Goal: Task Accomplishment & Management: Use online tool/utility

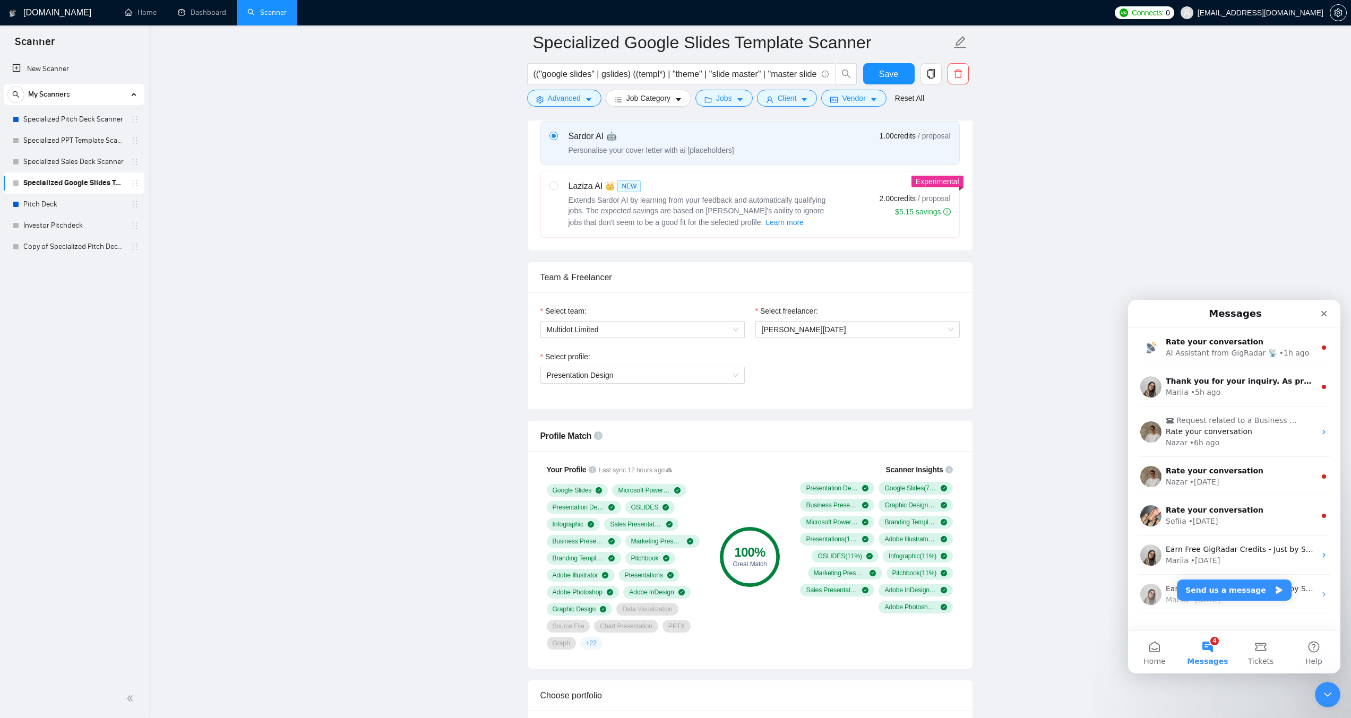
scroll to position [382, 0]
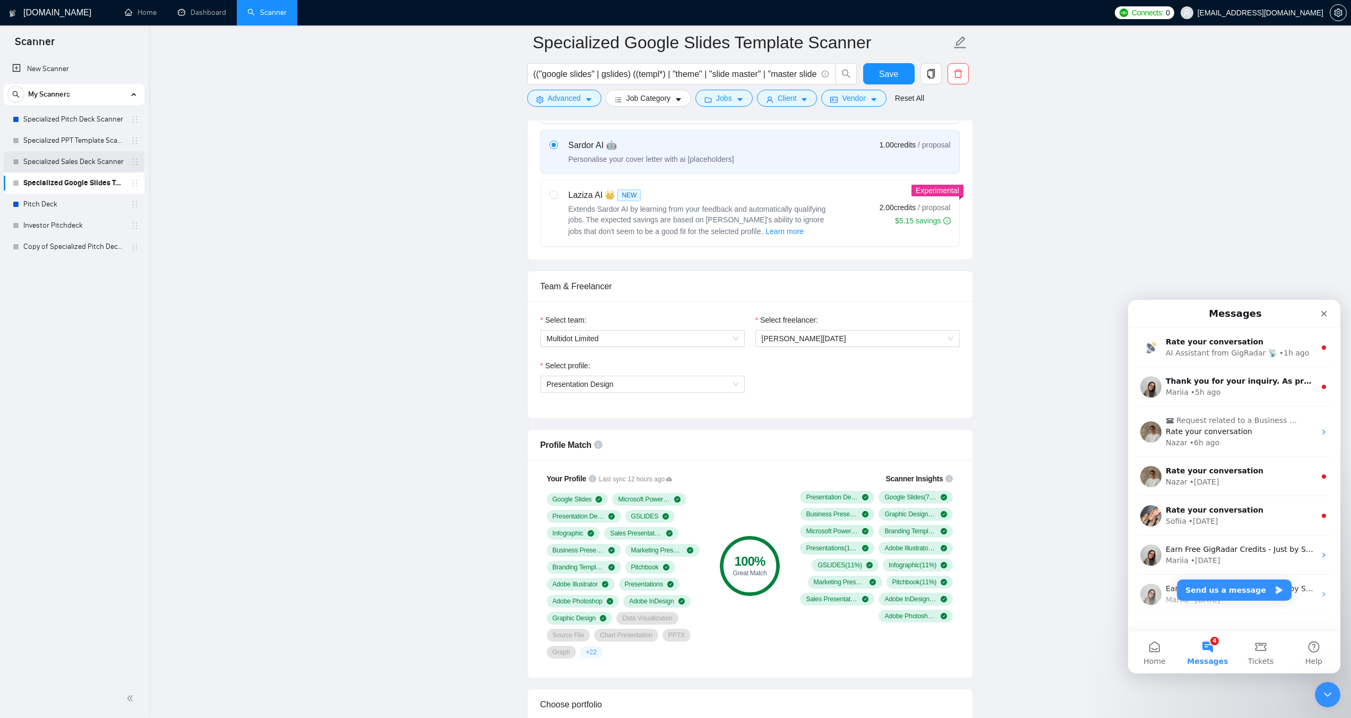
click at [61, 166] on link "Specialized Sales Deck Scanner" at bounding box center [73, 161] width 101 height 21
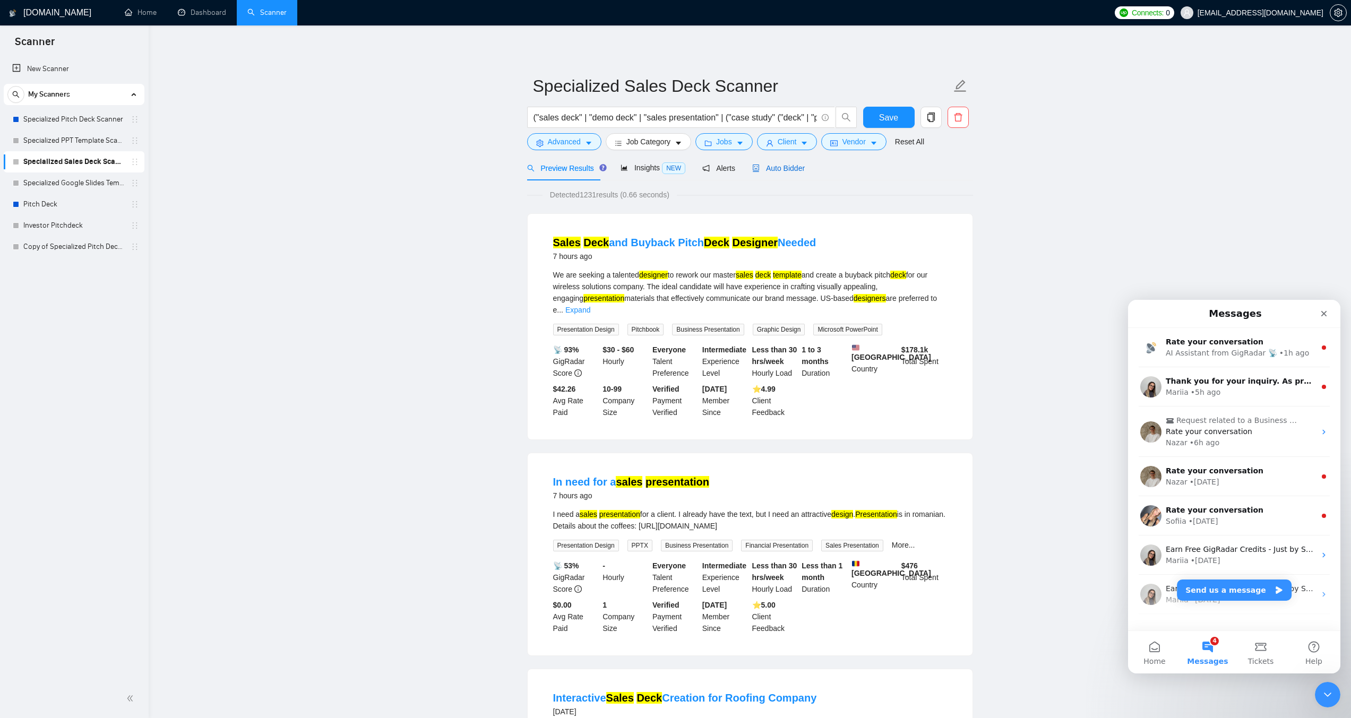
click at [776, 171] on span "Auto Bidder" at bounding box center [778, 168] width 53 height 8
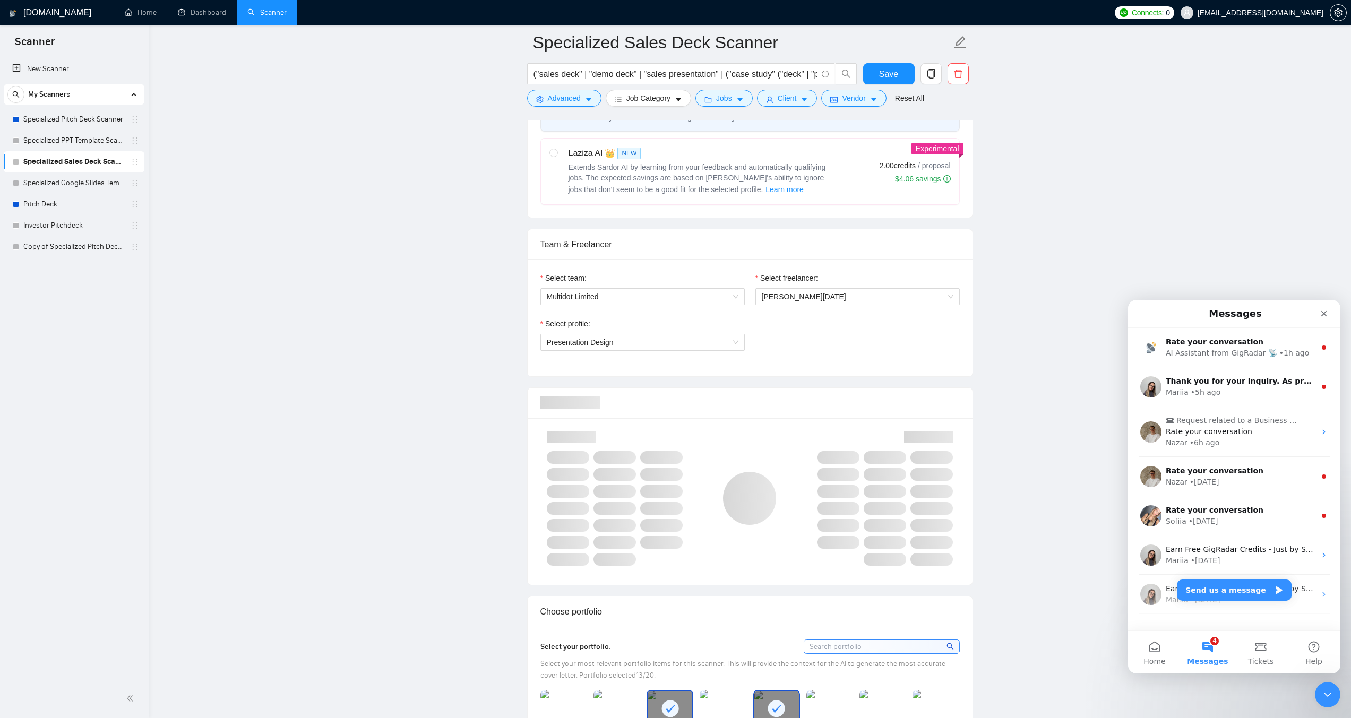
scroll to position [531, 0]
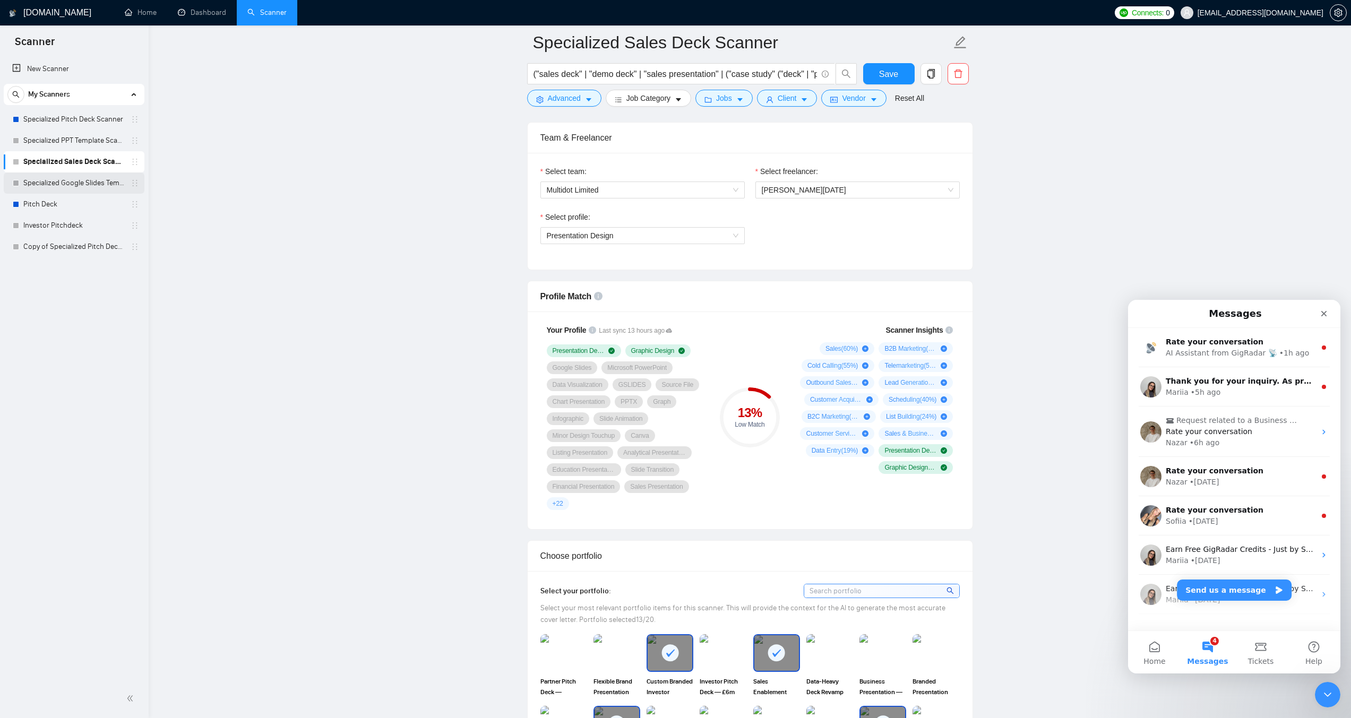
click at [37, 179] on link "Specialized Google Slides Template Scanner" at bounding box center [73, 183] width 101 height 21
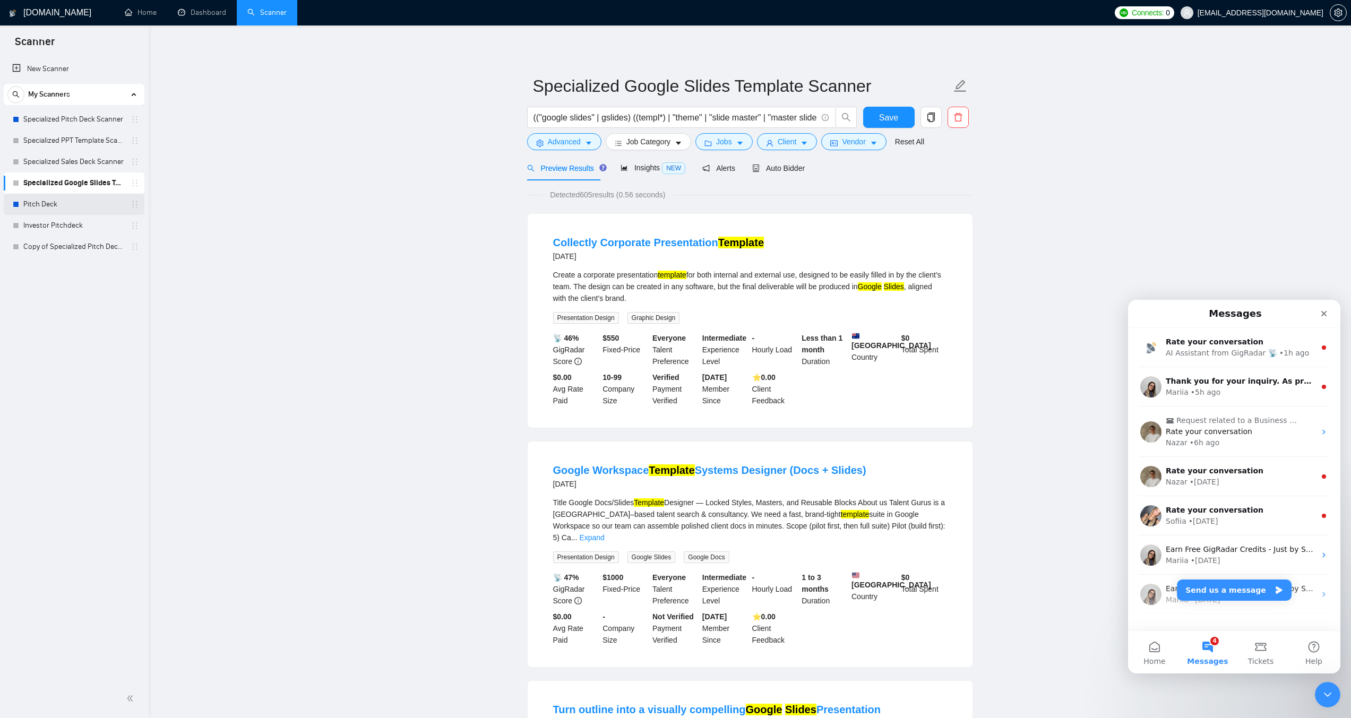
click at [70, 201] on link "Pitch Deck" at bounding box center [73, 204] width 101 height 21
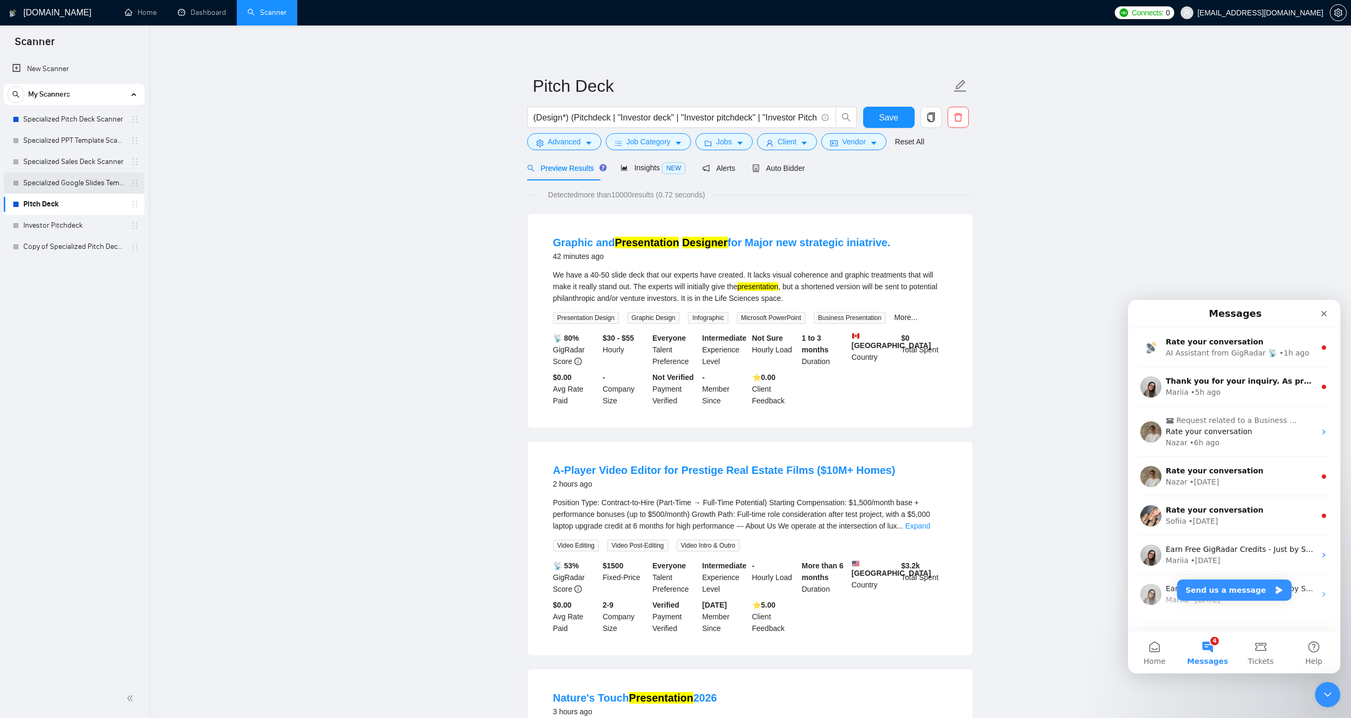
click at [93, 181] on link "Specialized Google Slides Template Scanner" at bounding box center [73, 183] width 101 height 21
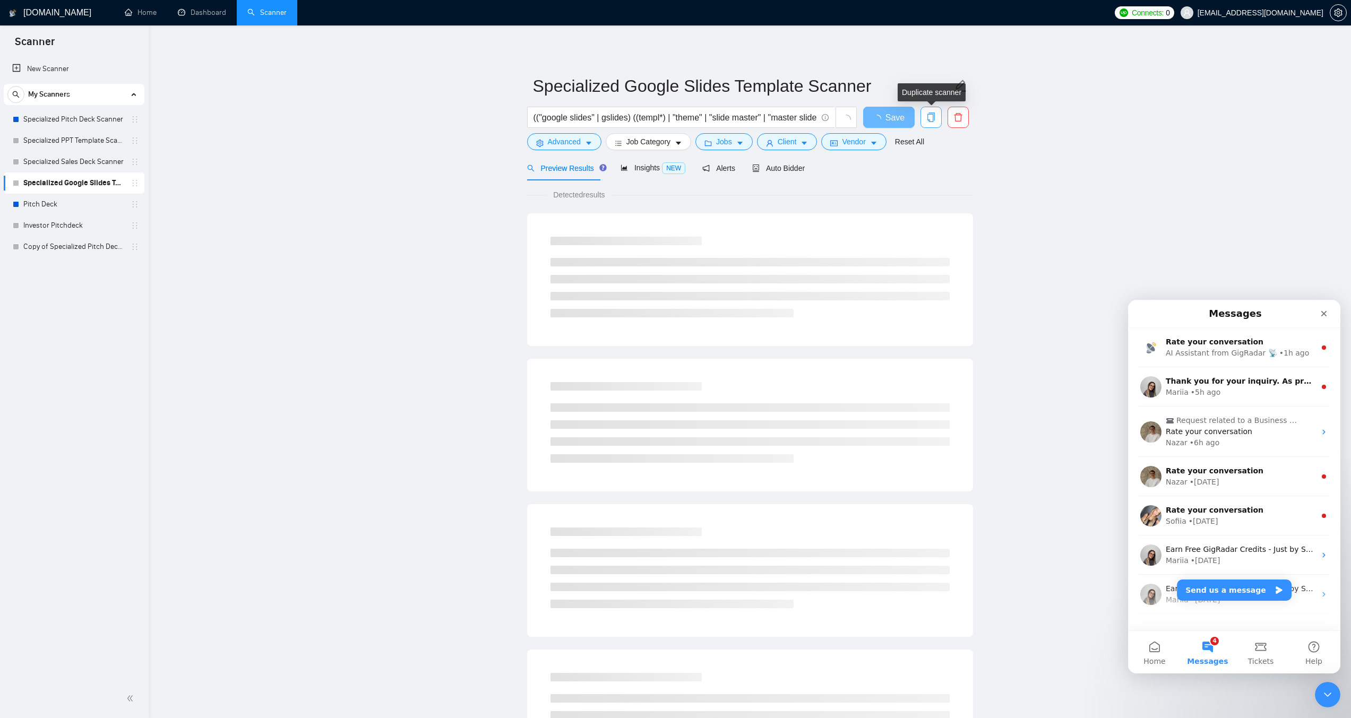
click at [932, 114] on icon "copy" at bounding box center [930, 118] width 7 height 10
click at [923, 170] on span "Yes" at bounding box center [925, 171] width 12 height 12
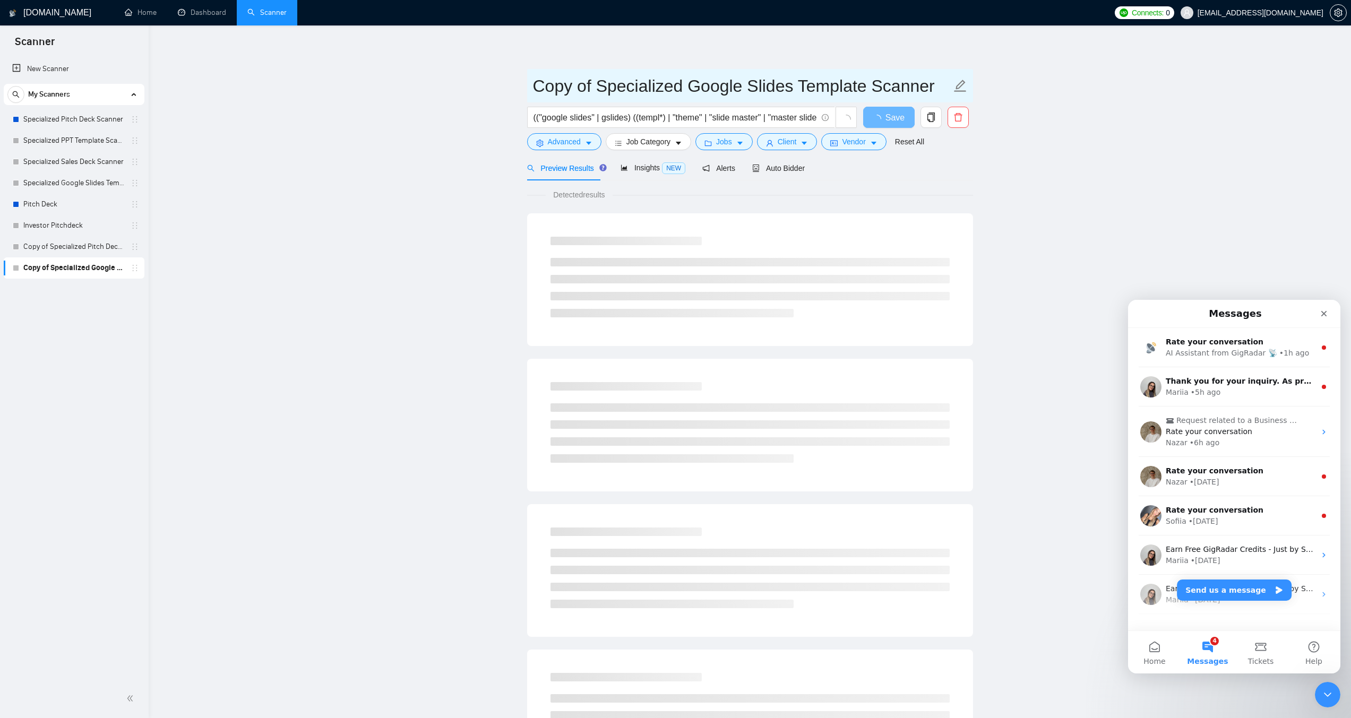
click at [652, 92] on input "Copy of Specialized Google Slides Template Scanner" at bounding box center [742, 86] width 418 height 27
type input "S"
type input "Specialized Slides Revamp Scanner"
click at [678, 116] on input "(("google slides" | gslides) ((templ*) | "theme" | "slide master" | "master sli…" at bounding box center [676, 117] width 284 height 13
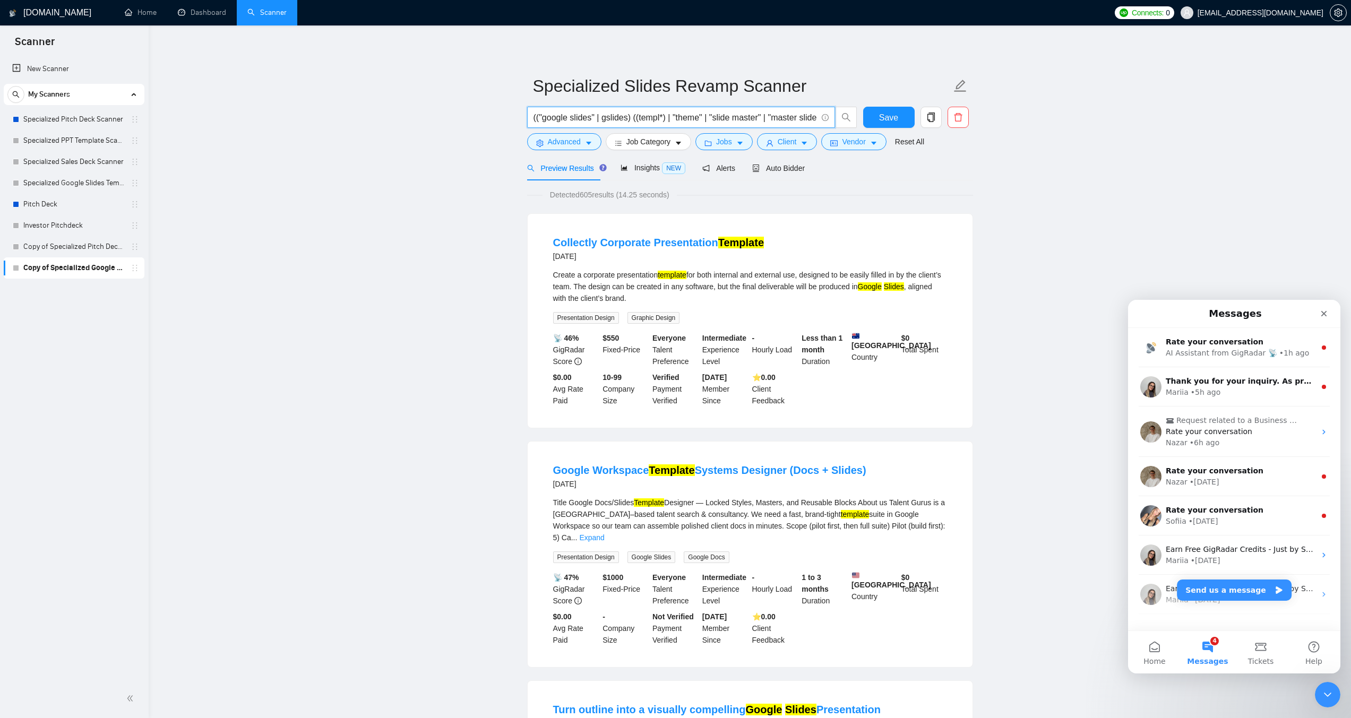
paste input "clean up slides" | "tidy slides" | "apply to our template" | "put on our templa…"
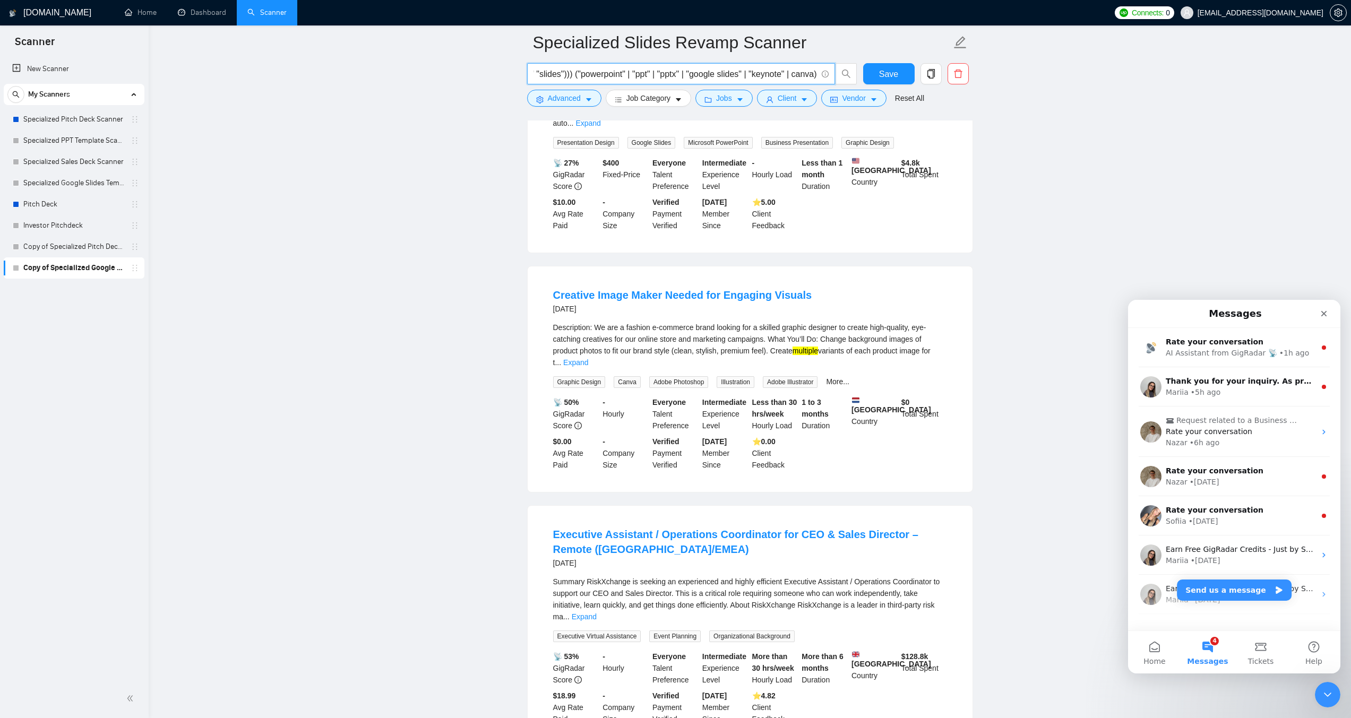
scroll to position [425, 0]
click at [588, 357] on link "Expand" at bounding box center [575, 361] width 25 height 8
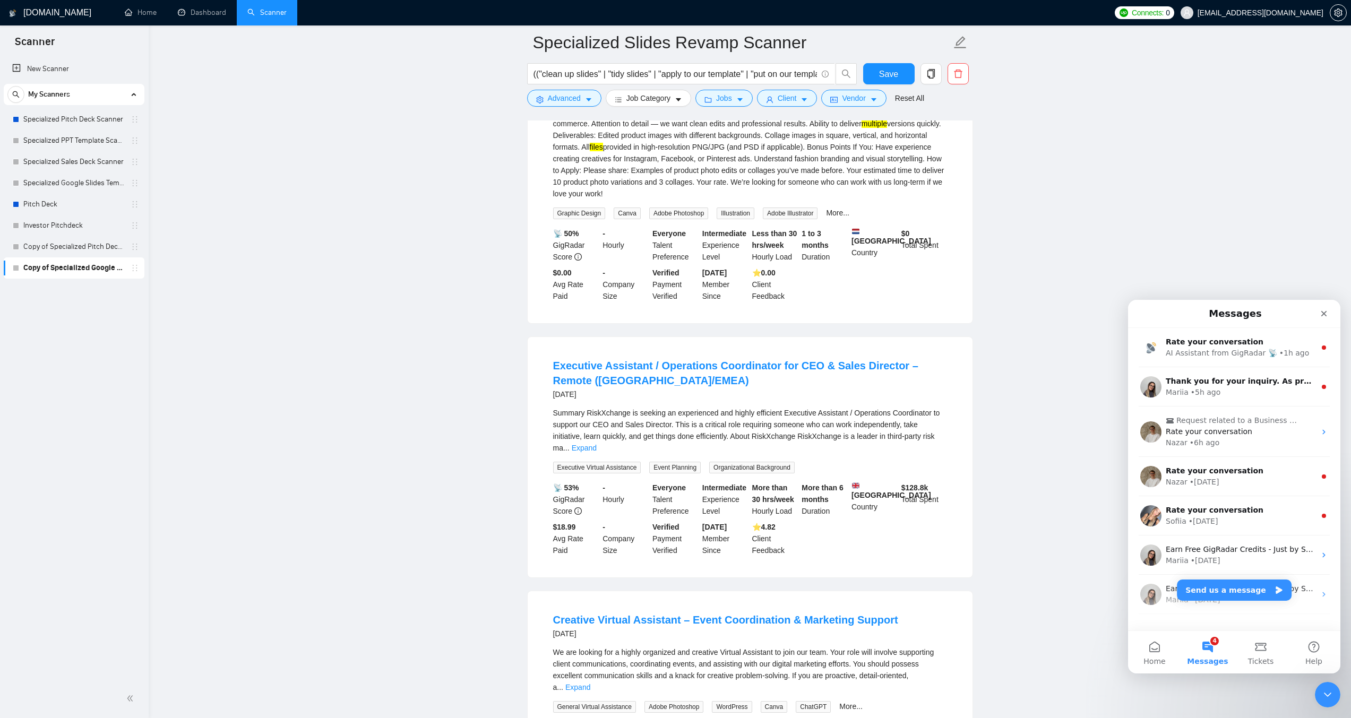
scroll to position [743, 0]
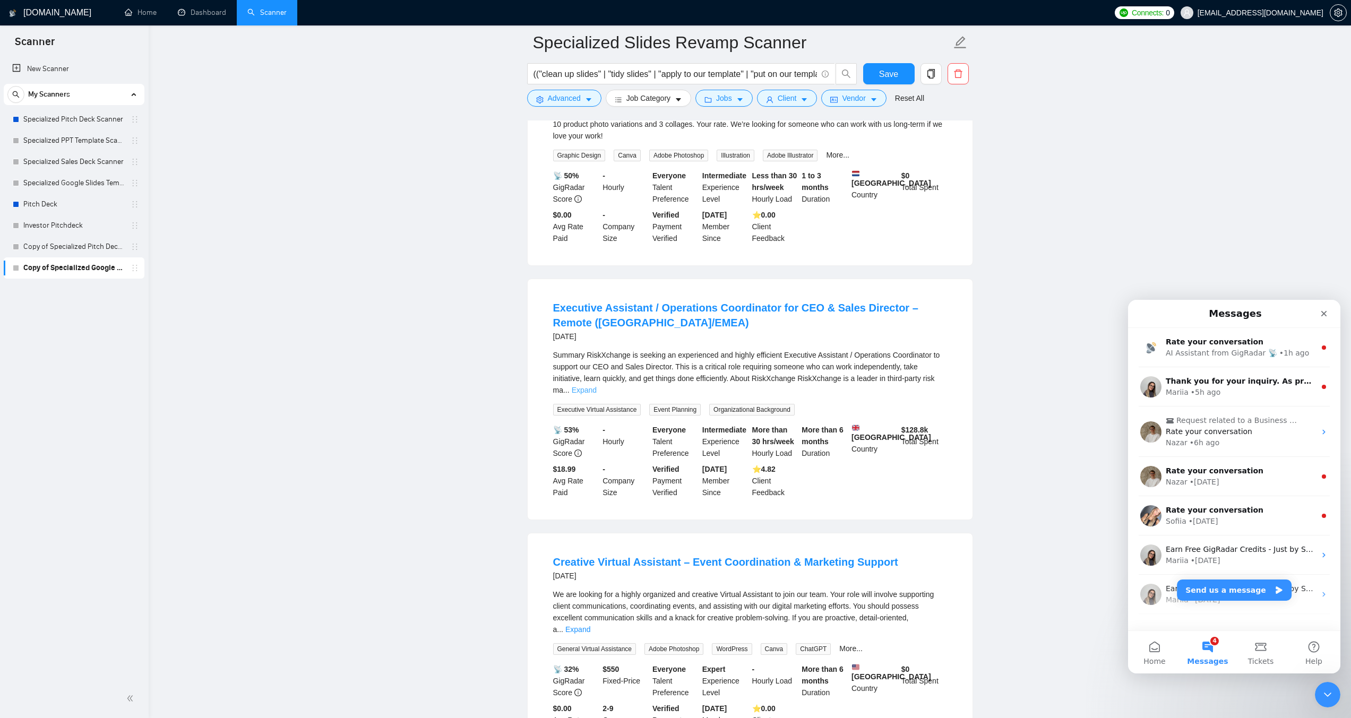
click at [597, 386] on link "Expand" at bounding box center [584, 390] width 25 height 8
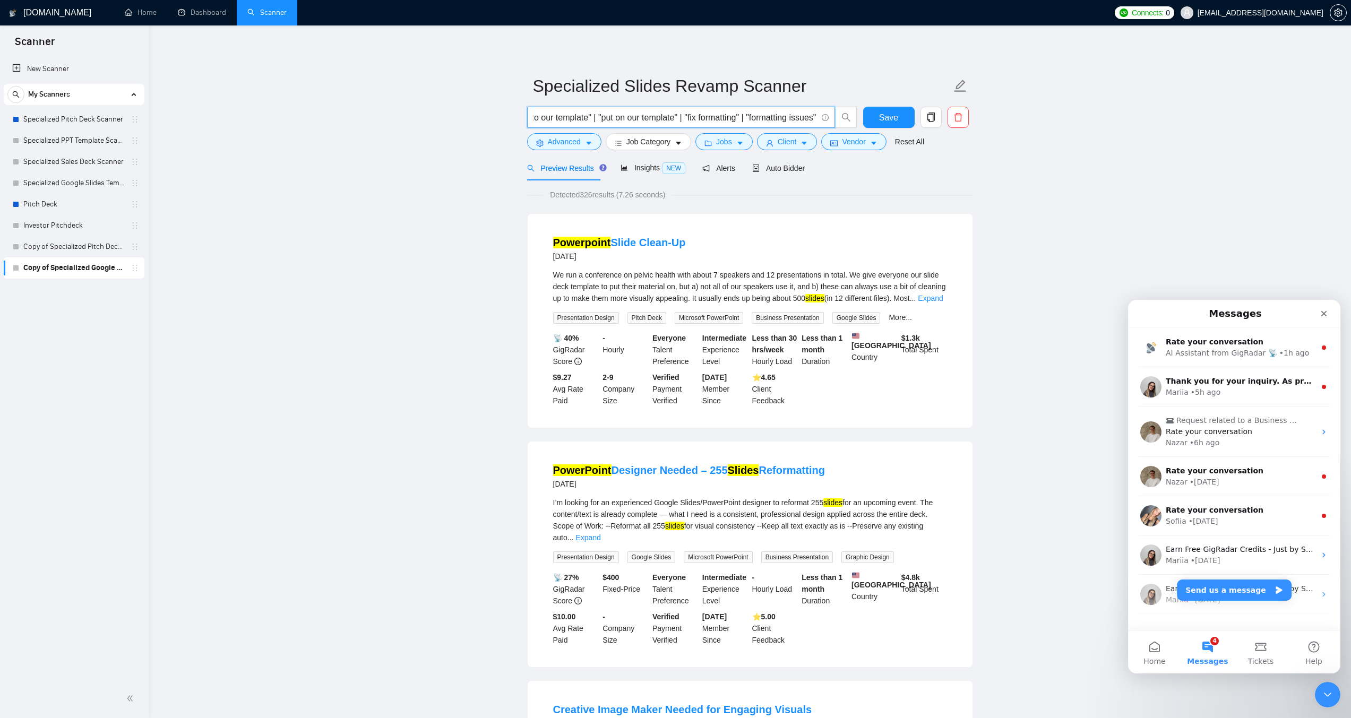
scroll to position [0, 398]
drag, startPoint x: 716, startPoint y: 117, endPoint x: 818, endPoint y: 118, distance: 101.4
click at [818, 118] on span "(("clean up slides" | "tidy slides" | "apply to our template" | "put on our tem…" at bounding box center [681, 117] width 308 height 21
click at [694, 117] on input "(("clean up slides" | "tidy slides" | "apply to our template" | "put on our tem…" at bounding box center [676, 117] width 284 height 13
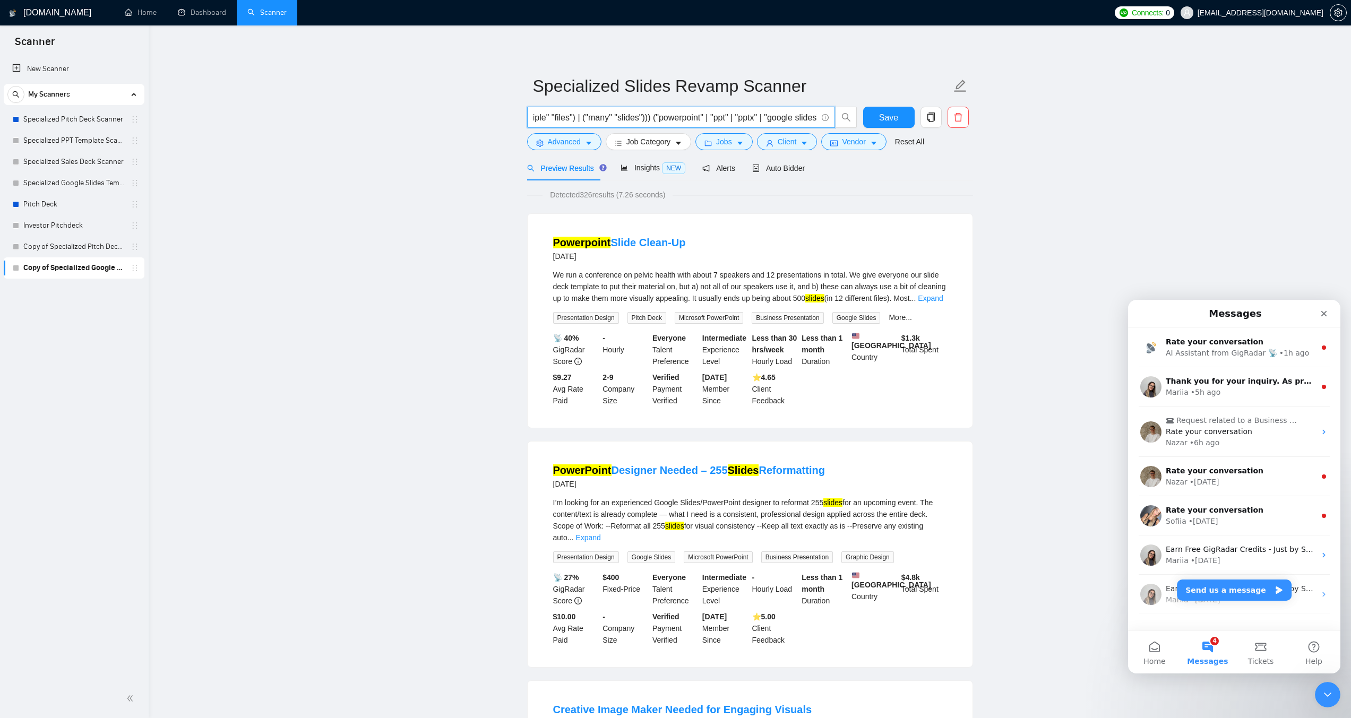
drag, startPoint x: 707, startPoint y: 117, endPoint x: 814, endPoint y: 113, distance: 106.8
click at [814, 113] on input "(("clean up slides" | "tidy slides" | "apply to our template" | "put on our tem…" at bounding box center [676, 117] width 284 height 13
click at [701, 119] on input "(("clean up slides" | "tidy slides" | "apply to our template" | "put on our tem…" at bounding box center [676, 117] width 284 height 13
drag, startPoint x: 735, startPoint y: 118, endPoint x: 811, endPoint y: 115, distance: 76.5
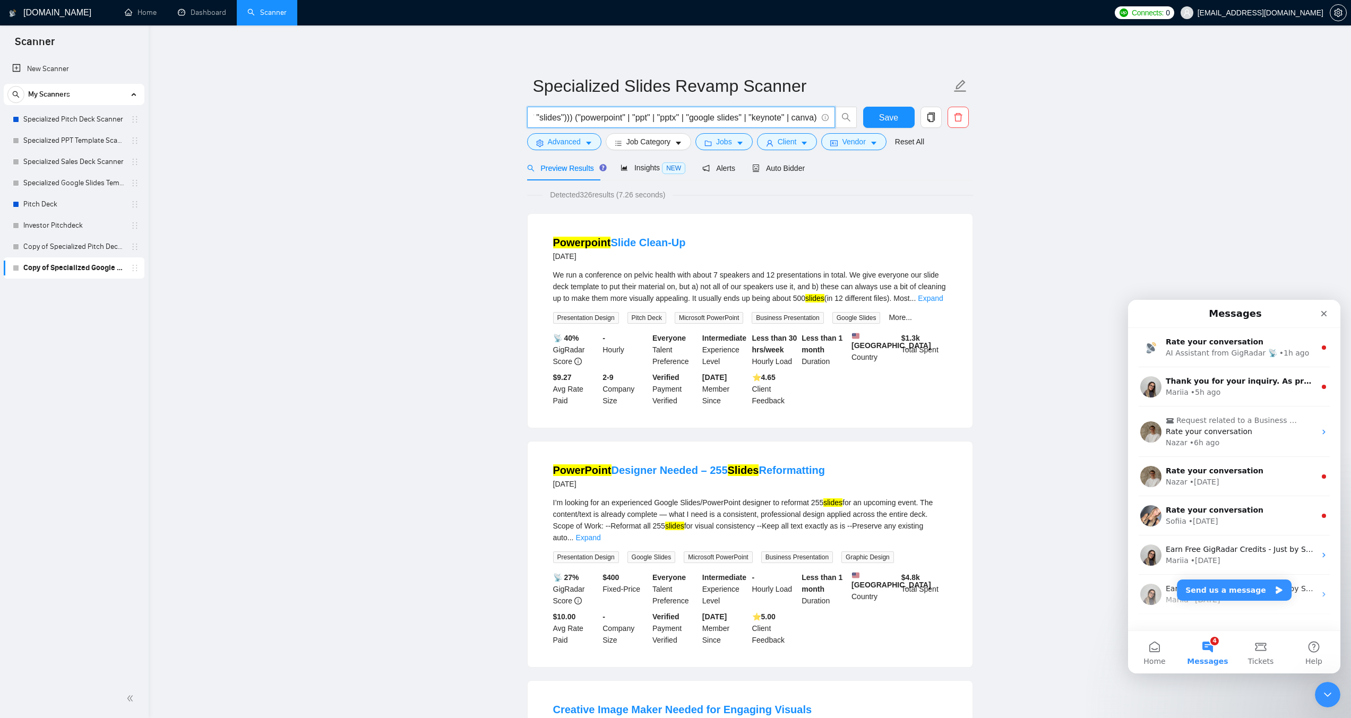
click at [811, 115] on input "(("clean up slides" | "tidy slides" | "apply to our template" | "put on our tem…" at bounding box center [676, 117] width 284 height 13
click at [717, 118] on input "(("clean up slides" | "tidy slides" | "apply to our template" | "put on our tem…" at bounding box center [676, 117] width 284 height 13
drag, startPoint x: 699, startPoint y: 118, endPoint x: 508, endPoint y: 115, distance: 191.2
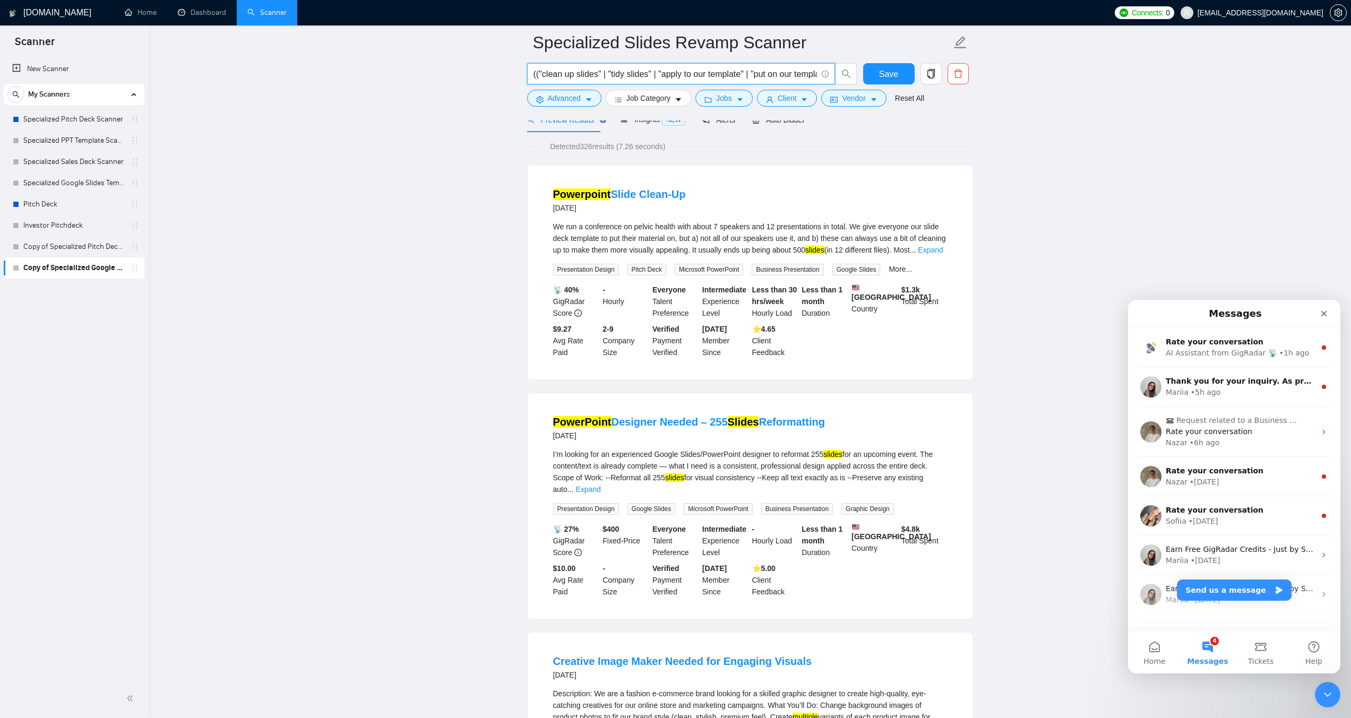
scroll to position [53, 0]
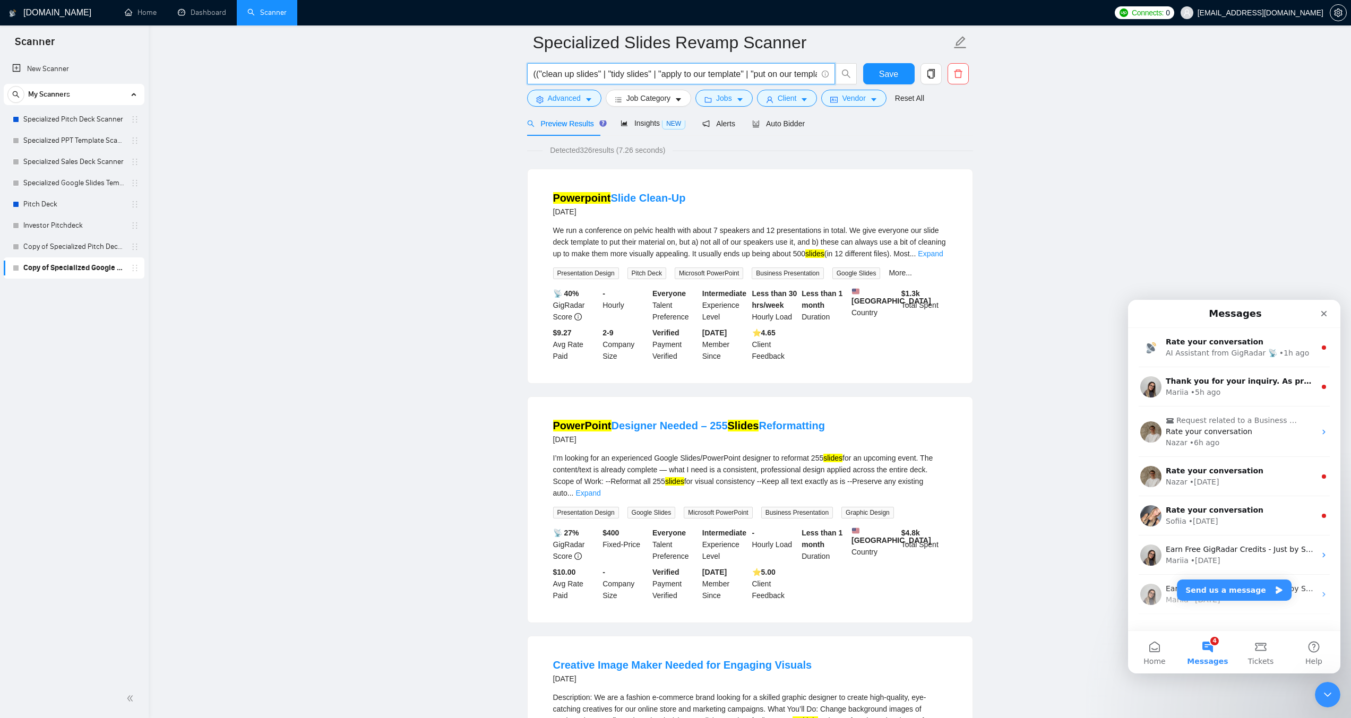
click at [640, 72] on input "(("clean up slides" | "tidy slides" | "apply to our template" | "put on our tem…" at bounding box center [676, 73] width 284 height 13
drag, startPoint x: 682, startPoint y: 73, endPoint x: 805, endPoint y: 80, distance: 122.8
click at [805, 80] on input "(("clean up slides" | "tidy slides" | "apply to our template" | "put on our tem…" at bounding box center [676, 73] width 284 height 13
click at [732, 78] on input "(("clean up slides" | "tidy slides" | "apply to our template" | "put on our tem…" at bounding box center [676, 73] width 284 height 13
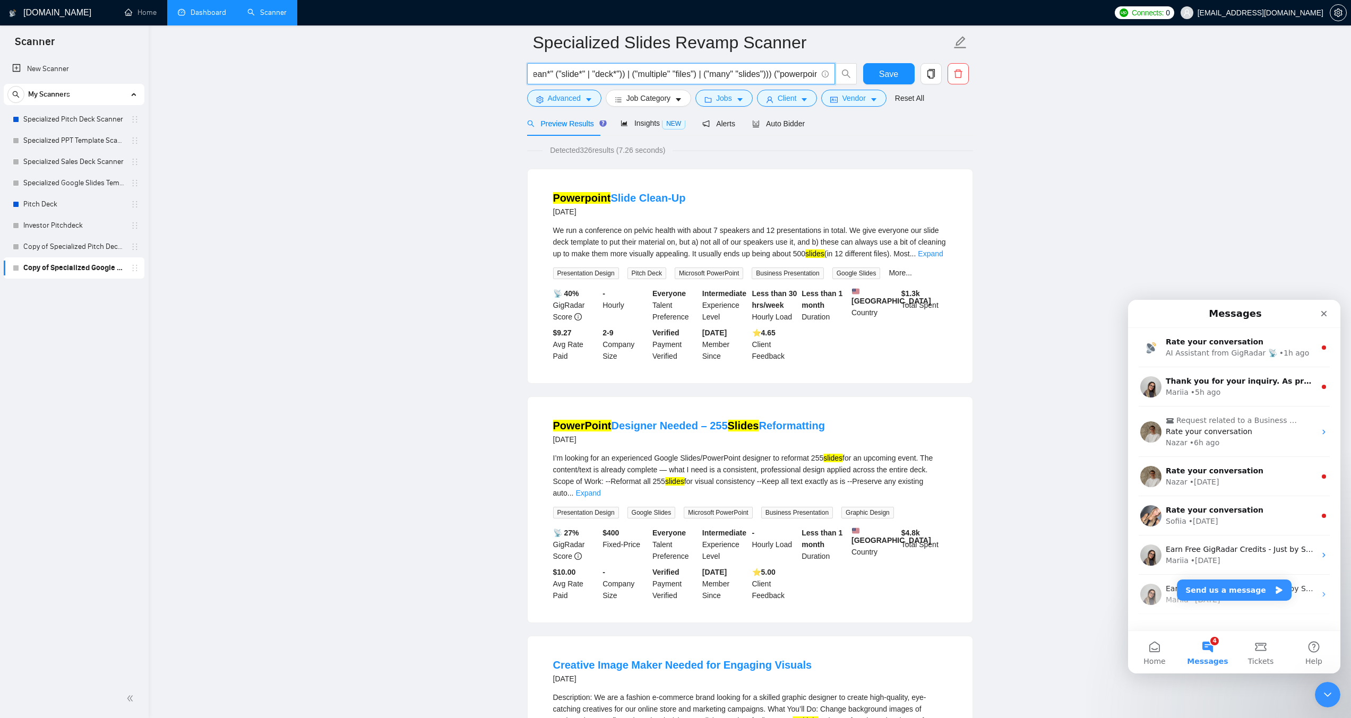
scroll to position [0, 0]
click at [602, 68] on input "(("clean up slides" | "tidy slides" | "apply to our template" | "put on our tem…" at bounding box center [676, 73] width 284 height 13
paste input "clean* (slide* | deck*)) | "apply master" | "fix slide master")) ((slide* | dec…"
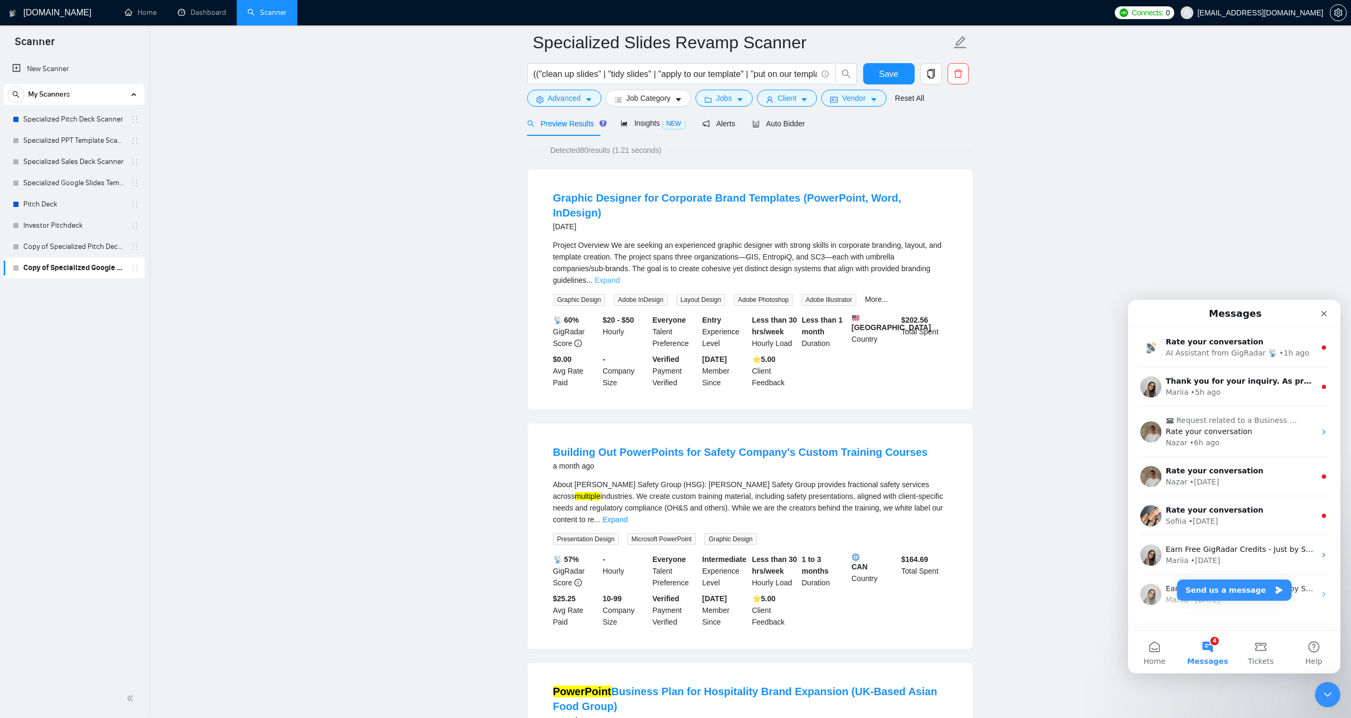
click at [620, 276] on link "Expand" at bounding box center [607, 280] width 25 height 8
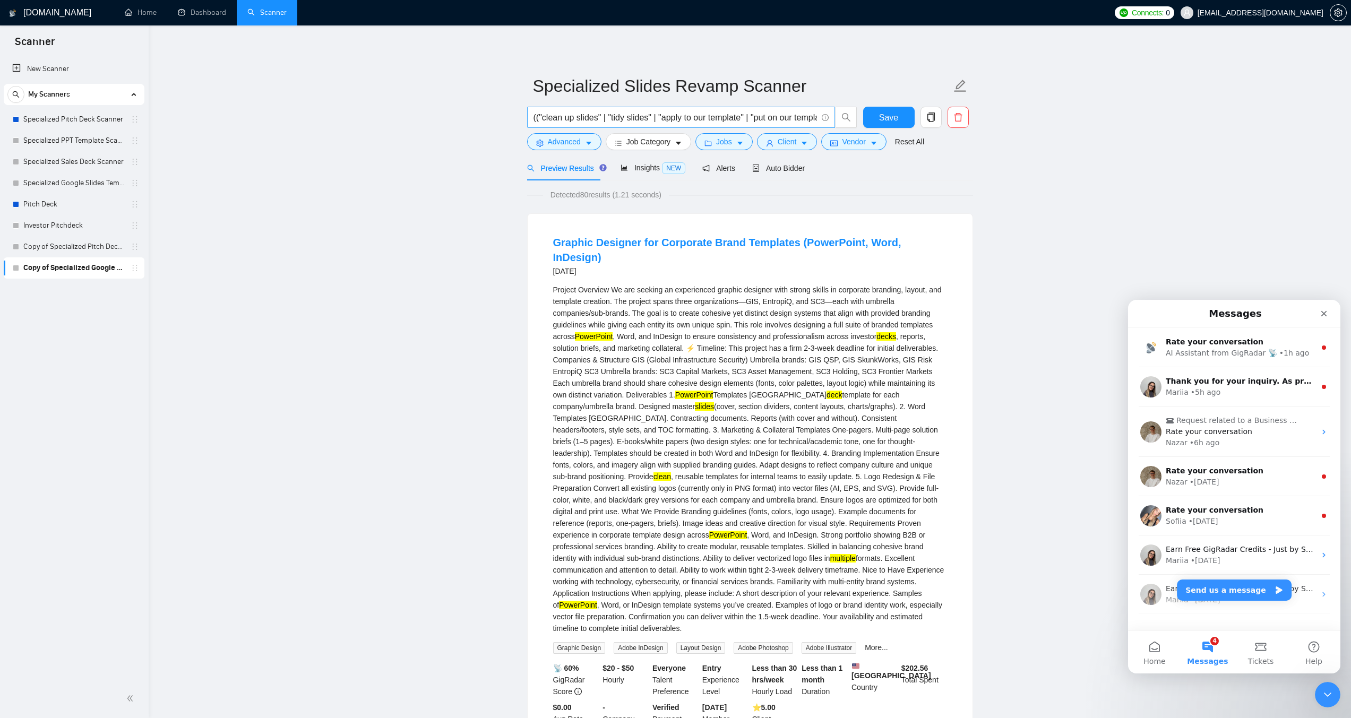
click at [681, 119] on input "(("clean up slides" | "tidy slides" | "apply to our template" | "put on our tem…" at bounding box center [676, 117] width 284 height 13
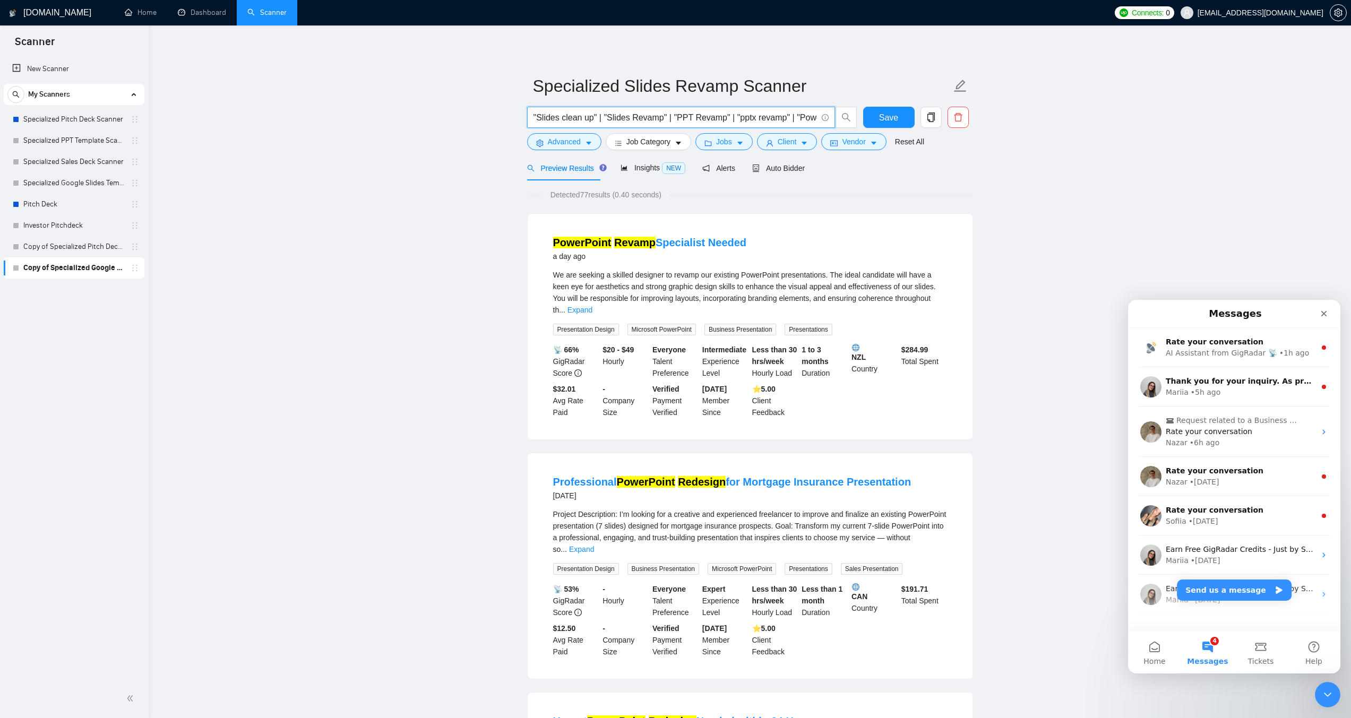
click at [681, 116] on input ""Slides clean up" | "Slides Revamp" | "PPT Revamp" | "pptx revamp" | "Powerpoin…" at bounding box center [676, 117] width 284 height 13
paste input "clean up" | "Slides cleanup" | "Slide cleanup" | "Slides clean-up" | "Slide cle…"
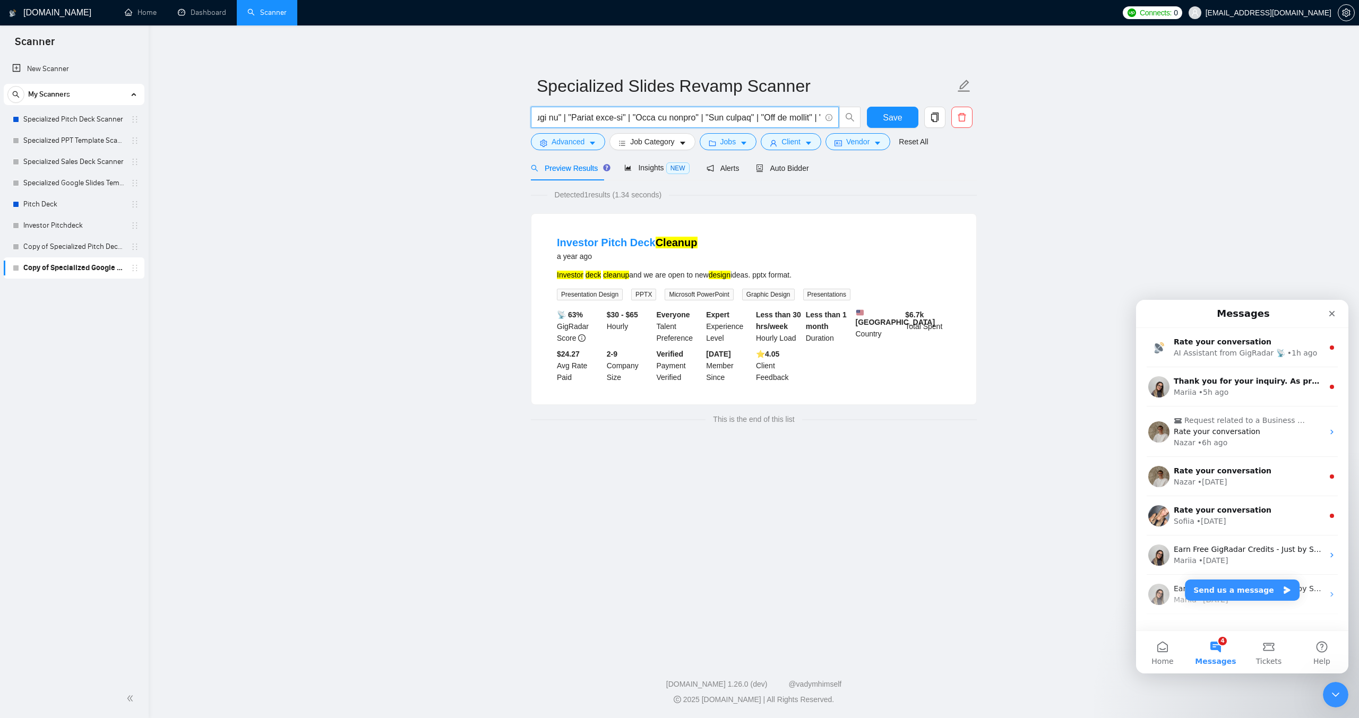
drag, startPoint x: 681, startPoint y: 116, endPoint x: 815, endPoint y: 113, distance: 133.8
click at [815, 113] on input "text" at bounding box center [679, 117] width 284 height 13
click at [633, 116] on input "text" at bounding box center [679, 117] width 284 height 13
paste input "Fix formatting" | "Formatting fix" | "Formatting fixes" | "Formatting cleanup" …"
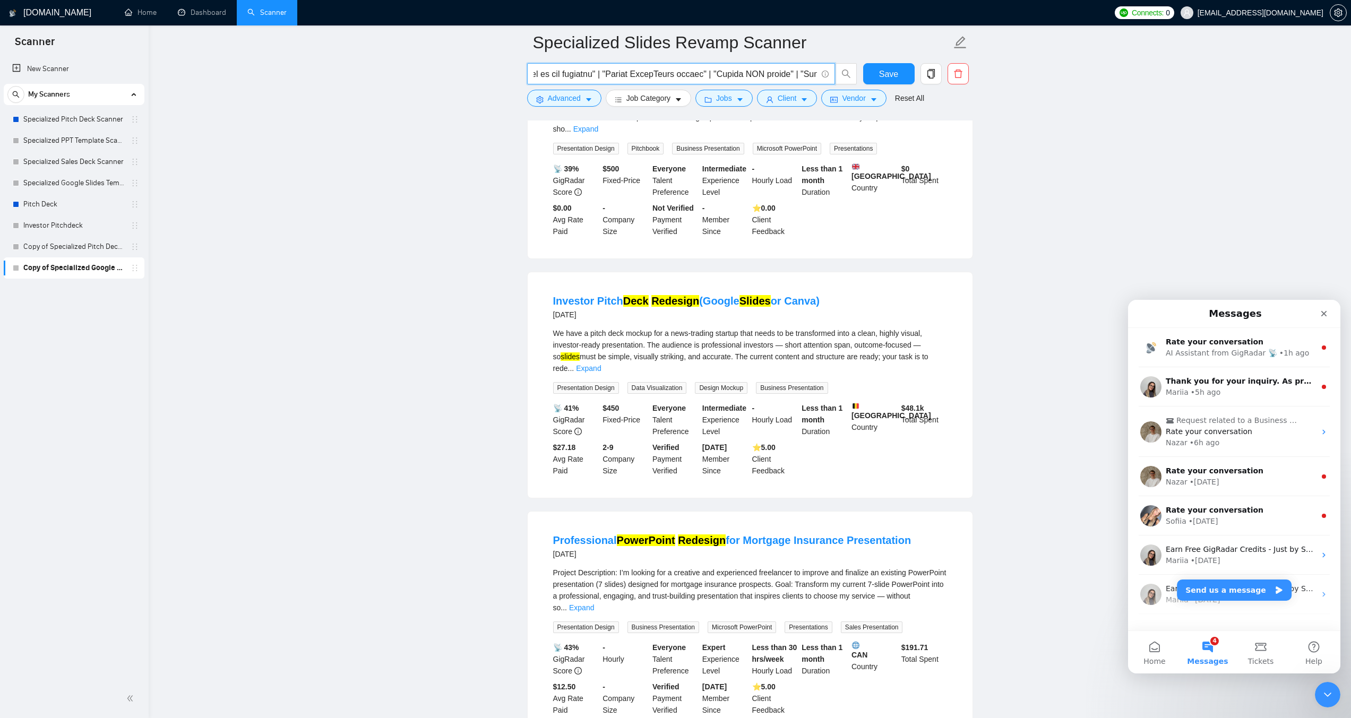
scroll to position [1862, 0]
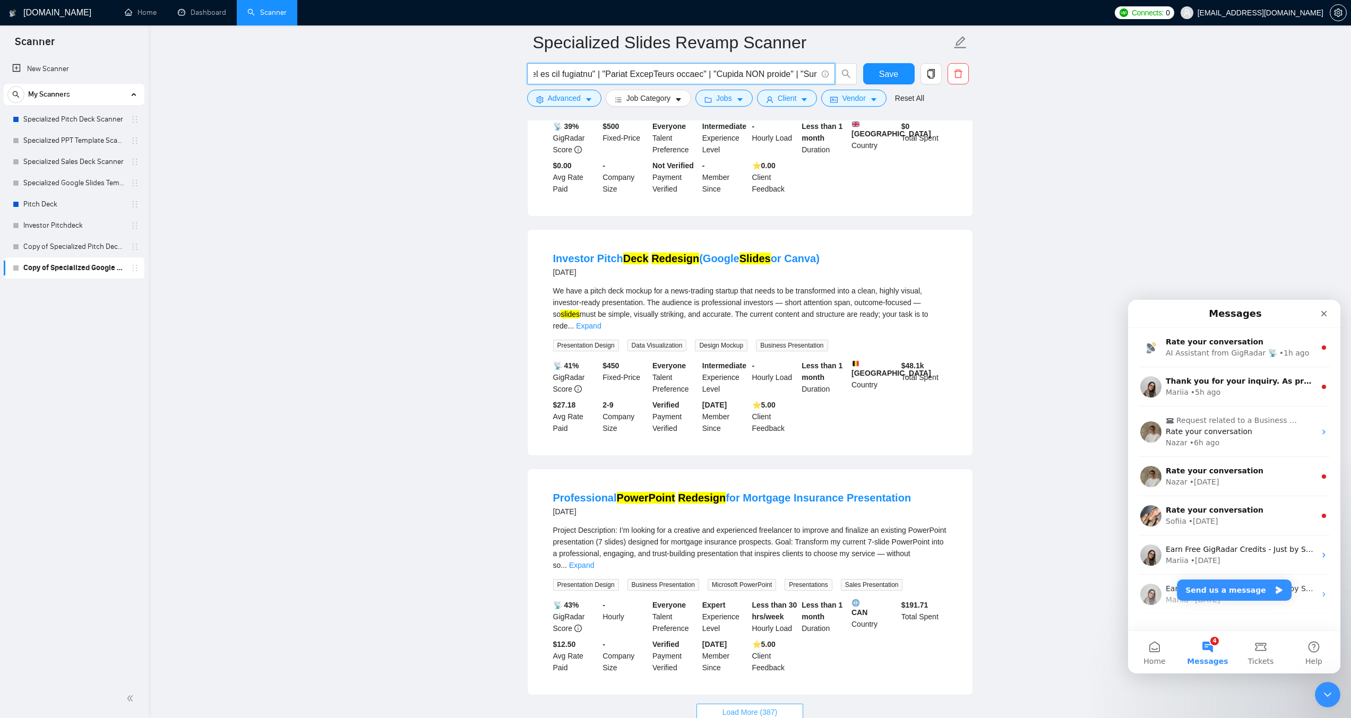
type input ""Slides clean up" | "Slide clean up" | "Slides cleanup" | "Slide cleanup" | "Sl…"
click at [750, 707] on span "Load More (387)" at bounding box center [750, 713] width 55 height 12
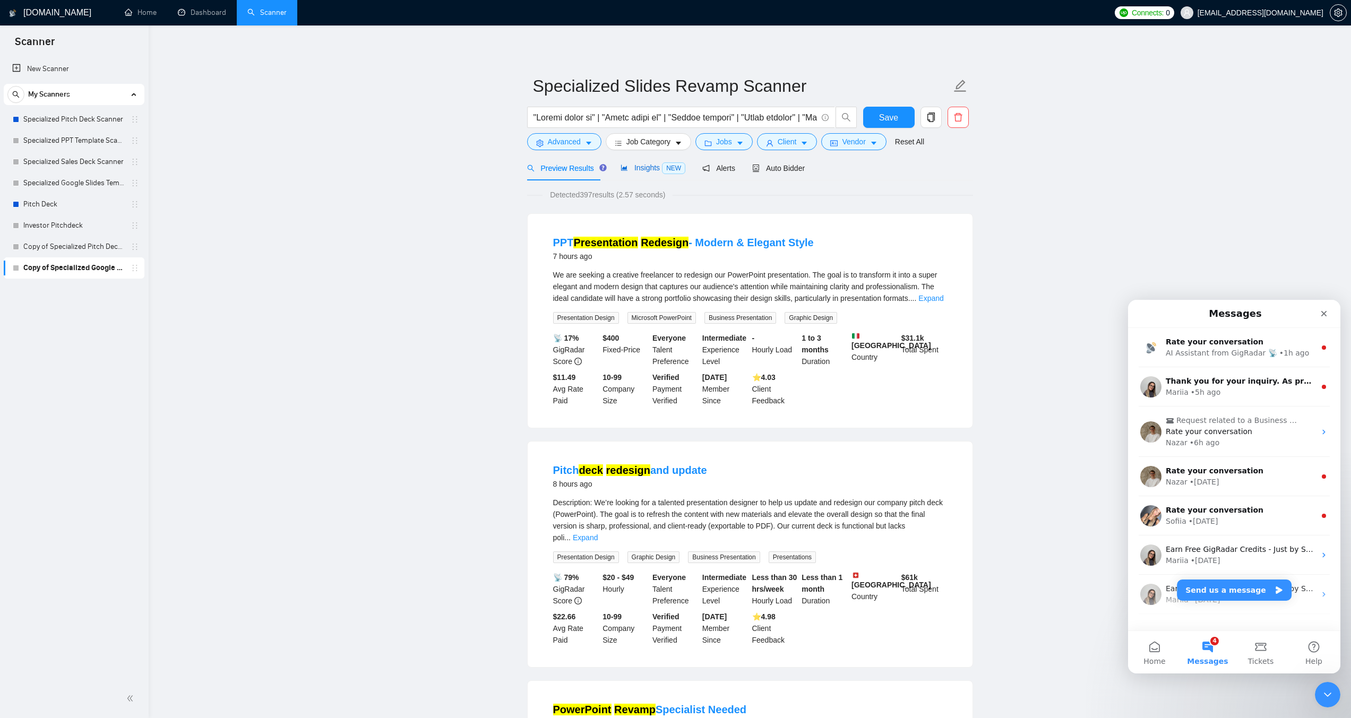
click at [644, 167] on span "Insights NEW" at bounding box center [653, 168] width 65 height 8
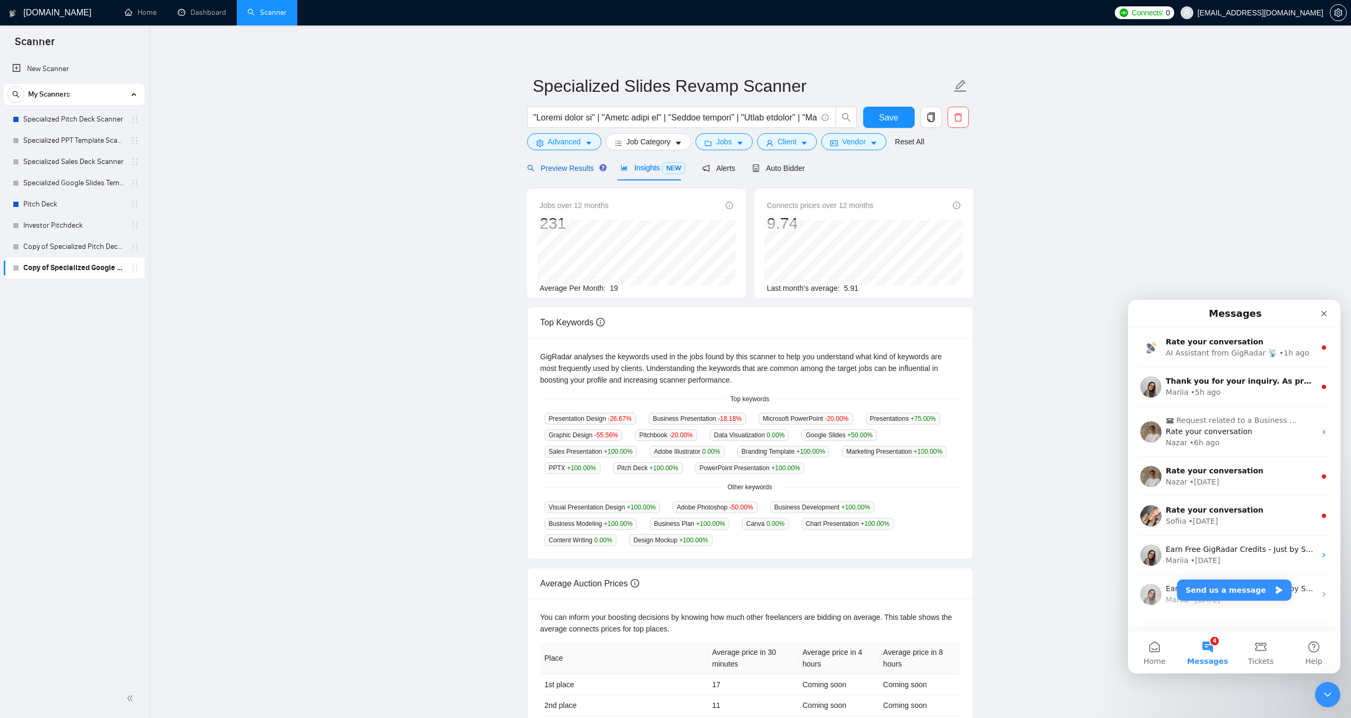
click at [573, 172] on span "Preview Results" at bounding box center [565, 168] width 76 height 8
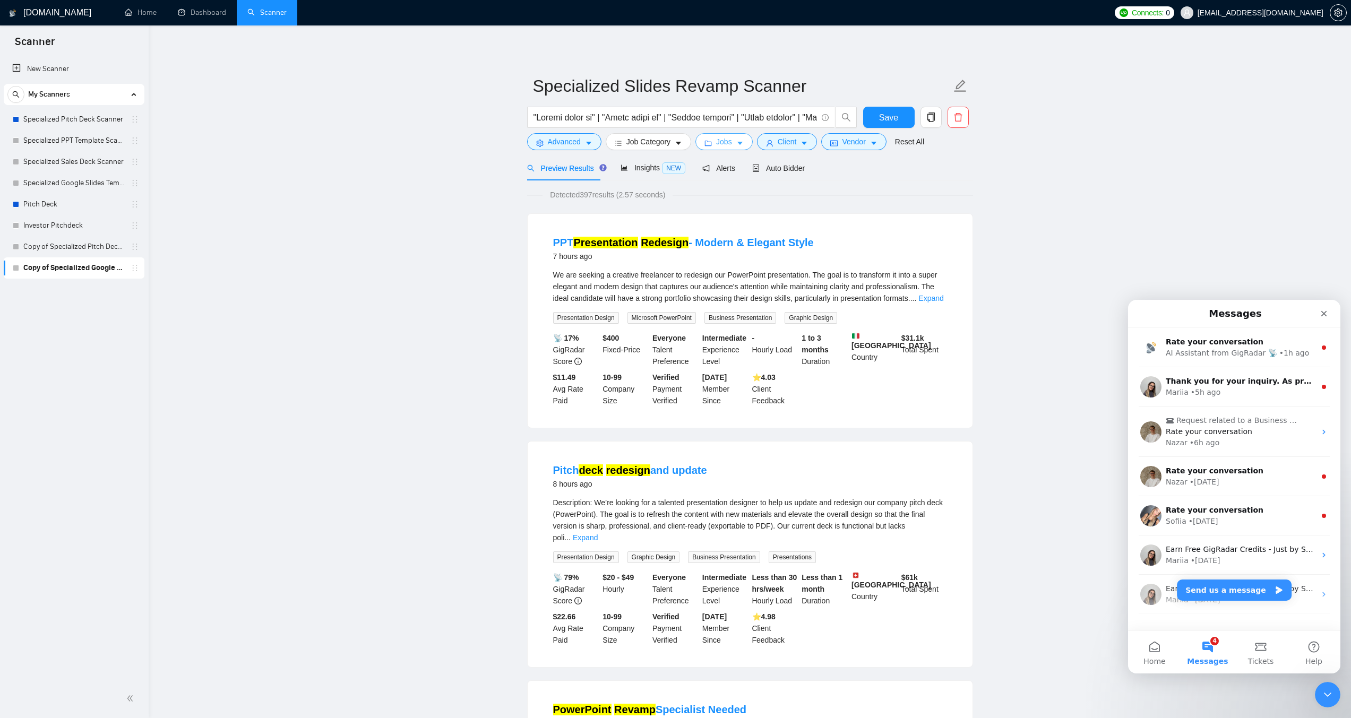
click at [740, 145] on icon "caret-down" at bounding box center [739, 143] width 7 height 7
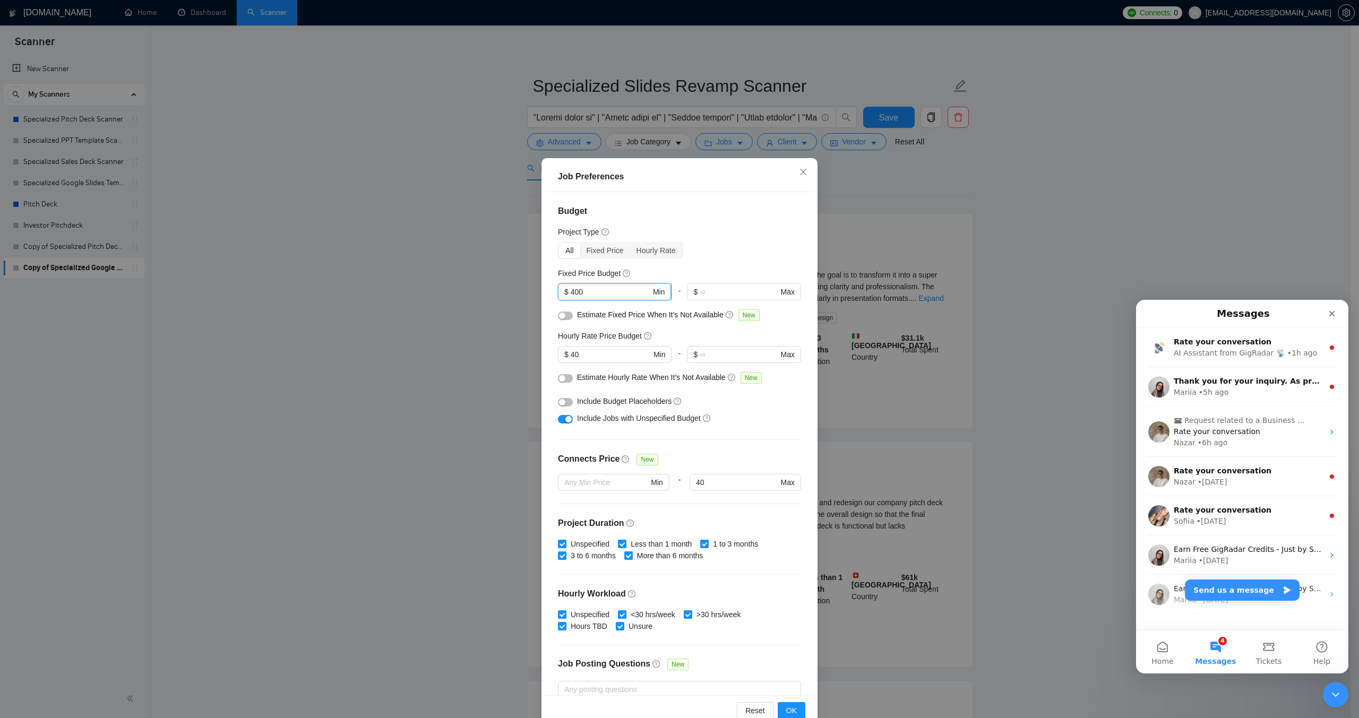
click at [571, 292] on input "400" at bounding box center [611, 292] width 80 height 12
click at [788, 714] on span "OK" at bounding box center [791, 711] width 11 height 12
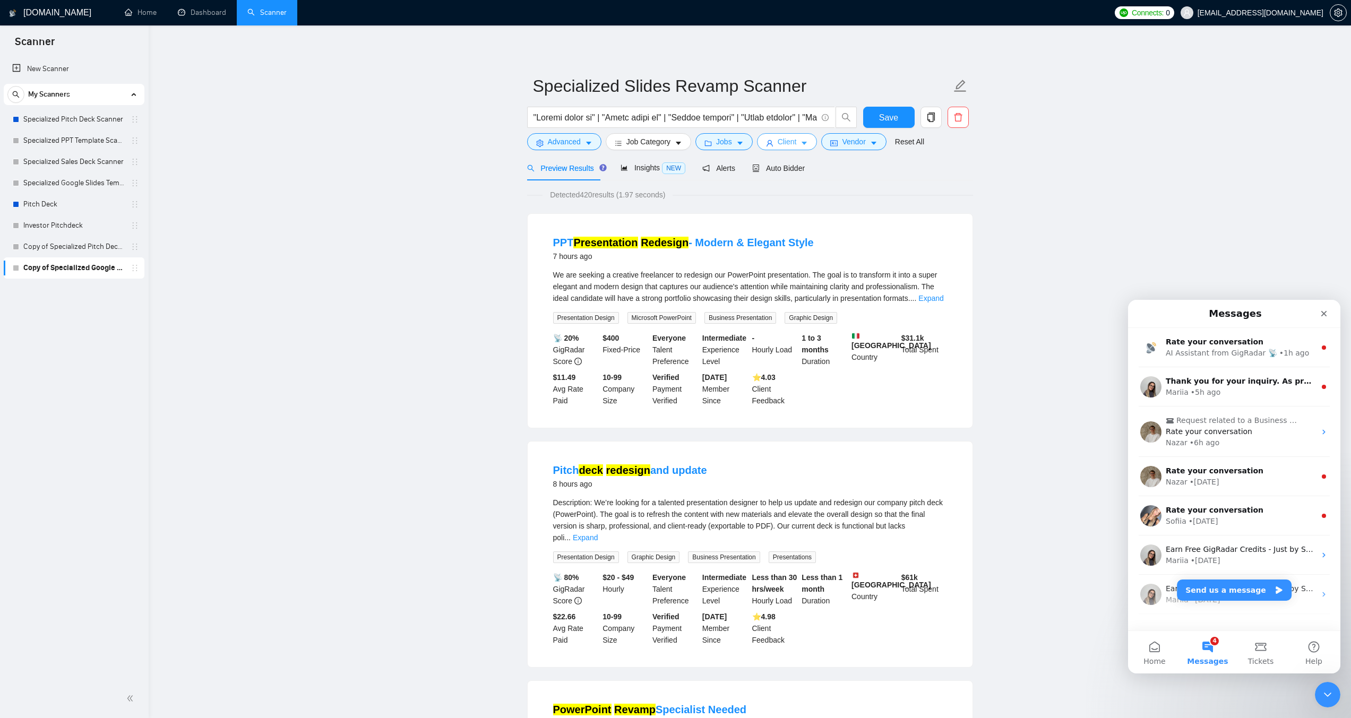
click at [778, 138] on span "Client" at bounding box center [787, 142] width 19 height 12
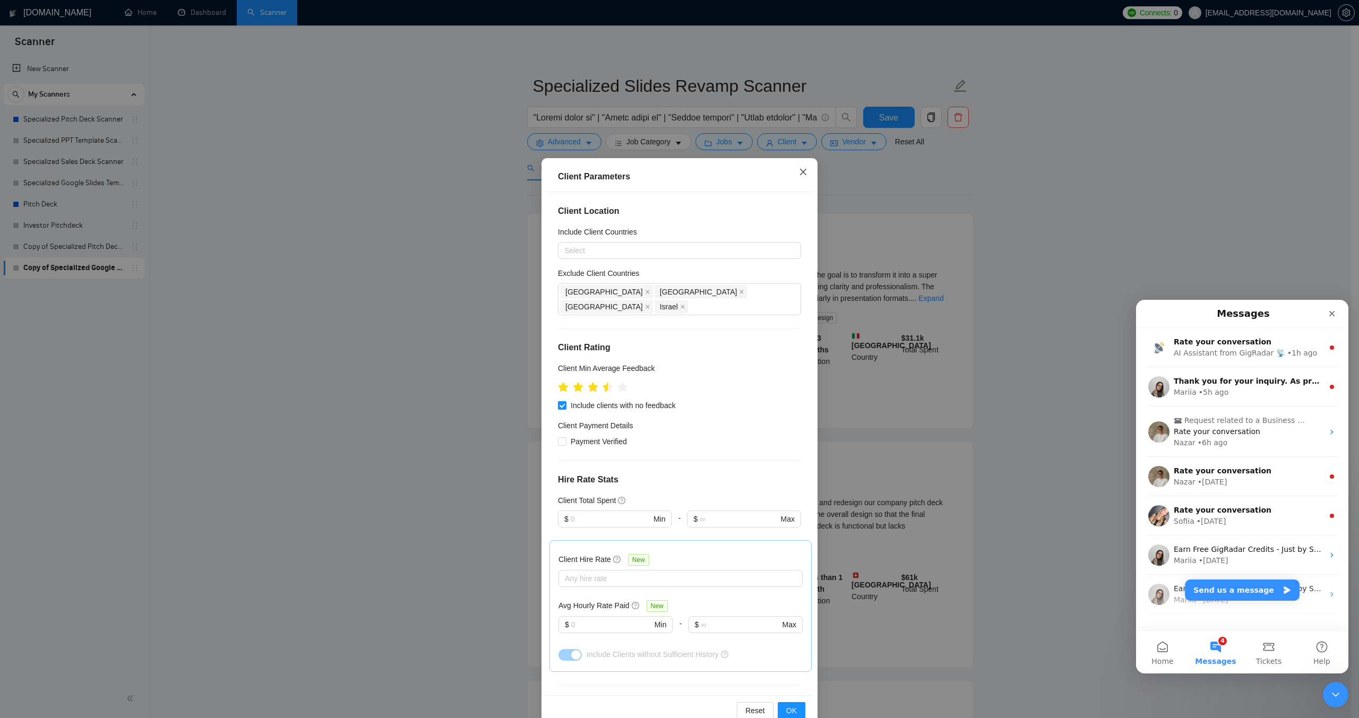
click at [800, 173] on icon "close" at bounding box center [803, 172] width 6 height 6
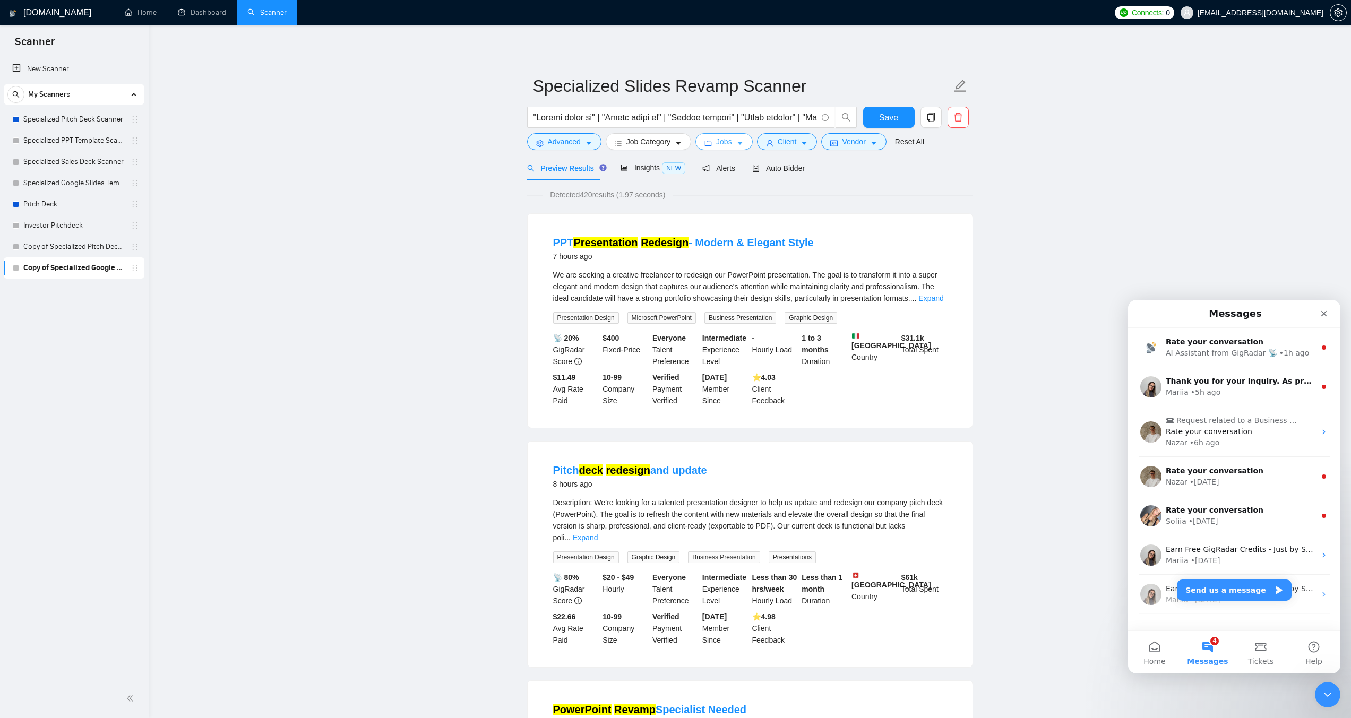
click at [723, 139] on span "Jobs" at bounding box center [724, 142] width 16 height 12
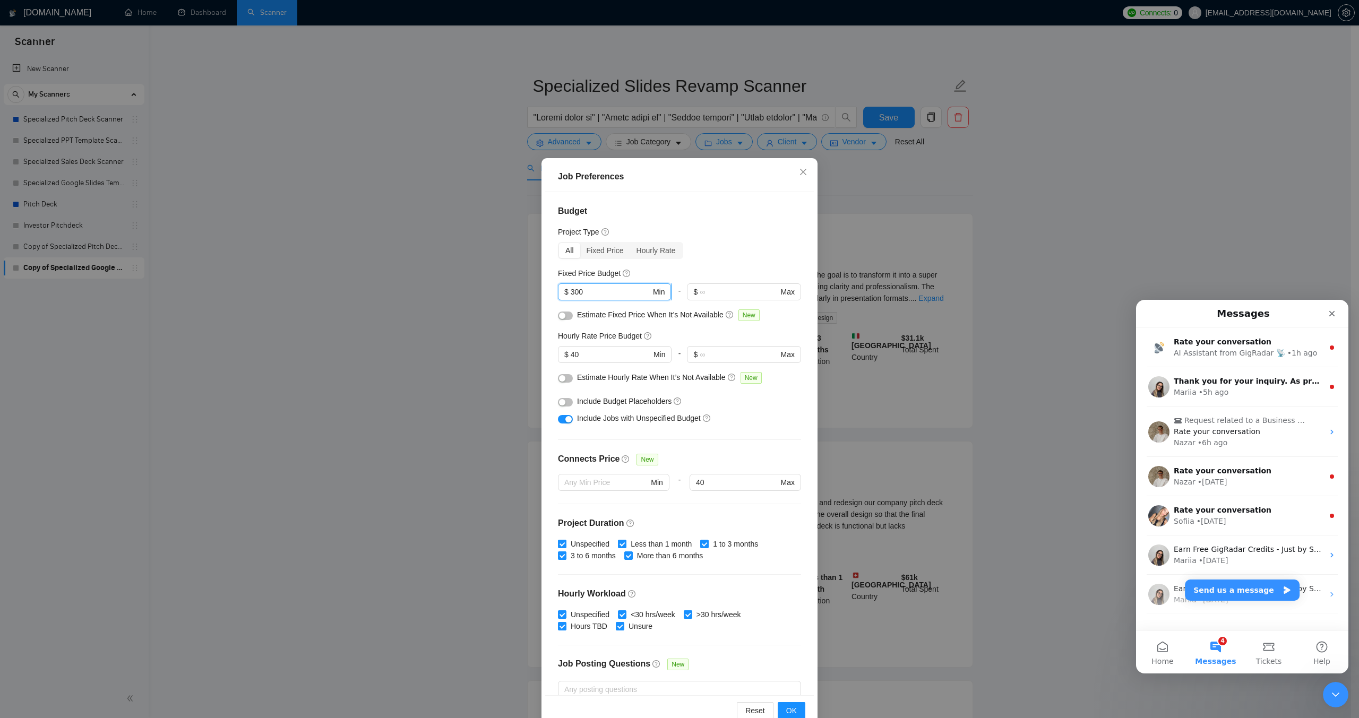
click at [571, 295] on input "300" at bounding box center [611, 292] width 80 height 12
type input "200"
click at [795, 712] on button "OK" at bounding box center [792, 710] width 28 height 17
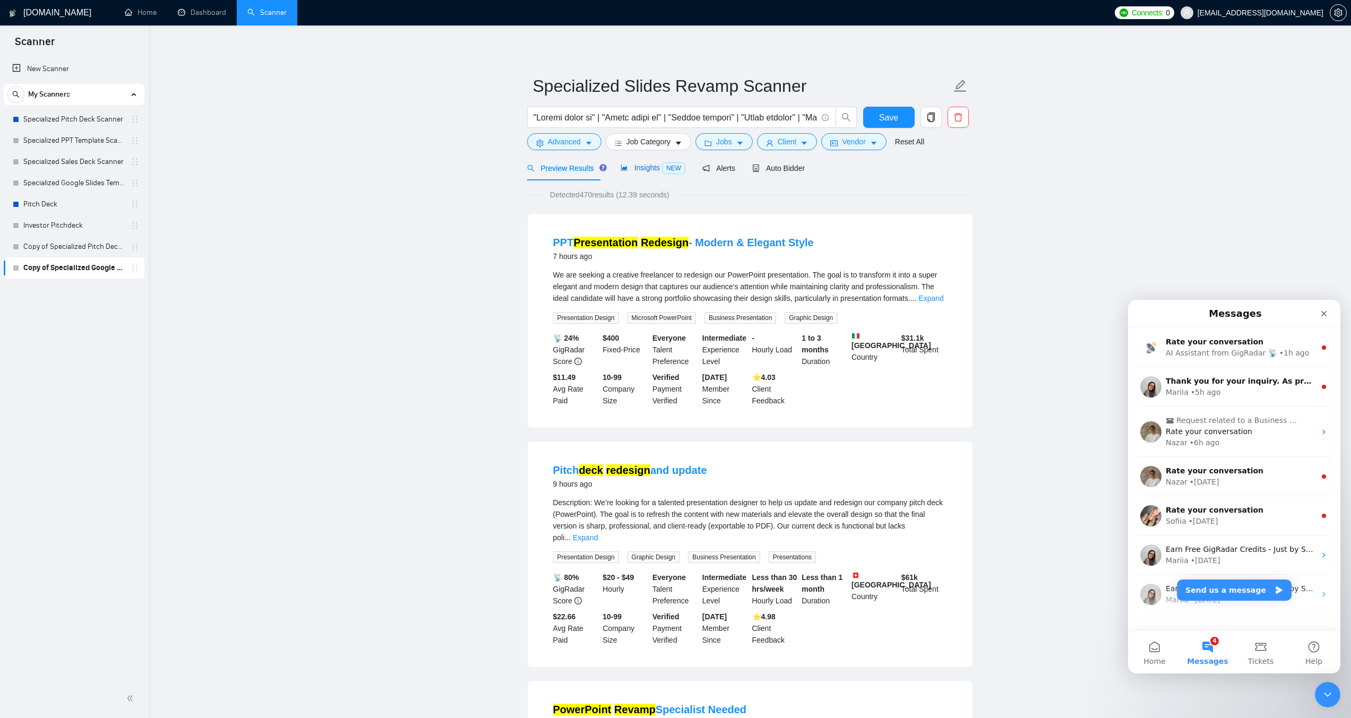
click at [651, 168] on span "Insights NEW" at bounding box center [653, 168] width 65 height 8
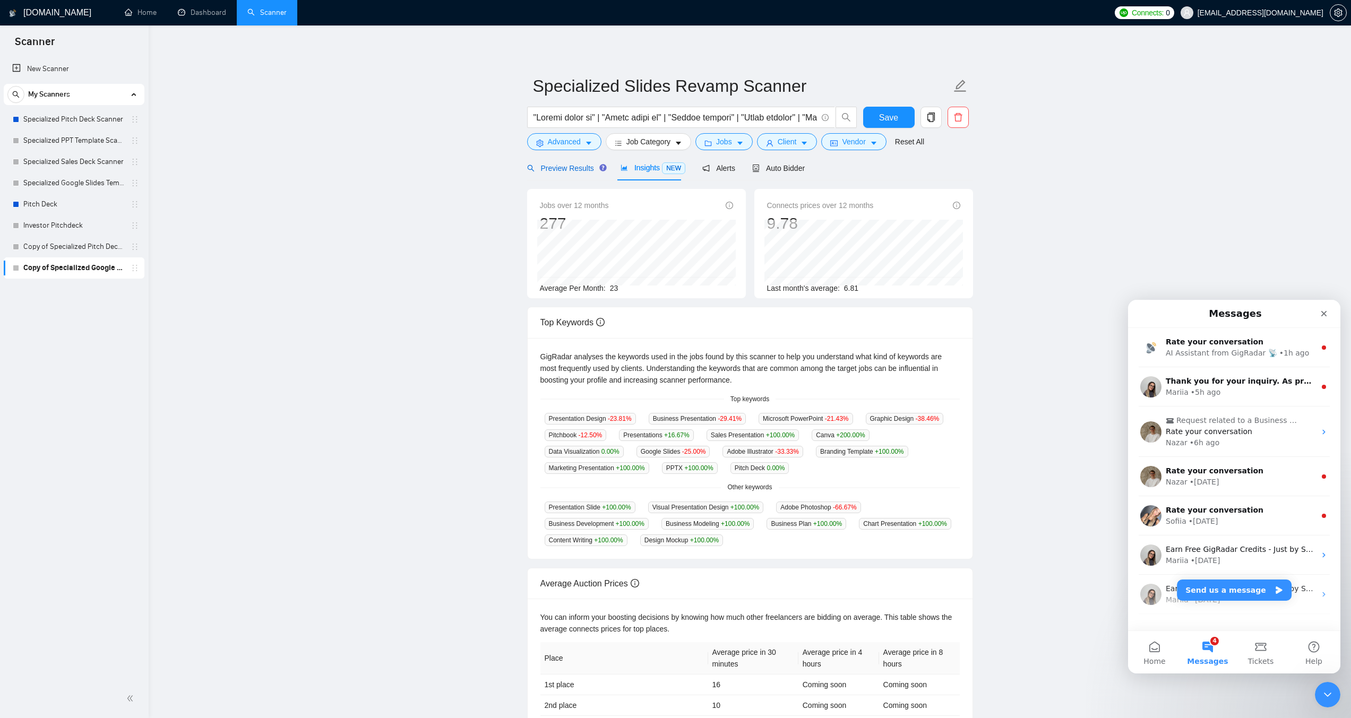
click at [572, 168] on span "Preview Results" at bounding box center [565, 168] width 76 height 8
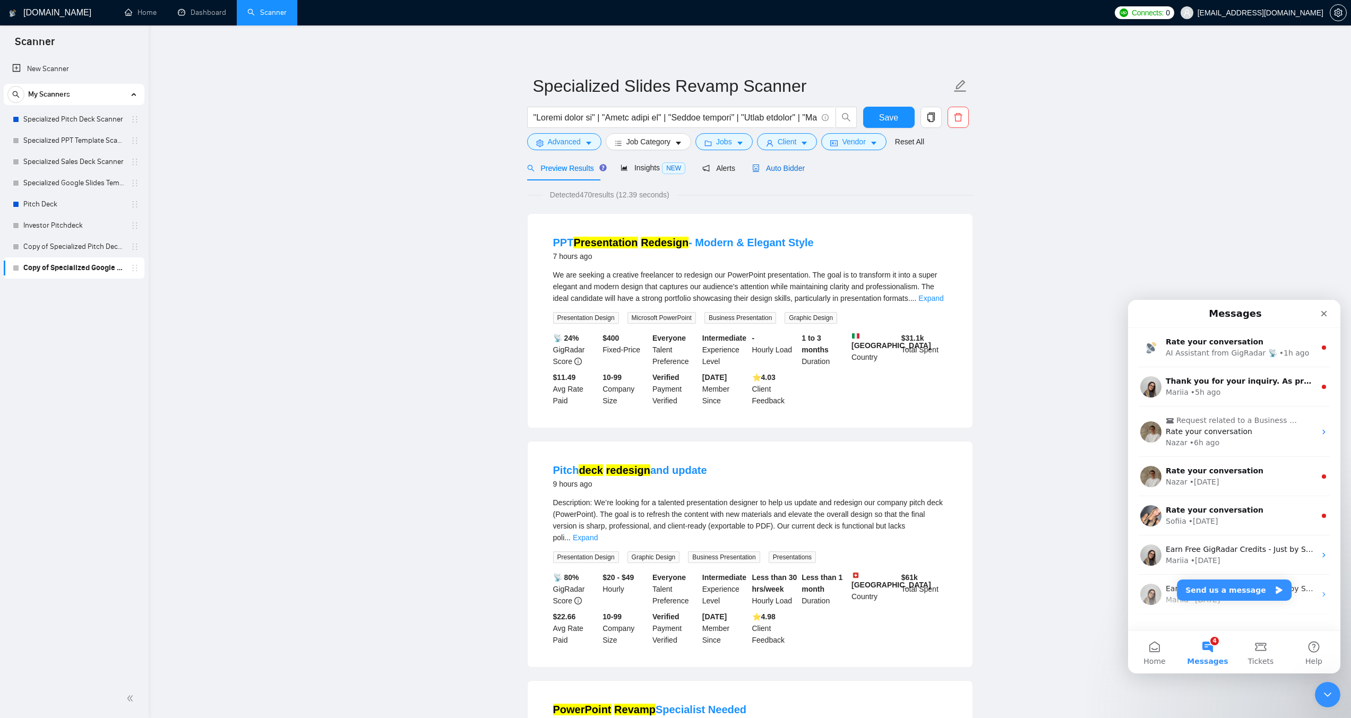
click at [785, 172] on span "Auto Bidder" at bounding box center [778, 168] width 53 height 8
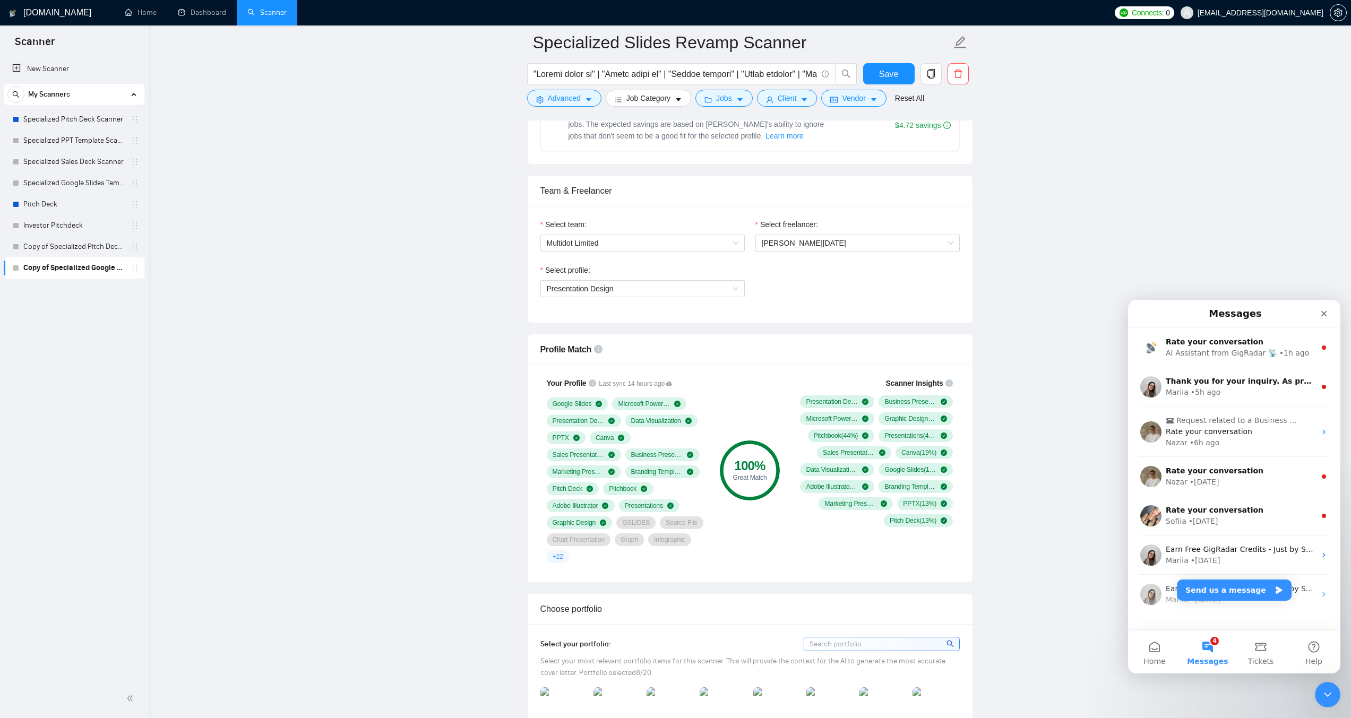
scroll to position [690, 0]
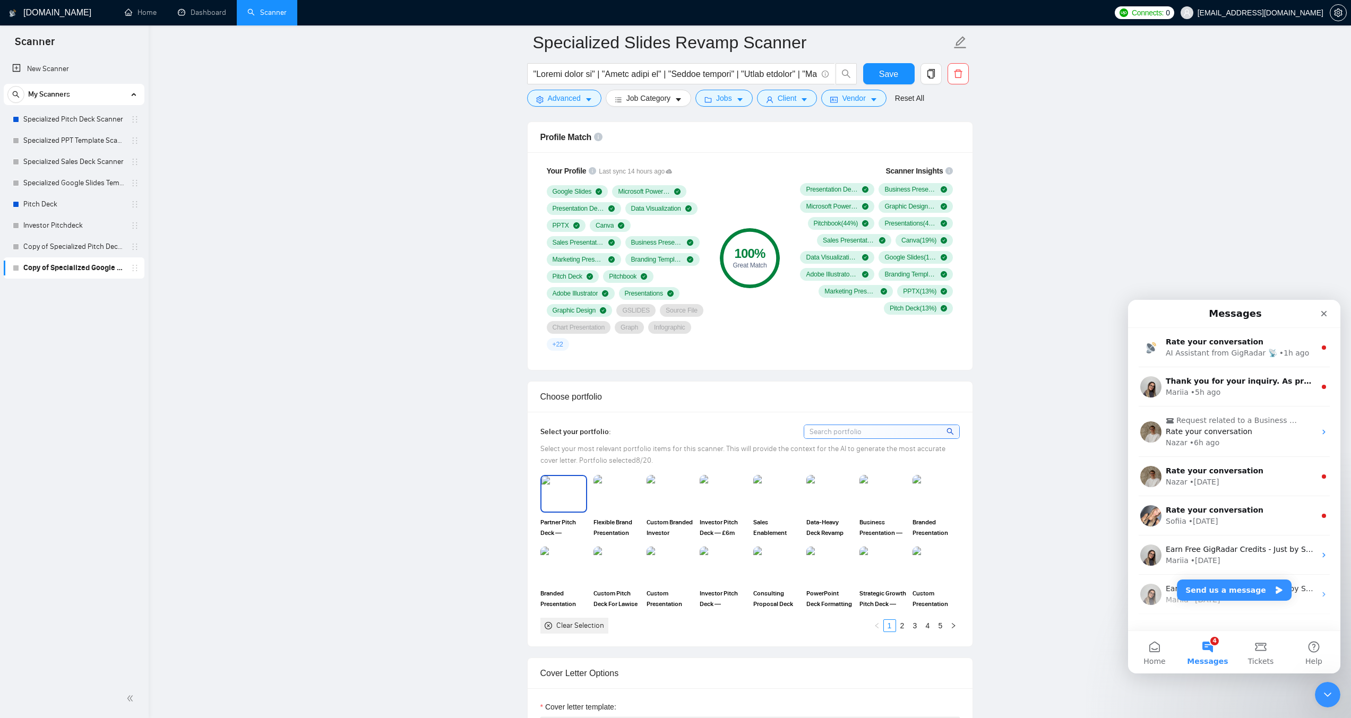
click at [563, 489] on img at bounding box center [564, 493] width 45 height 35
click at [716, 489] on img at bounding box center [723, 493] width 45 height 35
click at [884, 481] on img at bounding box center [883, 493] width 45 height 35
click at [561, 555] on img at bounding box center [564, 565] width 45 height 35
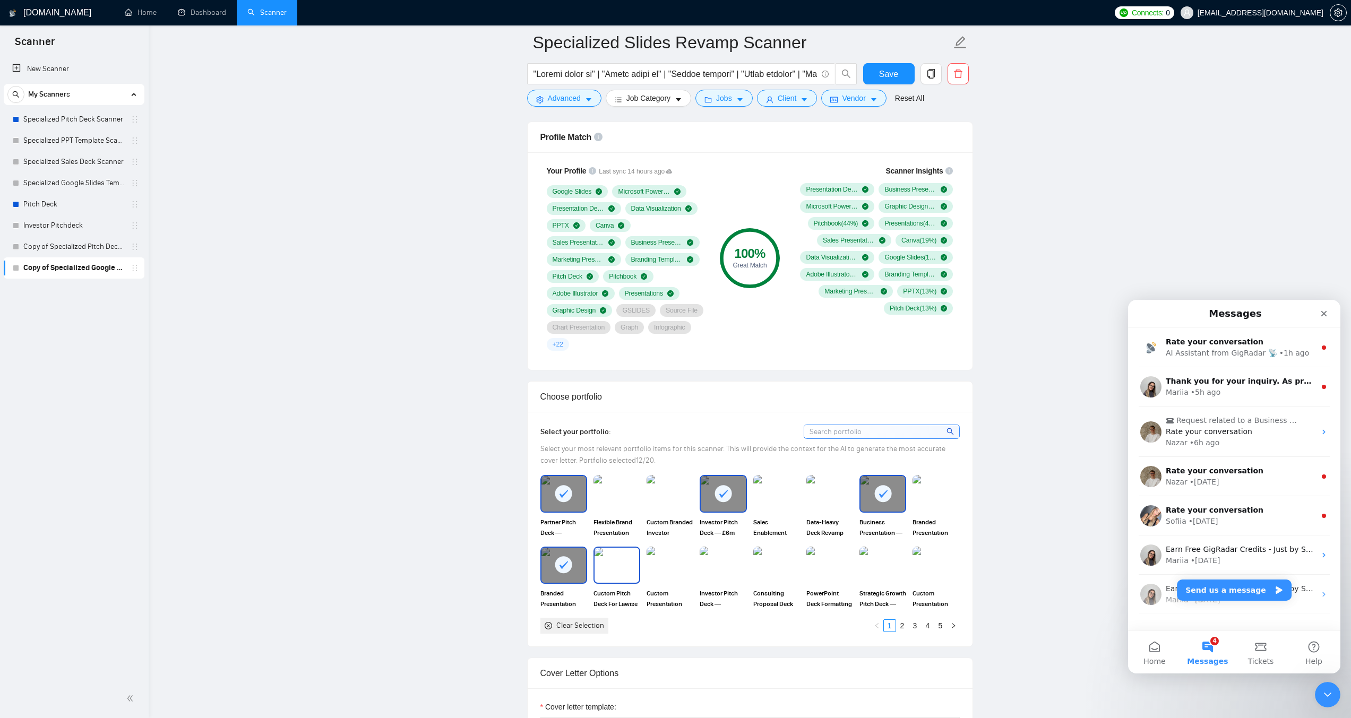
click at [620, 550] on img at bounding box center [617, 565] width 45 height 35
click at [731, 555] on img at bounding box center [723, 565] width 45 height 35
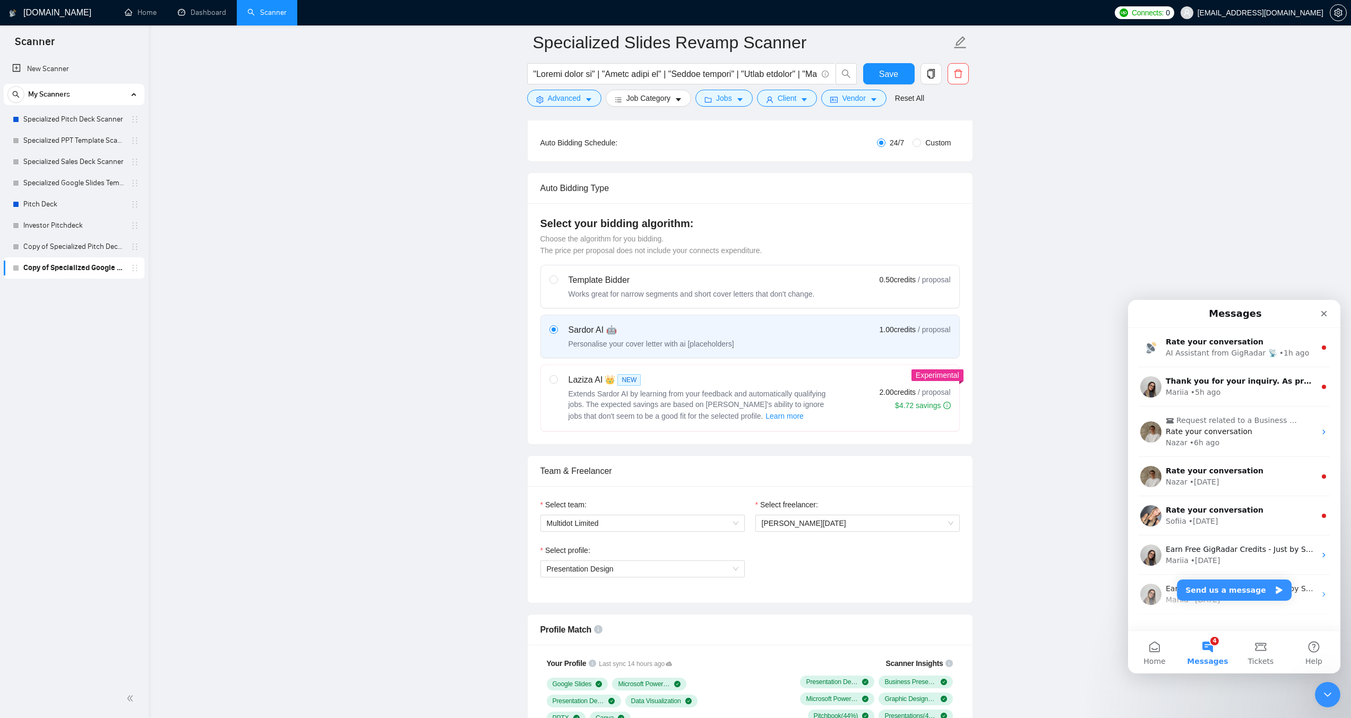
scroll to position [159, 0]
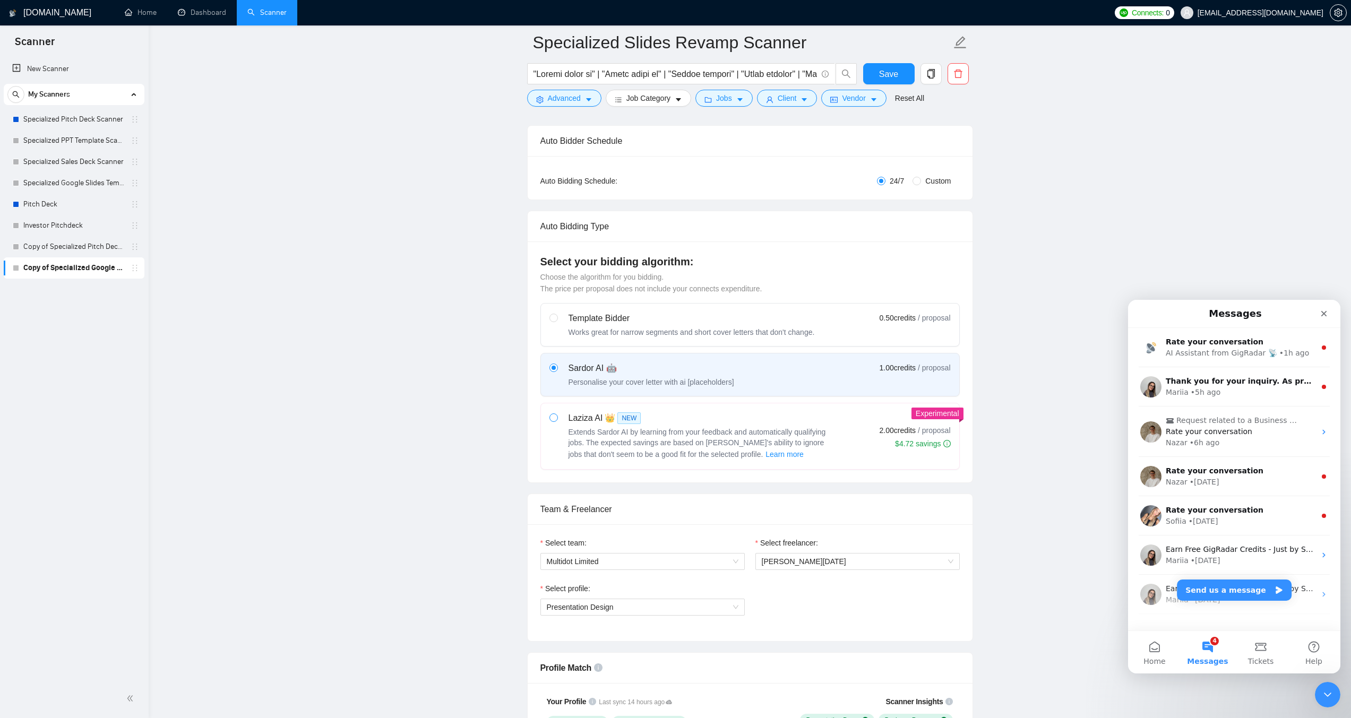
click at [557, 417] on span at bounding box center [554, 418] width 8 height 8
click at [557, 417] on input "radio" at bounding box center [553, 417] width 7 height 7
radio input "true"
radio input "false"
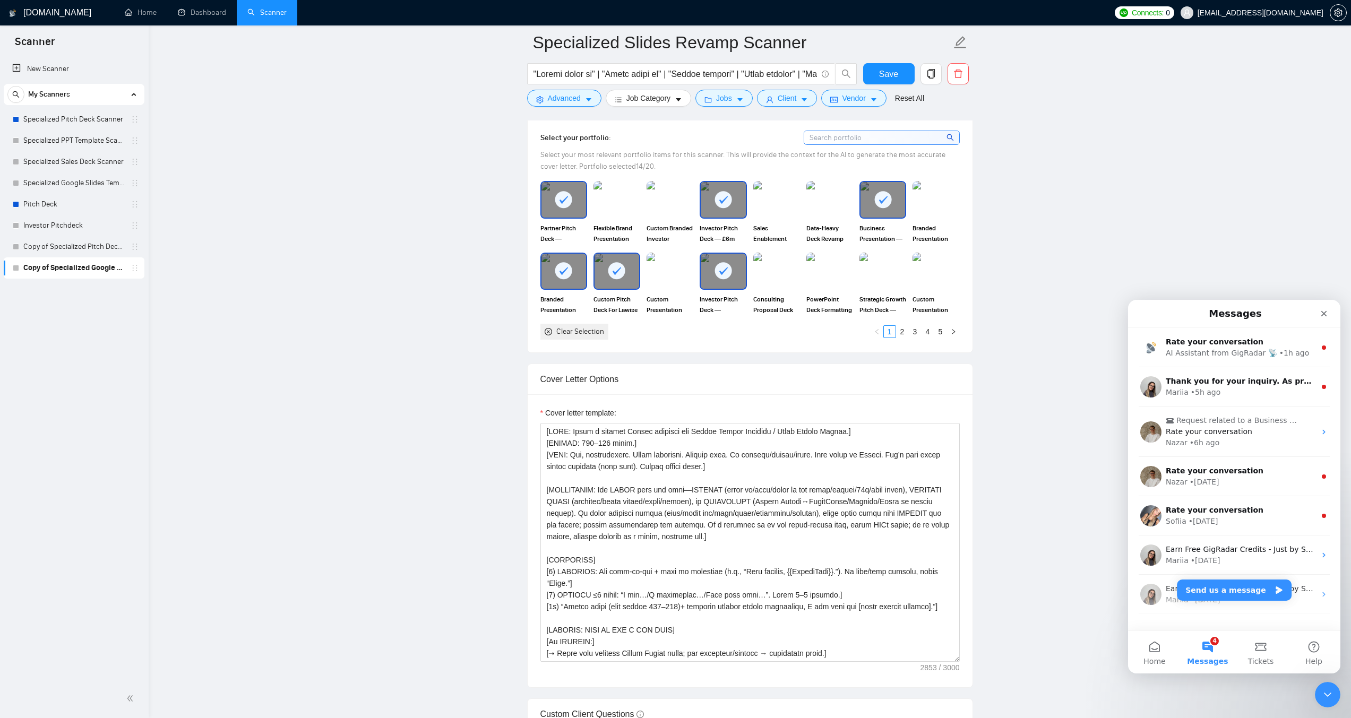
scroll to position [956, 0]
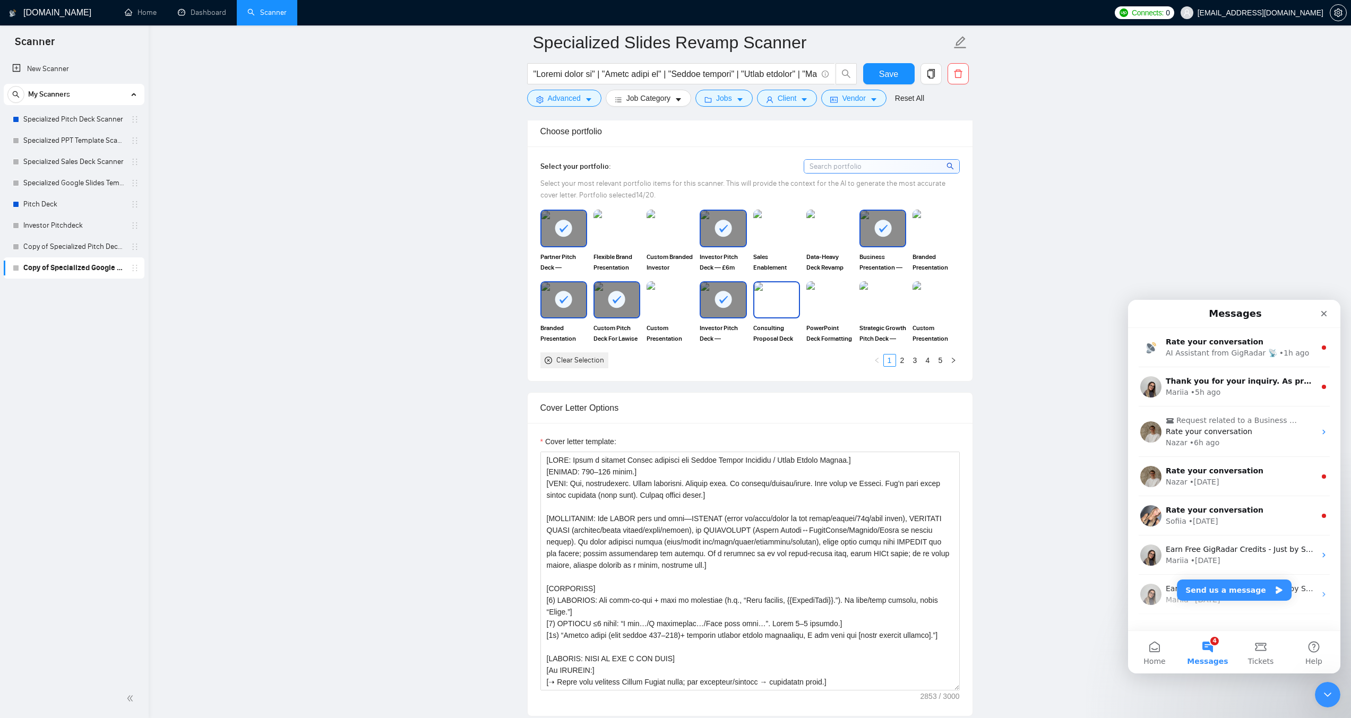
click at [783, 293] on img at bounding box center [777, 299] width 45 height 35
click at [930, 295] on img at bounding box center [936, 299] width 45 height 35
click at [903, 355] on link "2" at bounding box center [903, 361] width 12 height 12
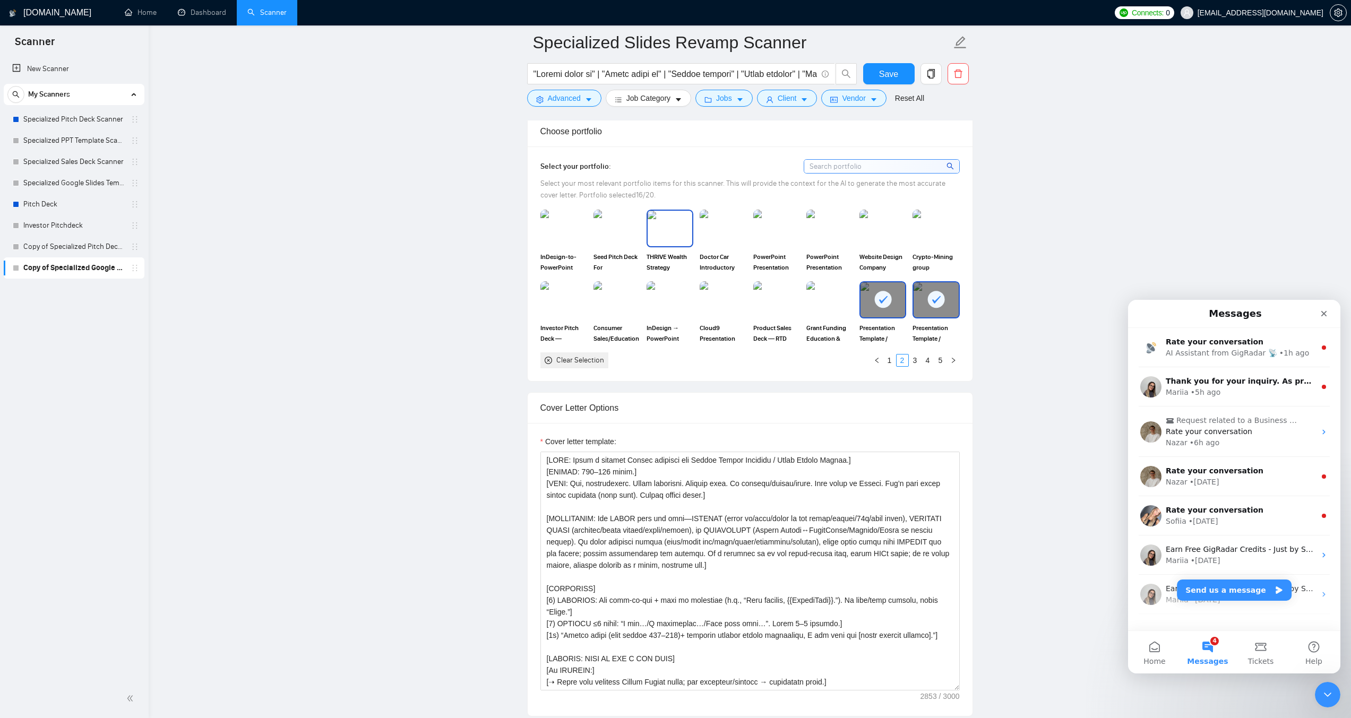
click at [682, 216] on img at bounding box center [670, 228] width 45 height 35
click at [716, 216] on img at bounding box center [723, 228] width 45 height 35
click at [756, 217] on img at bounding box center [777, 228] width 45 height 35
click at [823, 219] on img at bounding box center [830, 228] width 45 height 35
click at [882, 221] on img at bounding box center [883, 228] width 45 height 35
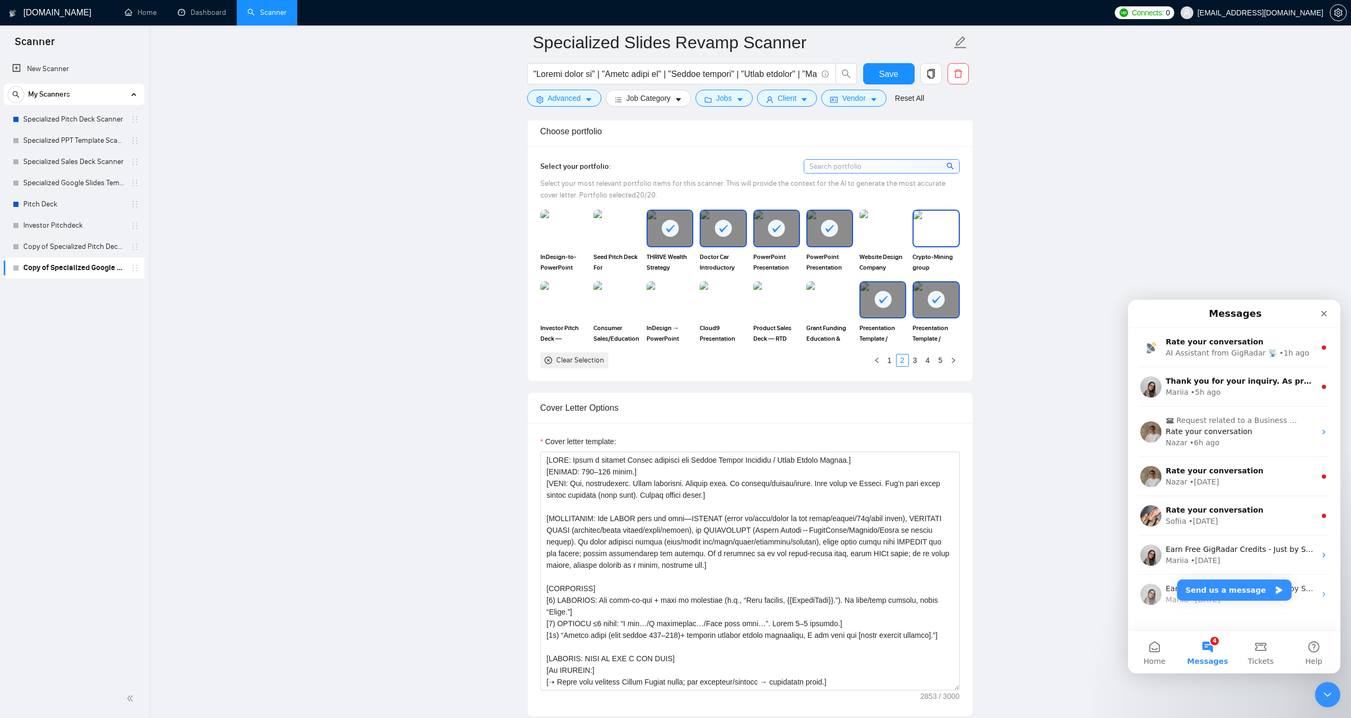
click at [945, 218] on img at bounding box center [936, 228] width 45 height 35
click at [886, 216] on img at bounding box center [883, 228] width 45 height 35
click at [882, 294] on div at bounding box center [883, 299] width 45 height 35
click at [940, 291] on rect at bounding box center [936, 299] width 17 height 17
click at [615, 288] on img at bounding box center [617, 299] width 45 height 35
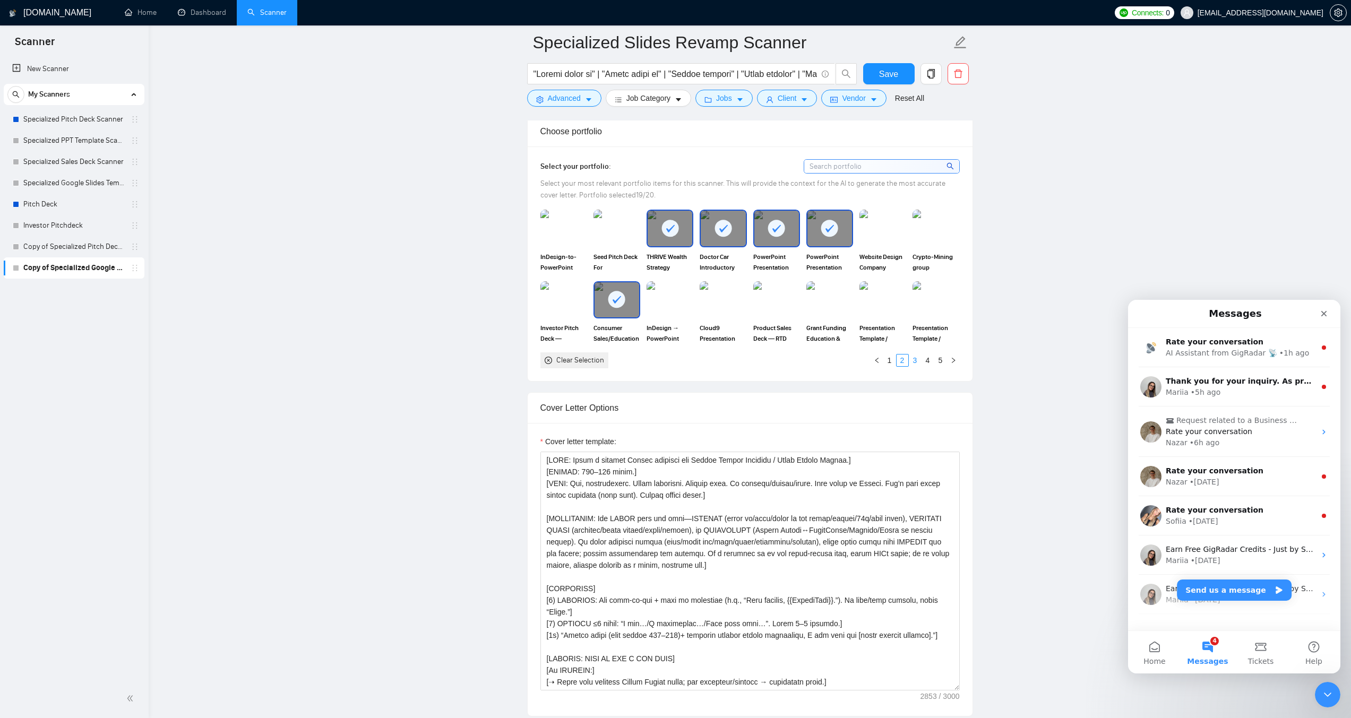
click at [919, 355] on link "3" at bounding box center [916, 361] width 12 height 12
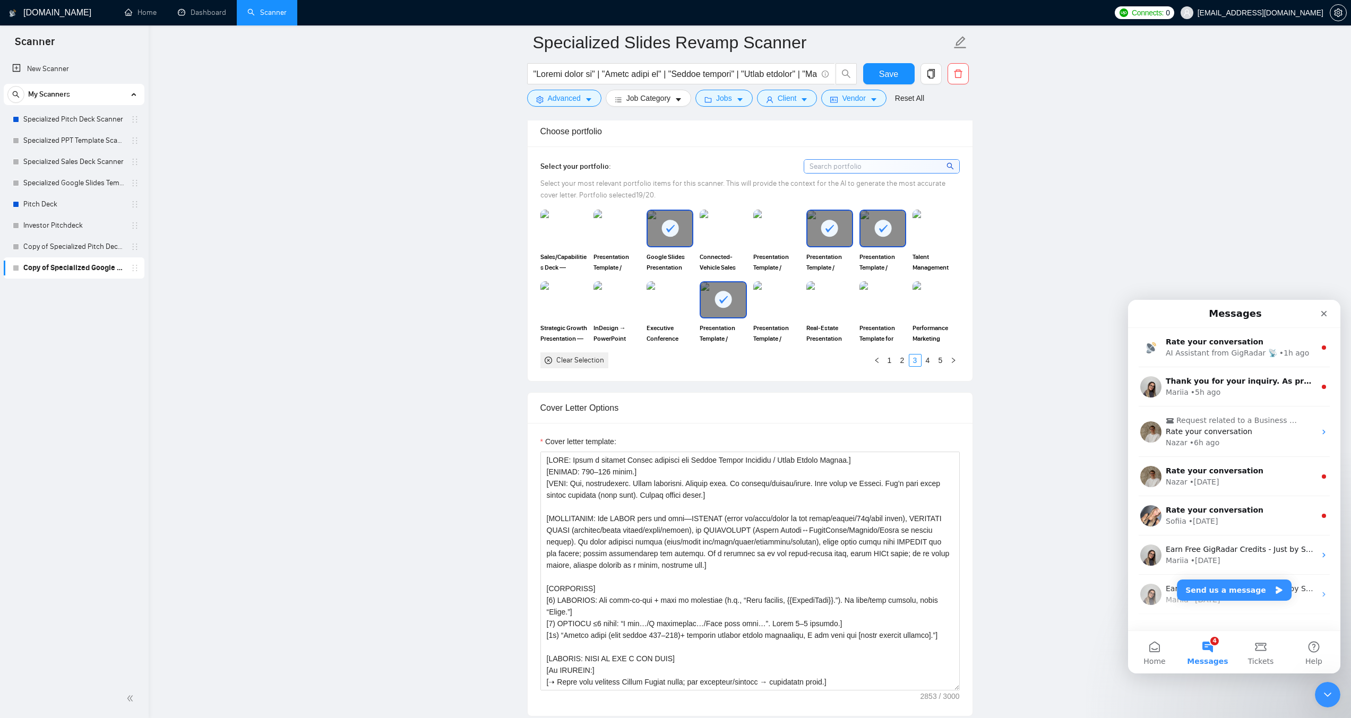
click at [666, 220] on rect at bounding box center [670, 228] width 17 height 17
click at [823, 220] on rect at bounding box center [829, 228] width 17 height 17
click at [879, 220] on rect at bounding box center [883, 228] width 17 height 17
click at [718, 291] on rect at bounding box center [723, 299] width 17 height 17
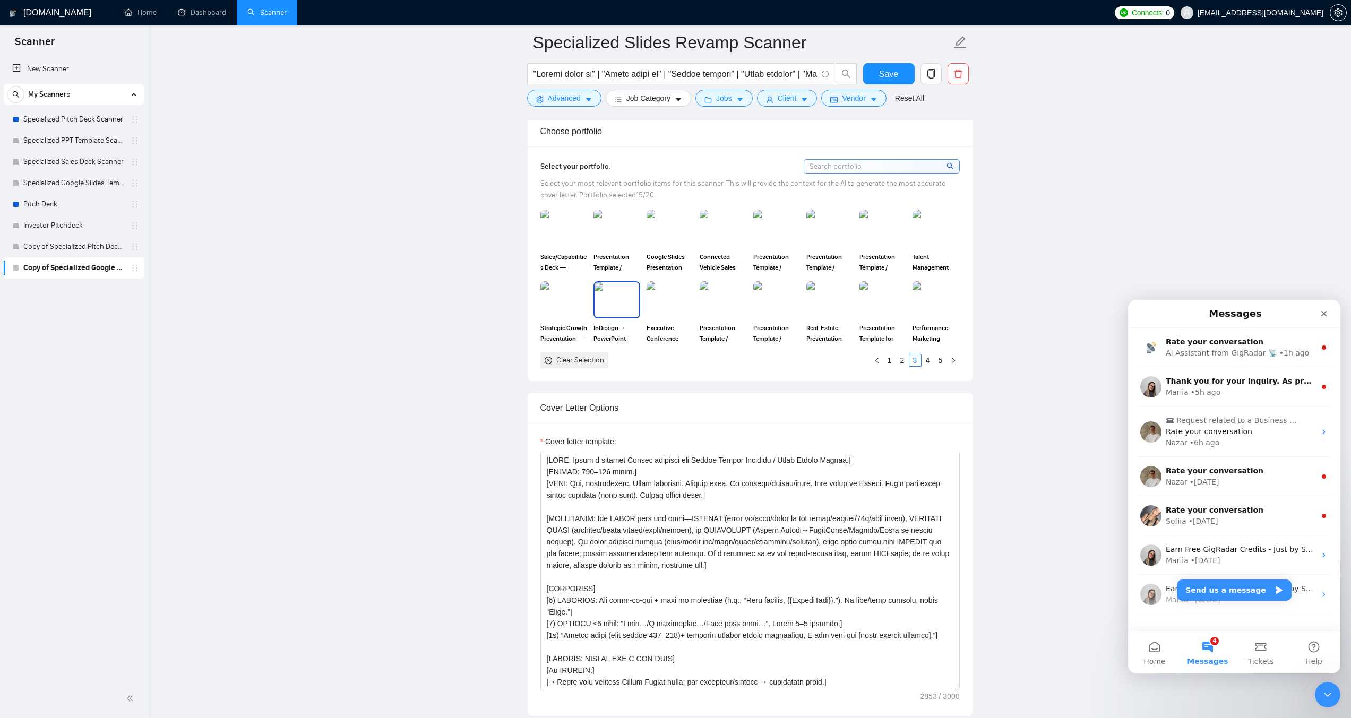
click at [623, 294] on img at bounding box center [617, 299] width 45 height 35
click at [930, 355] on link "4" at bounding box center [928, 361] width 12 height 12
click at [673, 220] on rect at bounding box center [670, 228] width 17 height 17
click at [836, 220] on rect at bounding box center [829, 228] width 17 height 17
click at [889, 355] on link "1" at bounding box center [890, 361] width 12 height 12
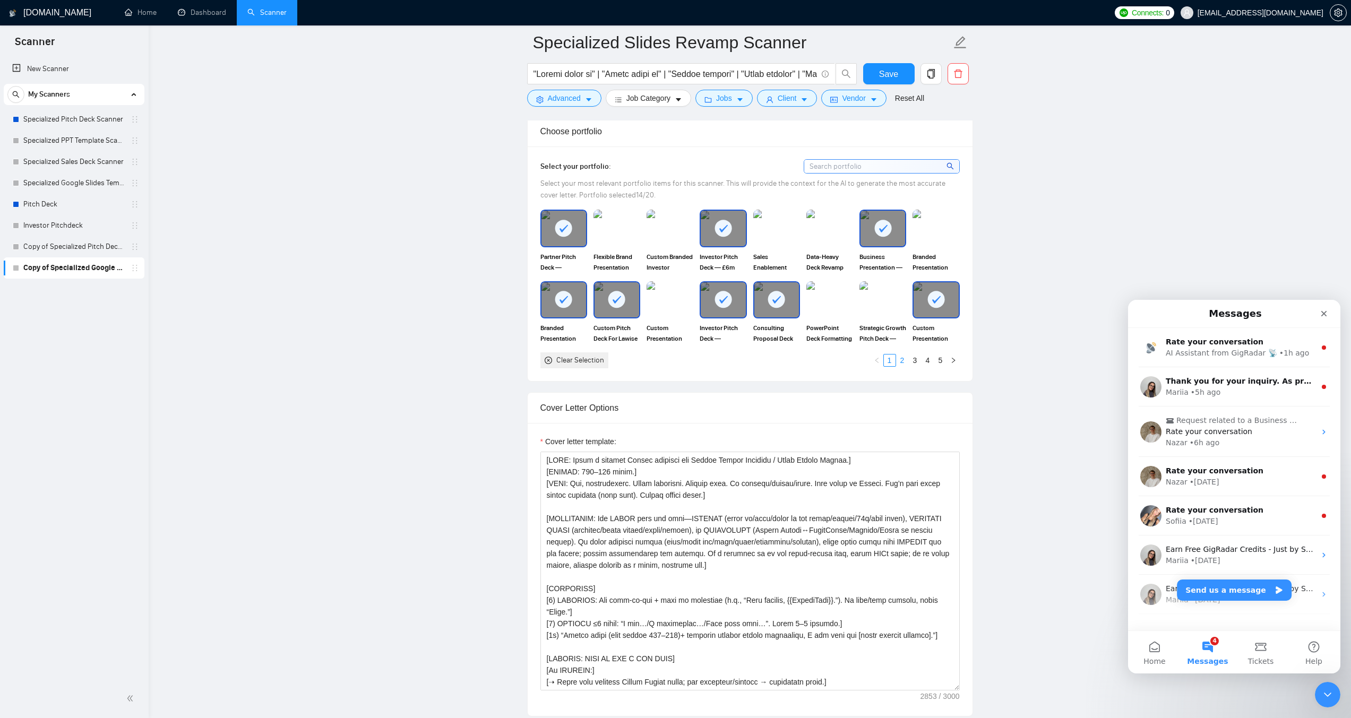
click at [903, 355] on link "2" at bounding box center [903, 361] width 12 height 12
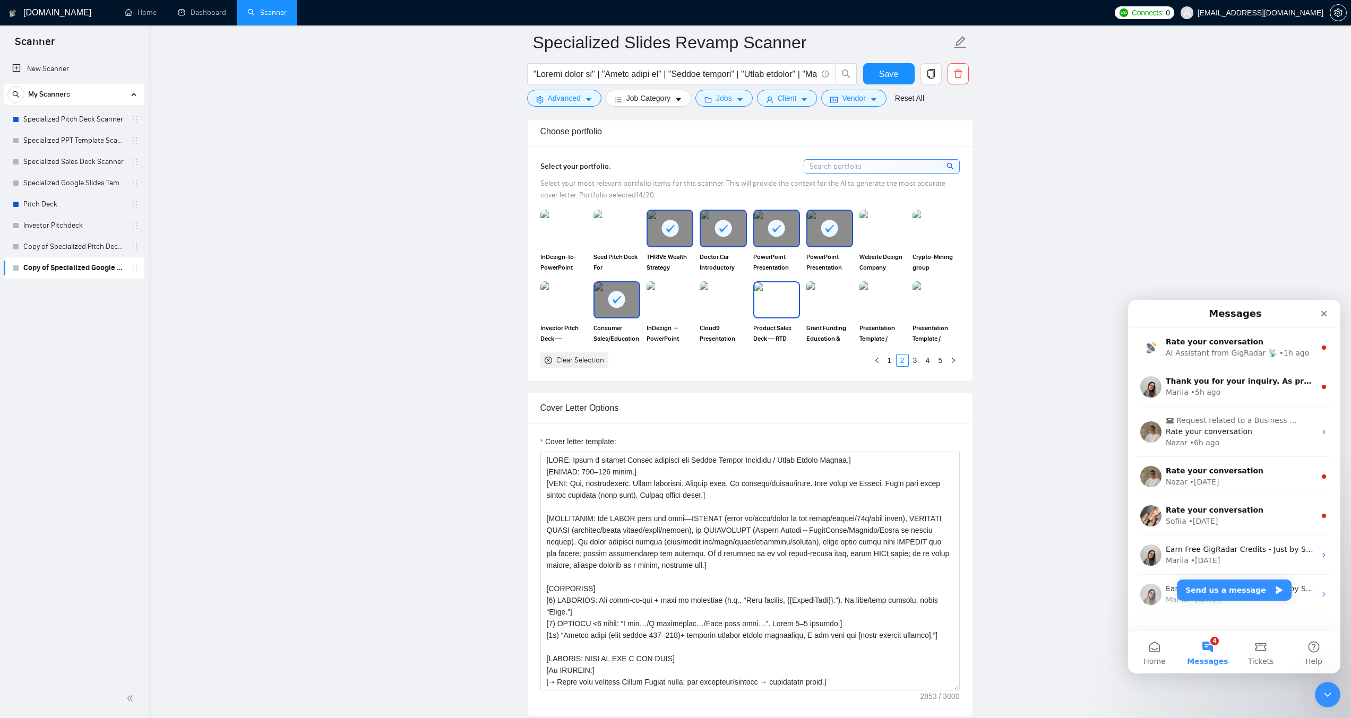
click at [774, 292] on img at bounding box center [777, 299] width 45 height 35
click at [834, 289] on img at bounding box center [830, 299] width 45 height 35
click at [934, 226] on img at bounding box center [936, 228] width 45 height 35
click at [917, 355] on link "3" at bounding box center [916, 361] width 12 height 12
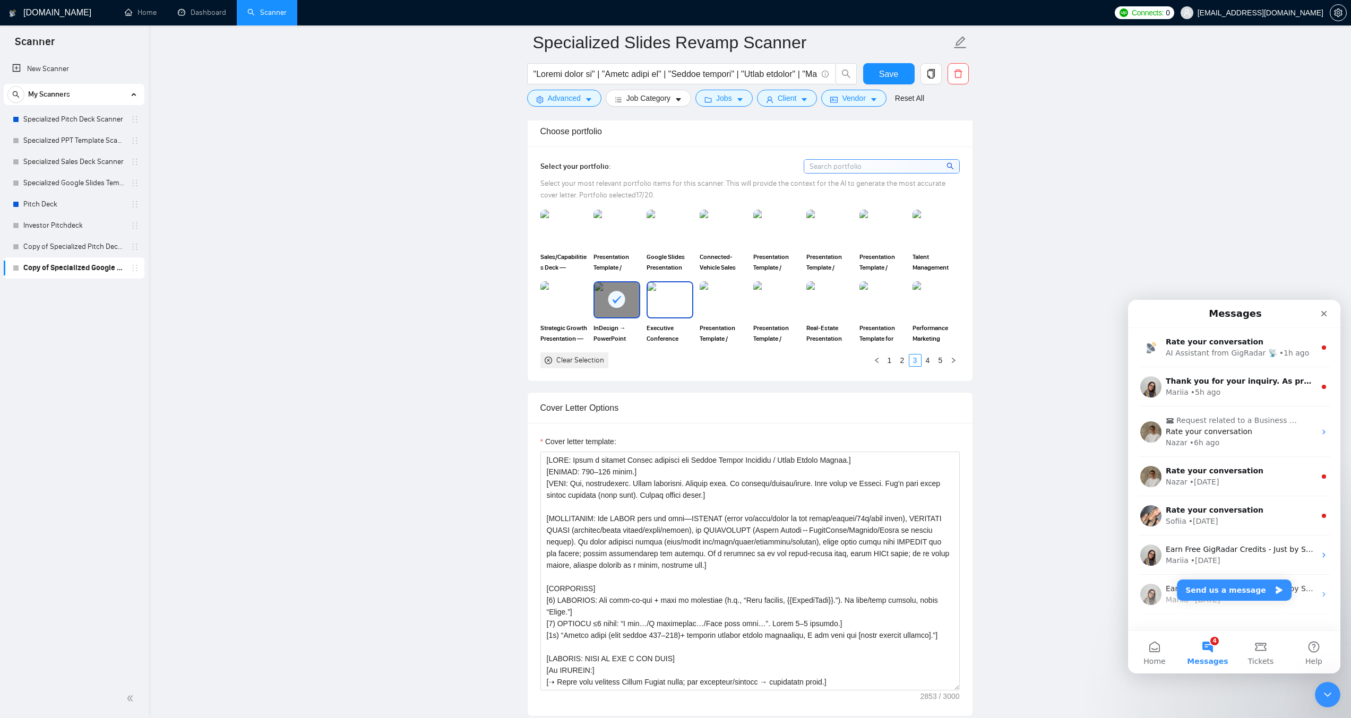
click at [666, 286] on img at bounding box center [670, 299] width 45 height 35
click at [939, 297] on img at bounding box center [936, 299] width 45 height 35
click at [927, 355] on link "4" at bounding box center [928, 361] width 12 height 12
click at [604, 215] on img at bounding box center [617, 228] width 45 height 35
click at [630, 78] on input "text" at bounding box center [676, 73] width 284 height 13
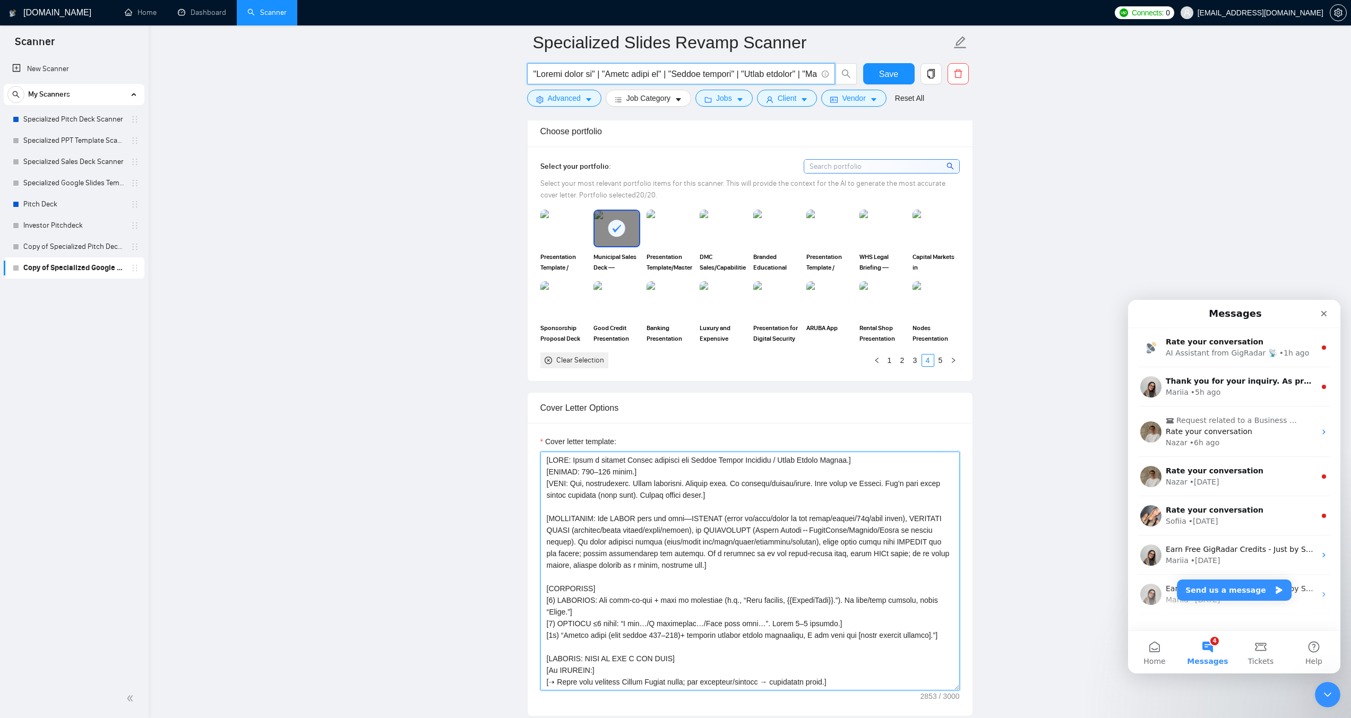
click at [660, 453] on textarea "Cover letter template:" at bounding box center [750, 571] width 419 height 239
click at [569, 495] on textarea "Cover letter template:" at bounding box center [750, 571] width 419 height 239
paste textarea "Loremipsumdo Sitametc / Adipi Elitsed (DoeiuSmodt, Incidi Utlabo, Etdolor, Magn…"
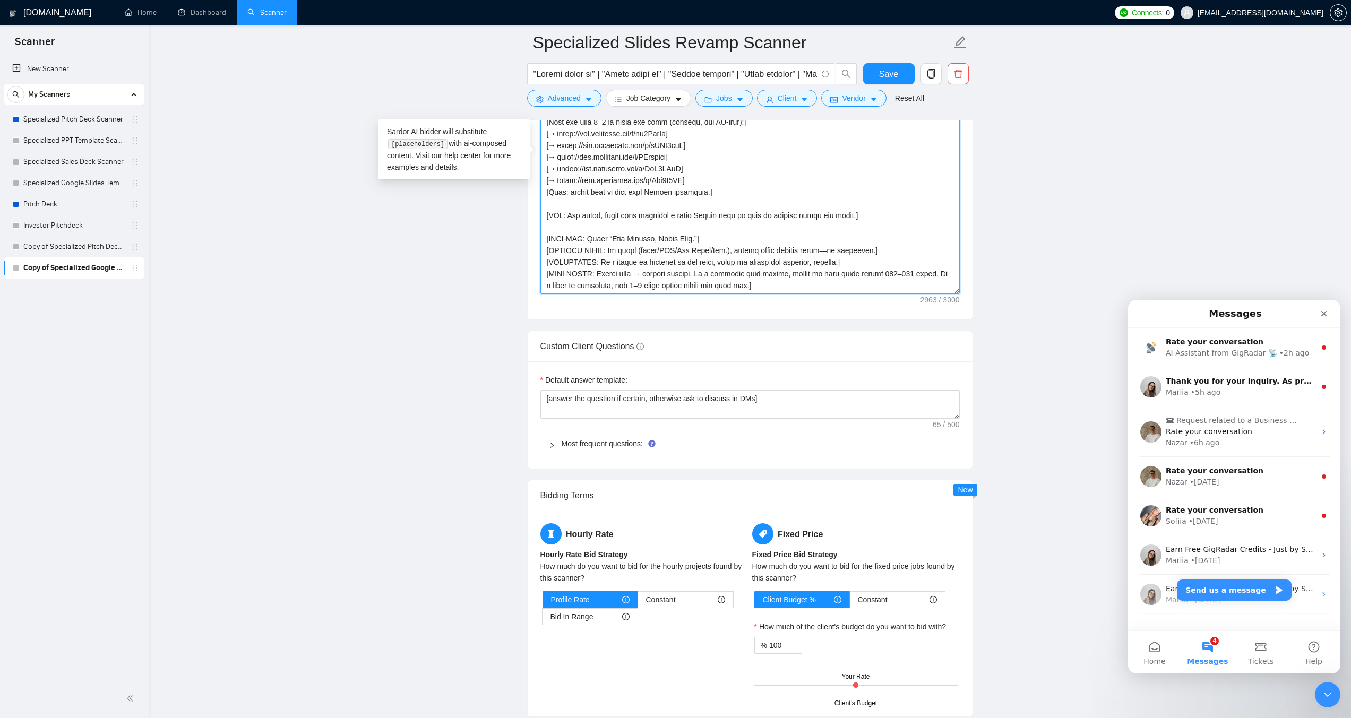
scroll to position [1381, 0]
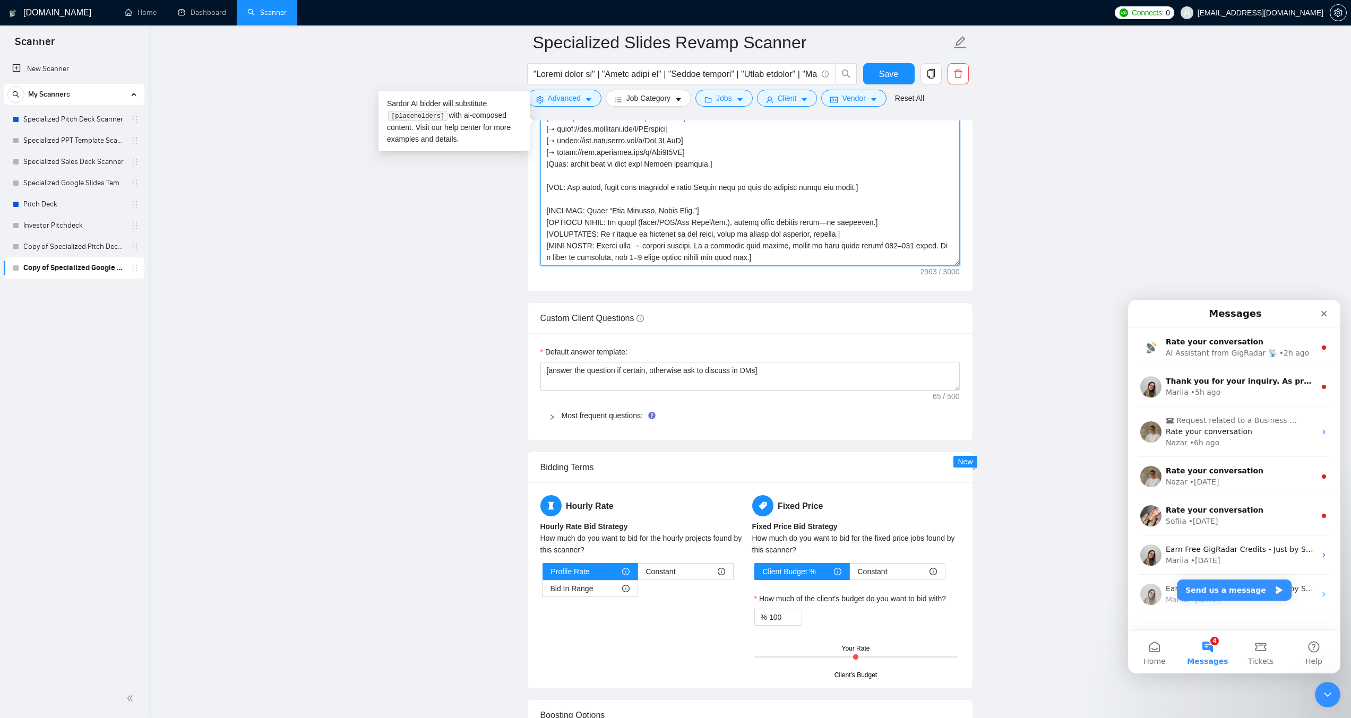
type textarea "[LORE: Ipsum d sitamet Consec adipisci eli Seddoeiusmod Temporin / Utlab Etdolo…"
click at [550, 410] on div at bounding box center [555, 416] width 13 height 12
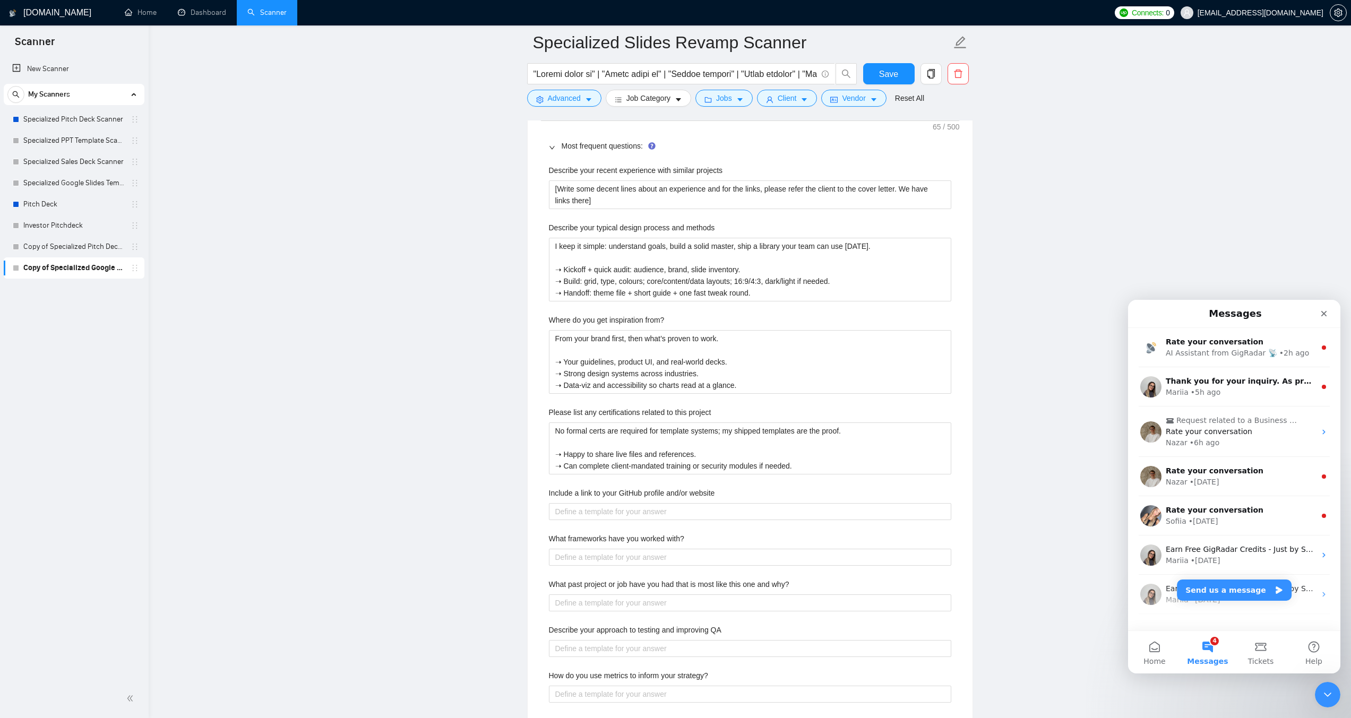
scroll to position [1646, 0]
drag, startPoint x: 548, startPoint y: 157, endPoint x: 726, endPoint y: 163, distance: 177.4
click at [726, 169] on div "Describe your recent experience with similar projects" at bounding box center [750, 177] width 402 height 16
copy label "Describe your recent experience with similar projects"
drag, startPoint x: 548, startPoint y: 215, endPoint x: 718, endPoint y: 216, distance: 169.9
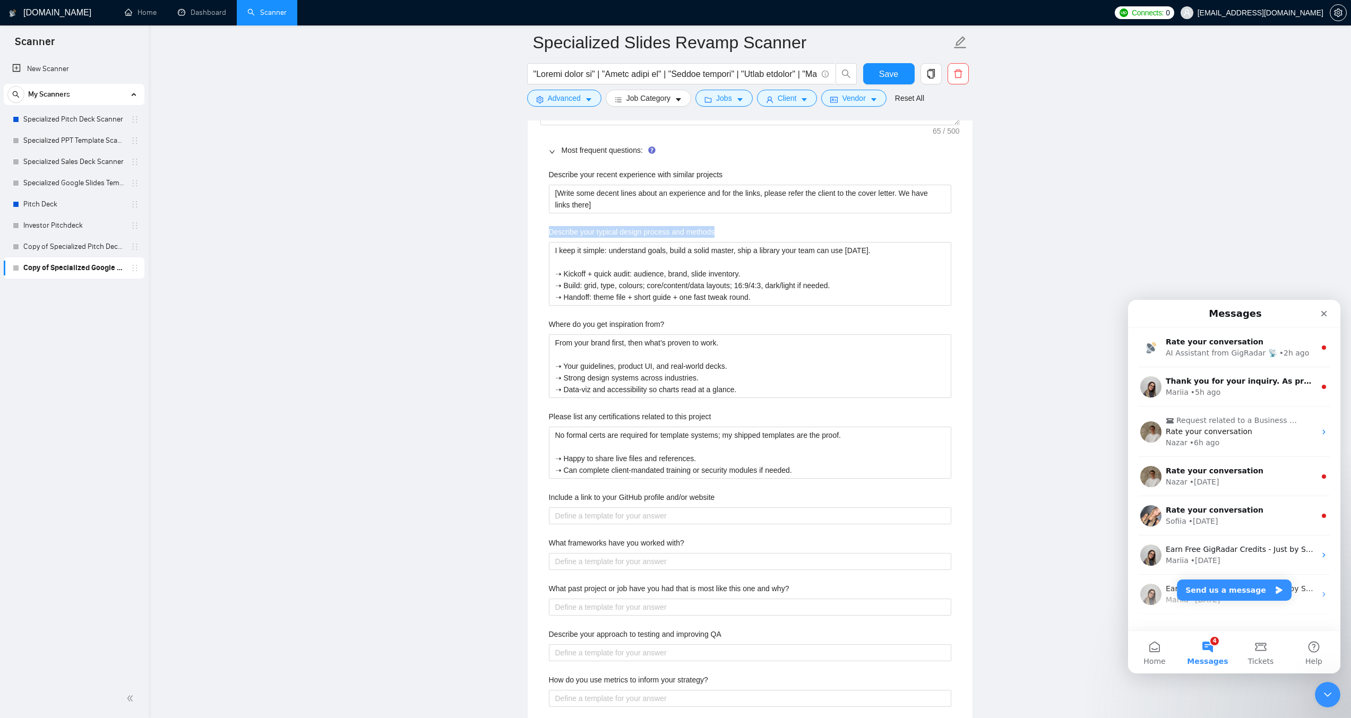
click at [718, 226] on div "Describe your typical design process and methods" at bounding box center [750, 234] width 402 height 16
copy label "Describe your typical design process and methods"
drag, startPoint x: 550, startPoint y: 306, endPoint x: 667, endPoint y: 307, distance: 117.3
click at [667, 319] on div "Where do you get inspiration from?" at bounding box center [750, 327] width 402 height 16
copy label "Where do you get inspiration from?"
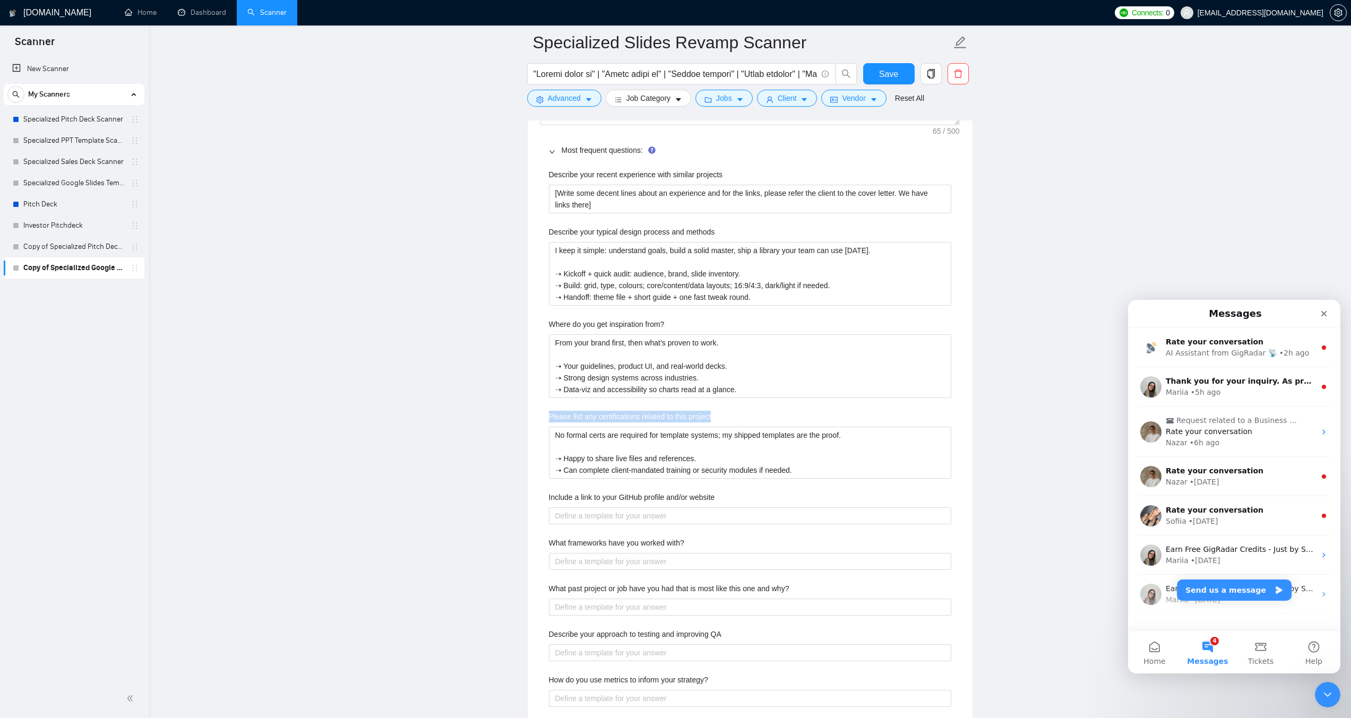
drag, startPoint x: 548, startPoint y: 401, endPoint x: 724, endPoint y: 405, distance: 175.8
click at [724, 411] on div "Please list any certifications related to this project" at bounding box center [750, 419] width 402 height 16
copy label "Please list any certifications related to this project"
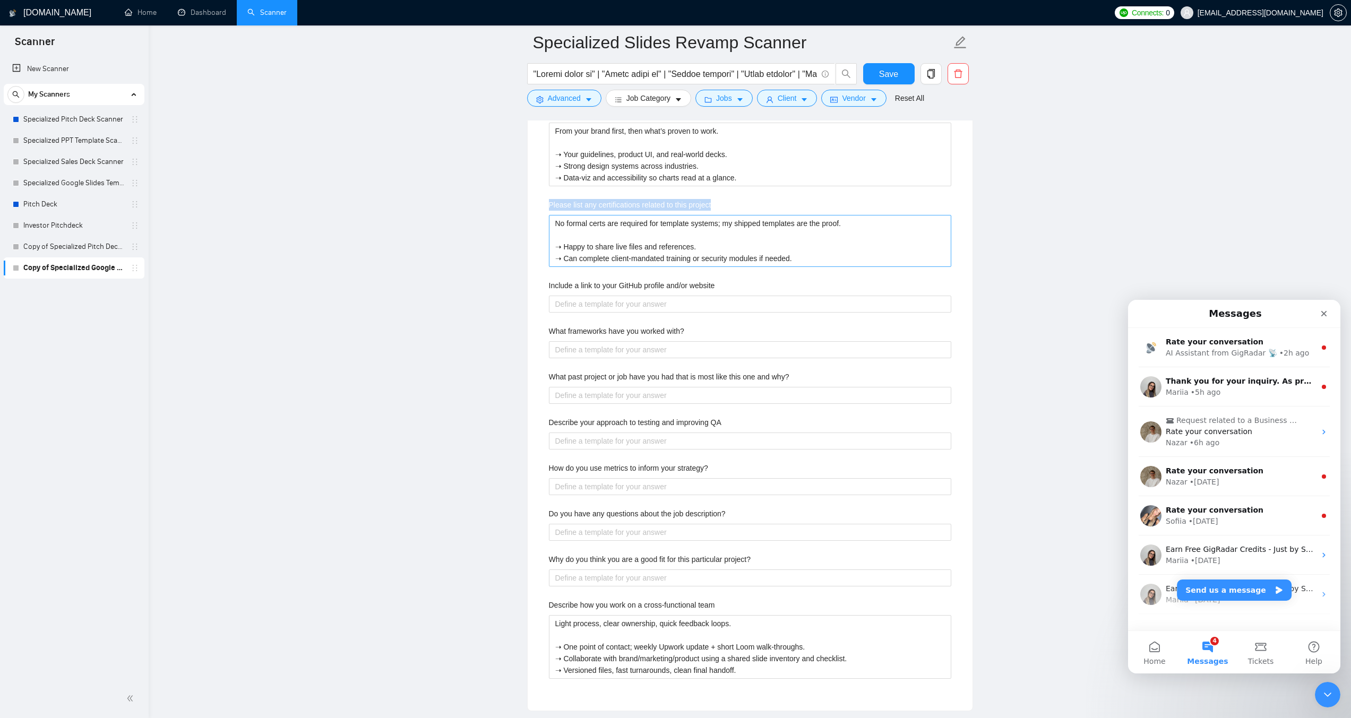
scroll to position [1858, 0]
drag, startPoint x: 550, startPoint y: 539, endPoint x: 757, endPoint y: 548, distance: 207.3
click at [757, 553] on div "Why do you think you are a good fit for this particular project?" at bounding box center [750, 561] width 402 height 16
copy label "Why do you think you are a good fit for this particular project?"
drag, startPoint x: 548, startPoint y: 588, endPoint x: 718, endPoint y: 591, distance: 170.0
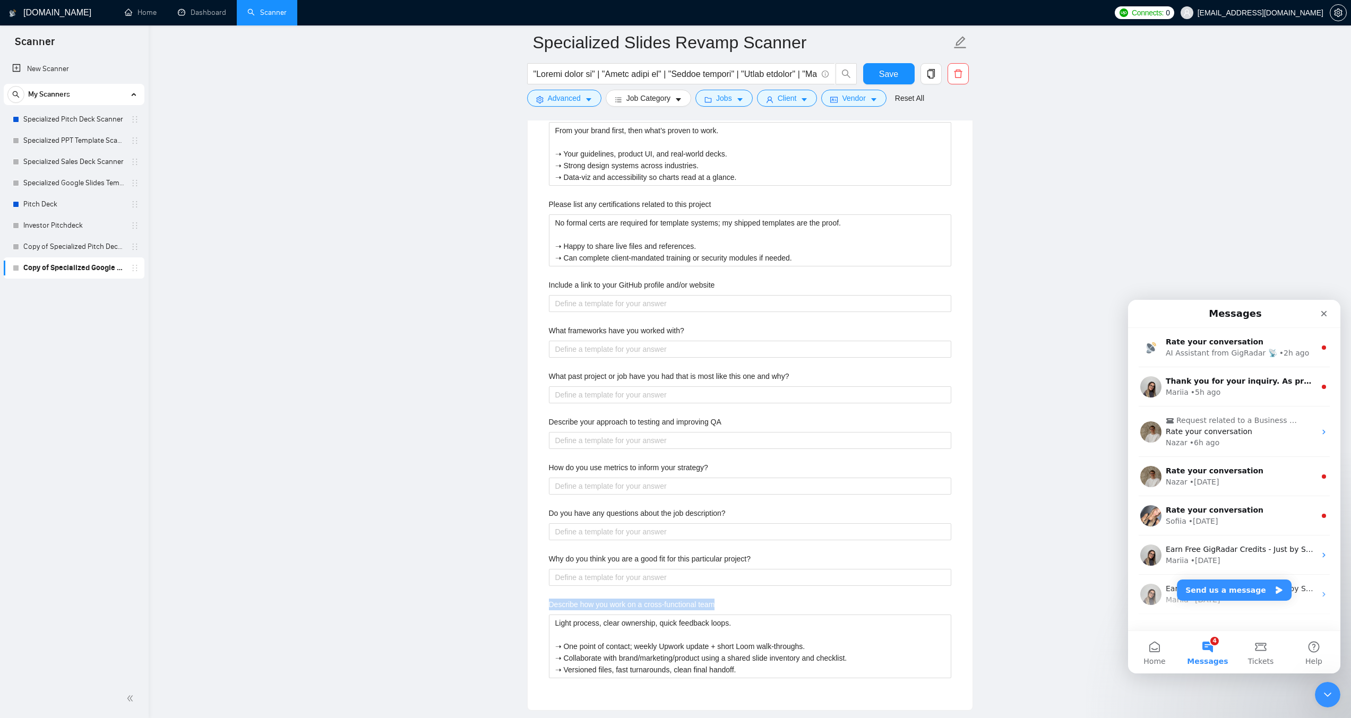
click at [718, 599] on div "Describe how you work on a cross-functional team" at bounding box center [750, 607] width 402 height 16
copy label "Describe how you work on a cross-functional team"
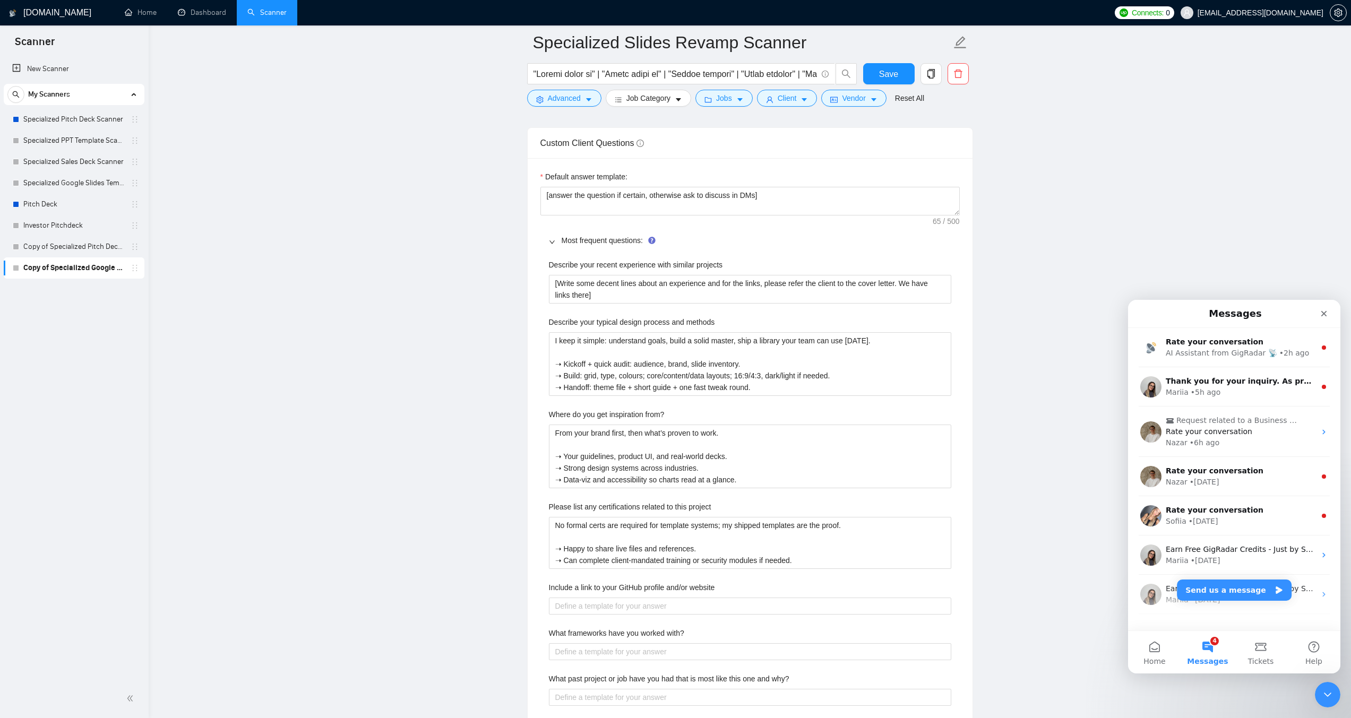
scroll to position [1540, 0]
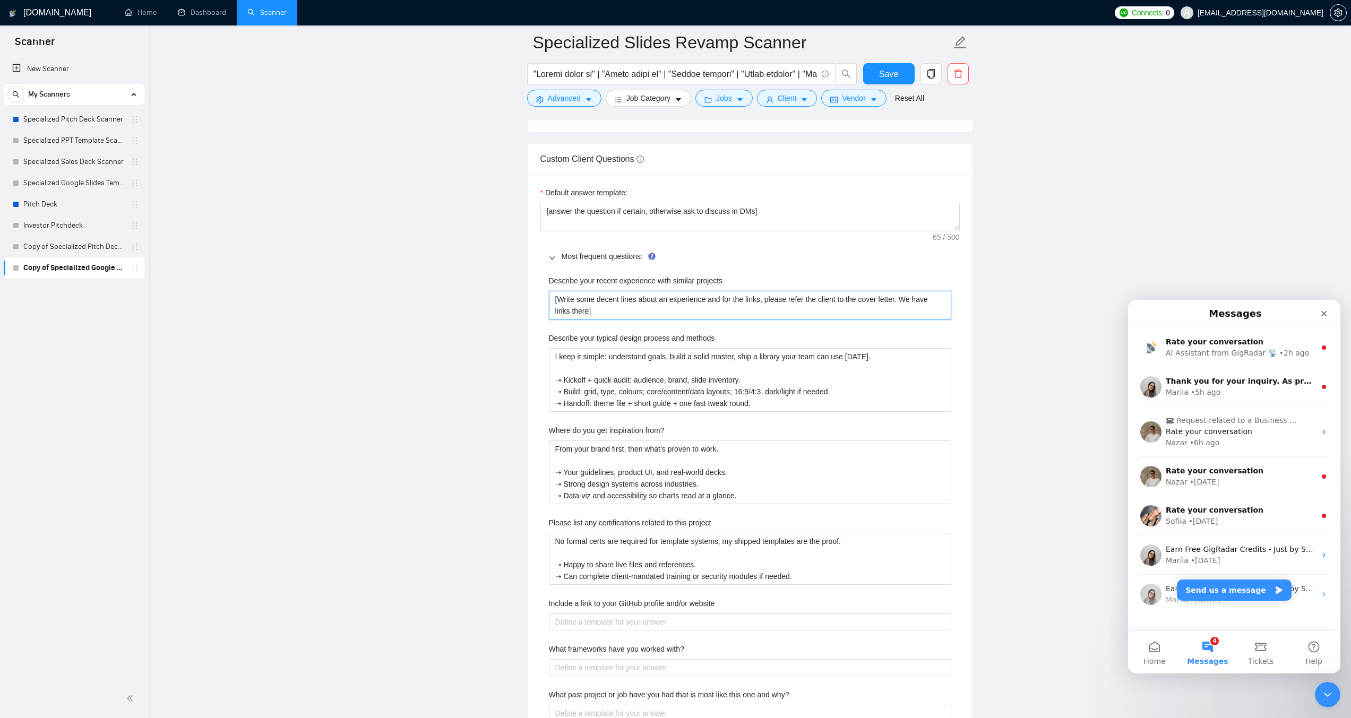
click at [598, 291] on projects "[Write some decent lines about an experience and for the links, please refer th…" at bounding box center [750, 305] width 402 height 29
paste projects "Lately I’ve been revamping cluttered decks into clear, on-brand sets—often unde…"
type projects "Lately I’ve been revamping cluttered decks into clear, on-brand sets—often unde…"
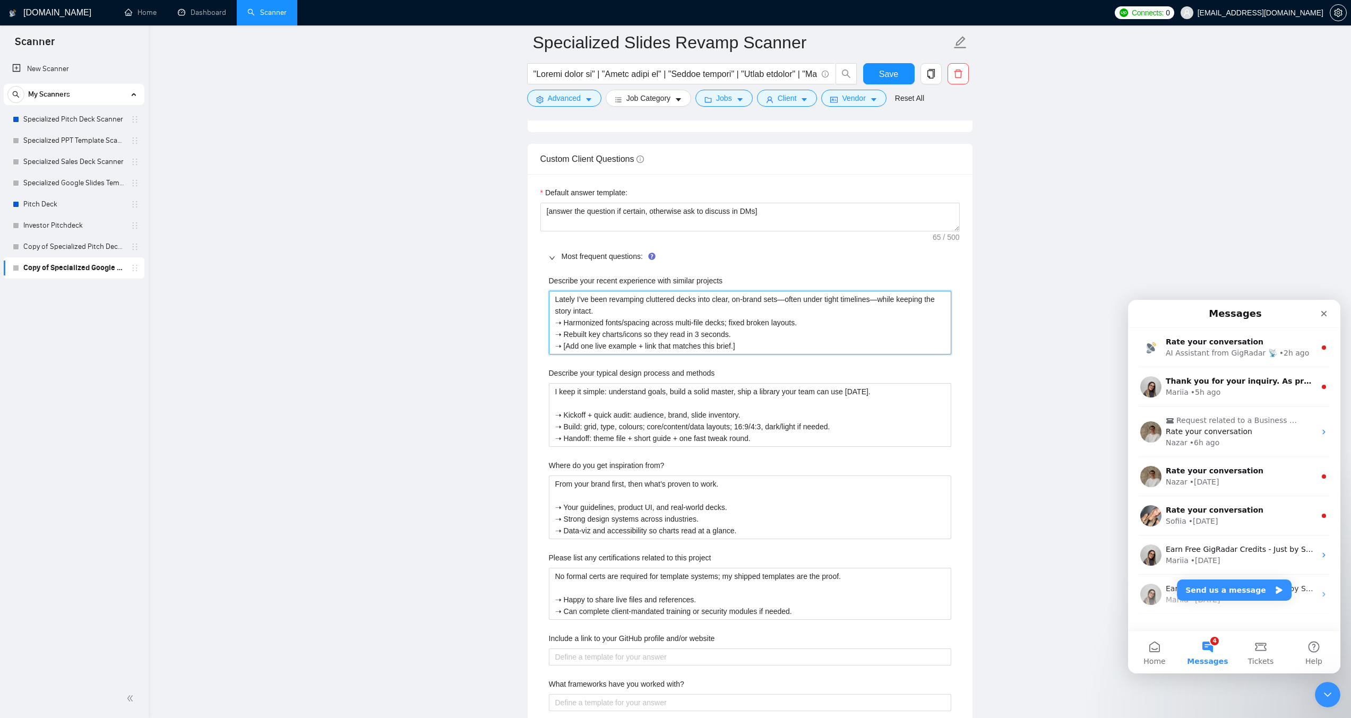
type projects "Lately I’ve been revamping cluttered decks into clear, on-brand sets—often unde…"
click at [651, 383] on methods "I keep it simple: understand goals, build a solid master, ship a library your t…" at bounding box center [750, 415] width 402 height 64
paste methods "Goal first, then system. I tidy what exists, establish a simple visual rhythm, …"
type methods "Goal first, then system. I tidy what exists, establish a simple visual rhythm, …"
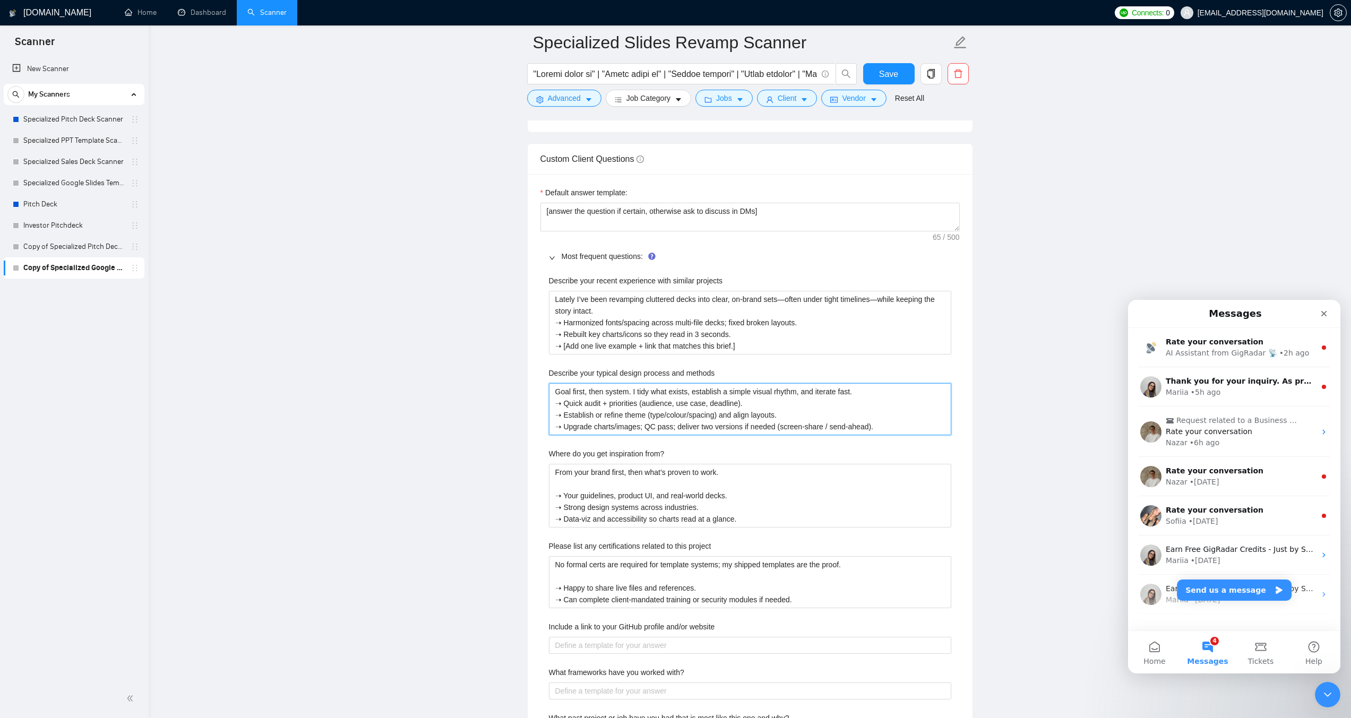
click at [869, 383] on methods "Goal first, then system. I tidy what exists, establish a simple visual rhythm, …" at bounding box center [750, 409] width 402 height 52
type methods "Goal first, then system. I tidy what exists, establish a simple visual rhythm, …"
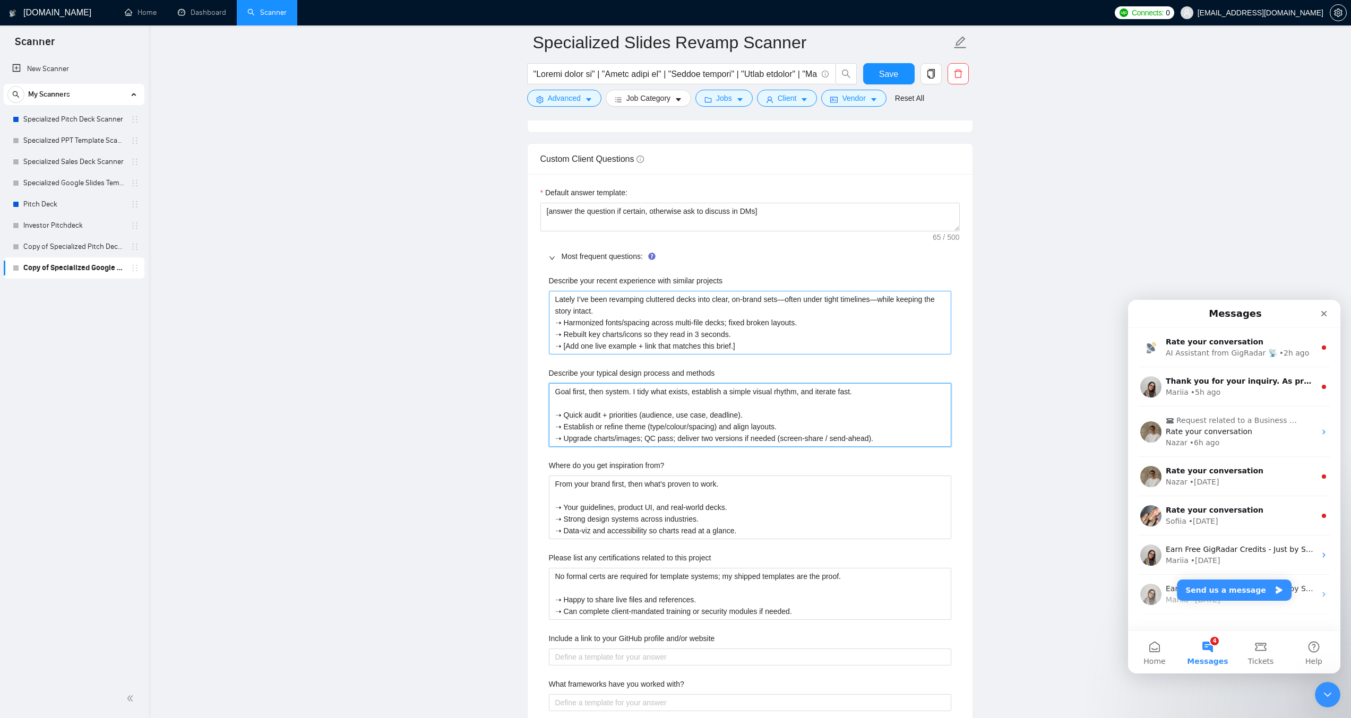
type methods "Goal first, then system. I tidy what exists, establish a simple visual rhythm, …"
click at [612, 296] on projects "Lately I’ve been revamping cluttered decks into clear, on-brand sets—often unde…" at bounding box center [750, 323] width 402 height 64
type projects "Lately I’ve been revamping cluttered decks into clear, on-brand sets—often unde…"
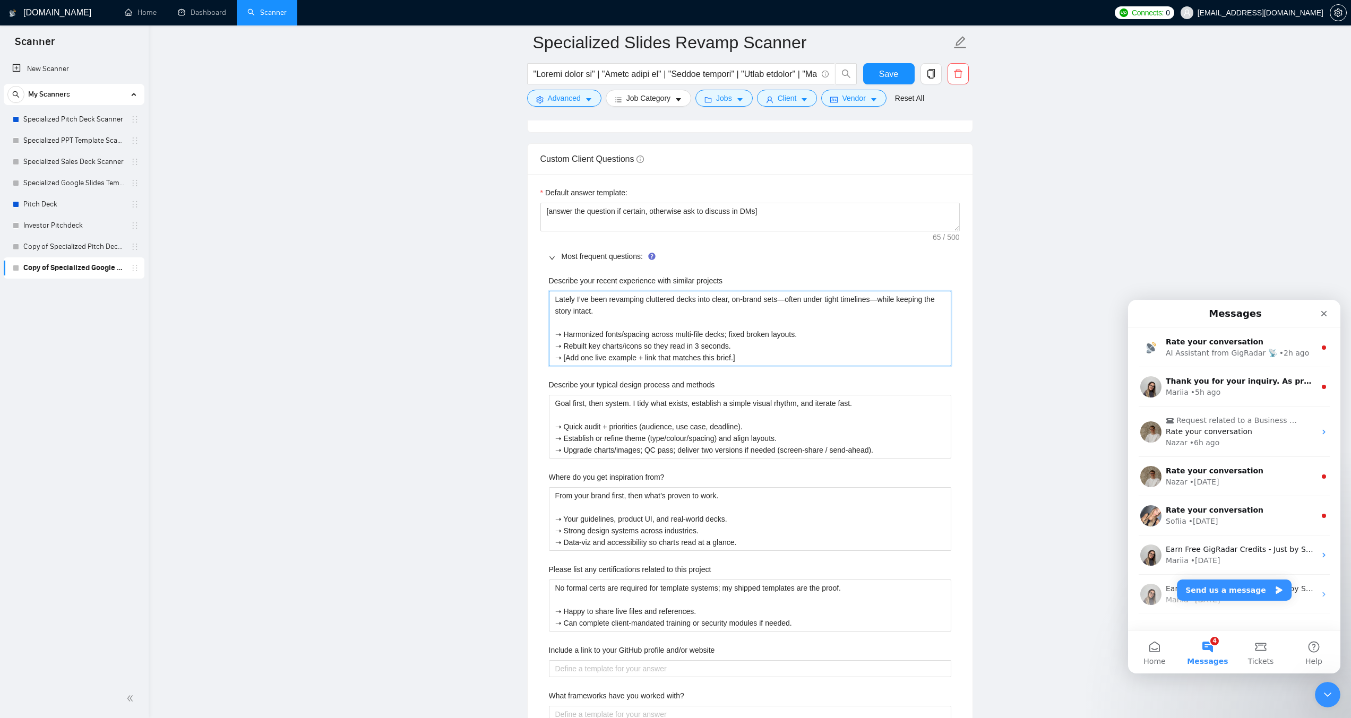
type projects "Lately I’ve been revamping cluttered decks into clear, on-brand sets—often unde…"
click at [625, 518] on from\? "From your brand first, then what’s proven to work. ➝ Your guidelines, product U…" at bounding box center [750, 519] width 402 height 64
paste from\? "how your audience decides—then from patterns that work. ➝ Real inputs: call not…"
type from\? "From how your audience decides—then from patterns that work. ➝ Real inputs: cal…"
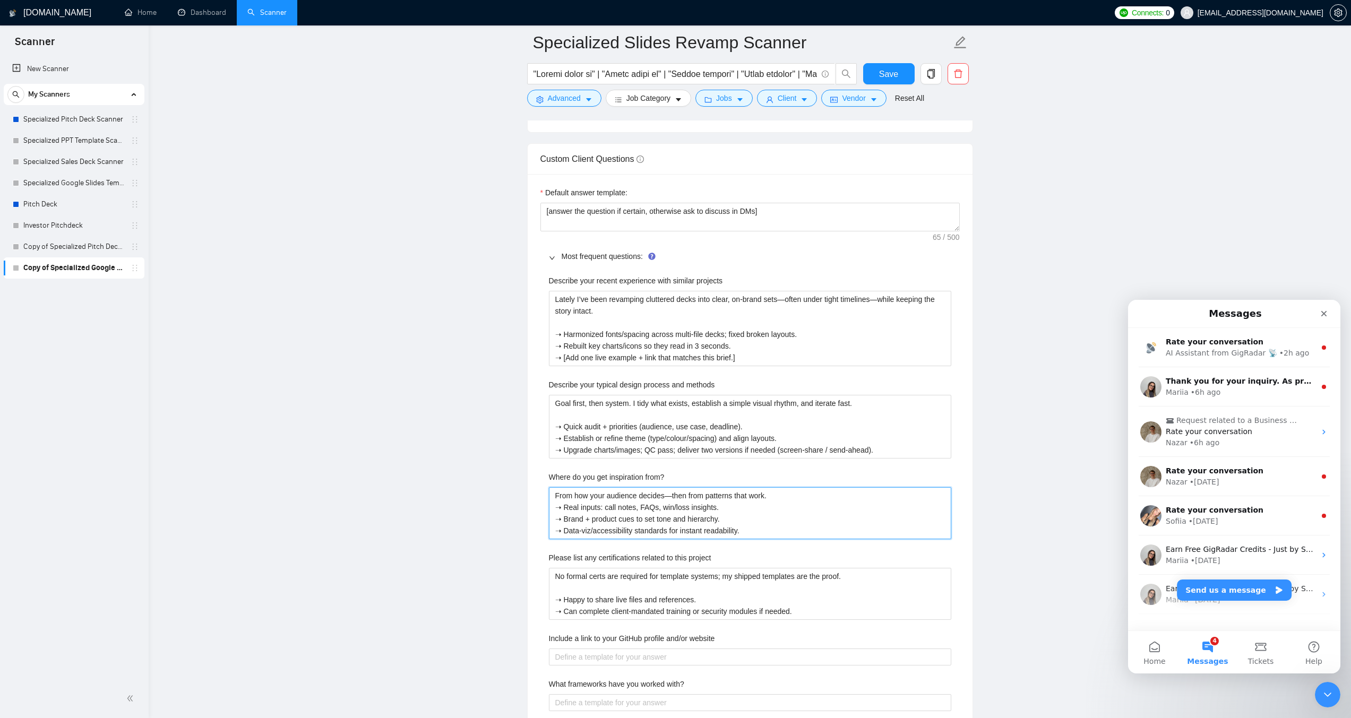
click at [771, 487] on from\? "From how your audience decides—then from patterns that work. ➝ Real inputs: cal…" at bounding box center [750, 513] width 402 height 52
type from\? "From how your audience decides—then from patterns that work. ➝ Real inputs: cal…"
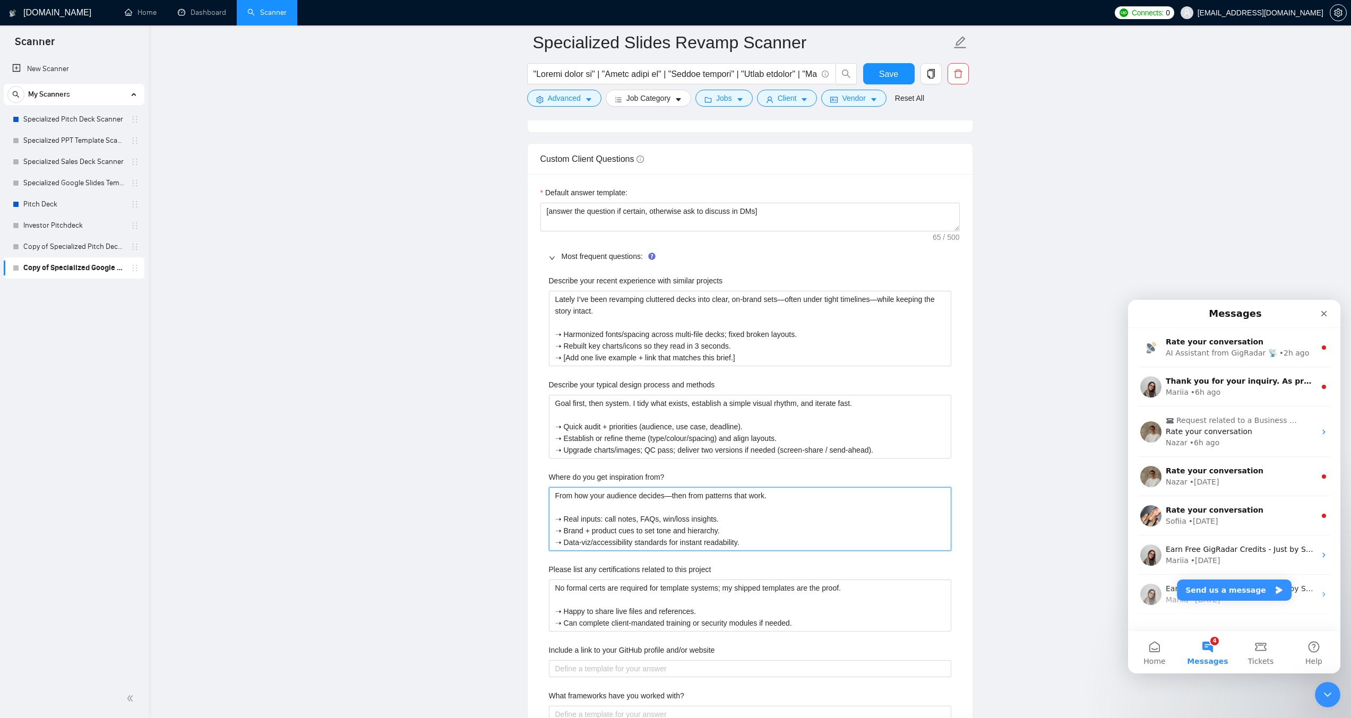
type from\? "From how your audience decides—then from patterns that work. ➝ Real inputs: cal…"
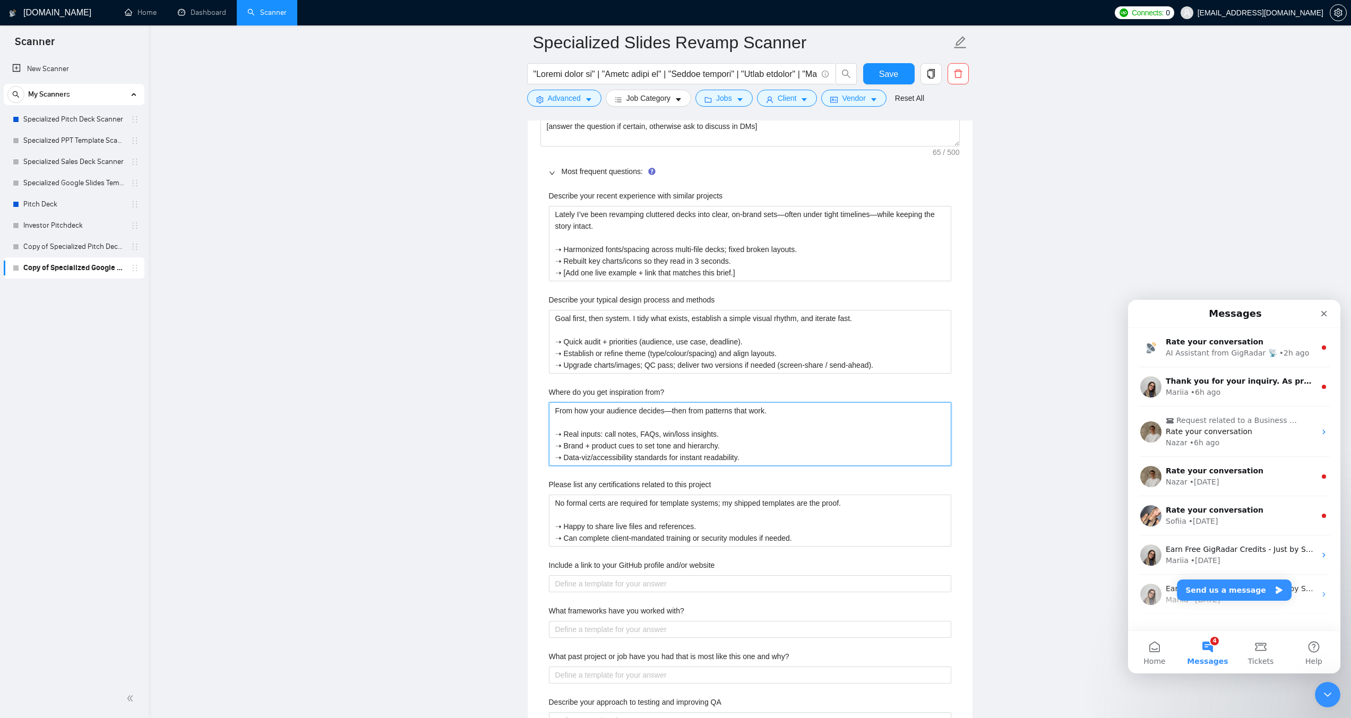
scroll to position [1699, 0]
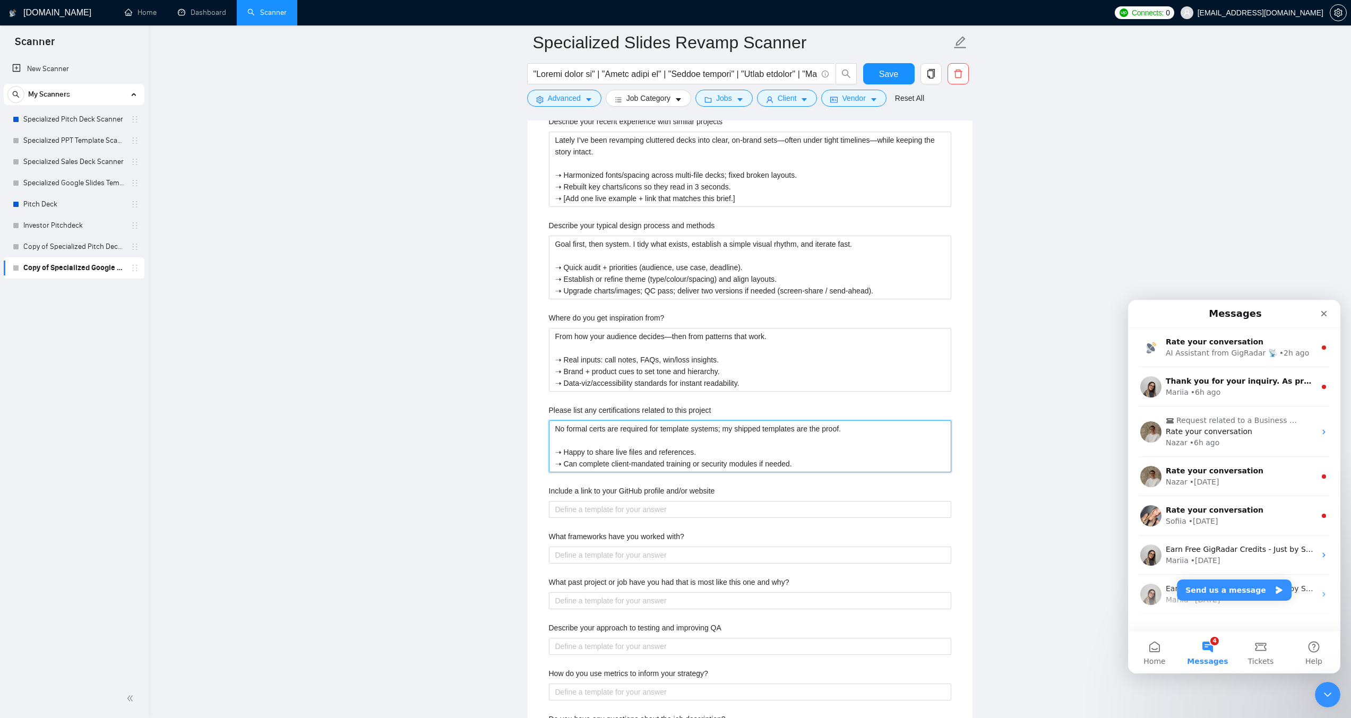
click at [611, 435] on project "No formal certs are required for template systems; my shipped templates are the…" at bounding box center [750, 447] width 402 height 52
paste project "presentation redesign; results and references speak best. ➝ Comfortable with ac…"
type project "No formal certs are required for presentation redesign; results and references …"
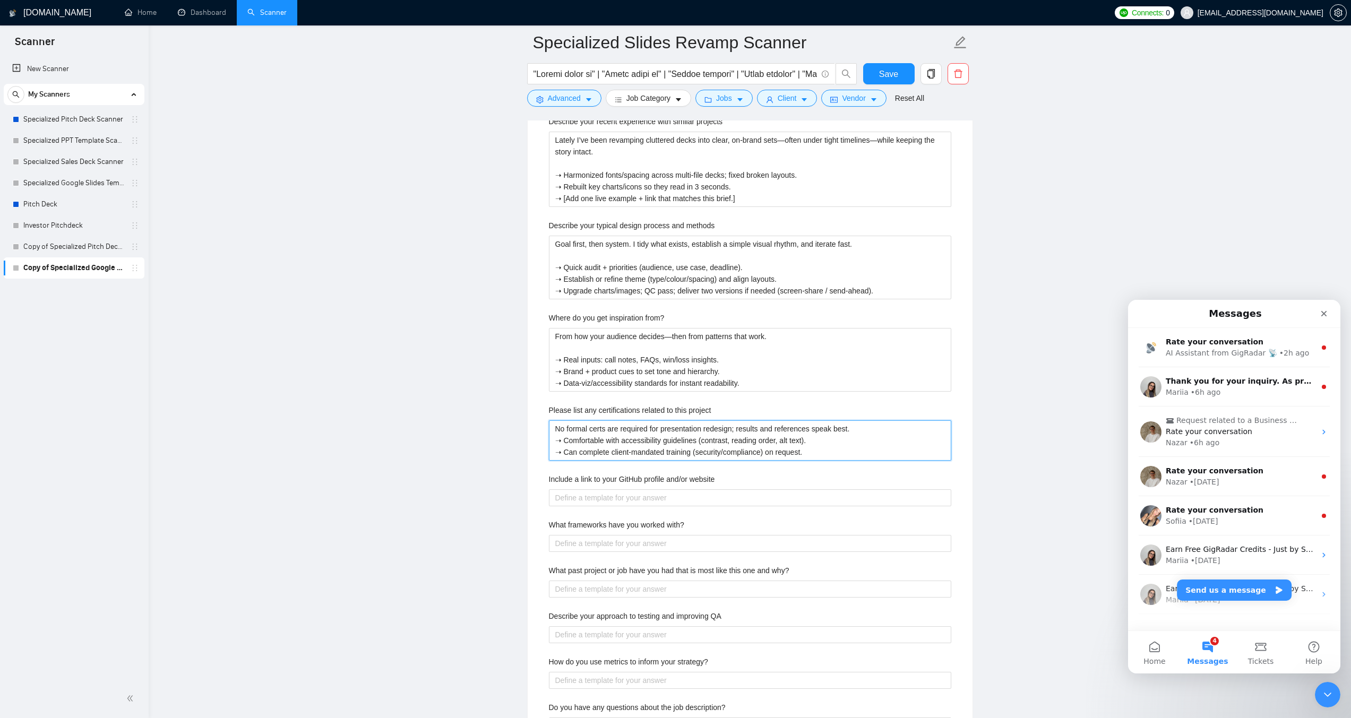
click at [867, 421] on project "No formal certs are required for presentation redesign; results and references …" at bounding box center [750, 441] width 402 height 40
type project "No formal certs are required for presentation redesign; results and references …"
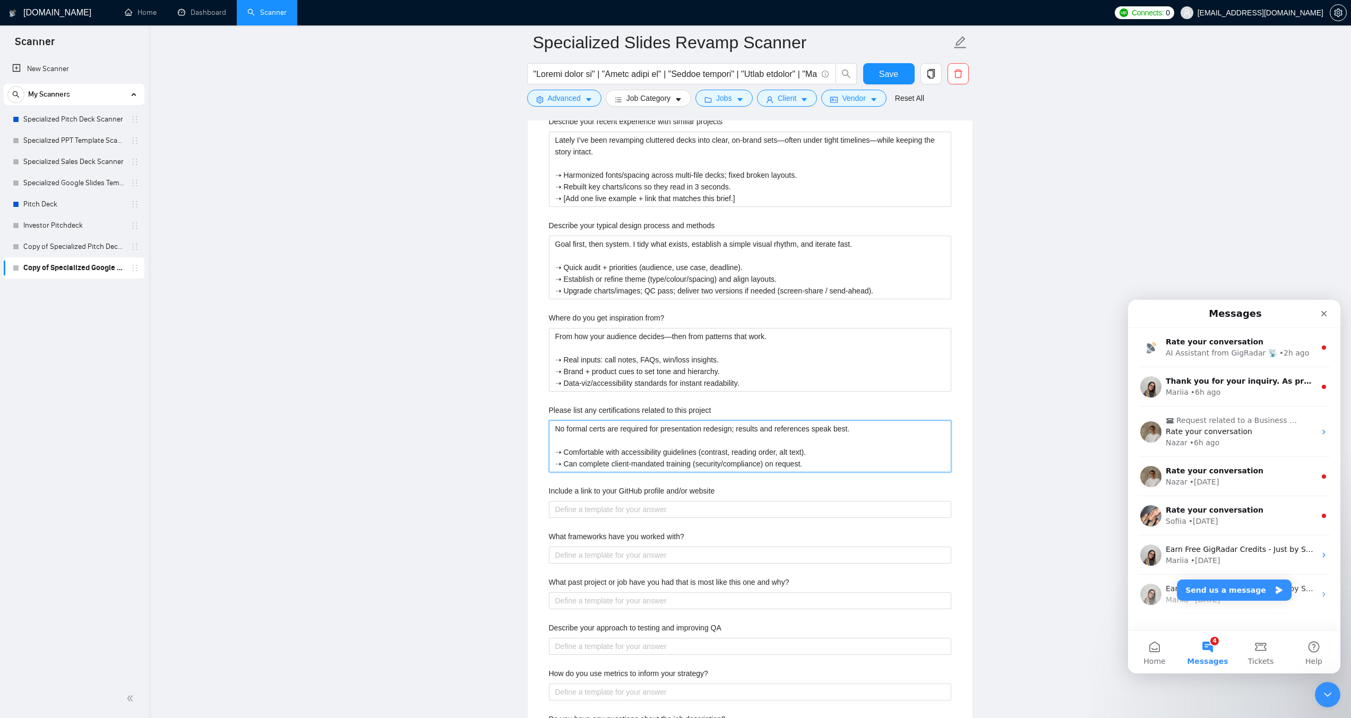
type project "No formal certs are required for presentation redesign; results and references …"
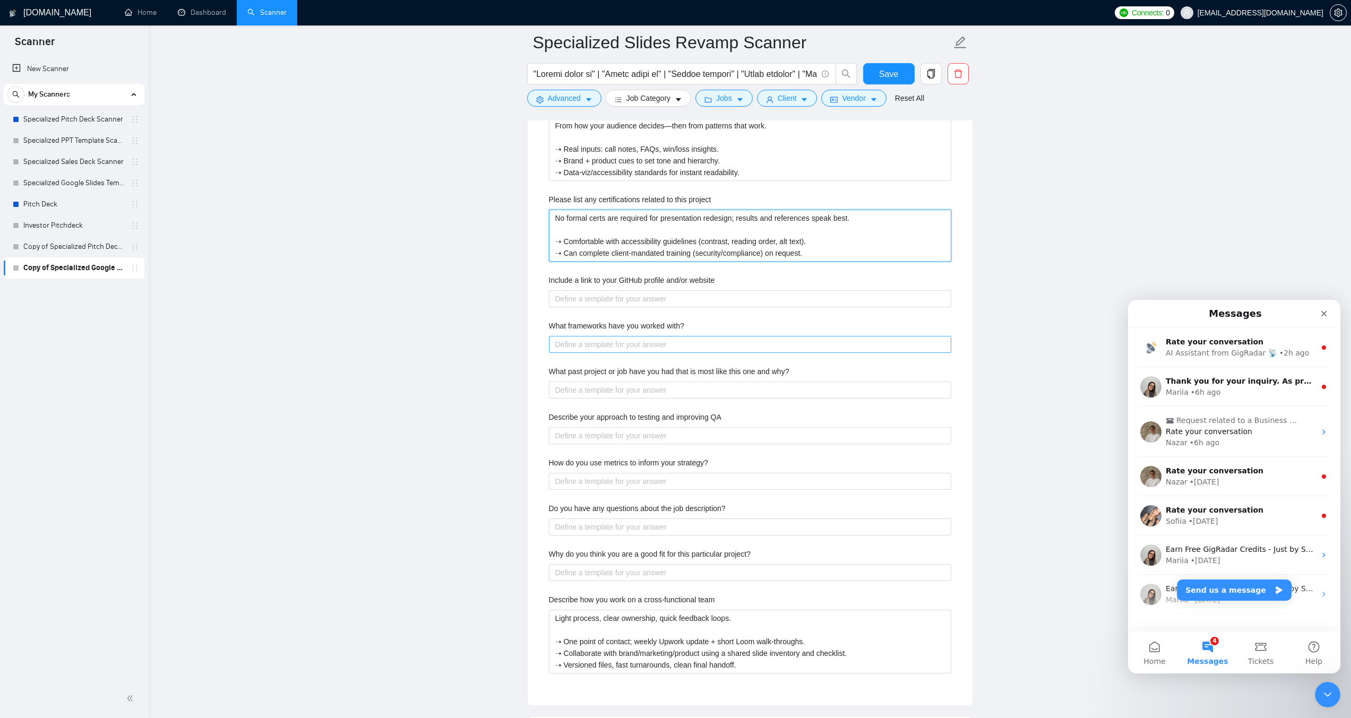
scroll to position [1965, 0]
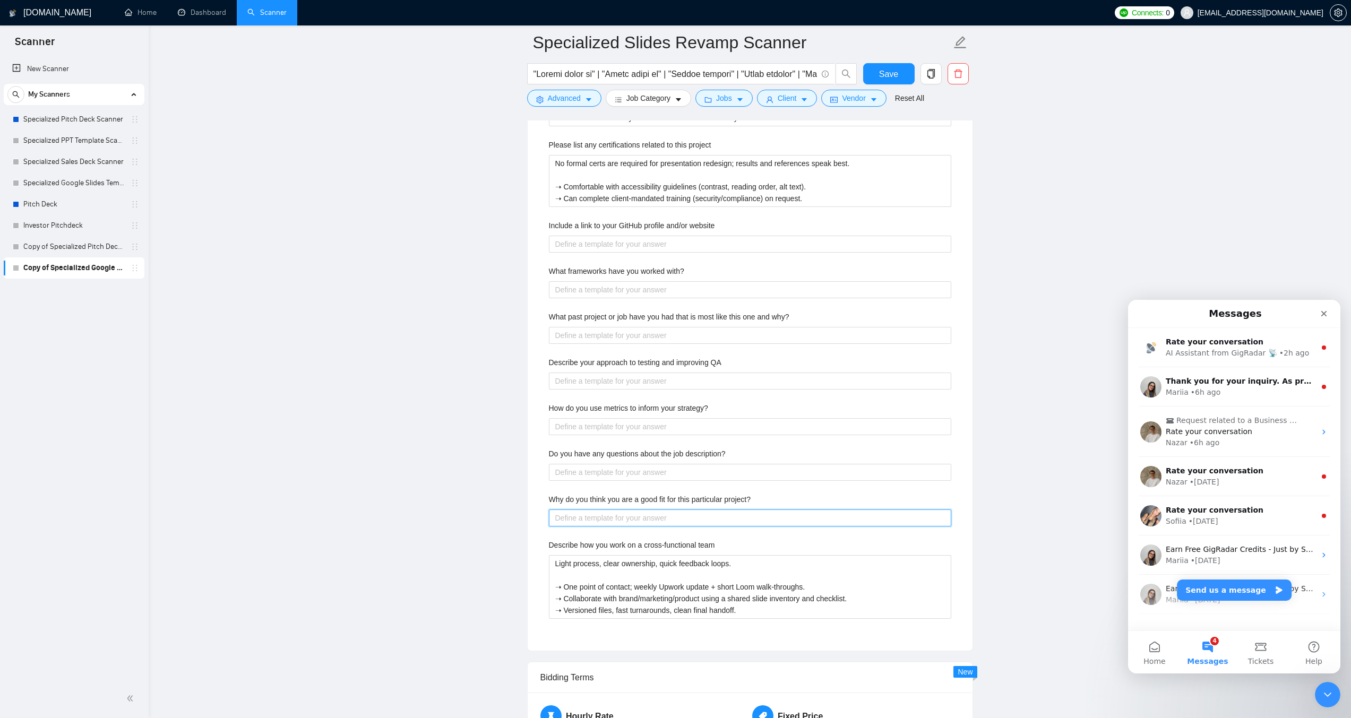
click at [635, 510] on project\? "Why do you think you are a good fit for this particular project?" at bounding box center [750, 518] width 402 height 17
paste project\? "I turn scattered slides into a consistent story that’s easy to scan and easy to…"
type project\? "I turn scattered slides into a consistent story that’s easy to scan and easy to…"
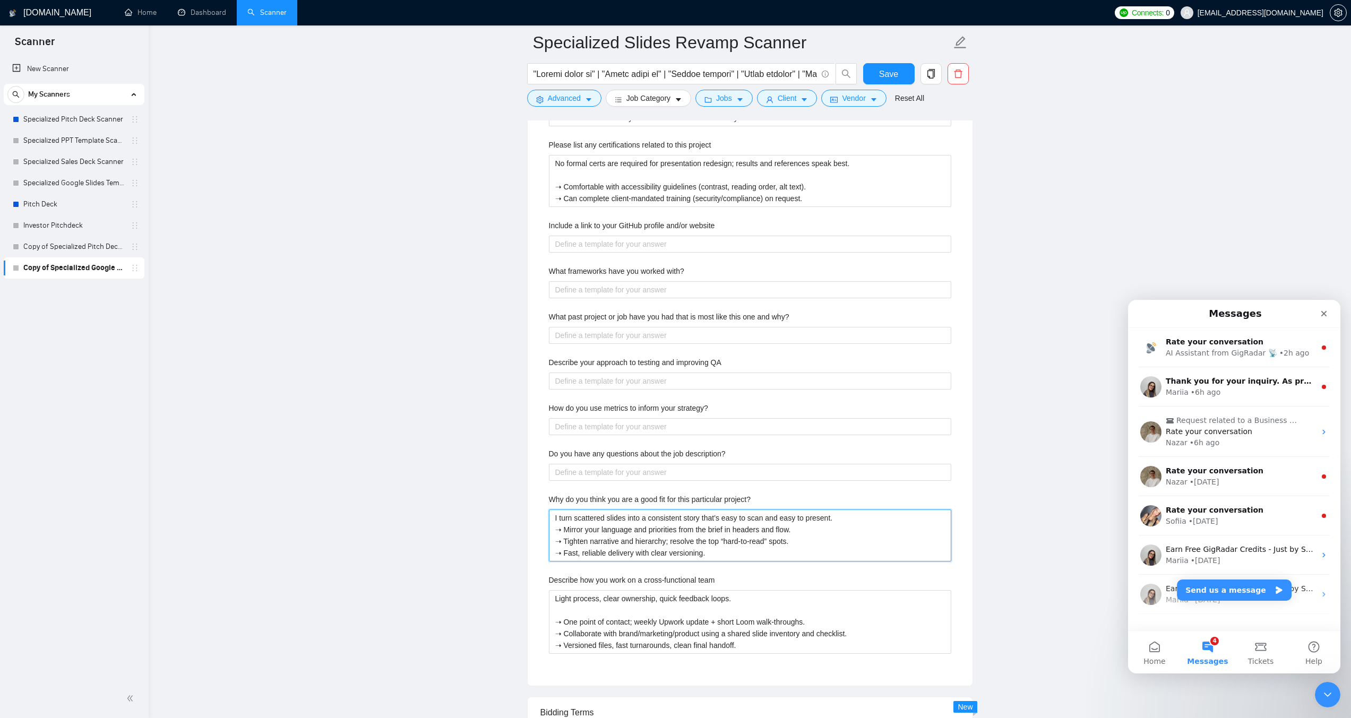
click at [836, 510] on project\? "I turn scattered slides into a consistent story that’s easy to scan and easy to…" at bounding box center [750, 536] width 402 height 52
type project\? "I turn scattered slides into a consistent story that’s easy to scan and easy to…"
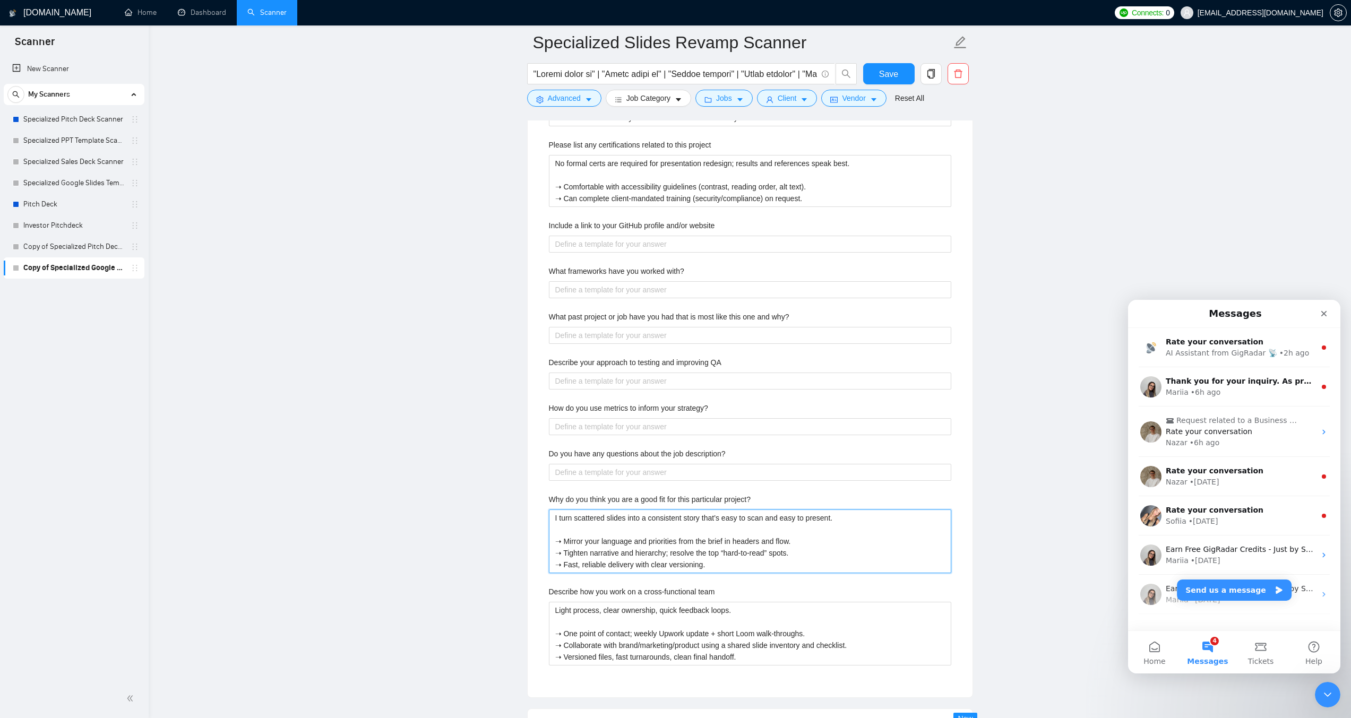
type project\? "I turn scattered slides into a consistent story that’s easy to scan and easy to…"
click at [615, 616] on team "Light process, clear ownership, quick feedback loops. ➝ One point of contact; w…" at bounding box center [750, 634] width 402 height 64
paste team ", zero surprises—marketing, sales, and product stay aligned. ➝ 15-min kickoff; …"
type team "Light process, clear owners, zero surprises—marketing, sales, and product stay …"
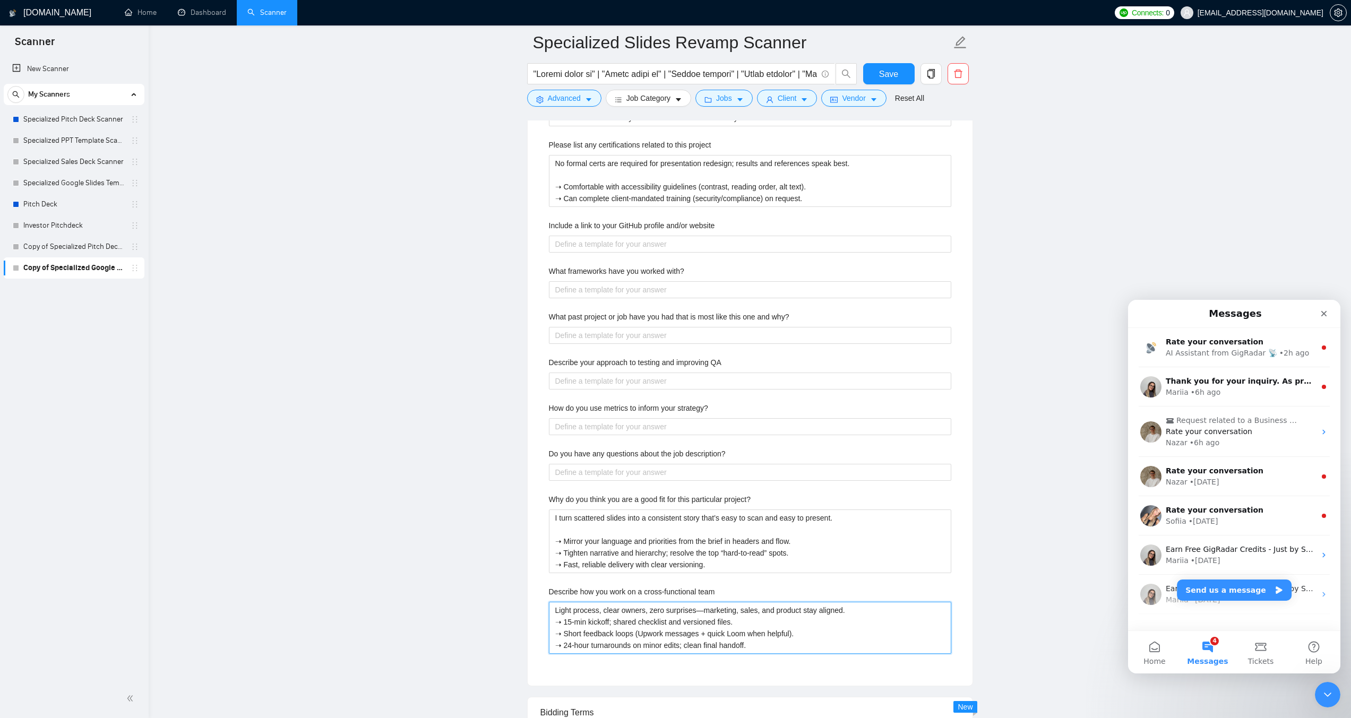
click at [850, 602] on team "Light process, clear owners, zero surprises—marketing, sales, and product stay …" at bounding box center [750, 628] width 402 height 52
type team "Light process, clear owners, zero surprises—marketing, sales, and product stay …"
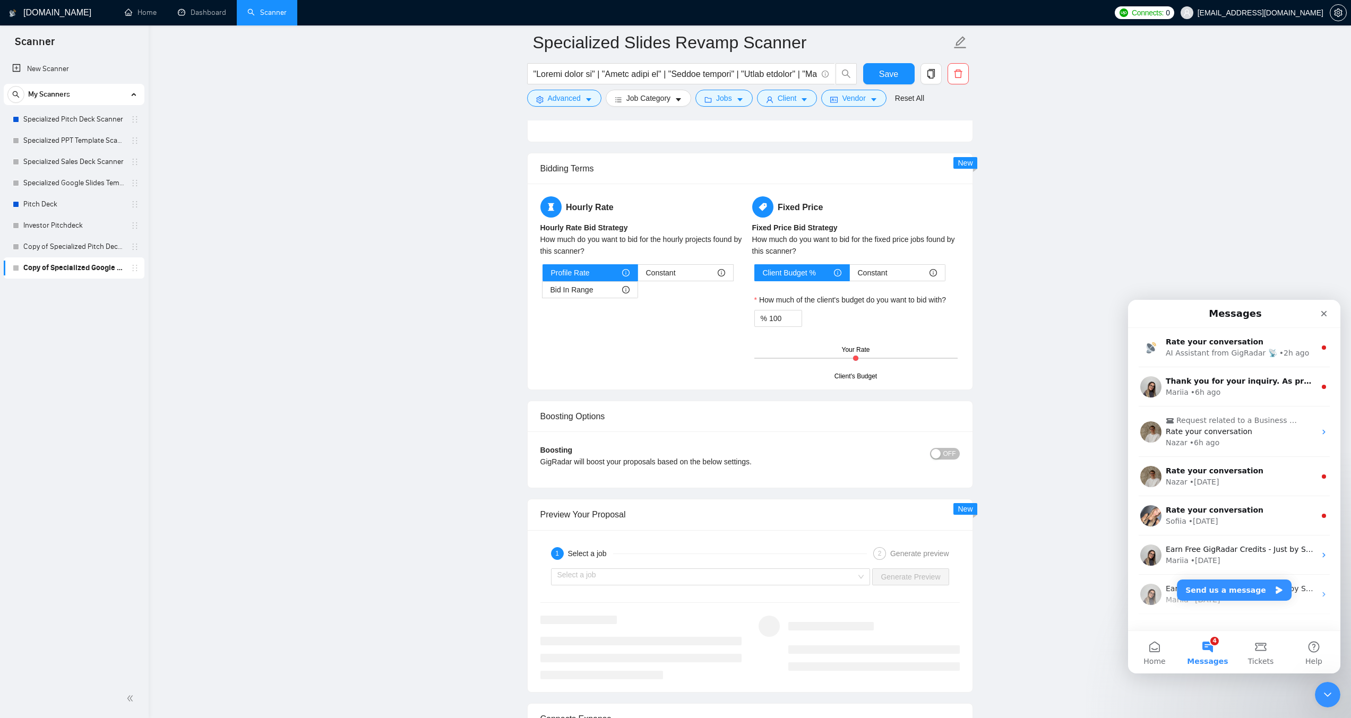
scroll to position [2549, 0]
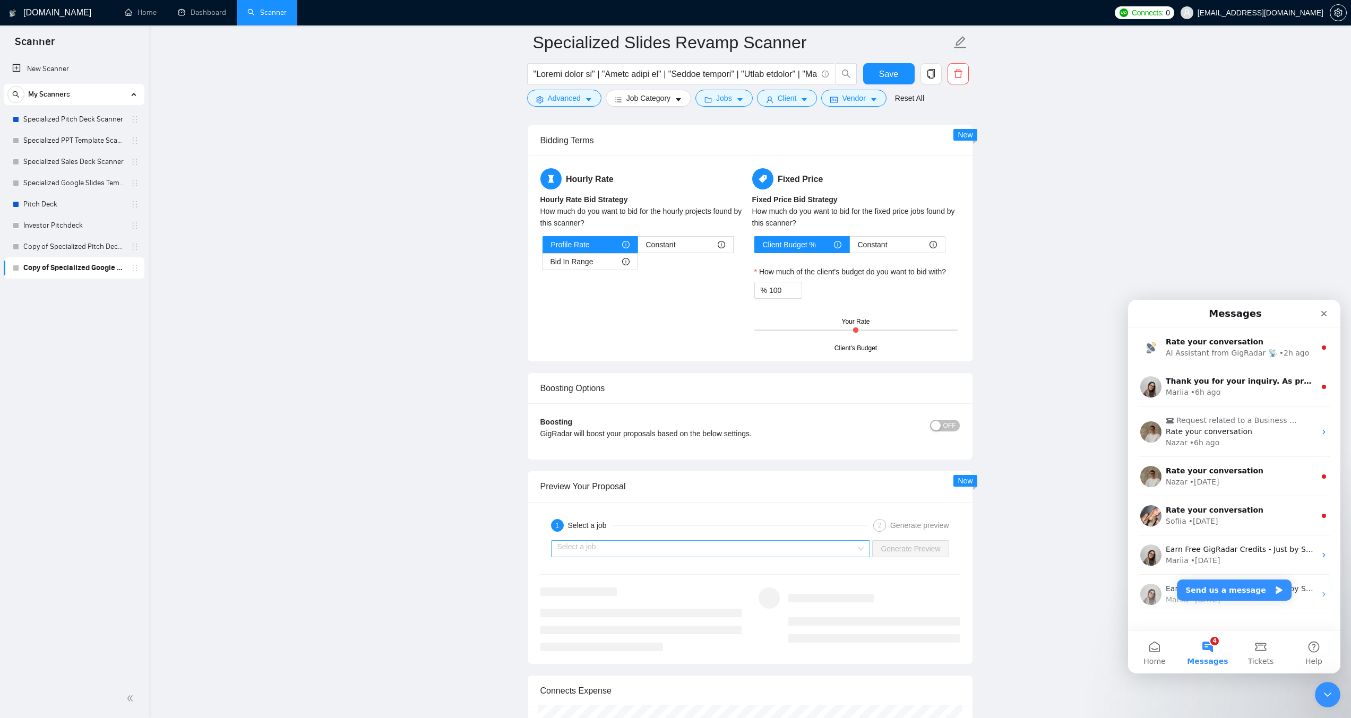
type team "Light process, clear owners, zero surprises—marketing, sales, and product stay …"
click at [628, 541] on input "search" at bounding box center [707, 549] width 299 height 16
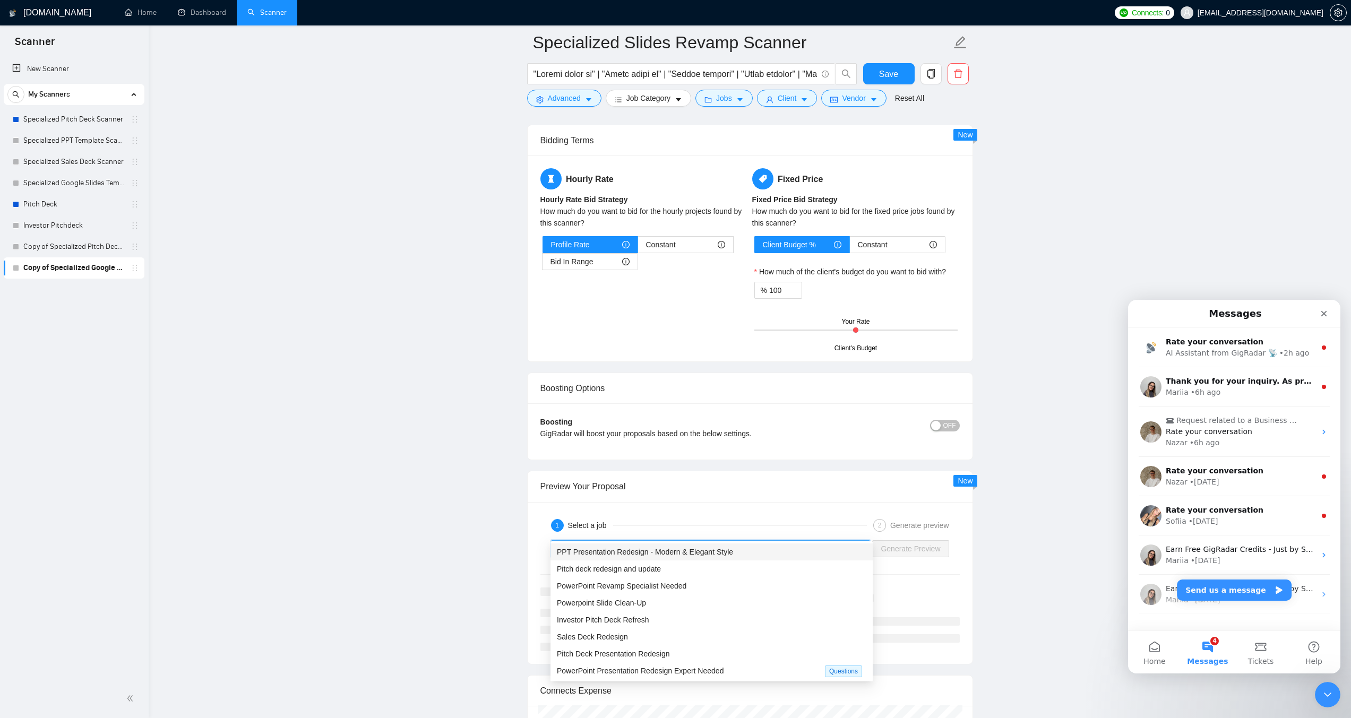
click at [606, 553] on span "PPT Presentation Redesign - Modern & Elegant Style" at bounding box center [645, 552] width 176 height 8
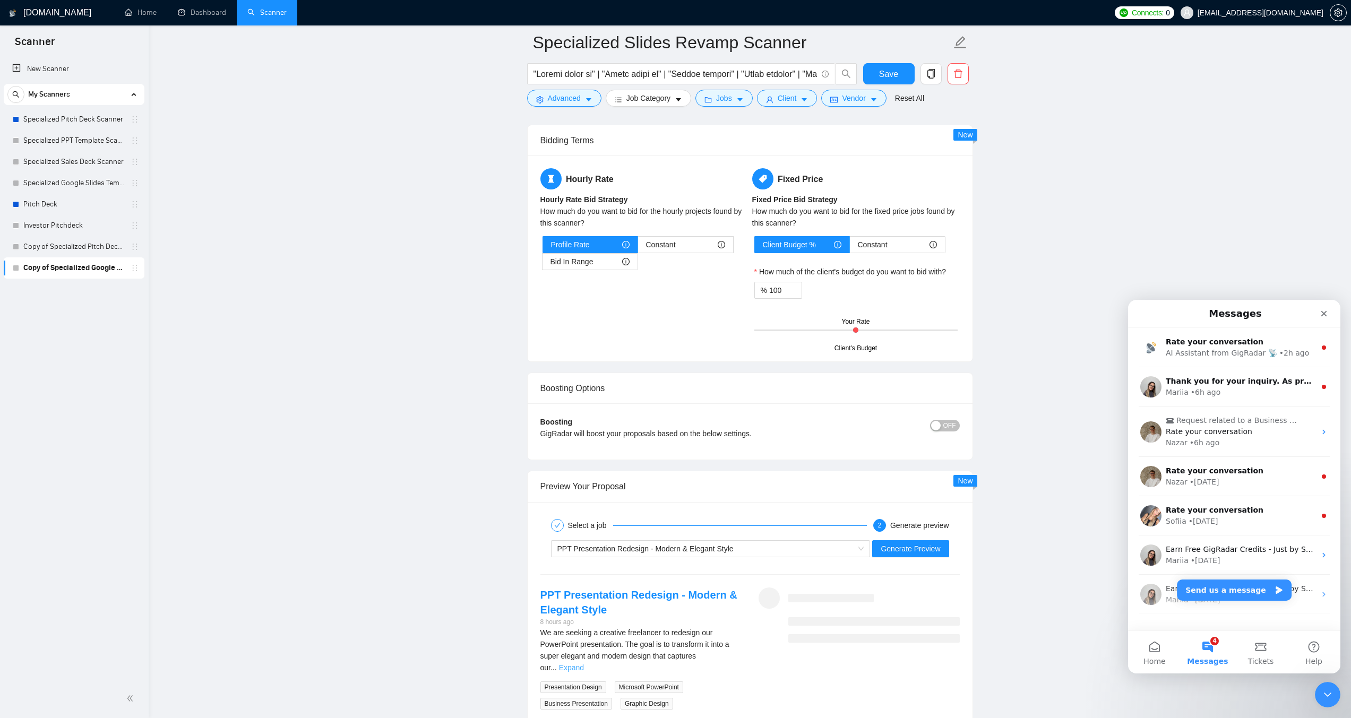
click at [584, 664] on link "Expand" at bounding box center [571, 668] width 25 height 8
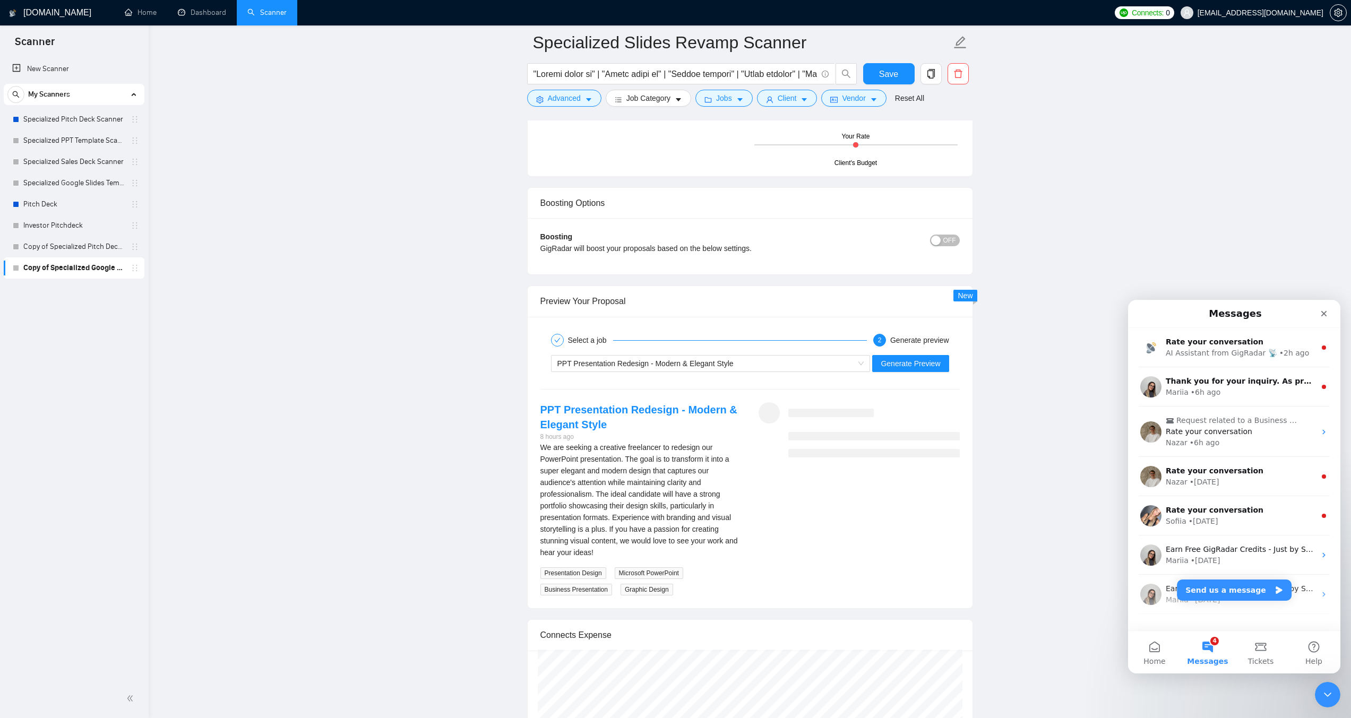
scroll to position [2761, 0]
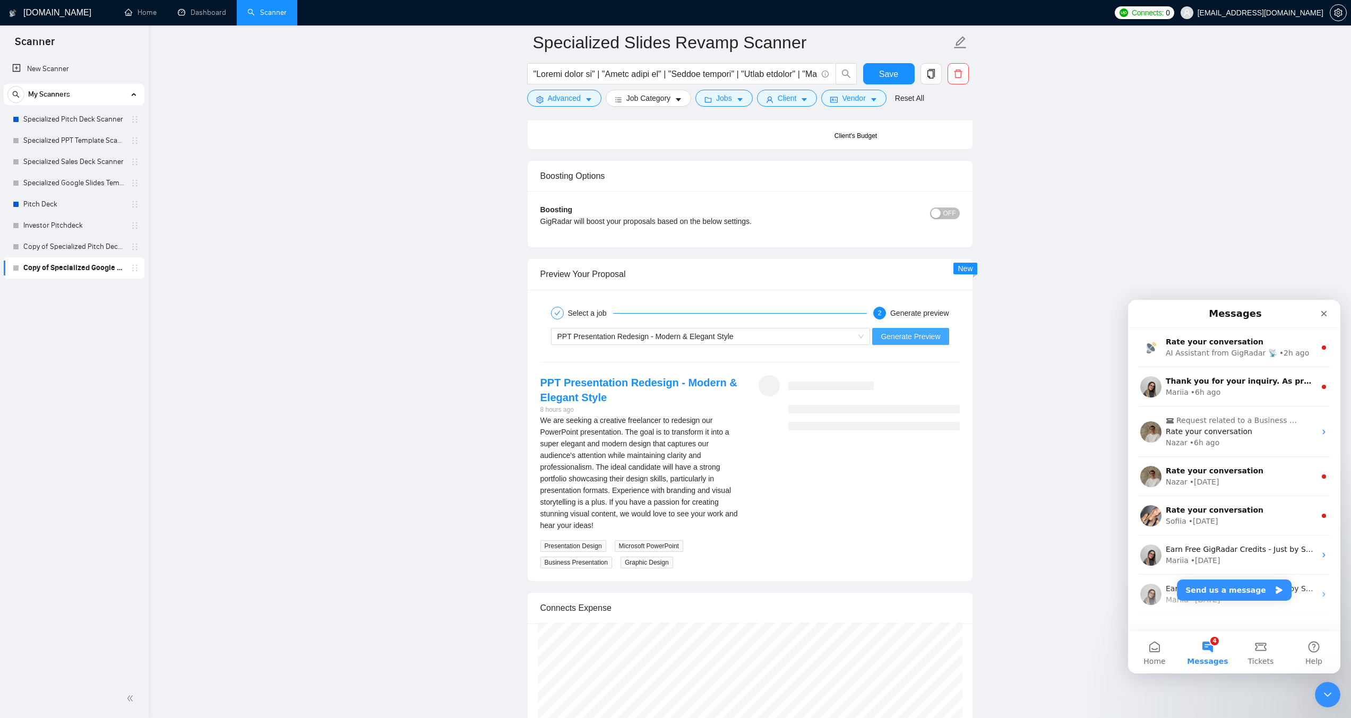
click at [907, 331] on span "Generate Preview" at bounding box center [910, 337] width 59 height 12
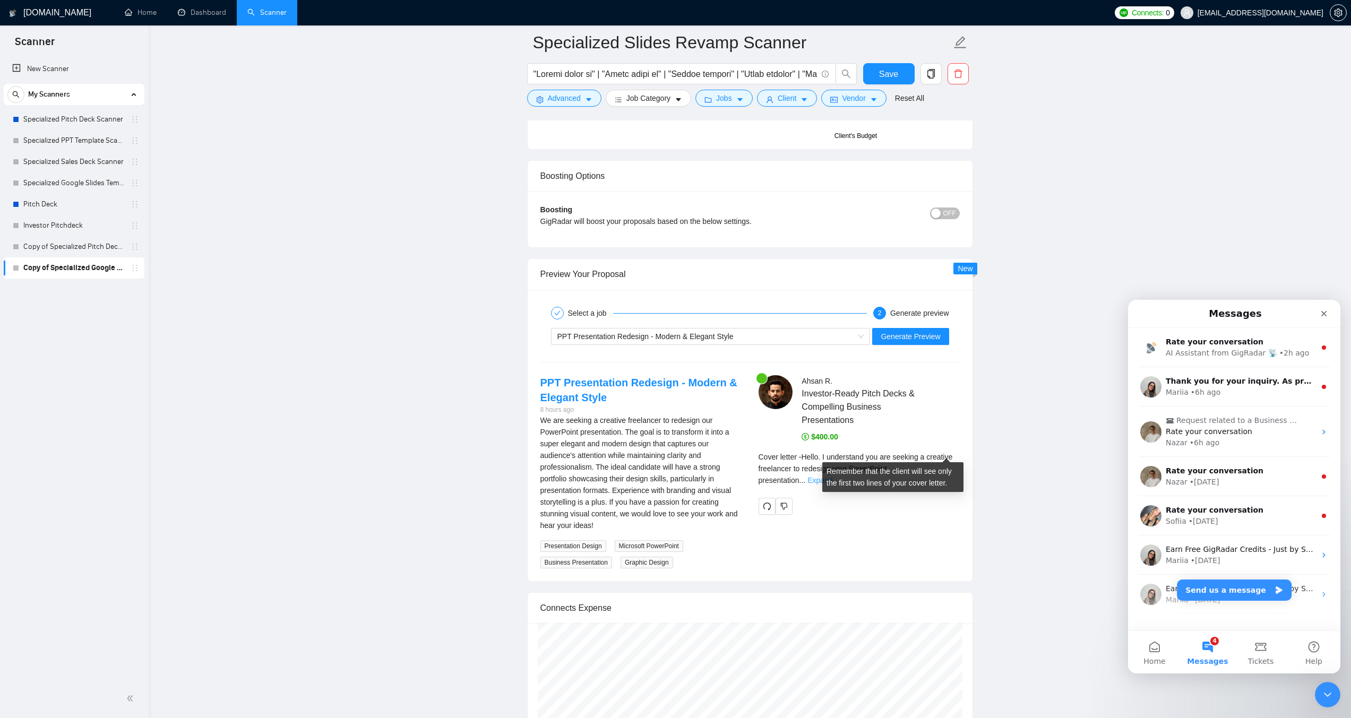
click at [833, 476] on link "Expand" at bounding box center [820, 480] width 25 height 8
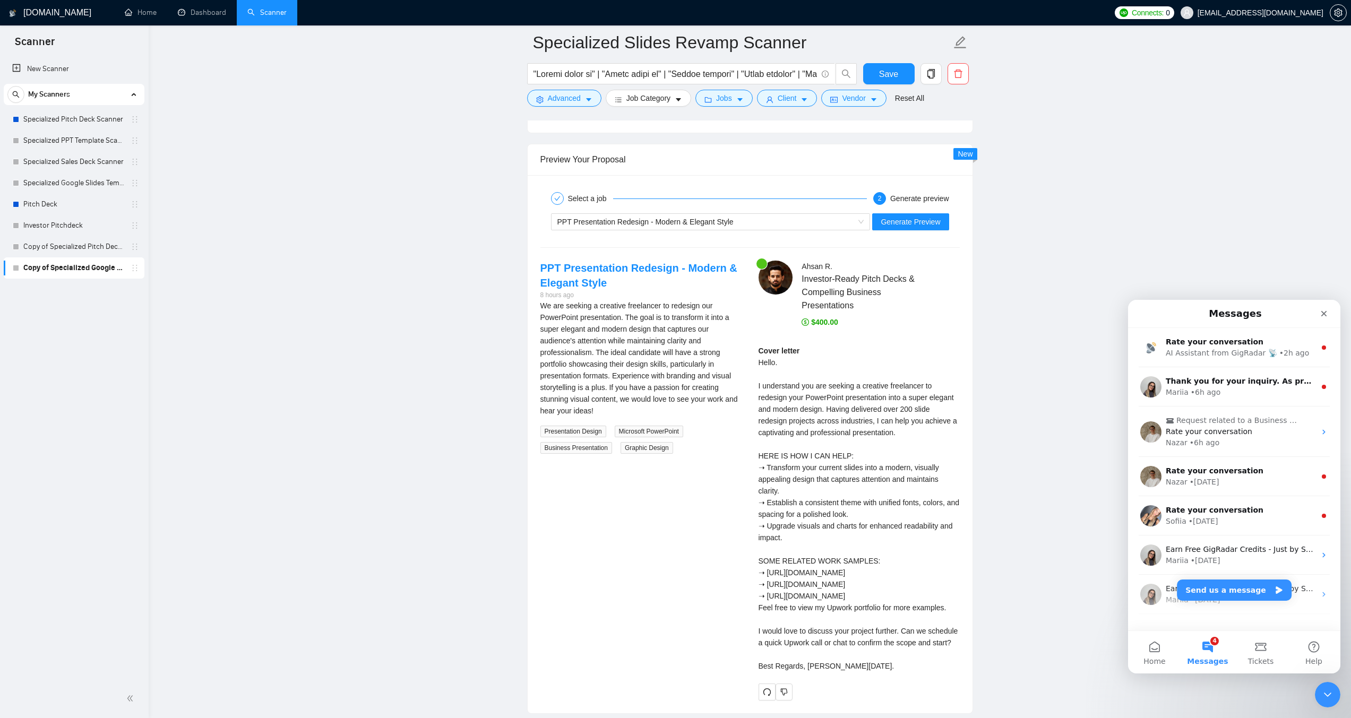
scroll to position [2920, 0]
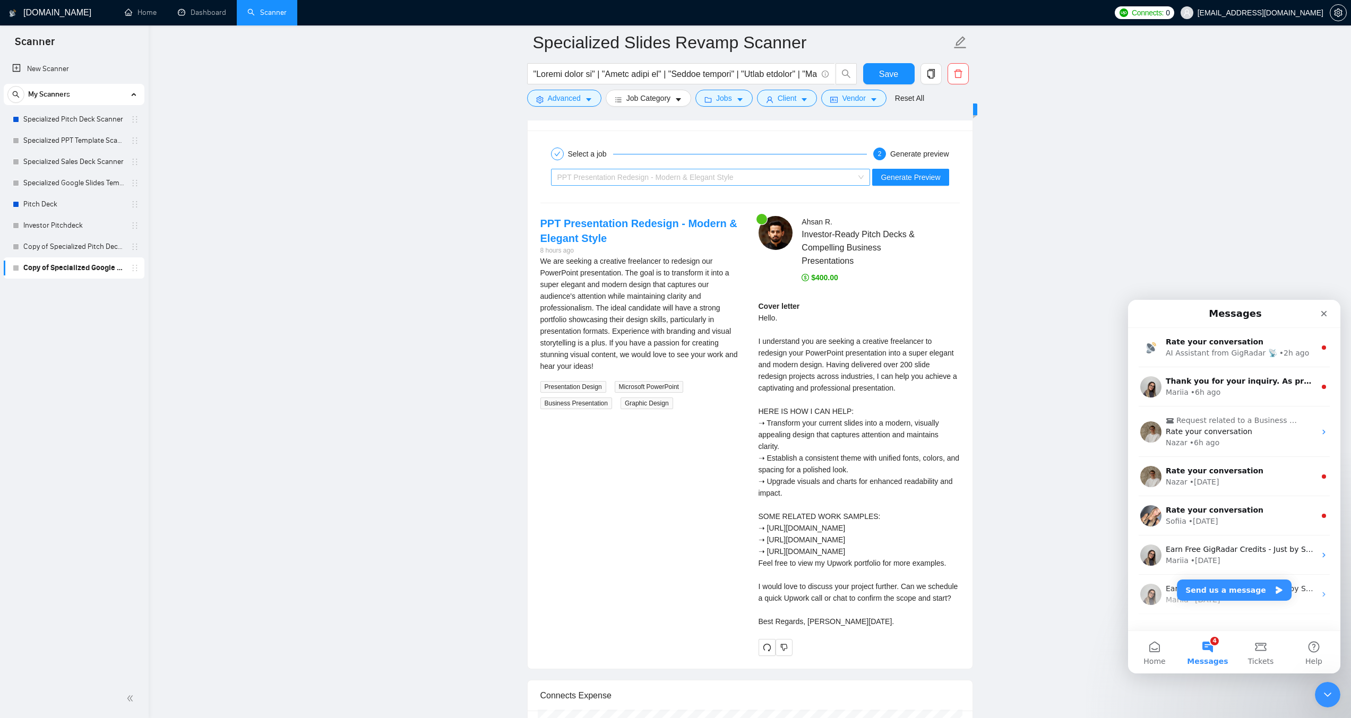
click at [726, 173] on span "PPT Presentation Redesign - Modern & Elegant Style" at bounding box center [646, 177] width 176 height 8
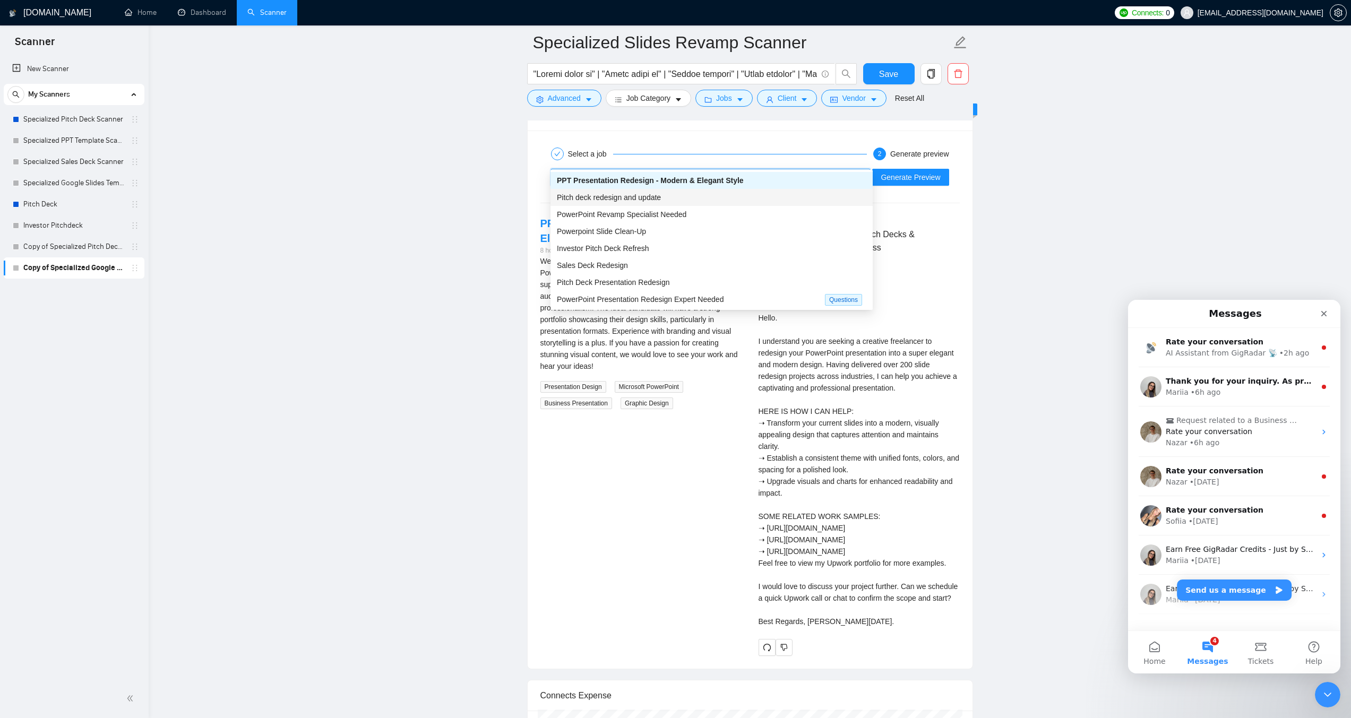
click at [684, 201] on div "Pitch deck redesign and update" at bounding box center [712, 198] width 310 height 12
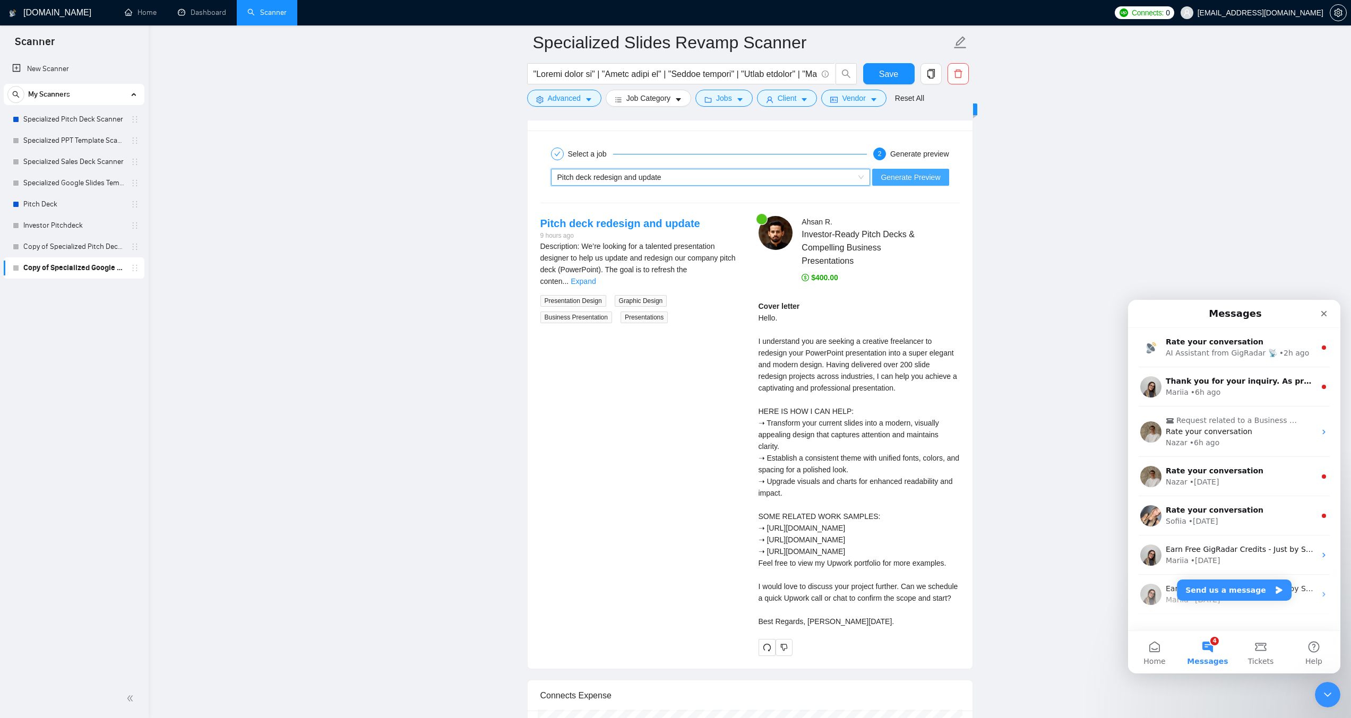
click at [913, 172] on span "Generate Preview" at bounding box center [910, 178] width 59 height 12
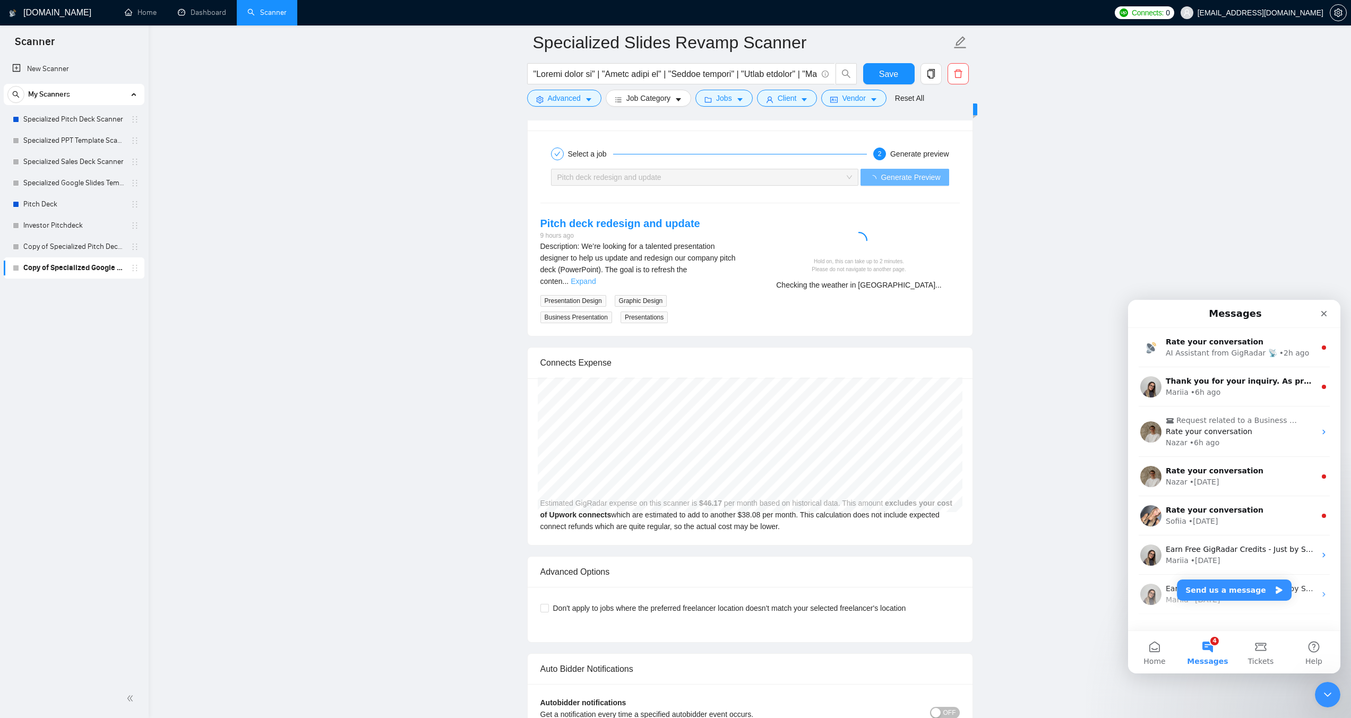
click at [596, 277] on link "Expand" at bounding box center [583, 281] width 25 height 8
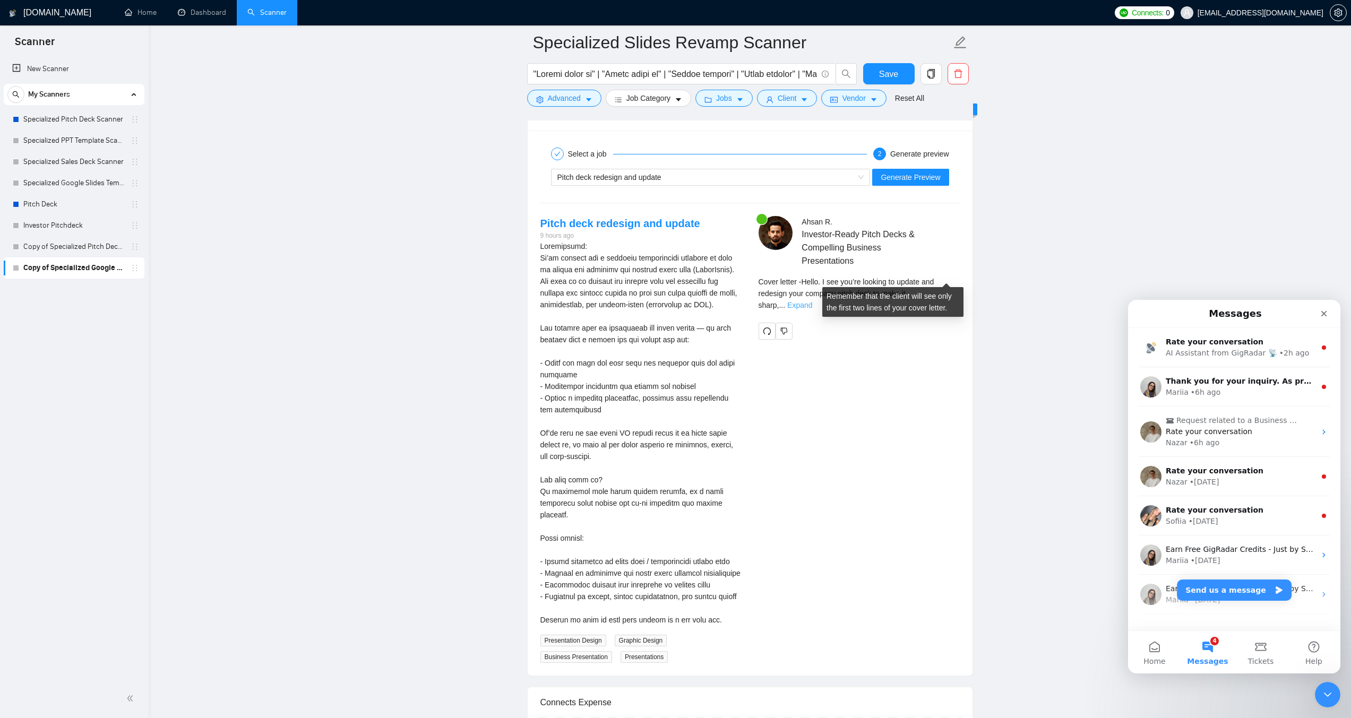
click at [812, 301] on link "Expand" at bounding box center [799, 305] width 25 height 8
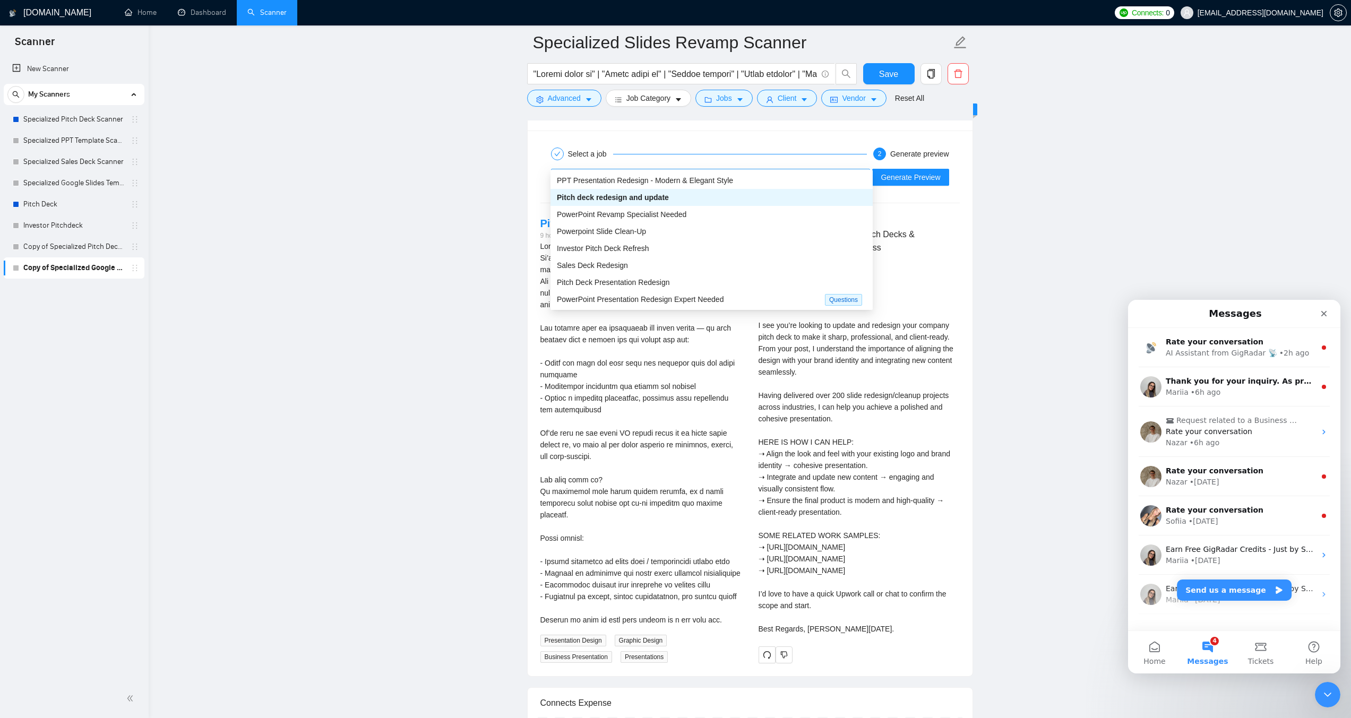
click at [708, 169] on div "Pitch deck redesign and update" at bounding box center [706, 177] width 297 height 16
click at [675, 212] on span "PowerPoint Revamp Specialist Needed" at bounding box center [622, 214] width 130 height 8
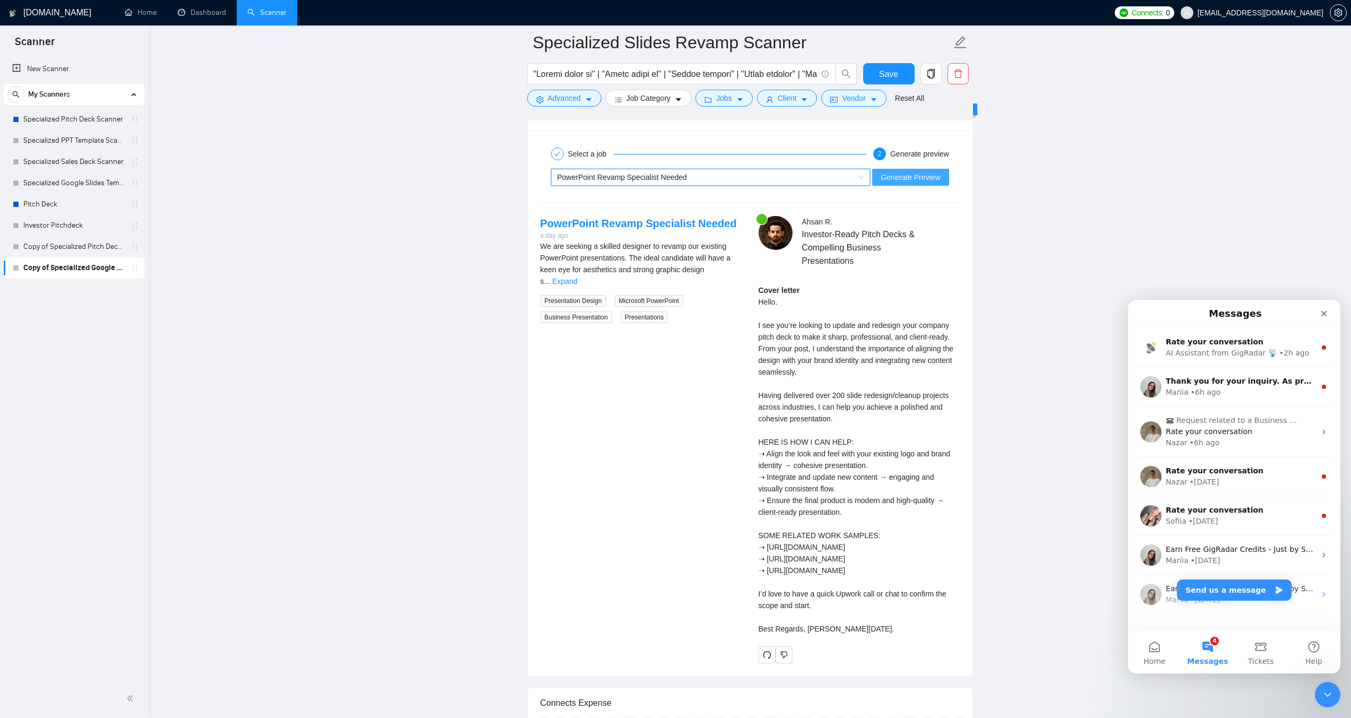
click at [905, 172] on span "Generate Preview" at bounding box center [910, 178] width 59 height 12
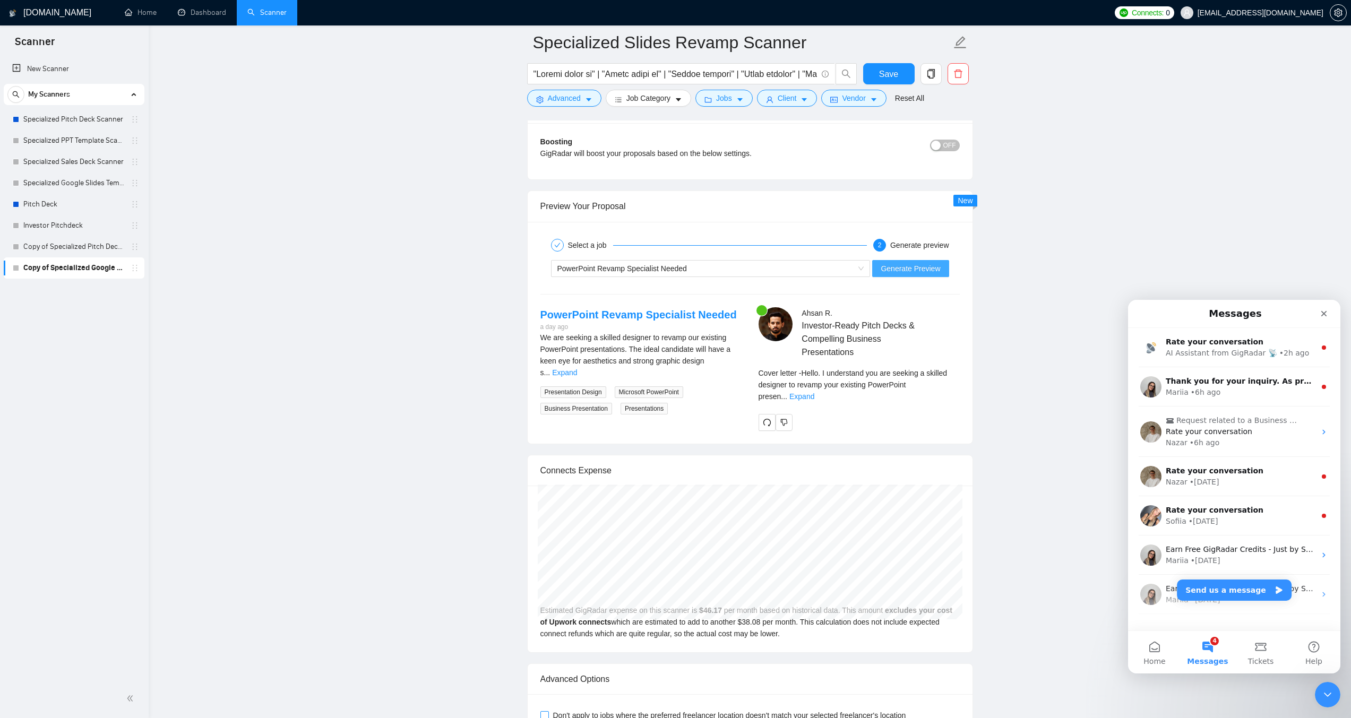
scroll to position [2814, 0]
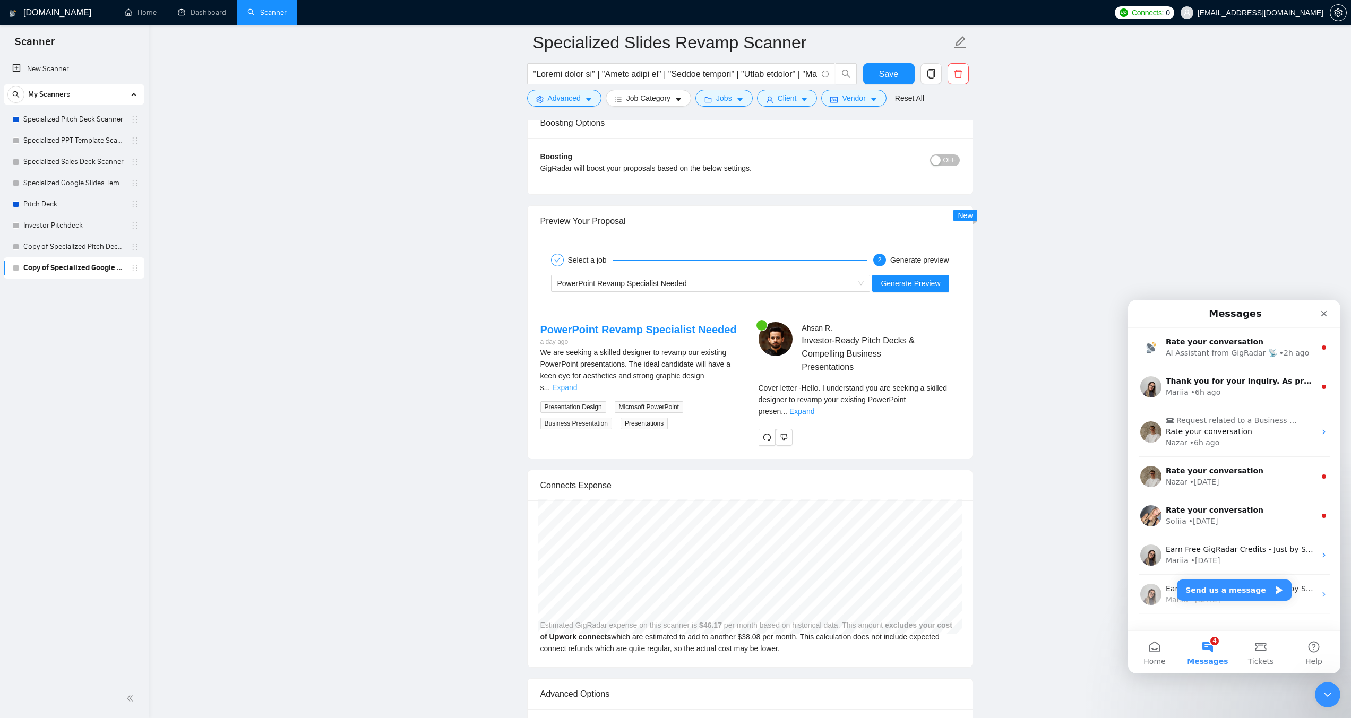
click at [577, 383] on link "Expand" at bounding box center [564, 387] width 25 height 8
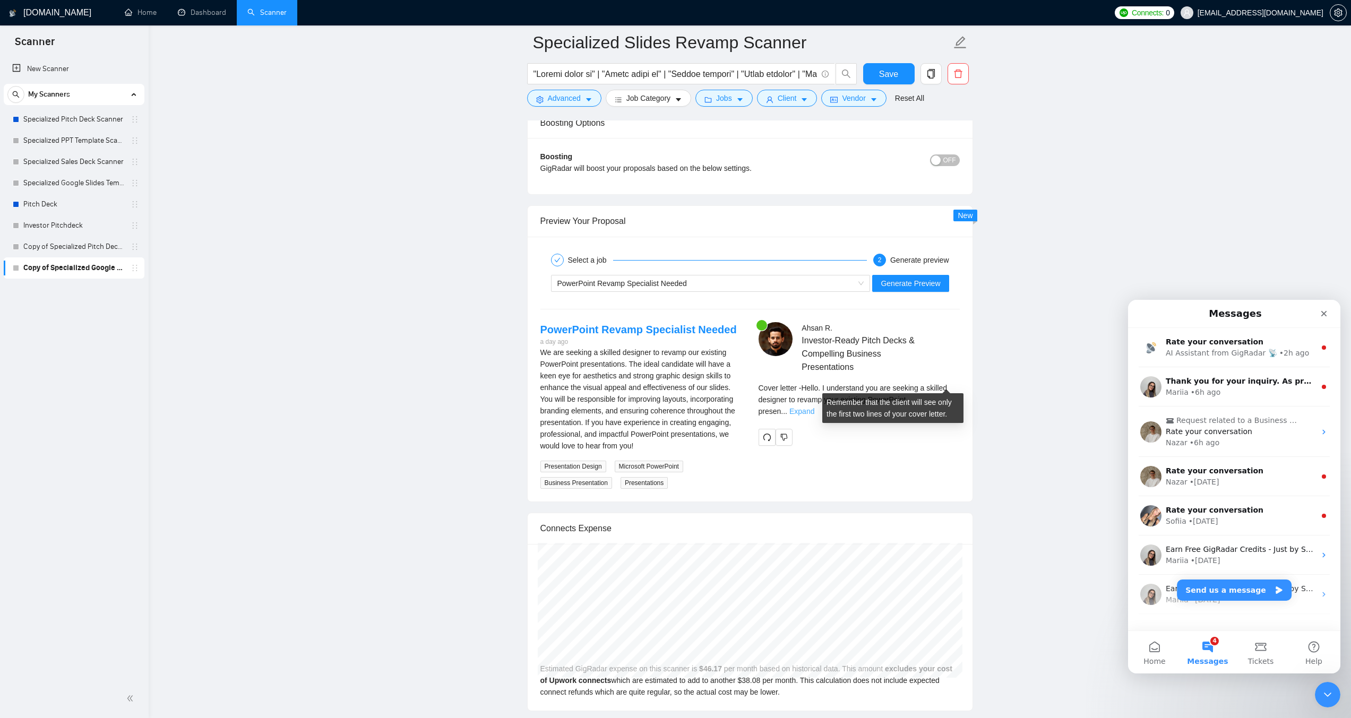
click at [815, 407] on link "Expand" at bounding box center [802, 411] width 25 height 8
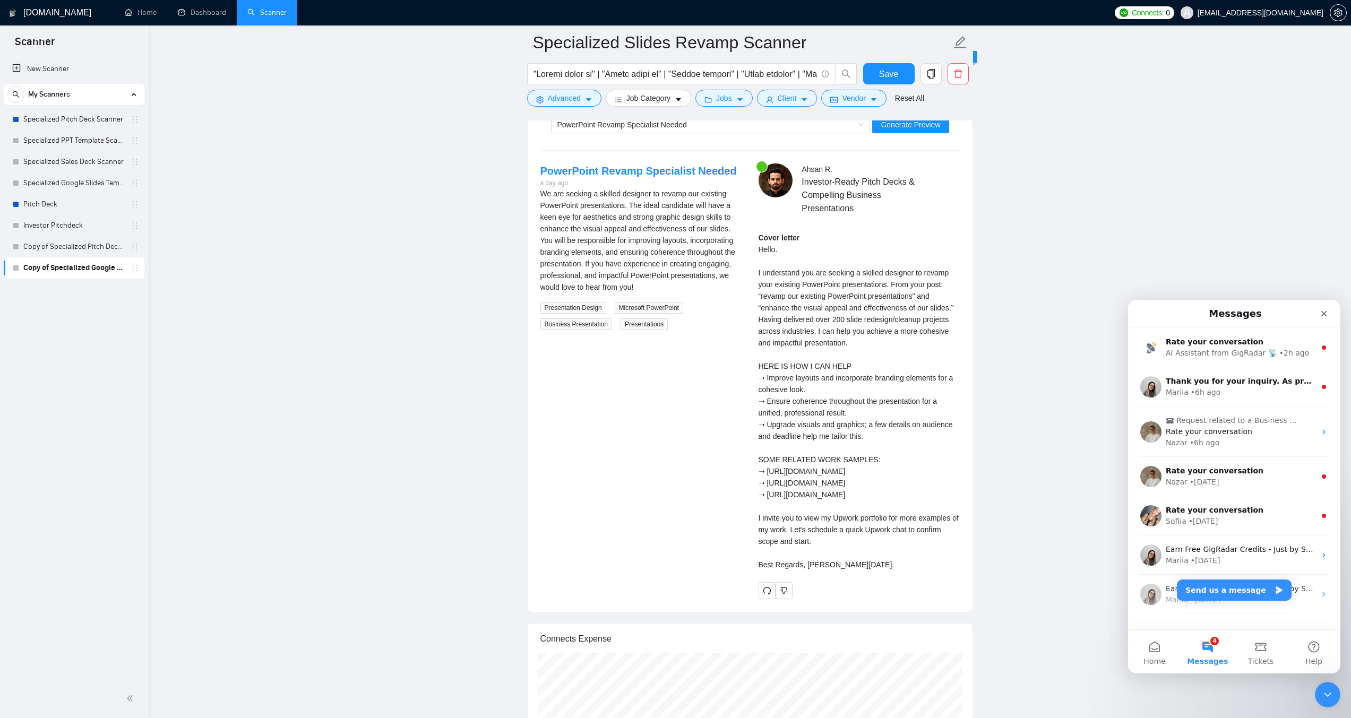
scroll to position [2973, 0]
click at [763, 586] on icon "redo" at bounding box center [767, 590] width 8 height 8
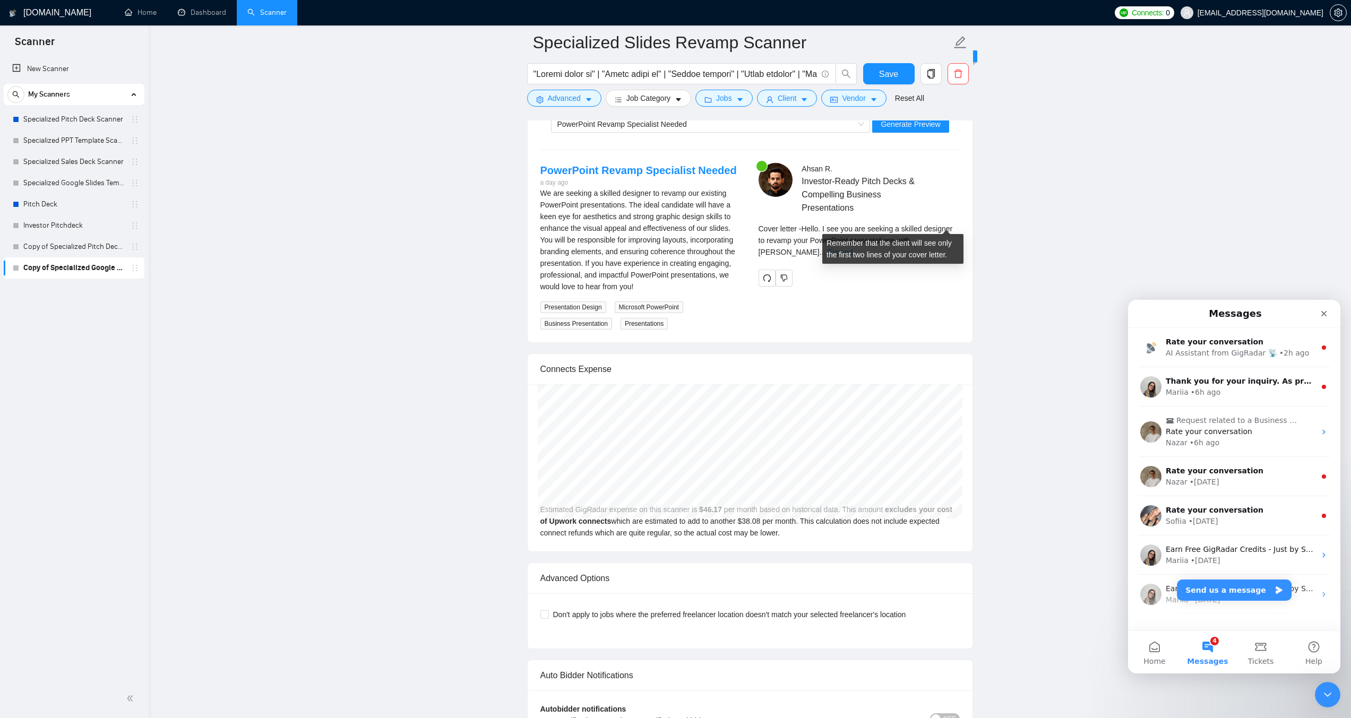
click at [853, 248] on link "Expand" at bounding box center [840, 252] width 25 height 8
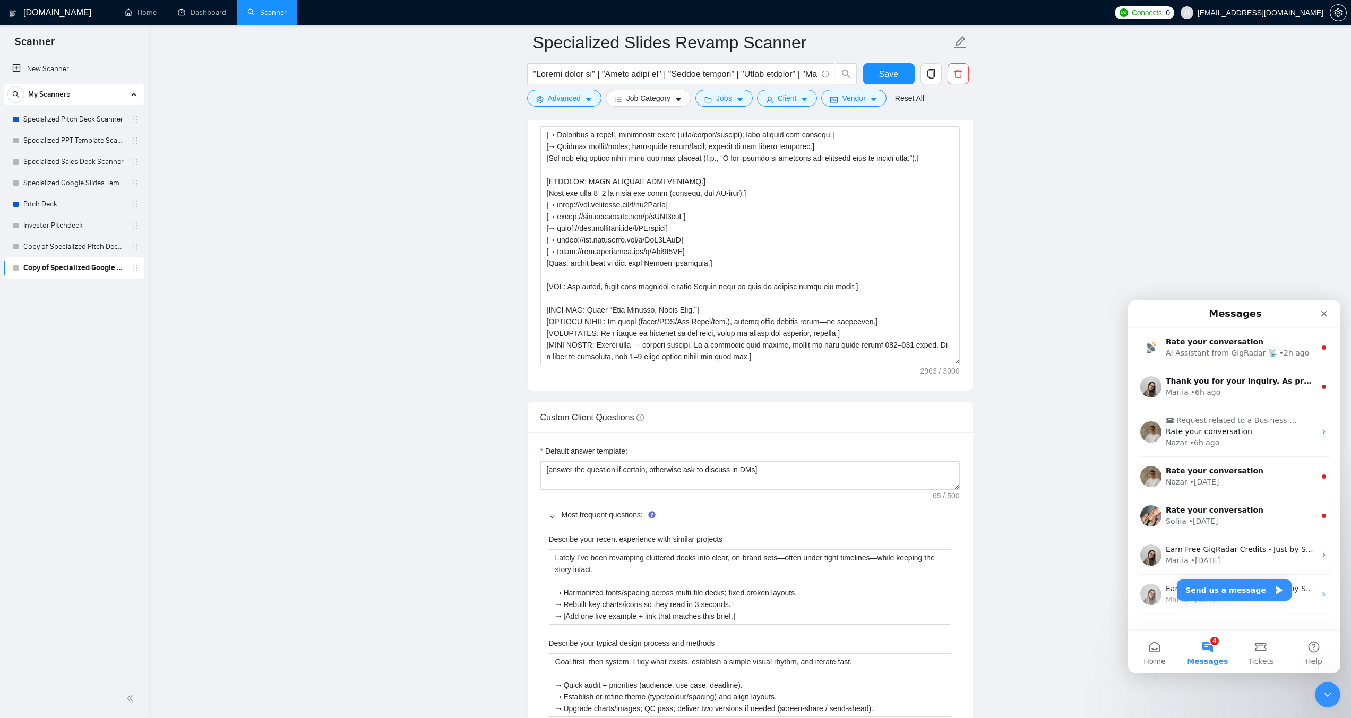
scroll to position [1274, 0]
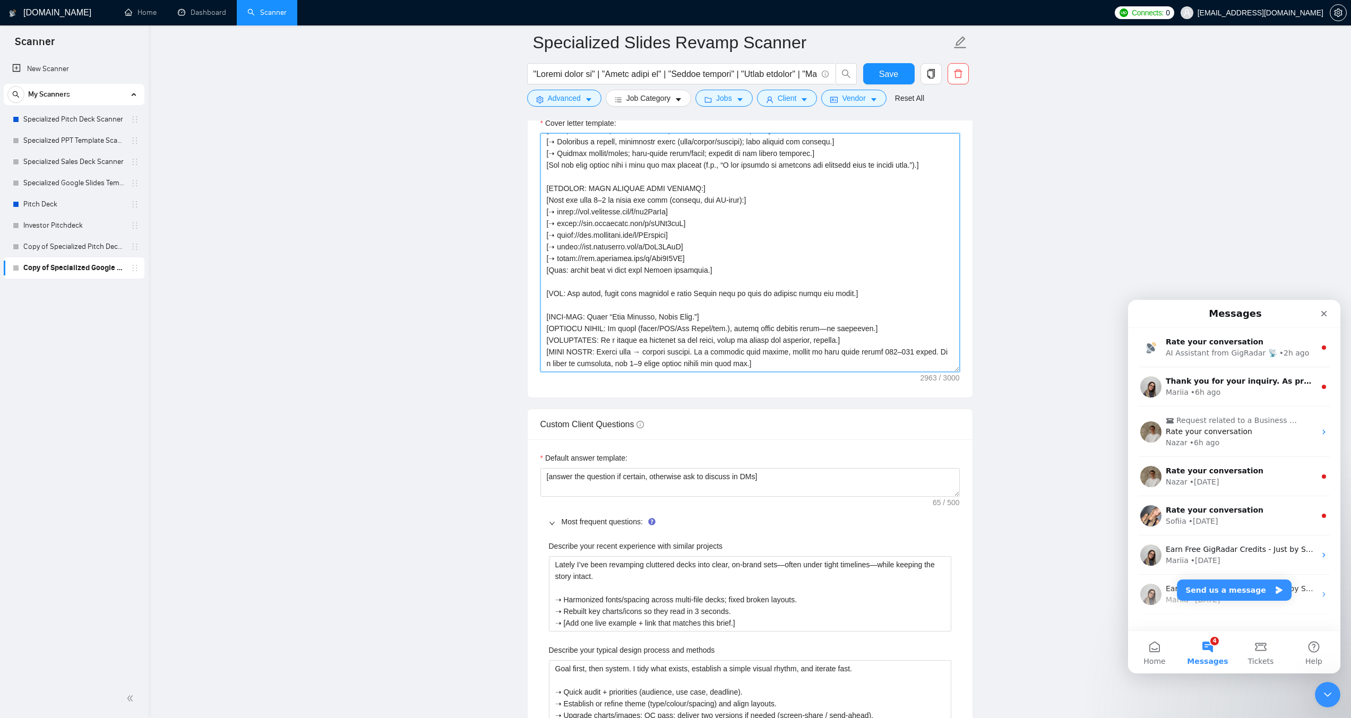
click at [563, 253] on textarea "Cover letter template:" at bounding box center [750, 252] width 419 height 239
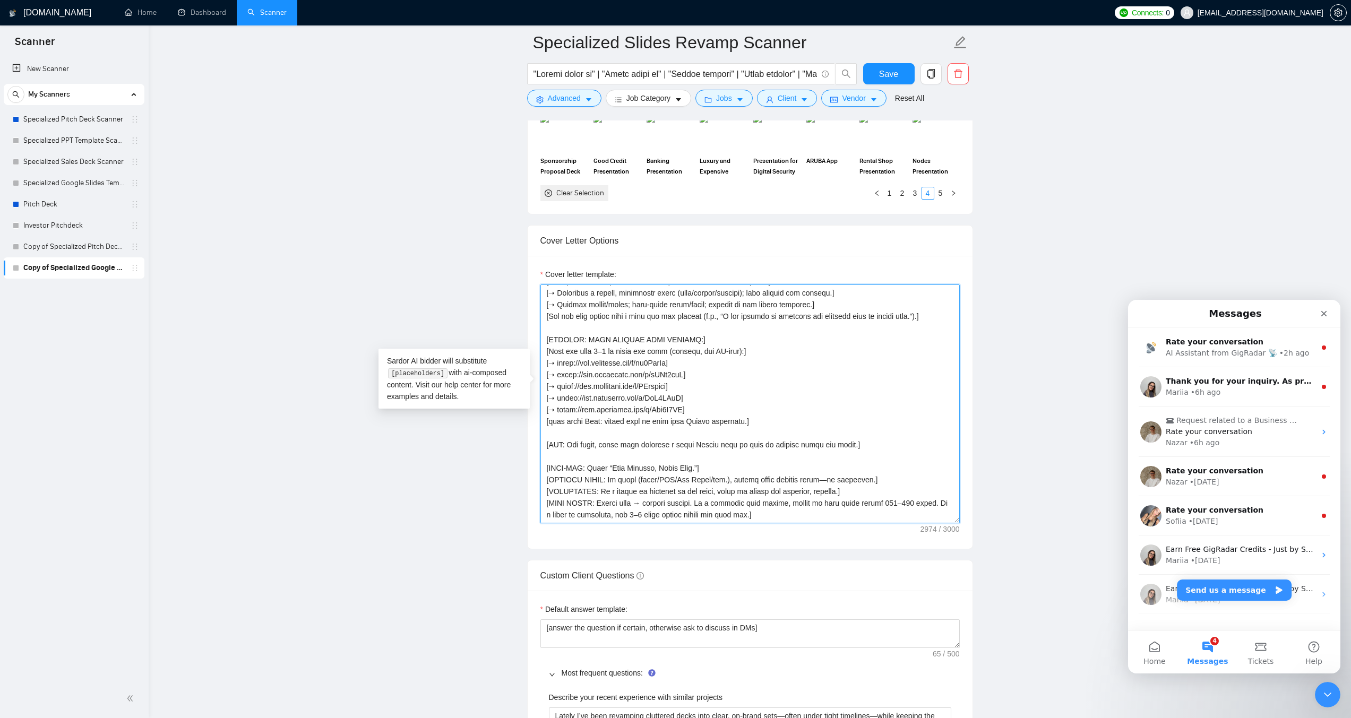
scroll to position [1115, 0]
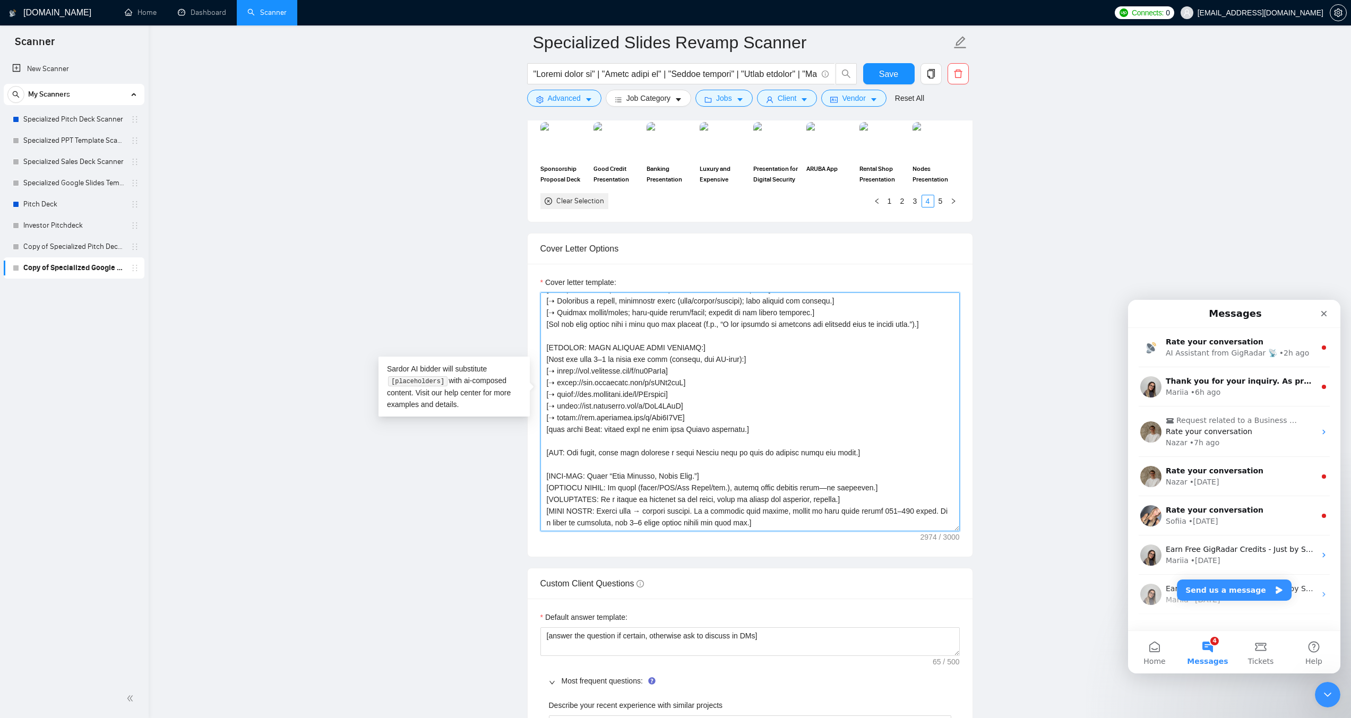
click at [692, 353] on textarea "Cover letter template:" at bounding box center [750, 412] width 419 height 239
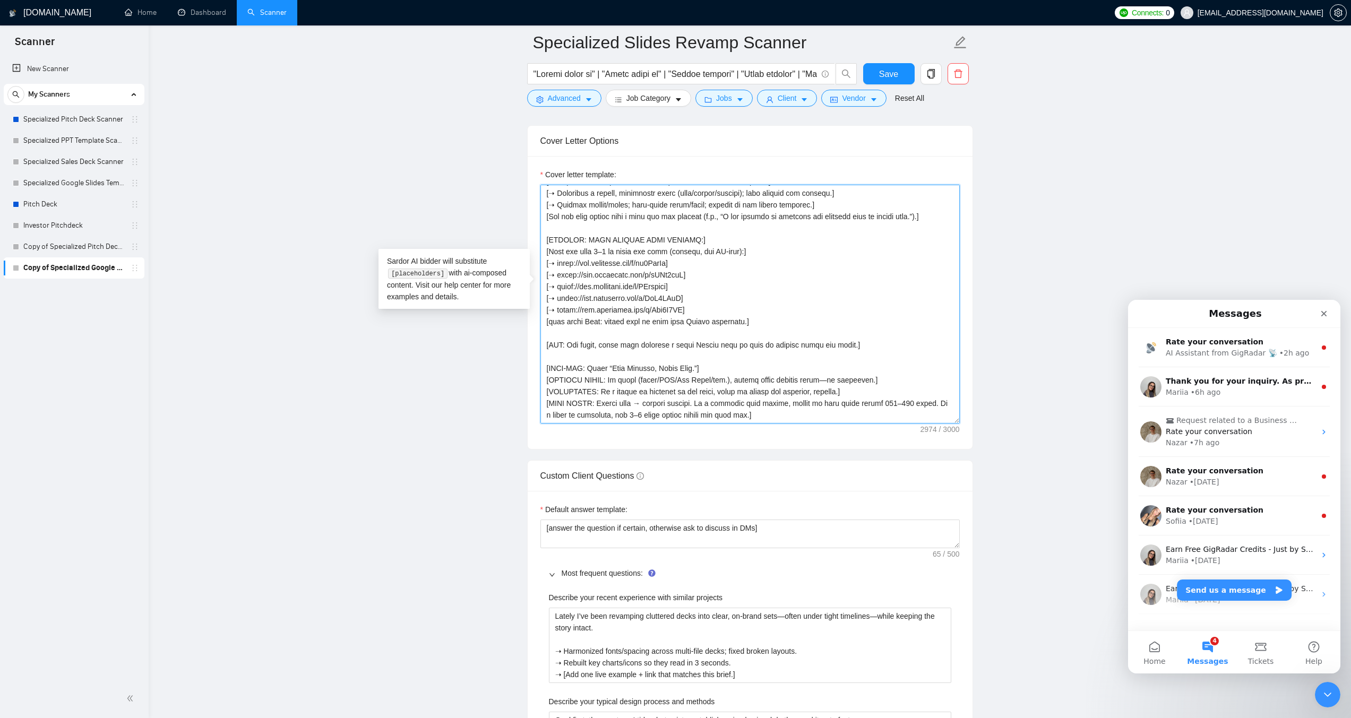
scroll to position [1221, 0]
drag, startPoint x: 690, startPoint y: 248, endPoint x: 558, endPoint y: 244, distance: 131.7
click at [558, 244] on textarea "Cover letter template:" at bounding box center [750, 305] width 419 height 239
paste textarea "dwdiUlGJ"
drag, startPoint x: 691, startPoint y: 256, endPoint x: 559, endPoint y: 256, distance: 131.7
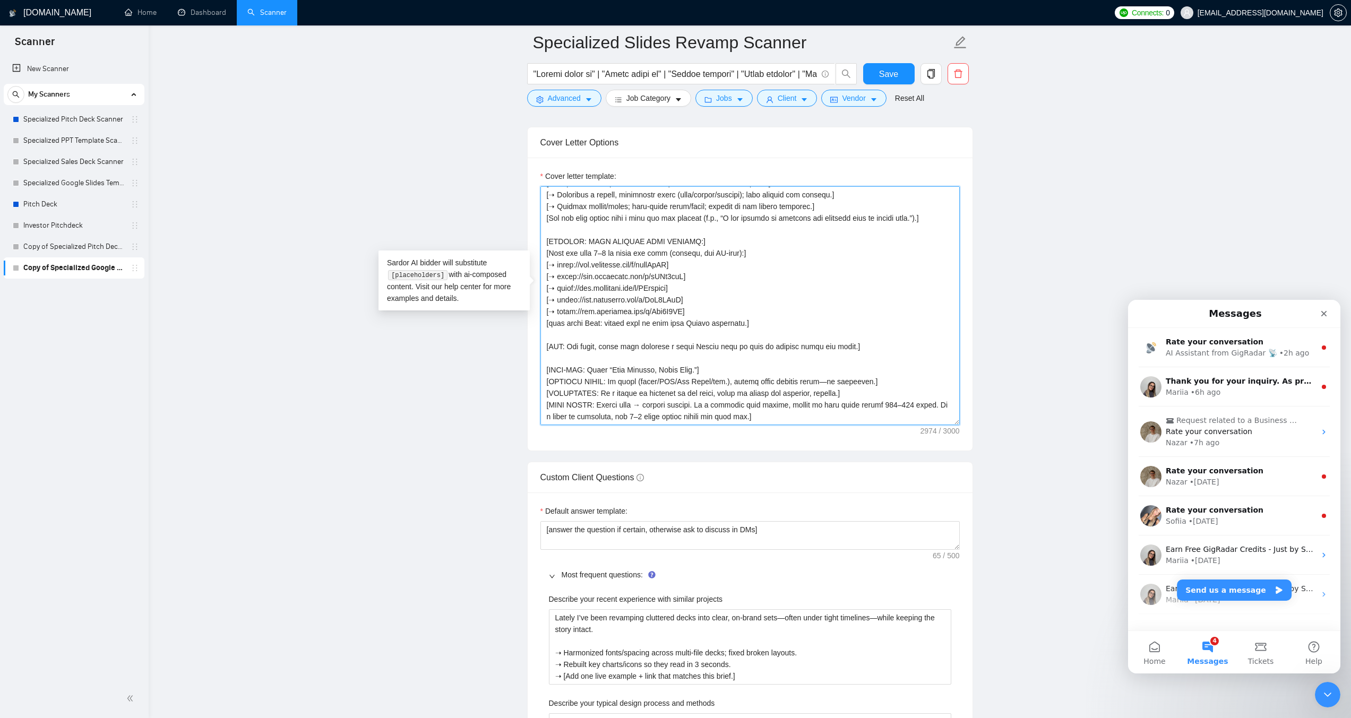
click at [559, 256] on textarea "Cover letter template:" at bounding box center [750, 305] width 419 height 239
paste textarea "JhUozypP"
click at [745, 274] on textarea "Cover letter template:" at bounding box center [750, 305] width 419 height 239
drag, startPoint x: 603, startPoint y: 306, endPoint x: 739, endPoint y: 305, distance: 136.5
click at [739, 305] on textarea "Cover letter template:" at bounding box center [750, 305] width 419 height 239
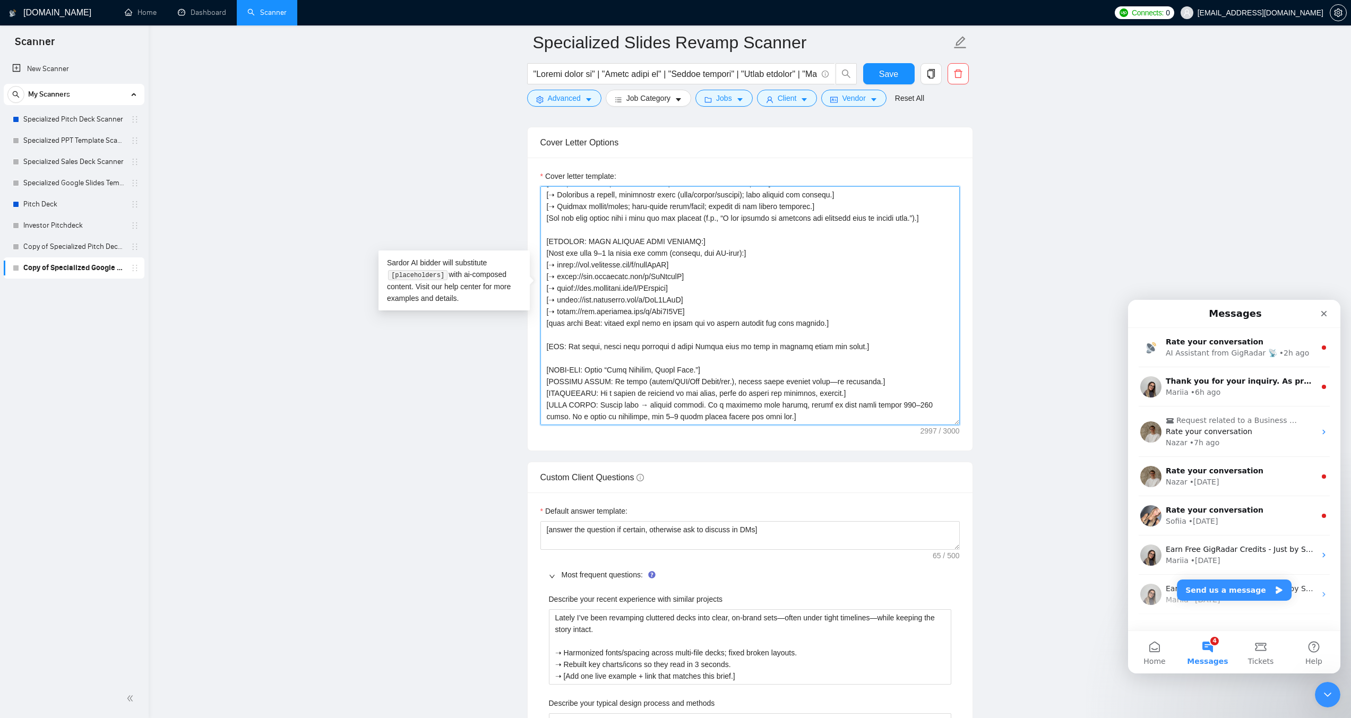
drag, startPoint x: 691, startPoint y: 271, endPoint x: 558, endPoint y: 271, distance: 133.3
click at [558, 271] on textarea "Cover letter template:" at bounding box center [750, 305] width 419 height 239
paste textarea "nKKtSaaD"
drag, startPoint x: 690, startPoint y: 261, endPoint x: 598, endPoint y: 261, distance: 91.9
click at [598, 261] on textarea "Cover letter template:" at bounding box center [750, 305] width 419 height 239
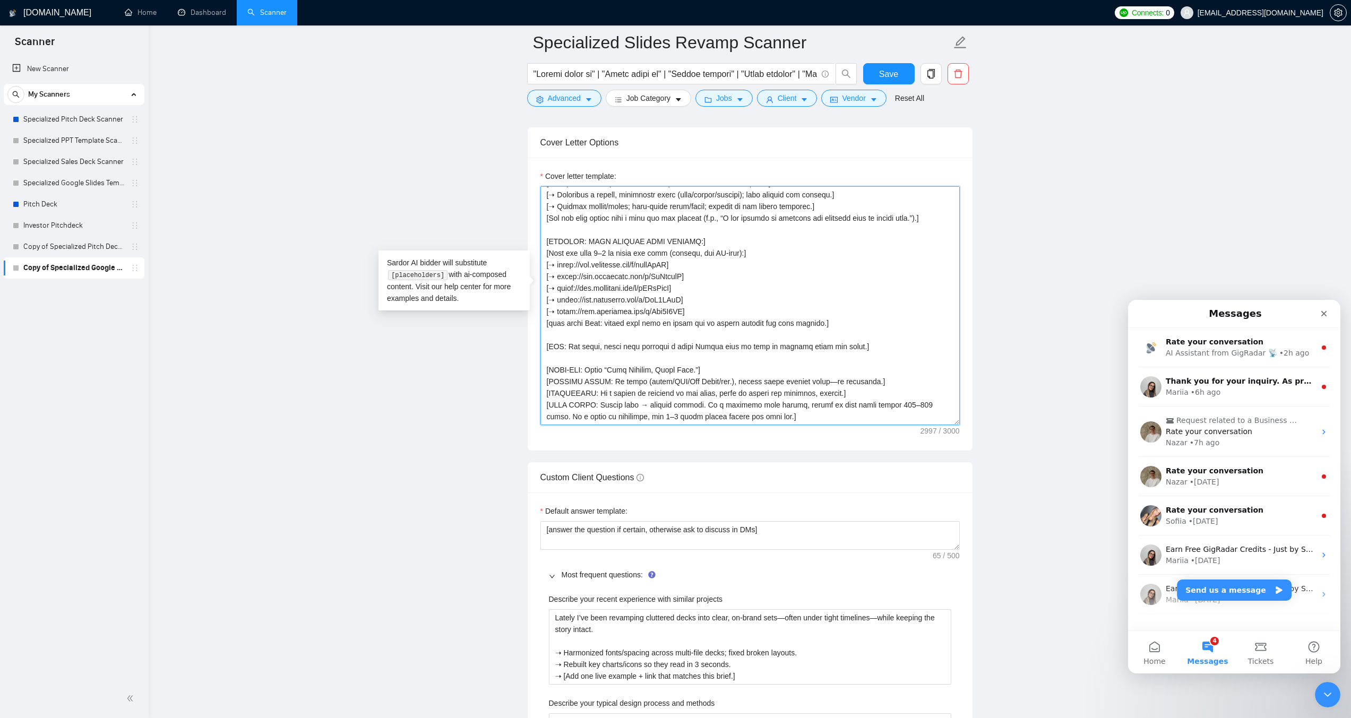
click at [774, 231] on textarea "Cover letter template:" at bounding box center [750, 305] width 419 height 239
drag, startPoint x: 699, startPoint y: 282, endPoint x: 558, endPoint y: 282, distance: 141.2
click at [558, 282] on textarea "Cover letter template:" at bounding box center [750, 305] width 419 height 239
paste textarea "lO8uLPE5"
drag, startPoint x: 692, startPoint y: 295, endPoint x: 559, endPoint y: 295, distance: 133.3
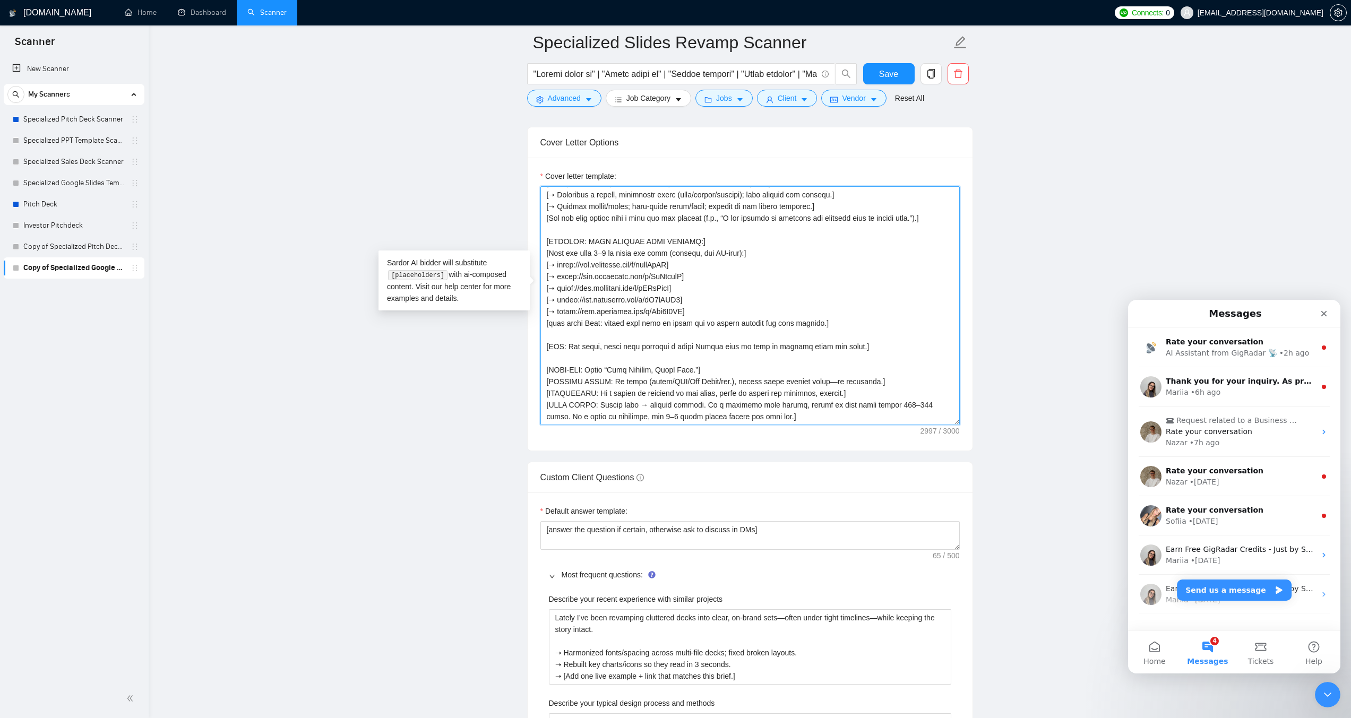
click at [559, 295] on textarea "Cover letter template:" at bounding box center [750, 305] width 419 height 239
paste textarea "3oVVMVFh"
type textarea "[LORE: Ipsum d sitamet Consec adipisci eli Seddoeiusmod Temporin / Utlab Etdolo…"
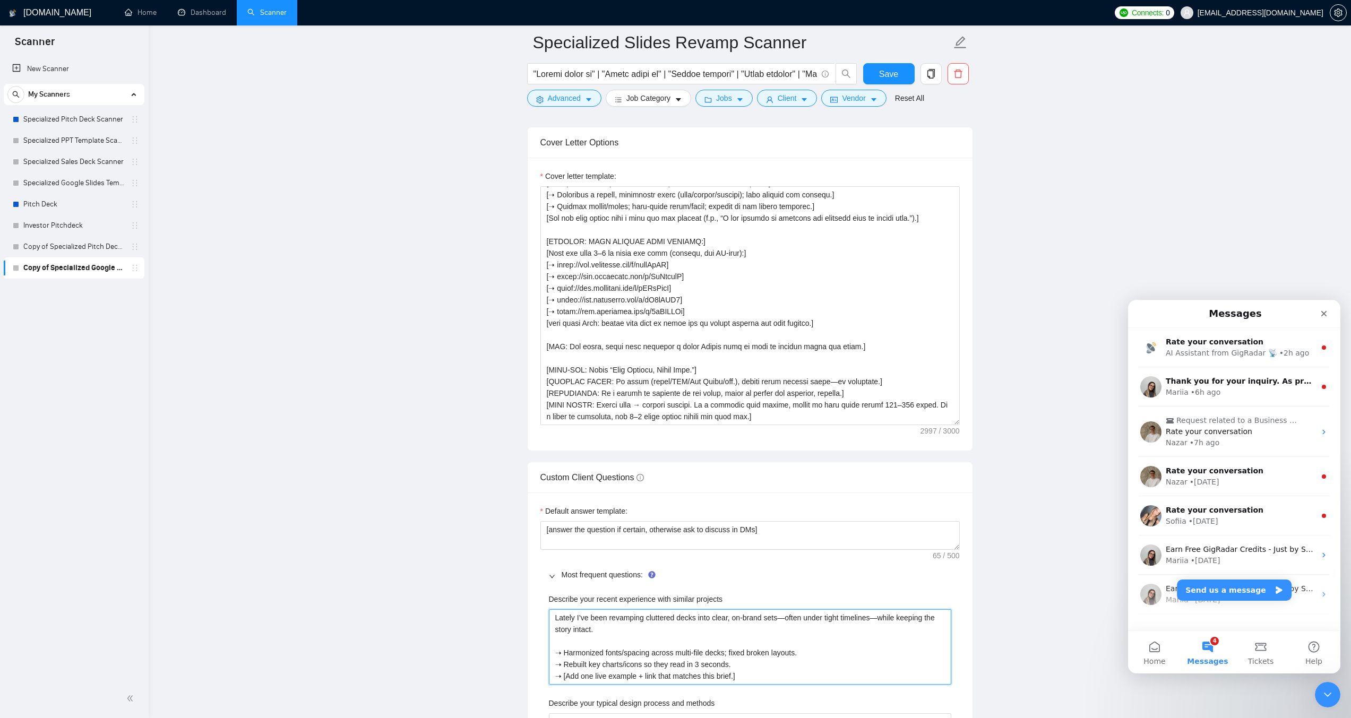
drag, startPoint x: 660, startPoint y: 658, endPoint x: 733, endPoint y: 658, distance: 72.7
click at [733, 658] on projects "Lately I’ve been revamping cluttered decks into clear, on-brand sets—often unde…" at bounding box center [750, 647] width 402 height 75
type projects "Lately I’ve been revamping cluttered decks into clear, on-brand sets—often unde…"
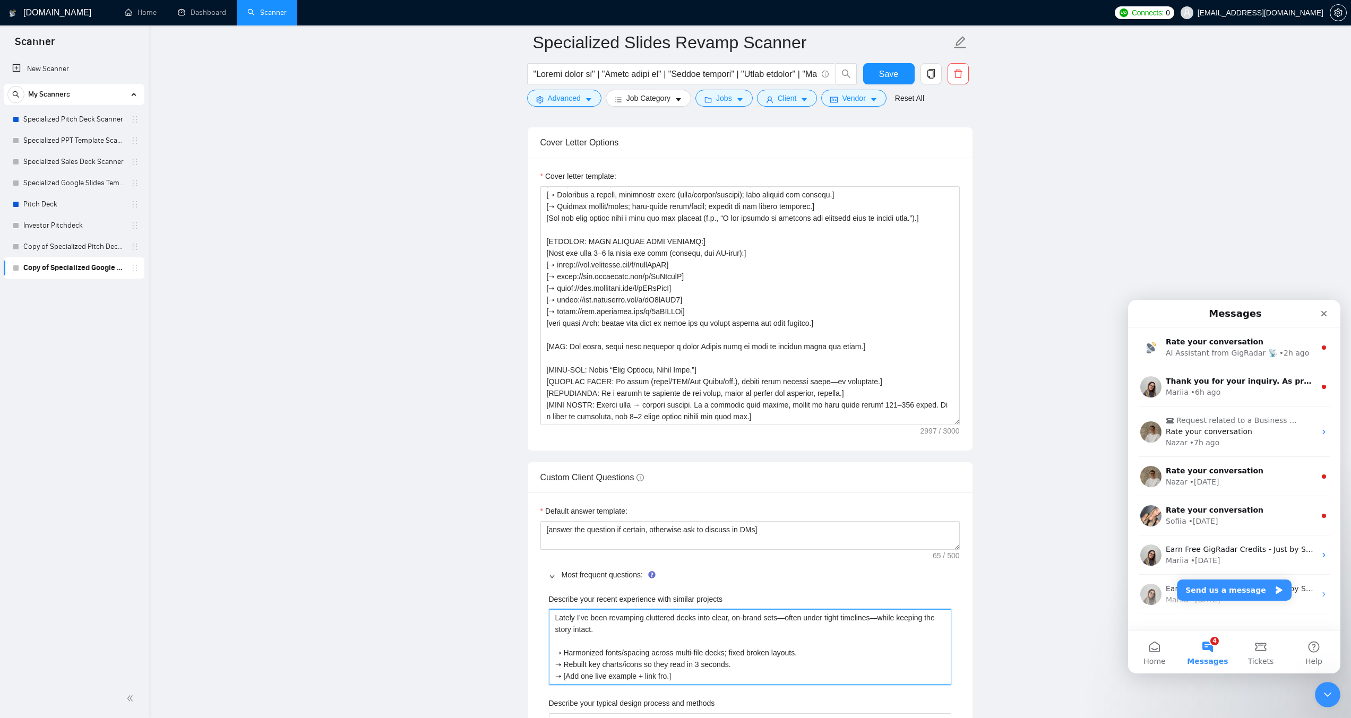
type projects "Lately I’ve been revamping cluttered decks into clear, on-brand sets—often unde…"
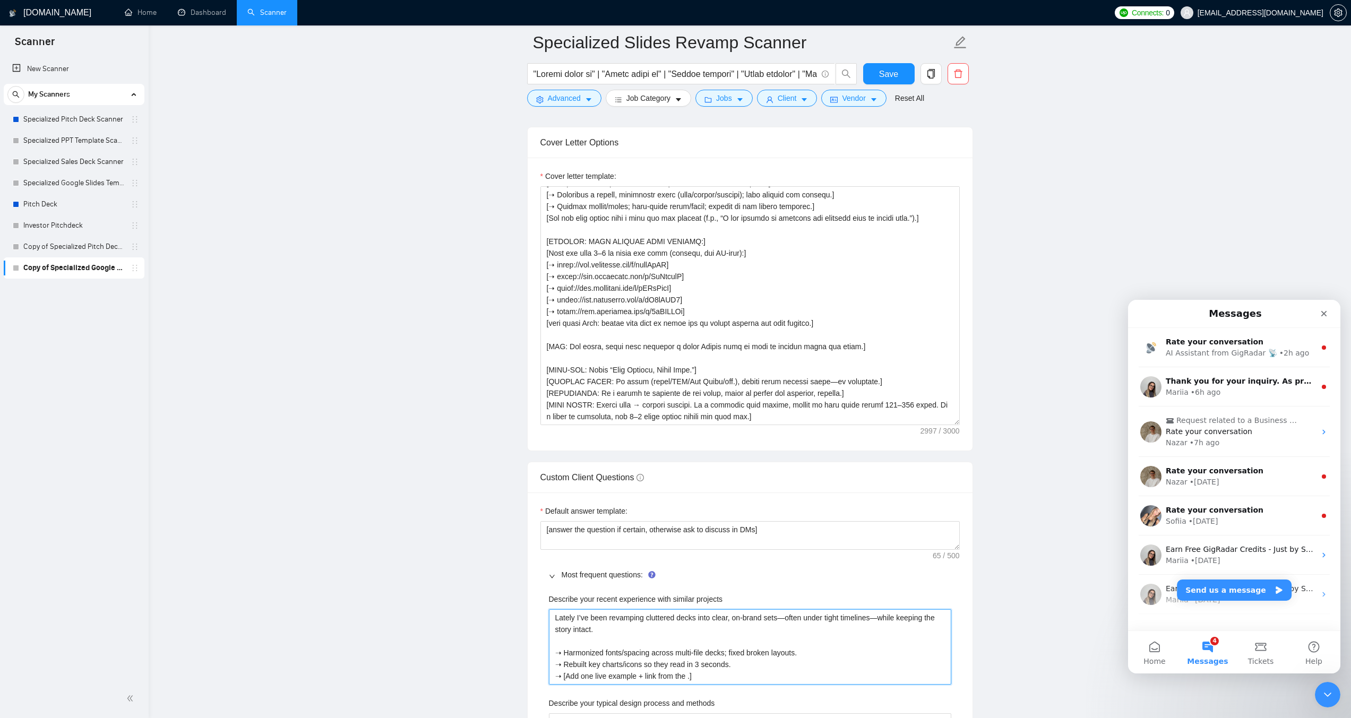
type projects "Lately I’ve been revamping cluttered decks into clear, on-brand sets—often unde…"
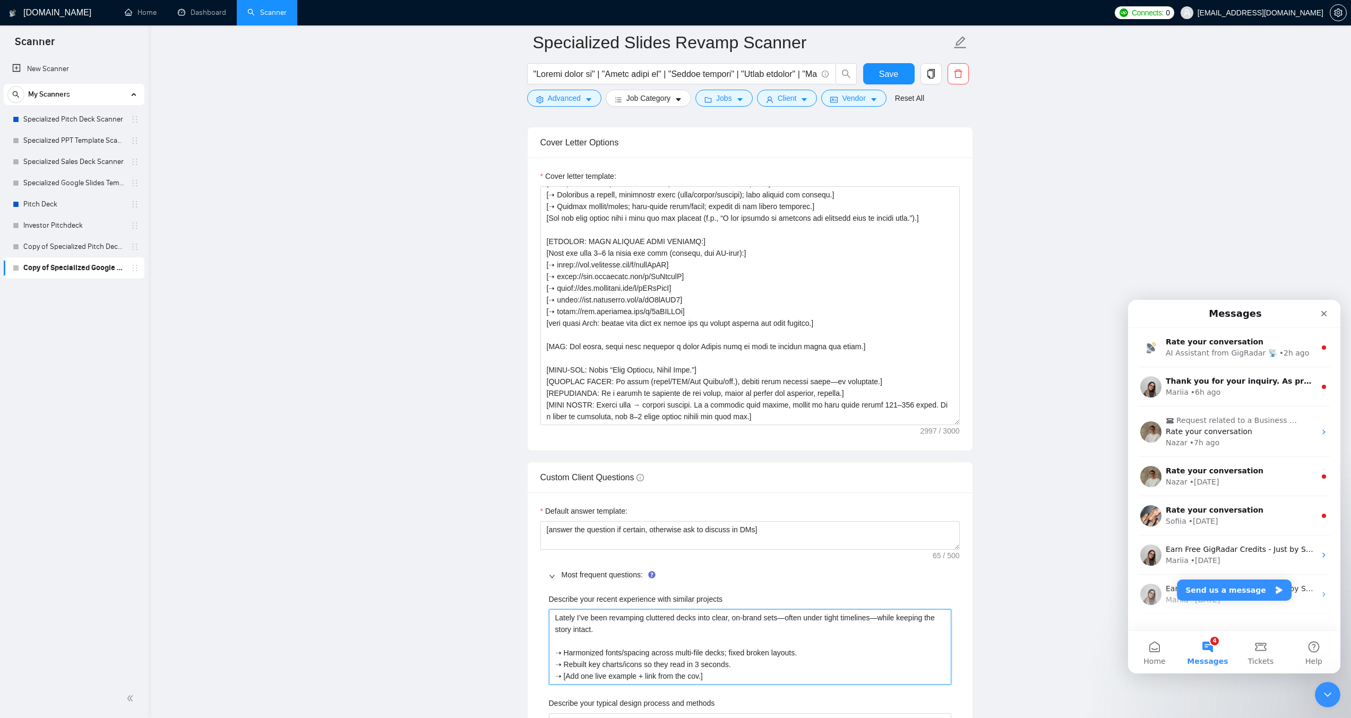
type projects "Lately I’ve been revamping cluttered decks into clear, on-brand sets—often unde…"
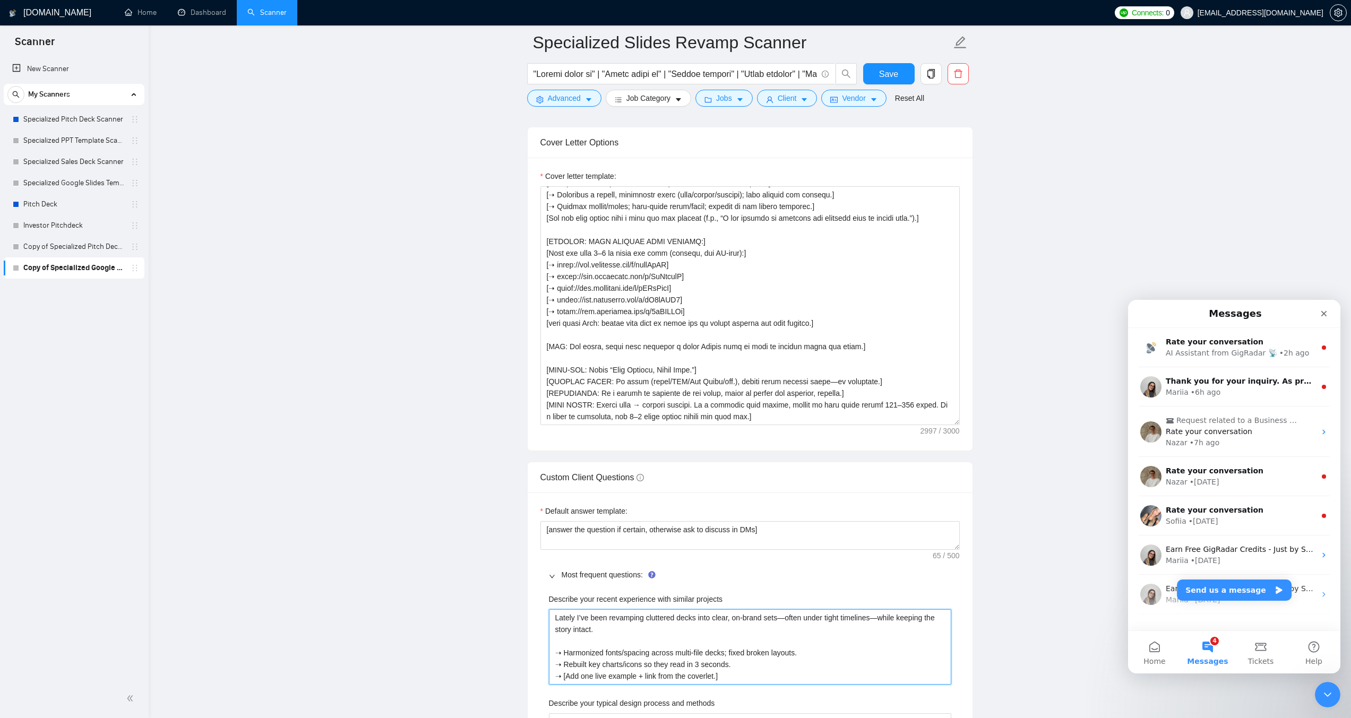
type projects "Lately I’ve been revamping cluttered decks into clear, on-brand sets—often unde…"
click at [709, 659] on projects "Lately I’ve been revamping cluttered decks into clear, on-brand sets—often unde…" at bounding box center [750, 647] width 402 height 75
type projects "Lately I’ve been revamping cluttered decks into clear, on-brand sets—often unde…"
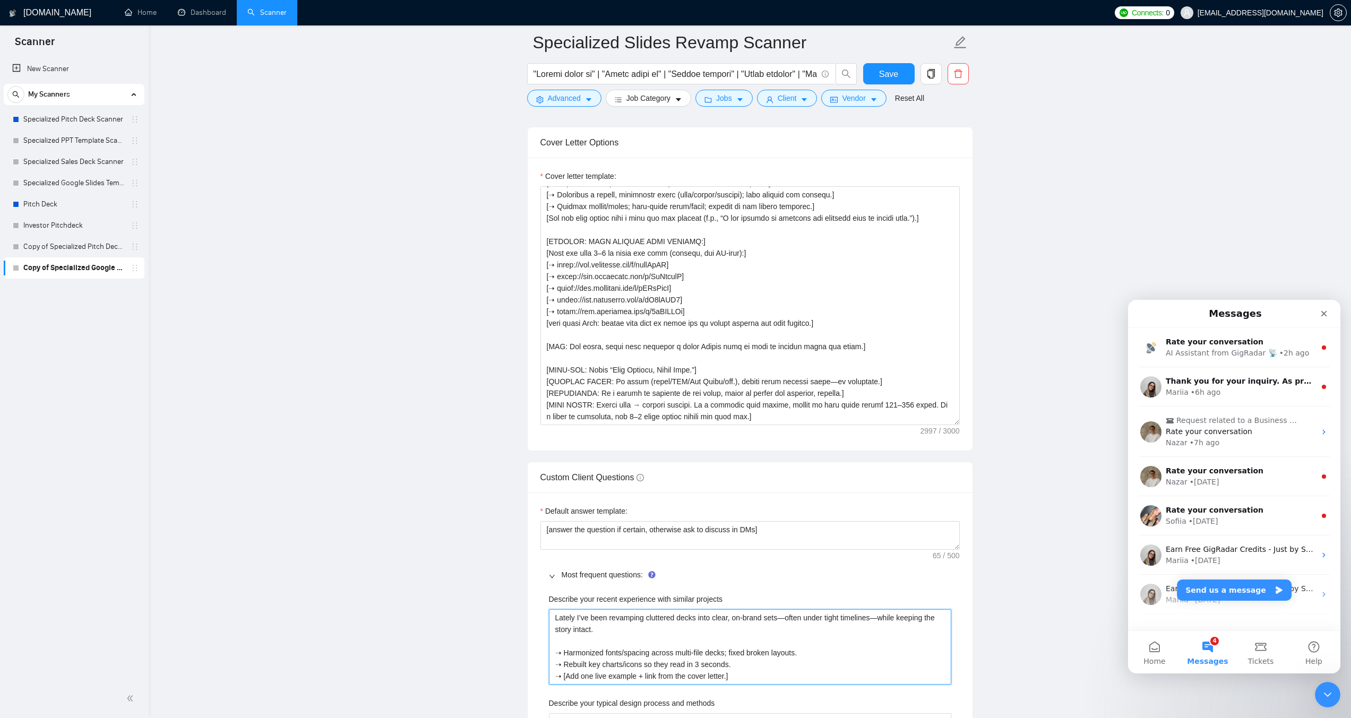
drag, startPoint x: 636, startPoint y: 657, endPoint x: 582, endPoint y: 662, distance: 53.8
click at [582, 662] on projects "Lately I’ve been revamping cluttered decks into clear, on-brand sets—often unde…" at bounding box center [750, 647] width 402 height 75
type projects "Lately I’ve been revamping cluttered decks into clear, on-brand sets—often unde…"
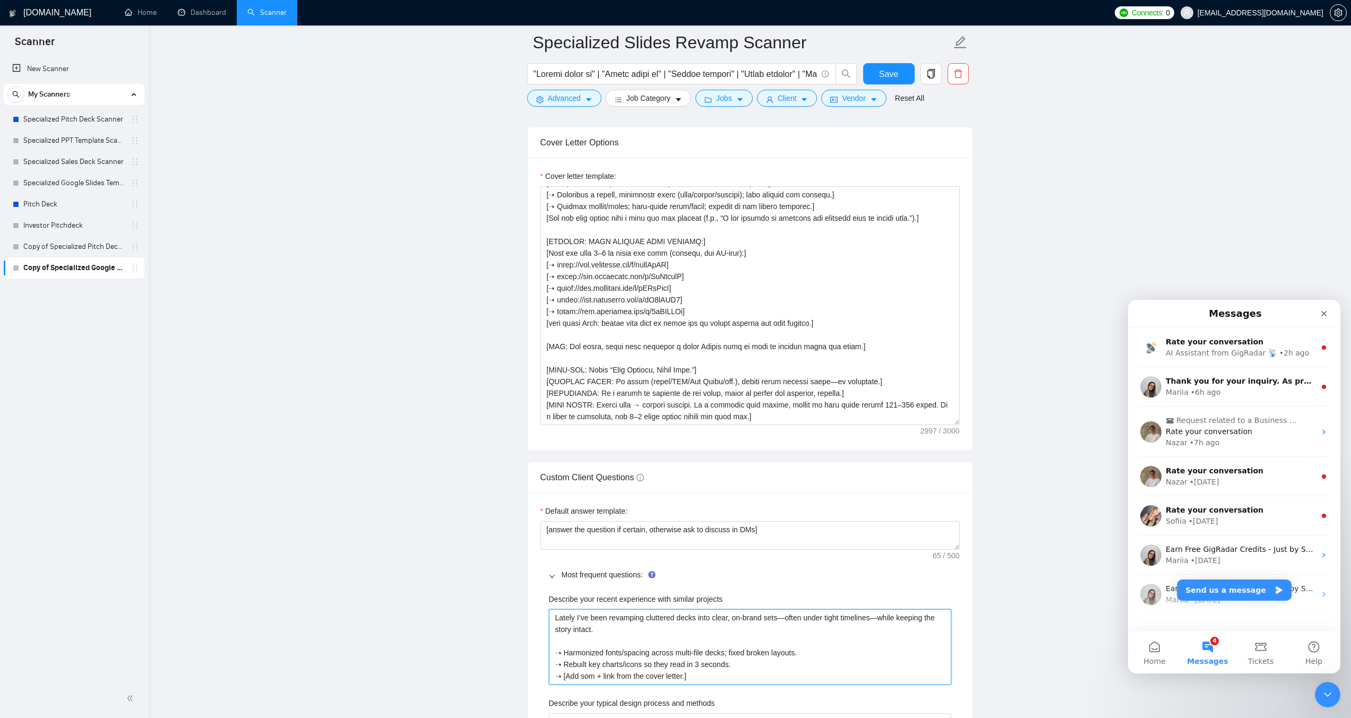
type projects "Lately I’ve been revamping cluttered decks into clear, on-brand sets—often unde…"
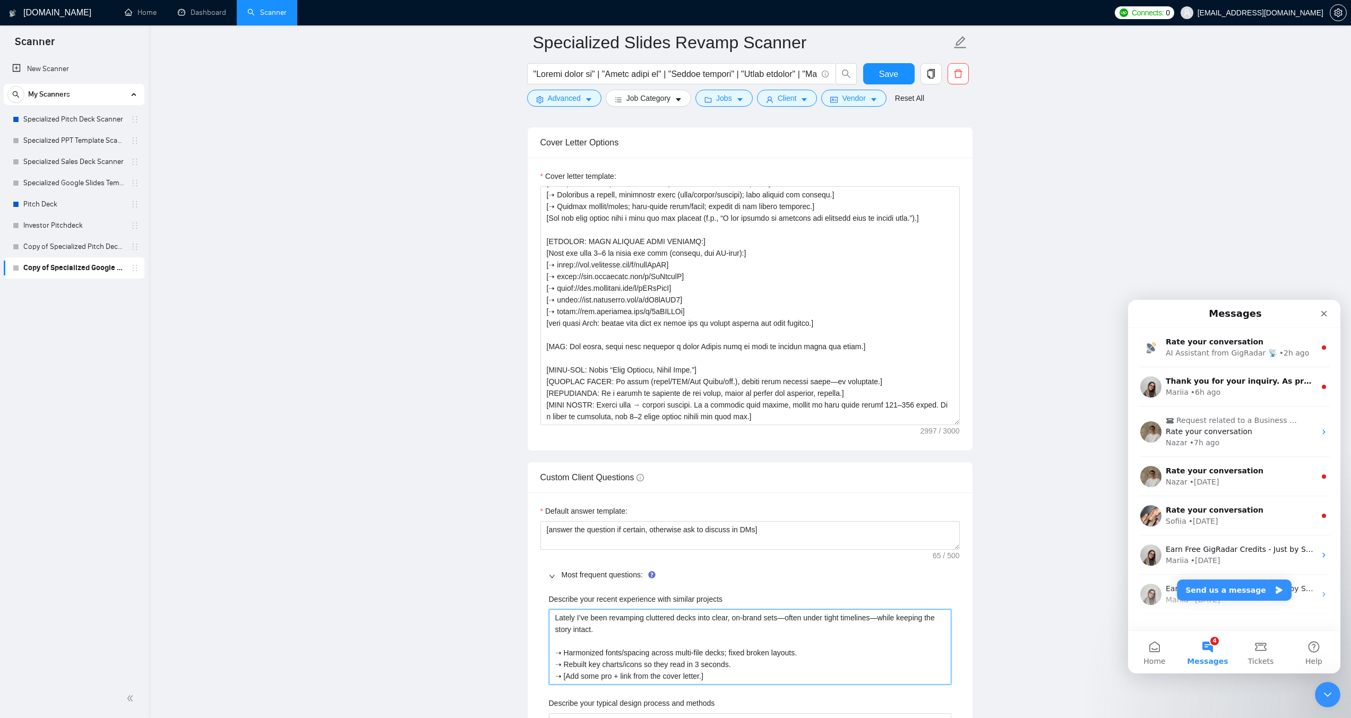
type projects "Lately I’ve been revamping cluttered decks into clear, on-brand sets—often unde…"
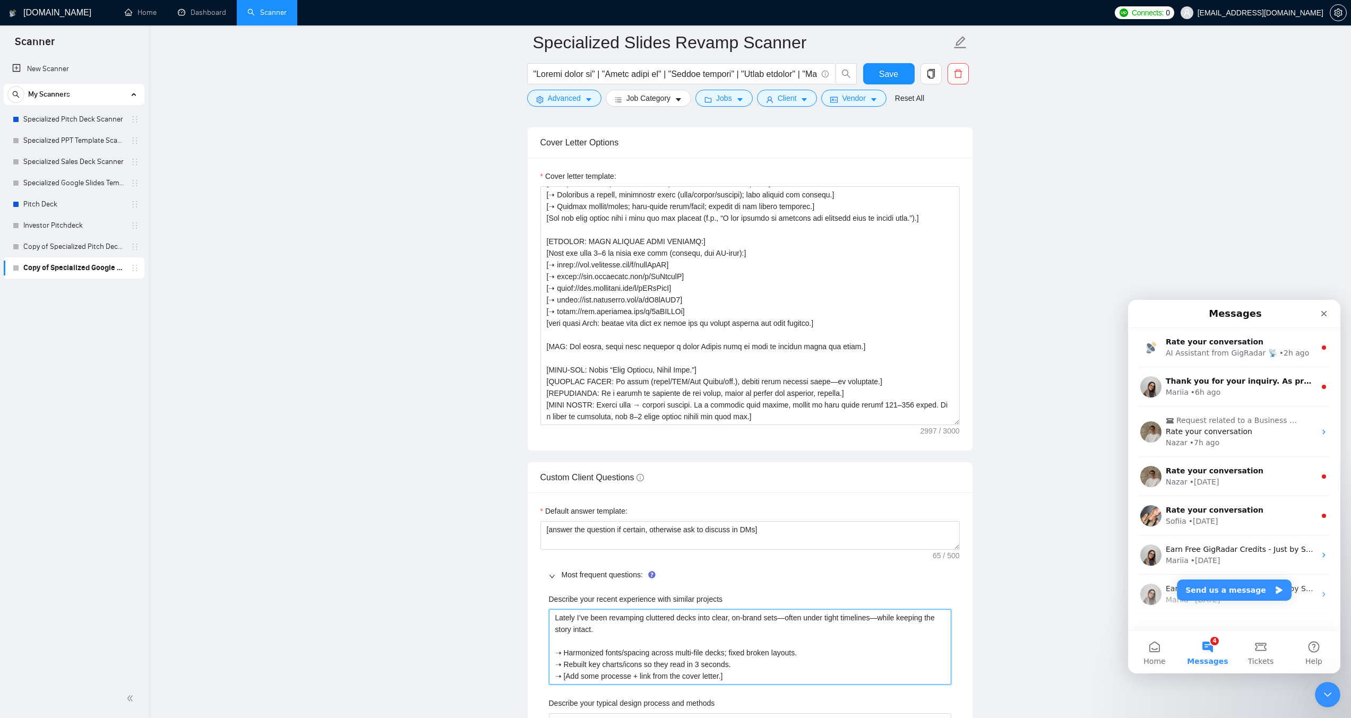
type projects "Lately I’ve been revamping cluttered decks into clear, on-brand sets—often unde…"
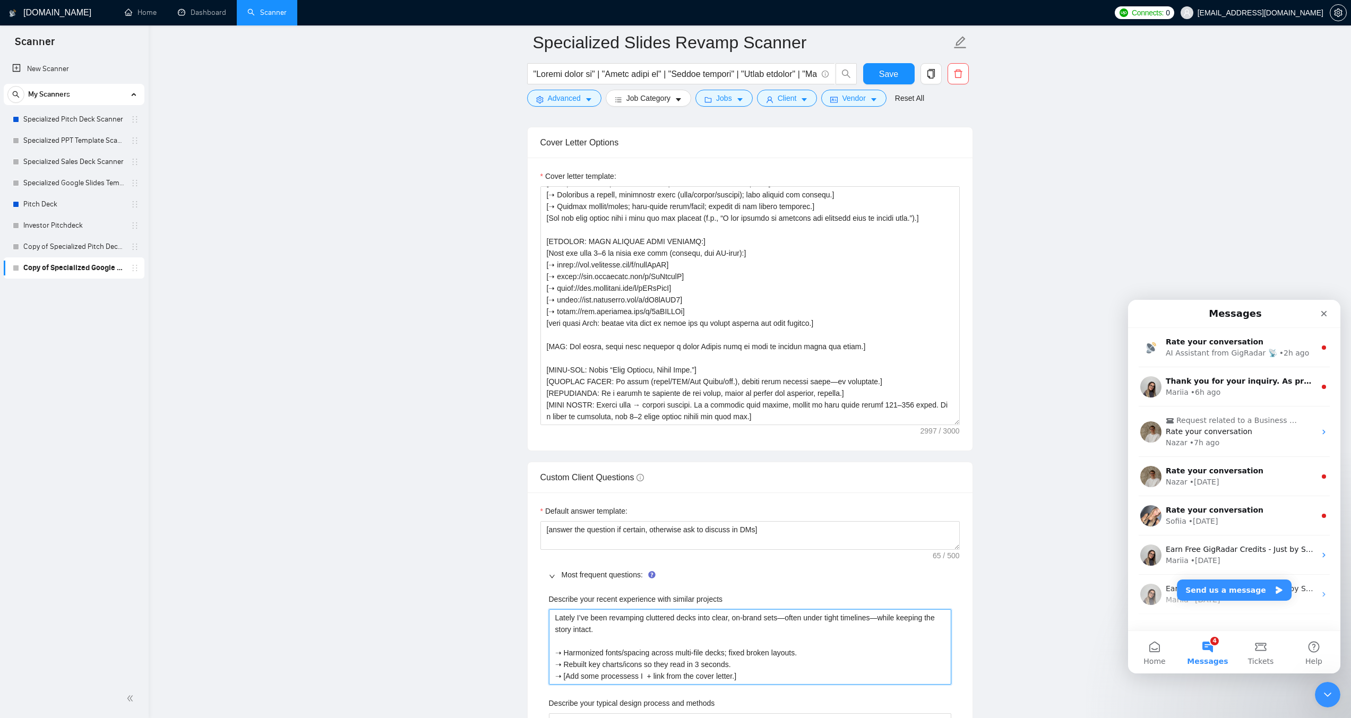
type projects "Lately I’ve been revamping cluttered decks into clear, on-brand sets—often unde…"
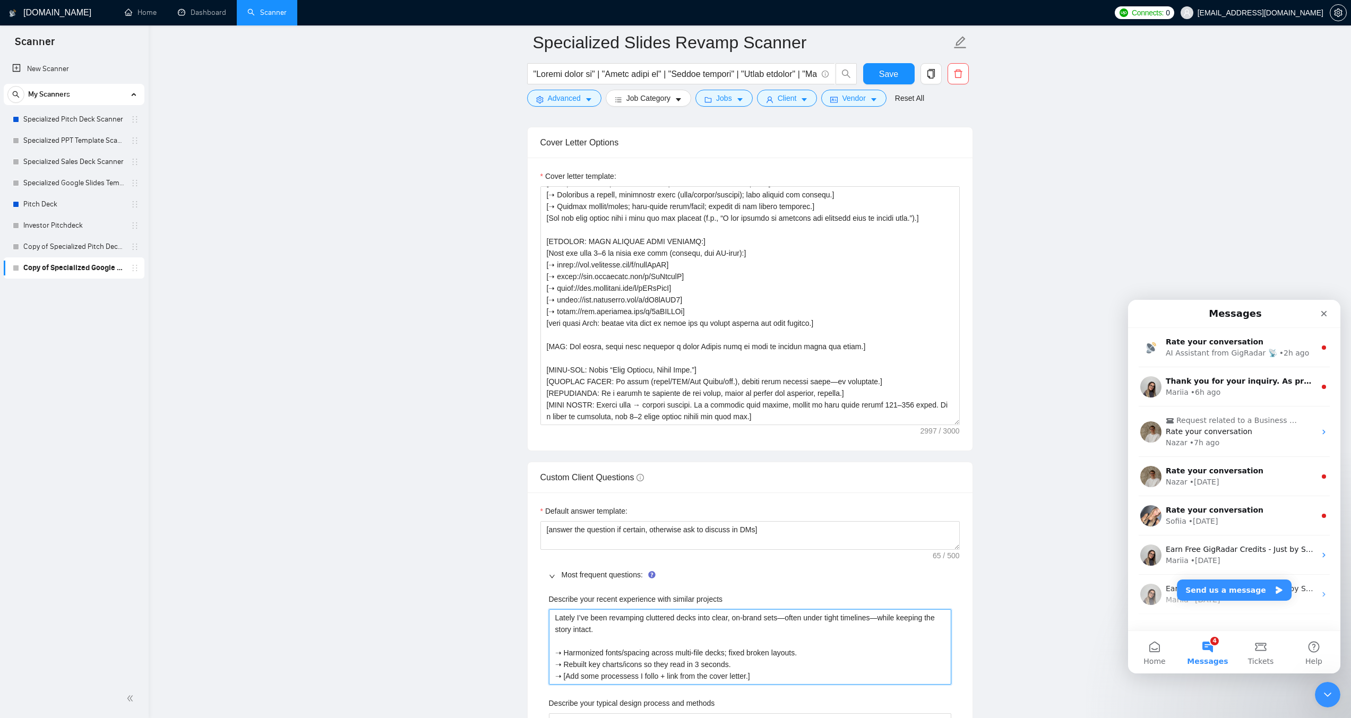
type projects "Lately I’ve been revamping cluttered decks into clear, on-brand sets—often unde…"
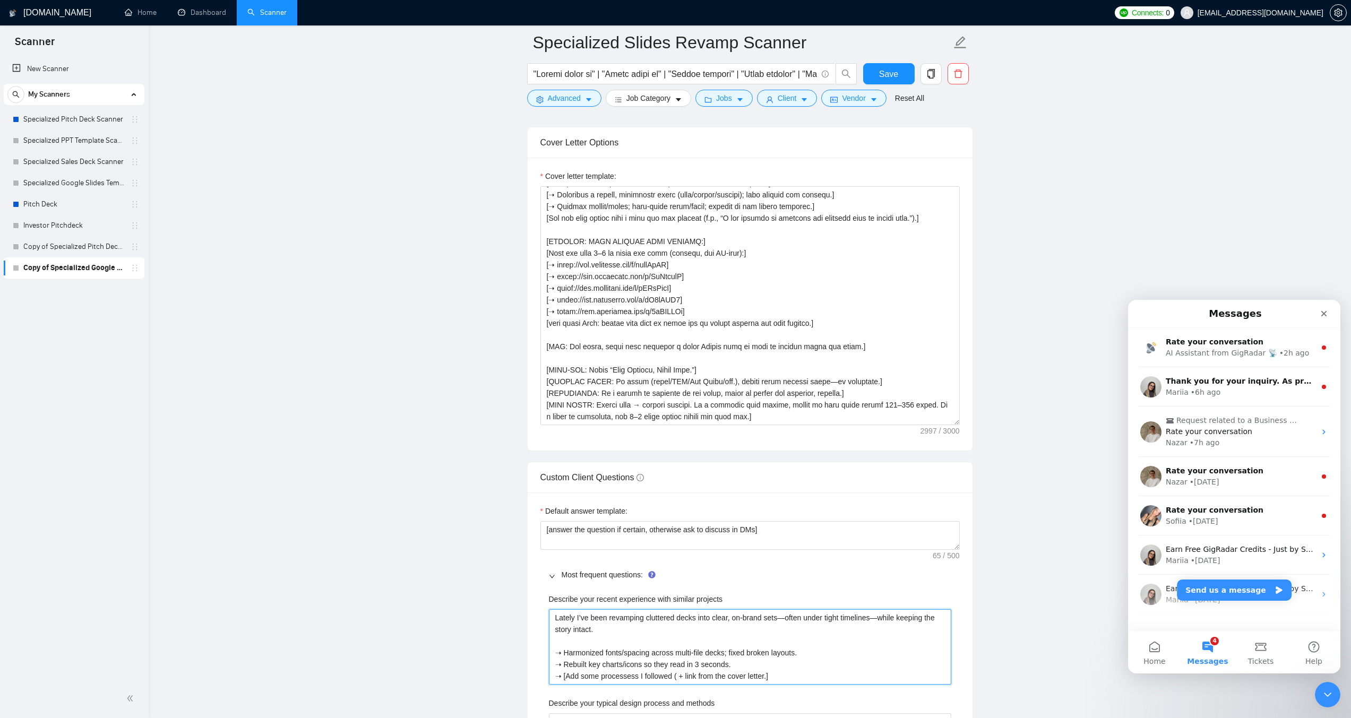
type projects "Lately I’ve been revamping cluttered decks into clear, on-brand sets—often unde…"
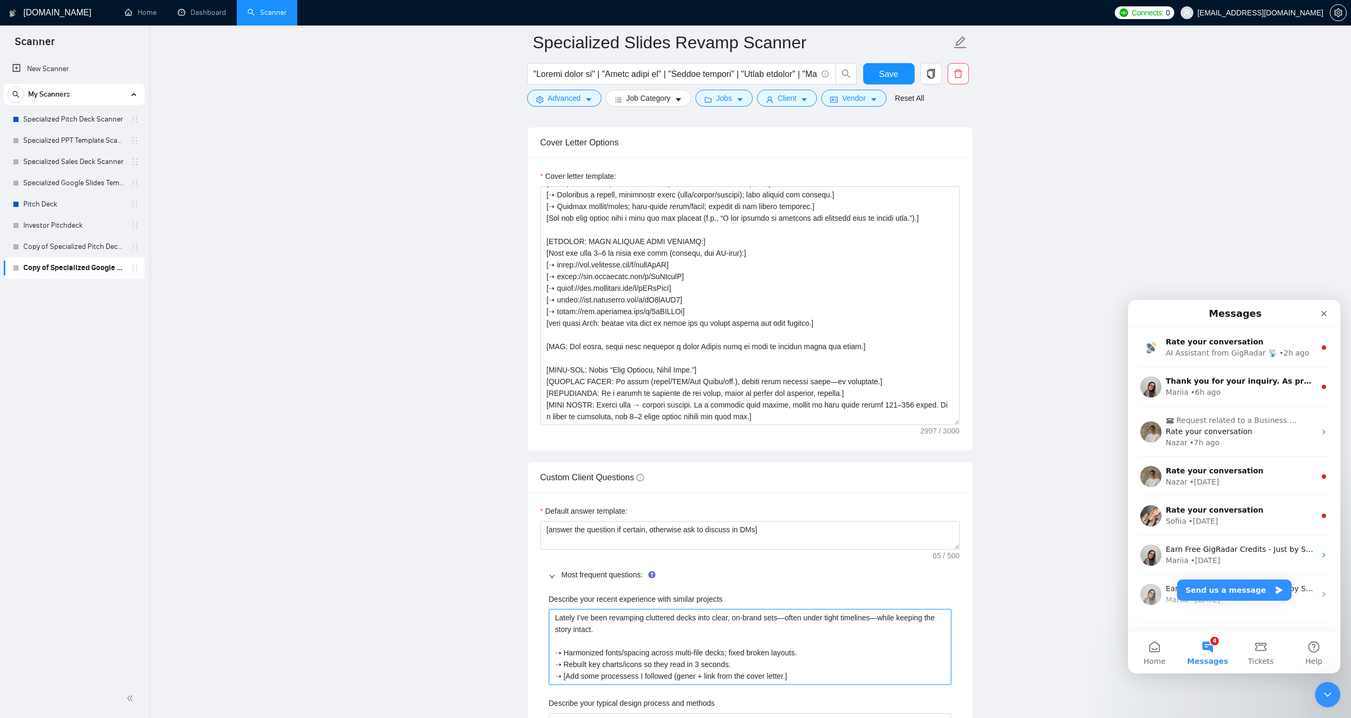
type projects "Lately I’ve been revamping cluttered decks into clear, on-brand sets—often unde…"
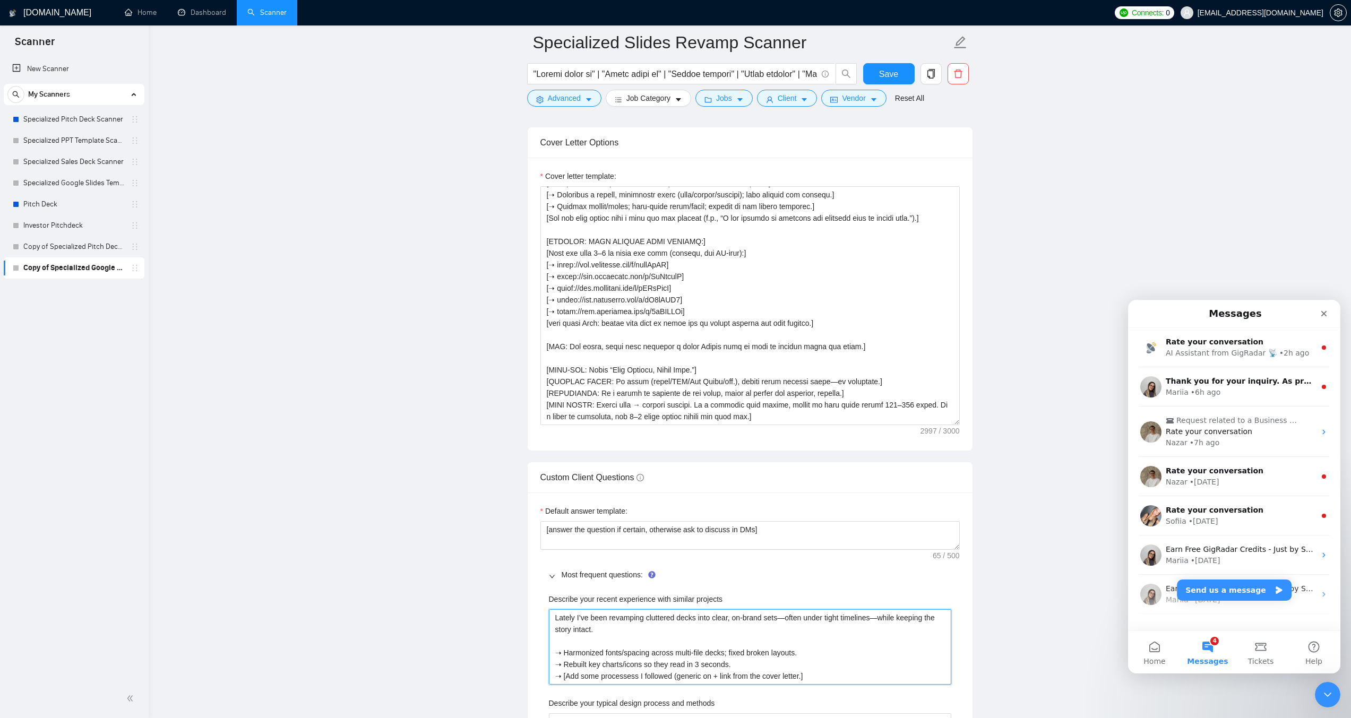
type projects "Lately I’ve been revamping cluttered decks into clear, on-brand sets—often unde…"
click at [878, 75] on button "Save" at bounding box center [889, 73] width 52 height 21
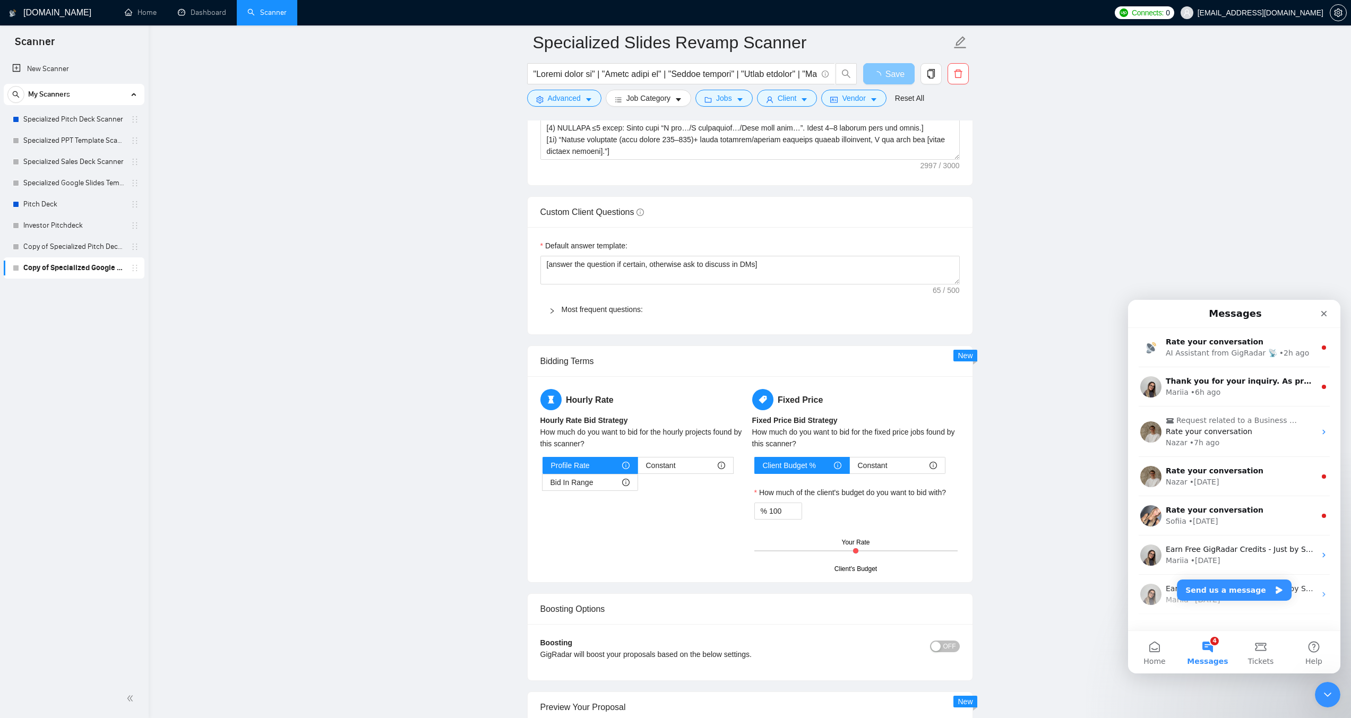
scroll to position [2018, 0]
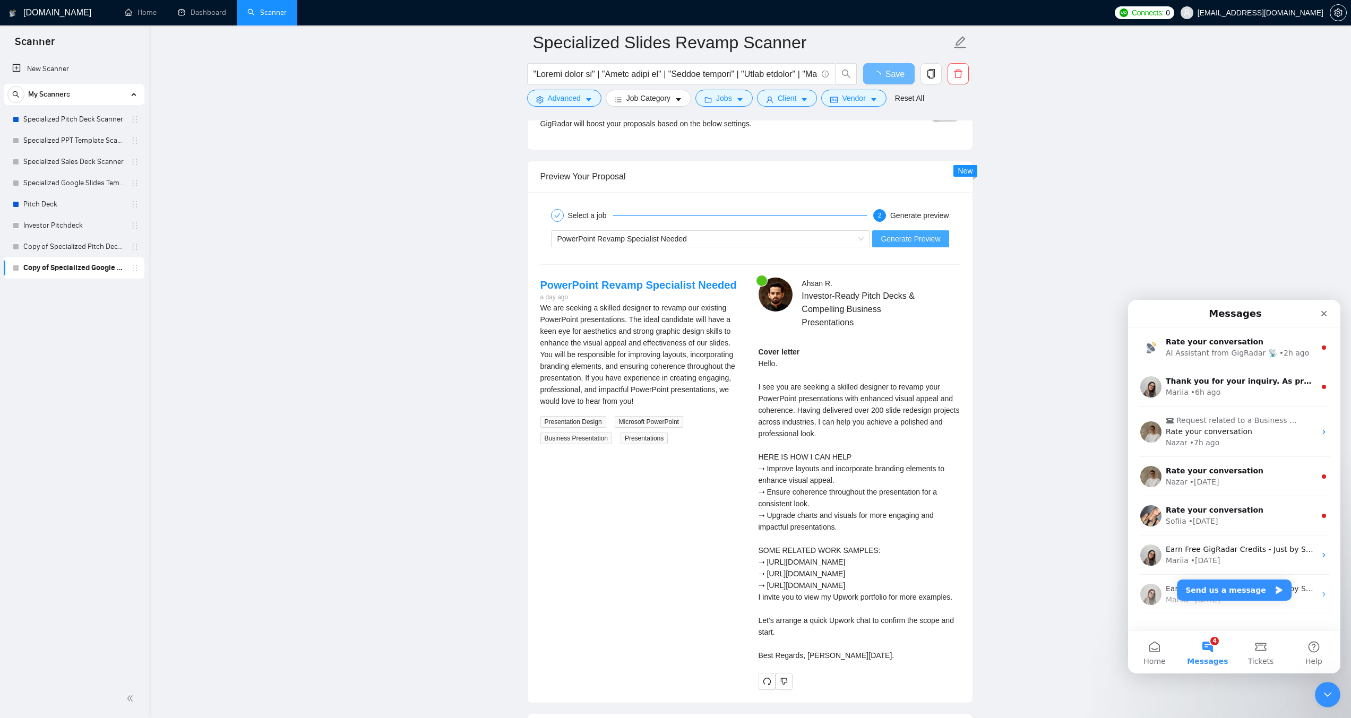
click at [905, 233] on span "Generate Preview" at bounding box center [910, 239] width 59 height 12
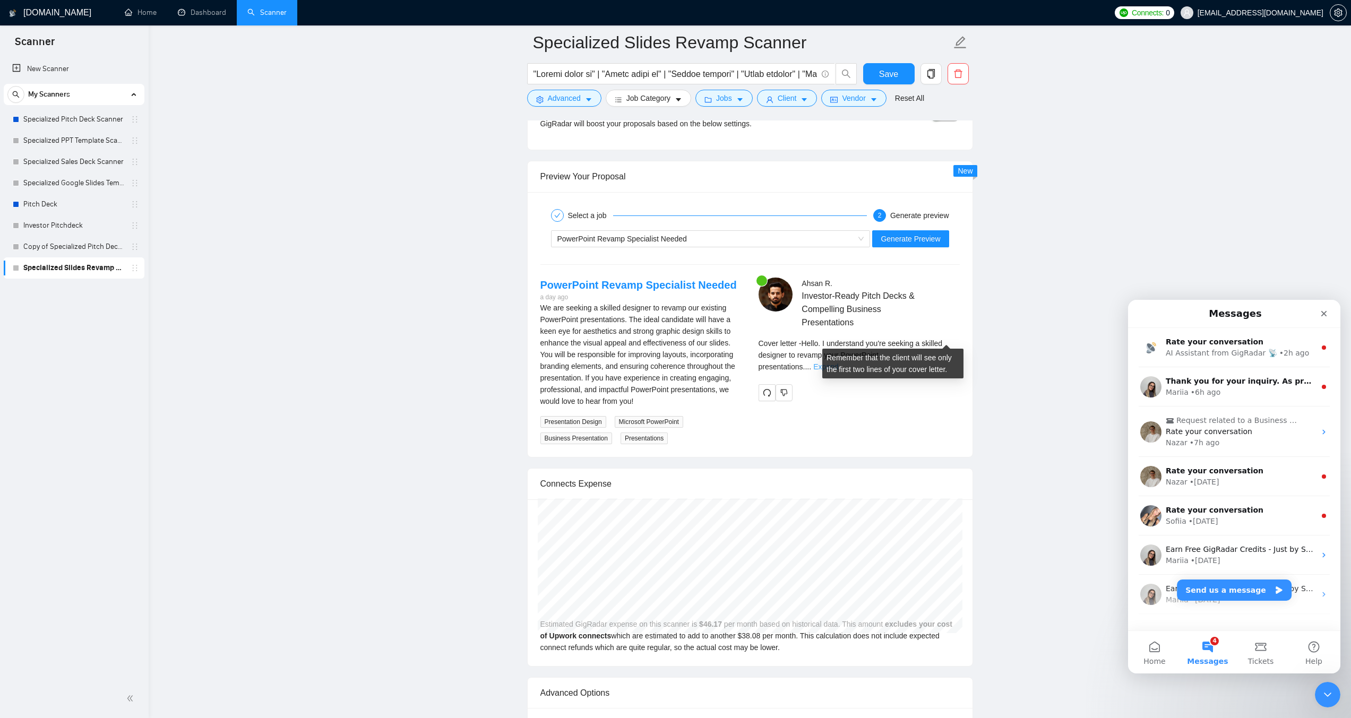
click at [838, 363] on link "Expand" at bounding box center [825, 367] width 25 height 8
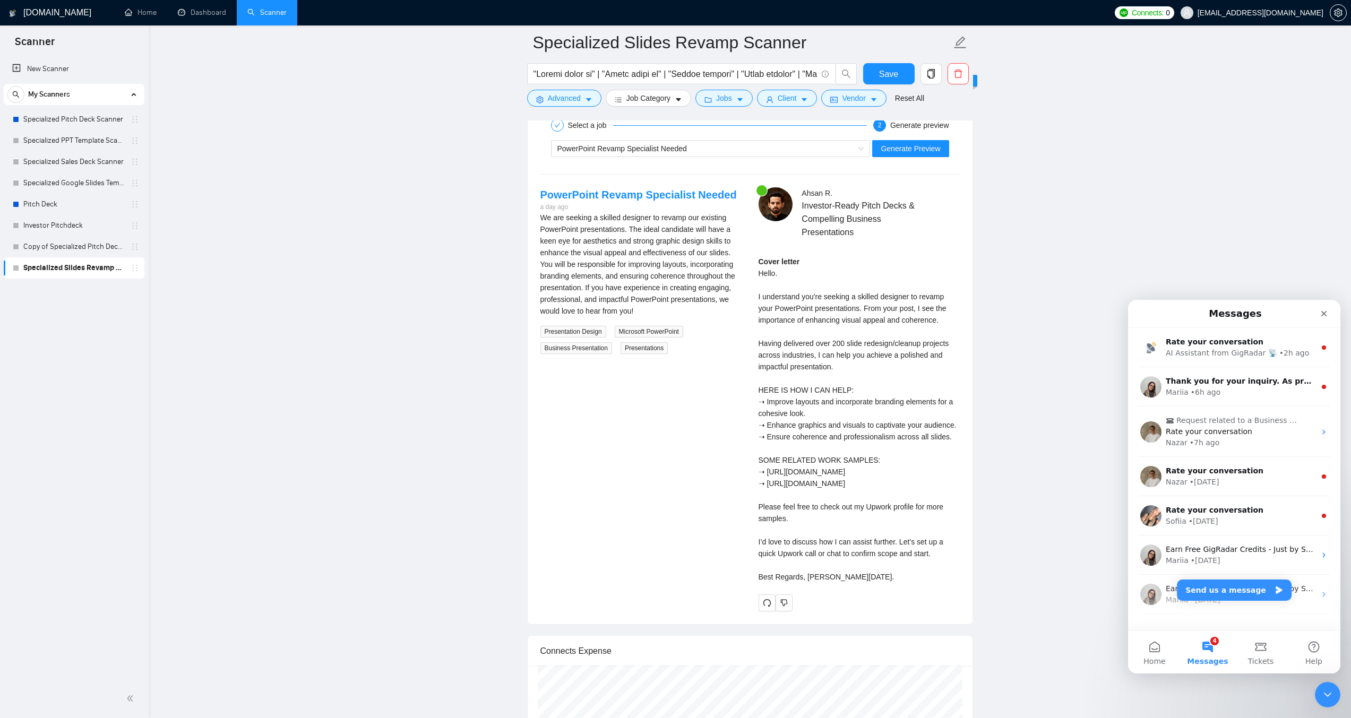
scroll to position [2124, 0]
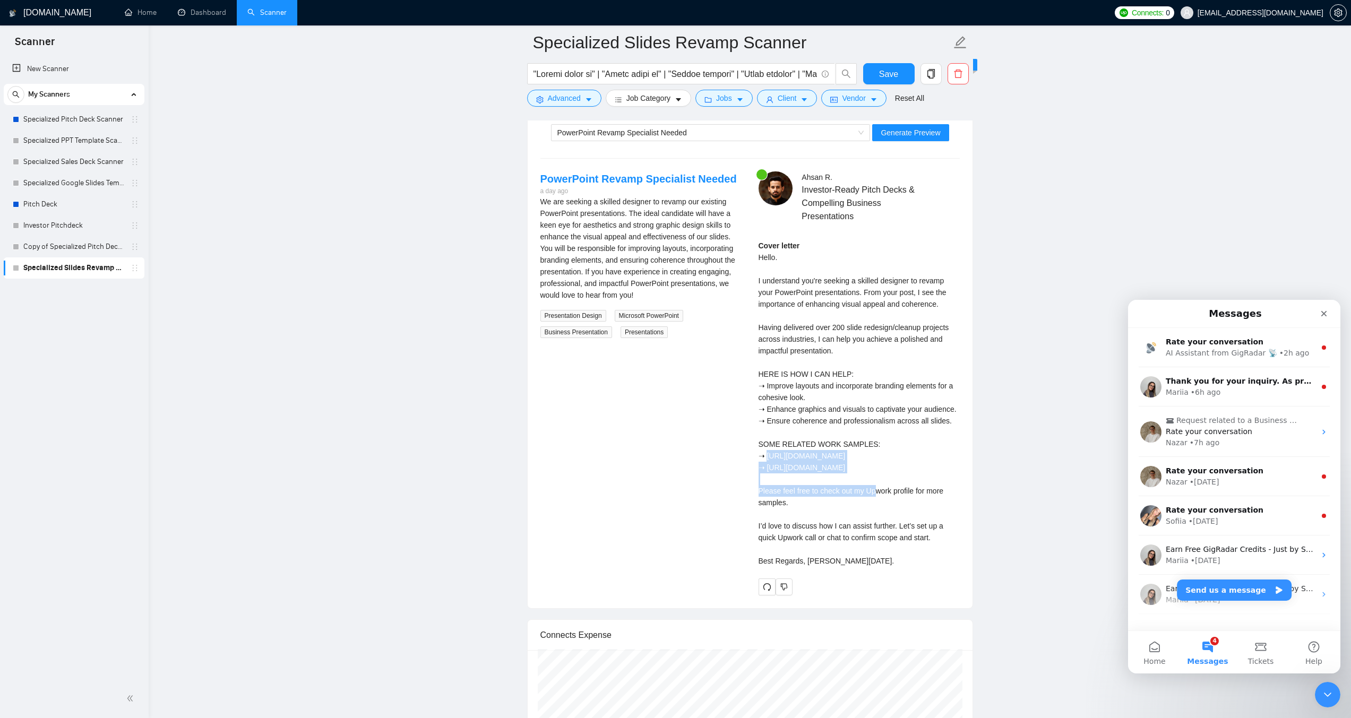
drag, startPoint x: 836, startPoint y: 464, endPoint x: 760, endPoint y: 450, distance: 77.7
click at [760, 450] on div "Cover letter Hello. I understand you're seeking a skilled designer to revamp yo…" at bounding box center [859, 403] width 201 height 327
copy div "[URL][DOMAIN_NAME]"
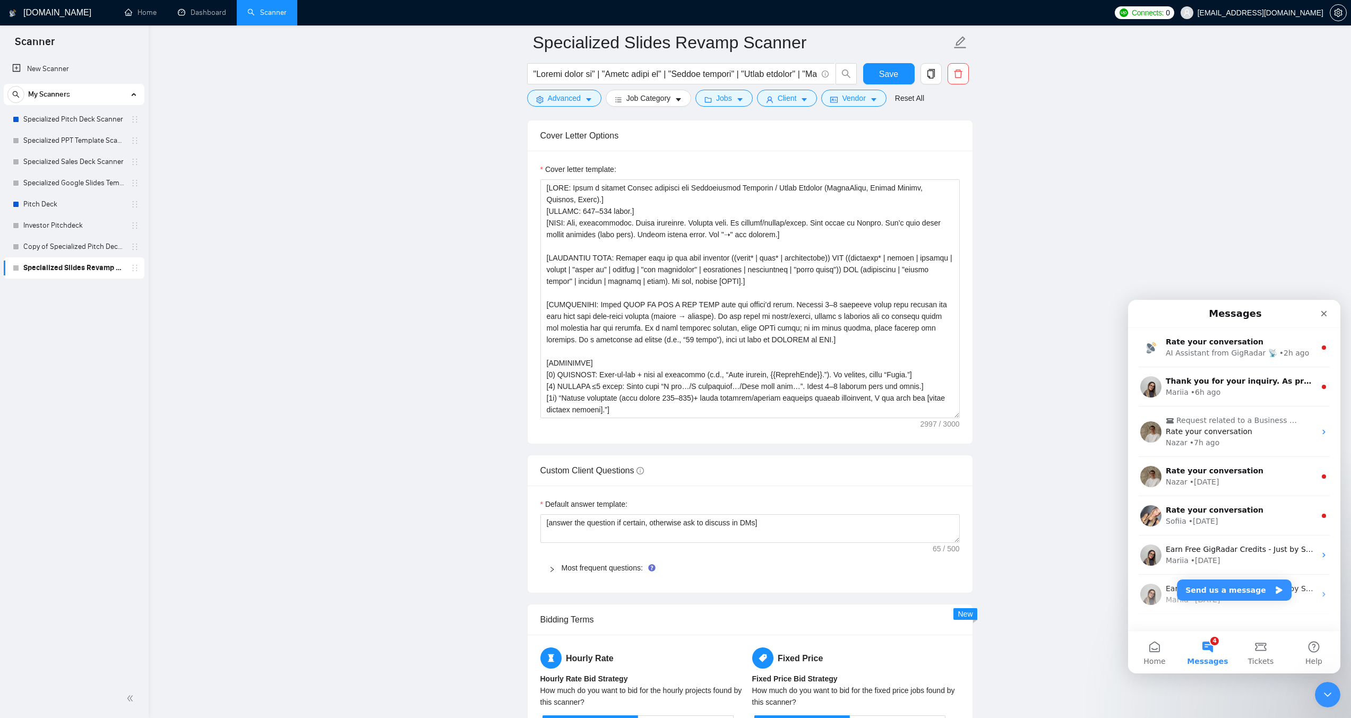
scroll to position [1221, 0]
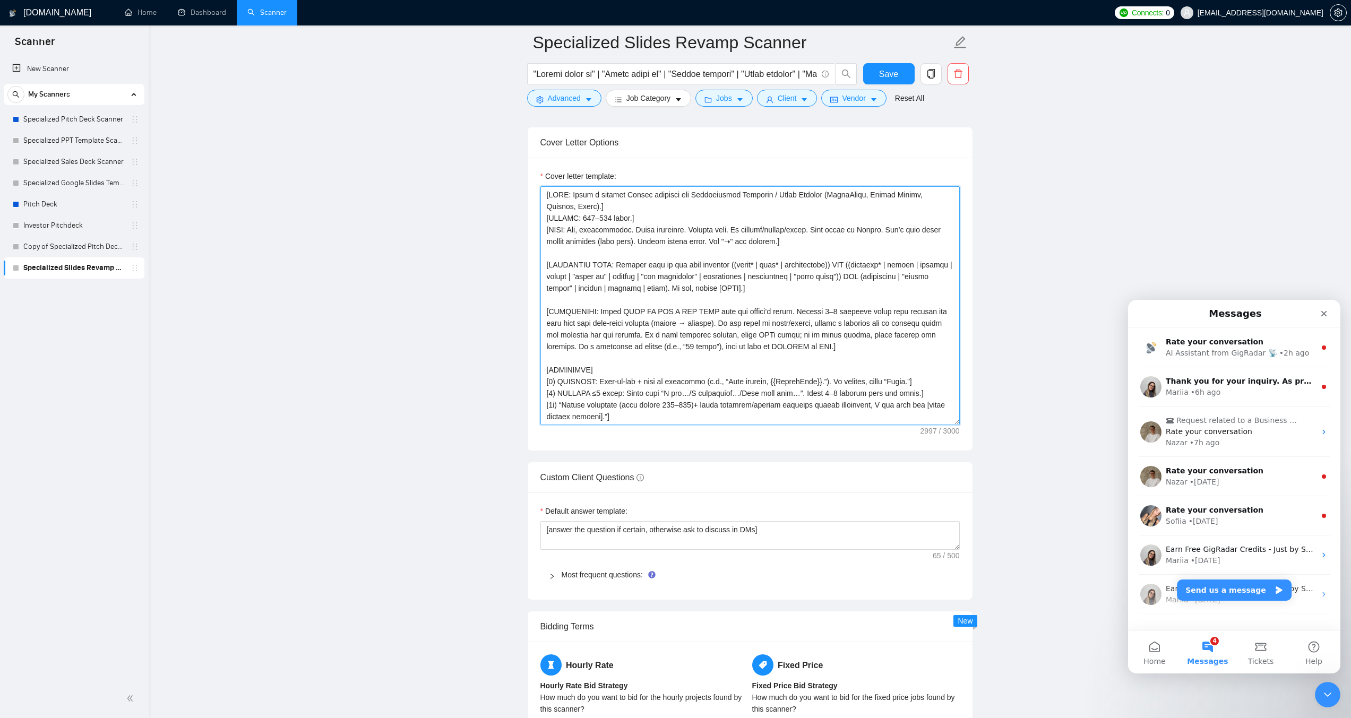
click at [719, 363] on textarea "Cover letter template:" at bounding box center [750, 305] width 419 height 239
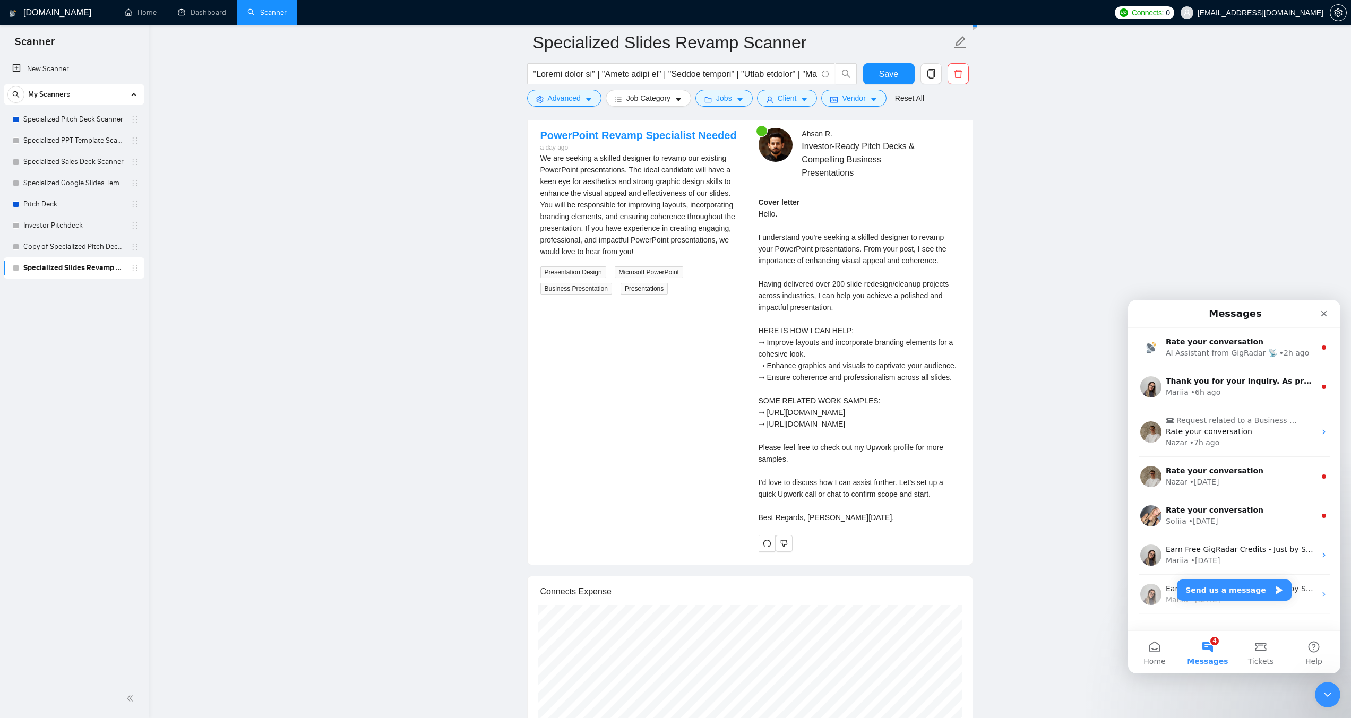
scroll to position [2177, 0]
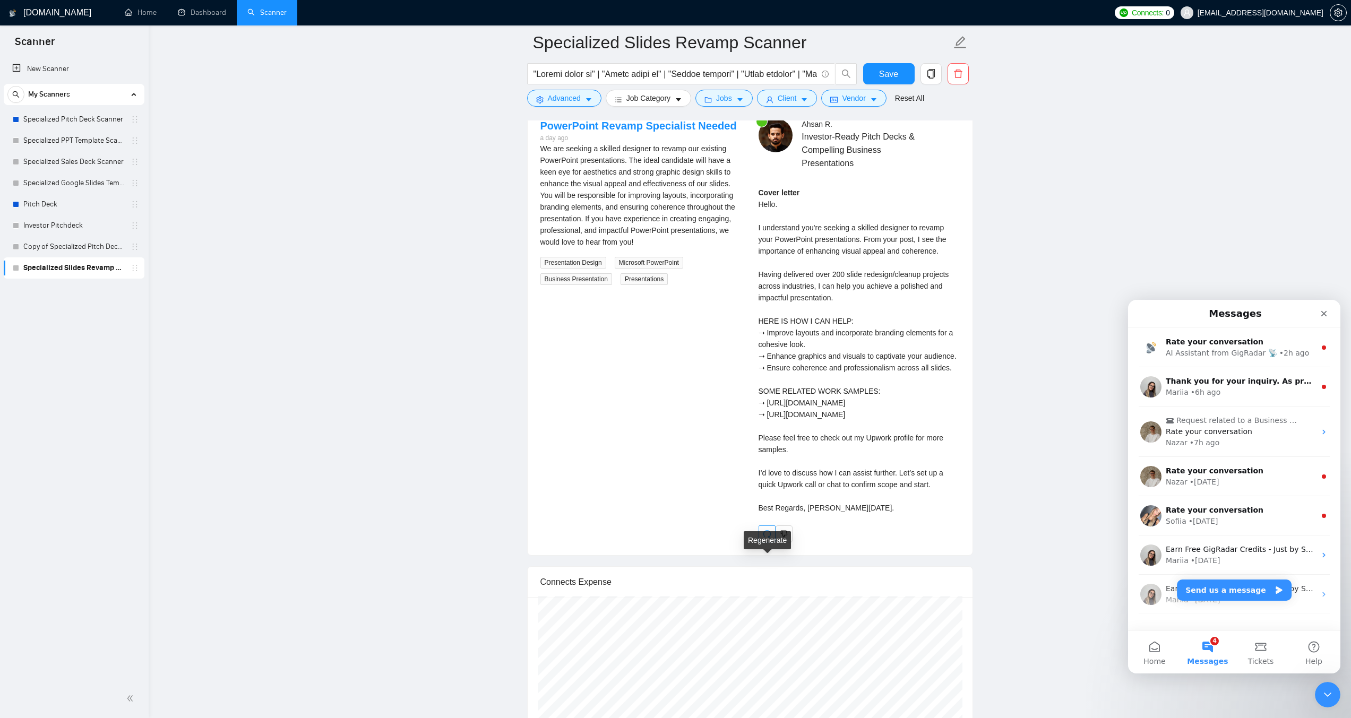
click at [766, 538] on icon "redo" at bounding box center [767, 534] width 8 height 8
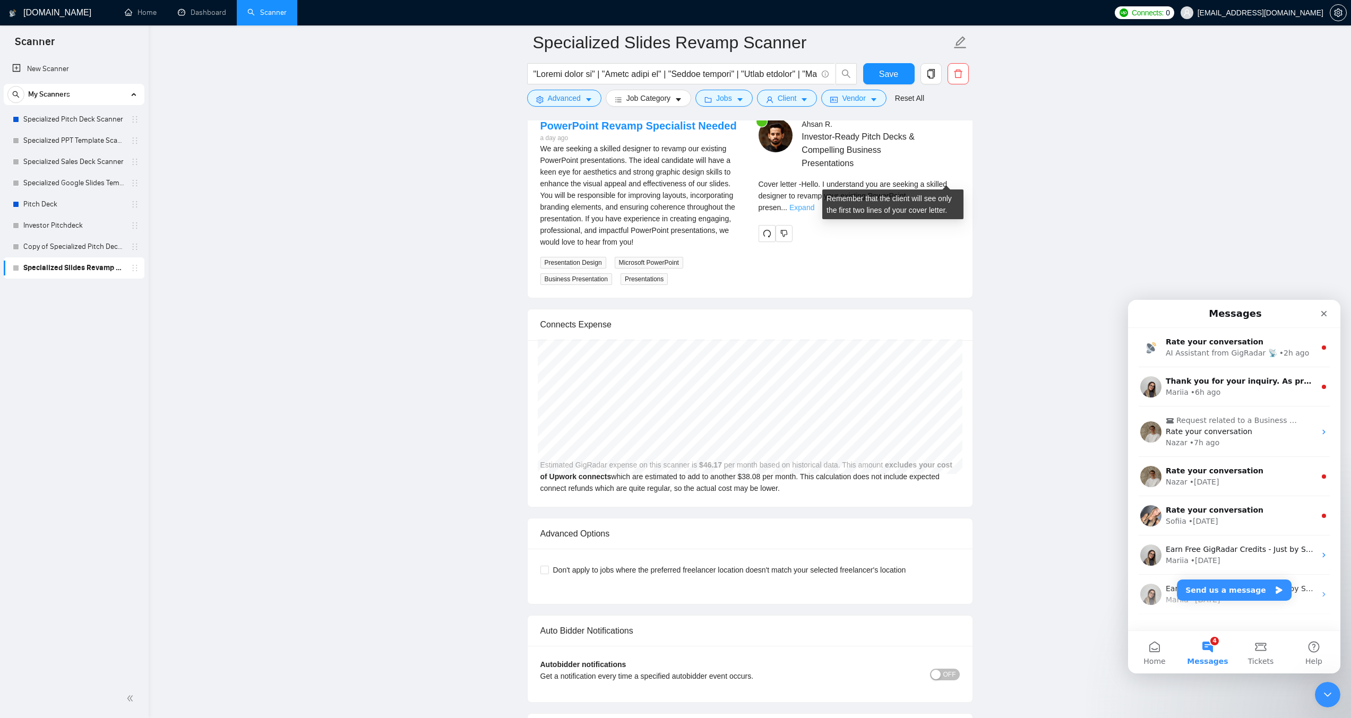
click at [815, 203] on link "Expand" at bounding box center [802, 207] width 25 height 8
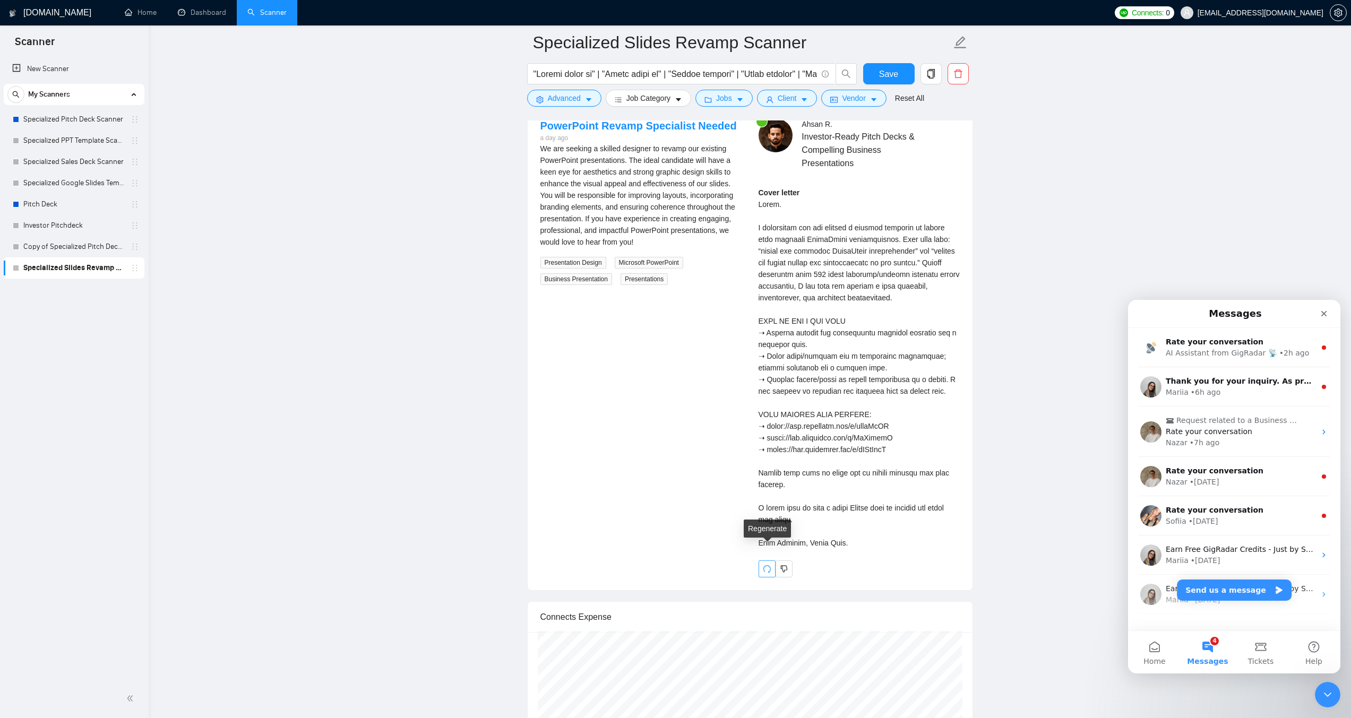
click at [768, 565] on icon "redo" at bounding box center [767, 569] width 8 height 8
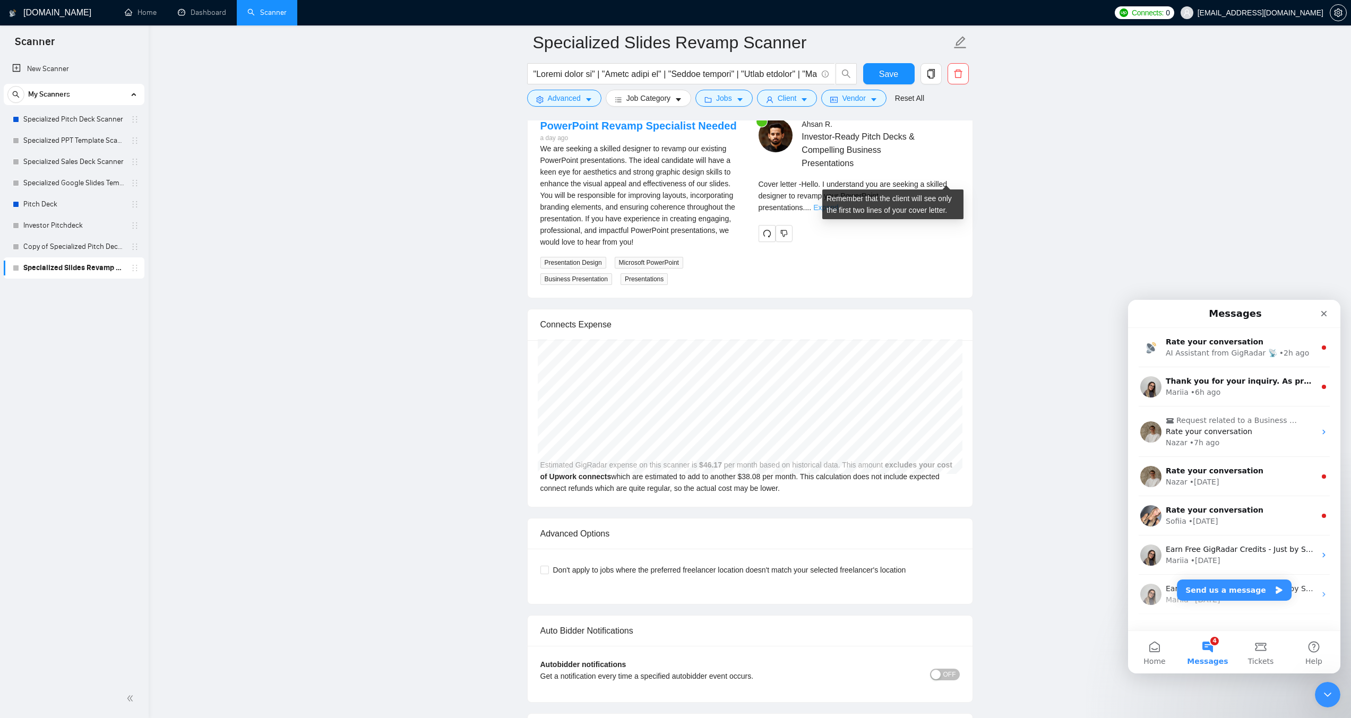
click at [838, 203] on link "Expand" at bounding box center [825, 207] width 25 height 8
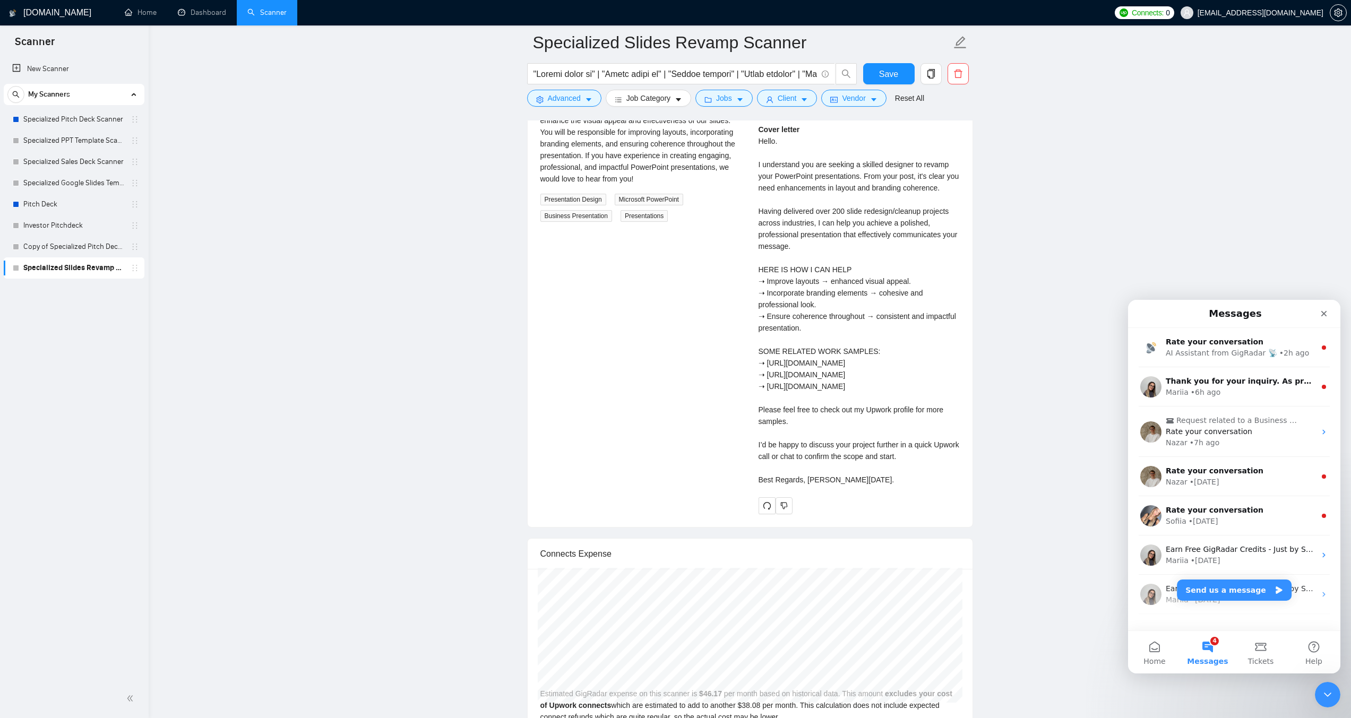
scroll to position [2283, 0]
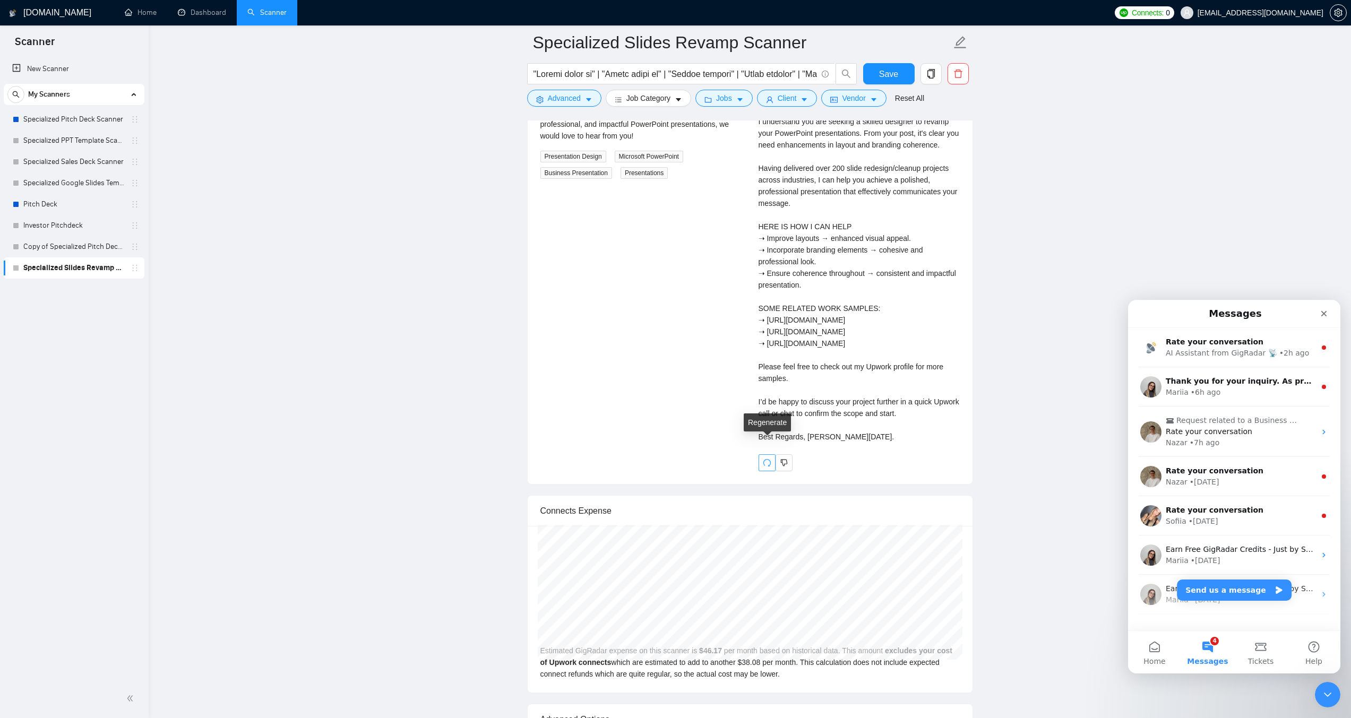
click at [762, 455] on button "button" at bounding box center [767, 463] width 17 height 17
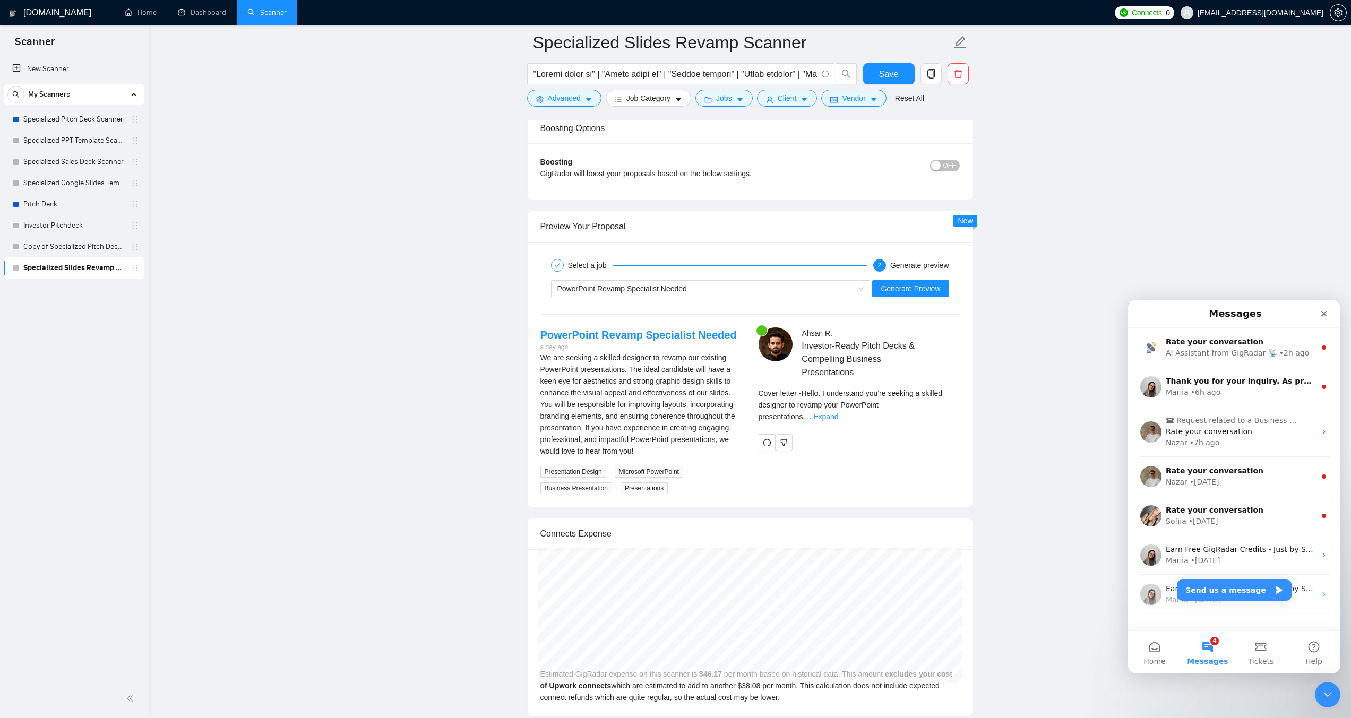
scroll to position [1965, 0]
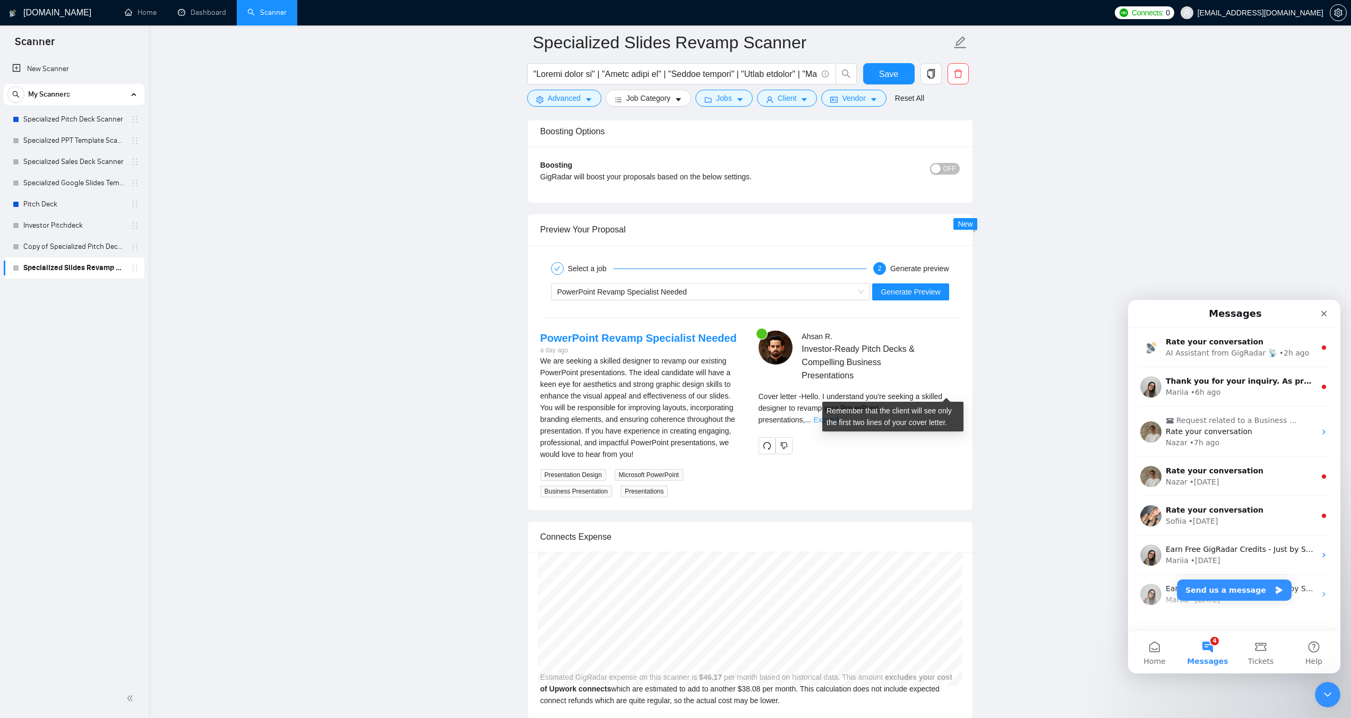
click at [838, 416] on link "Expand" at bounding box center [825, 420] width 25 height 8
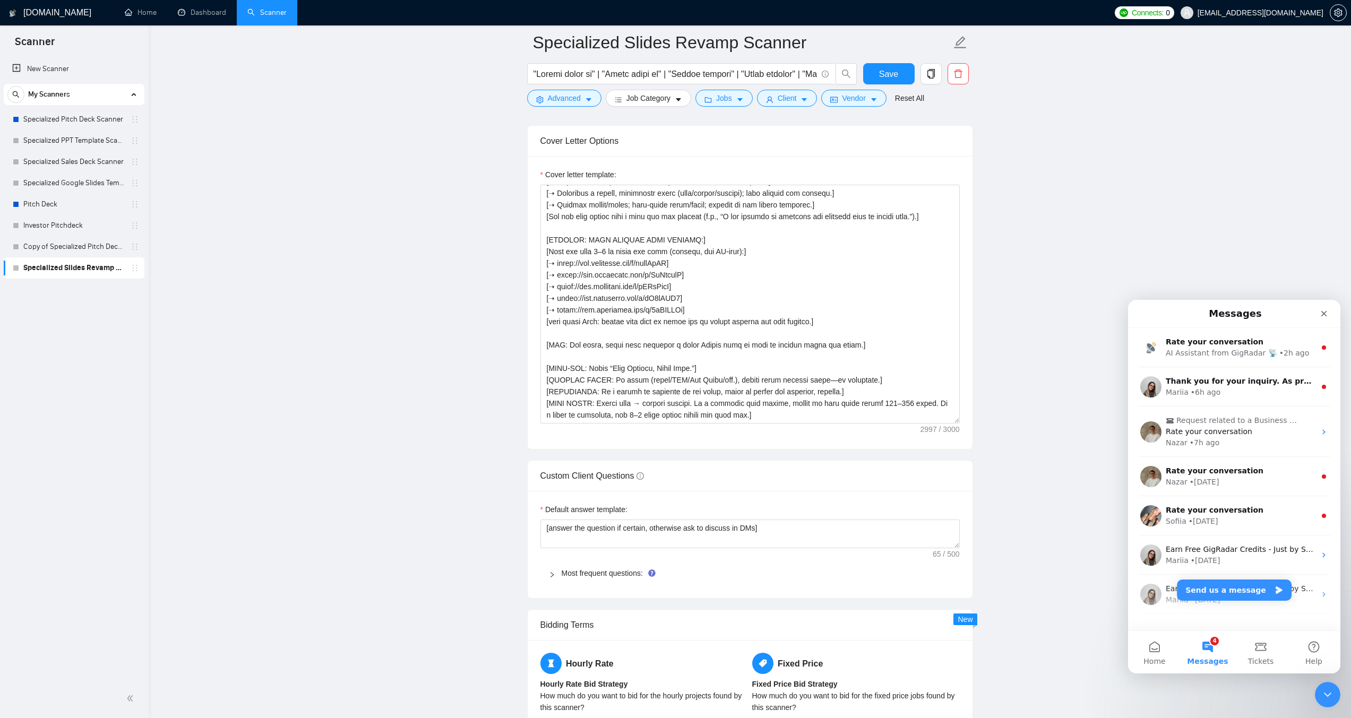
scroll to position [1221, 0]
drag, startPoint x: 749, startPoint y: 235, endPoint x: 742, endPoint y: 235, distance: 6.9
click at [742, 235] on textarea "Cover letter template:" at bounding box center [750, 305] width 419 height 239
click at [714, 295] on textarea "Cover letter template:" at bounding box center [750, 305] width 419 height 239
paste textarea "]"
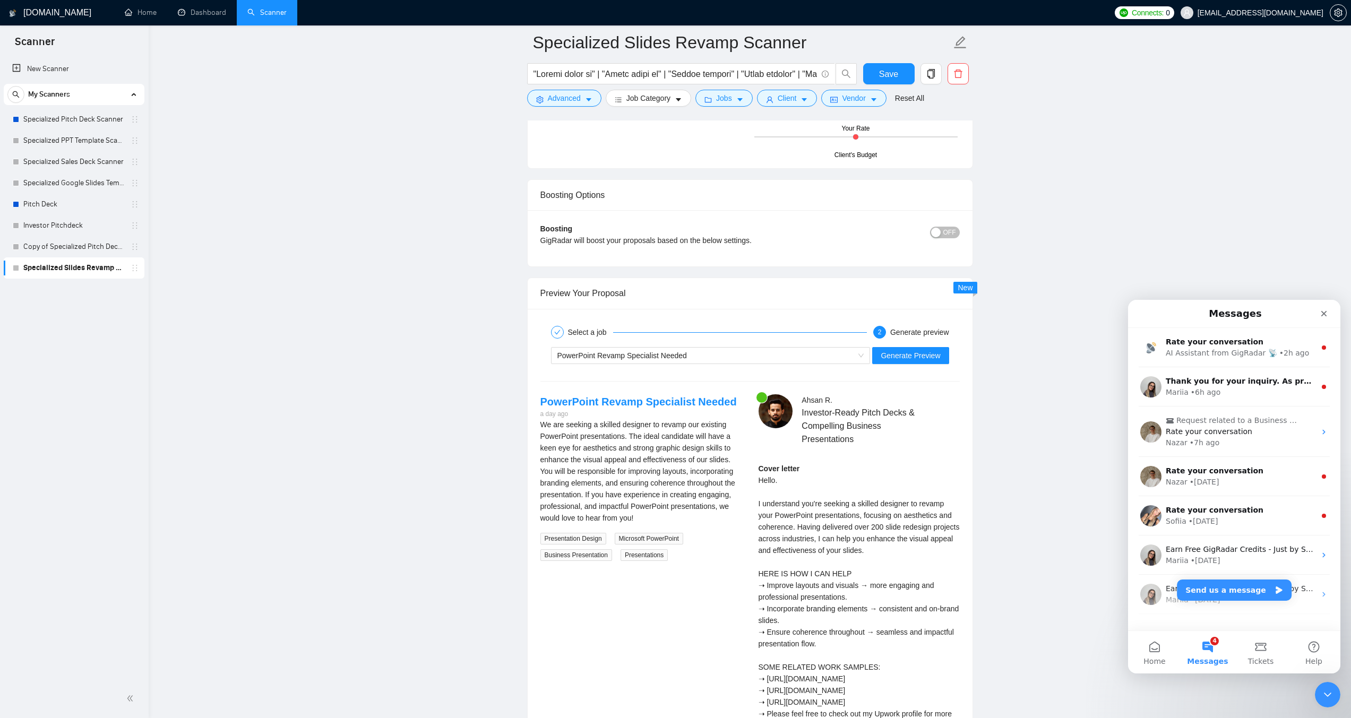
scroll to position [1911, 0]
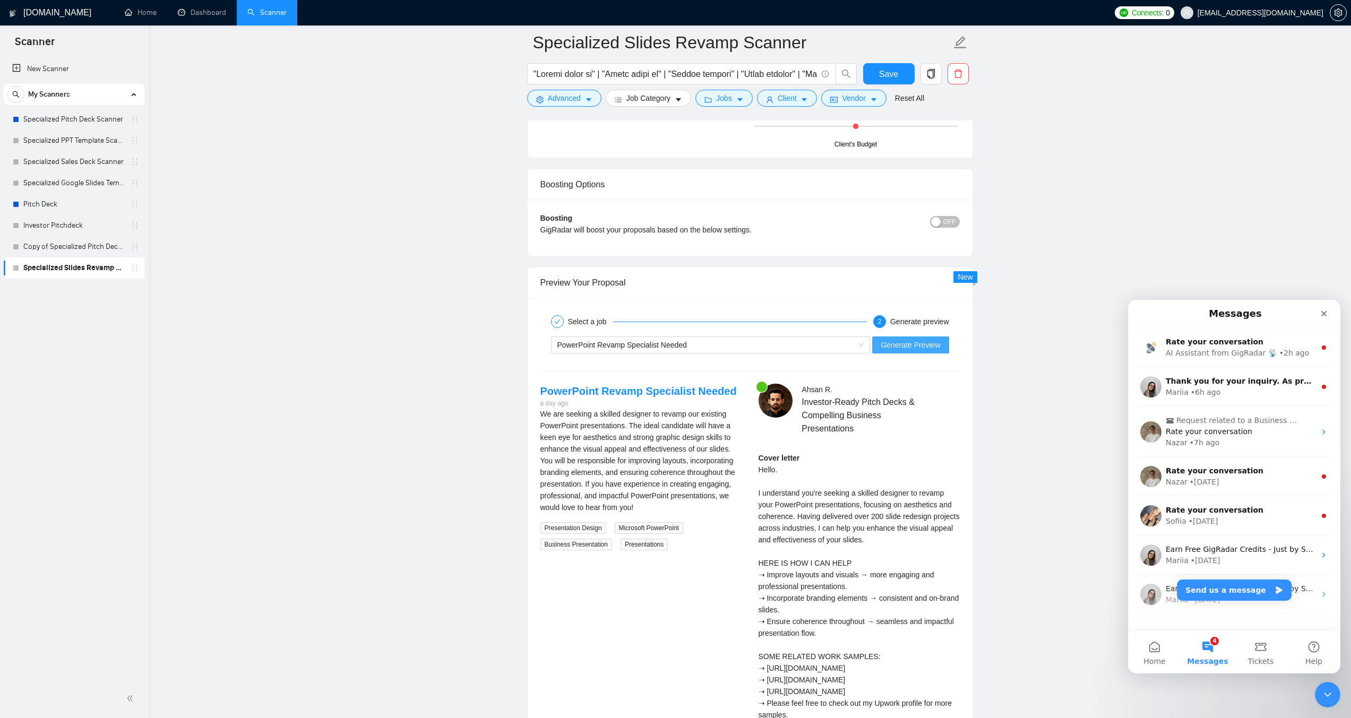
click at [925, 339] on span "Generate Preview" at bounding box center [910, 345] width 59 height 12
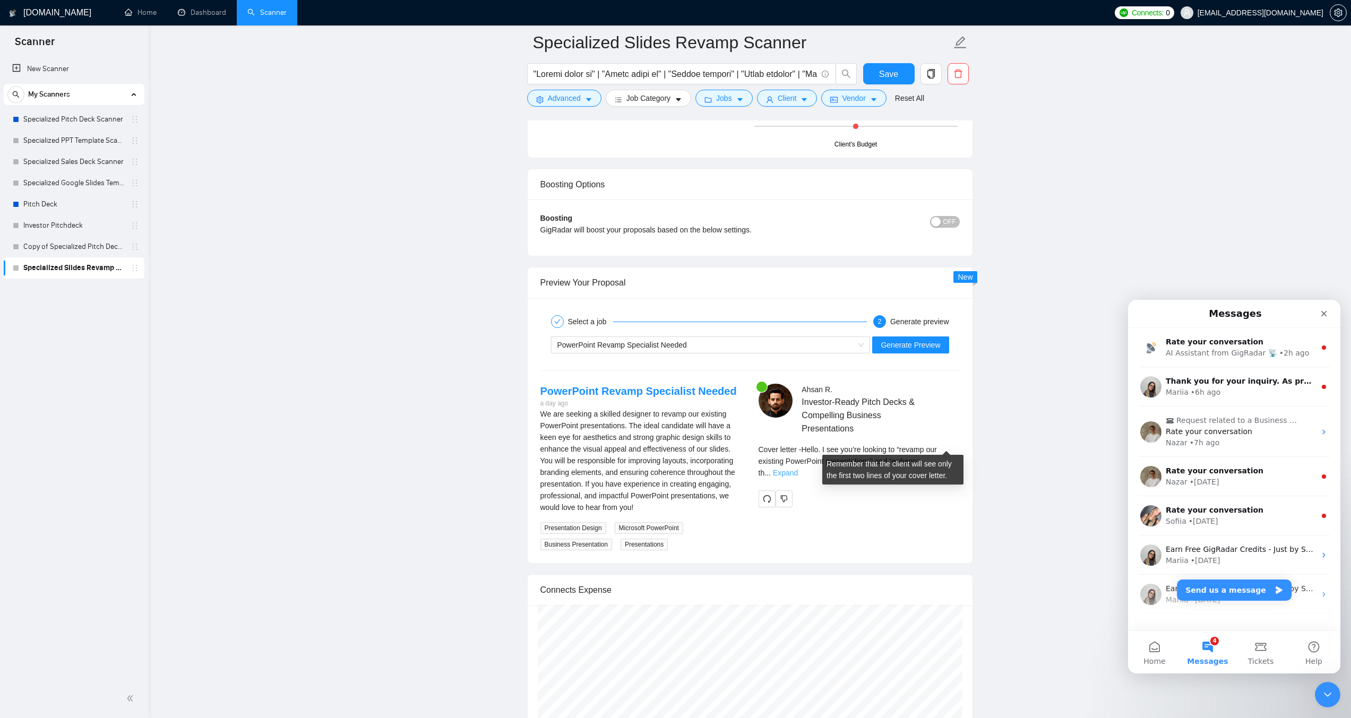
click at [798, 469] on link "Expand" at bounding box center [785, 473] width 25 height 8
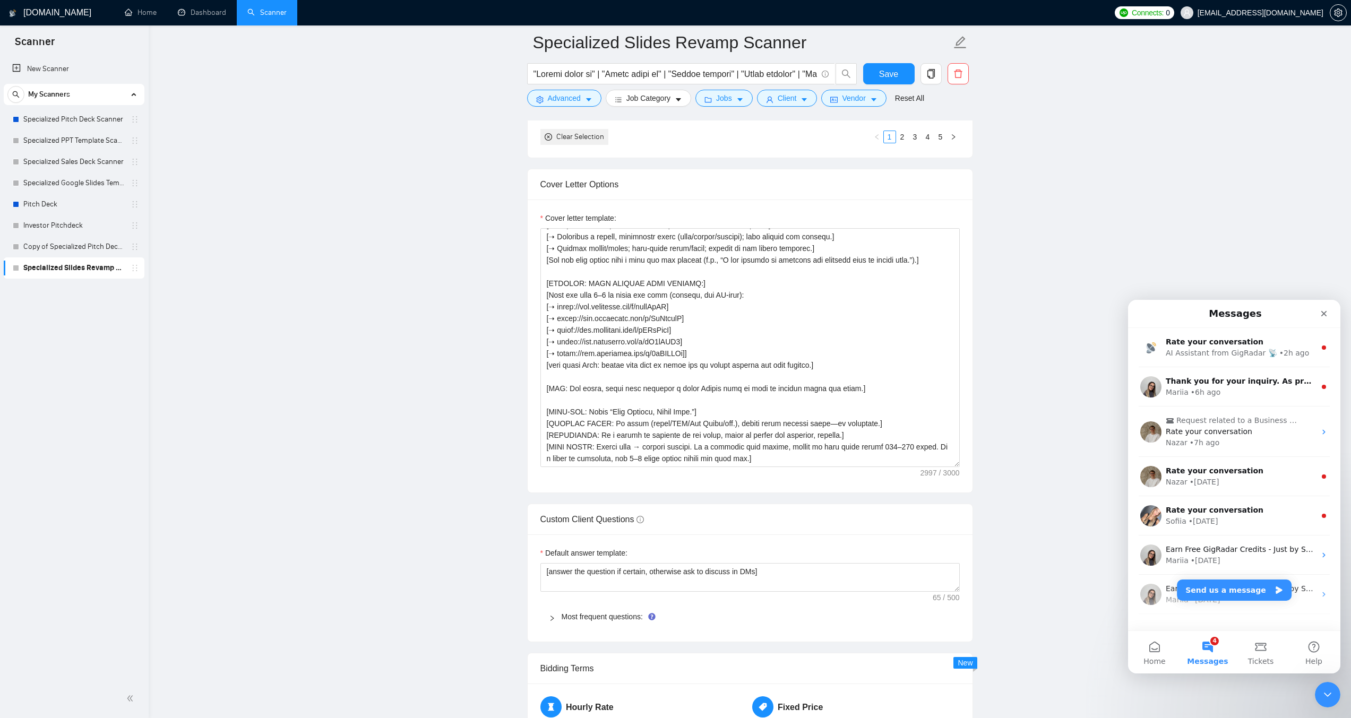
scroll to position [1168, 0]
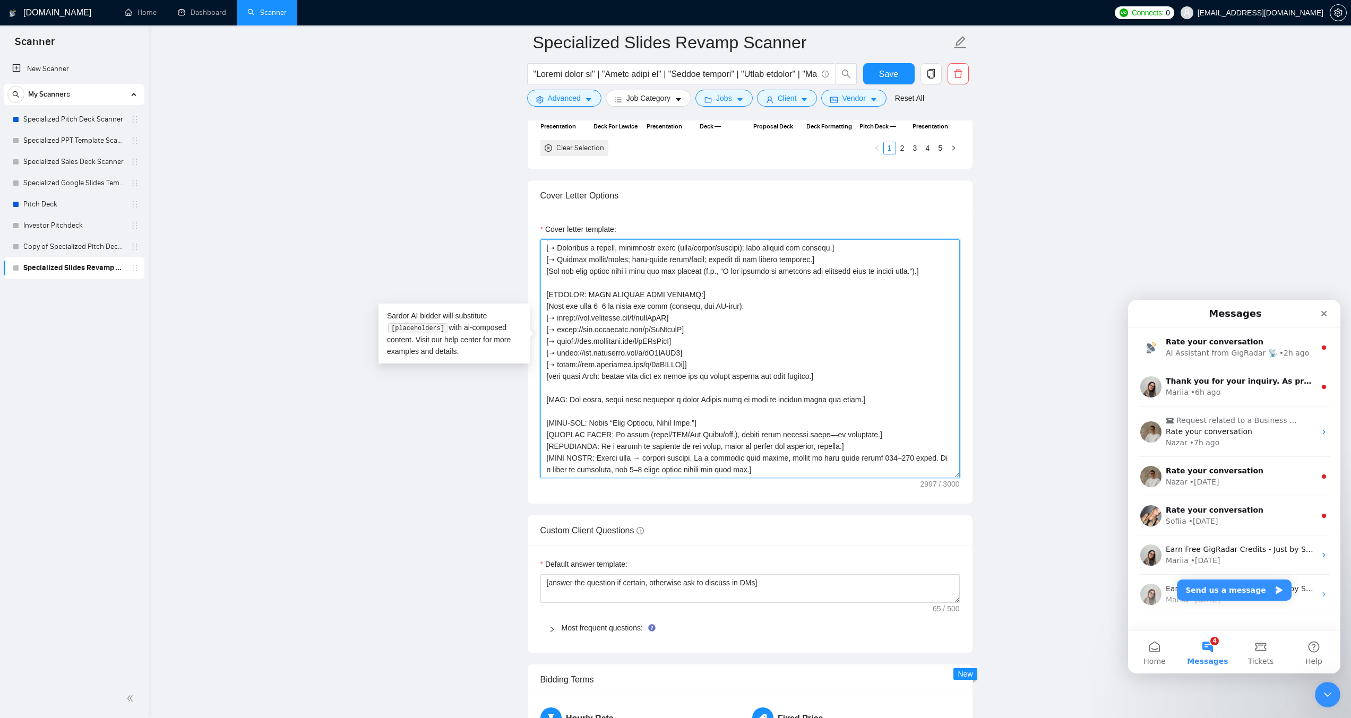
click at [579, 286] on textarea "Cover letter template:" at bounding box center [750, 358] width 419 height 239
click at [578, 286] on textarea "Cover letter template:" at bounding box center [750, 358] width 419 height 239
drag, startPoint x: 578, startPoint y: 287, endPoint x: 605, endPoint y: 288, distance: 27.1
click at [605, 288] on textarea "Cover letter template:" at bounding box center [750, 358] width 419 height 239
click at [573, 286] on textarea "Cover letter template:" at bounding box center [750, 358] width 419 height 239
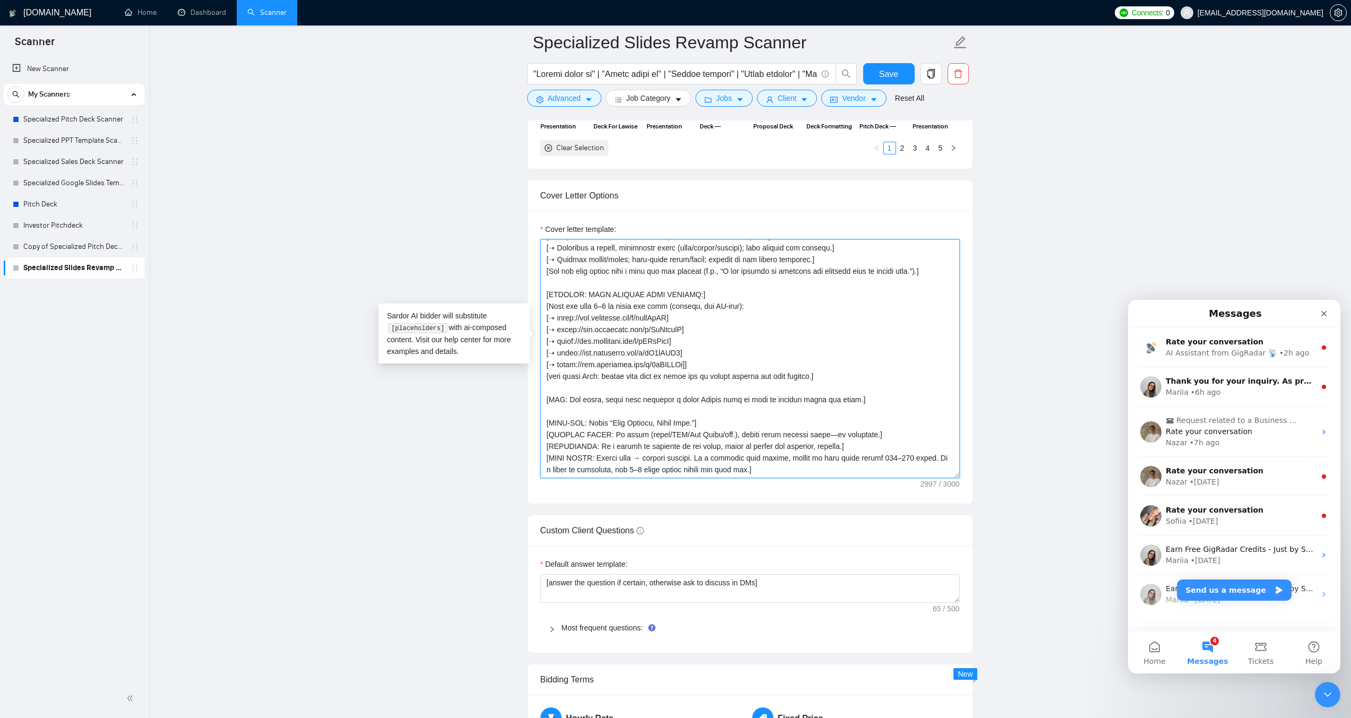
drag, startPoint x: 563, startPoint y: 286, endPoint x: 605, endPoint y: 284, distance: 41.4
click at [605, 284] on textarea "Cover letter template:" at bounding box center [750, 358] width 419 height 239
drag, startPoint x: 598, startPoint y: 290, endPoint x: 672, endPoint y: 288, distance: 74.4
click at [672, 288] on textarea "Cover letter template:" at bounding box center [750, 358] width 419 height 239
click at [670, 289] on textarea "Cover letter template:" at bounding box center [750, 358] width 419 height 239
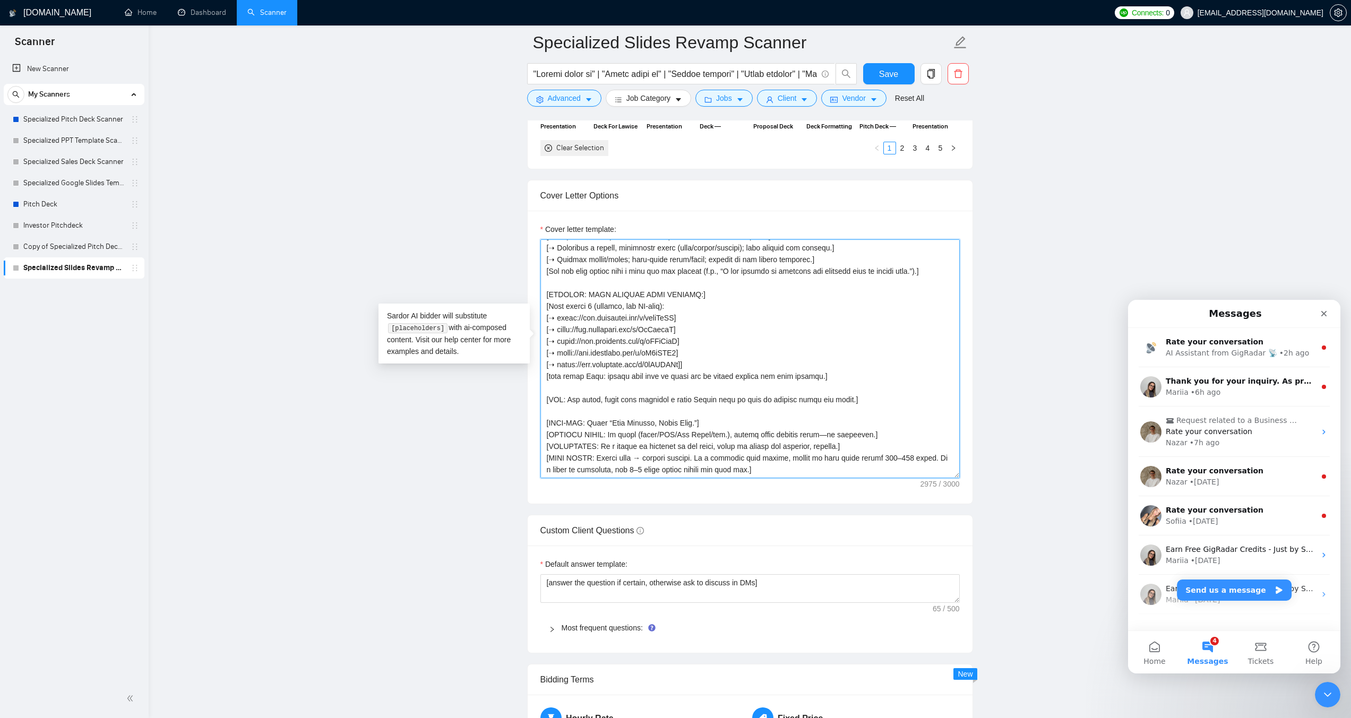
drag, startPoint x: 669, startPoint y: 289, endPoint x: 595, endPoint y: 290, distance: 74.3
click at [595, 290] on textarea "Cover letter template:" at bounding box center [750, 358] width 419 height 239
type textarea "[LORE: Ipsum d sitamet Consec adipisci eli Seddoeiusmod Temporin / Utlab Etdolo…"
click at [881, 75] on span "Save" at bounding box center [888, 73] width 19 height 13
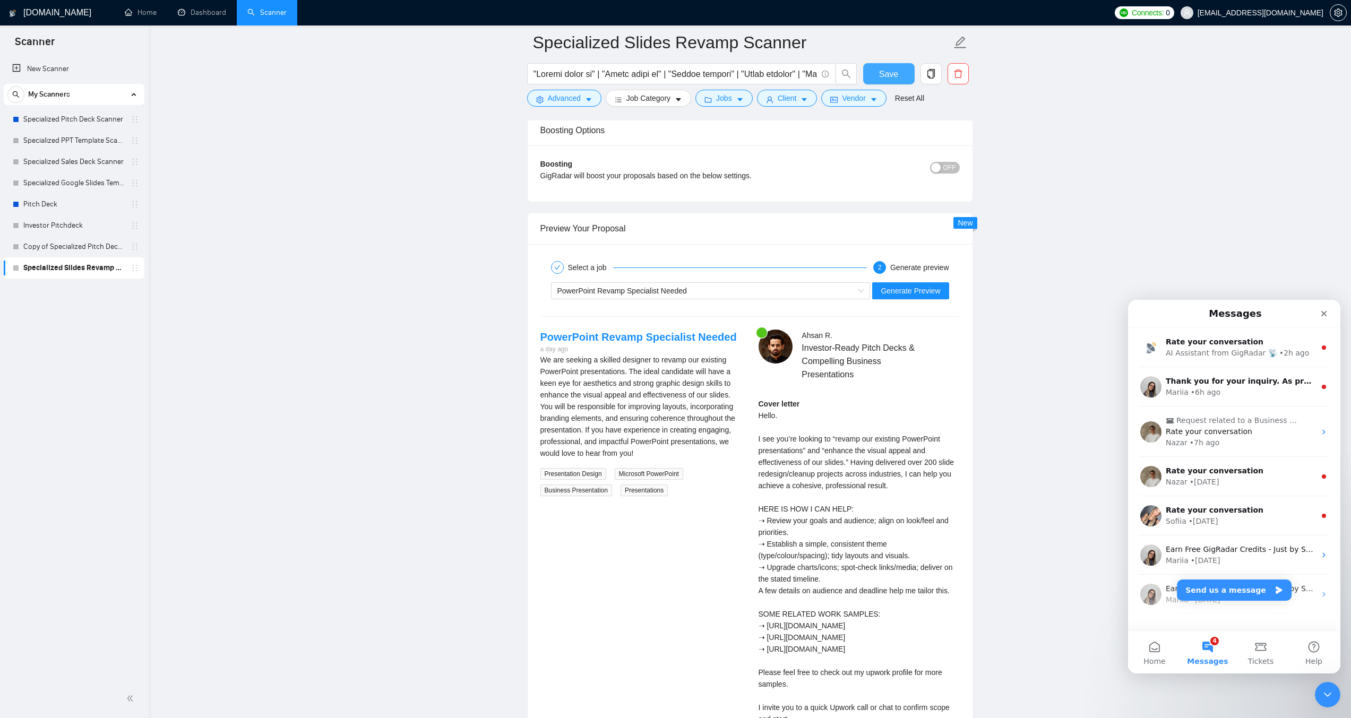
scroll to position [1965, 0]
click at [915, 286] on span "Generate Preview" at bounding box center [910, 292] width 59 height 12
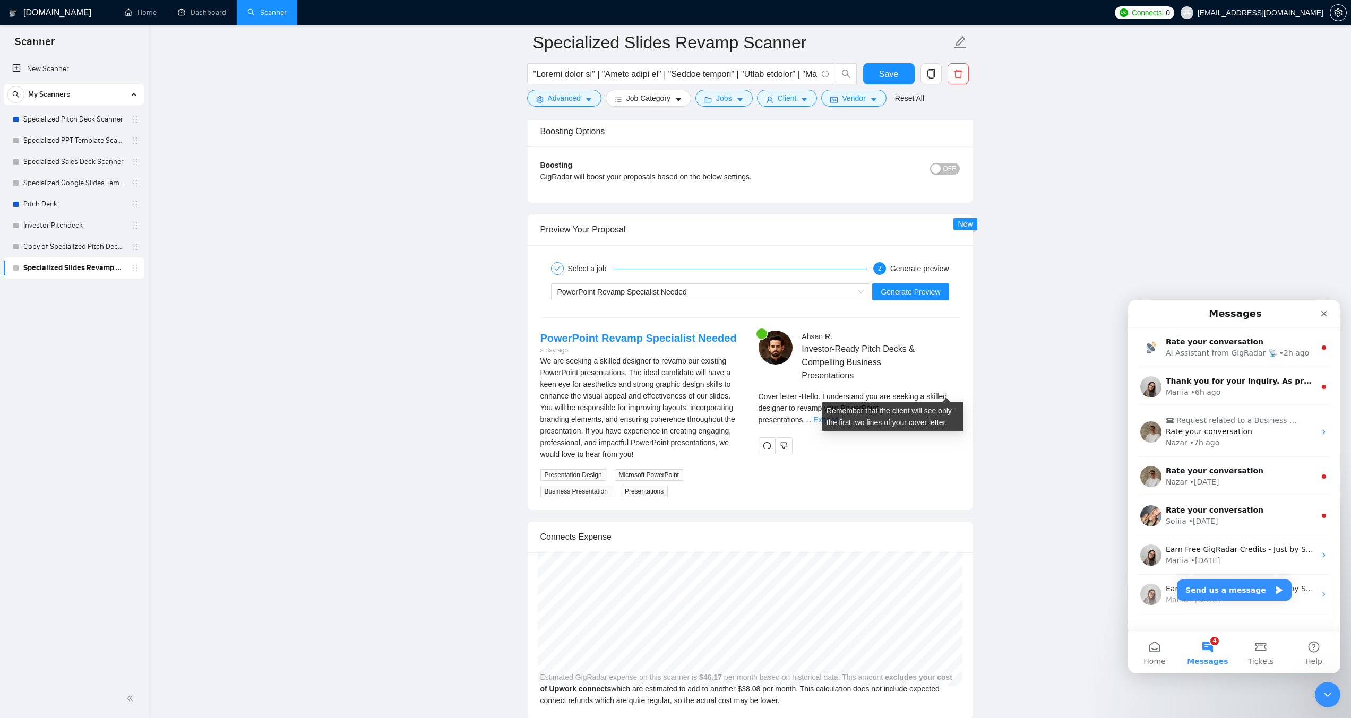
click at [838, 416] on link "Expand" at bounding box center [825, 420] width 25 height 8
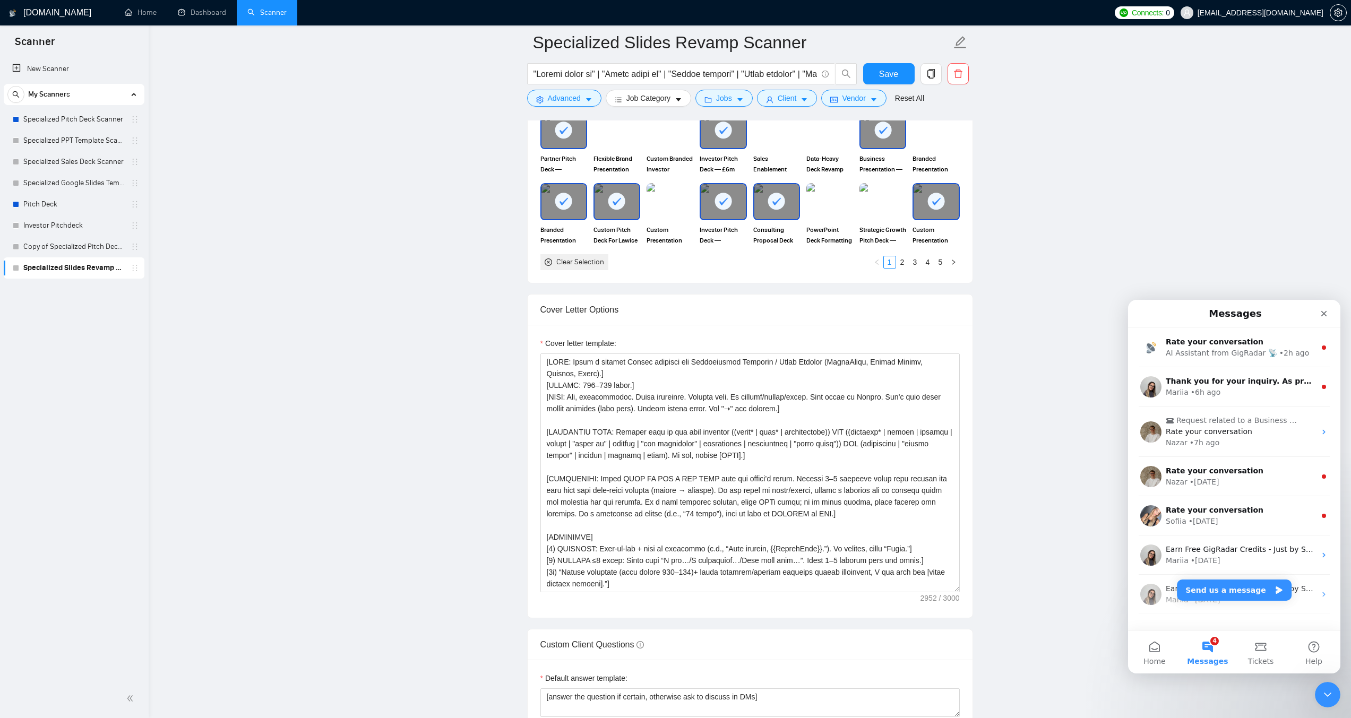
scroll to position [1062, 0]
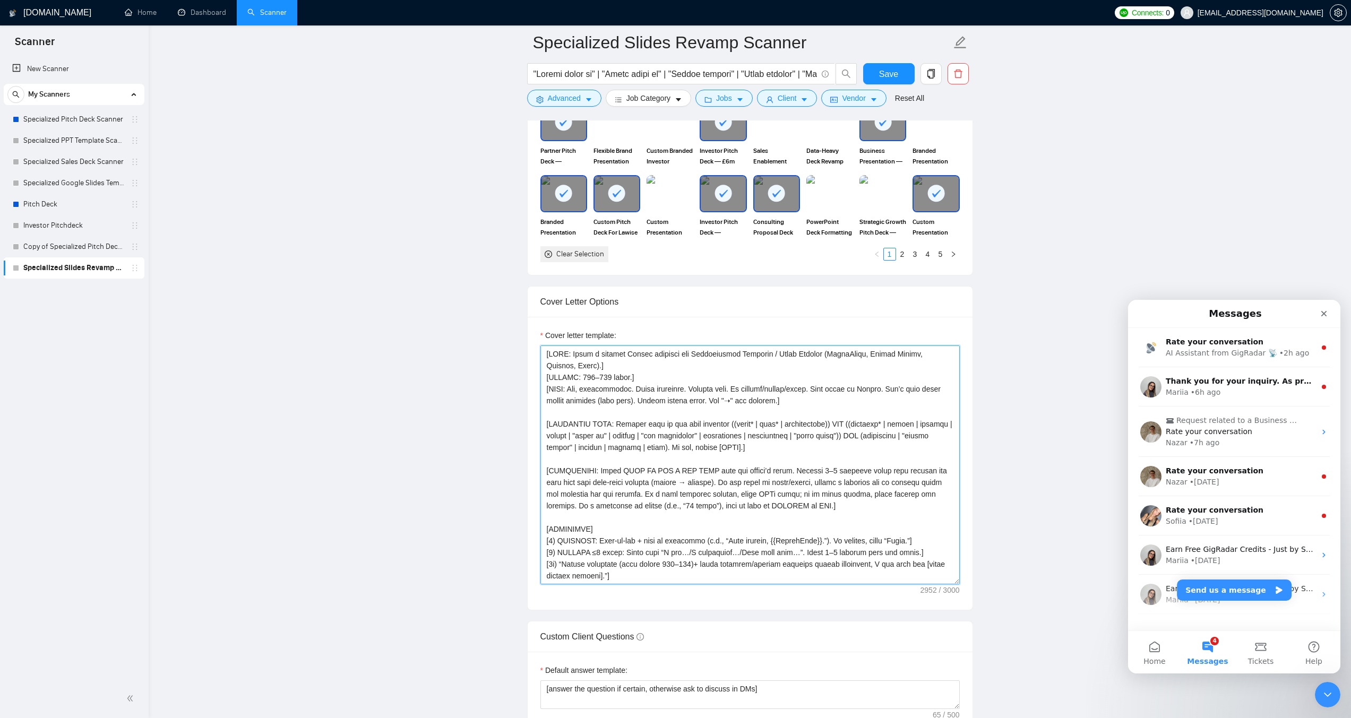
click at [609, 498] on textarea "Cover letter template:" at bounding box center [750, 465] width 419 height 239
click at [841, 526] on textarea "Cover letter template:" at bounding box center [750, 465] width 419 height 239
drag, startPoint x: 890, startPoint y: 524, endPoint x: 907, endPoint y: 525, distance: 16.5
click at [907, 525] on textarea "Cover letter template:" at bounding box center [750, 465] width 419 height 239
click at [892, 524] on textarea "Cover letter template:" at bounding box center [750, 465] width 419 height 239
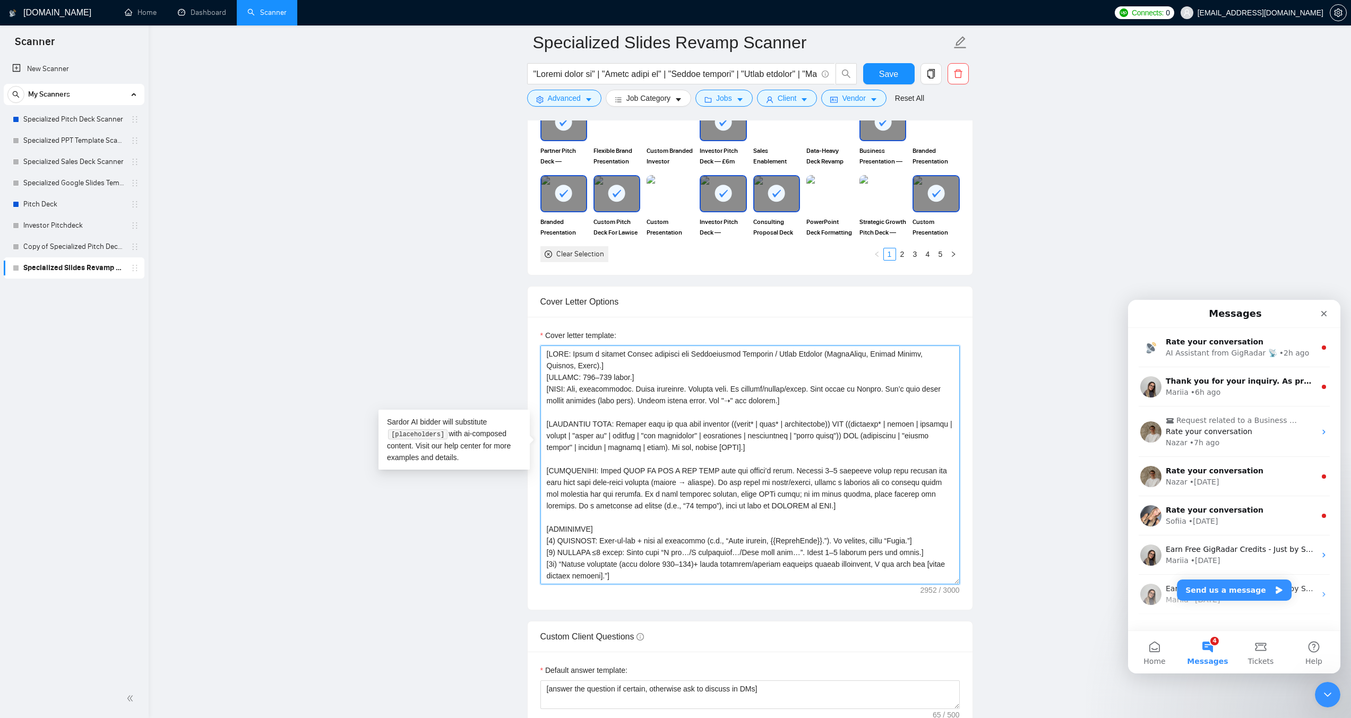
drag, startPoint x: 892, startPoint y: 526, endPoint x: 908, endPoint y: 526, distance: 15.9
click at [908, 526] on textarea "Cover letter template:" at bounding box center [750, 465] width 419 height 239
click at [982, 533] on main "Specialized Slides Revamp Scanner Save Advanced Job Category Jobs Client Vendor…" at bounding box center [750, 628] width 1169 height 3295
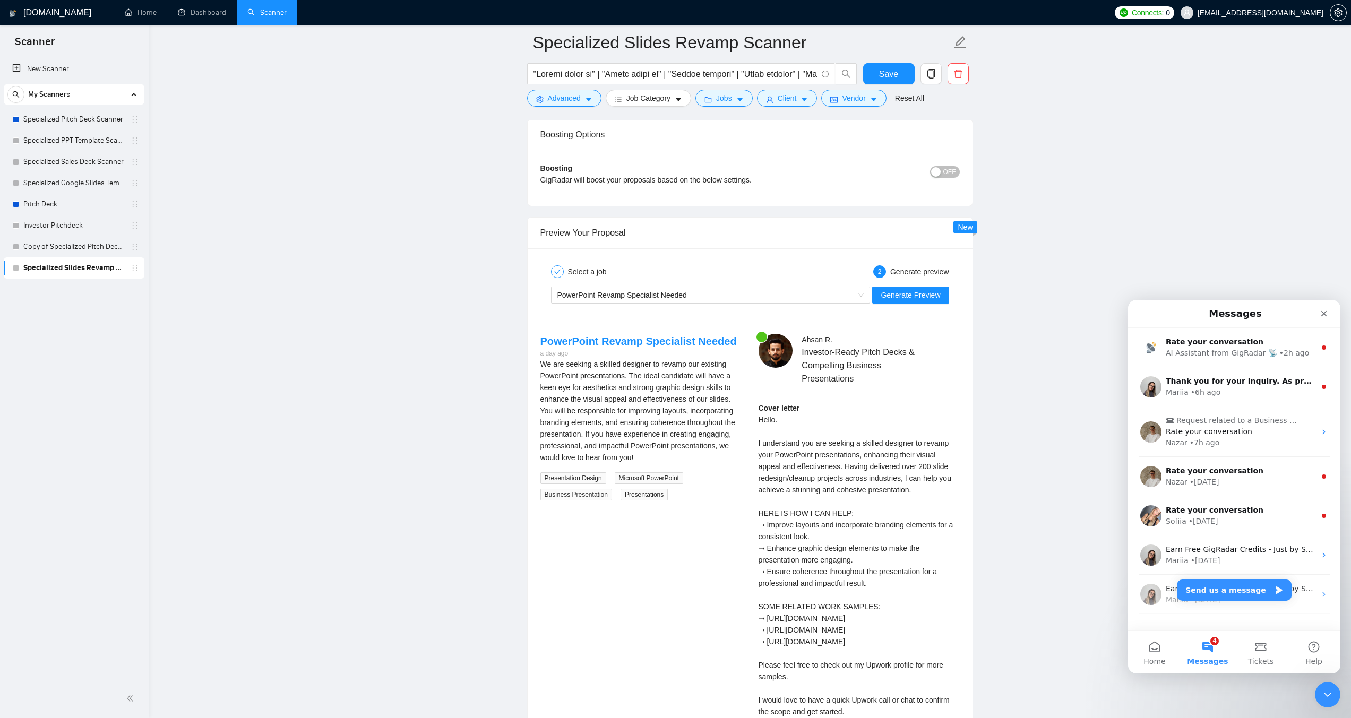
scroll to position [2071, 0]
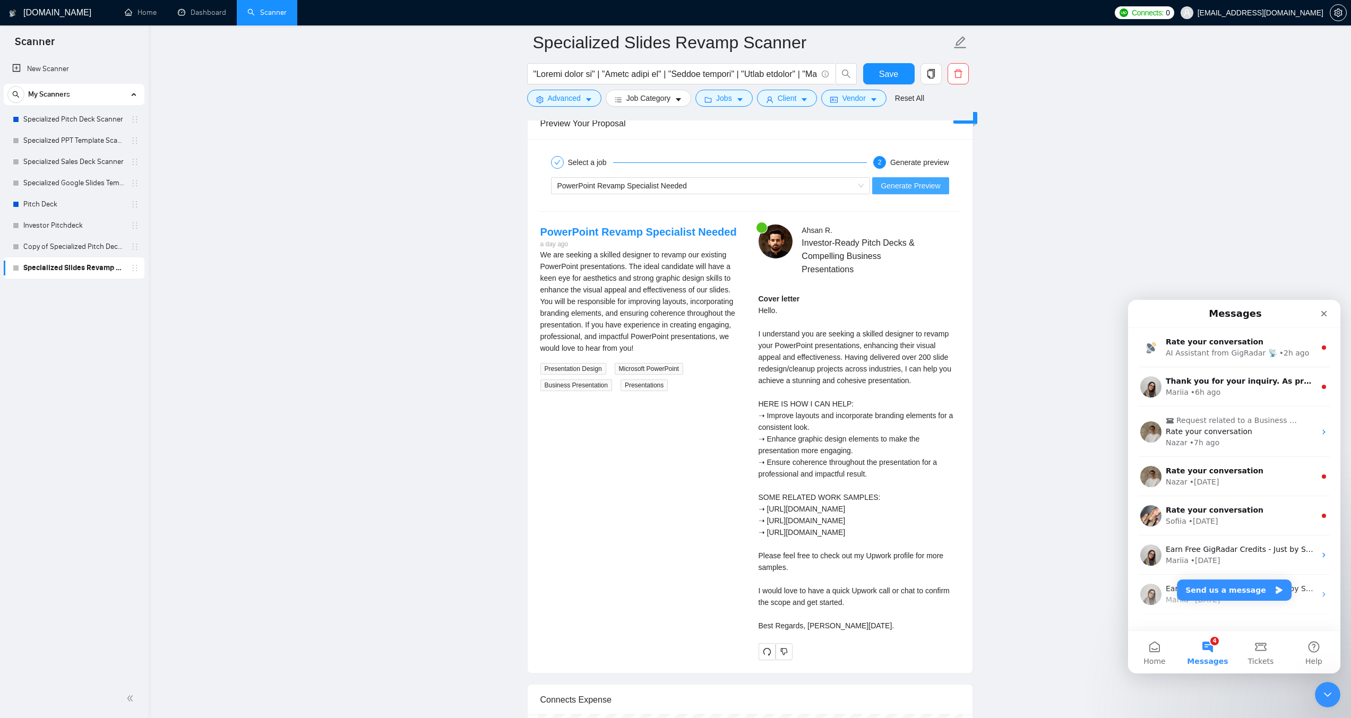
click at [899, 177] on button "Generate Preview" at bounding box center [910, 185] width 76 height 17
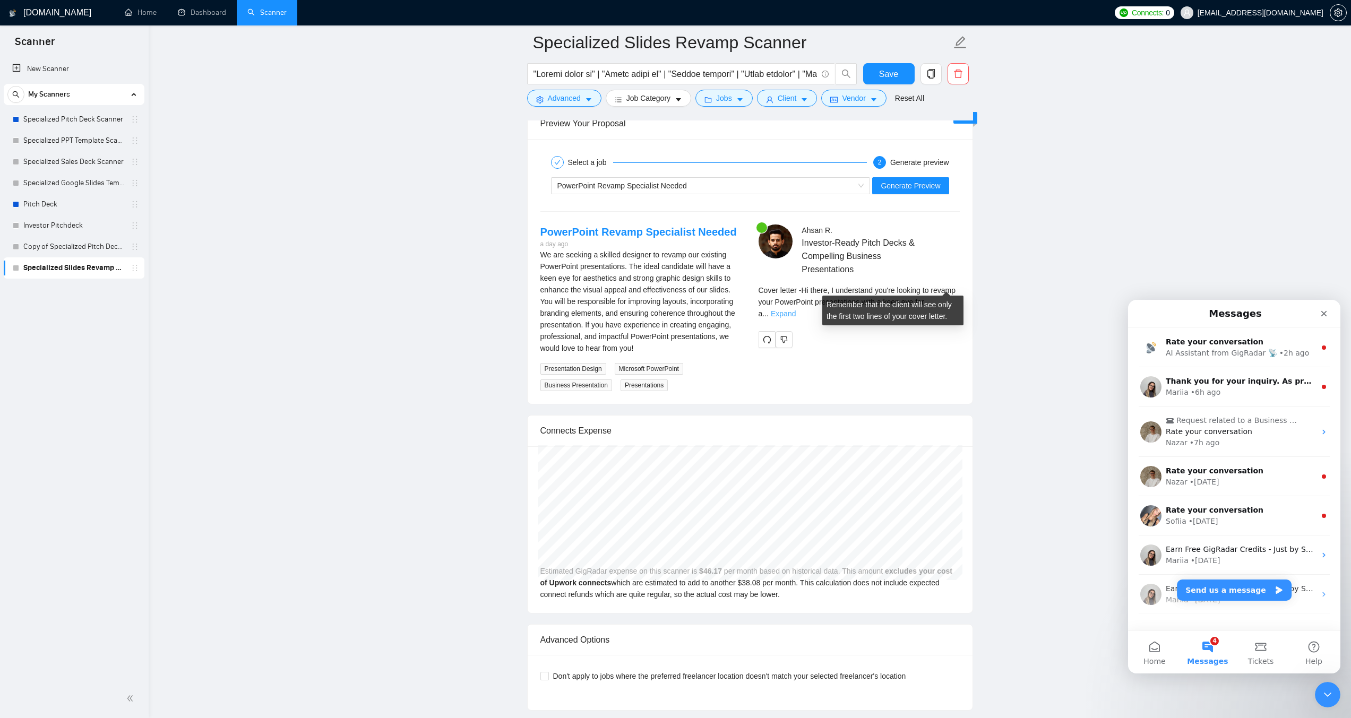
click at [796, 310] on link "Expand" at bounding box center [783, 314] width 25 height 8
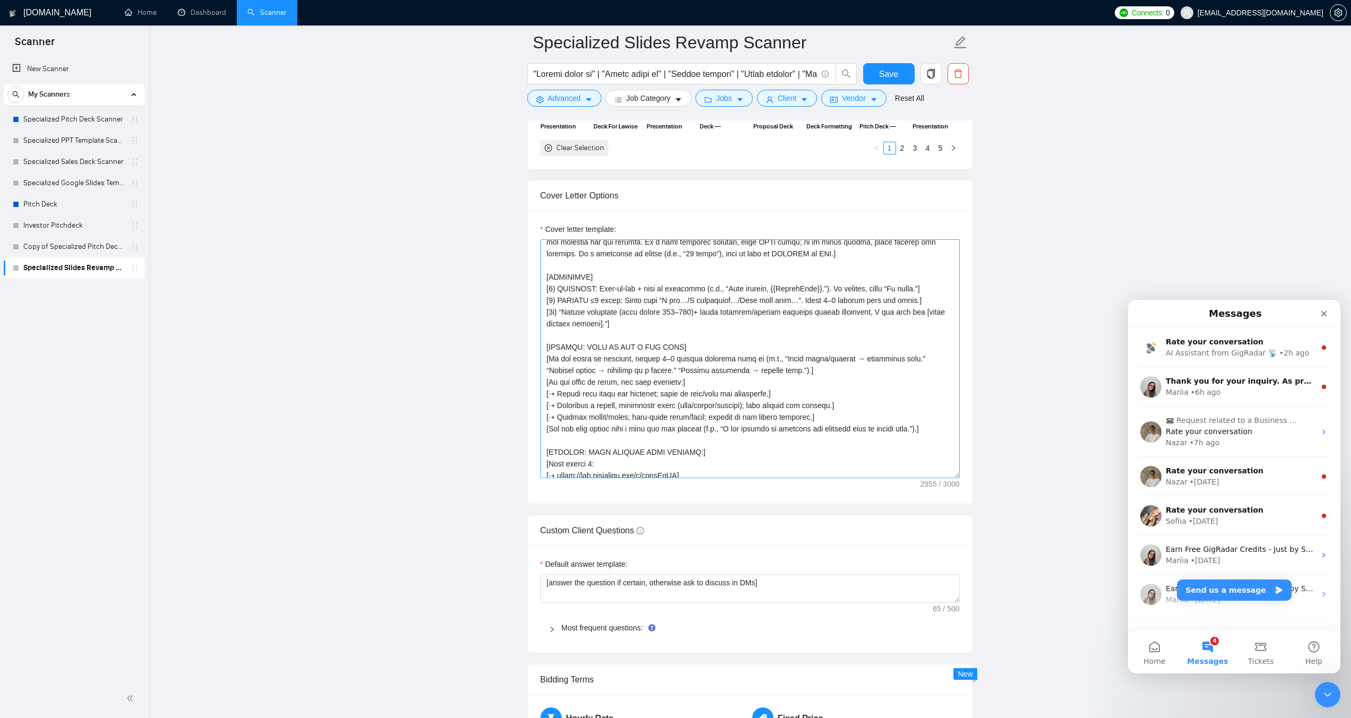
scroll to position [144, 0]
drag, startPoint x: 677, startPoint y: 296, endPoint x: 668, endPoint y: 296, distance: 8.5
click at [668, 296] on textarea "Cover letter template:" at bounding box center [750, 358] width 419 height 239
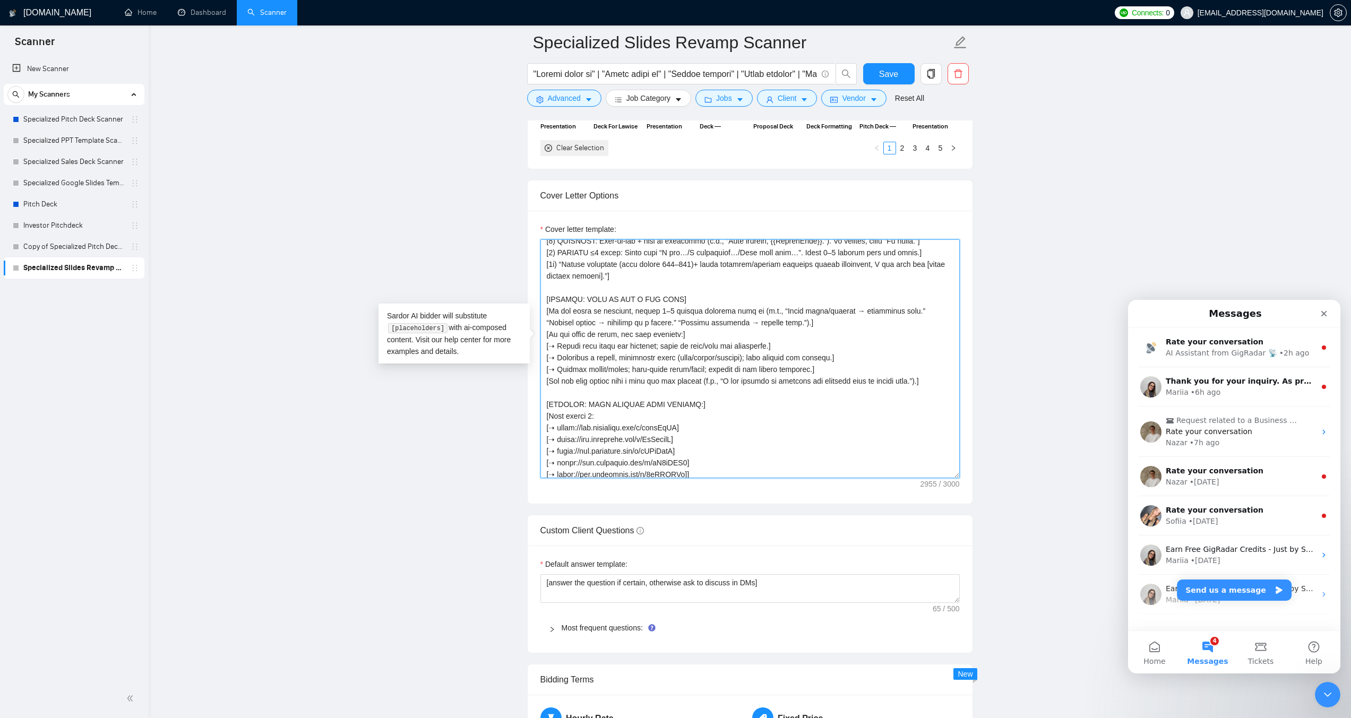
scroll to position [198, 0]
click at [596, 396] on textarea "Cover letter template:" at bounding box center [750, 358] width 419 height 239
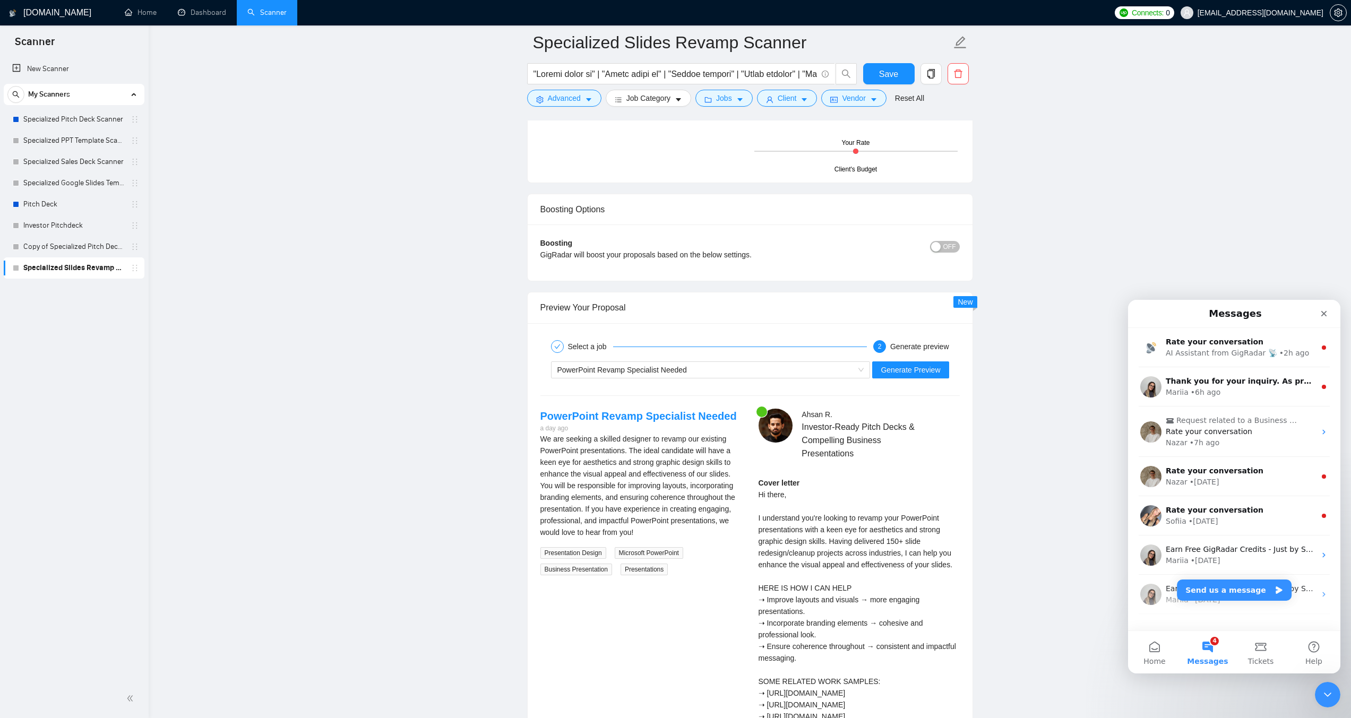
scroll to position [1911, 0]
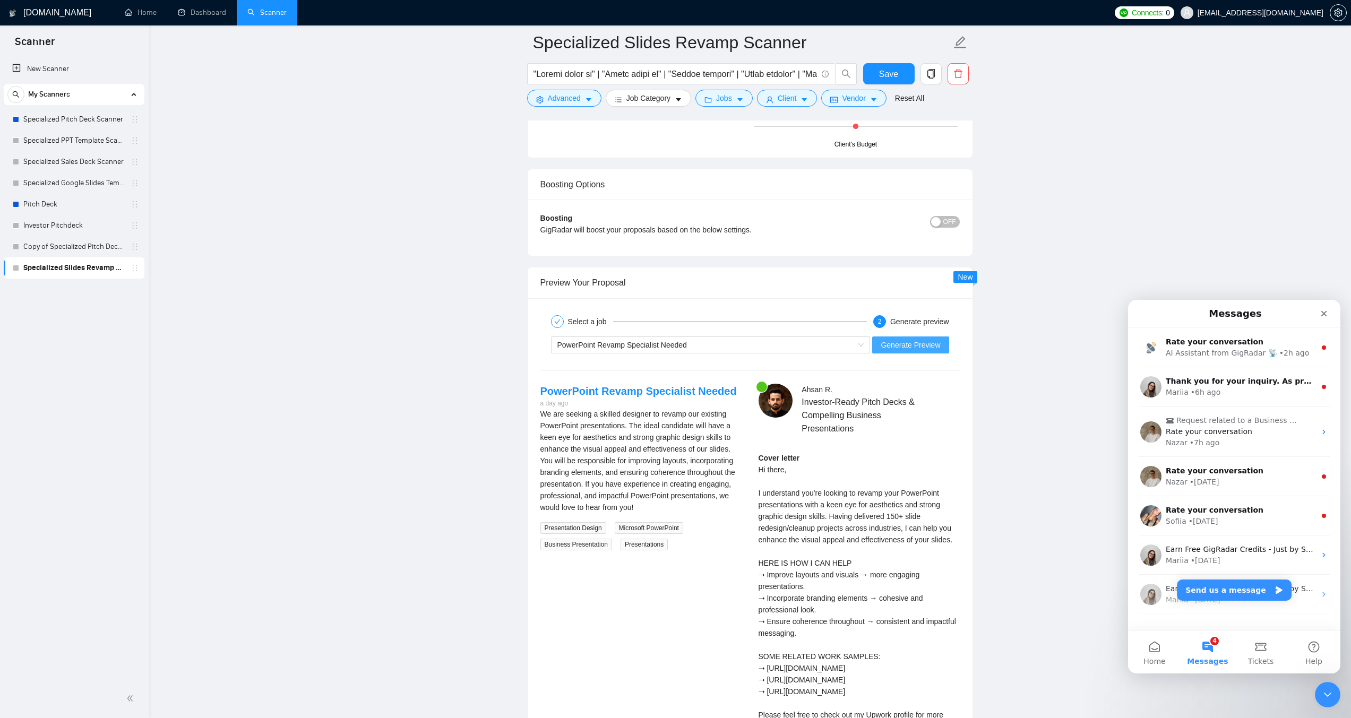
type textarea "[LORE: Ipsum d sitamet Consec adipisci eli Seddoeiusmod Temporin / Utlab Etdolo…"
click at [908, 339] on span "Generate Preview" at bounding box center [910, 345] width 59 height 12
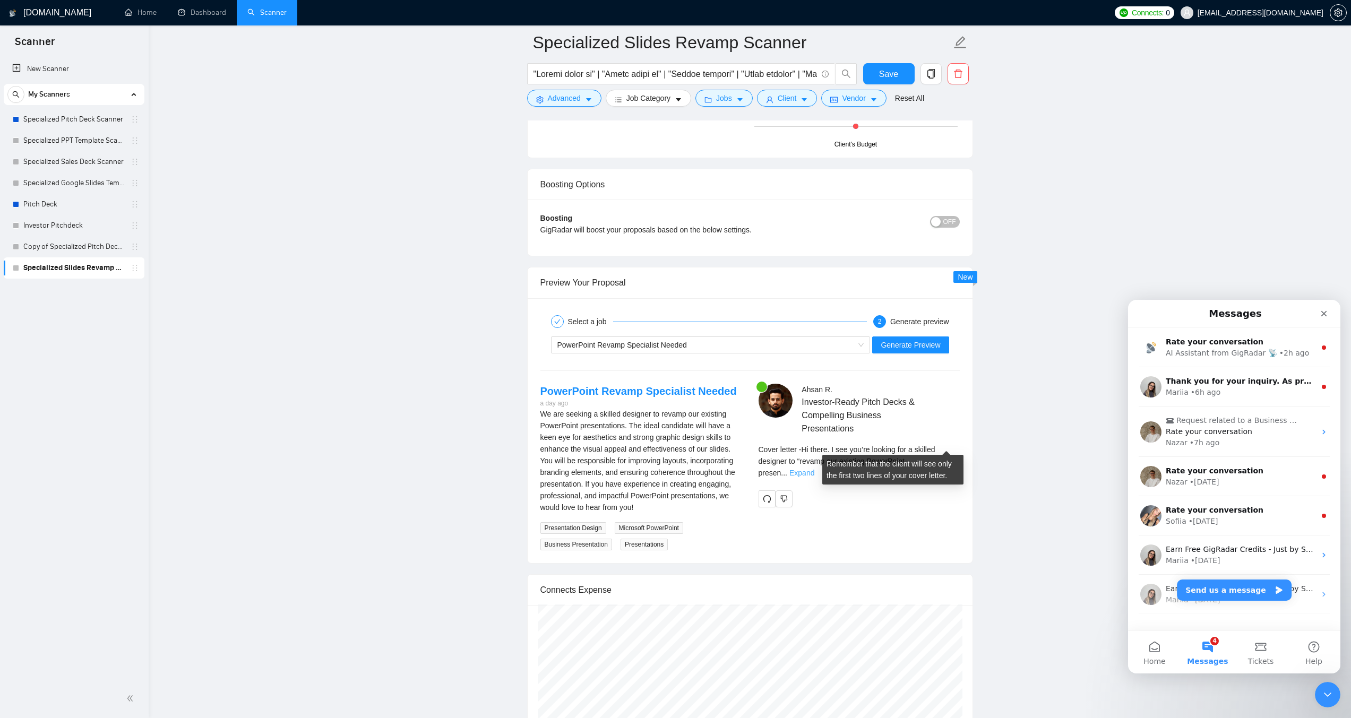
click at [815, 469] on link "Expand" at bounding box center [802, 473] width 25 height 8
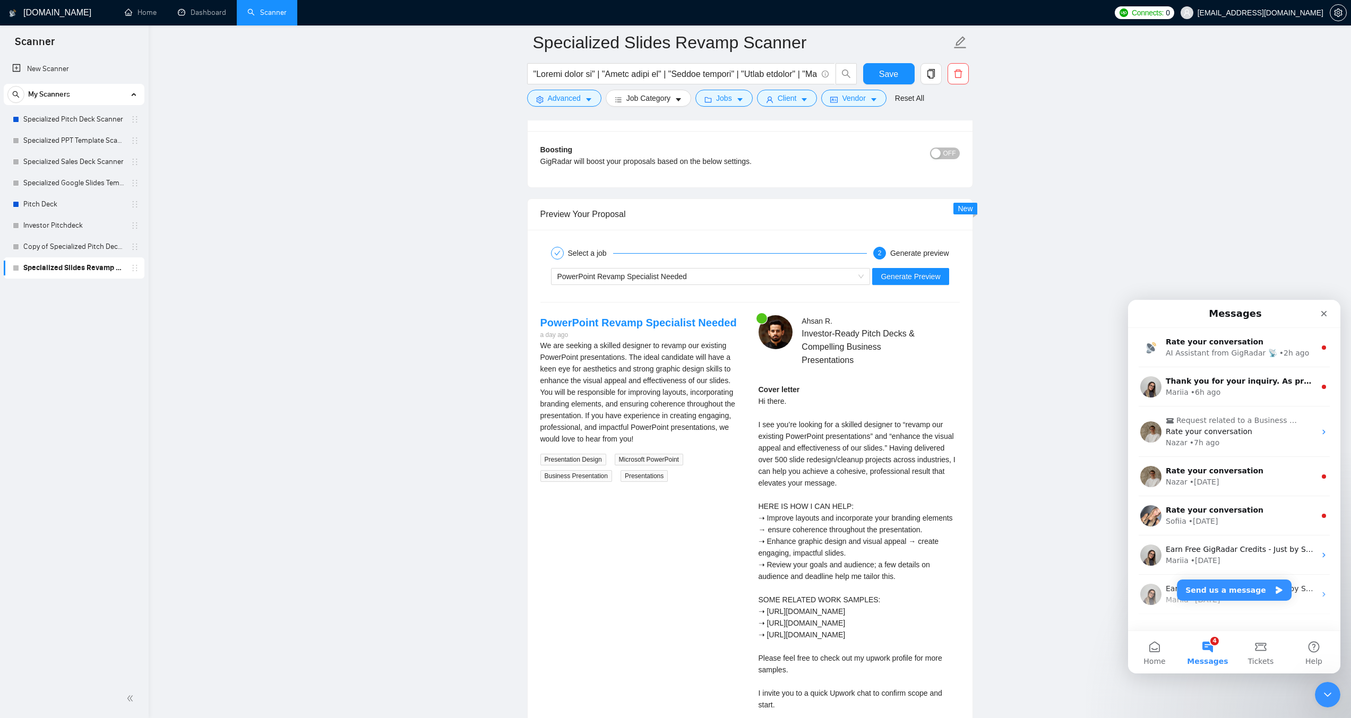
scroll to position [1965, 0]
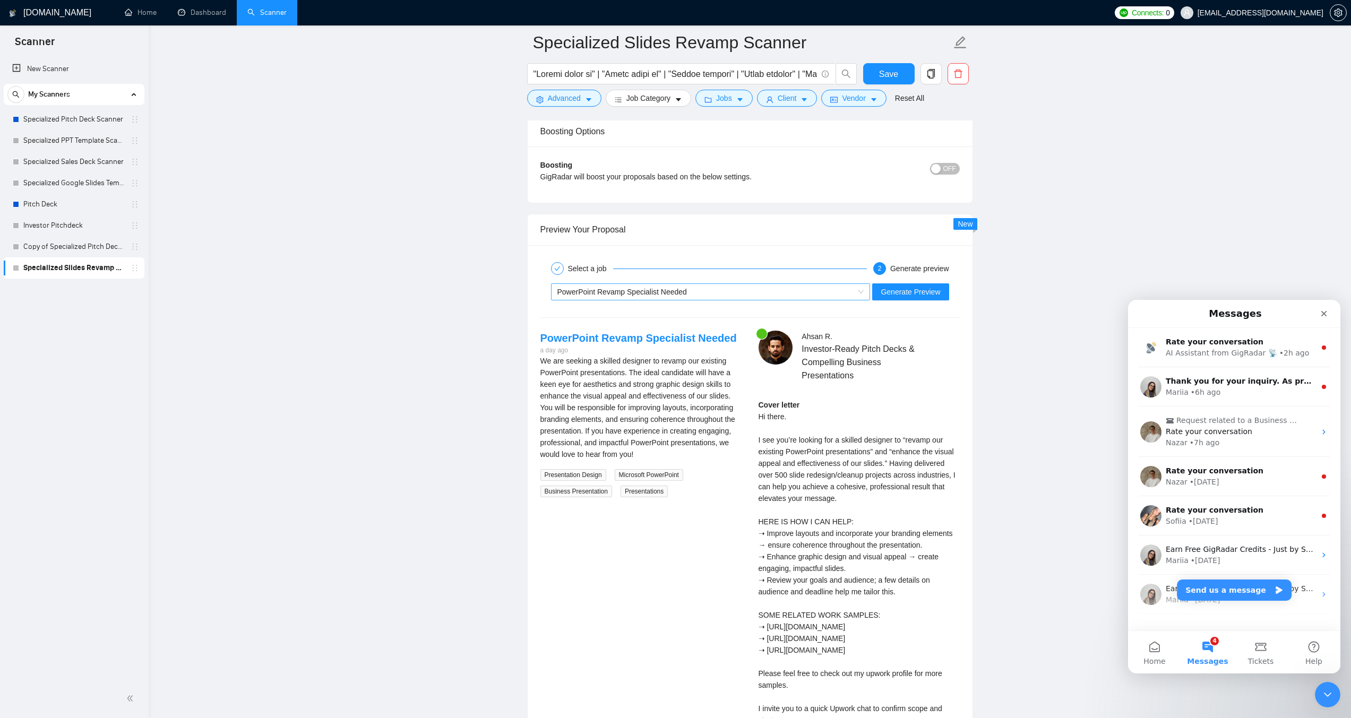
click at [690, 284] on div "PowerPoint Revamp Specialist Needed" at bounding box center [706, 292] width 297 height 16
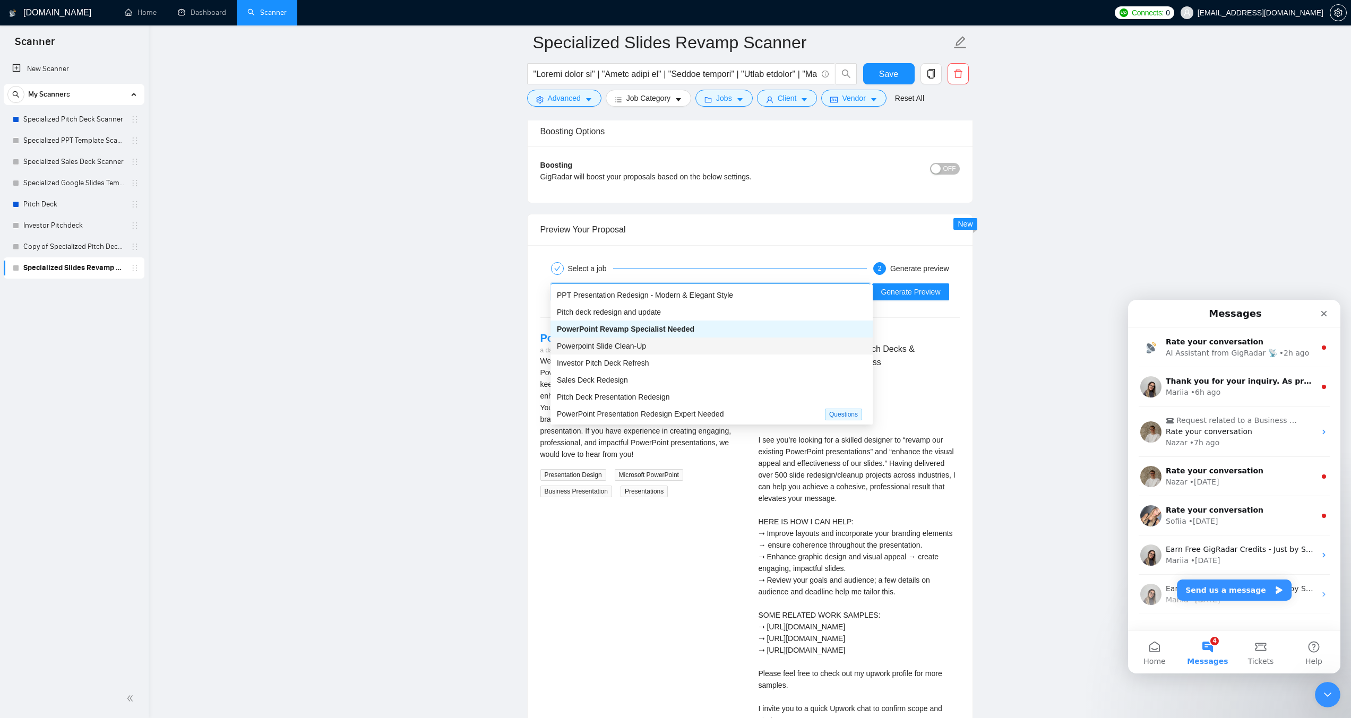
click at [660, 347] on div "Powerpoint Slide Clean-Up" at bounding box center [712, 346] width 310 height 12
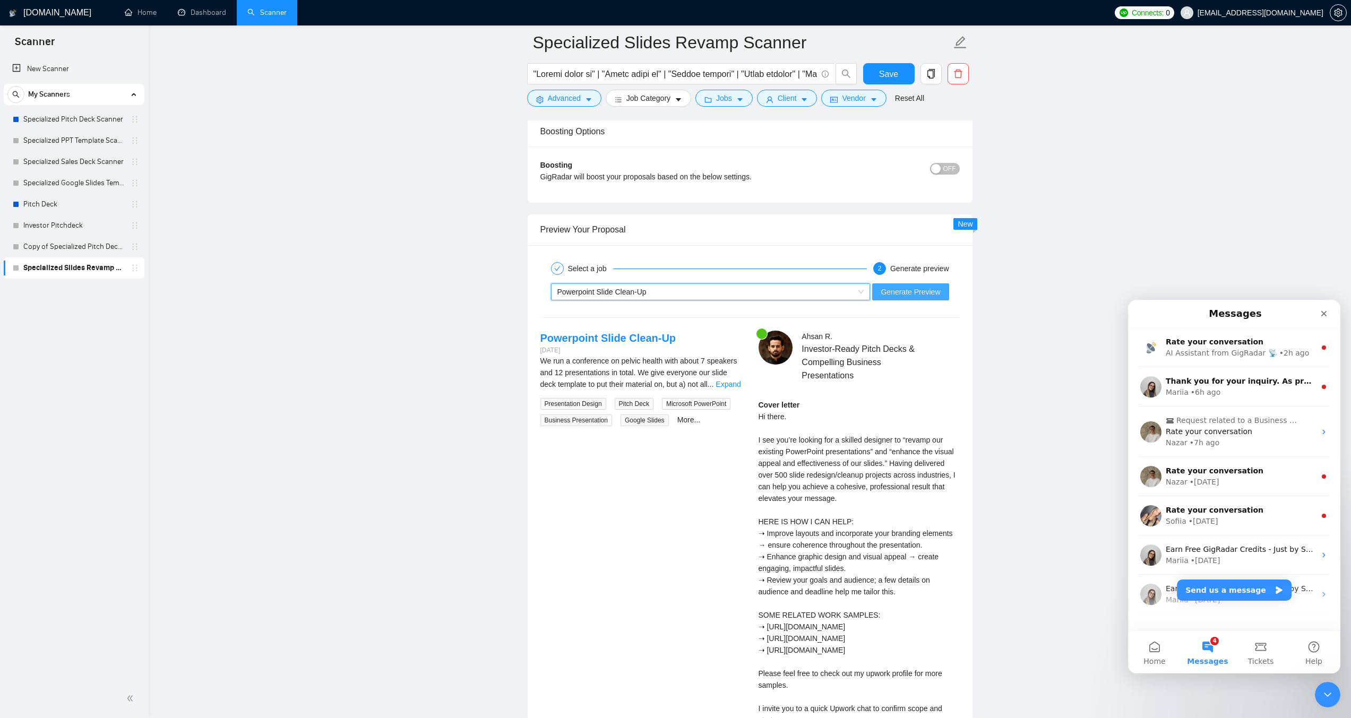
click at [930, 286] on span "Generate Preview" at bounding box center [910, 292] width 59 height 12
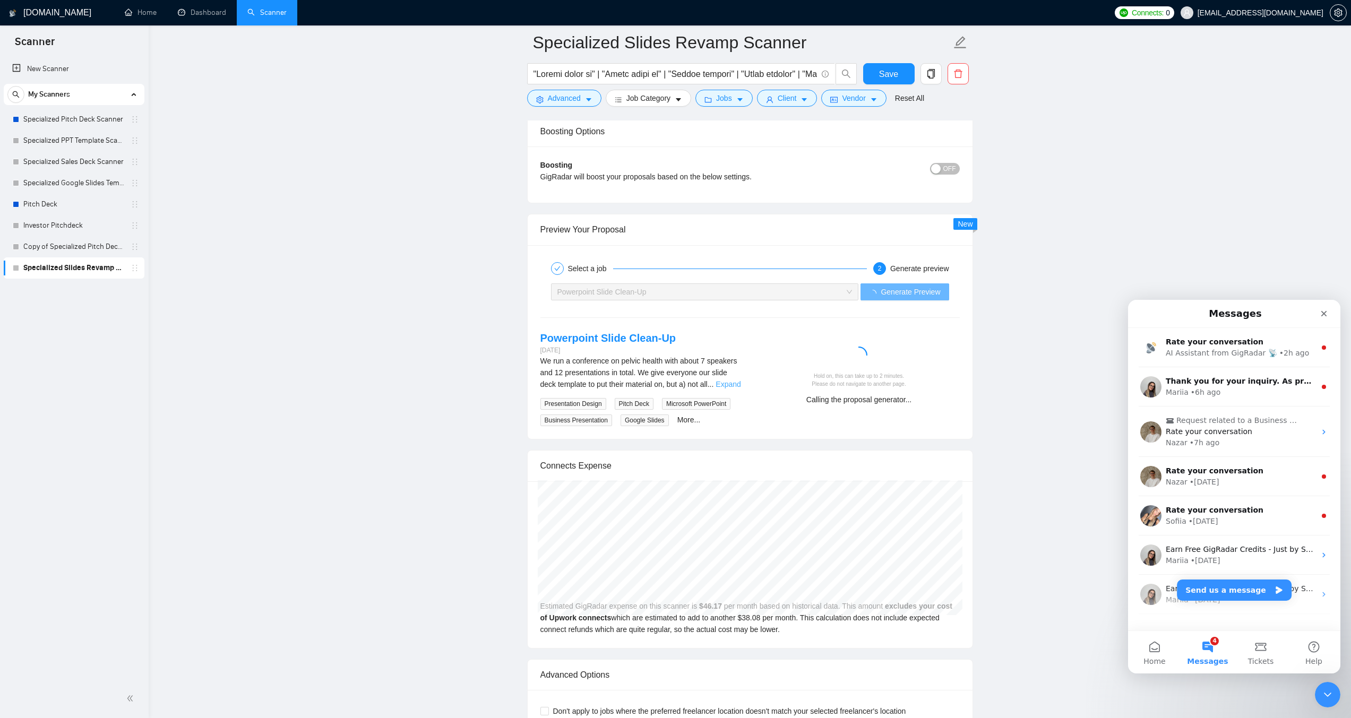
click at [731, 380] on link "Expand" at bounding box center [728, 384] width 25 height 8
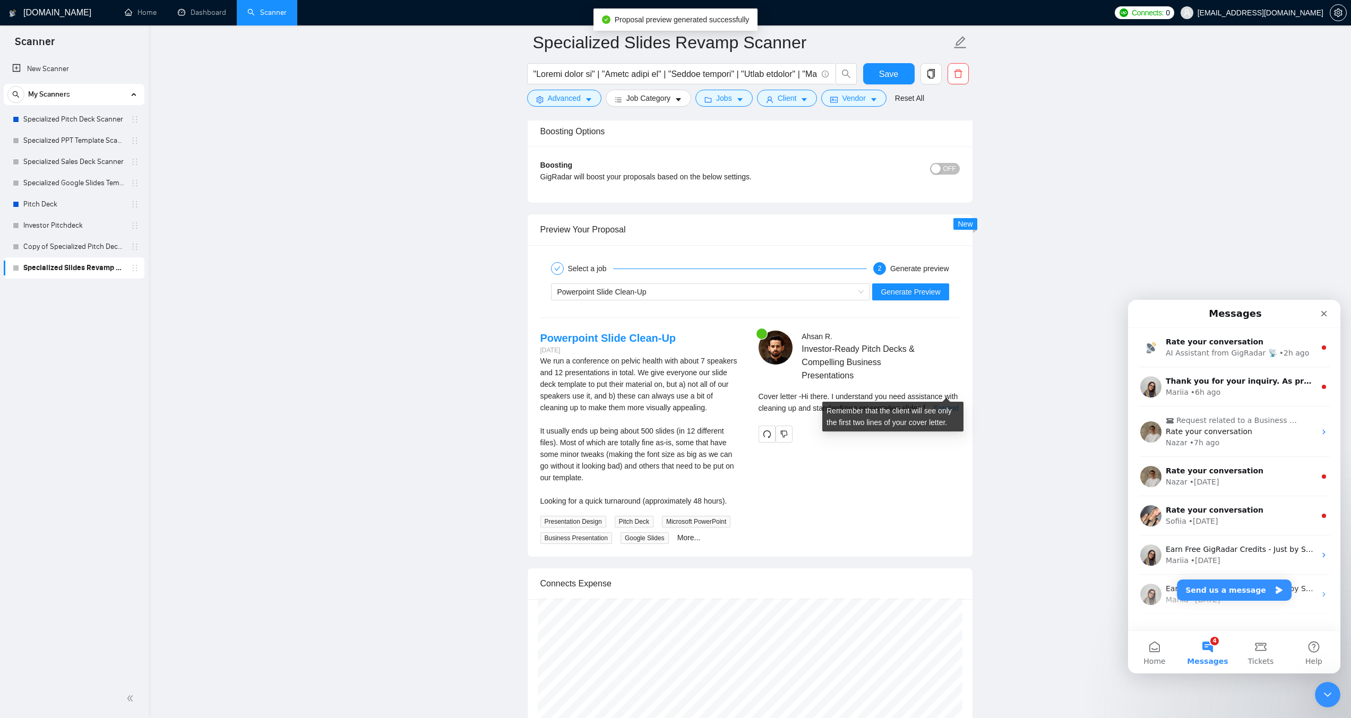
click at [942, 404] on link "Expand" at bounding box center [946, 408] width 25 height 8
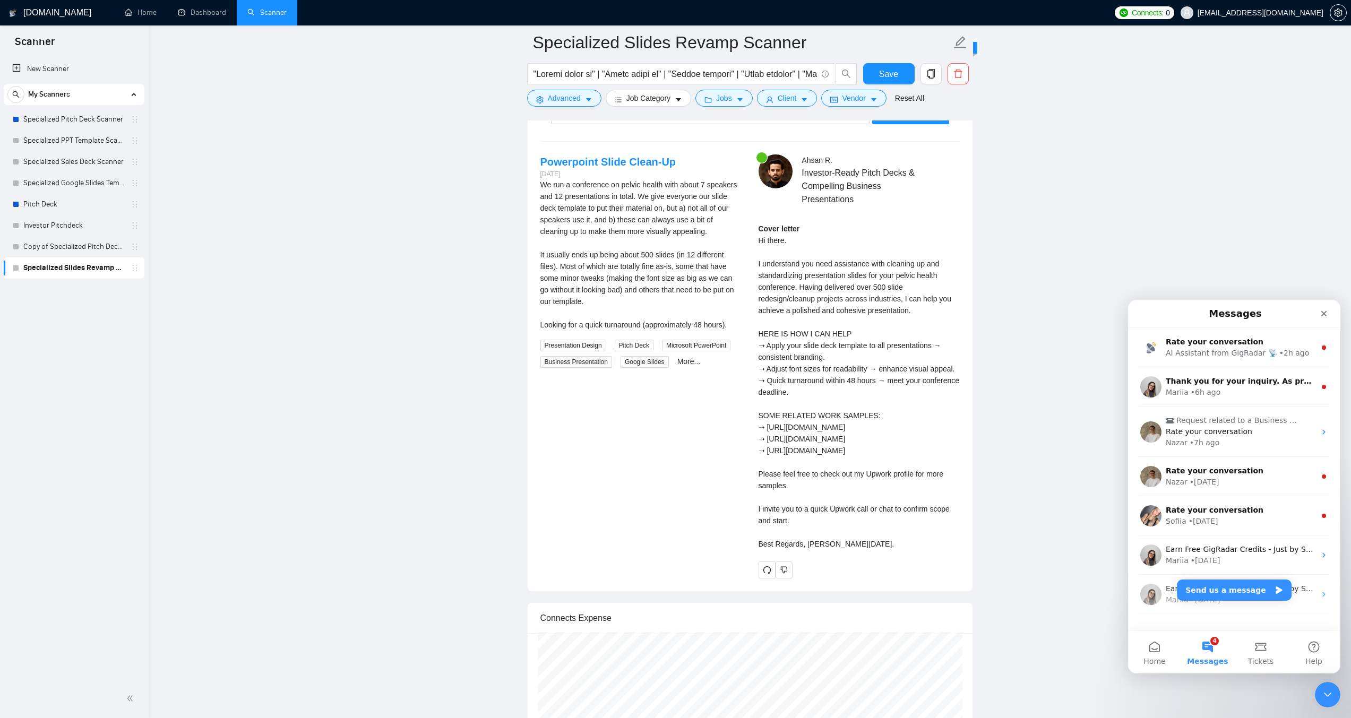
scroll to position [2177, 0]
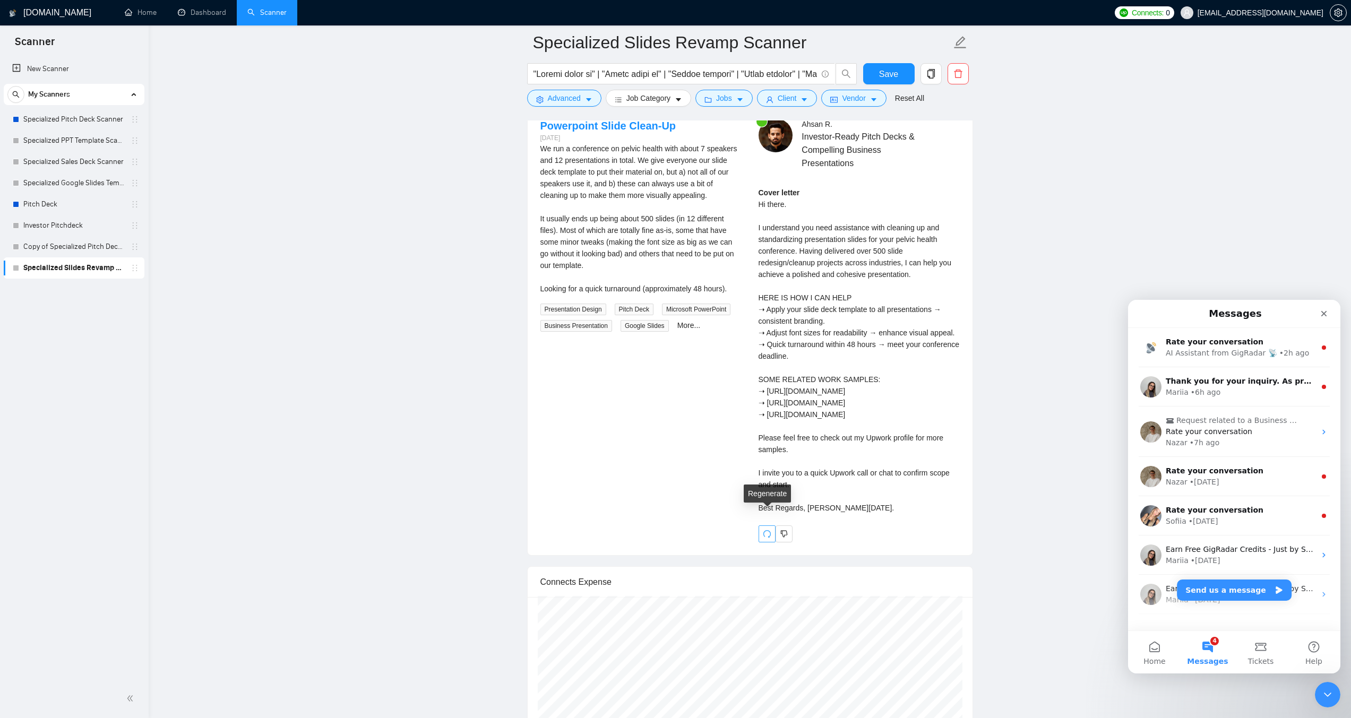
click at [764, 526] on button "button" at bounding box center [767, 534] width 17 height 17
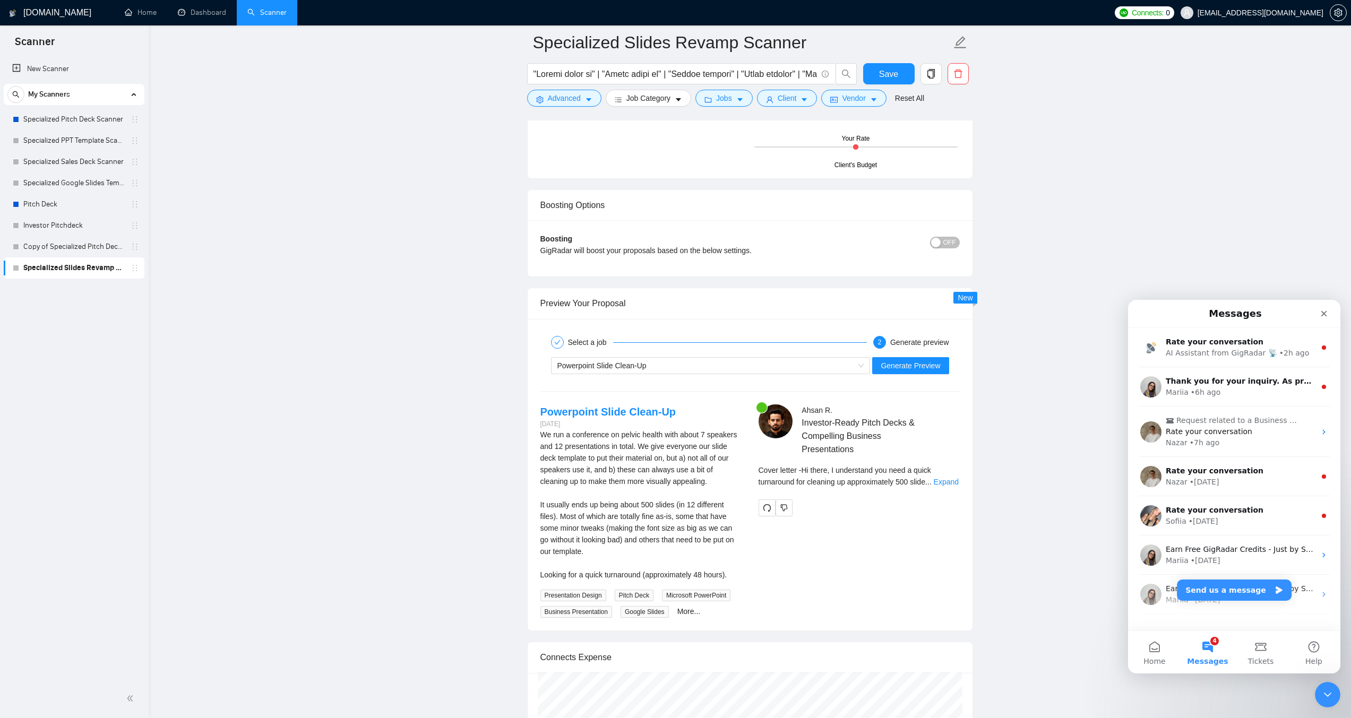
scroll to position [1876, 0]
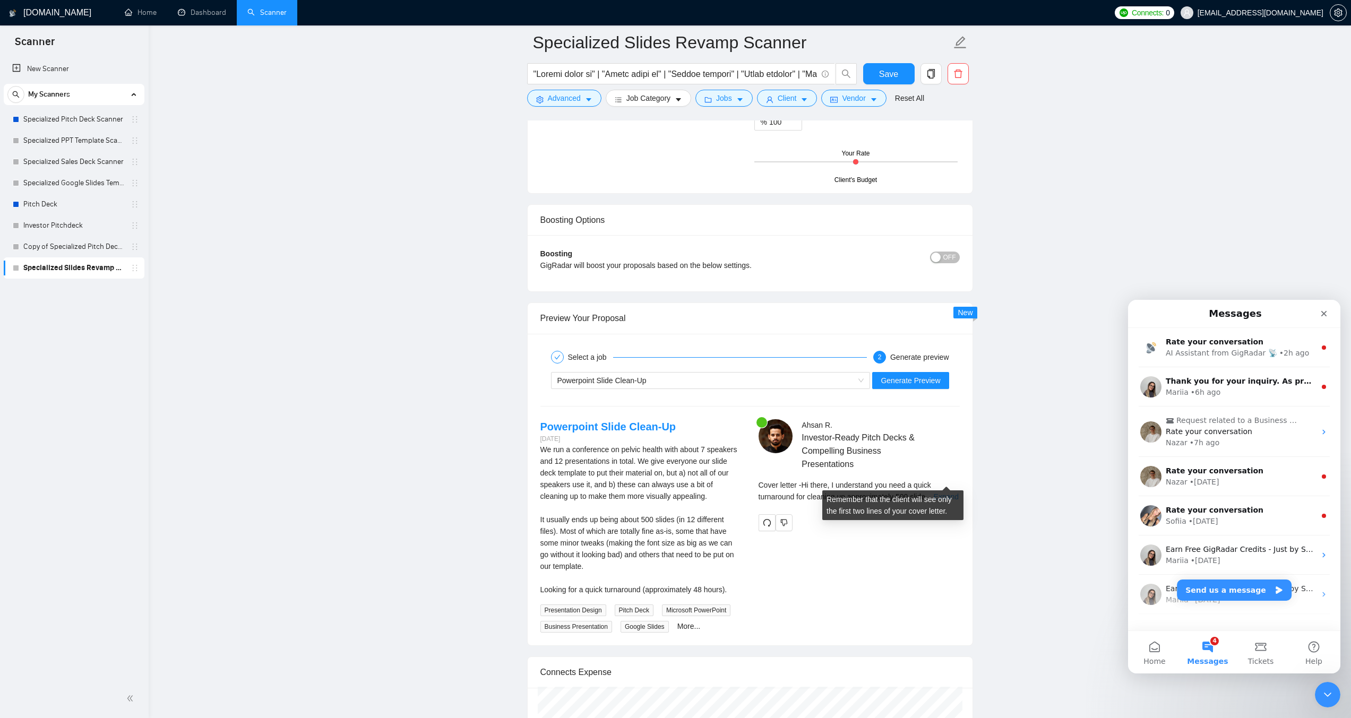
click at [945, 493] on link "Expand" at bounding box center [946, 497] width 25 height 8
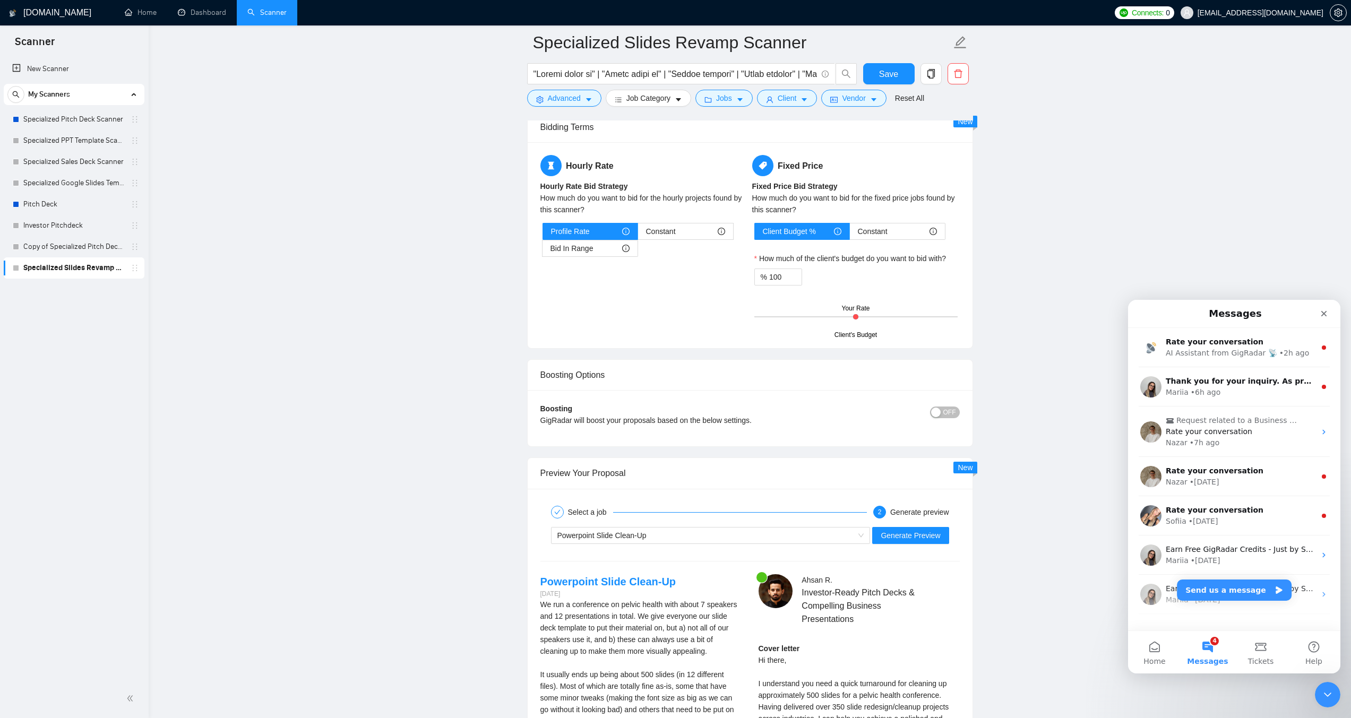
scroll to position [1770, 0]
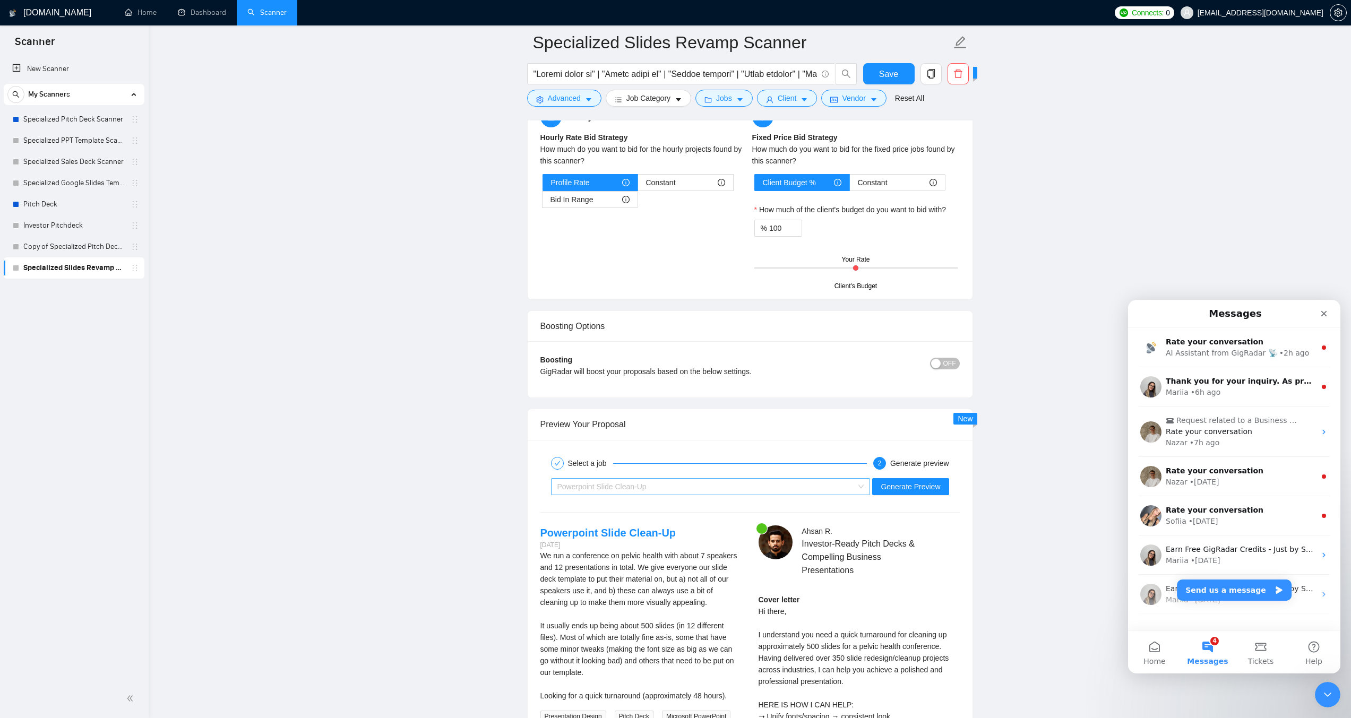
click at [784, 479] on div "Powerpoint Slide Clean-Up" at bounding box center [706, 487] width 297 height 16
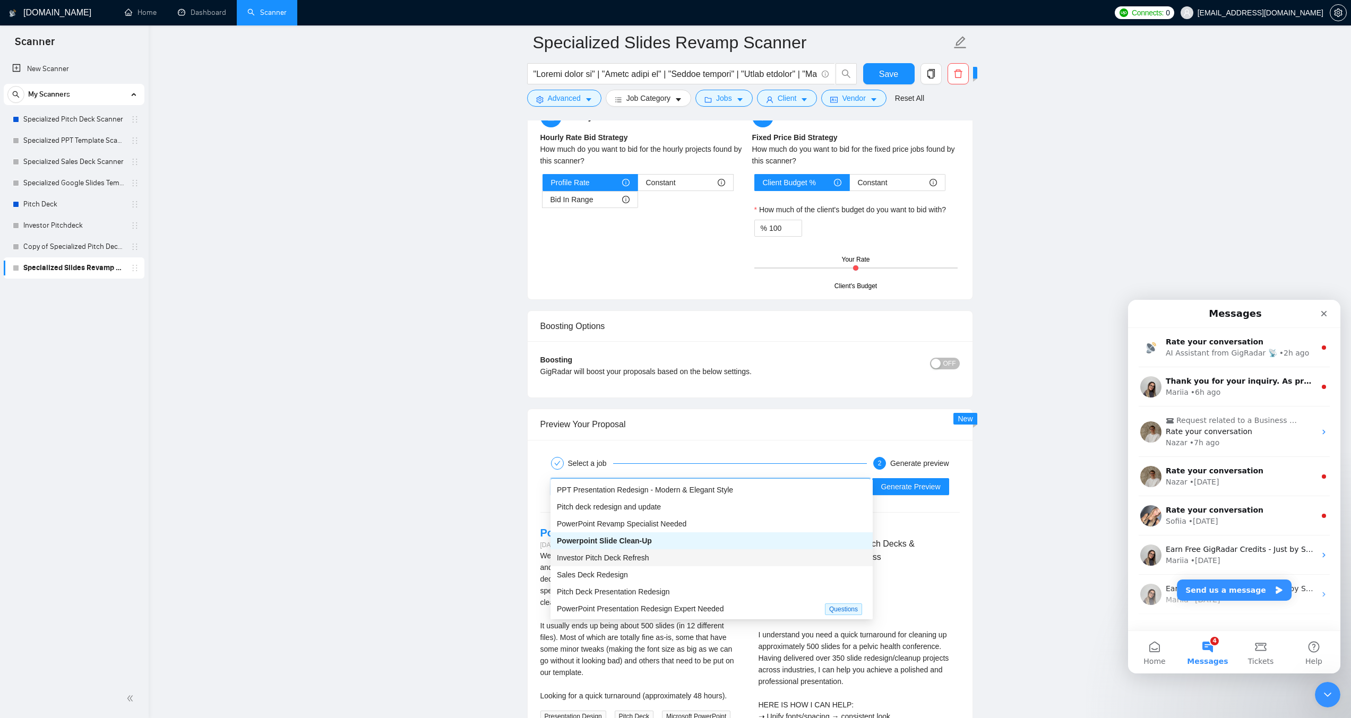
click at [675, 559] on div "Investor Pitch Deck Refresh" at bounding box center [712, 558] width 310 height 12
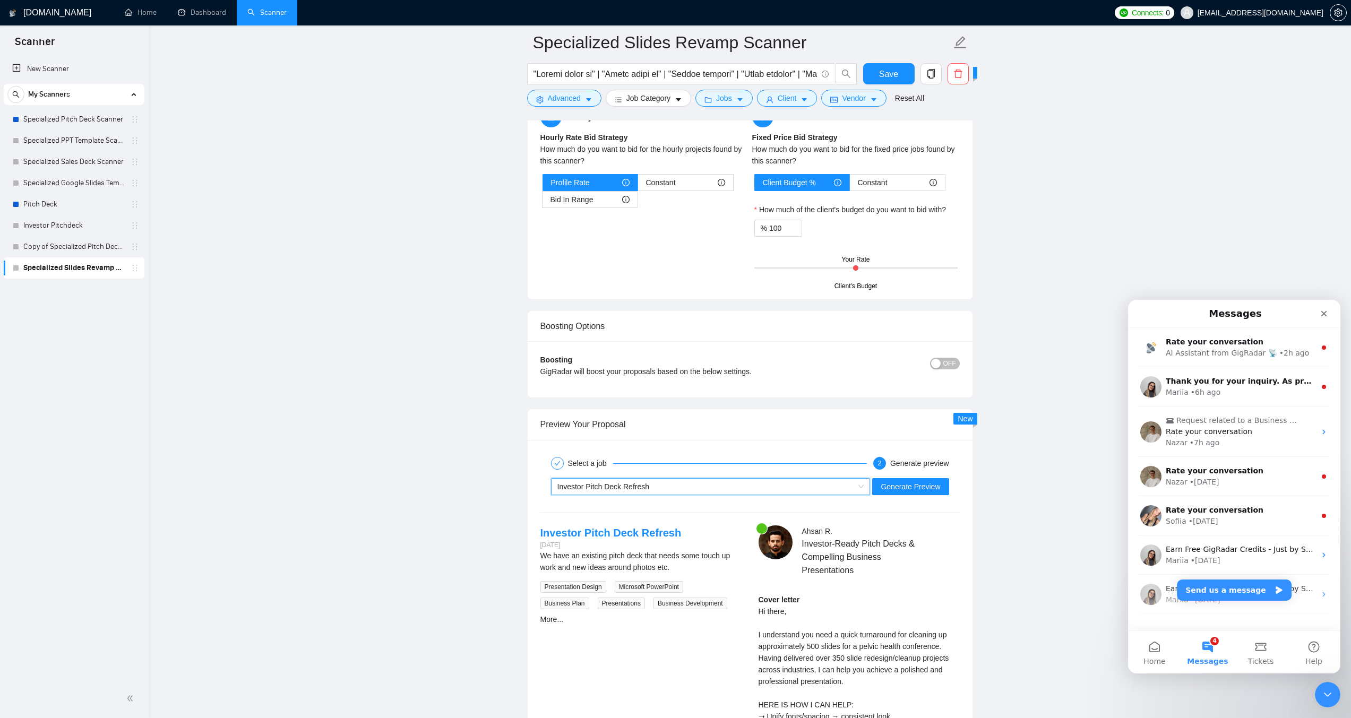
click at [851, 479] on div "Investor Pitch Deck Refresh" at bounding box center [706, 487] width 297 height 16
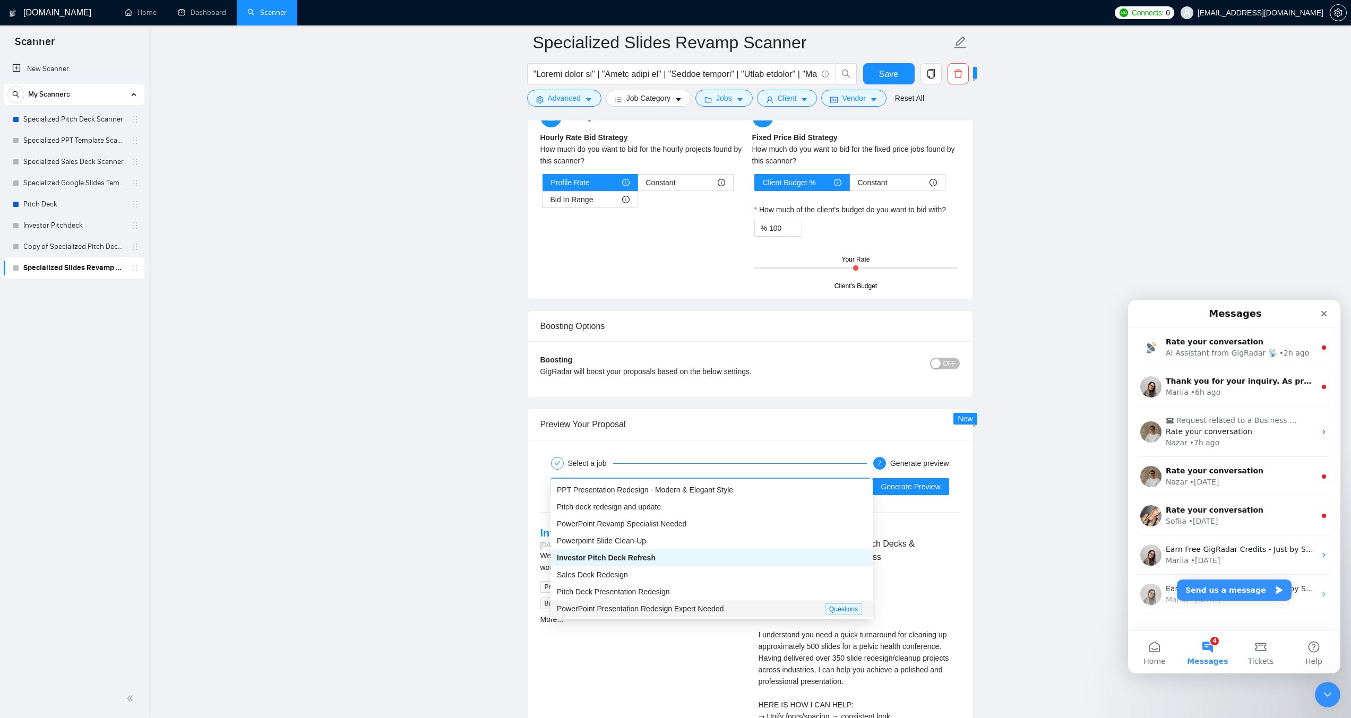
click at [689, 606] on span "PowerPoint Presentation Redesign Expert Needed" at bounding box center [640, 609] width 167 height 8
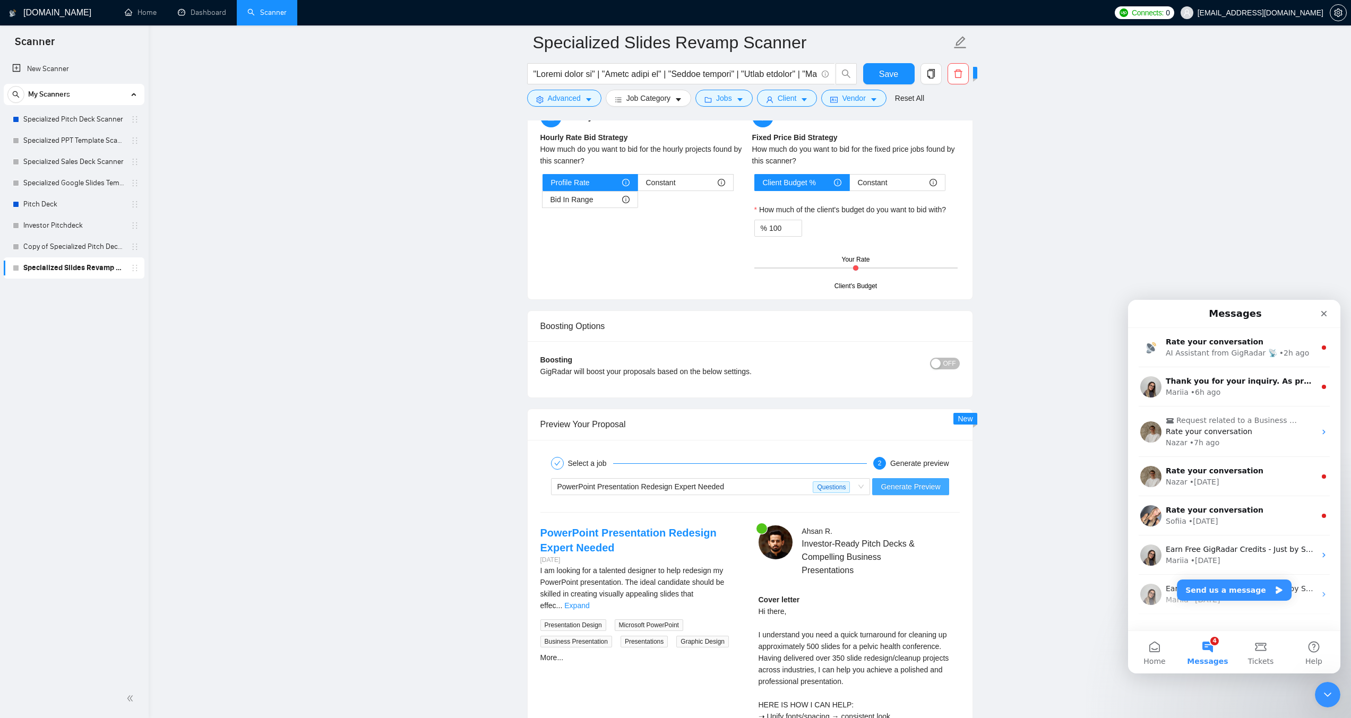
click at [925, 481] on span "Generate Preview" at bounding box center [910, 487] width 59 height 12
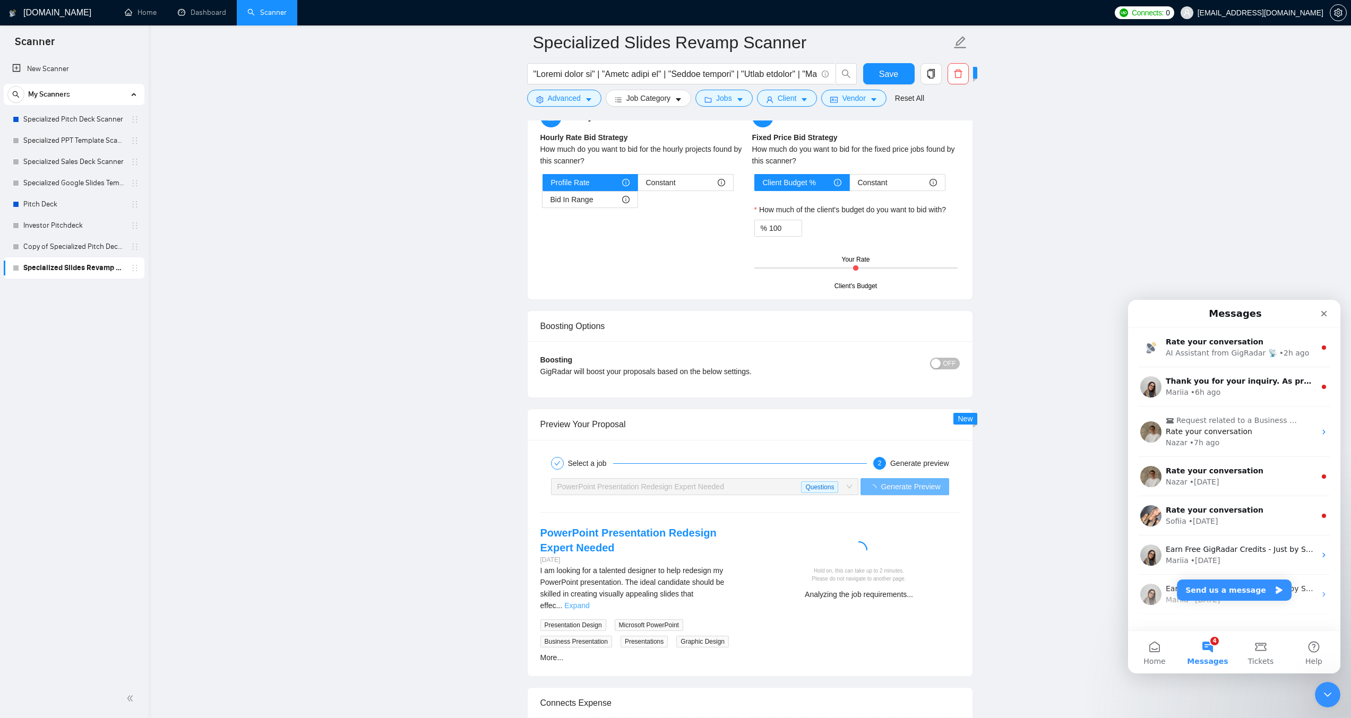
click at [589, 602] on link "Expand" at bounding box center [576, 606] width 25 height 8
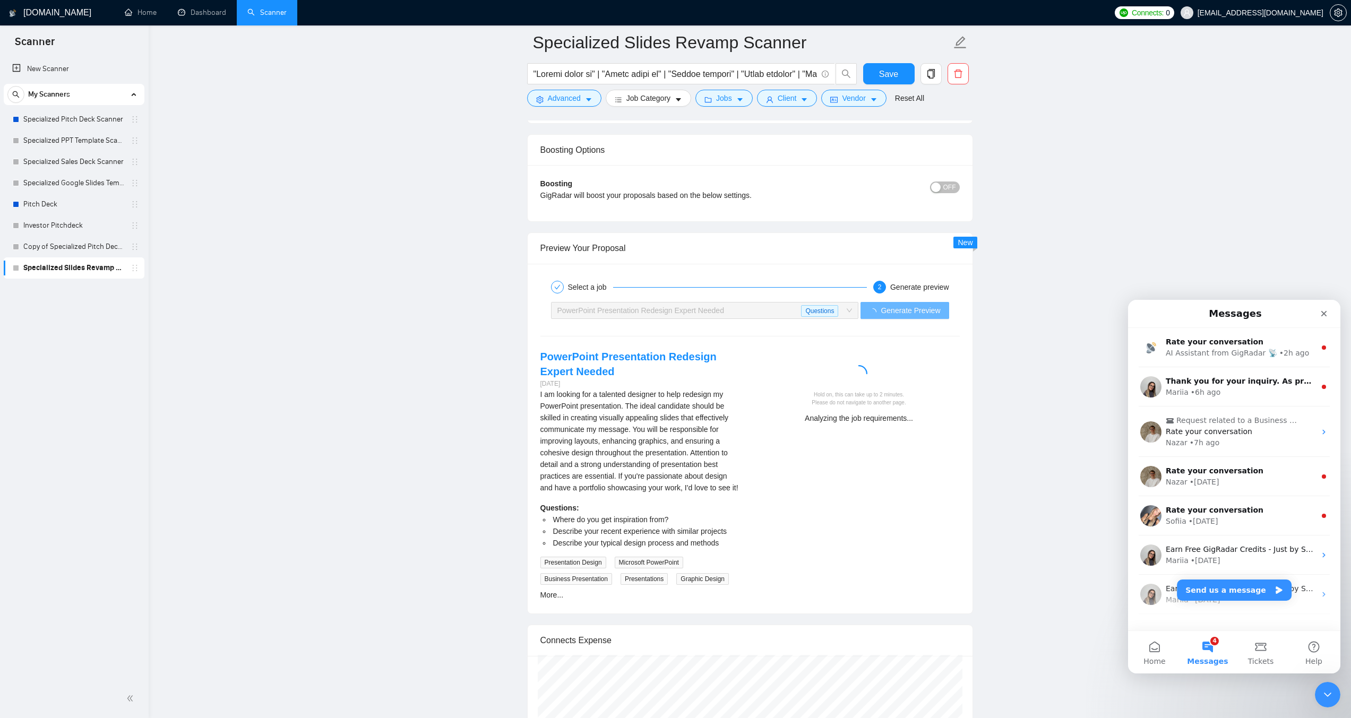
scroll to position [1982, 0]
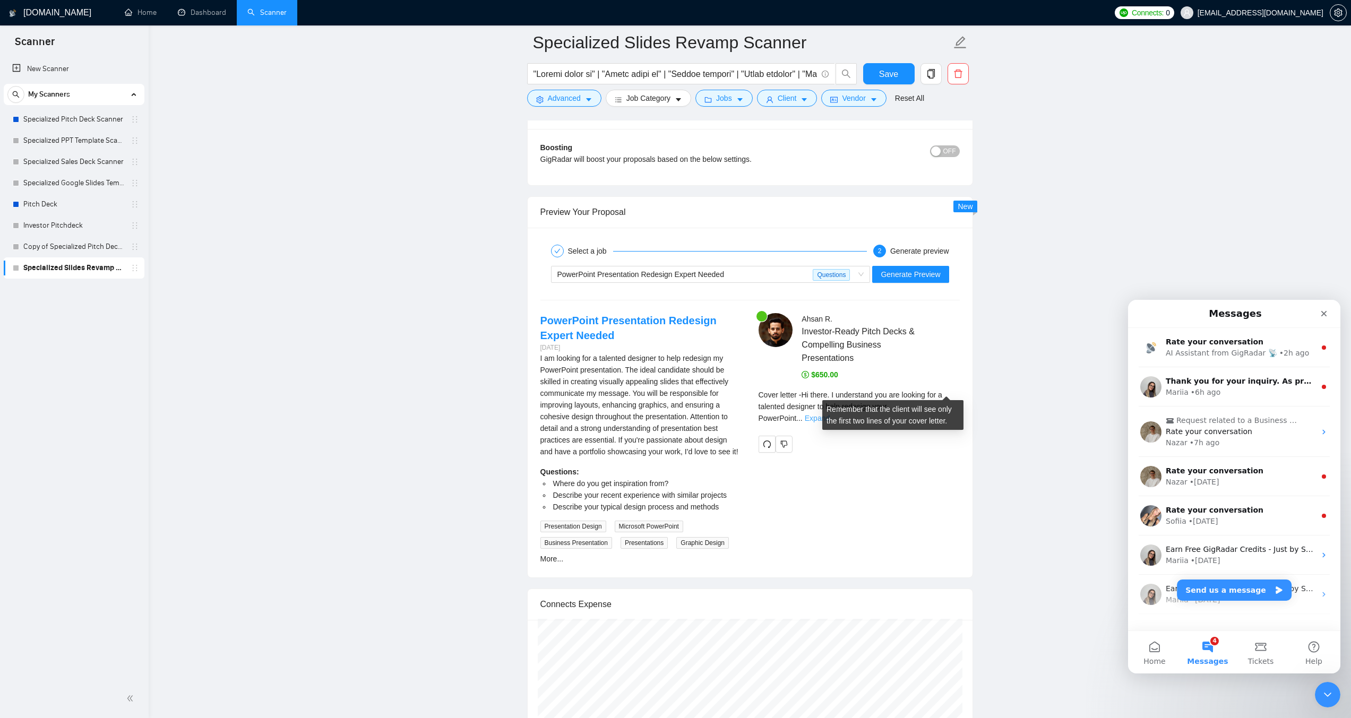
click at [830, 414] on link "Expand" at bounding box center [817, 418] width 25 height 8
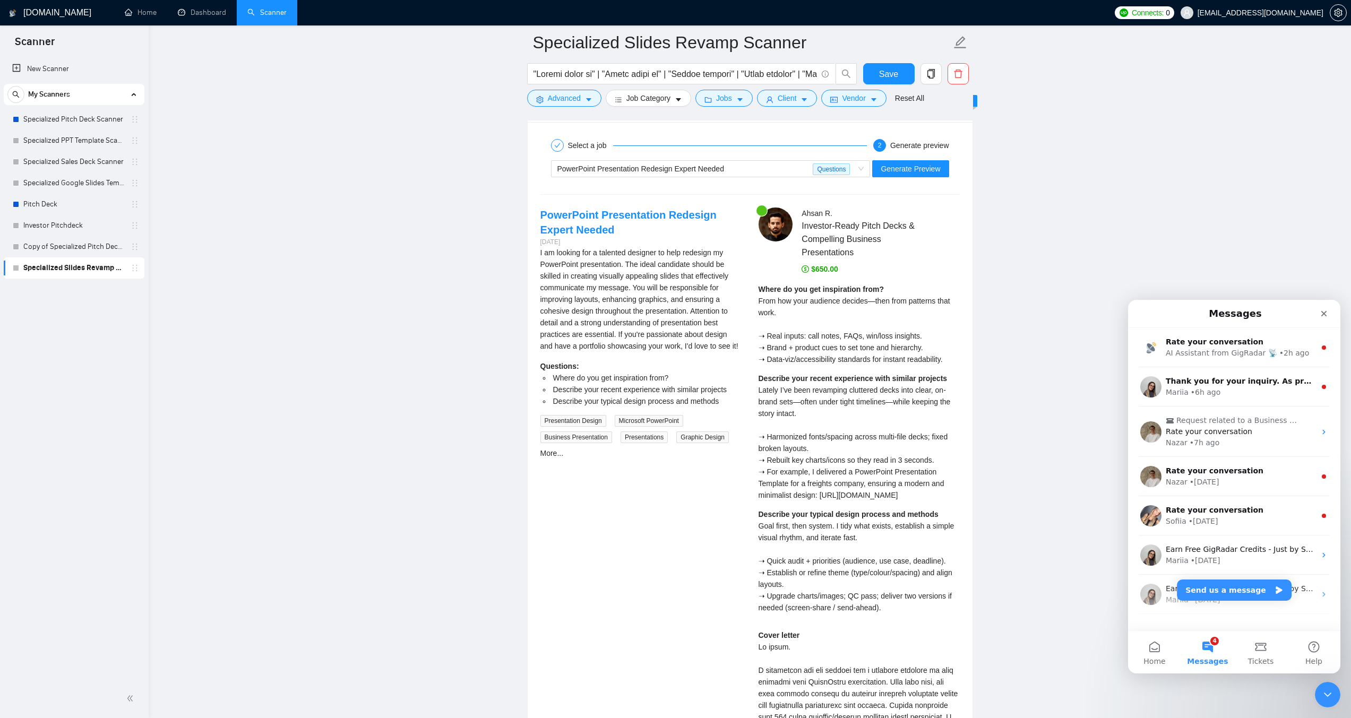
scroll to position [2088, 0]
drag, startPoint x: 820, startPoint y: 477, endPoint x: 951, endPoint y: 474, distance: 130.7
click at [951, 474] on div "Describe your recent experience with similar projects Lately I’ve been revampin…" at bounding box center [859, 436] width 201 height 128
copy span "[URL][DOMAIN_NAME]"
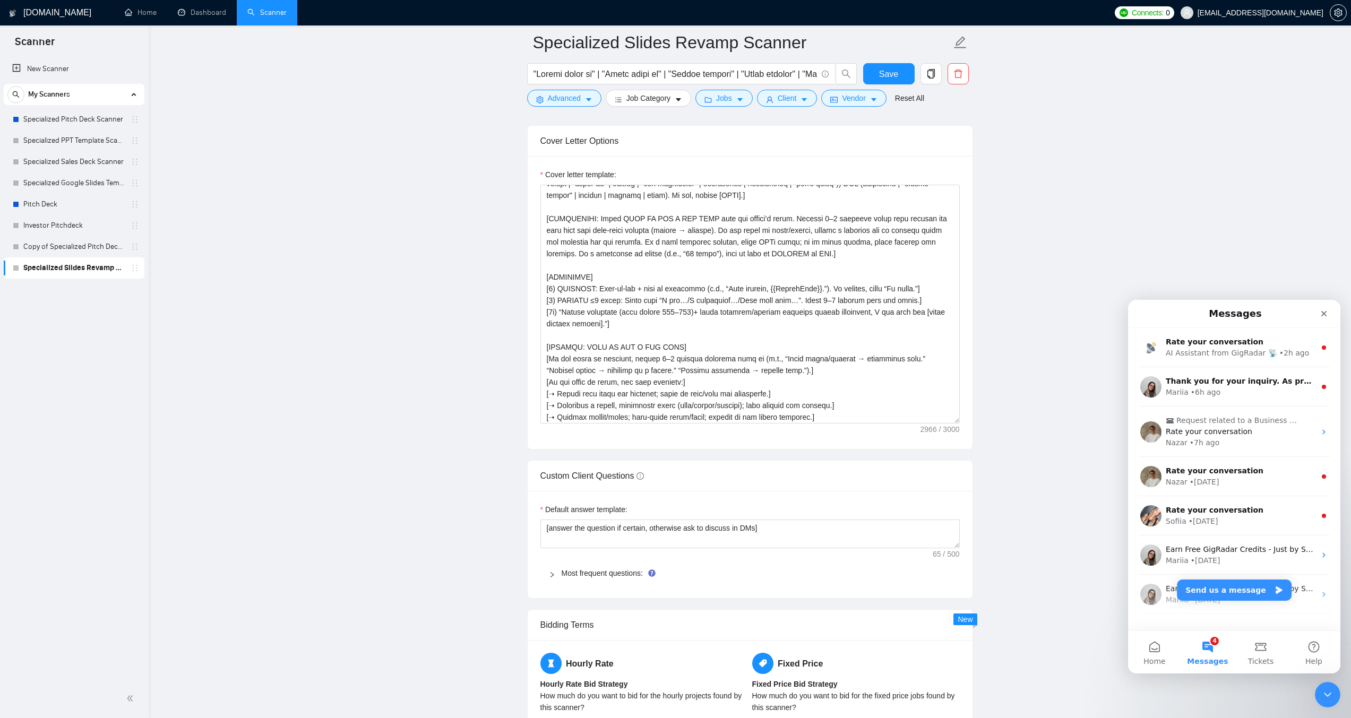
scroll to position [1239, 0]
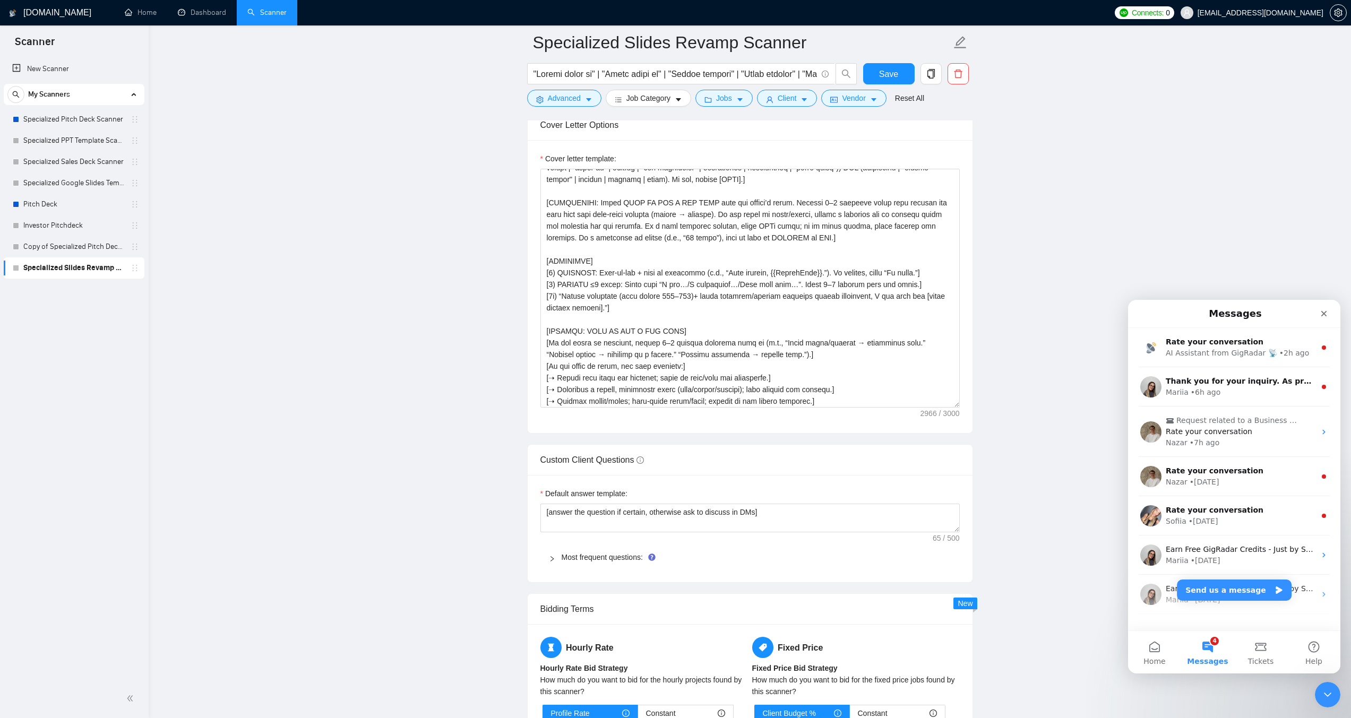
click at [552, 556] on icon "right" at bounding box center [552, 559] width 6 height 6
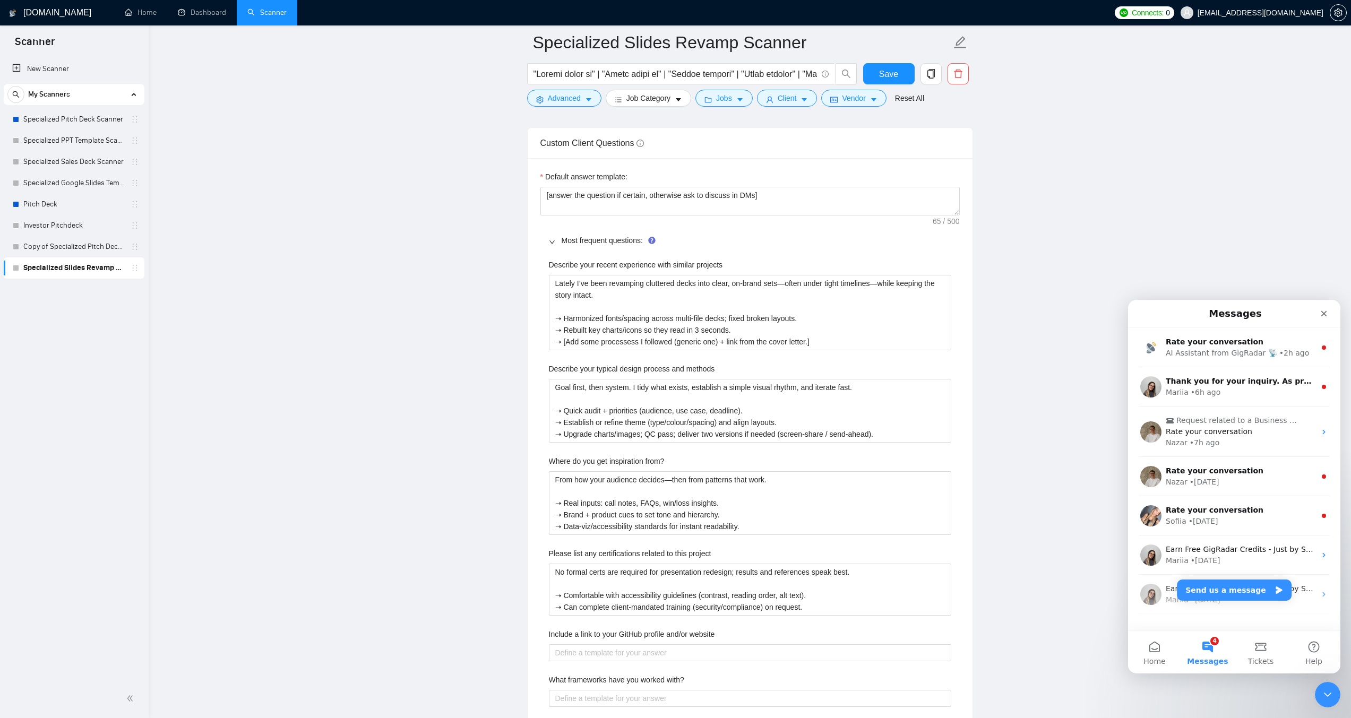
scroll to position [1557, 0]
drag, startPoint x: 768, startPoint y: 505, endPoint x: 547, endPoint y: 440, distance: 229.8
click at [547, 440] on div "Describe your recent experience with similar projects Lately I’ve been revampin…" at bounding box center [750, 671] width 419 height 841
click at [647, 495] on from\? "From how your audience decides—then from patterns that work. ➝ Real inputs: cal…" at bounding box center [750, 502] width 402 height 64
paste from\? "I start with your brand—always. If assets are missing, I benchmark similar bran…"
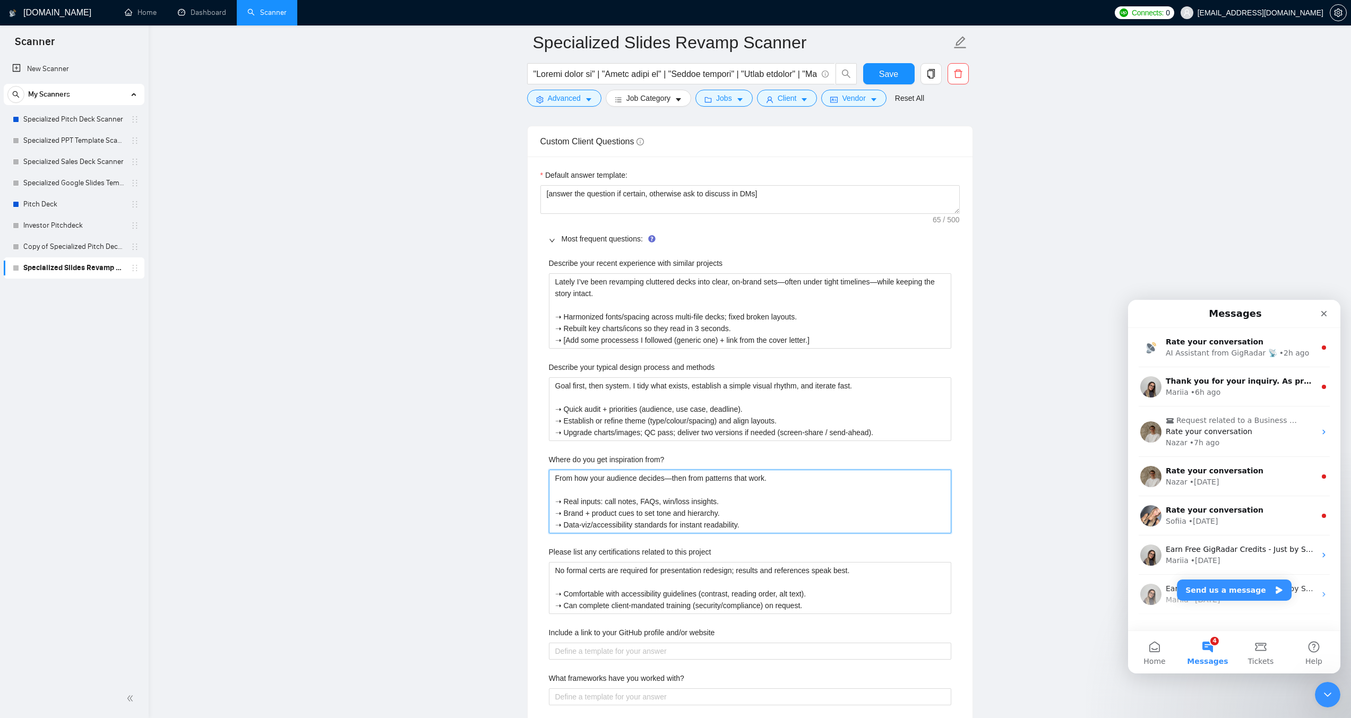
type from\? "I start with your brand—always. If assets are missing, I benchmark similar bran…"
click at [667, 474] on from\? "I start with your brand—always. If assets are missing, I benchmark similar bran…" at bounding box center [750, 502] width 402 height 64
type from\? "I start with your brand—always. If assets are missing, I benchmark similar bran…"
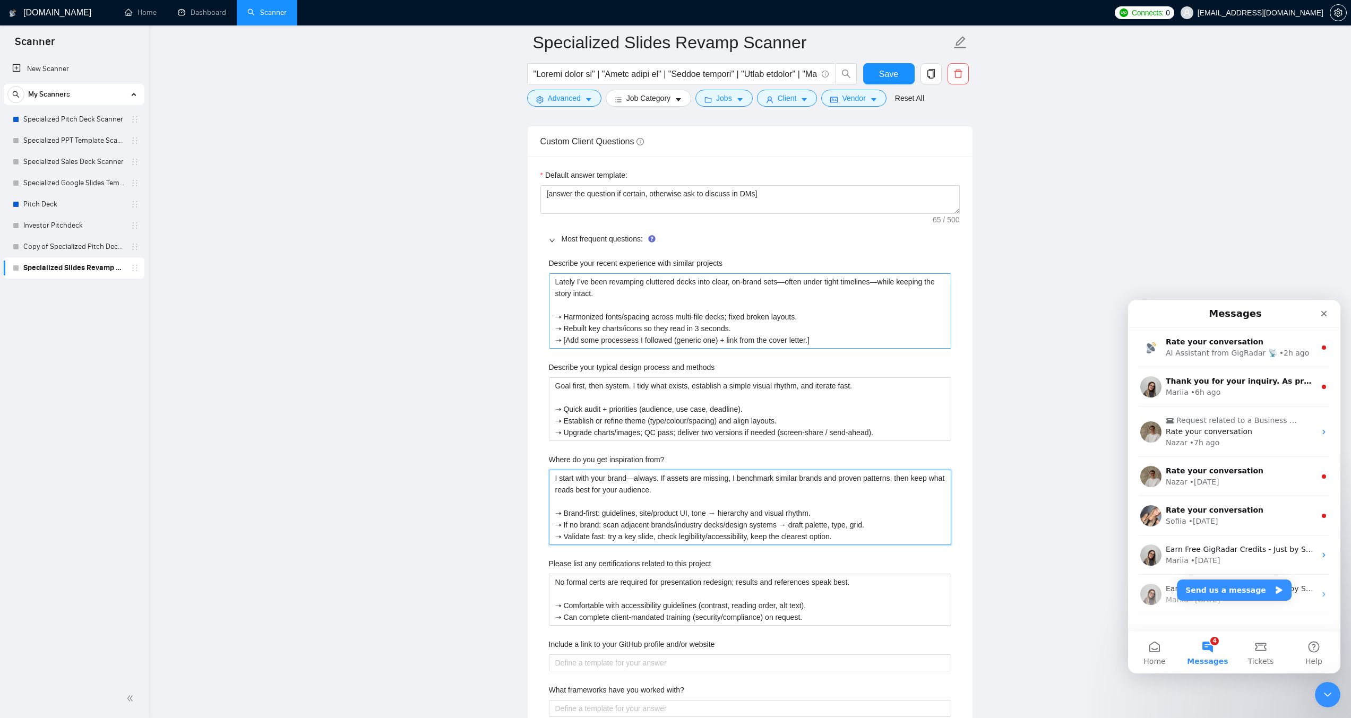
type from\? "I start with your brand—always. If assets are missing, I benchmark similar bran…"
drag, startPoint x: 821, startPoint y: 320, endPoint x: 552, endPoint y: 258, distance: 276.7
click at [552, 273] on projects "Lately I’ve been revamping cluttered decks into clear, on-brand sets—often unde…" at bounding box center [750, 310] width 402 height 75
click at [670, 310] on projects "Lately I’ve been revamping cluttered decks into clear, on-brand sets—often unde…" at bounding box center [750, 310] width 402 height 75
paste projects "➝ Harmonized fonts/spacing across multi-file decks; fixed broken layouts. ➝ Reb…"
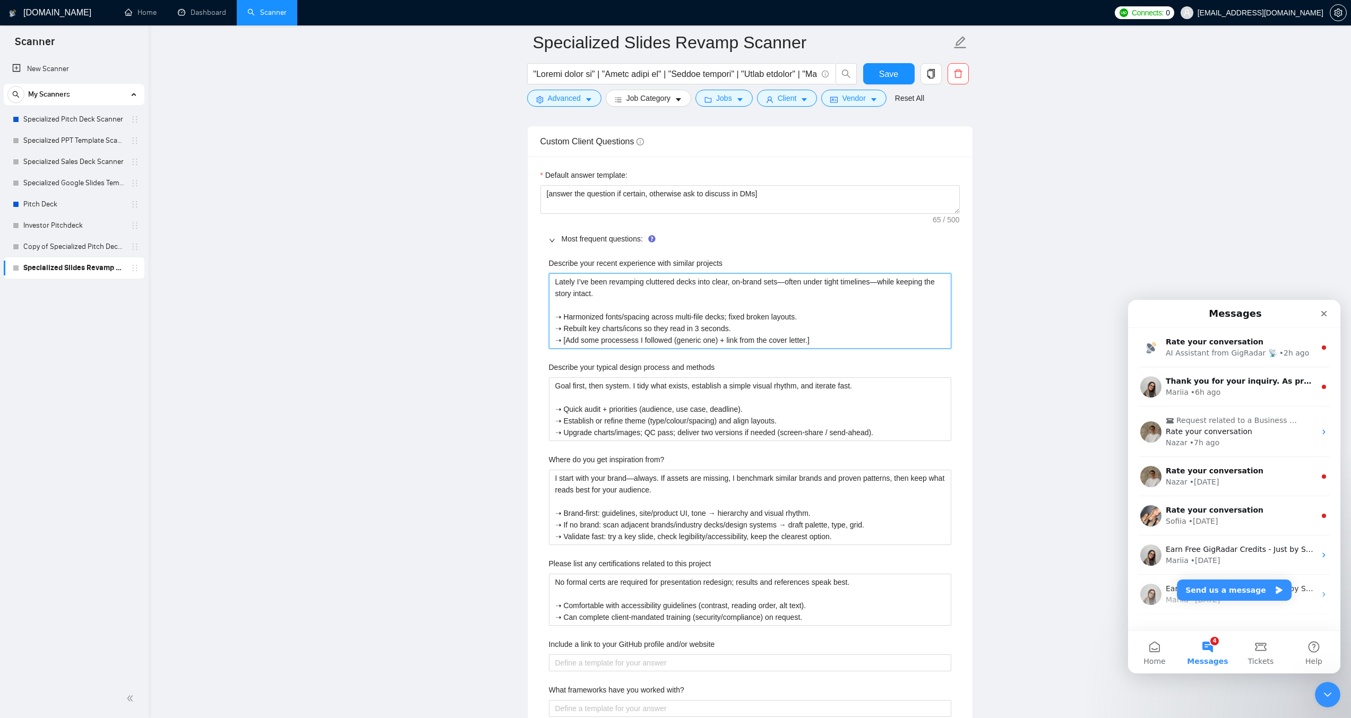
type projects "Lately I’ve been revamping cluttered decks into clear, on-brand sets—often unde…"
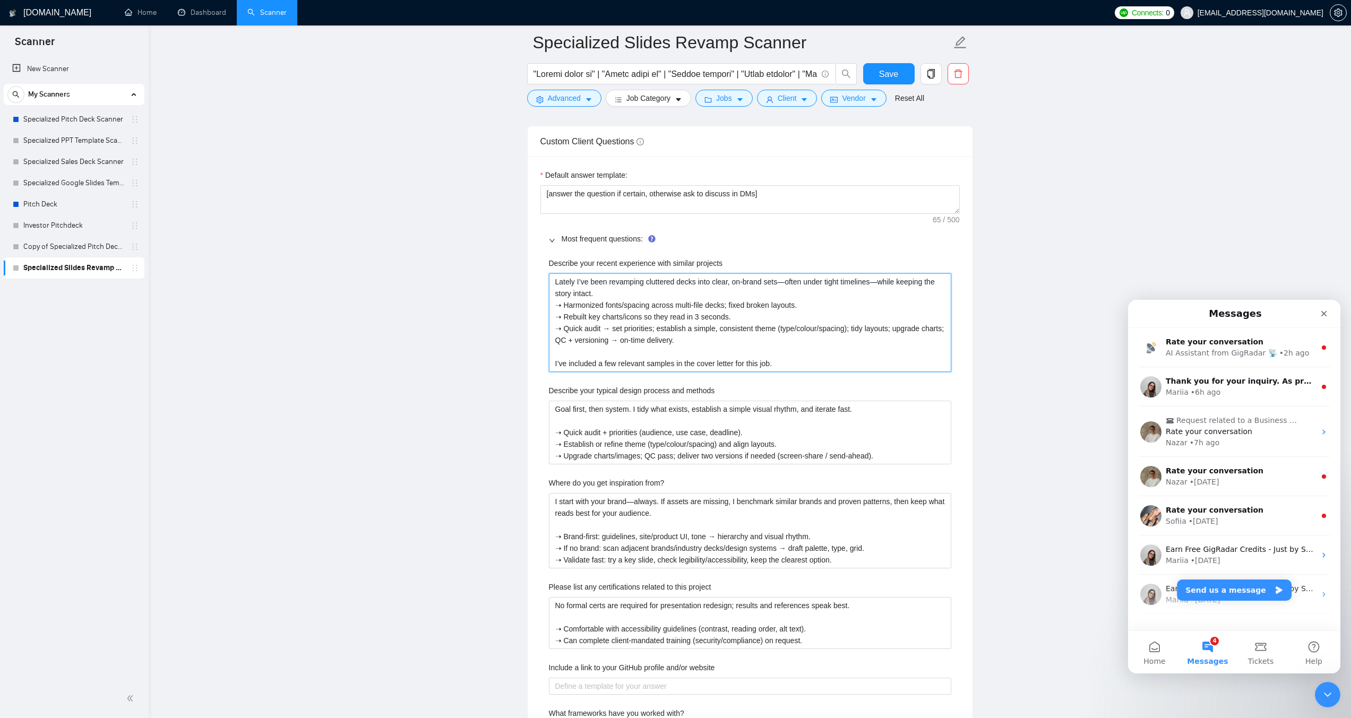
click at [603, 273] on projects "Lately I’ve been revamping cluttered decks into clear, on-brand sets—often unde…" at bounding box center [750, 322] width 402 height 99
type projects "Lately I’ve been revamping cluttered decks into clear, on-brand sets—often unde…"
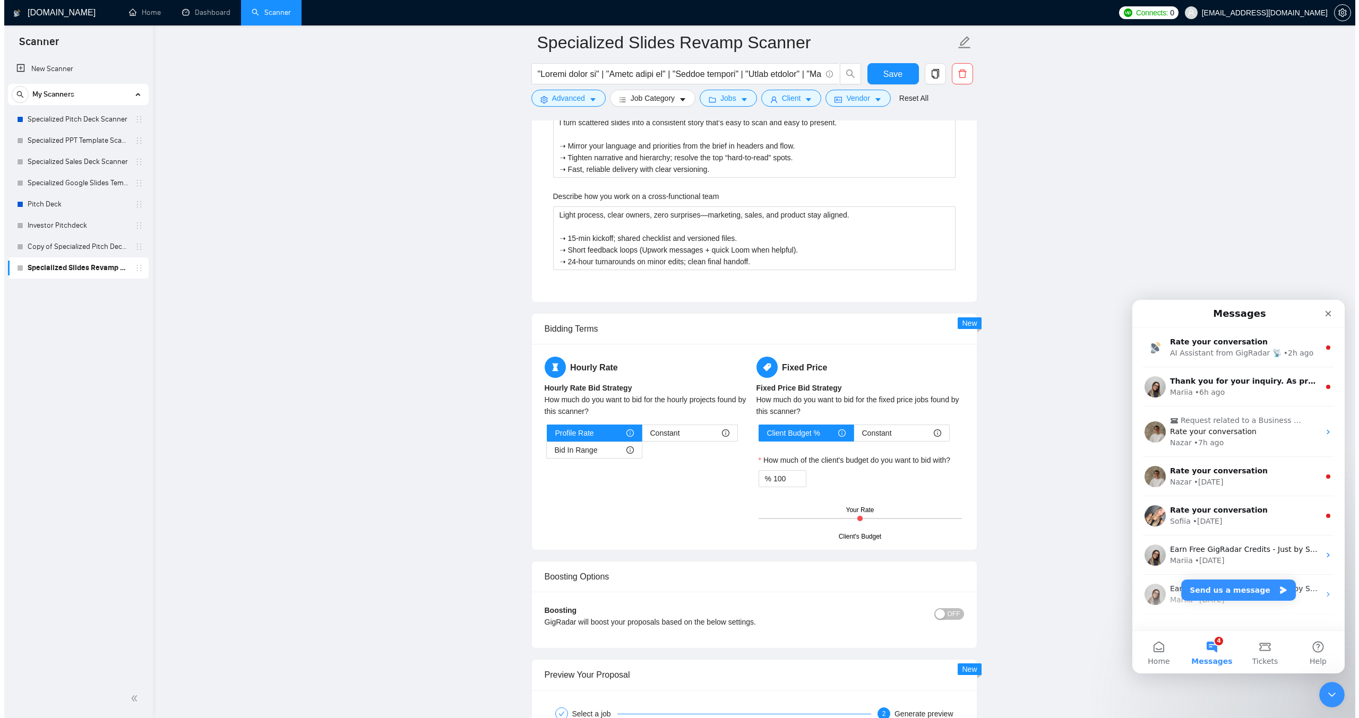
scroll to position [2619, 0]
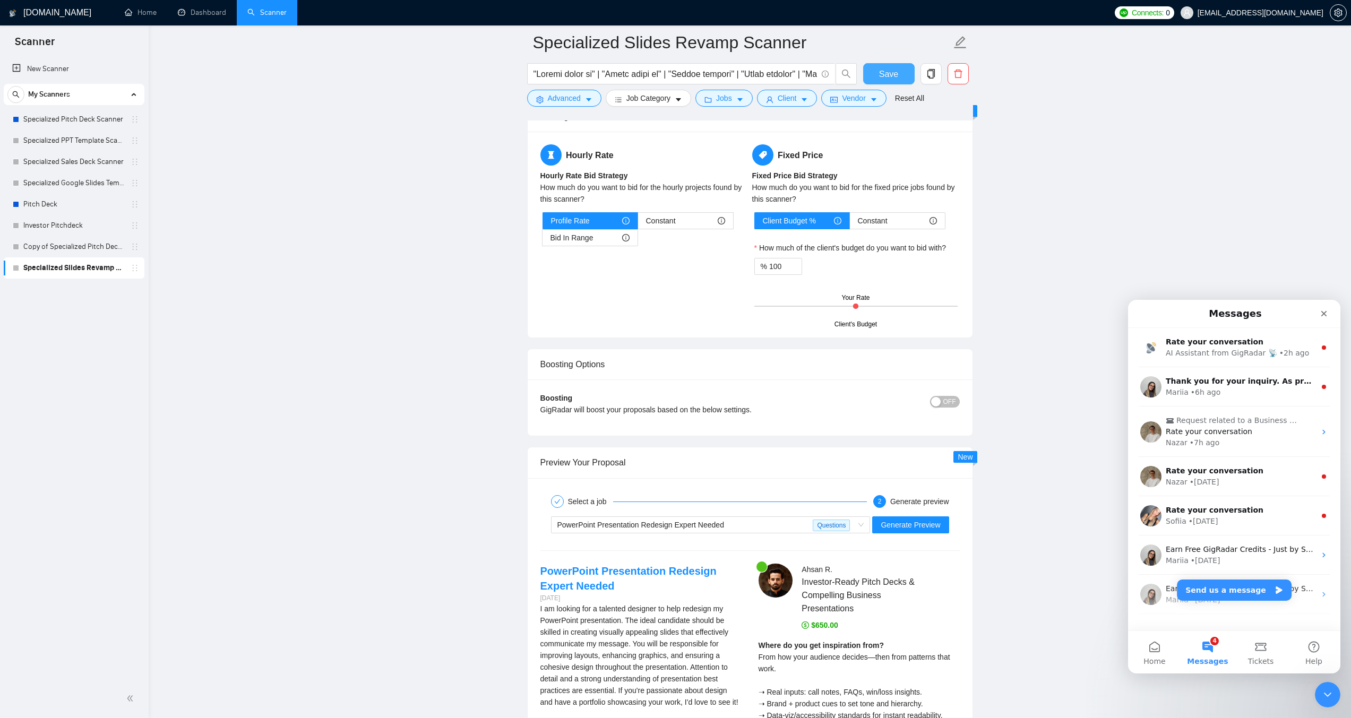
type projects "Lately I’ve been revamping cluttered decks into clear, on-brand sets—often unde…"
click at [881, 73] on span "Save" at bounding box center [888, 73] width 19 height 13
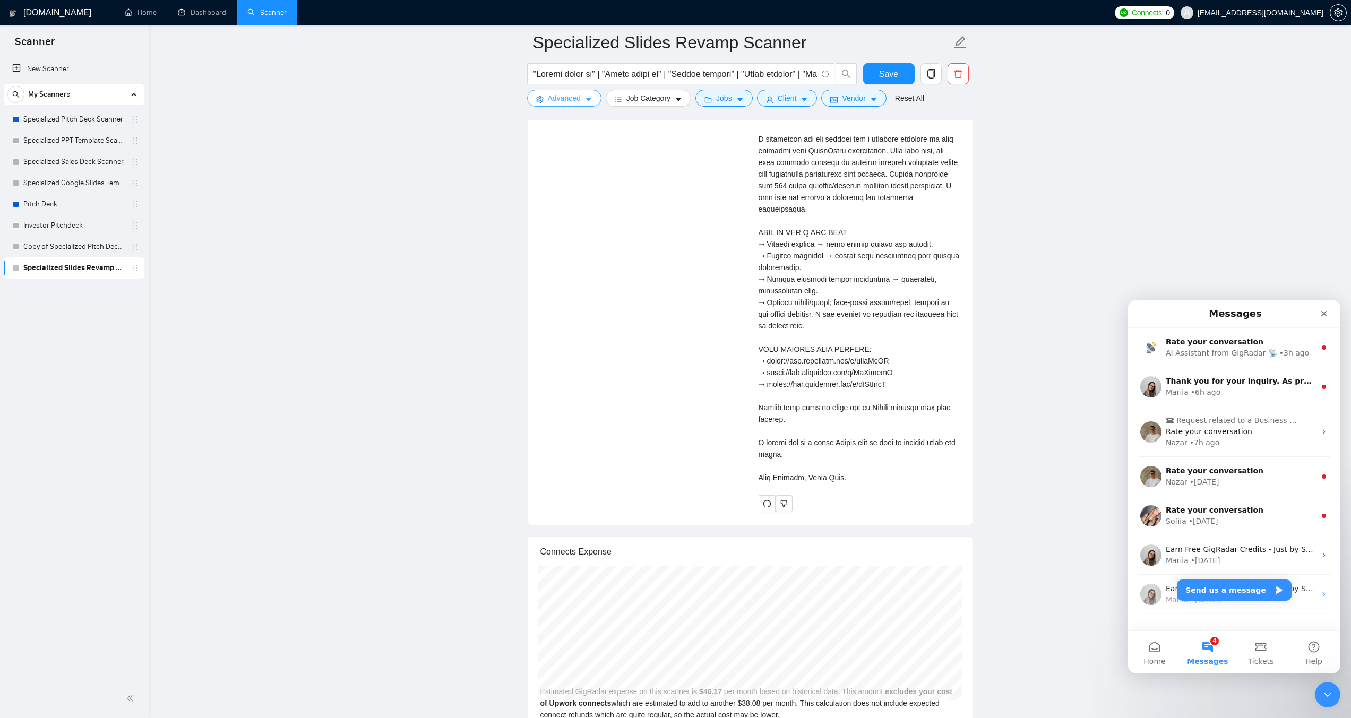
click at [569, 101] on span "Advanced" at bounding box center [564, 98] width 33 height 12
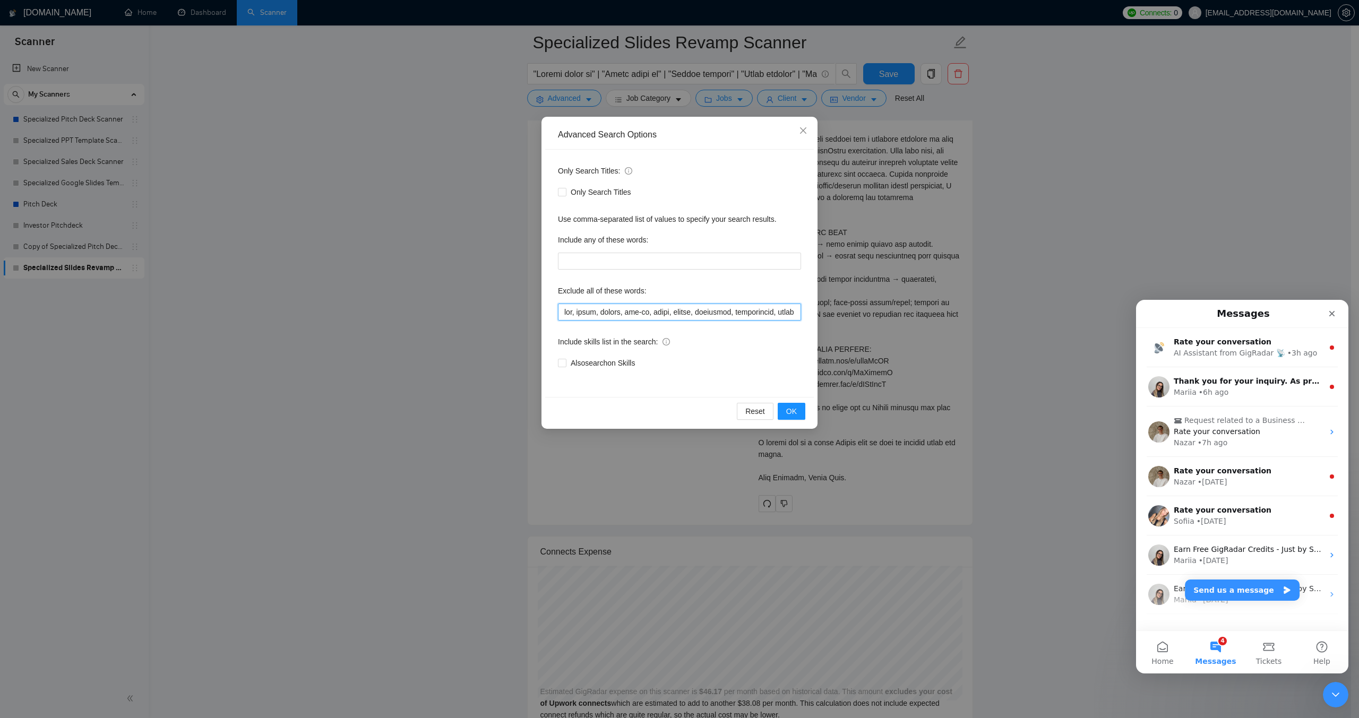
click at [648, 314] on input "text" at bounding box center [679, 312] width 243 height 17
paste input "google sheets", spreadsheet, "ms word", "word template", "microsoft word", docs…"
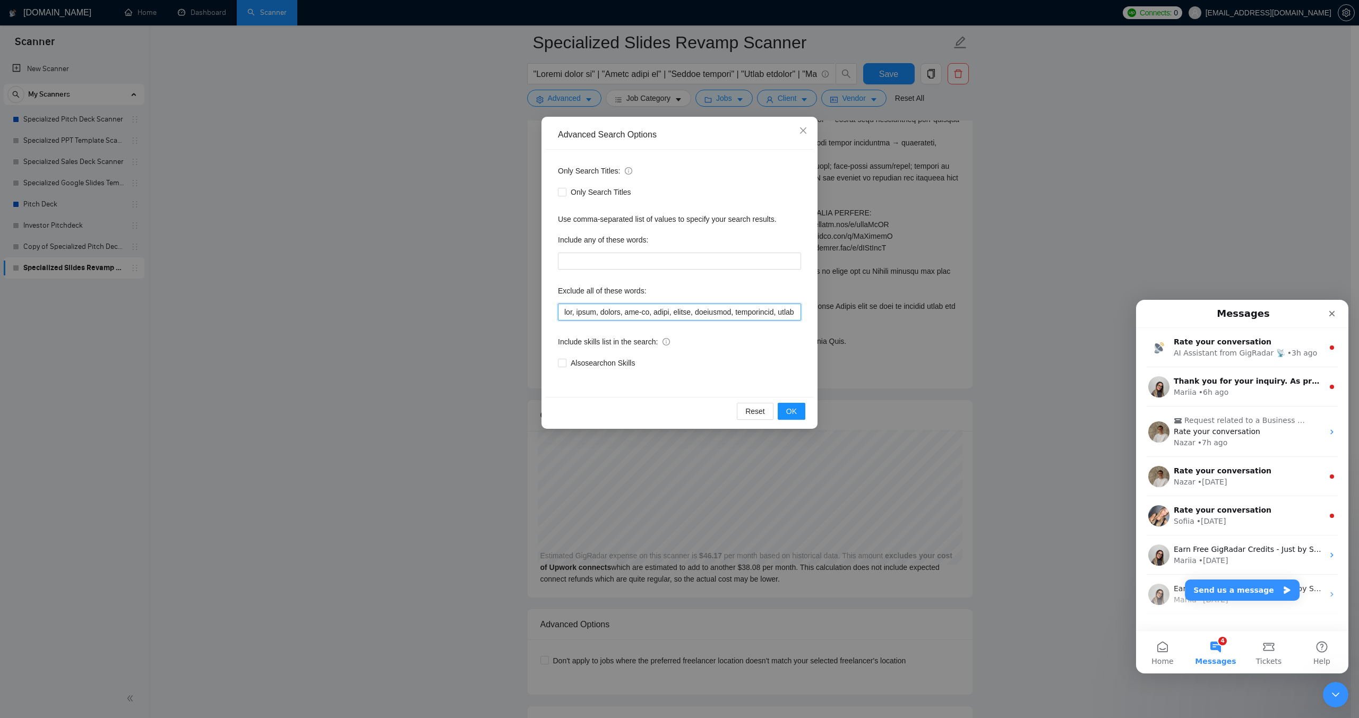
scroll to position [0, 4444]
type input "vba, macro, macros, add-in, addin, plugin, developer, programming, coder, scrip…"
click at [798, 413] on button "OK" at bounding box center [792, 411] width 28 height 17
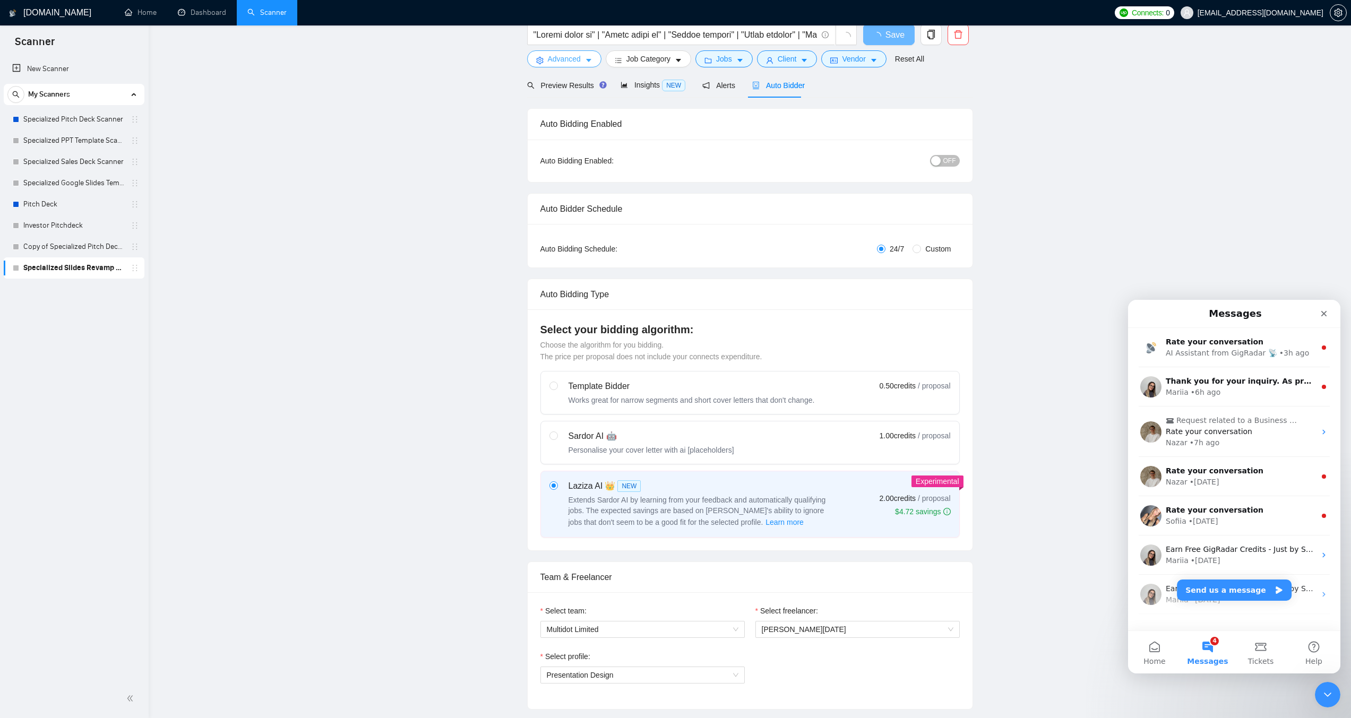
scroll to position [0, 0]
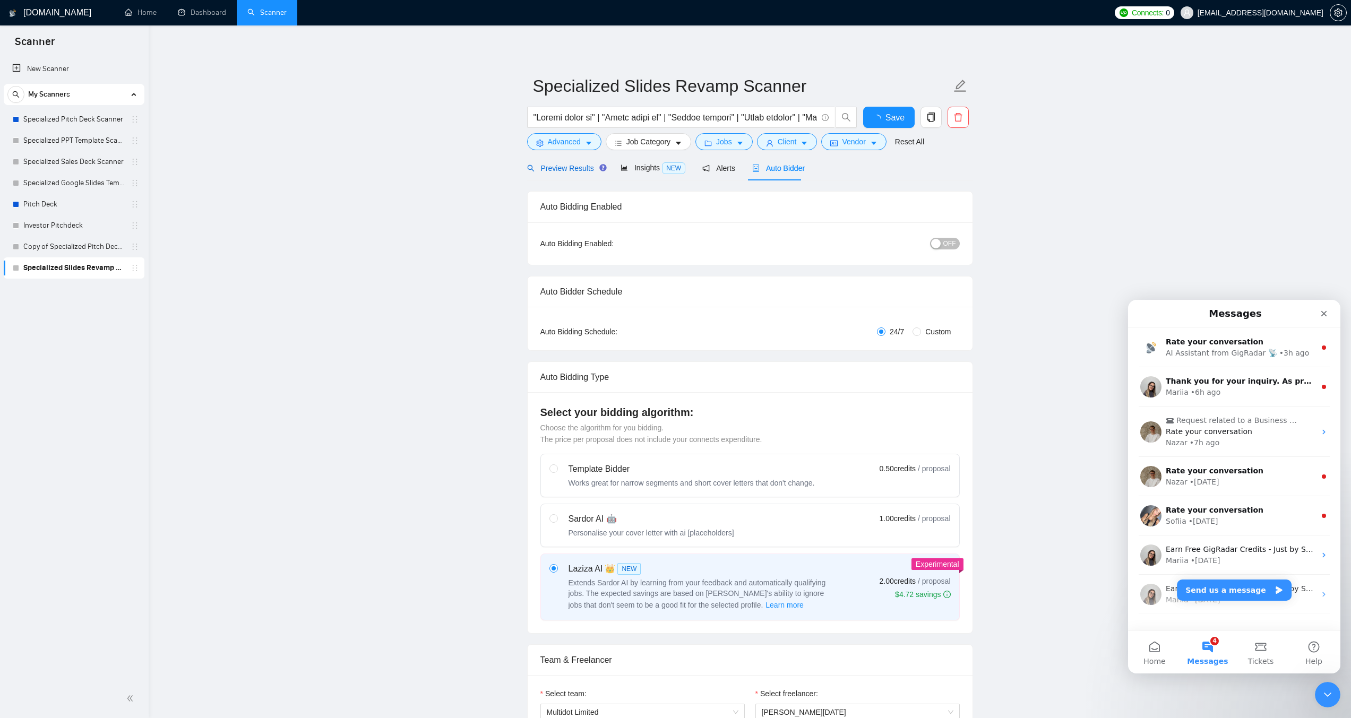
click at [565, 172] on span "Preview Results" at bounding box center [565, 168] width 76 height 8
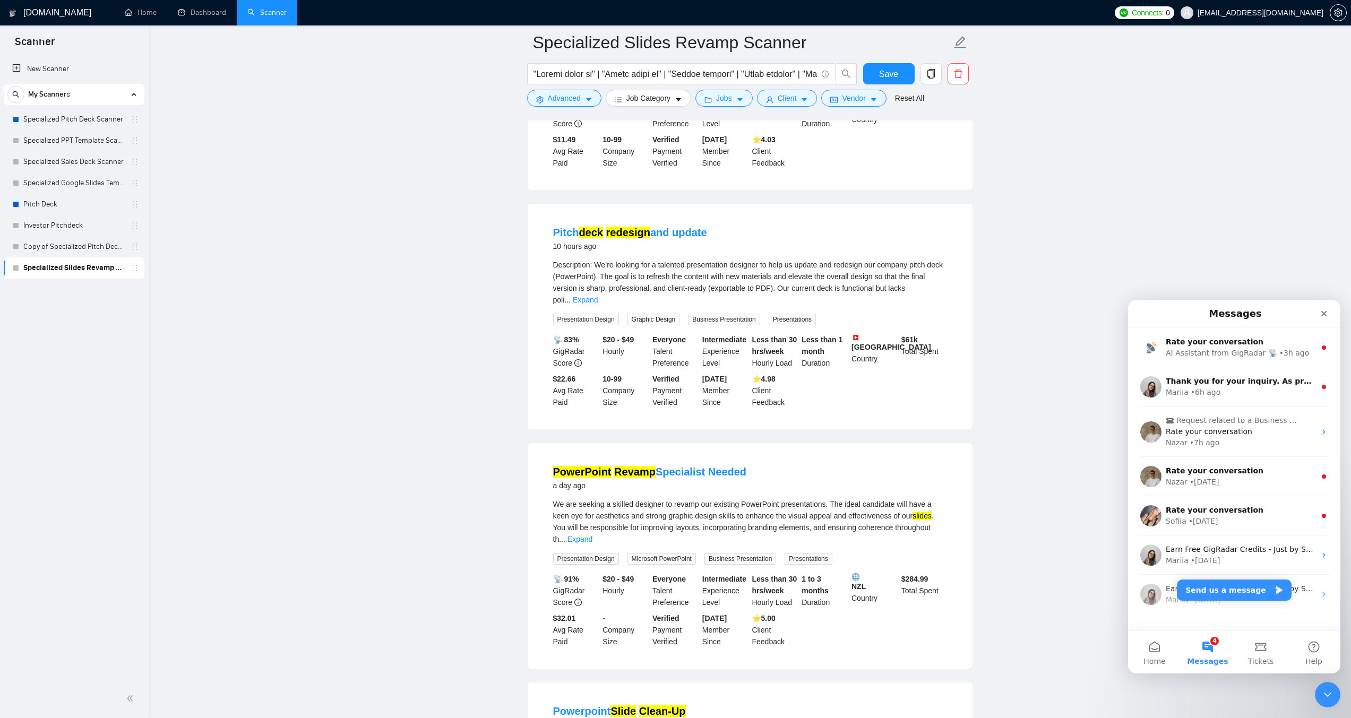
scroll to position [265, 0]
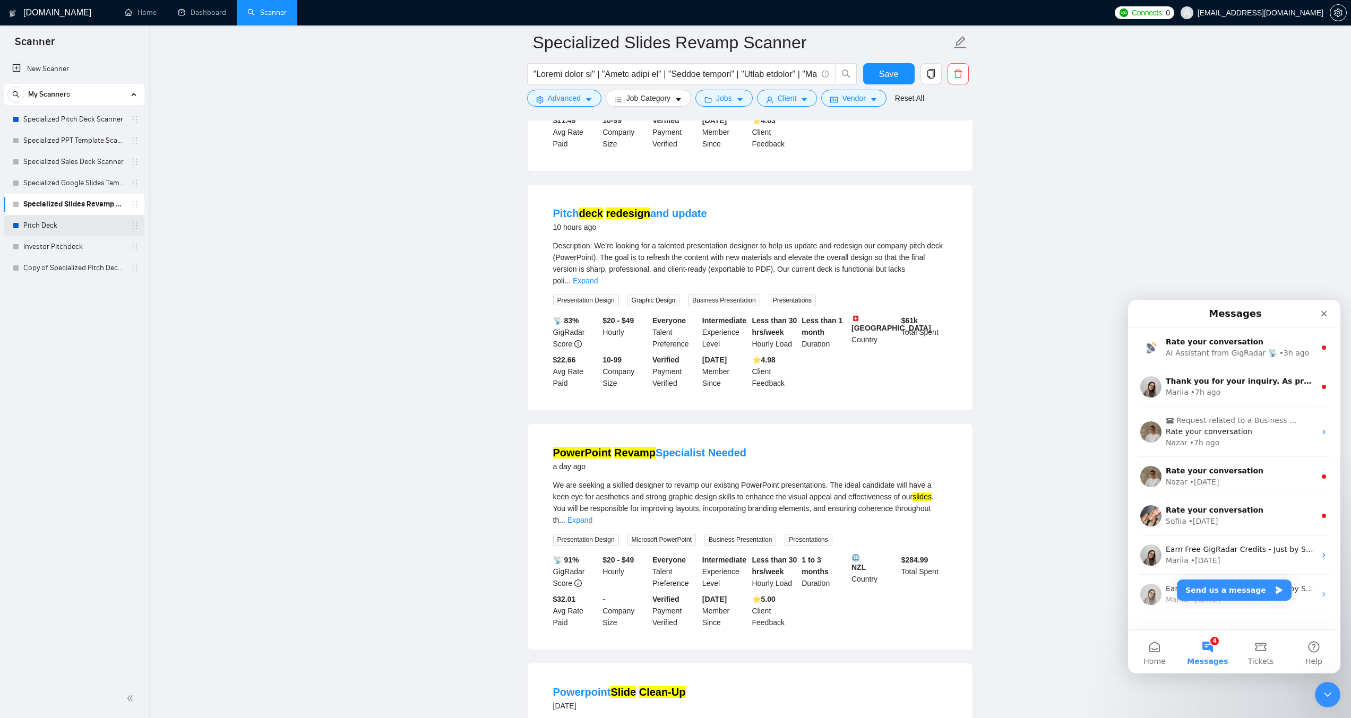
click at [38, 229] on link "Pitch Deck" at bounding box center [73, 225] width 101 height 21
click at [891, 73] on span "Save" at bounding box center [888, 73] width 19 height 13
click at [46, 222] on link "Pitch Deck" at bounding box center [73, 225] width 101 height 21
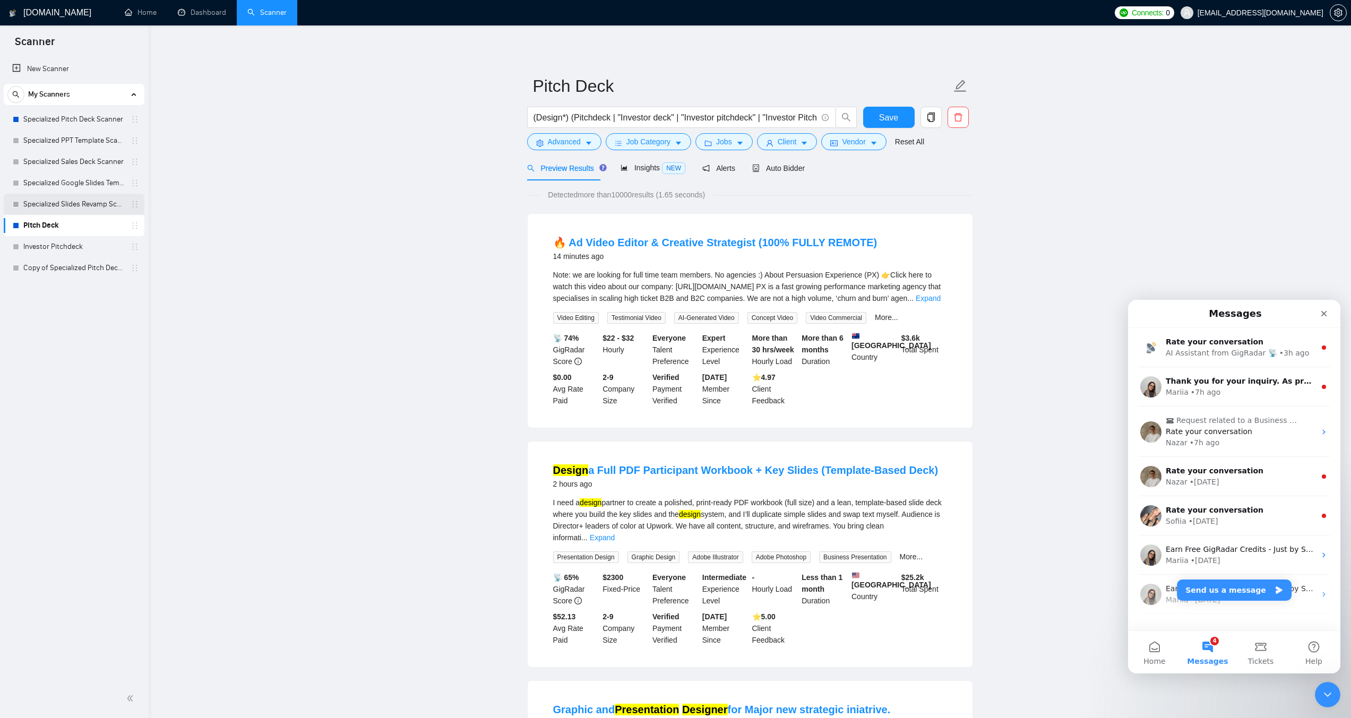
click at [64, 207] on link "Specialized Slides Revamp Scanner" at bounding box center [73, 204] width 101 height 21
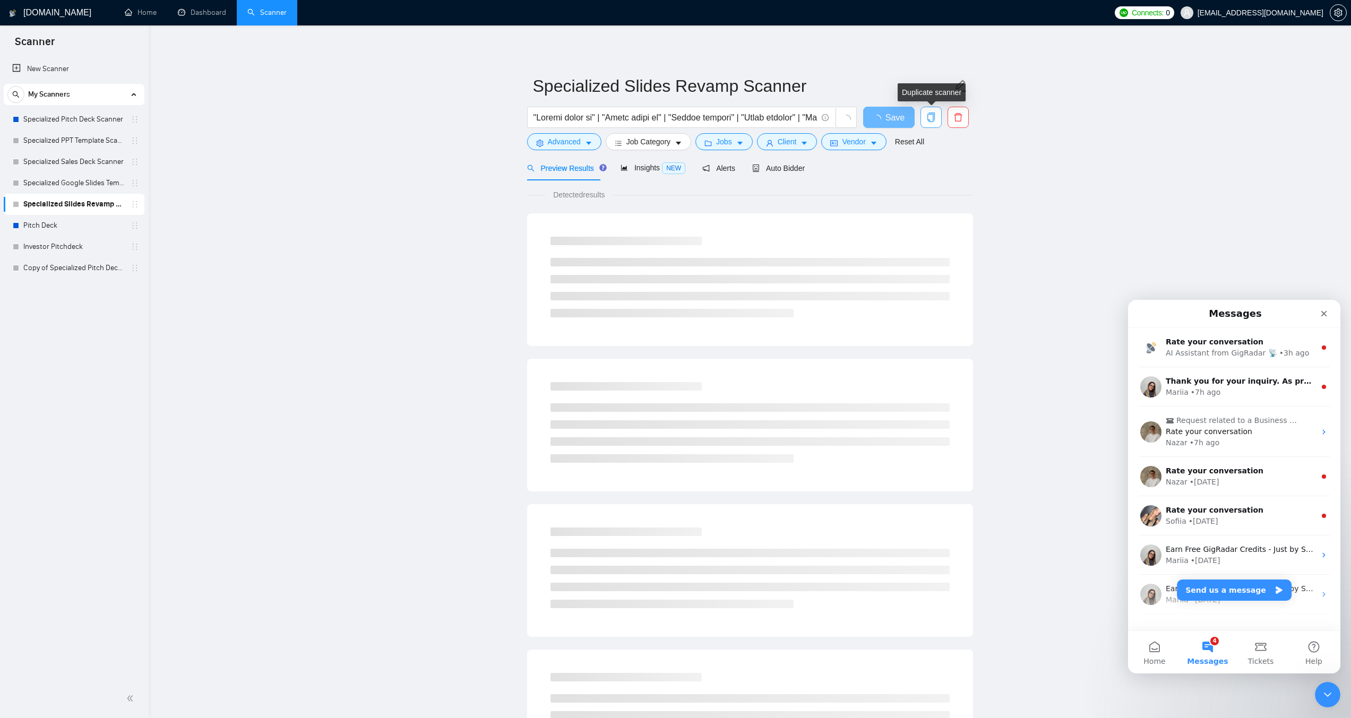
click at [935, 114] on icon "copy" at bounding box center [932, 118] width 10 height 10
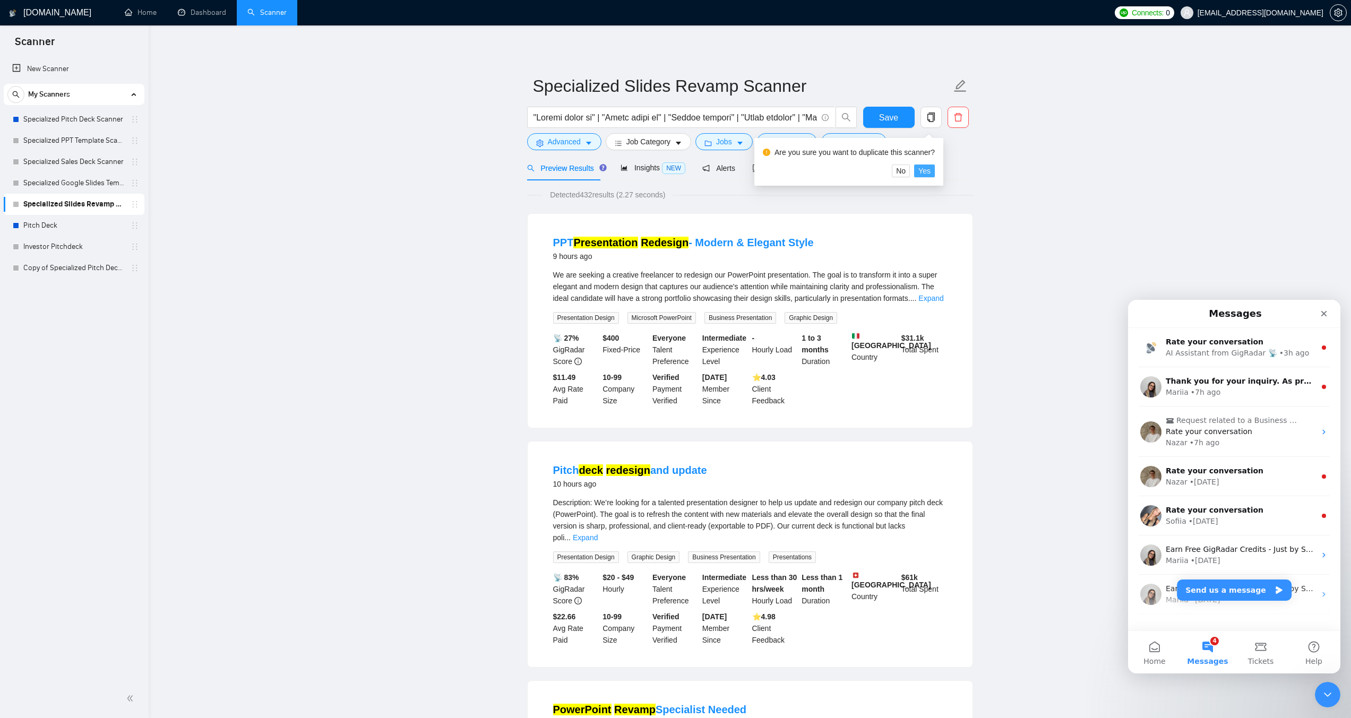
click at [923, 171] on span "Yes" at bounding box center [925, 171] width 12 height 12
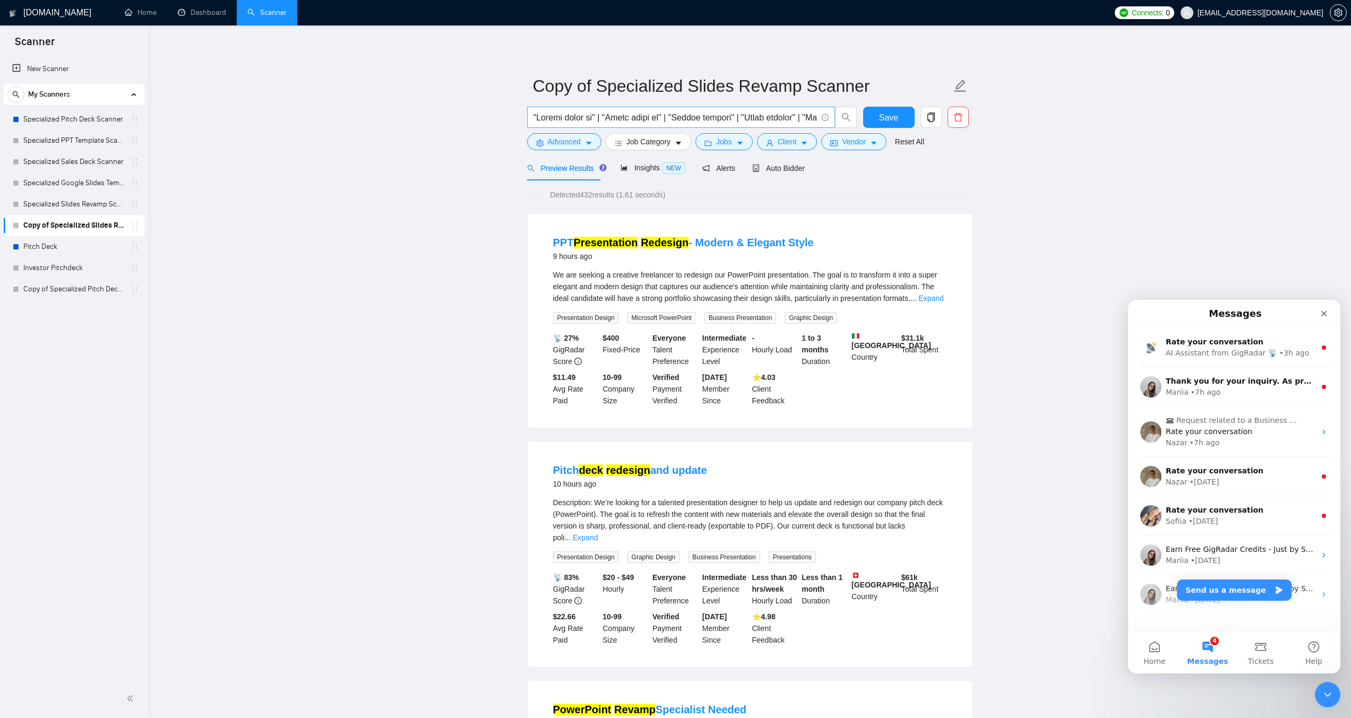
click at [721, 118] on input "text" at bounding box center [676, 117] width 284 height 13
click at [607, 79] on input "Copy of Specialized Slides Revamp Scanner" at bounding box center [742, 86] width 418 height 27
type input "Generic Scanner"
click at [640, 114] on input "text" at bounding box center [676, 117] width 284 height 13
paste input "((slide* | "slide deck" | deck* | presenta* | "presentation design" | "presenta…"
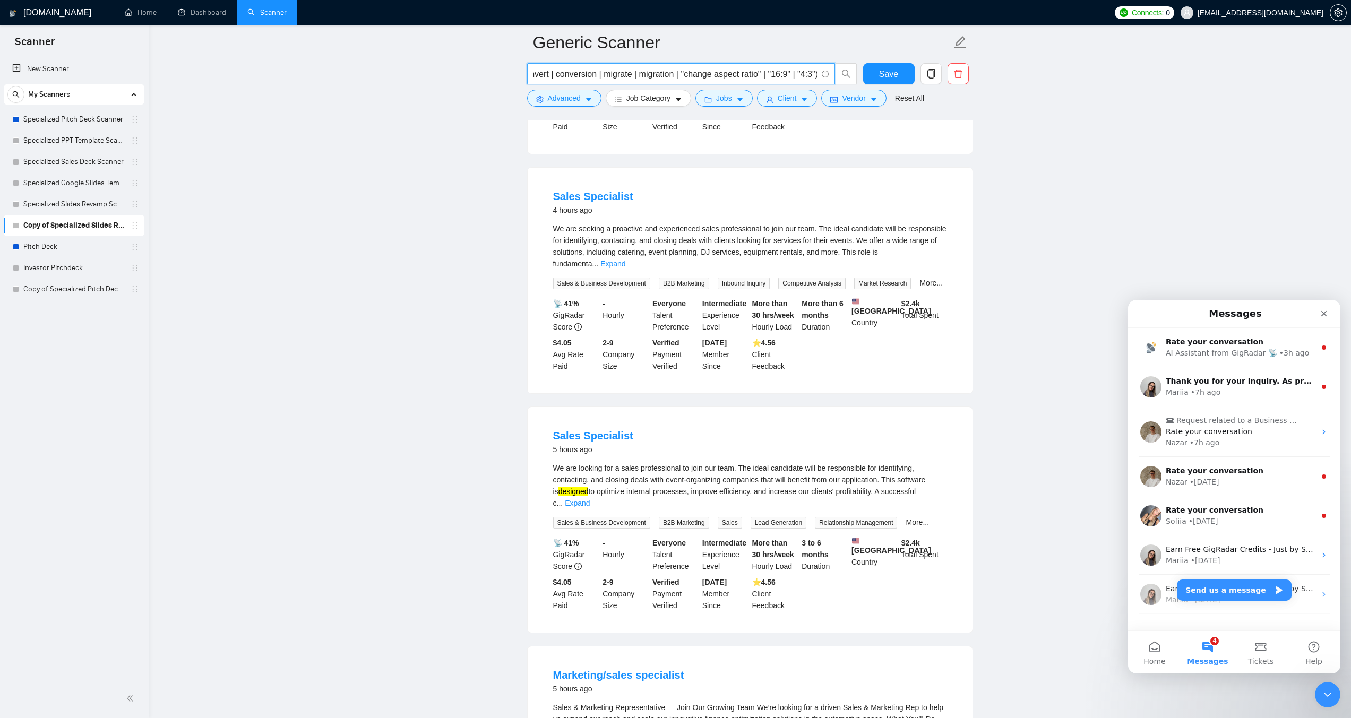
scroll to position [531, 0]
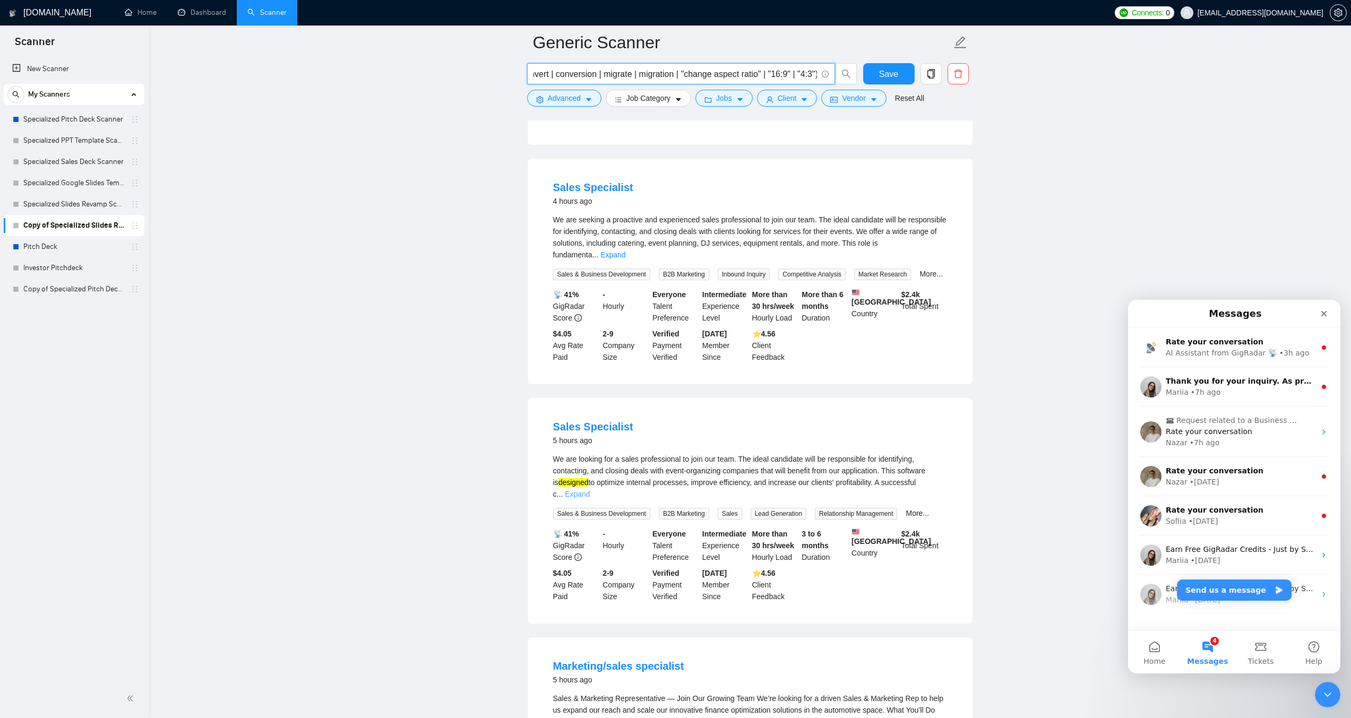
type input "((slide* | "slide deck" | deck* | presenta* | "presentation design" | "presenta…"
click at [590, 490] on link "Expand" at bounding box center [577, 494] width 25 height 8
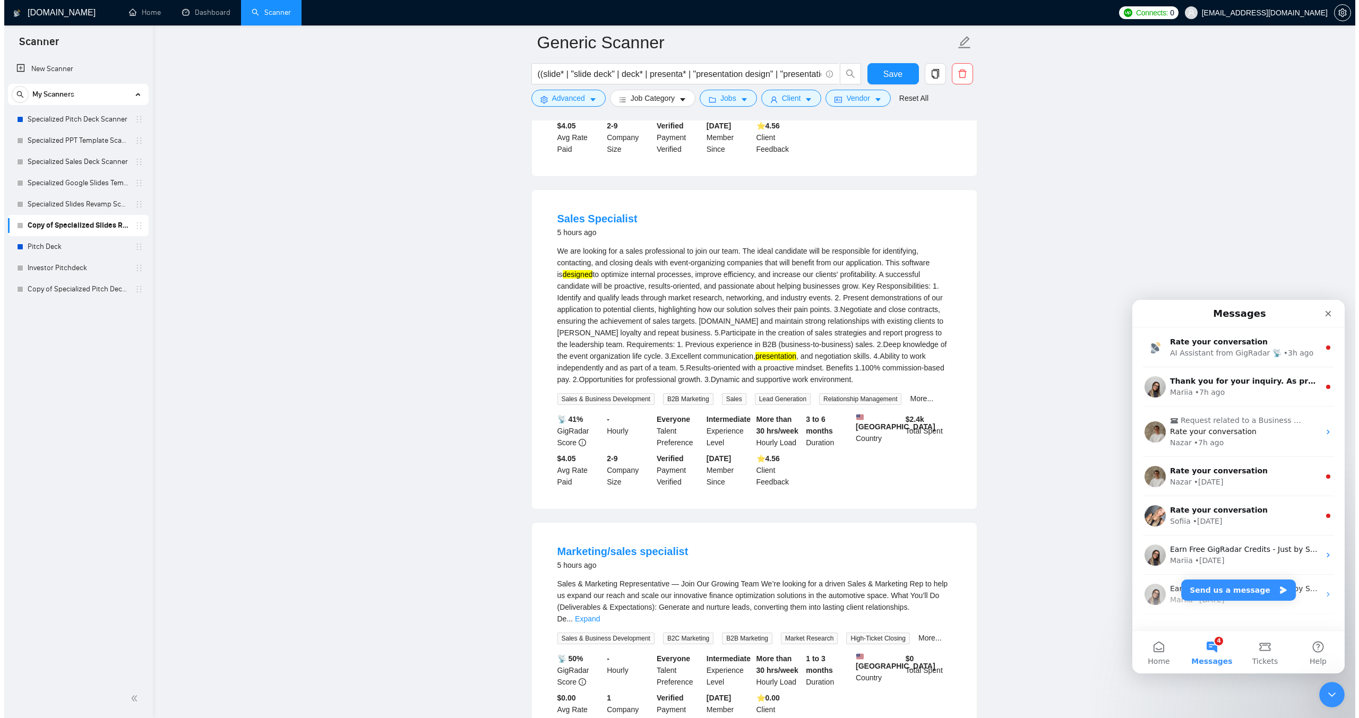
scroll to position [743, 0]
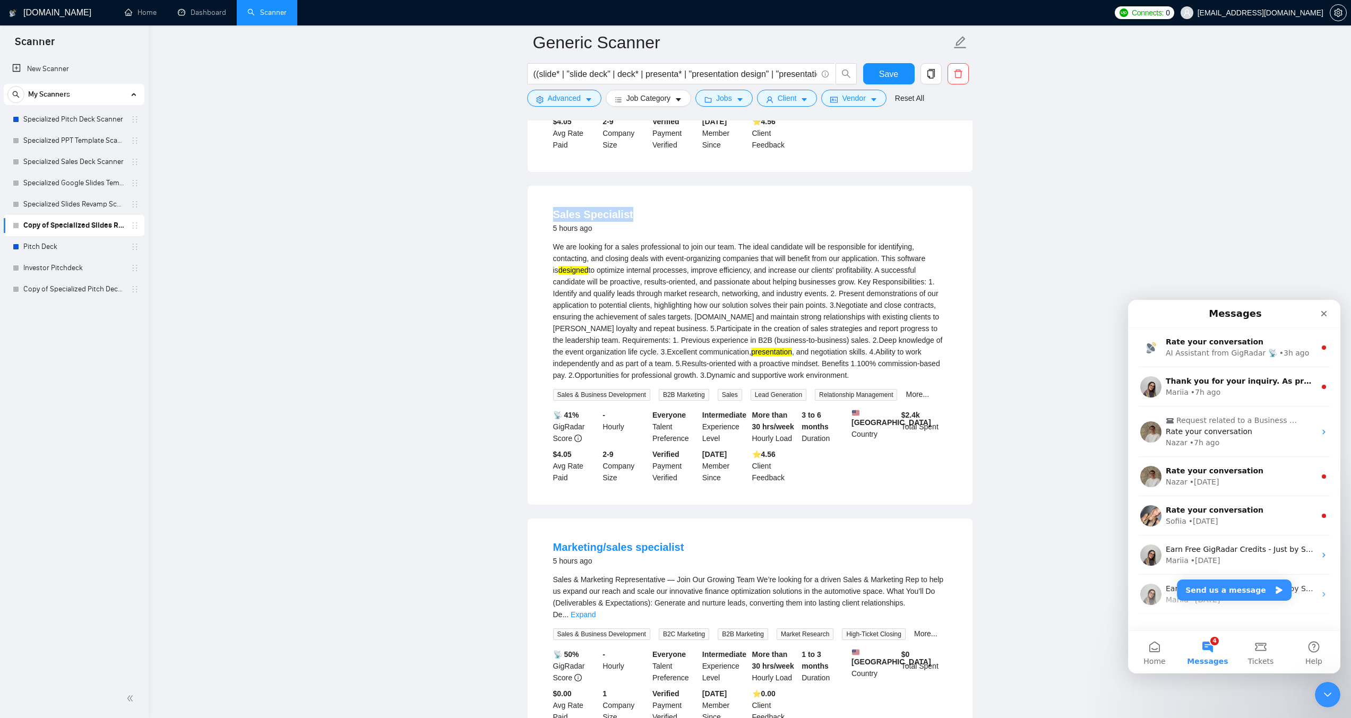
drag, startPoint x: 633, startPoint y: 198, endPoint x: 553, endPoint y: 198, distance: 80.2
click at [553, 207] on div "Sales Specialist 5 hours ago" at bounding box center [750, 221] width 394 height 28
copy link "Sales Specialist"
click at [579, 100] on span "Advanced" at bounding box center [564, 98] width 33 height 12
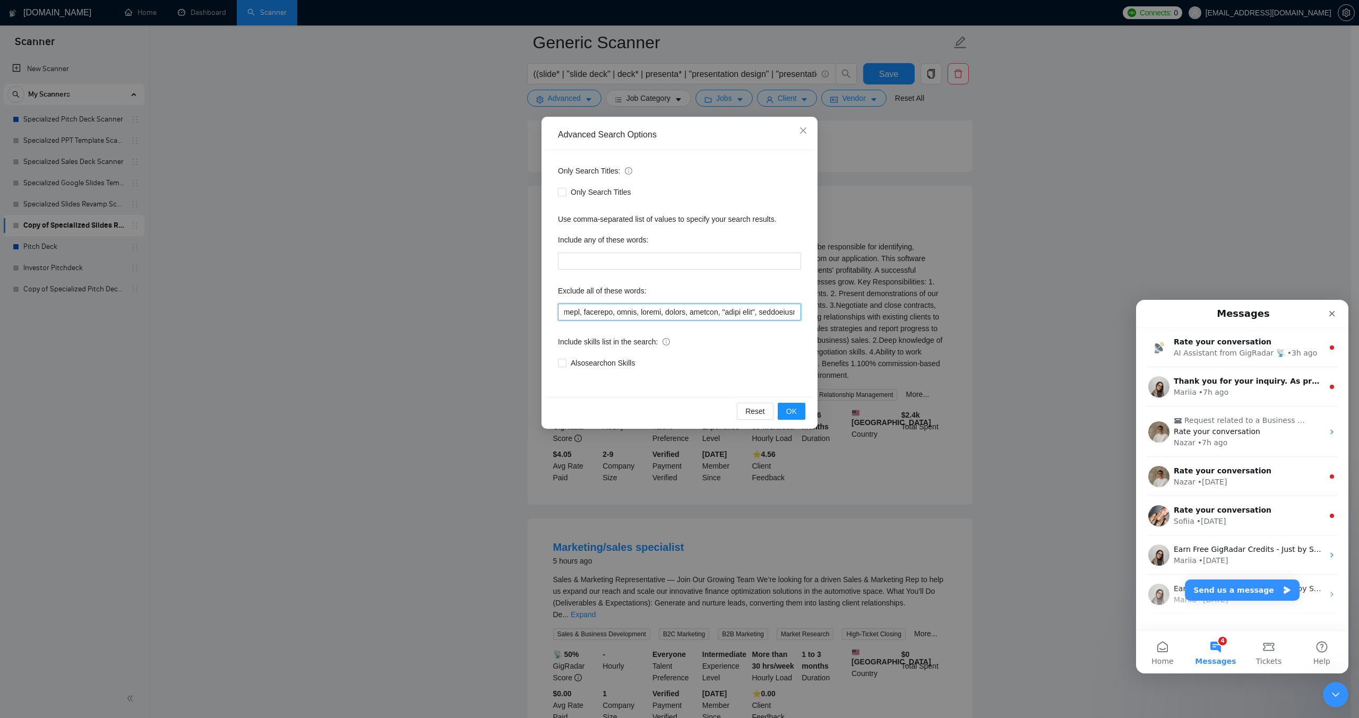
scroll to position [0, 4444]
drag, startPoint x: 698, startPoint y: 312, endPoint x: 952, endPoint y: 323, distance: 254.0
click at [952, 323] on div "Advanced Search Options Only Search Titles: Only Search Titles Use comma-separa…" at bounding box center [679, 359] width 1359 height 718
paste input "Sales Specialist"
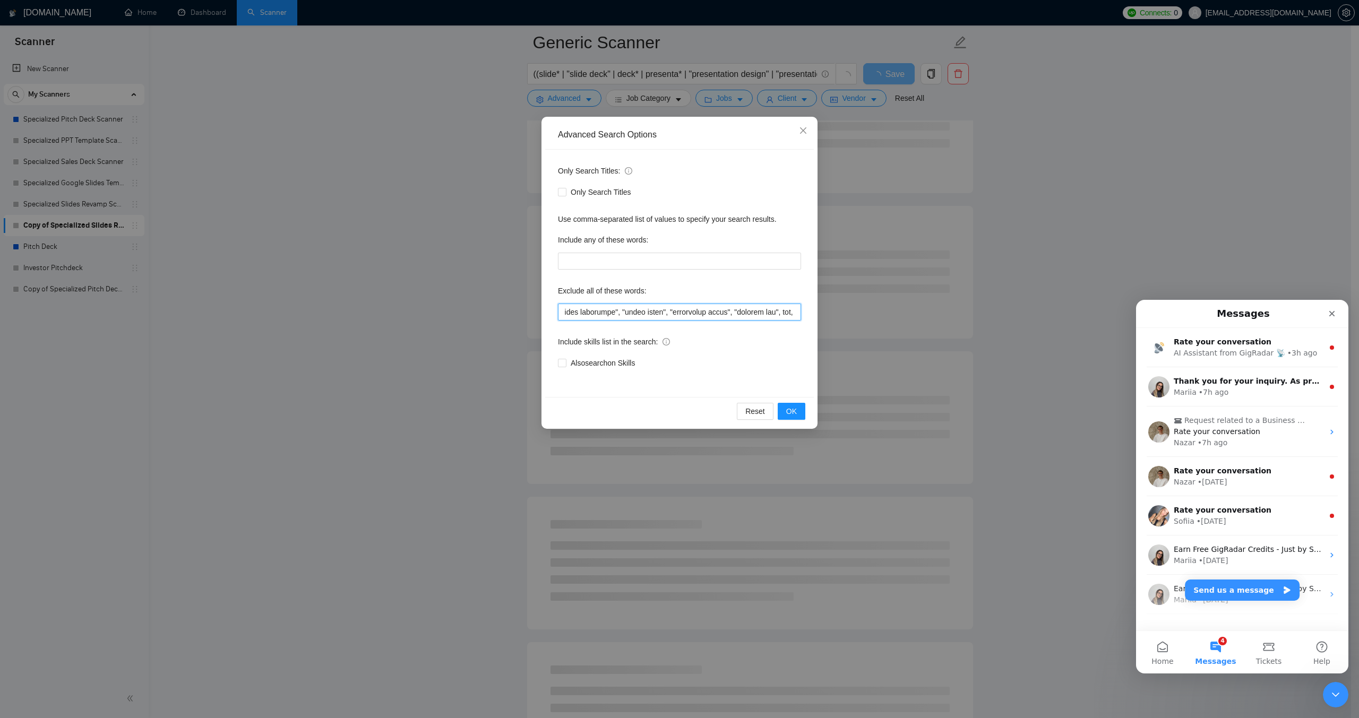
click at [746, 311] on input "text" at bounding box center [679, 312] width 243 height 17
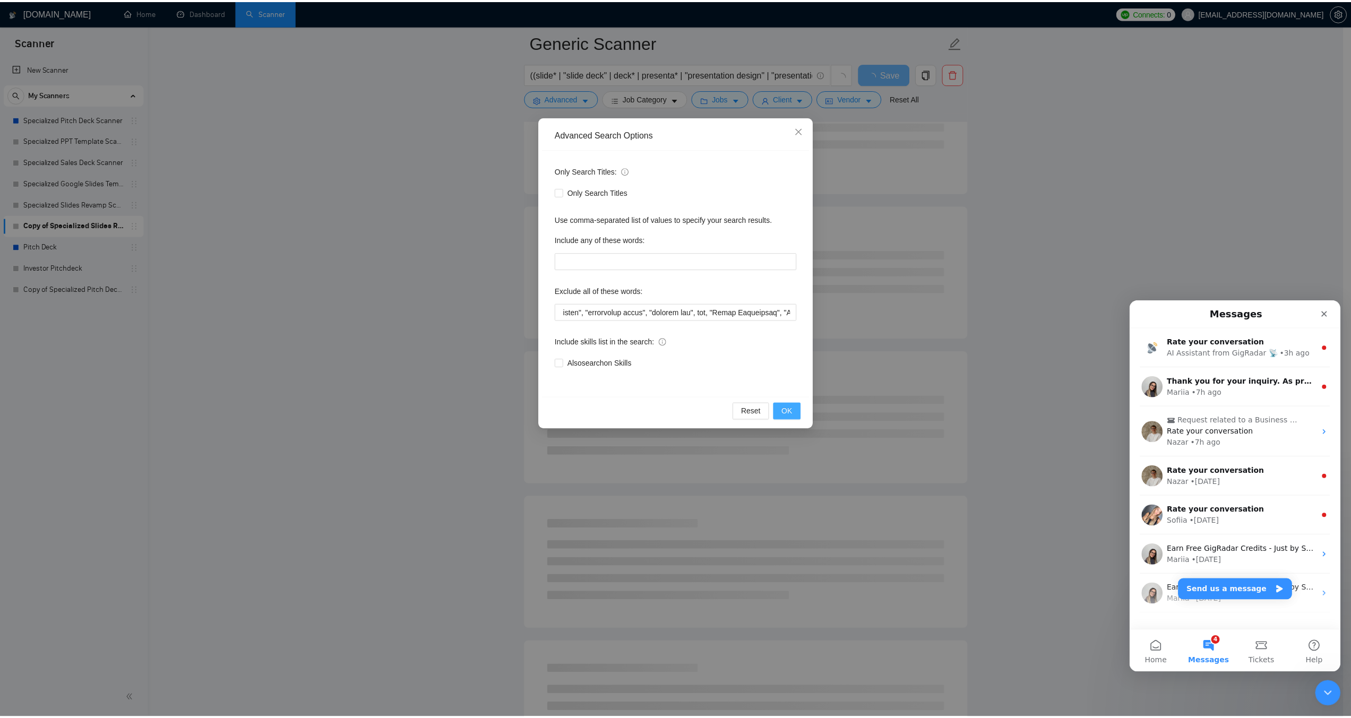
scroll to position [0, 0]
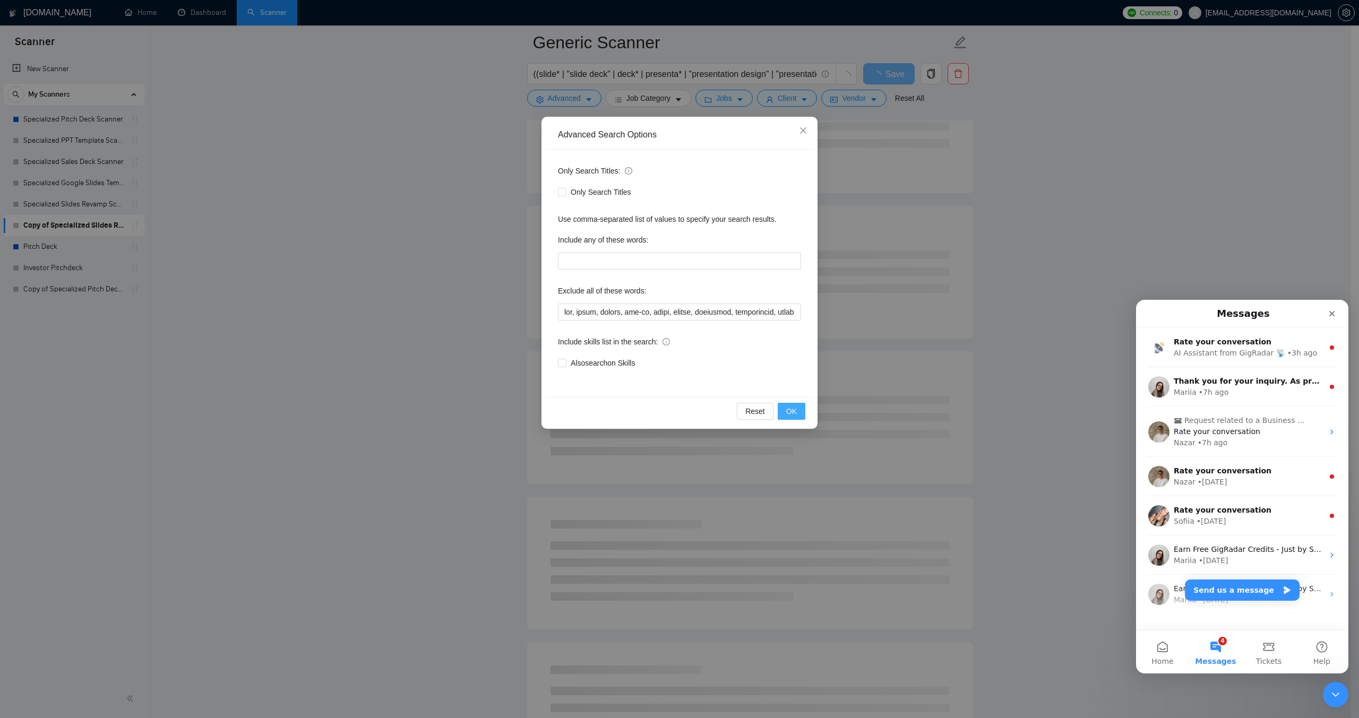
click at [791, 410] on span "OK" at bounding box center [791, 412] width 11 height 12
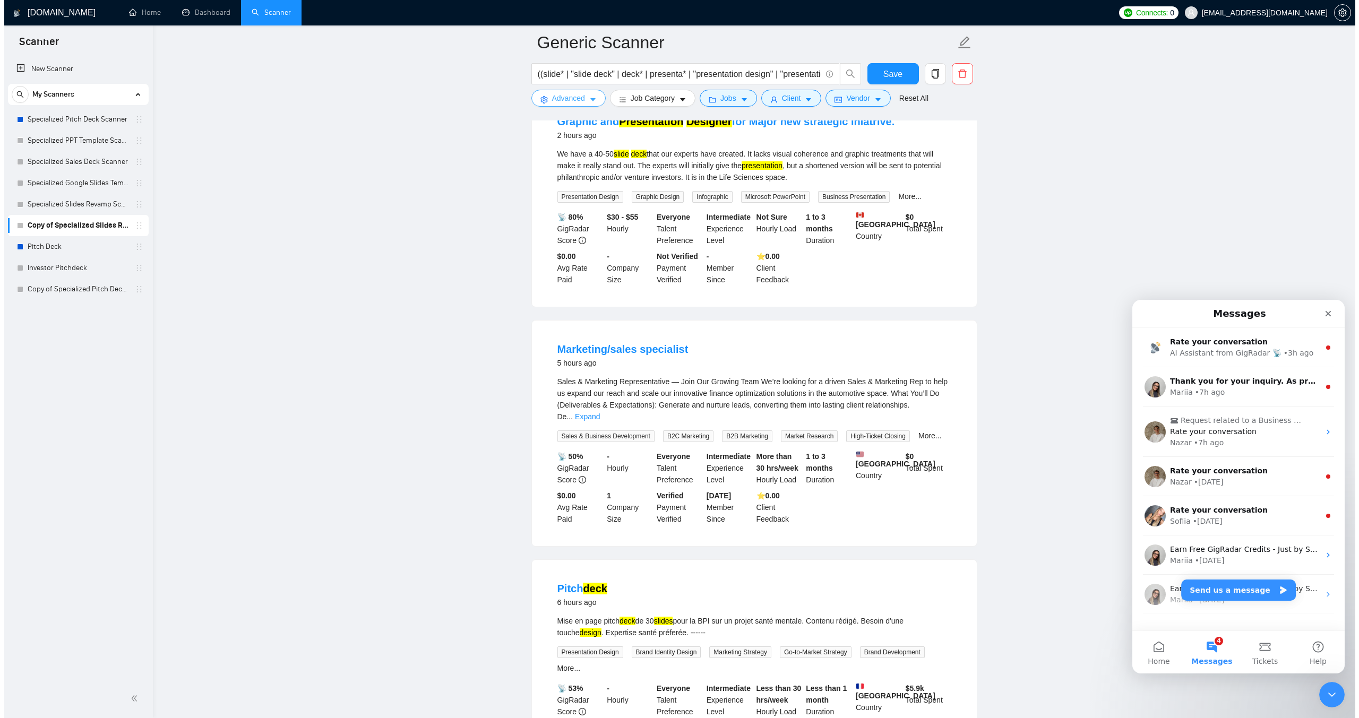
scroll to position [372, 0]
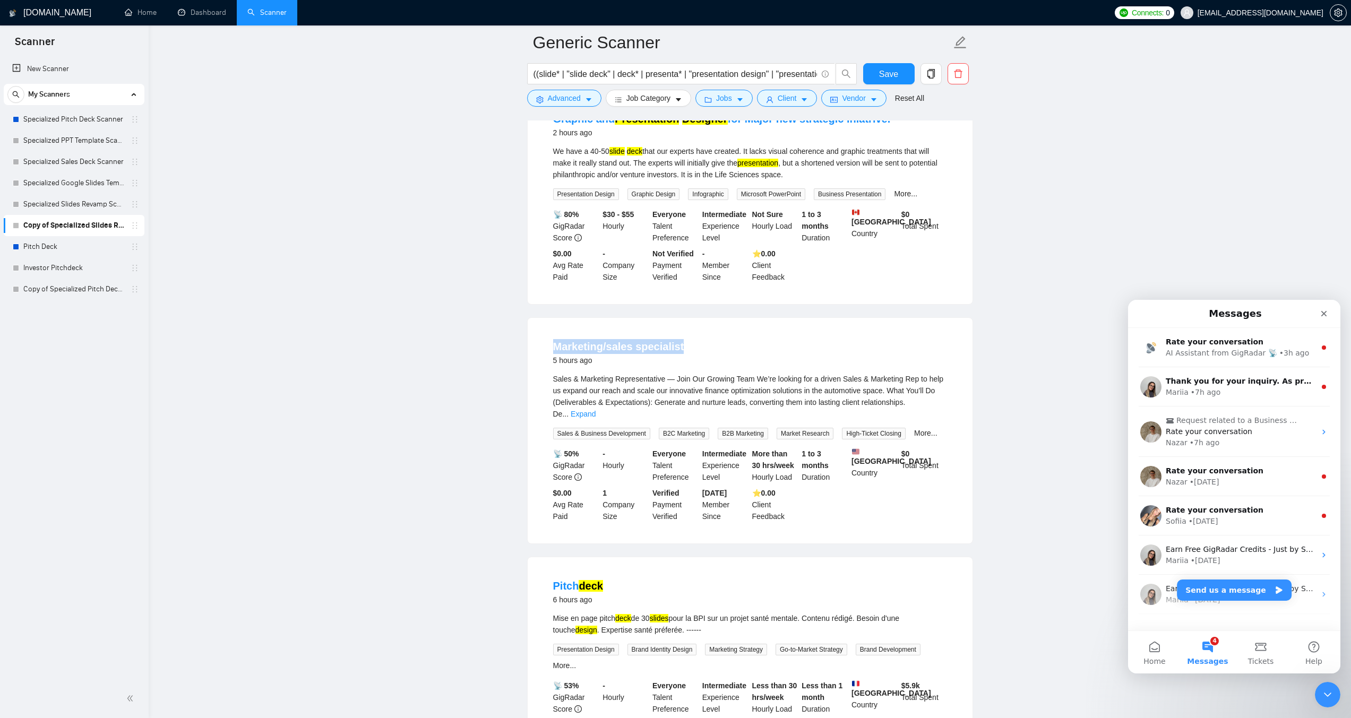
drag, startPoint x: 546, startPoint y: 336, endPoint x: 684, endPoint y: 340, distance: 137.6
click at [684, 340] on li "Marketing/sales specialist 5 hours ago Sales & Marketing Representative — Join …" at bounding box center [750, 431] width 419 height 200
copy link "Marketing/sales specialist"
click at [576, 101] on span "Advanced" at bounding box center [564, 98] width 33 height 12
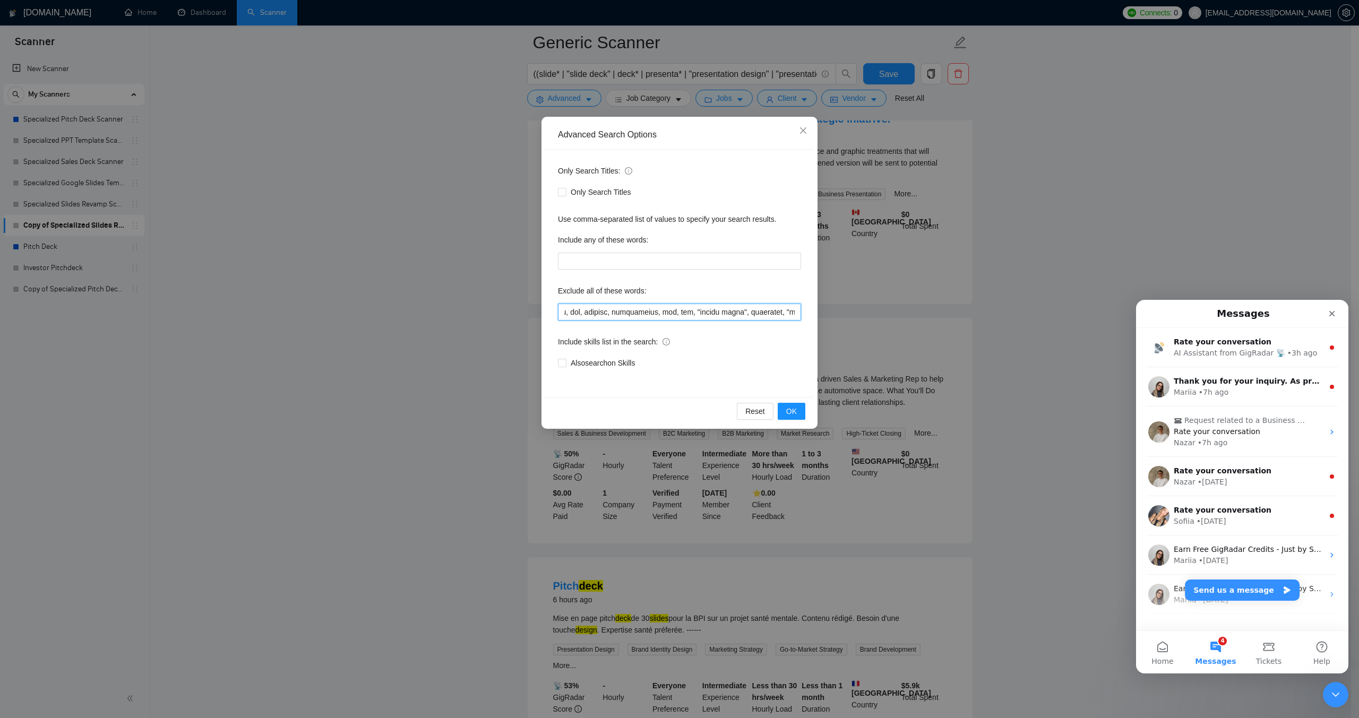
scroll to position [0, 3251]
drag, startPoint x: 714, startPoint y: 312, endPoint x: 879, endPoint y: 314, distance: 165.1
click at [879, 314] on div "Advanced Search Options Only Search Titles: Only Search Titles Use comma-separa…" at bounding box center [679, 359] width 1359 height 718
click at [755, 310] on input "text" at bounding box center [679, 312] width 243 height 17
paste input "Marketing/sales specialist"
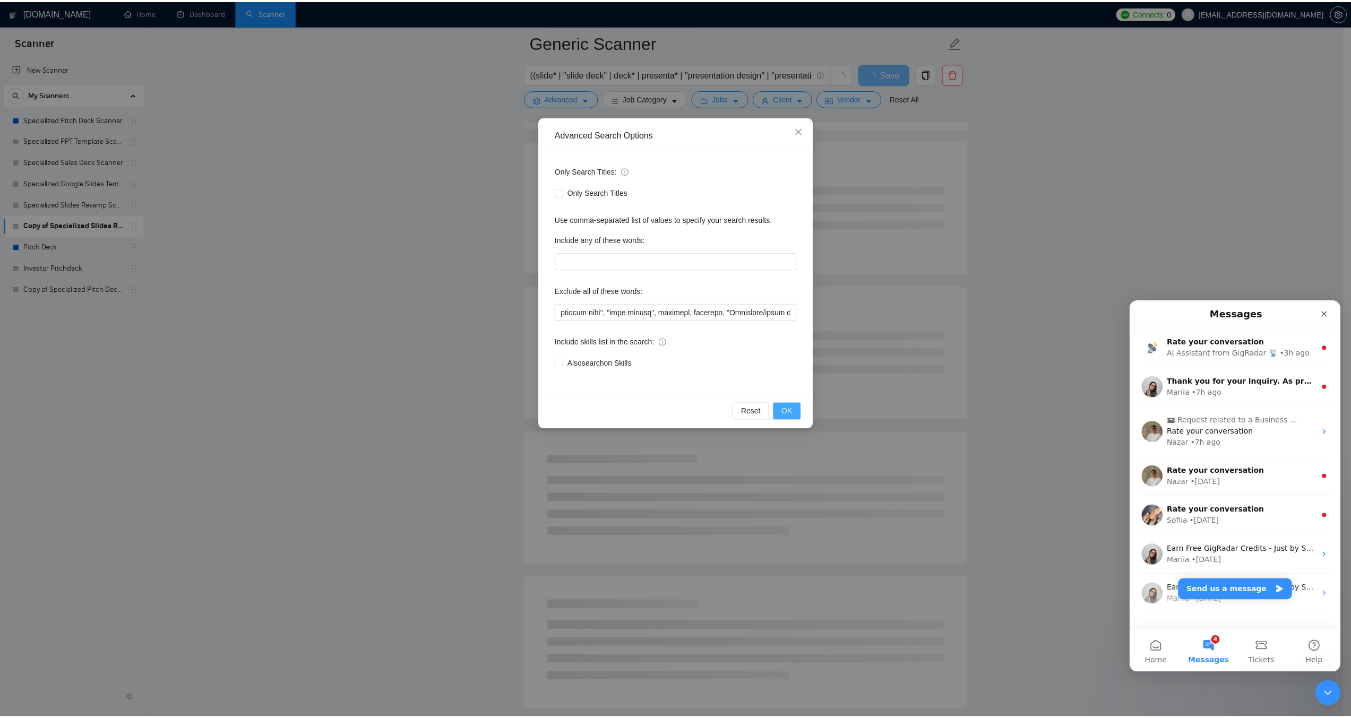
scroll to position [0, 0]
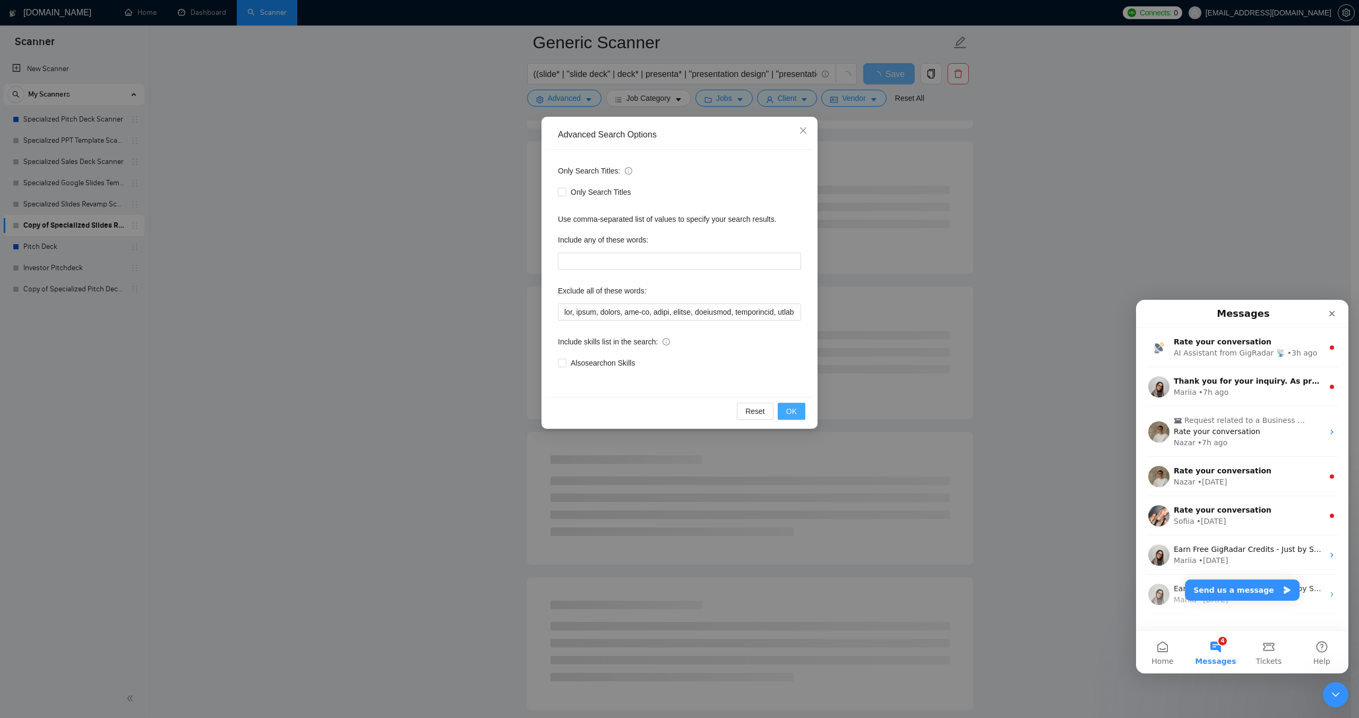
click at [791, 412] on span "OK" at bounding box center [791, 412] width 11 height 12
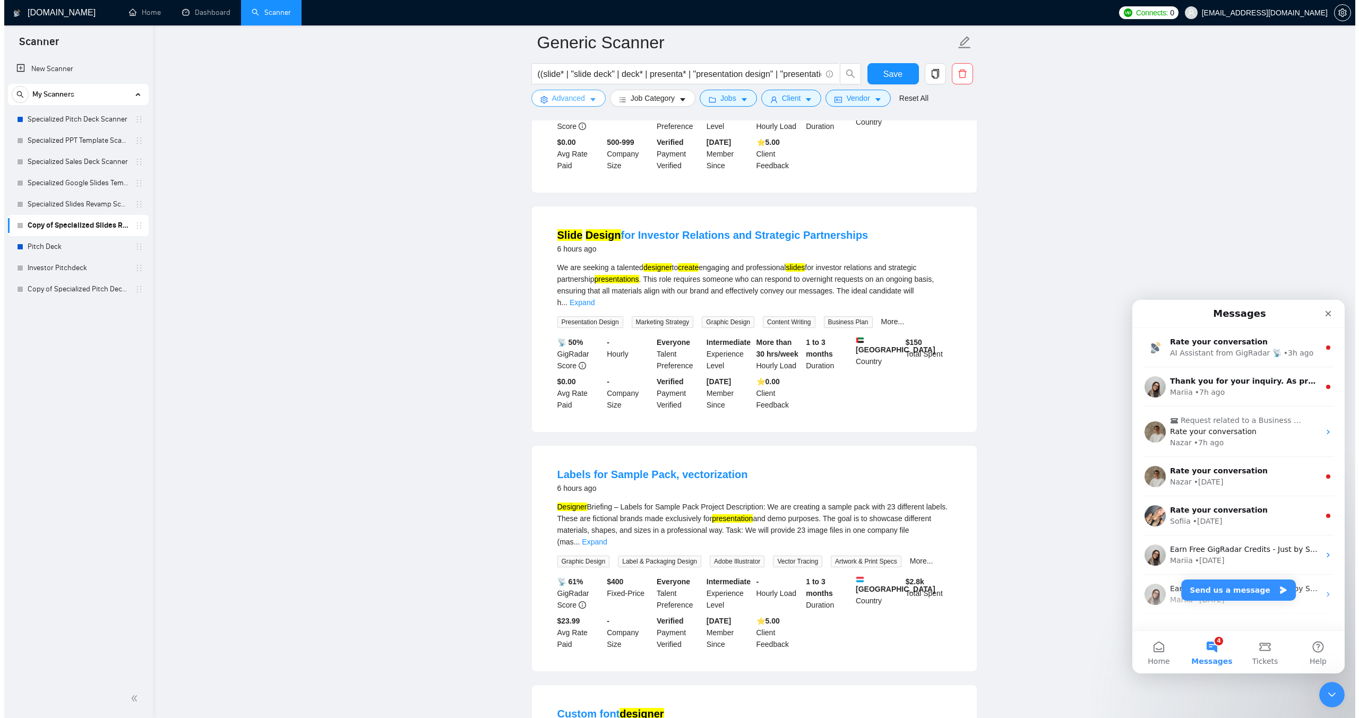
scroll to position [743, 0]
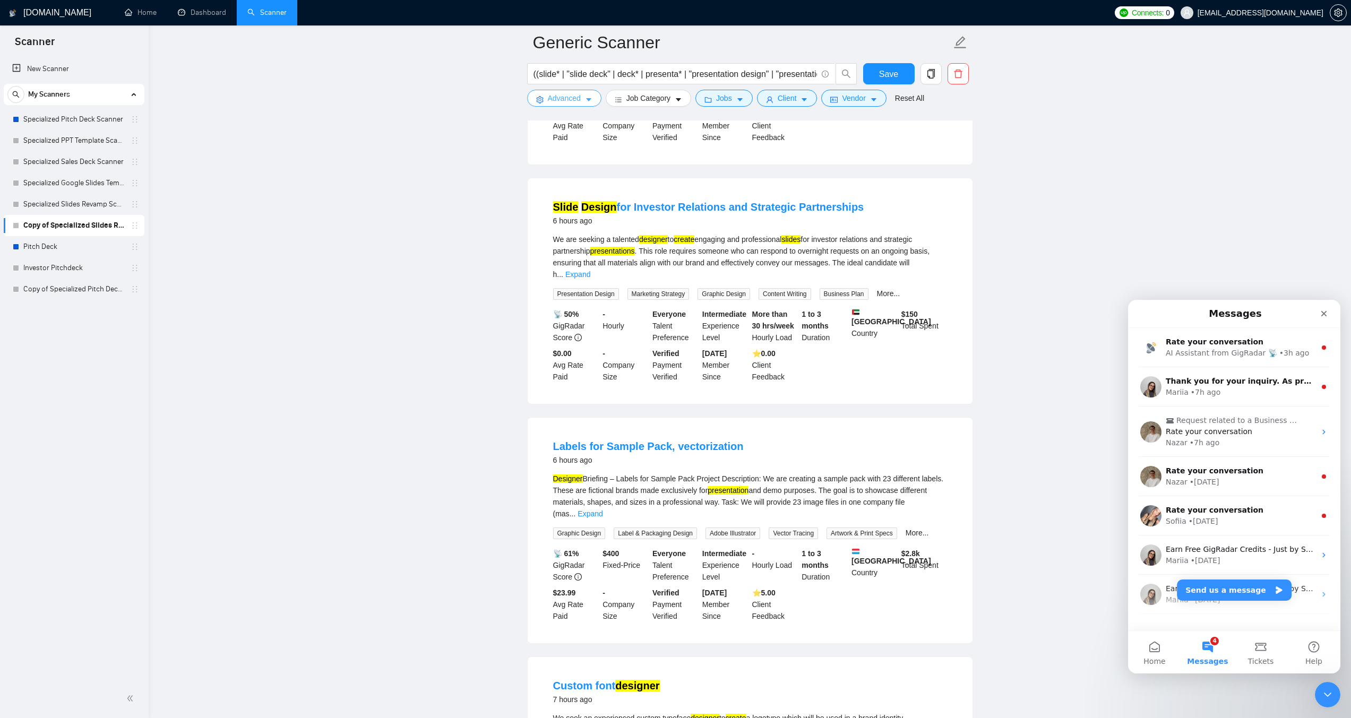
click at [587, 104] on button "Advanced" at bounding box center [564, 98] width 74 height 17
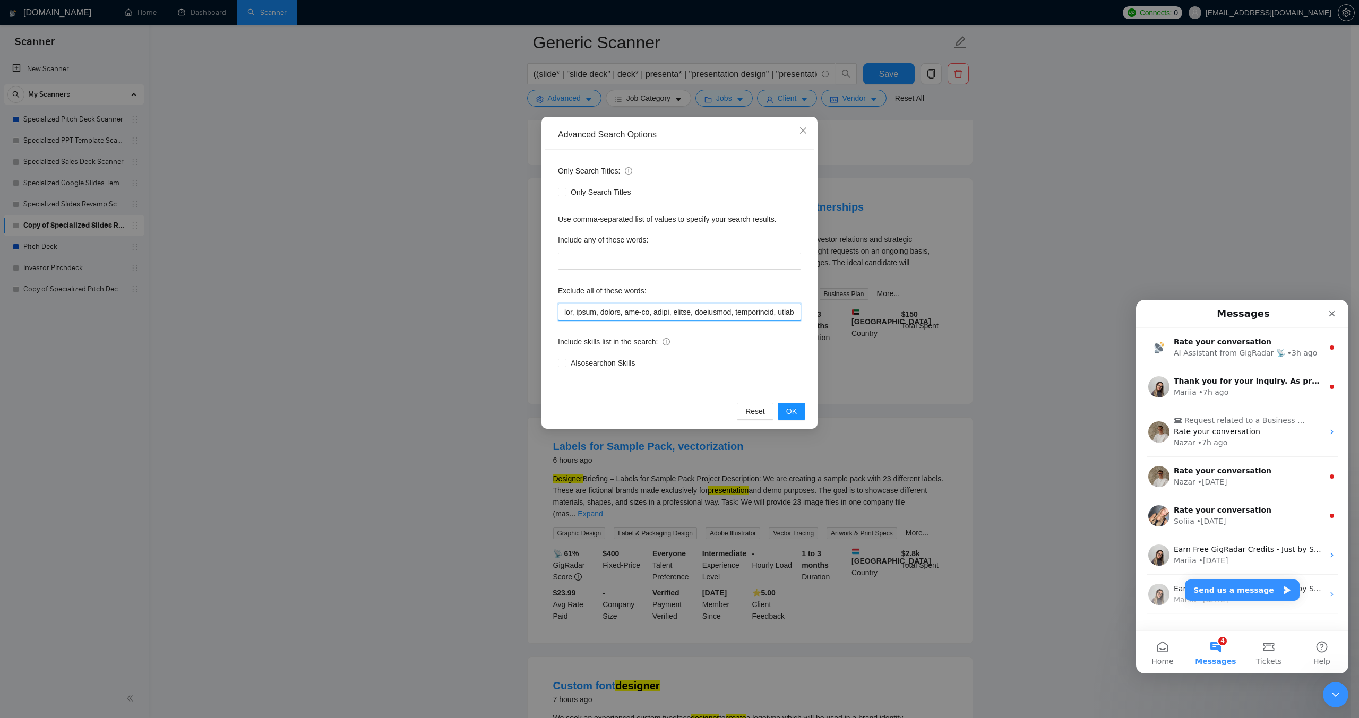
click at [675, 313] on input "text" at bounding box center [679, 312] width 243 height 17
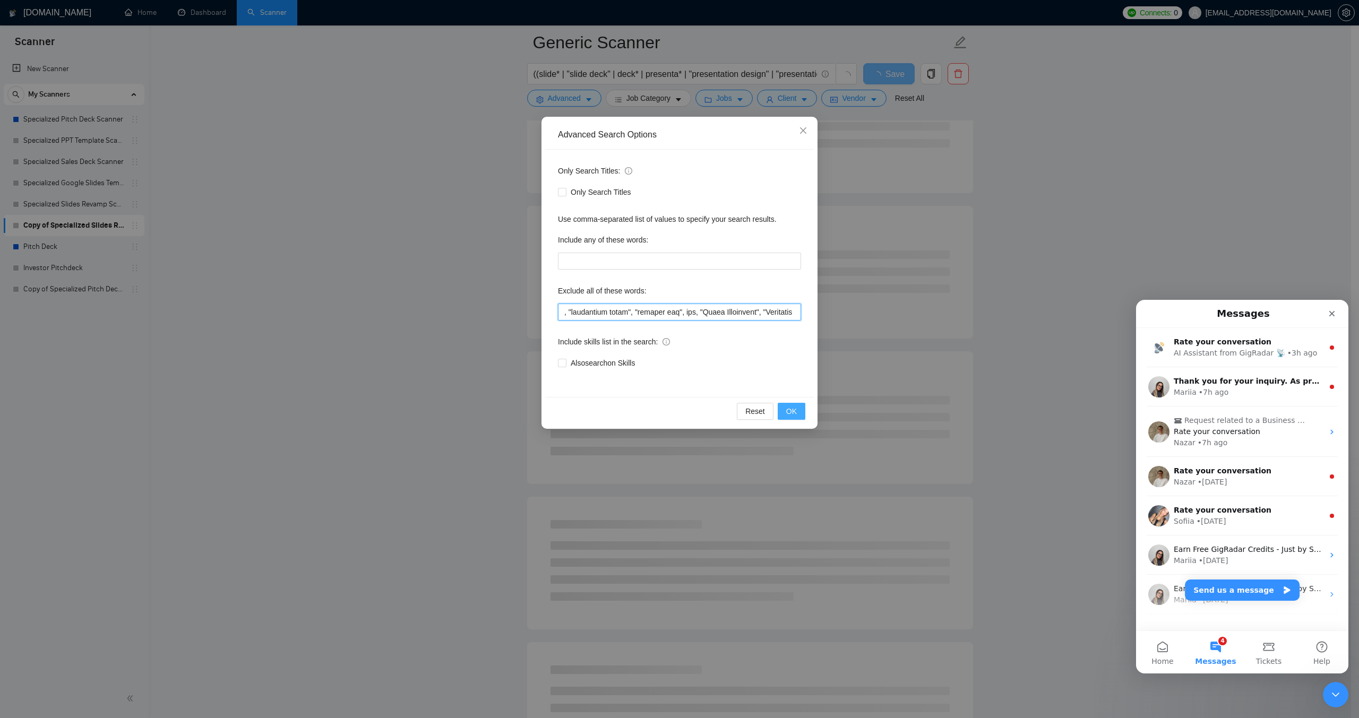
type input "vba, macro, macros, add-in, addin, plugin, developer, programming, coder, scrip…"
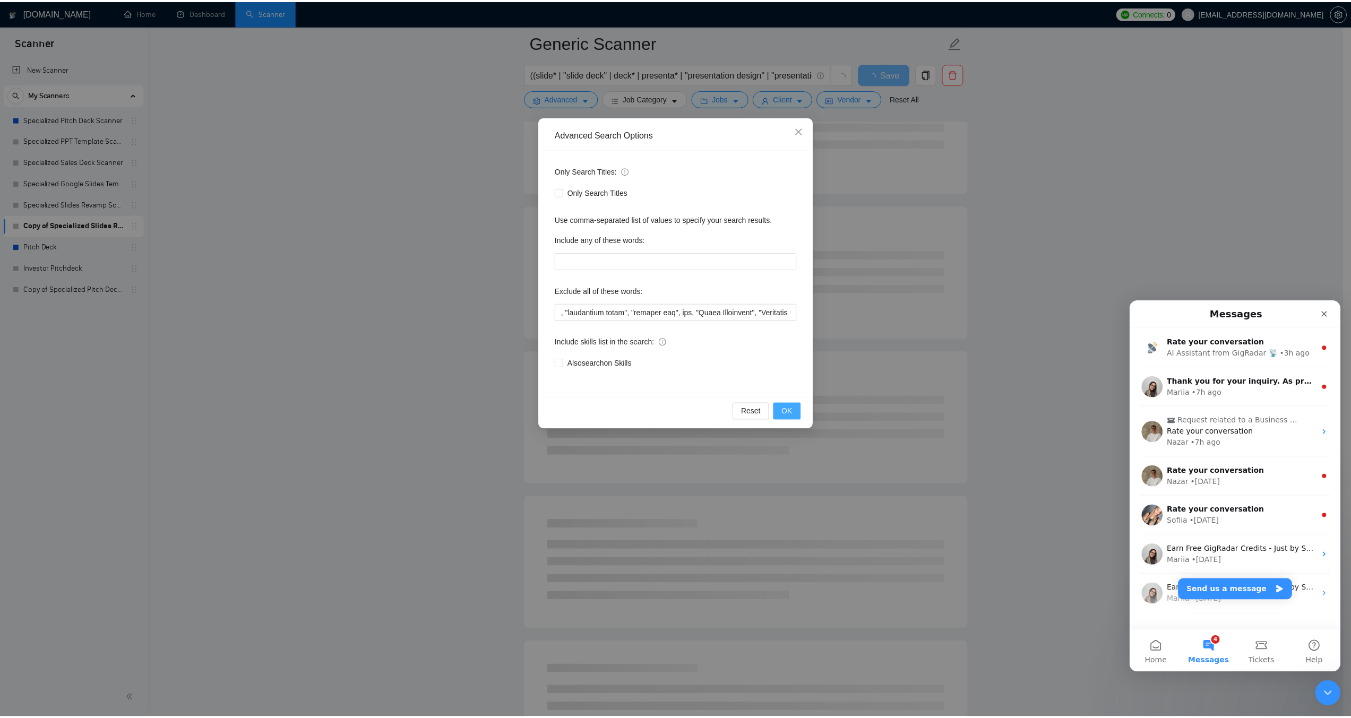
scroll to position [0, 0]
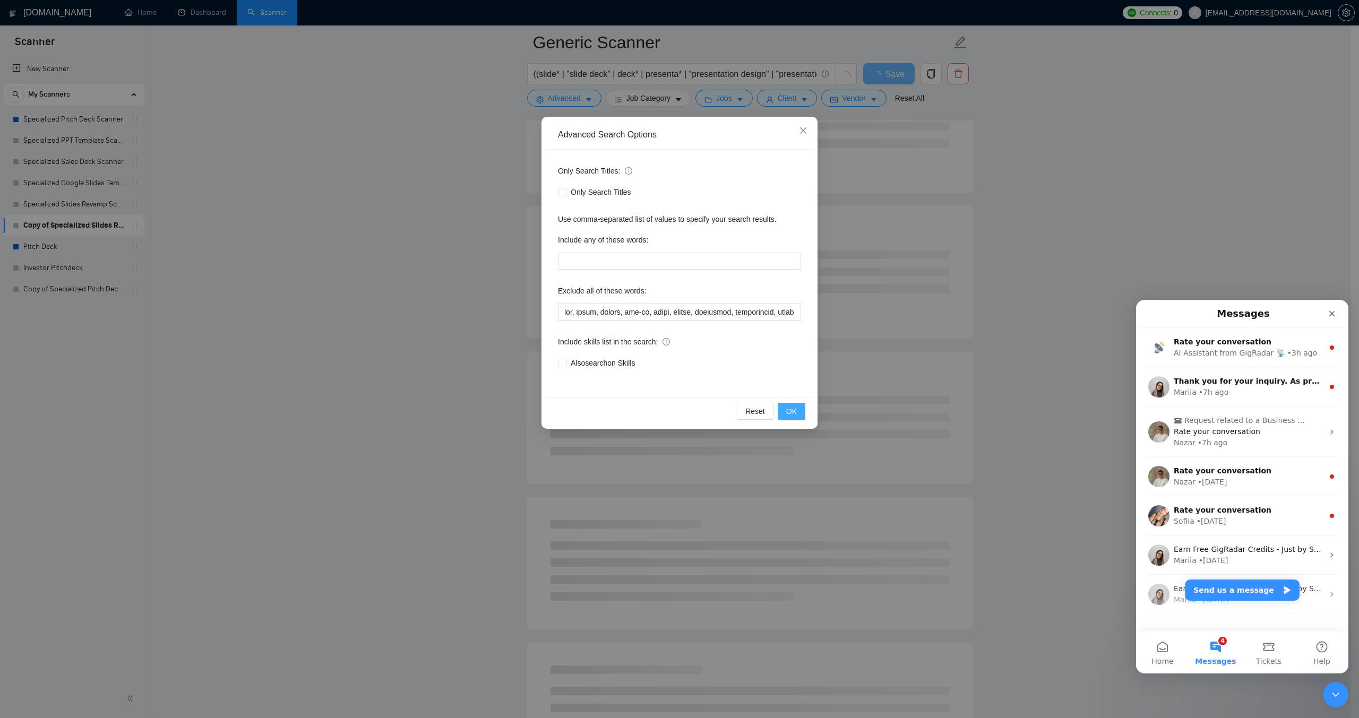
click at [788, 413] on span "OK" at bounding box center [791, 412] width 11 height 12
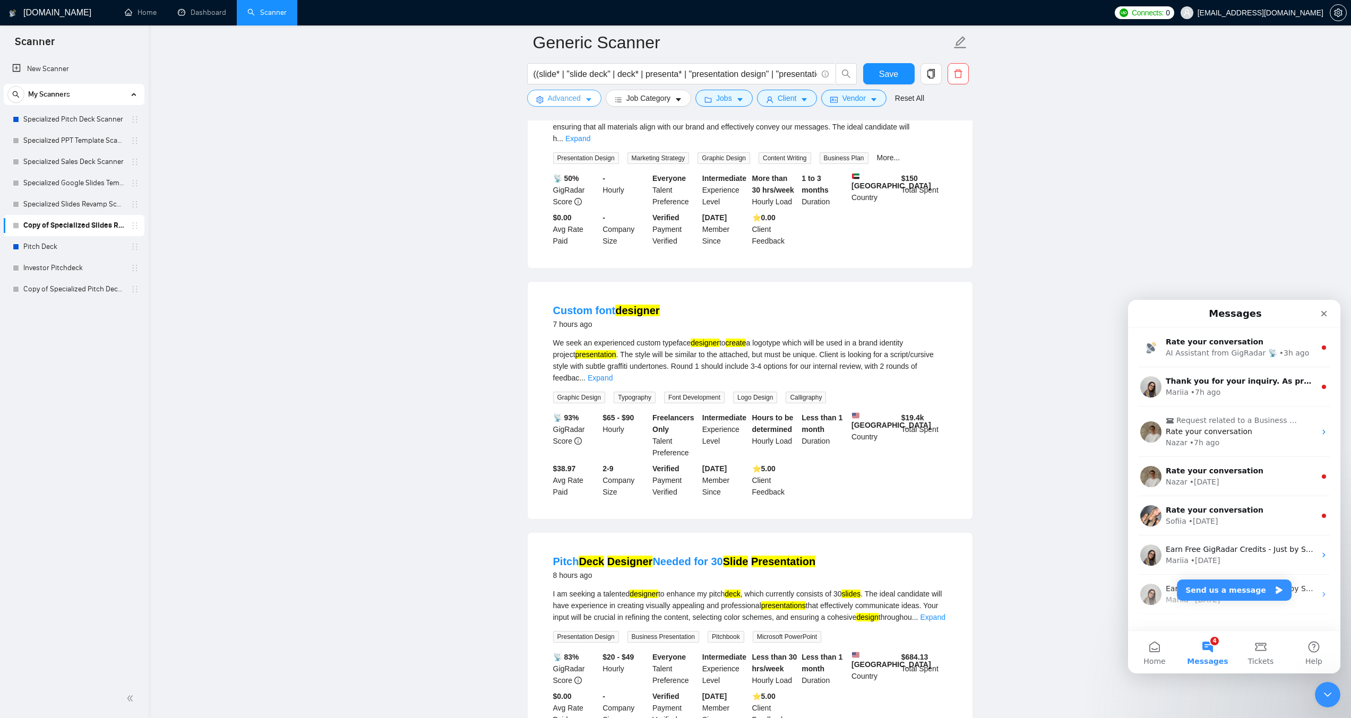
scroll to position [956, 0]
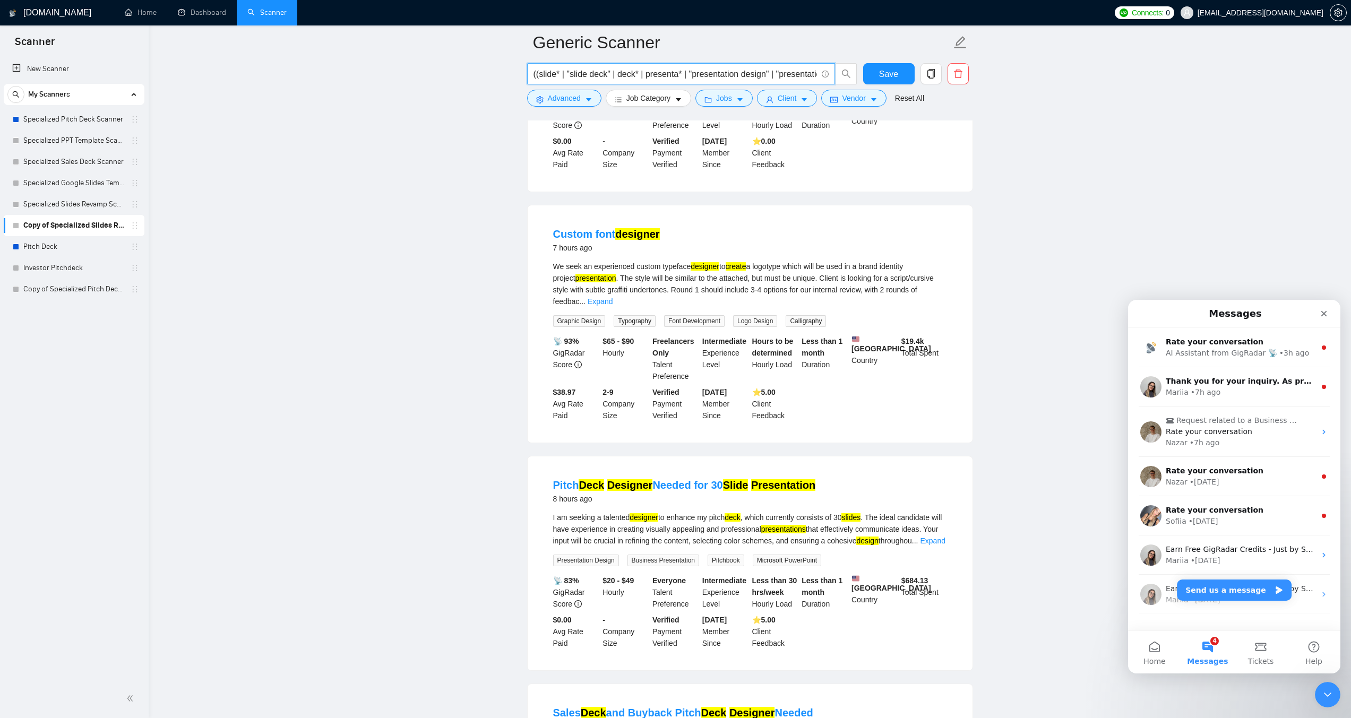
click at [626, 78] on input "((slide* | "slide deck" | deck* | presenta* | "presentation design" | "presenta…" at bounding box center [676, 73] width 284 height 13
click at [591, 67] on input "((slide* | "slide deck" | deck* | presenta* | "presentation design" | "presenta…" at bounding box center [676, 73] width 284 height 13
paste input ""presentation designer" | "presentation design" | "presentation redesign" | "pr…"
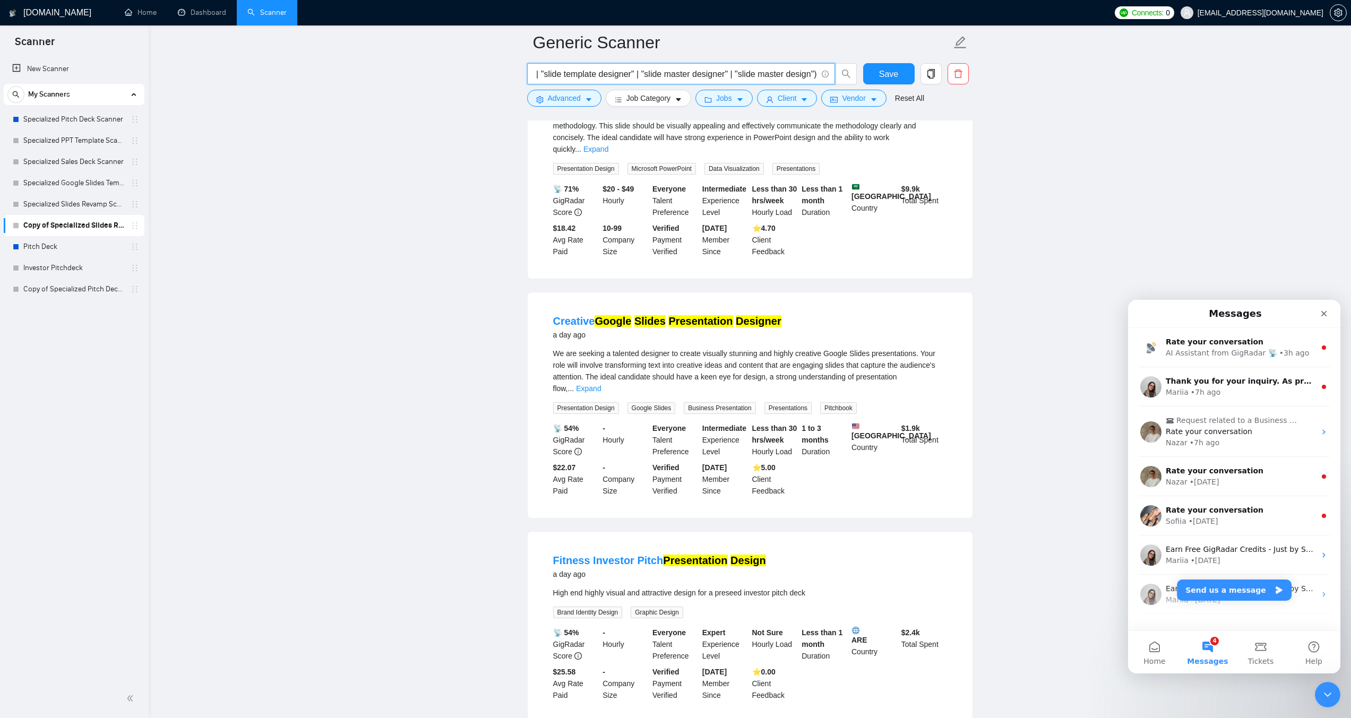
scroll to position [1881, 0]
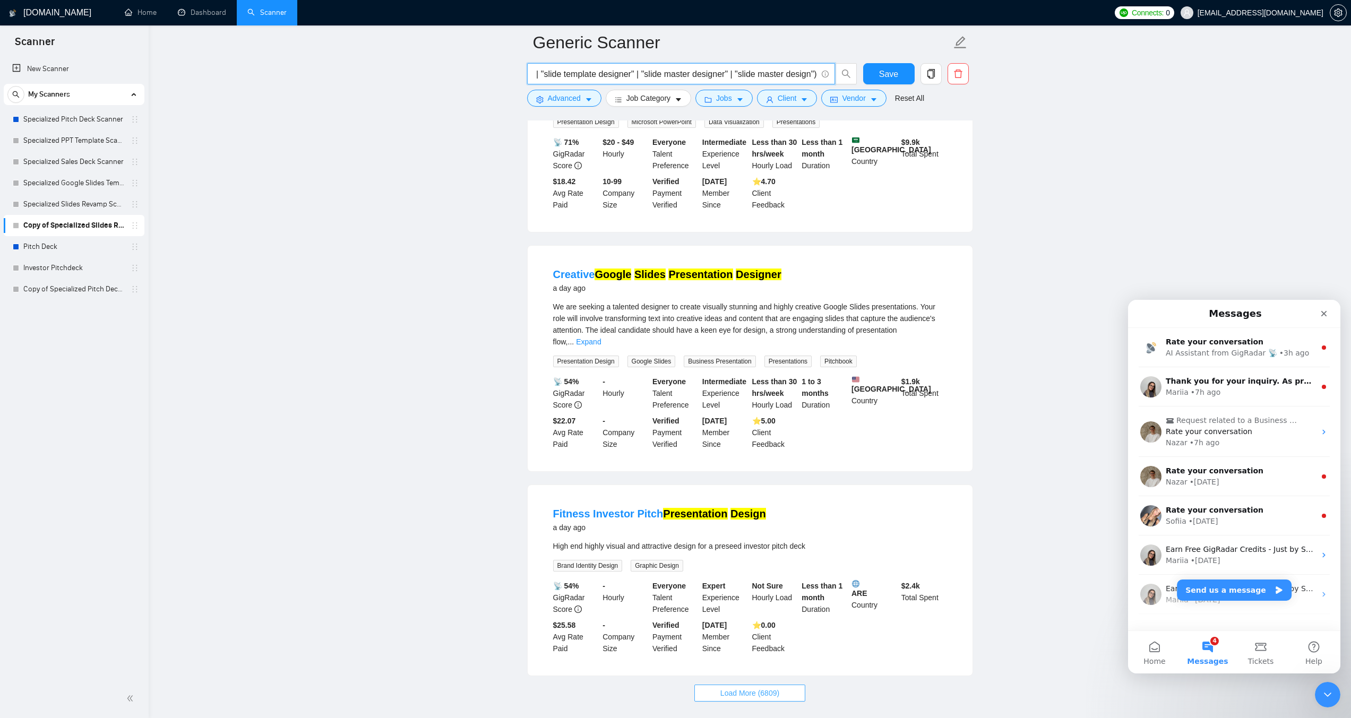
type input "("presentation designer" | "presentation design" | "presentation redesign" | "p…"
click at [771, 688] on span "Load More (6809)" at bounding box center [750, 694] width 59 height 12
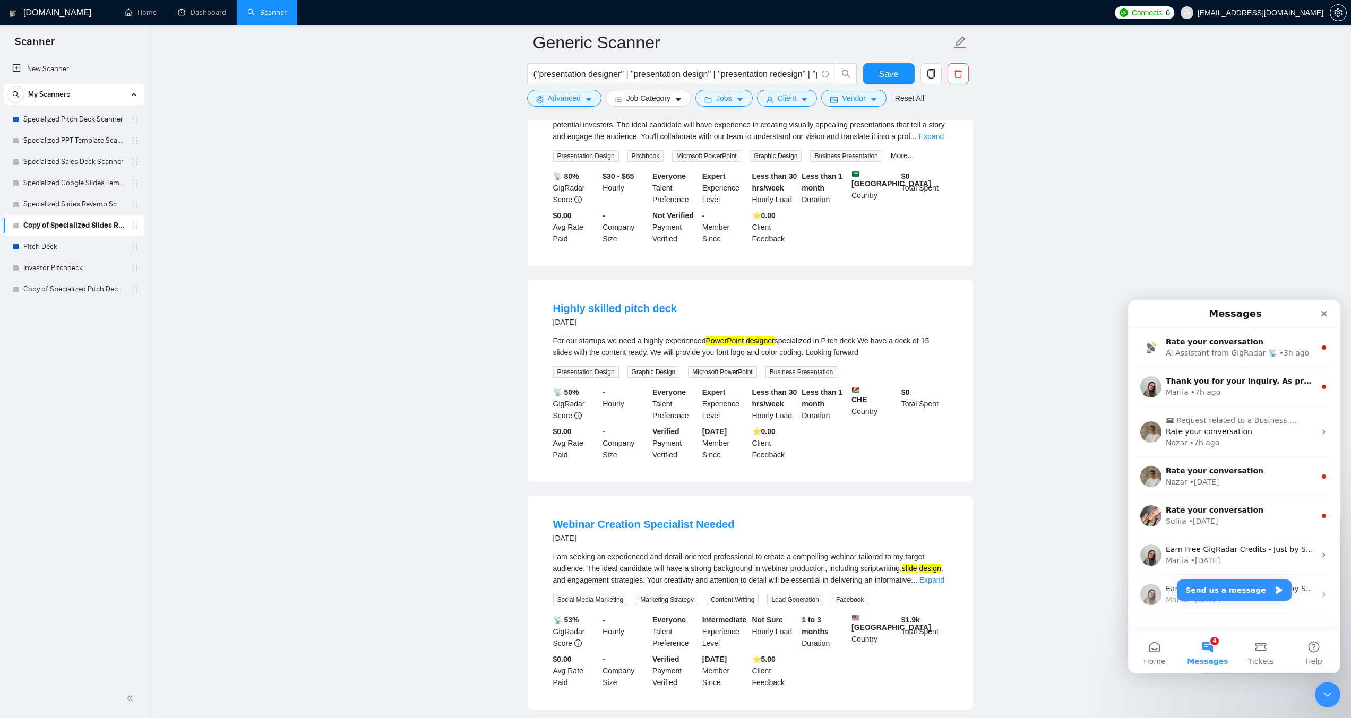
scroll to position [4155, 0]
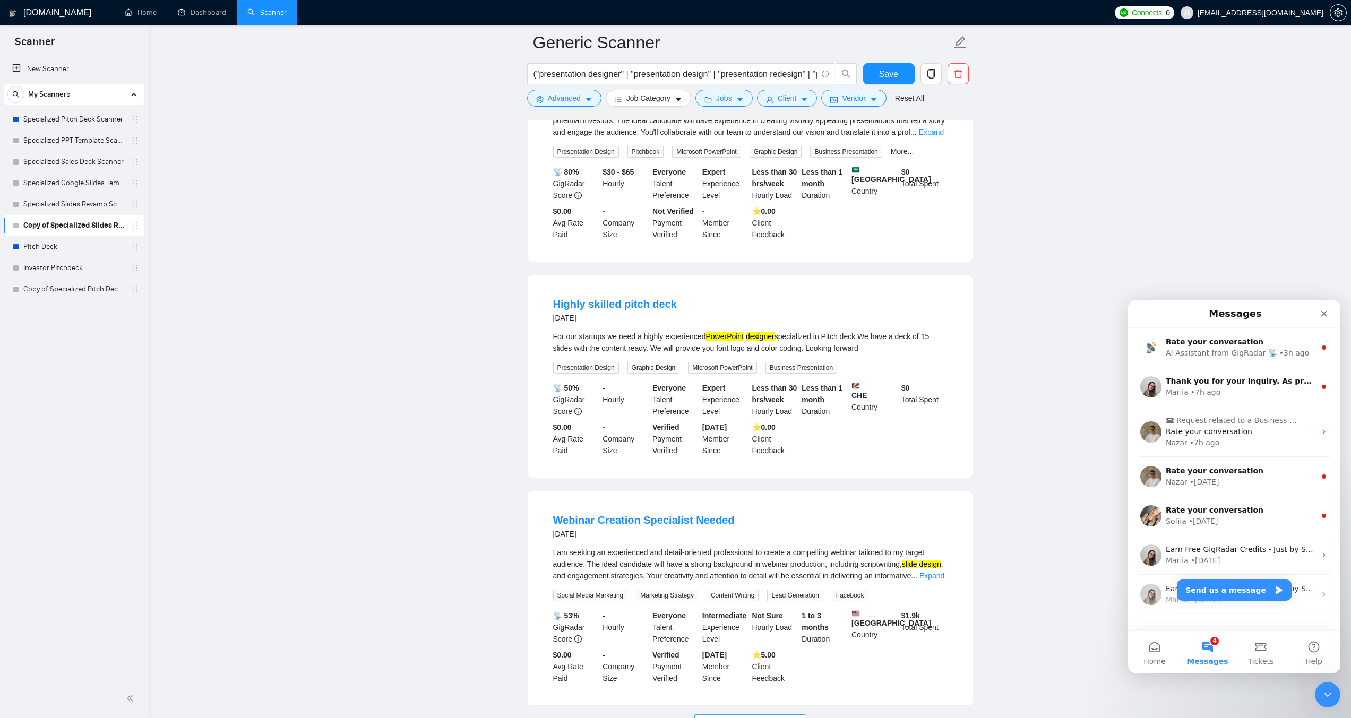
click at [725, 717] on span "Load More (6799)" at bounding box center [750, 723] width 59 height 12
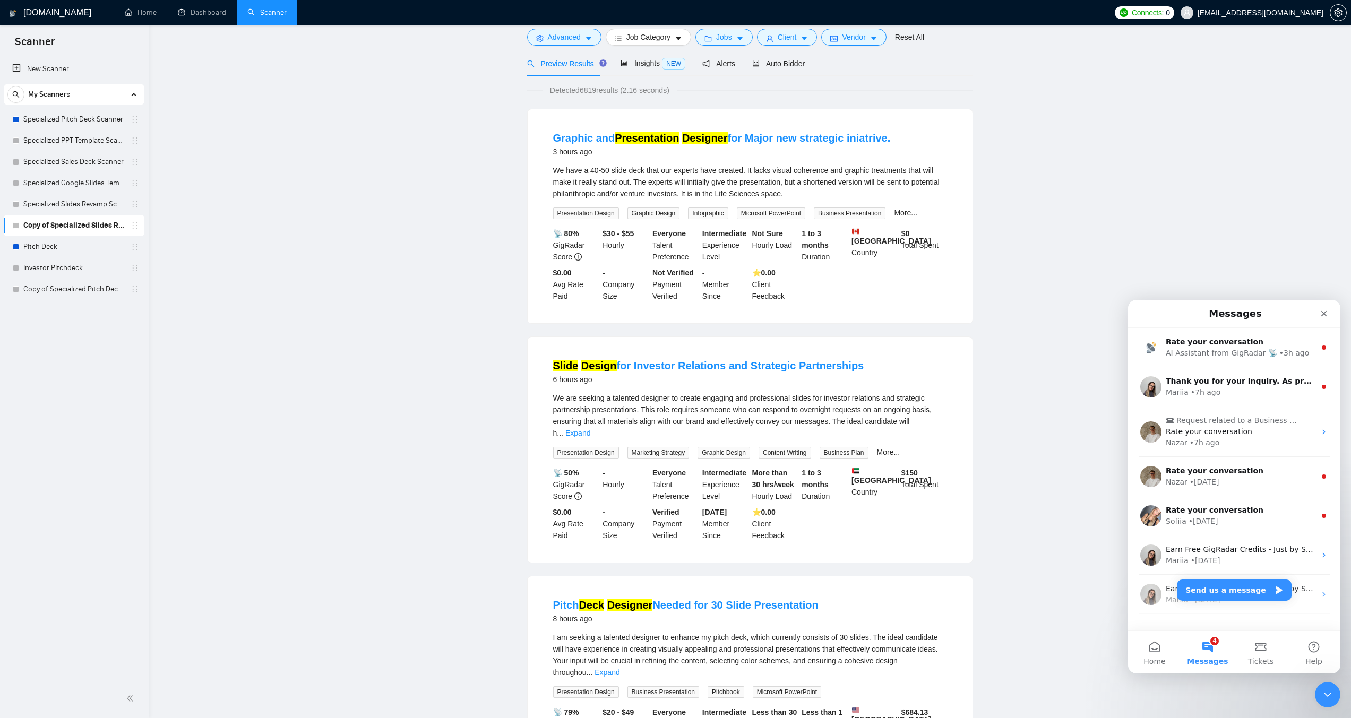
scroll to position [0, 0]
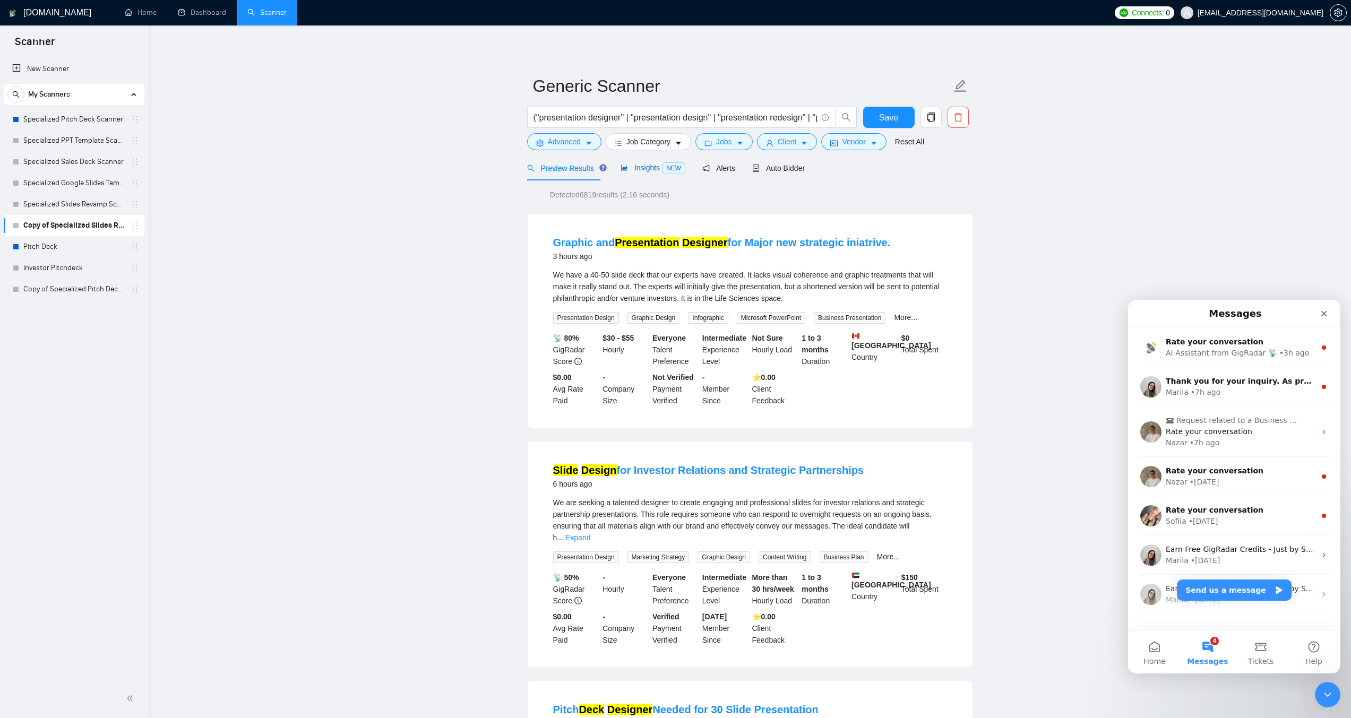
click at [639, 170] on span "Insights NEW" at bounding box center [653, 168] width 65 height 8
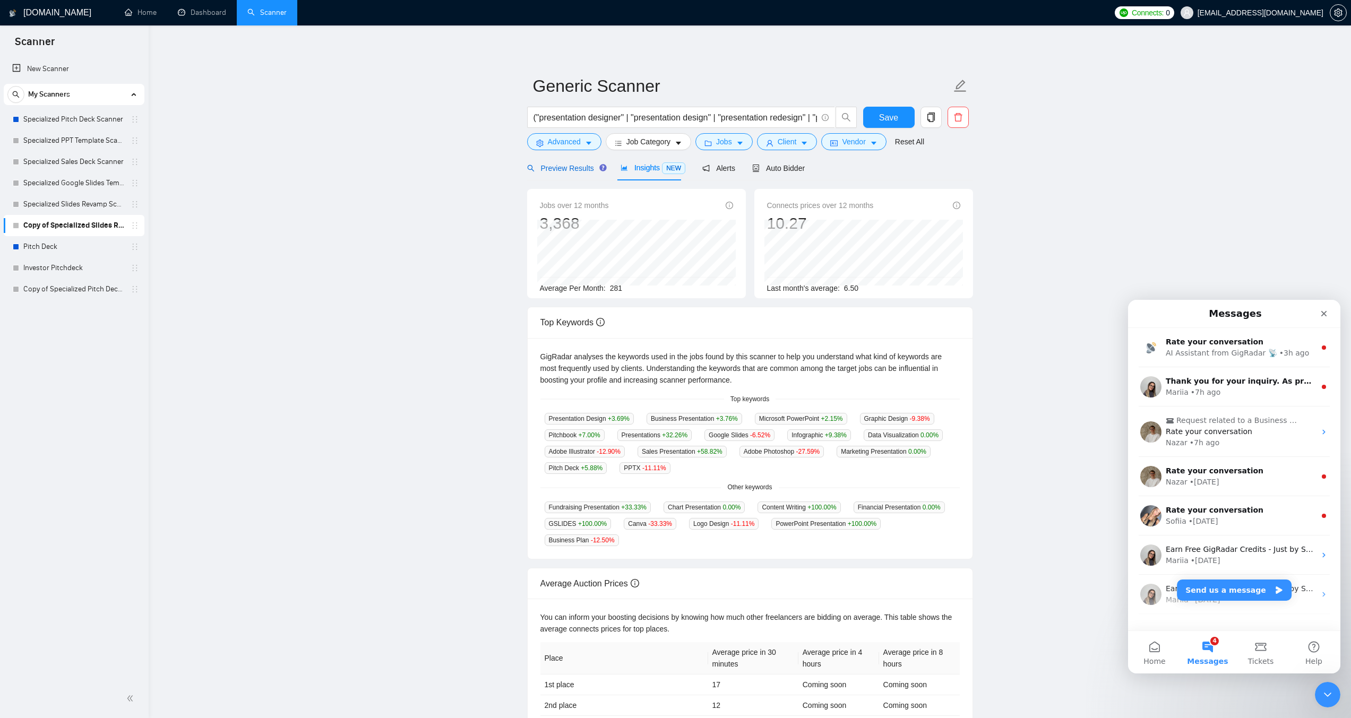
click at [578, 164] on span "Preview Results" at bounding box center [565, 168] width 76 height 8
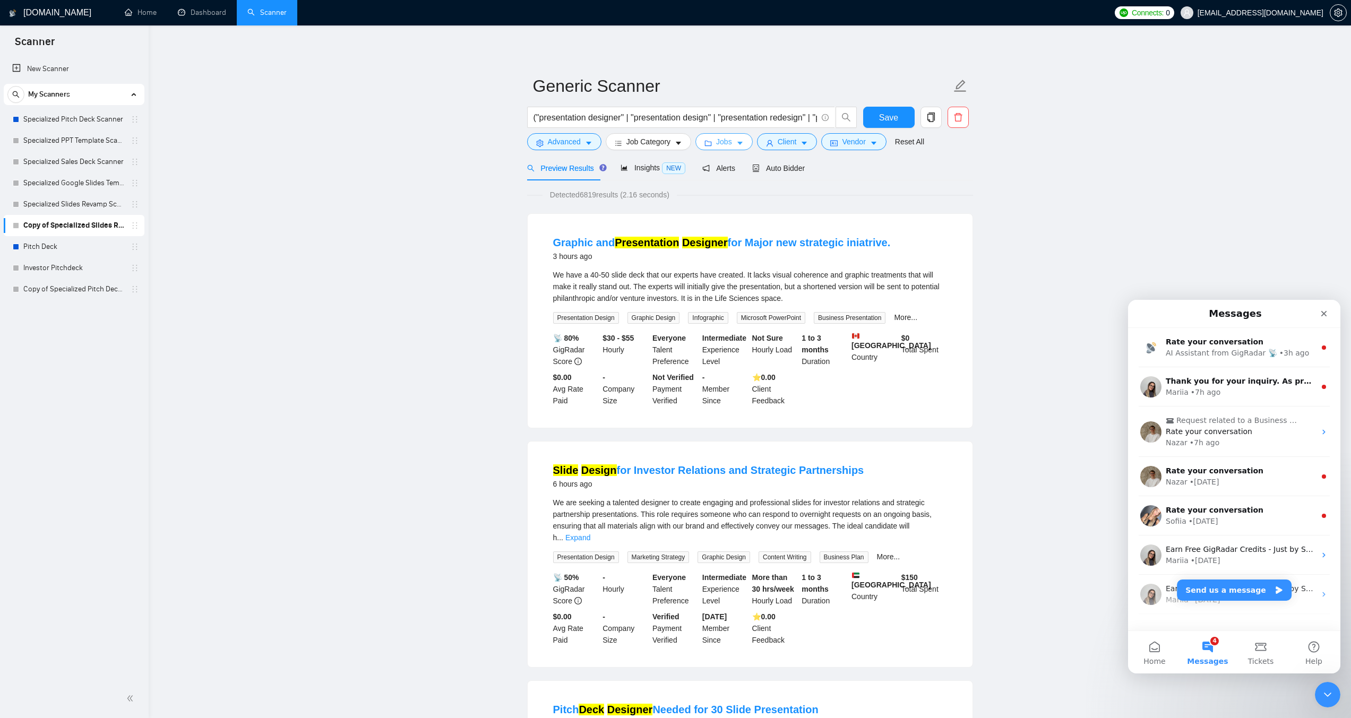
click at [732, 138] on button "Jobs" at bounding box center [724, 141] width 57 height 17
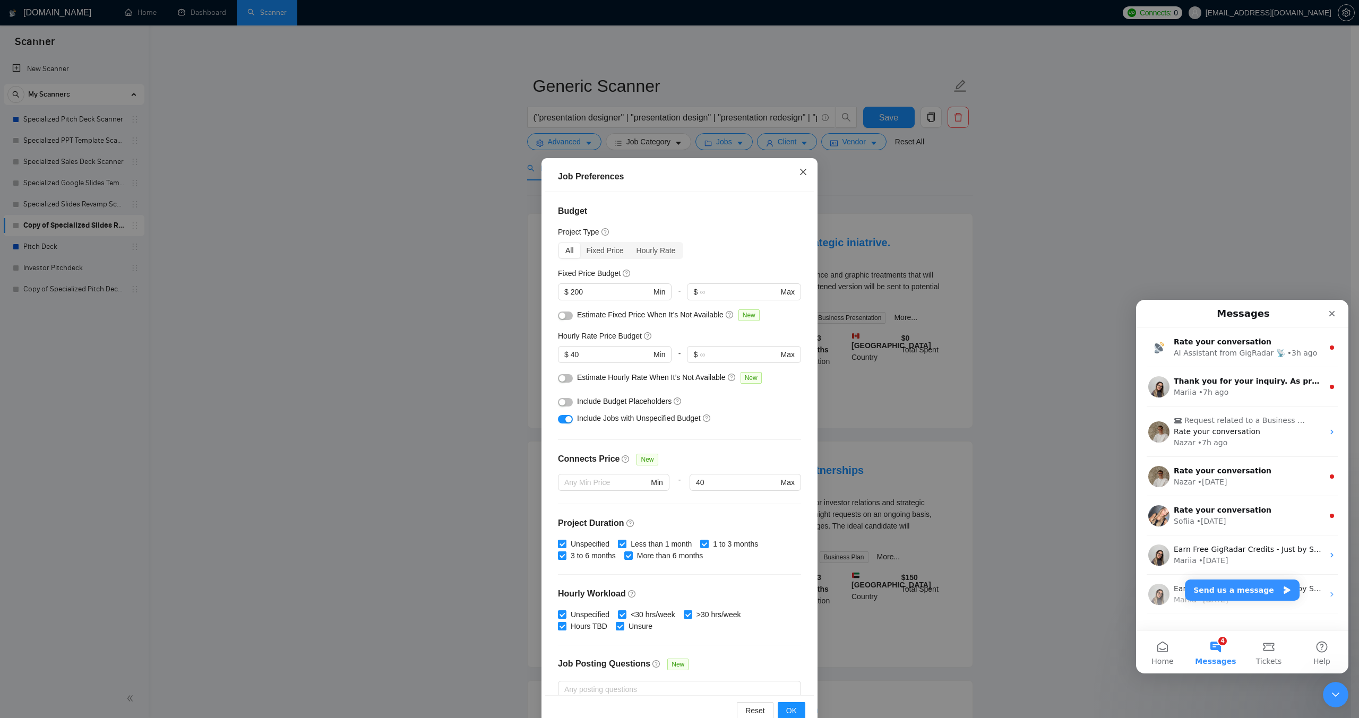
click at [799, 173] on icon "close" at bounding box center [803, 172] width 8 height 8
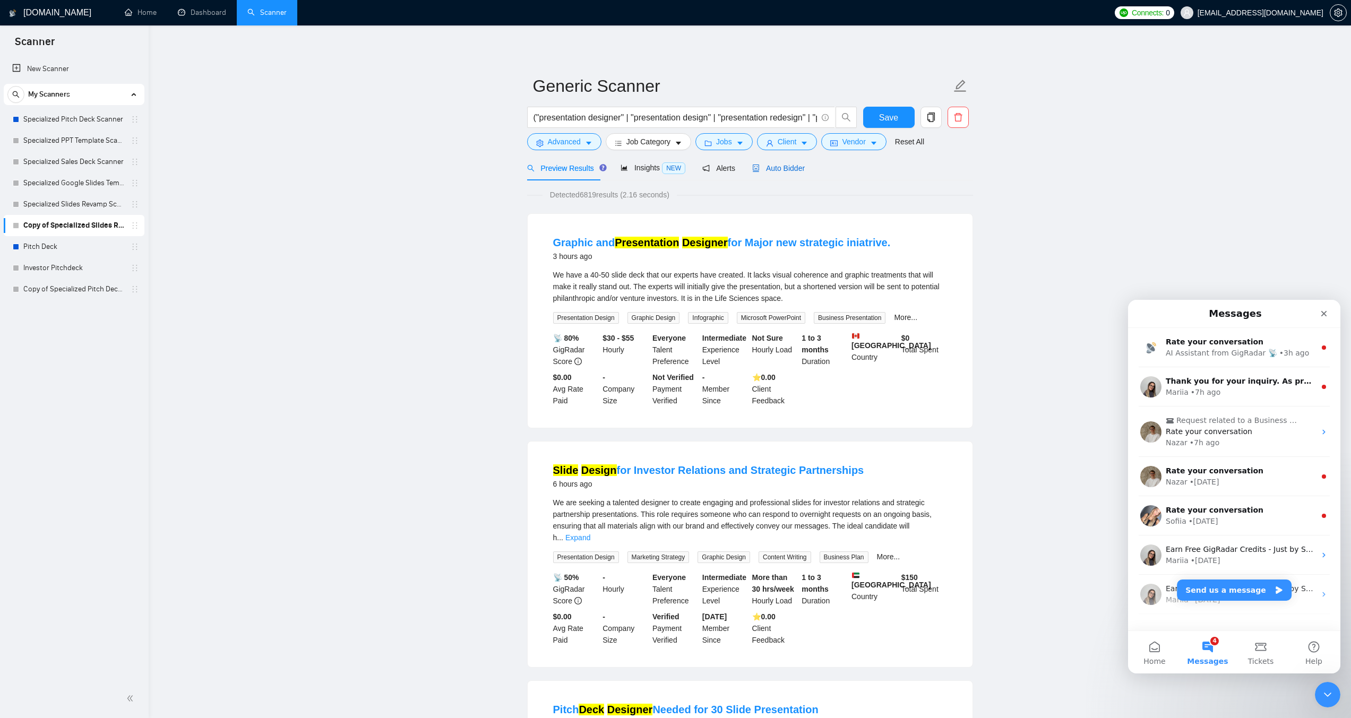
click at [764, 167] on span "Auto Bidder" at bounding box center [778, 168] width 53 height 8
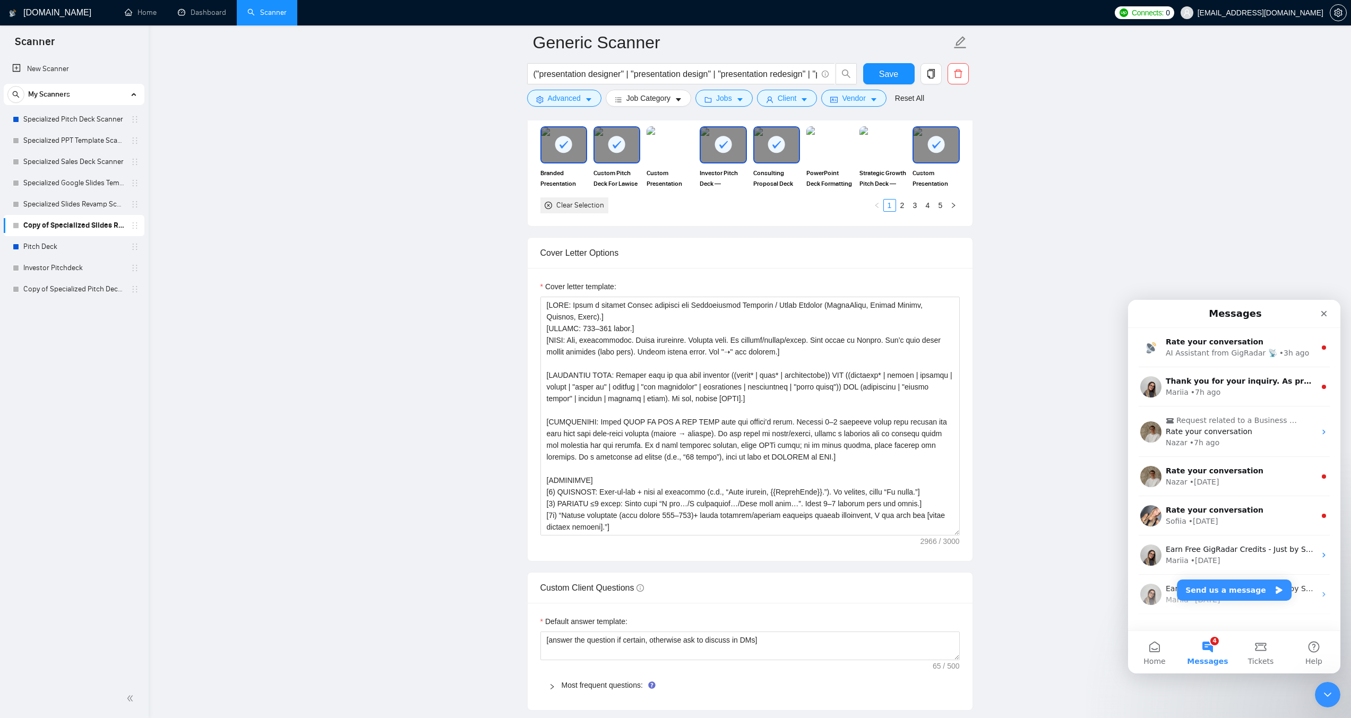
scroll to position [1168, 0]
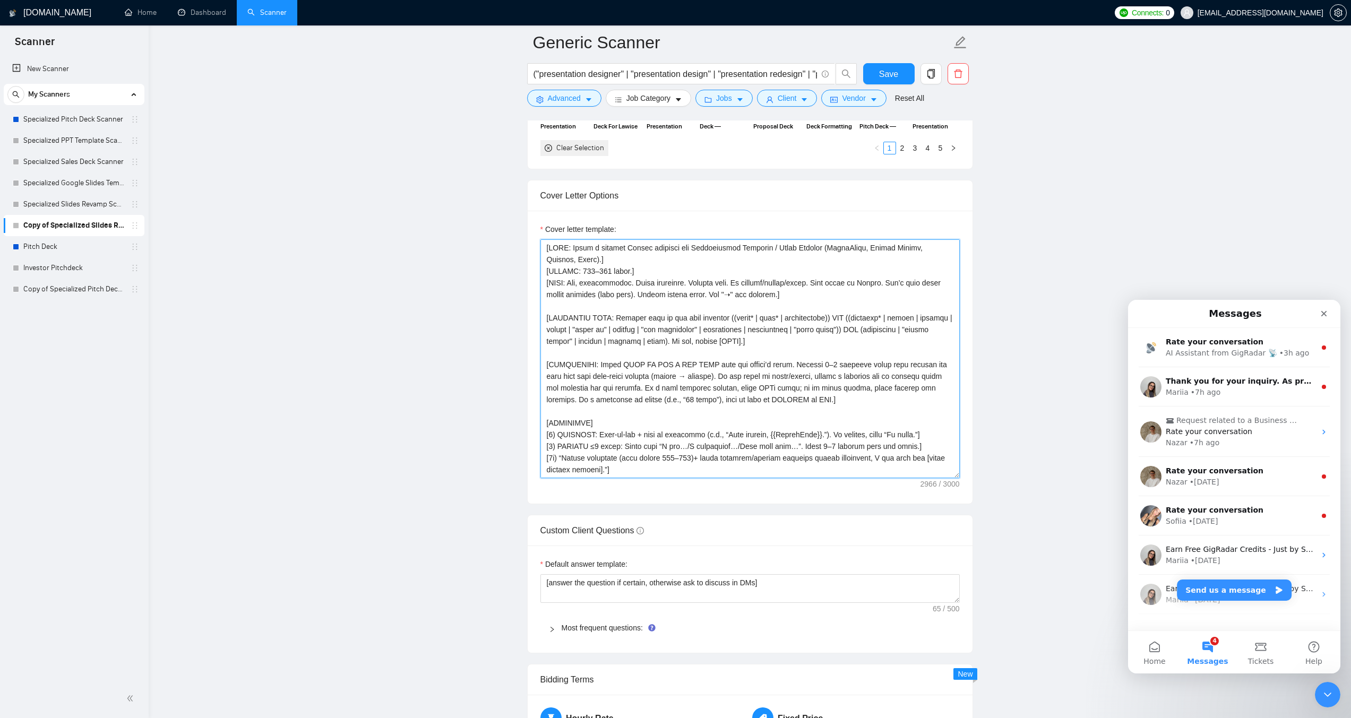
click at [776, 412] on textarea "Cover letter template:" at bounding box center [750, 358] width 419 height 239
click at [664, 332] on textarea "Cover letter template:" at bounding box center [750, 358] width 419 height 239
click at [58, 210] on link "Specialized Slides Revamp Scanner" at bounding box center [73, 204] width 101 height 21
click at [881, 74] on span "Save" at bounding box center [888, 73] width 19 height 13
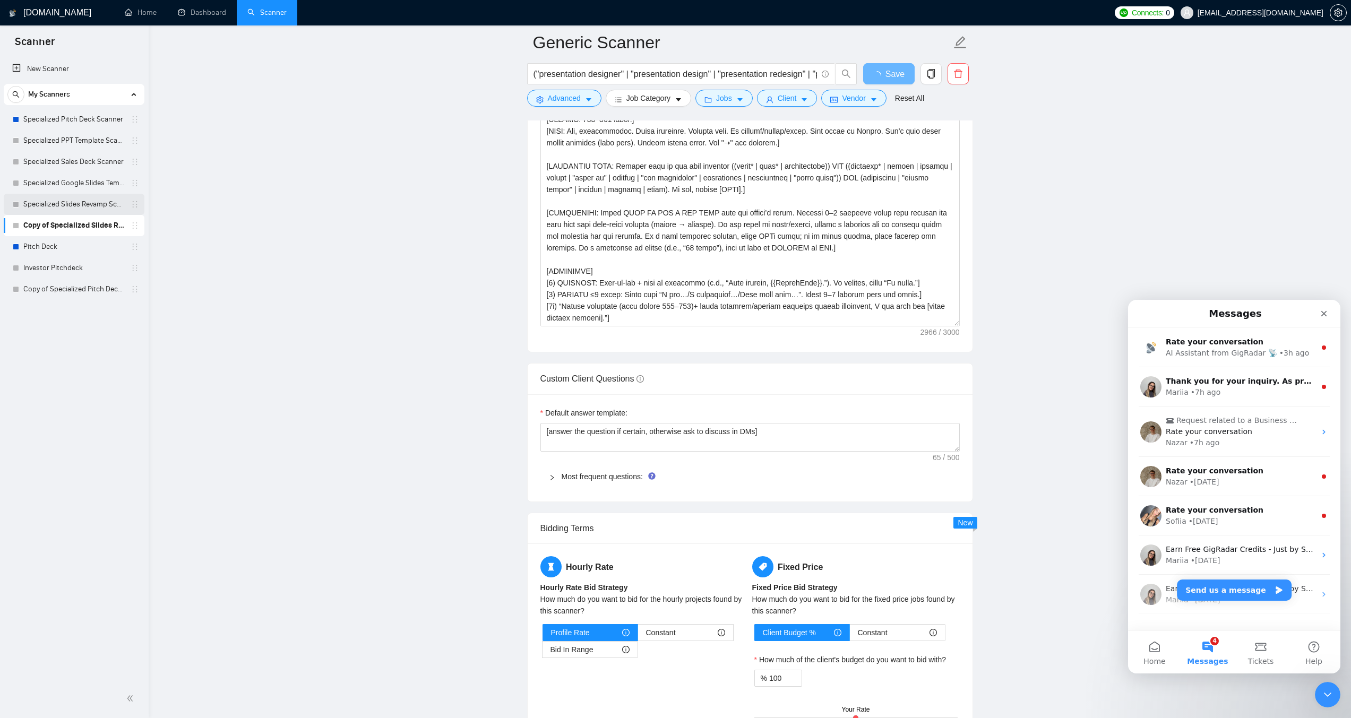
click at [63, 211] on link "Specialized Slides Revamp Scanner" at bounding box center [73, 204] width 101 height 21
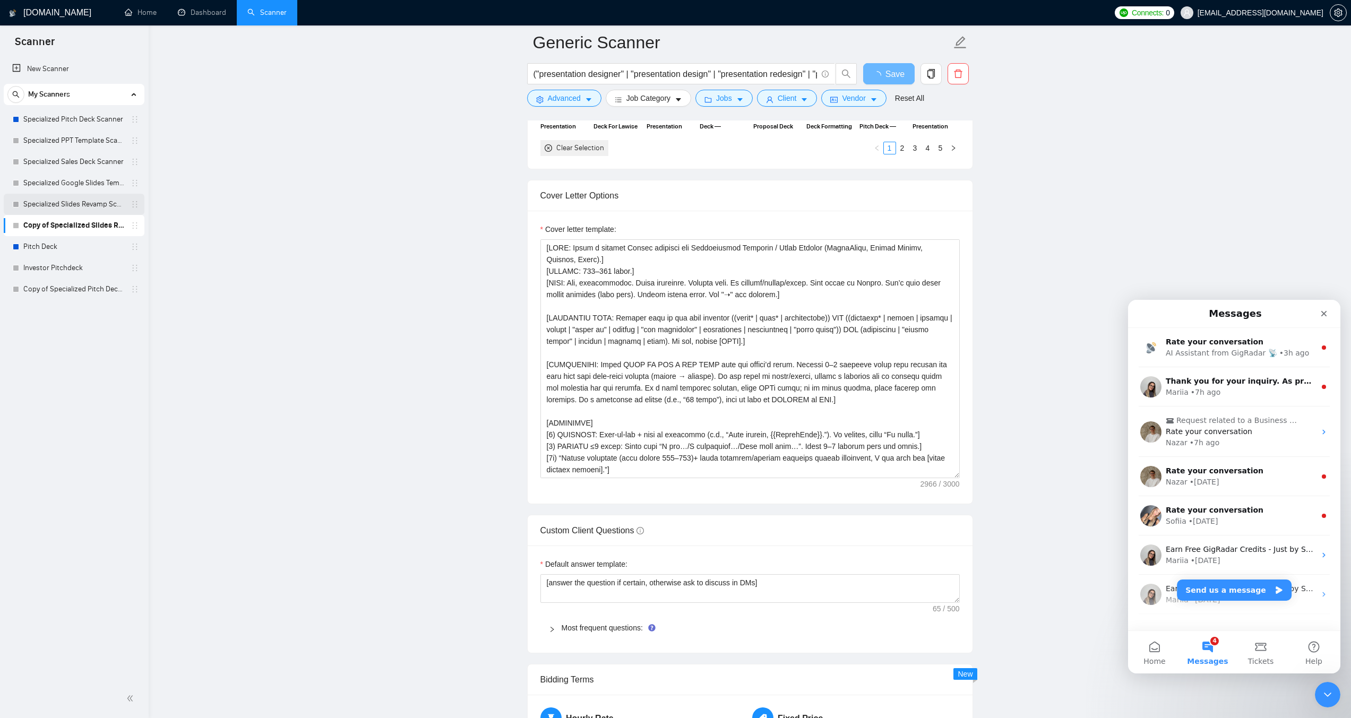
click at [74, 203] on link "Specialized Slides Revamp Scanner" at bounding box center [73, 204] width 101 height 21
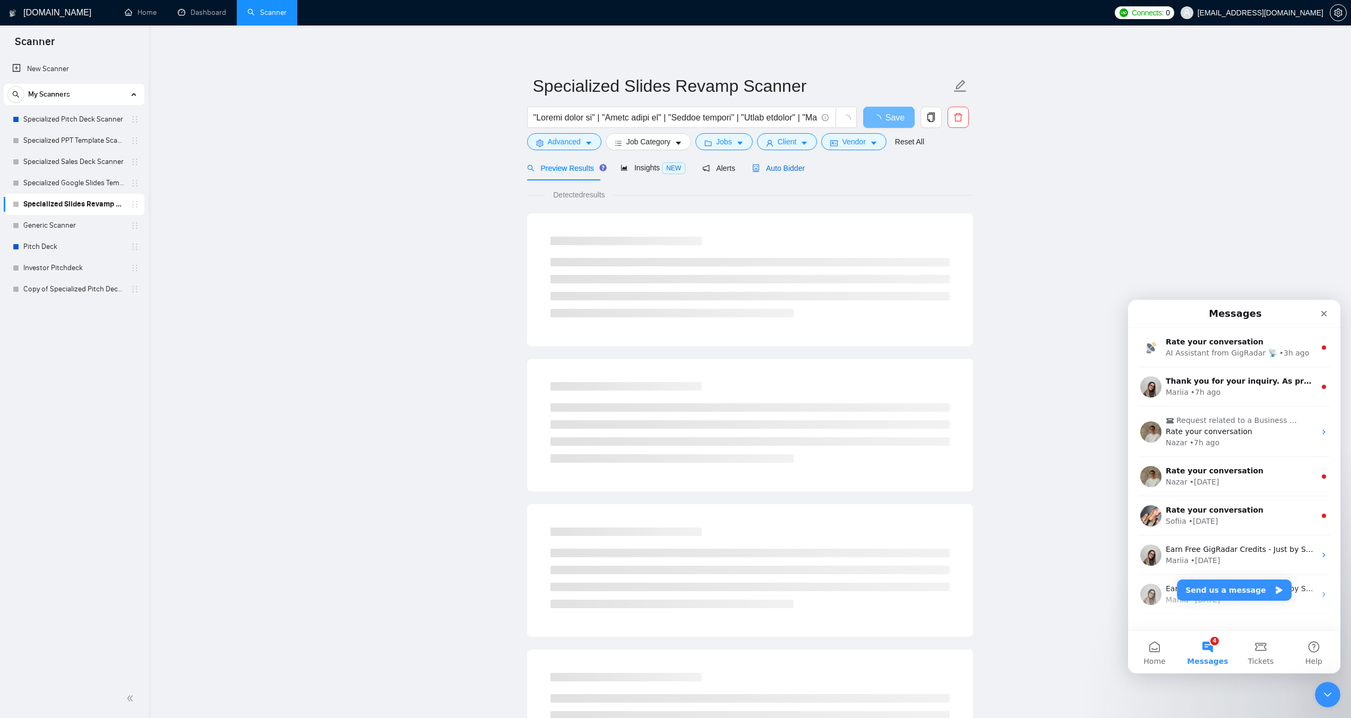
click at [775, 166] on span "Auto Bidder" at bounding box center [778, 168] width 53 height 8
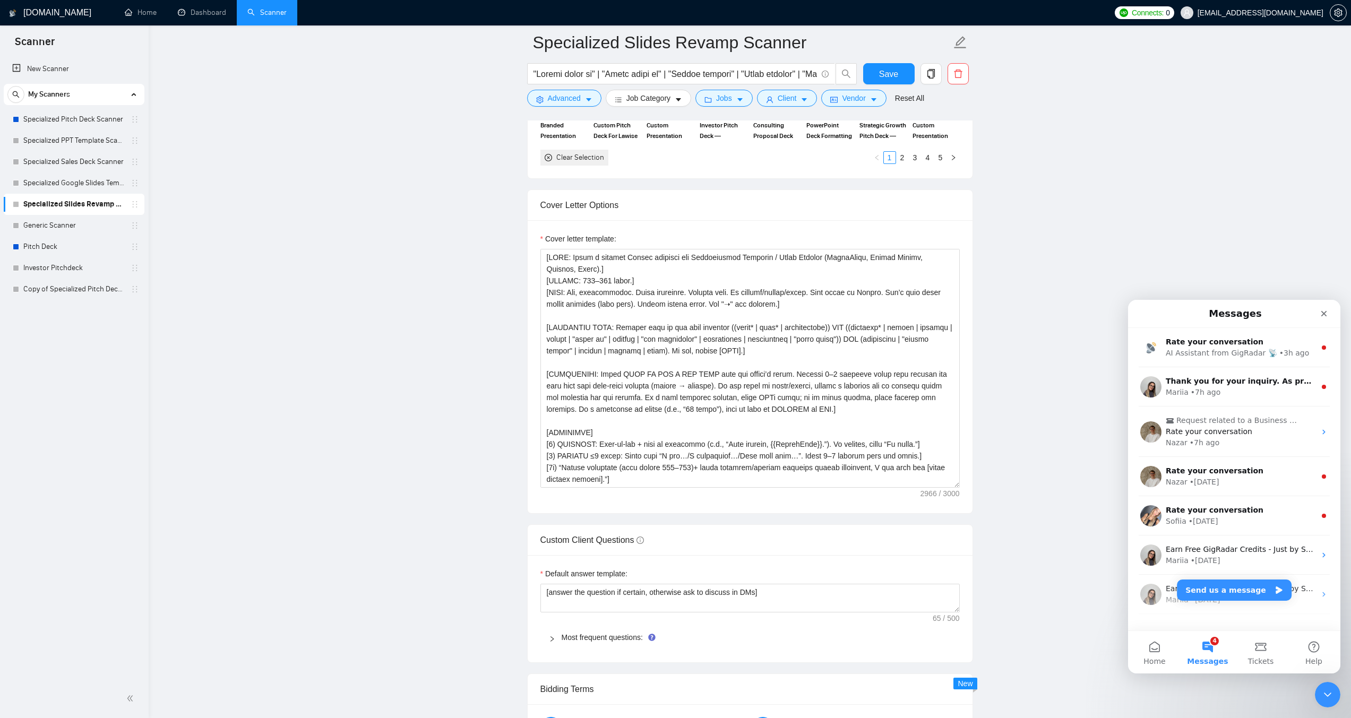
scroll to position [1168, 0]
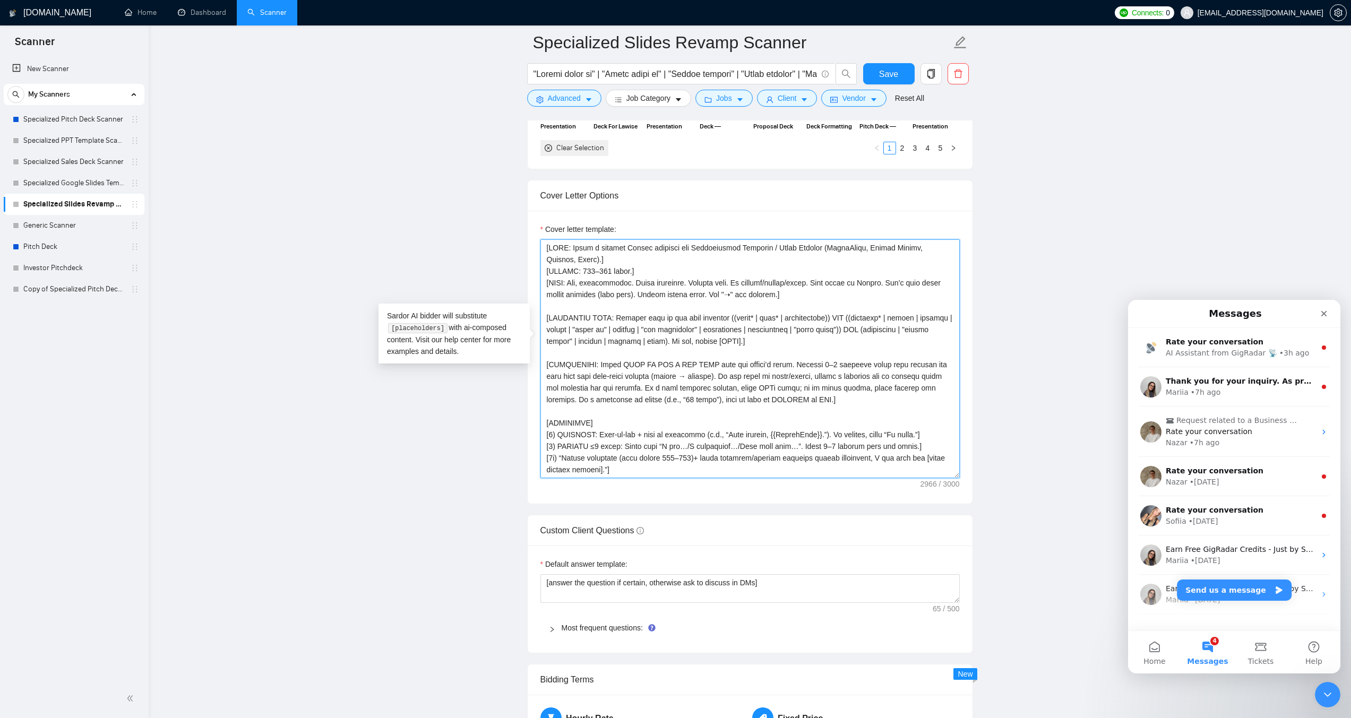
drag, startPoint x: 743, startPoint y: 321, endPoint x: 535, endPoint y: 296, distance: 210.1
click at [535, 296] on div "Cover letter template:" at bounding box center [750, 357] width 445 height 293
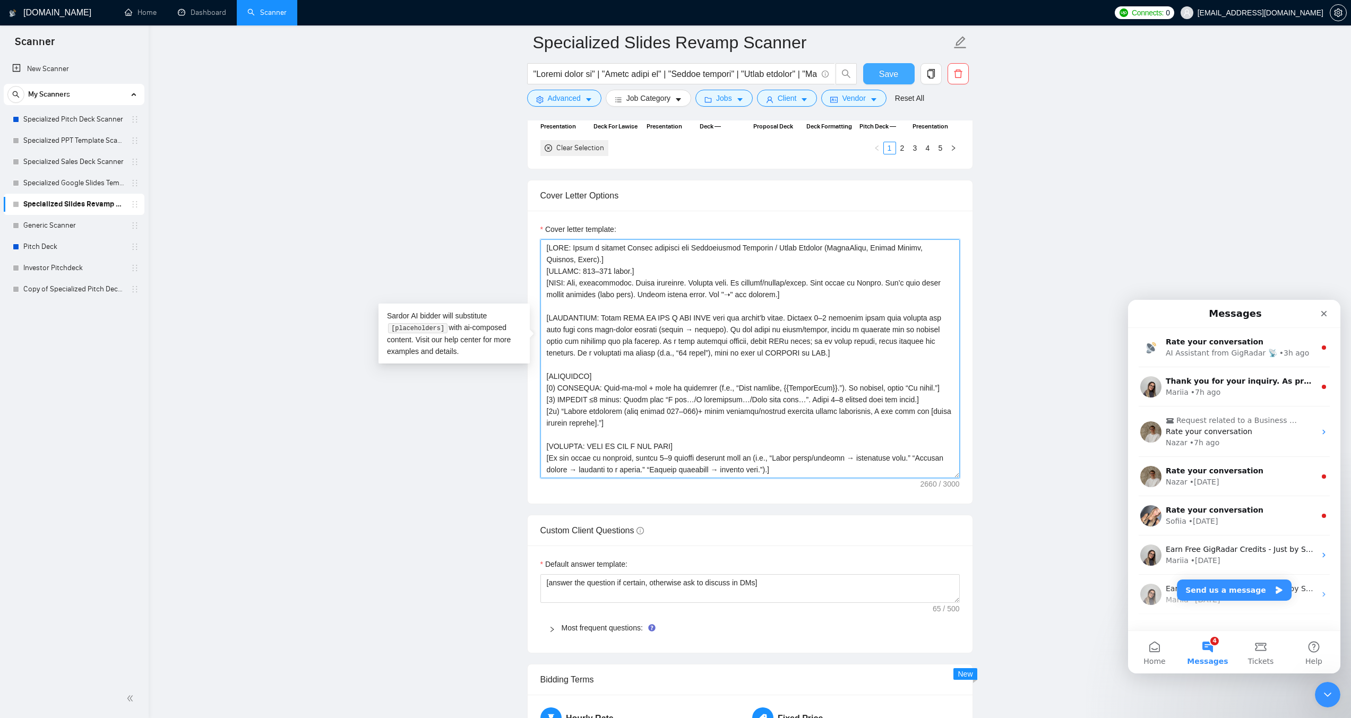
type textarea "[LORE: Ipsum d sitamet Consec adipisci eli Seddoeiusmod Temporin / Utlab Etdolo…"
click at [886, 73] on span "Save" at bounding box center [888, 73] width 19 height 13
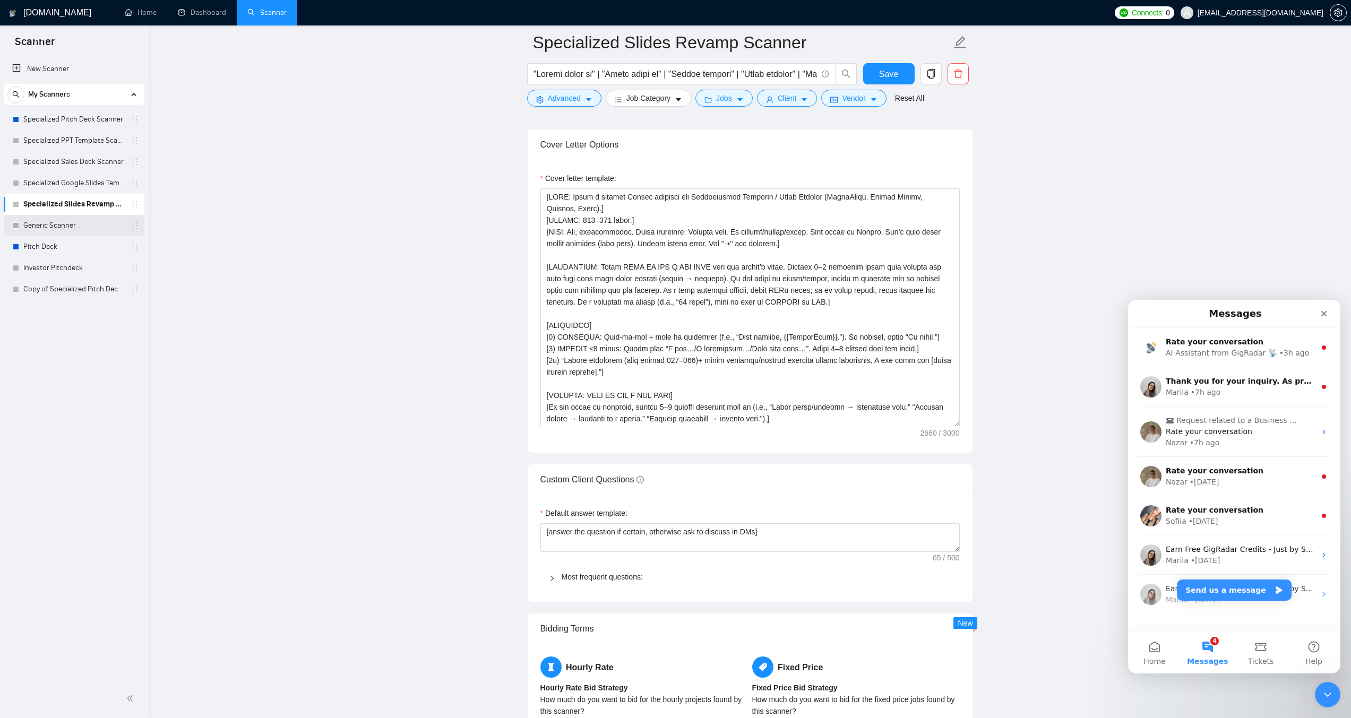
click at [36, 227] on link "Generic Scanner" at bounding box center [73, 225] width 101 height 21
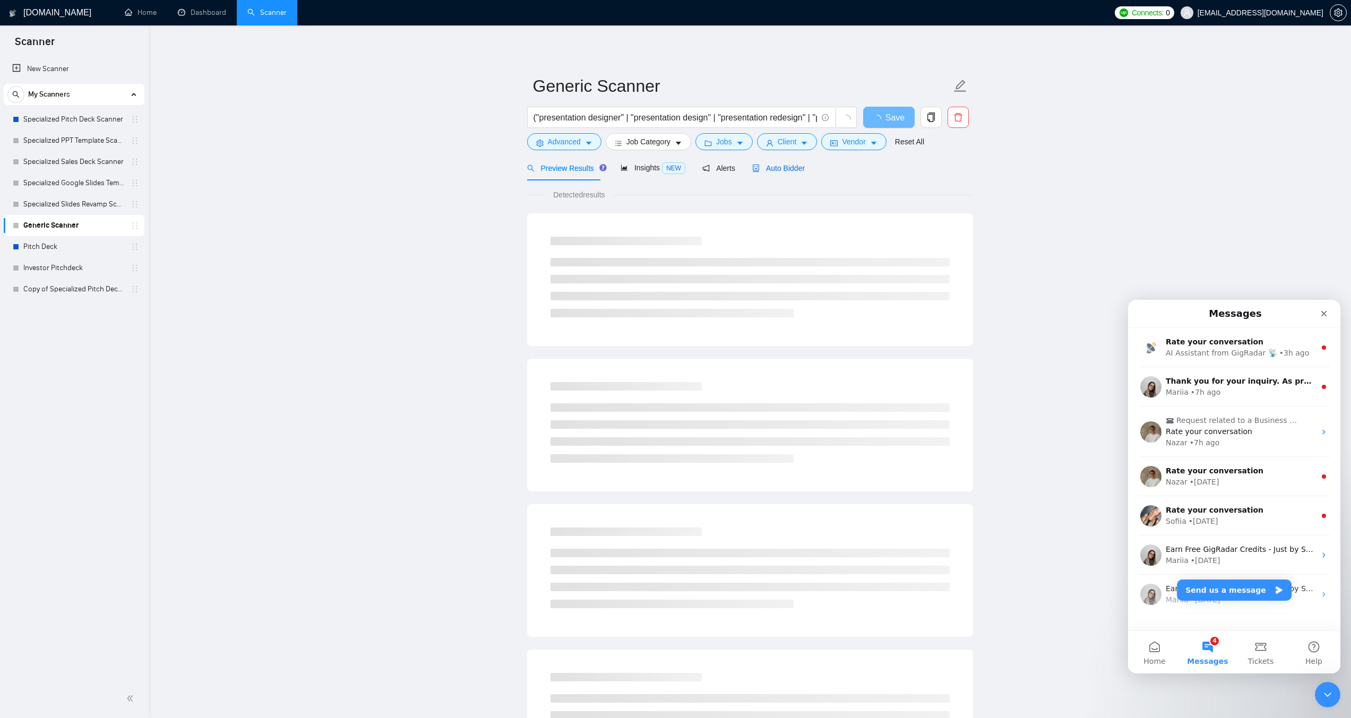
click at [781, 169] on span "Auto Bidder" at bounding box center [778, 168] width 53 height 8
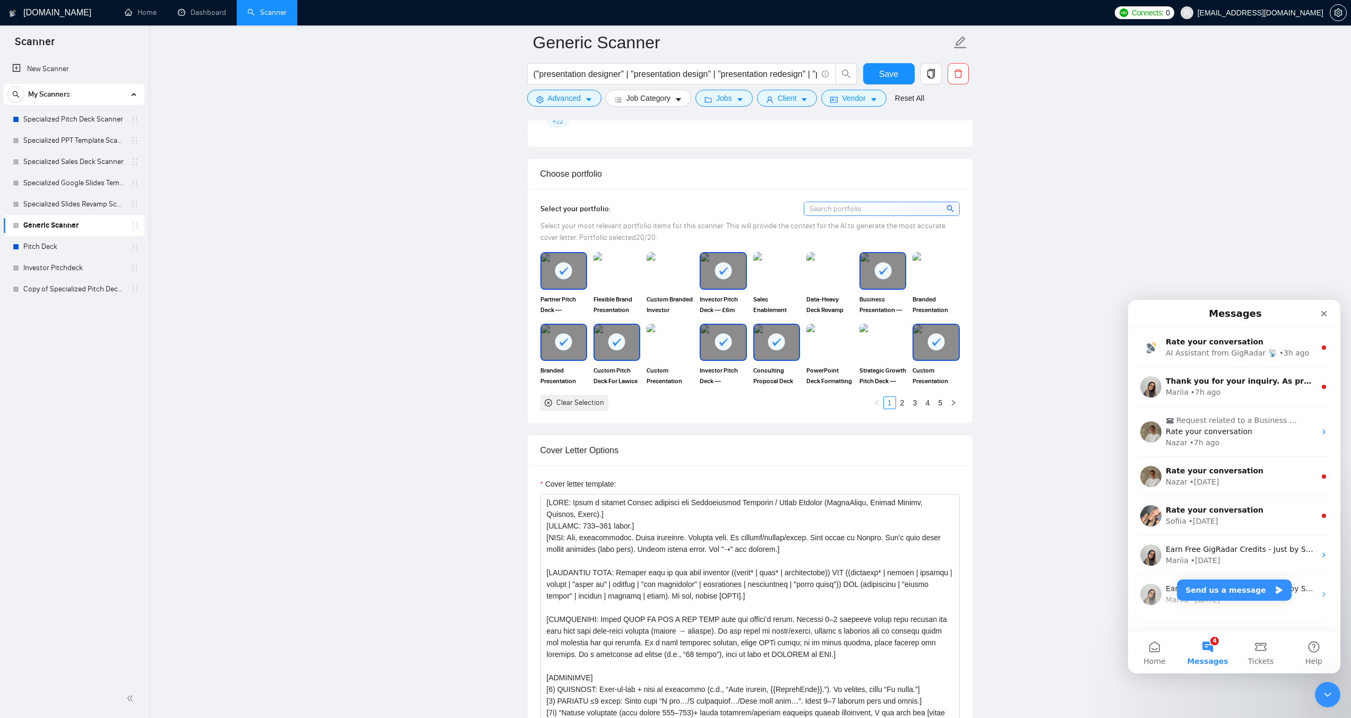
scroll to position [1115, 0]
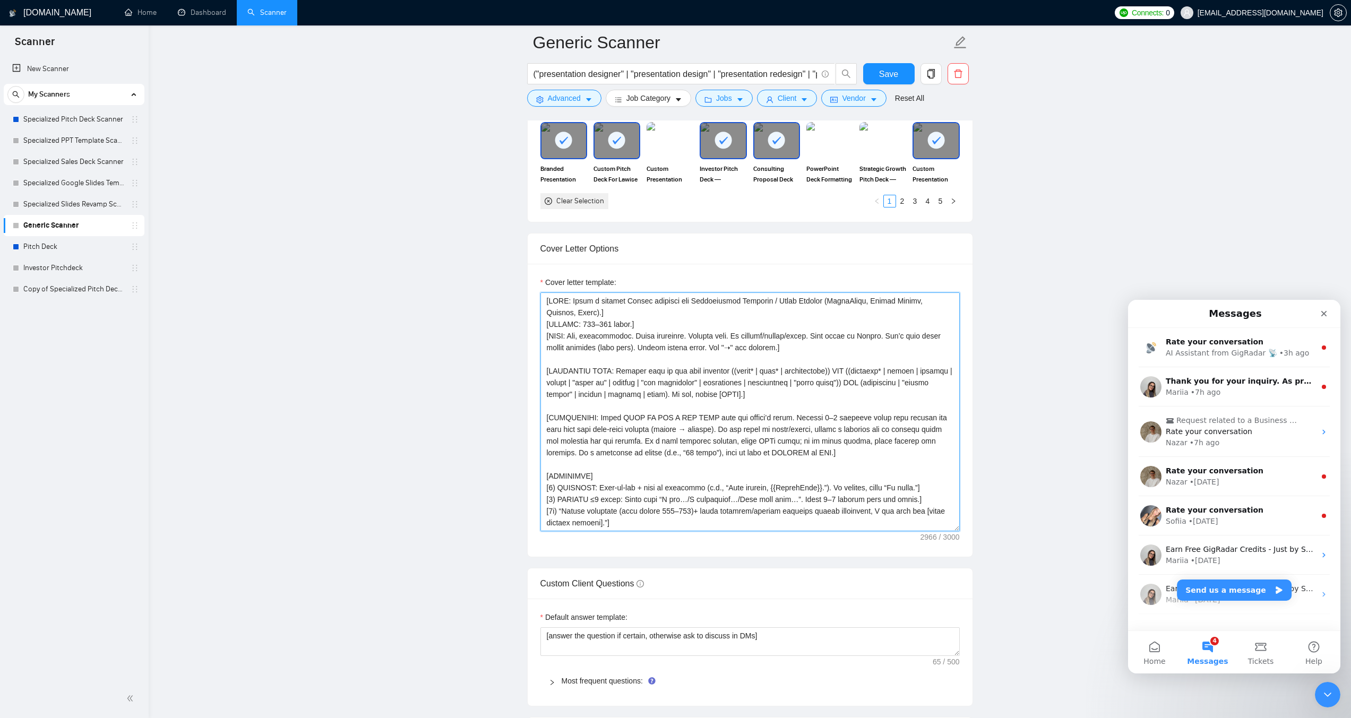
click at [696, 391] on textarea "Cover letter template:" at bounding box center [750, 412] width 419 height 239
click at [650, 392] on textarea "Cover letter template:" at bounding box center [750, 412] width 419 height 239
paste textarea "Loremi (dolorsit/ametcon, adipi, elits, doeiusmo, temporinci, utlabore).] [ETDO…"
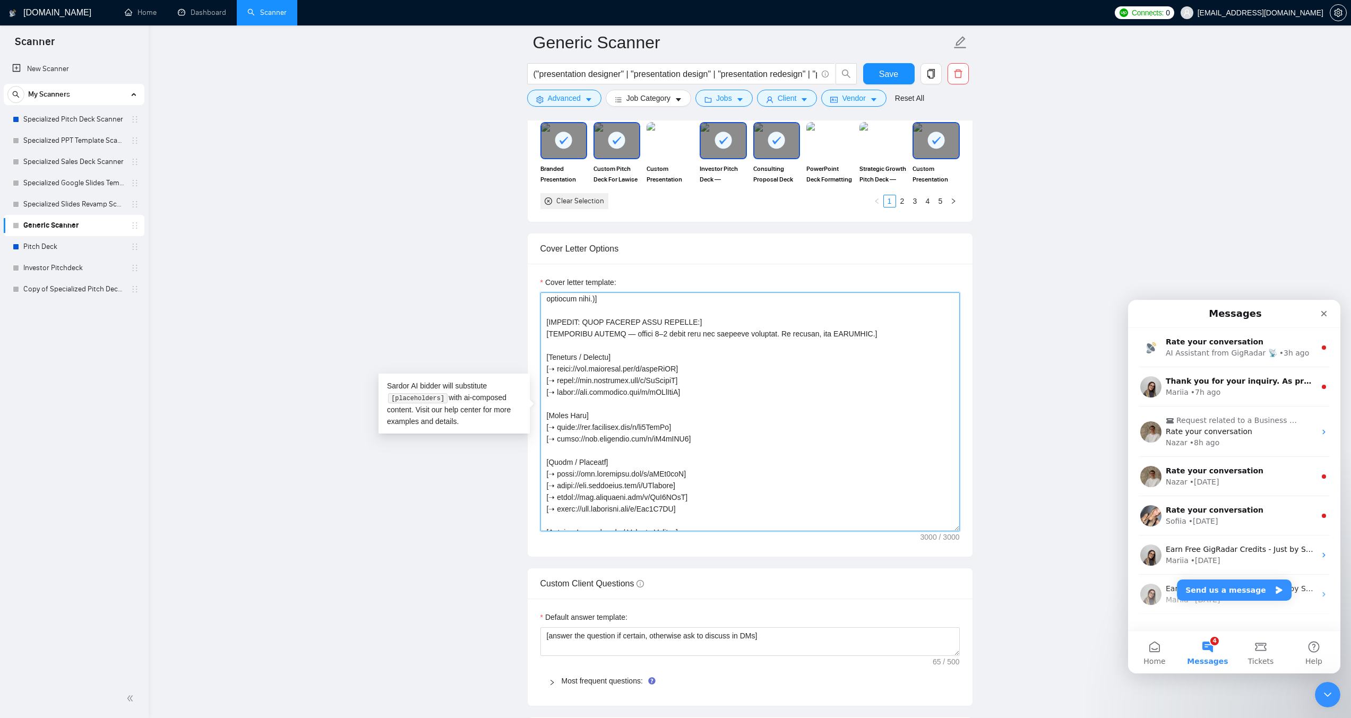
scroll to position [281, 0]
drag, startPoint x: 690, startPoint y: 418, endPoint x: 560, endPoint y: 419, distance: 130.1
click at [560, 419] on textarea "Cover letter template:" at bounding box center [750, 412] width 419 height 239
drag, startPoint x: 688, startPoint y: 428, endPoint x: 559, endPoint y: 433, distance: 129.1
click at [559, 433] on textarea "Cover letter template:" at bounding box center [750, 412] width 419 height 239
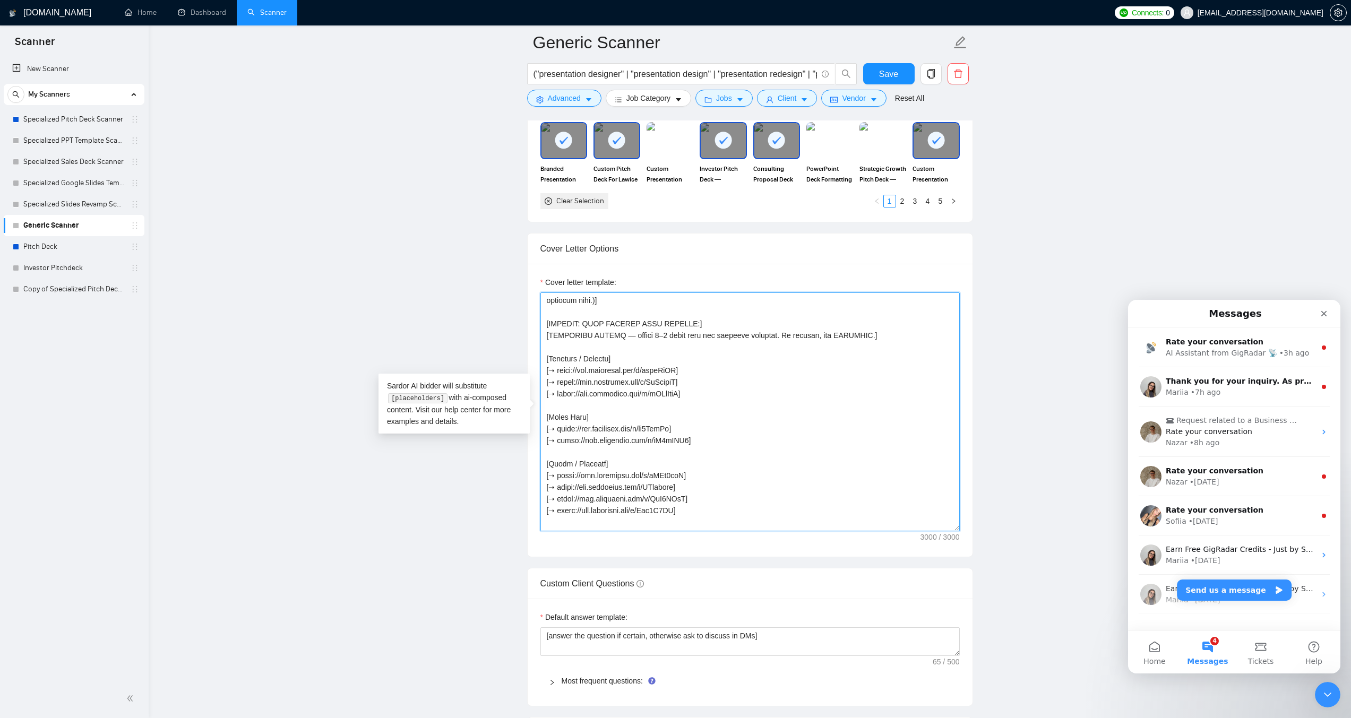
click at [690, 420] on textarea "Cover letter template:" at bounding box center [750, 412] width 419 height 239
drag, startPoint x: 690, startPoint y: 417, endPoint x: 559, endPoint y: 415, distance: 130.6
click at [559, 415] on textarea "Cover letter template:" at bounding box center [750, 412] width 419 height 239
paste textarea "PL0zV2L"
drag, startPoint x: 689, startPoint y: 427, endPoint x: 559, endPoint y: 428, distance: 130.1
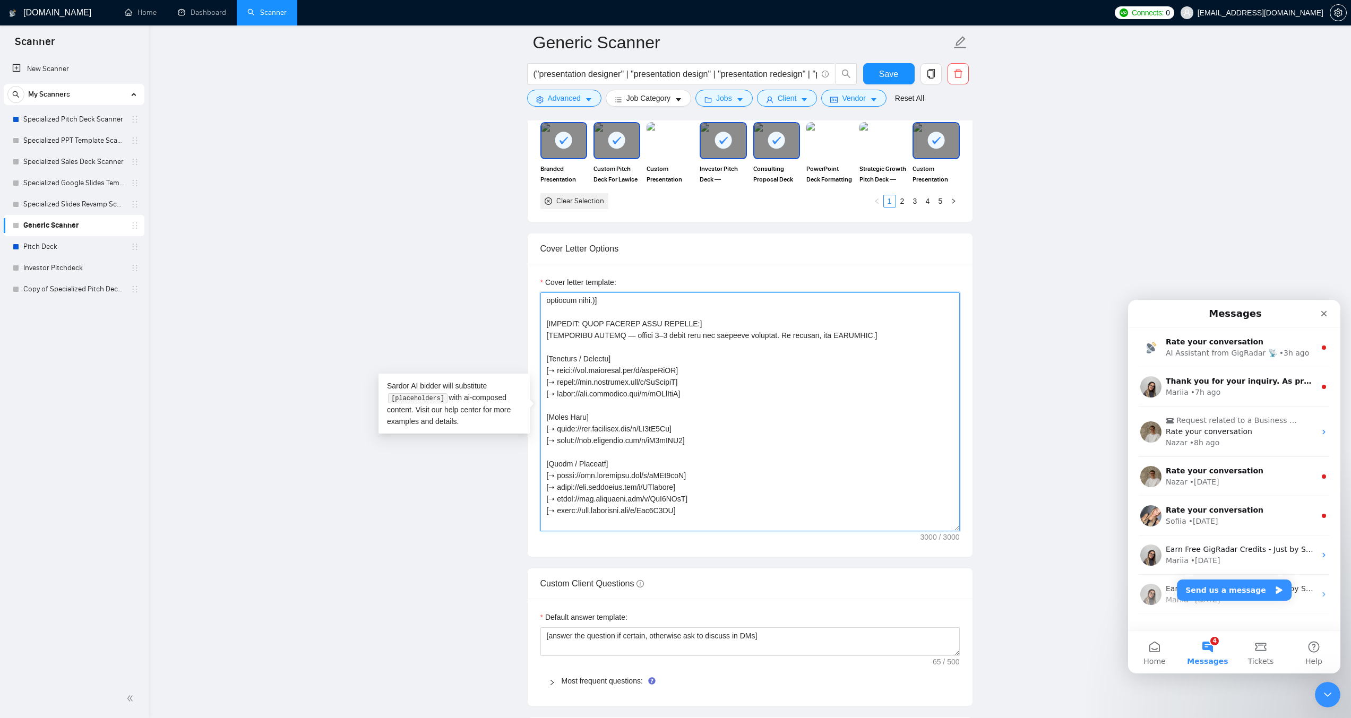
click at [559, 428] on textarea "Cover letter template:" at bounding box center [750, 412] width 419 height 239
paste textarea "3oVVMVFh"
click at [753, 428] on textarea "Cover letter template:" at bounding box center [750, 412] width 419 height 239
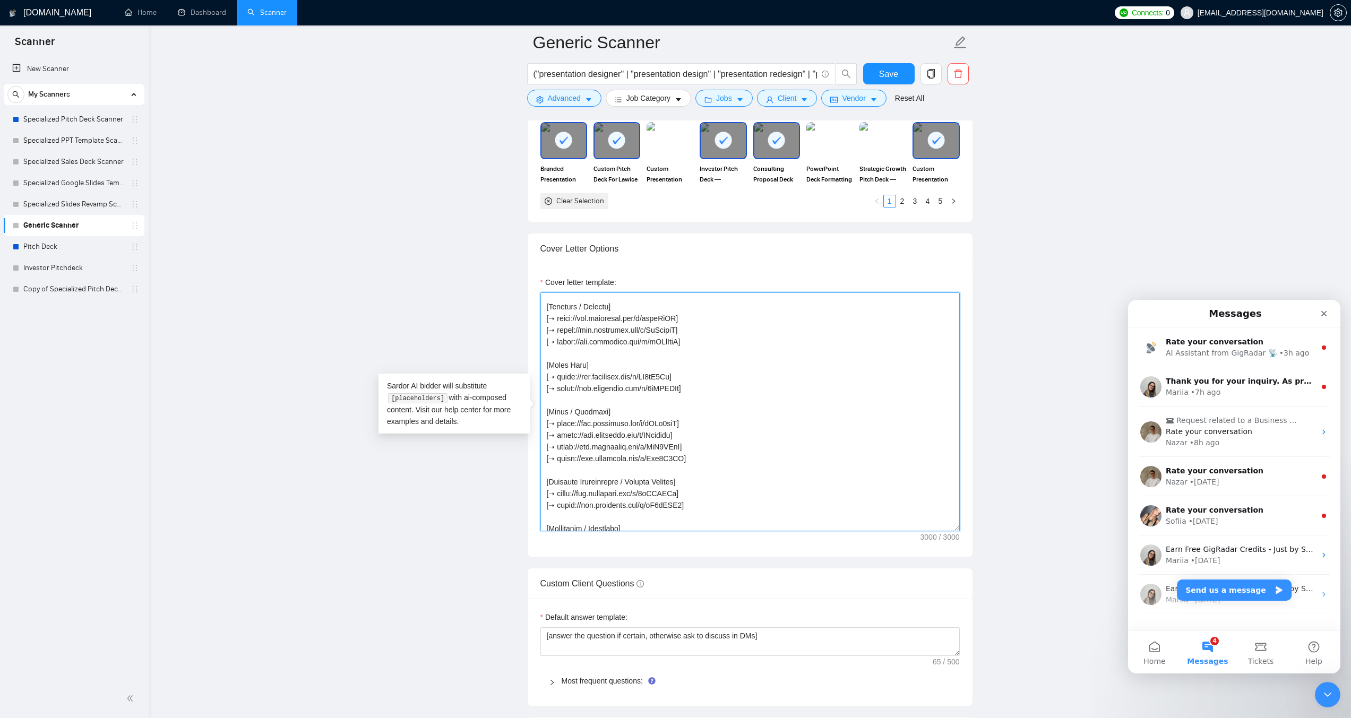
scroll to position [334, 0]
drag, startPoint x: 690, startPoint y: 409, endPoint x: 559, endPoint y: 412, distance: 131.2
click at [559, 412] on textarea "Cover letter template:" at bounding box center [750, 412] width 419 height 239
paste textarea "nb9BpeZp"
drag, startPoint x: 690, startPoint y: 421, endPoint x: 559, endPoint y: 423, distance: 131.2
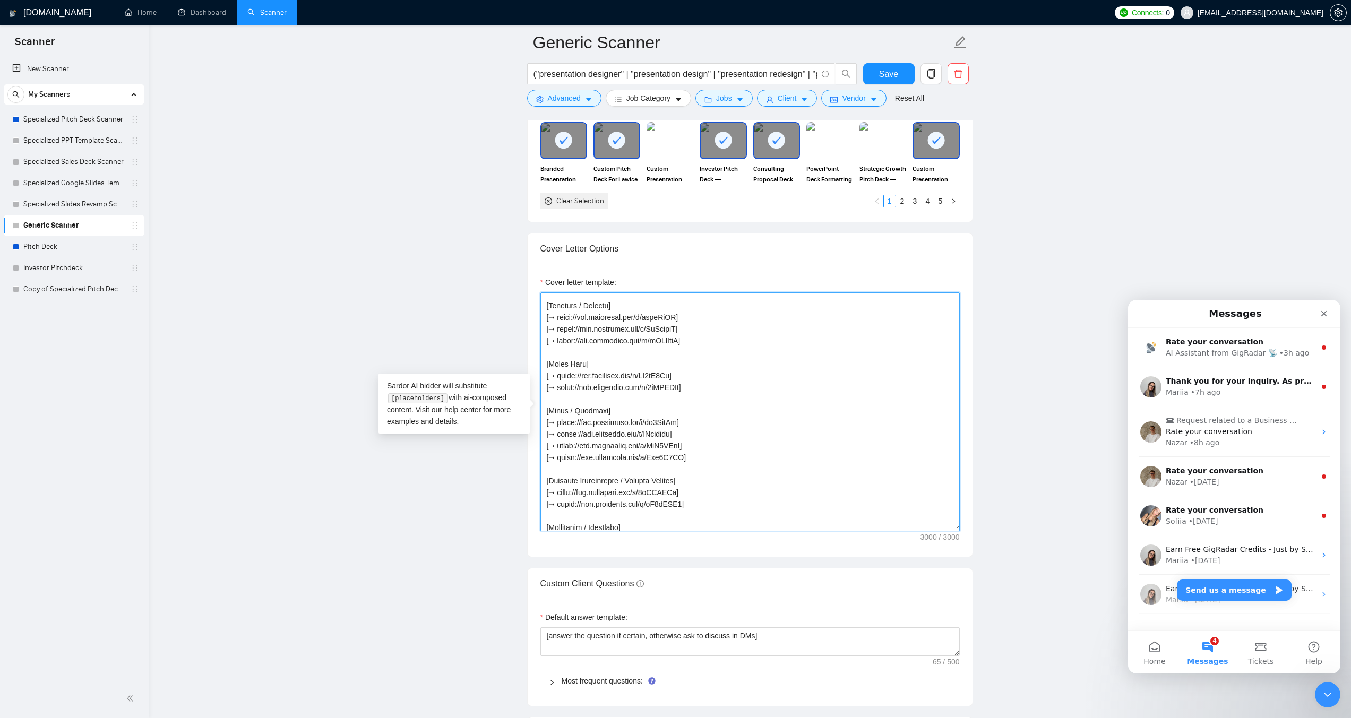
click at [559, 423] on textarea "Cover letter template:" at bounding box center [750, 412] width 419 height 239
paste textarea "lROp8hsQ"
drag, startPoint x: 699, startPoint y: 432, endPoint x: 559, endPoint y: 430, distance: 140.2
click at [559, 430] on textarea "Cover letter template:" at bounding box center [750, 412] width 419 height 239
drag, startPoint x: 692, startPoint y: 447, endPoint x: 557, endPoint y: 448, distance: 134.9
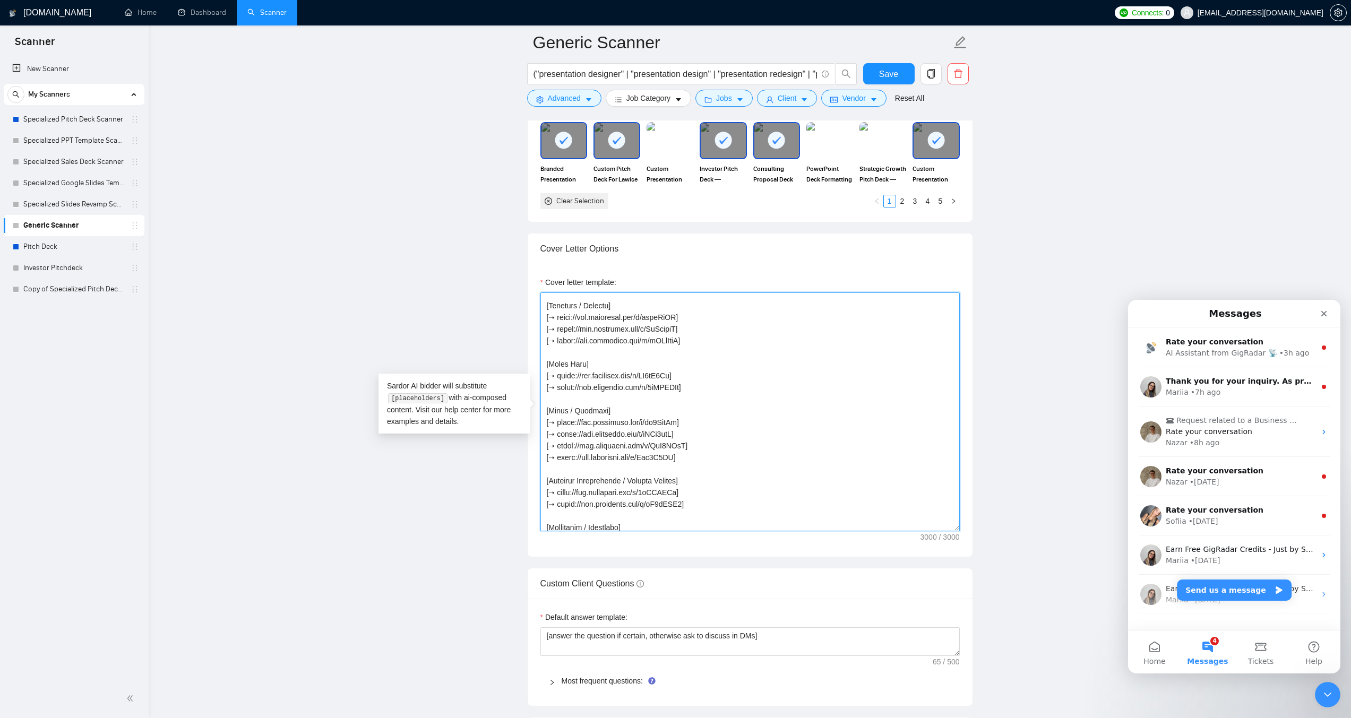
click at [557, 448] on textarea "Cover letter template:" at bounding box center [750, 412] width 419 height 239
paste textarea "[URL][DOMAIN_NAME]"
click at [556, 445] on textarea "Cover letter template:" at bounding box center [750, 412] width 419 height 239
drag, startPoint x: 693, startPoint y: 479, endPoint x: 558, endPoint y: 475, distance: 136.0
click at [558, 475] on textarea "Cover letter template:" at bounding box center [750, 412] width 419 height 239
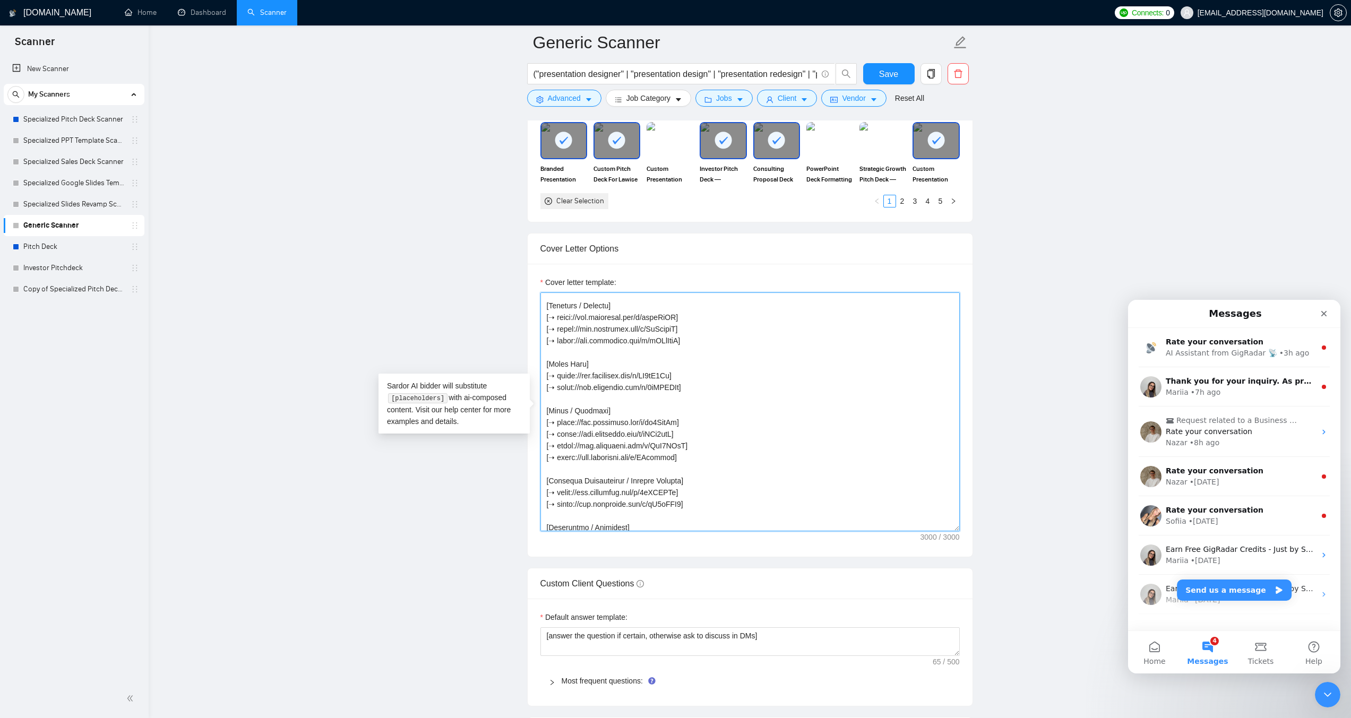
paste textarea "JhUozypP"
drag, startPoint x: 688, startPoint y: 491, endPoint x: 558, endPoint y: 488, distance: 130.1
click at [558, 488] on textarea "Cover letter template:" at bounding box center [750, 412] width 419 height 239
paste textarea "nKKtSaaD"
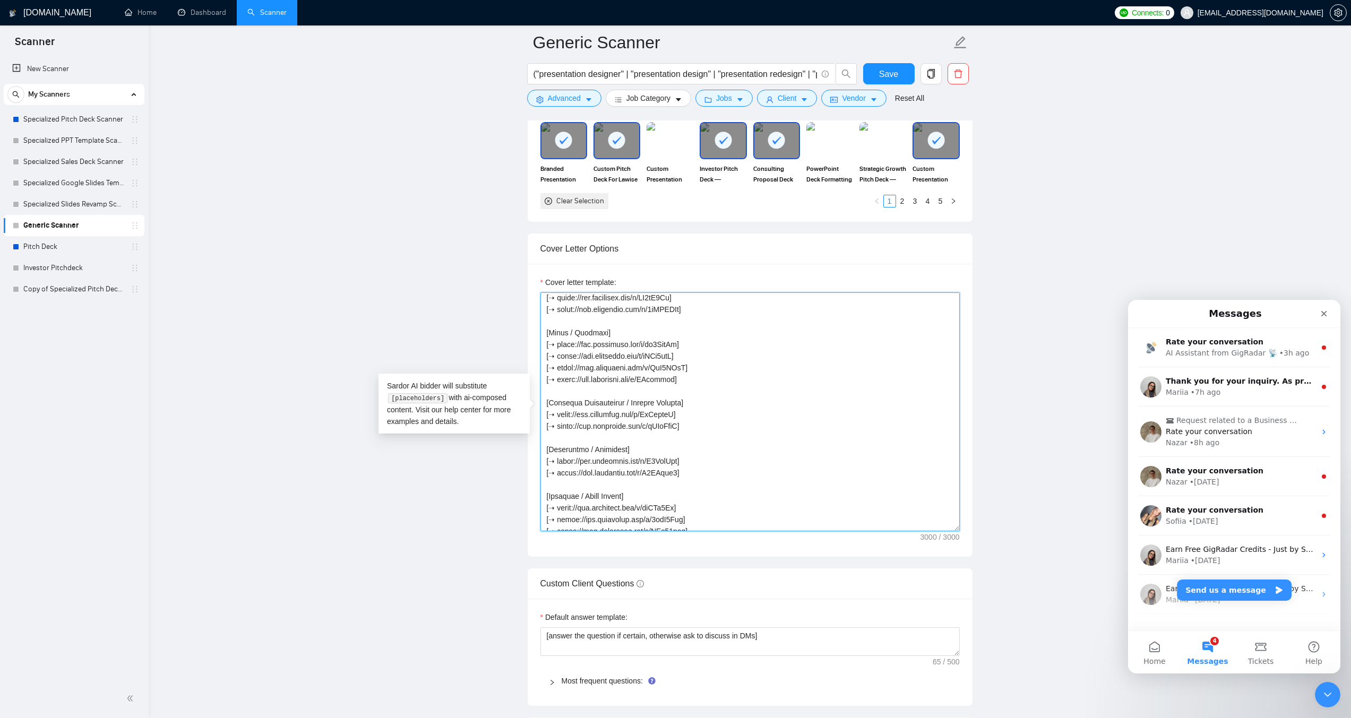
scroll to position [440, 0]
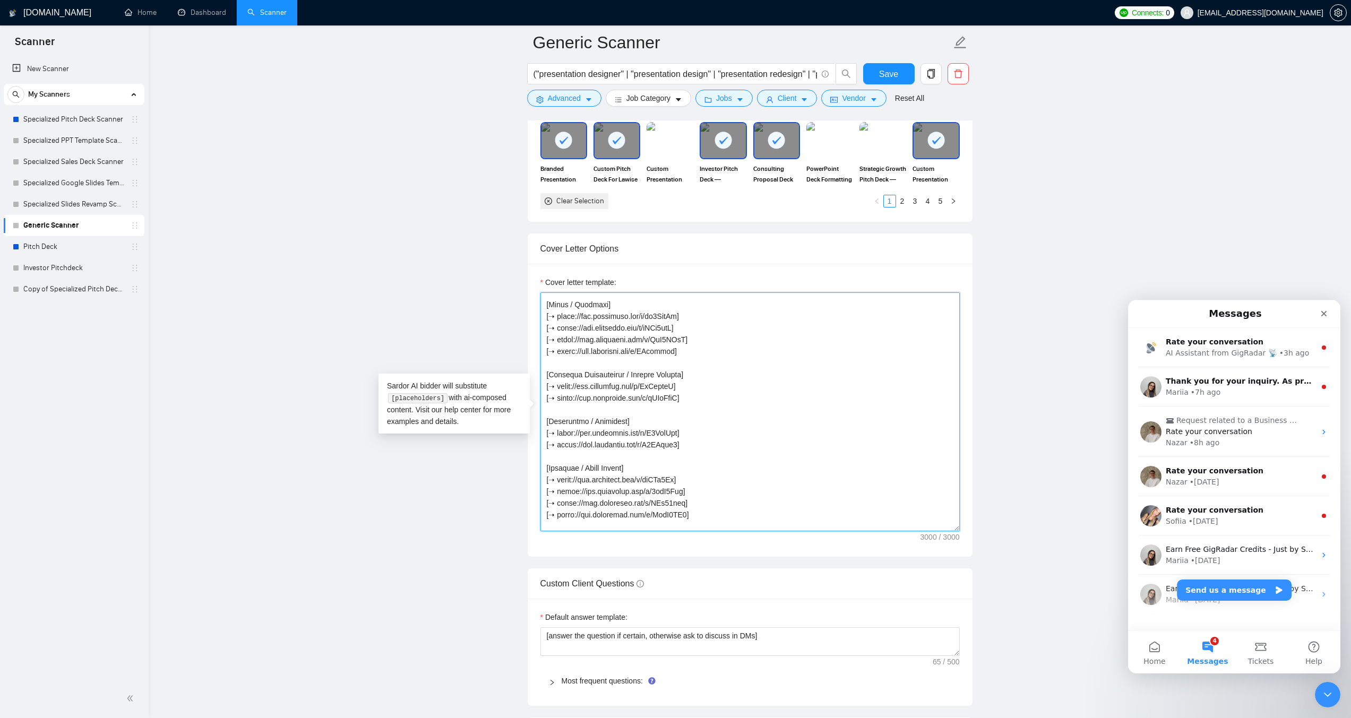
drag, startPoint x: 690, startPoint y: 423, endPoint x: 560, endPoint y: 425, distance: 130.1
click at [560, 425] on textarea "Cover letter template:" at bounding box center [750, 412] width 419 height 239
paste textarea "S3vx4bSO"
drag, startPoint x: 690, startPoint y: 434, endPoint x: 558, endPoint y: 438, distance: 131.7
click at [558, 438] on textarea "Cover letter template:" at bounding box center [750, 412] width 419 height 239
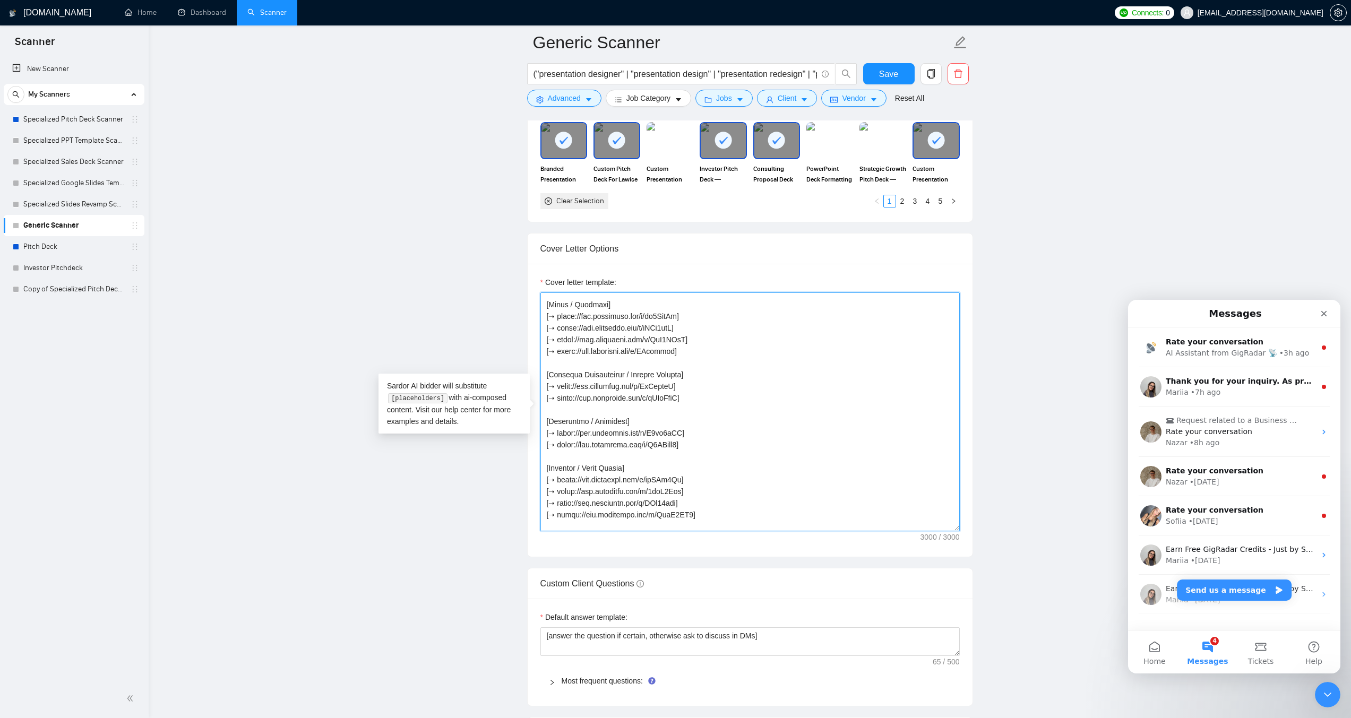
paste textarea "lcdC9LQq"
drag, startPoint x: 687, startPoint y: 468, endPoint x: 559, endPoint y: 467, distance: 127.4
click at [559, 467] on textarea "Cover letter template:" at bounding box center [750, 412] width 419 height 239
paste textarea "FkuX5XY0"
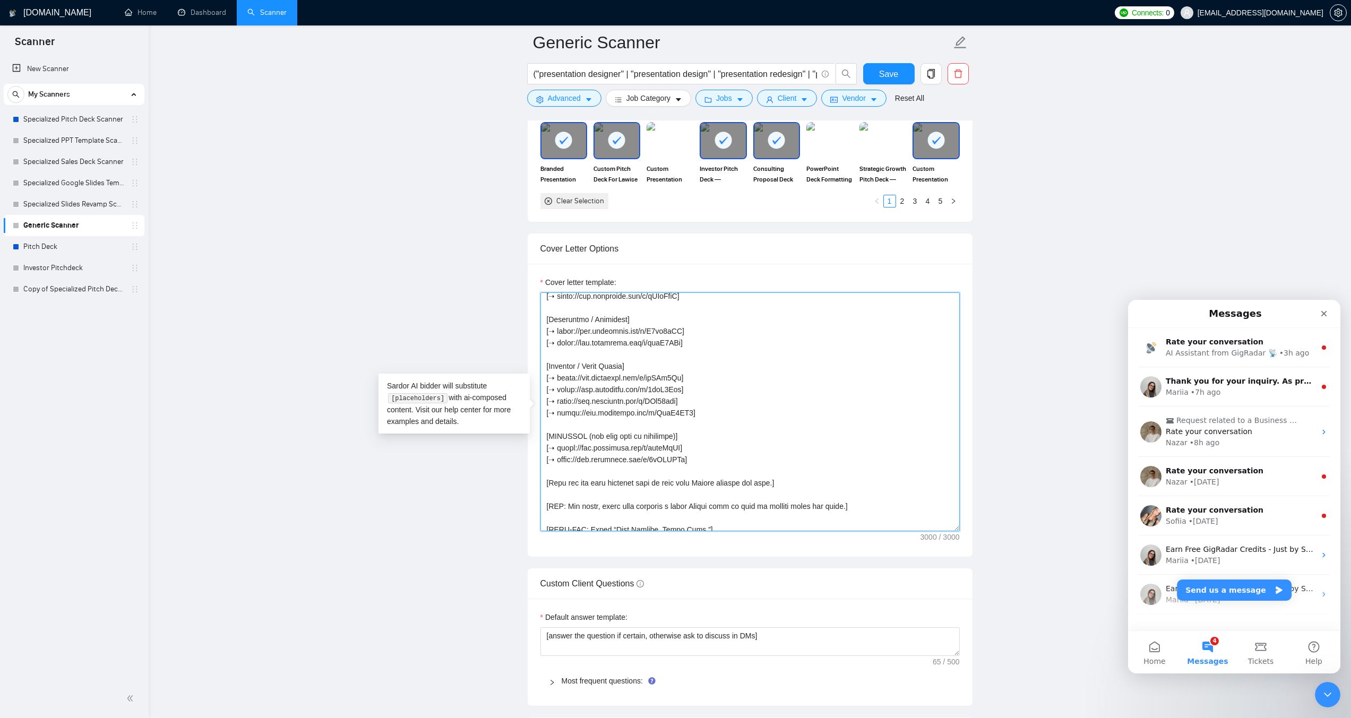
scroll to position [549, 0]
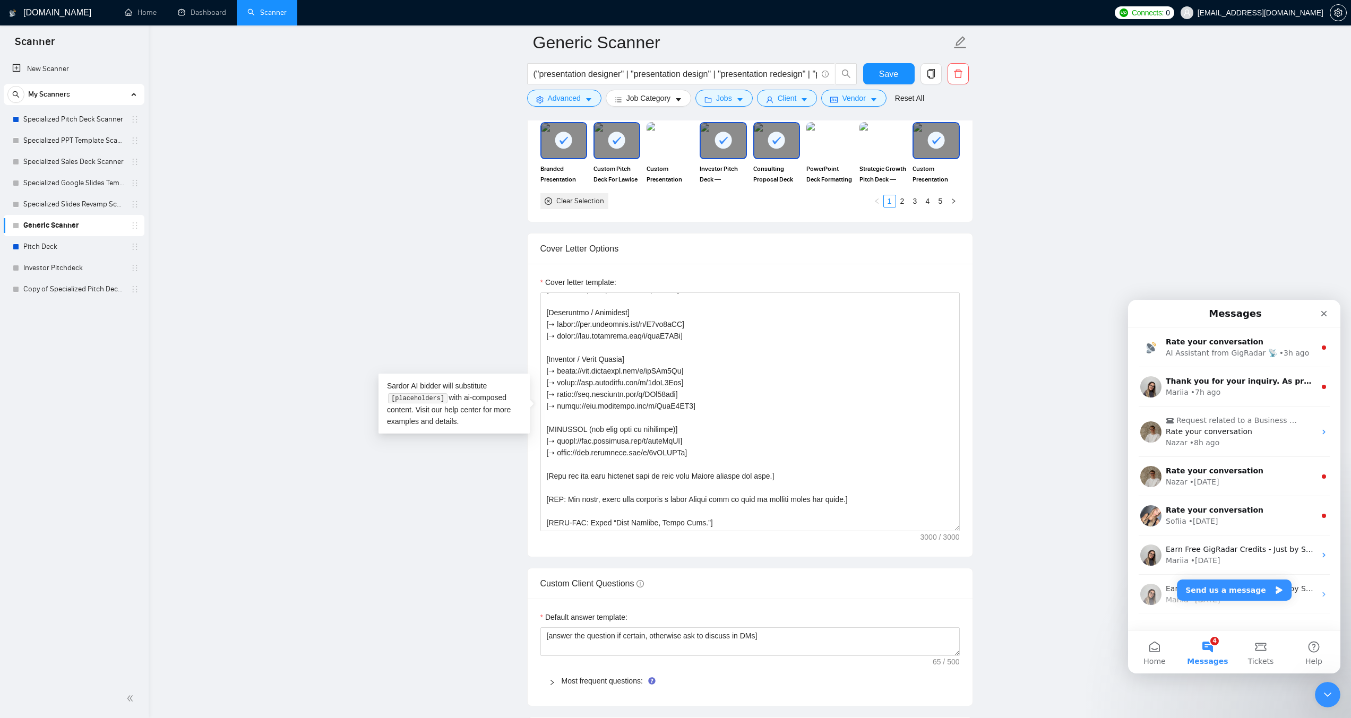
click at [518, 524] on main "[PERSON_NAME] ("presentation designer" | "presentation design" | "presentation …" at bounding box center [750, 388] width 1169 height 2922
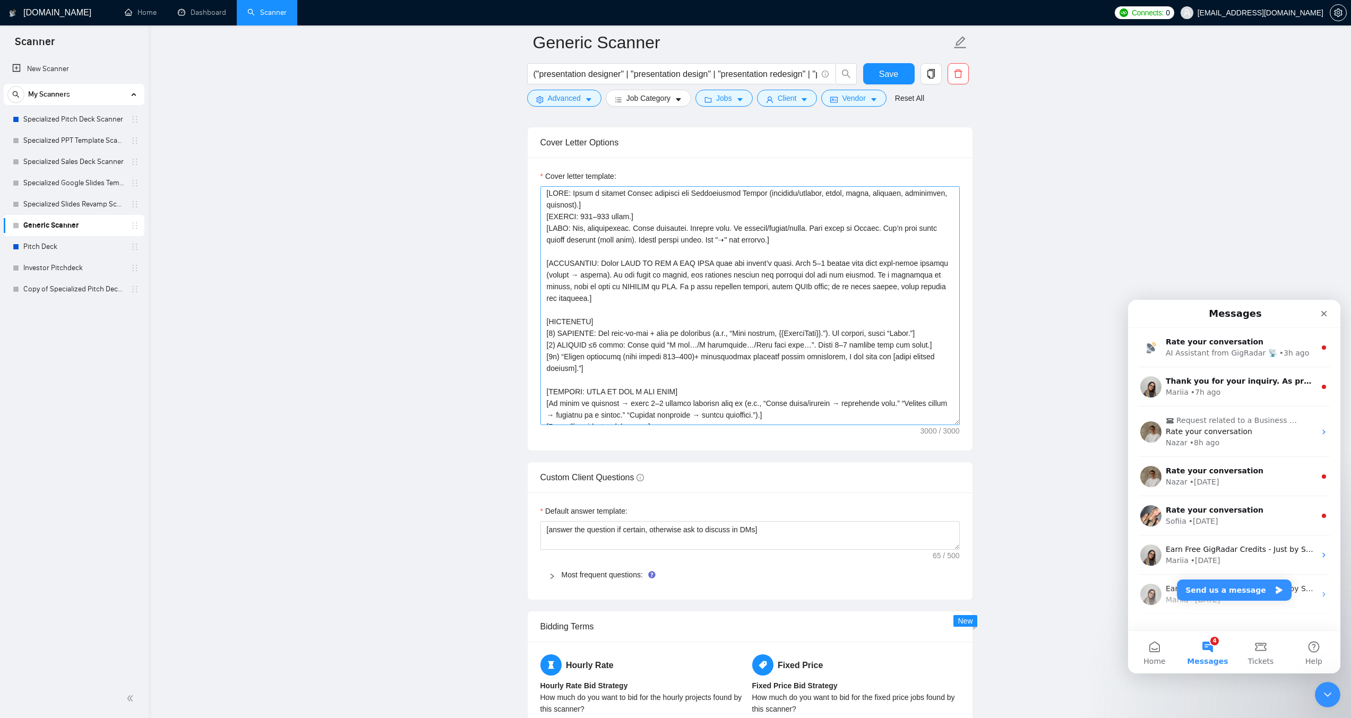
scroll to position [0, 0]
drag, startPoint x: 591, startPoint y: 208, endPoint x: 537, endPoint y: 194, distance: 56.4
click at [537, 194] on div "Cover letter template:" at bounding box center [750, 304] width 445 height 293
click at [576, 202] on textarea "Cover letter template:" at bounding box center [750, 305] width 419 height 239
drag, startPoint x: 561, startPoint y: 197, endPoint x: 494, endPoint y: 178, distance: 69.9
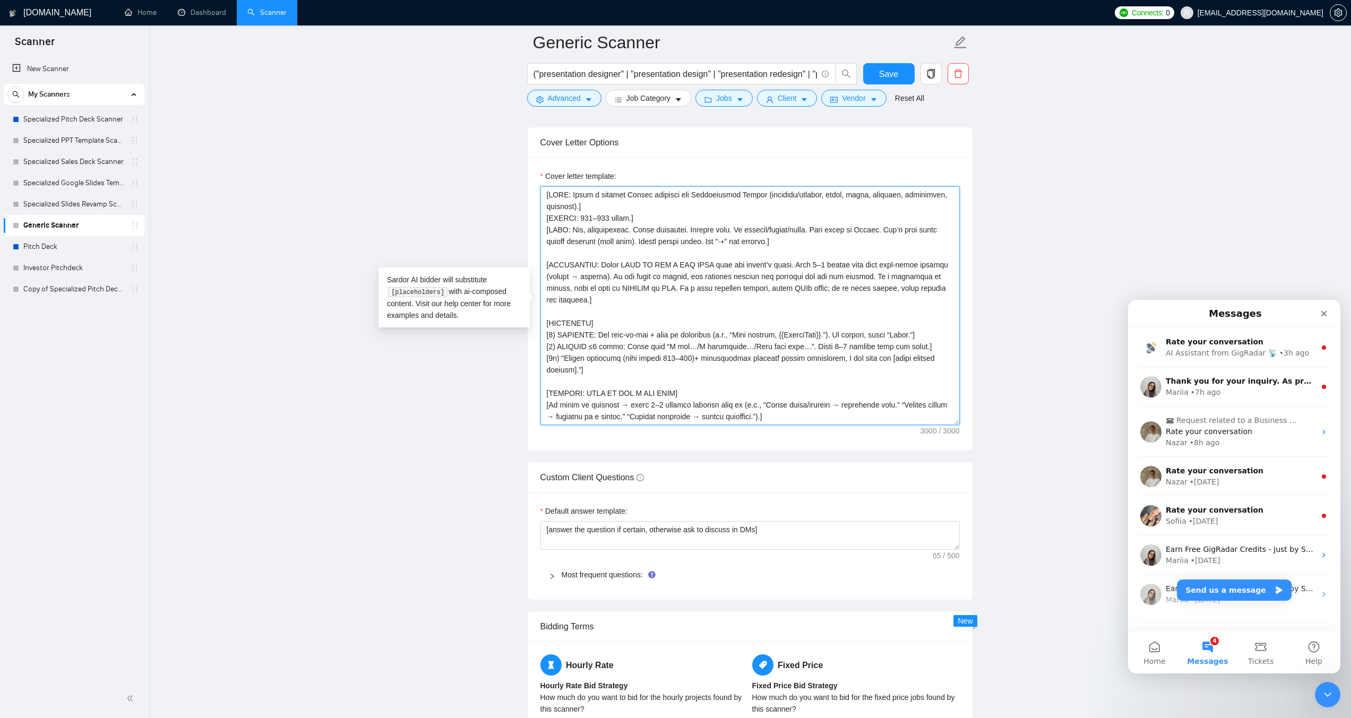
click at [494, 178] on main "[PERSON_NAME] ("presentation designer" | "presentation design" | "presentation …" at bounding box center [750, 282] width 1169 height 2922
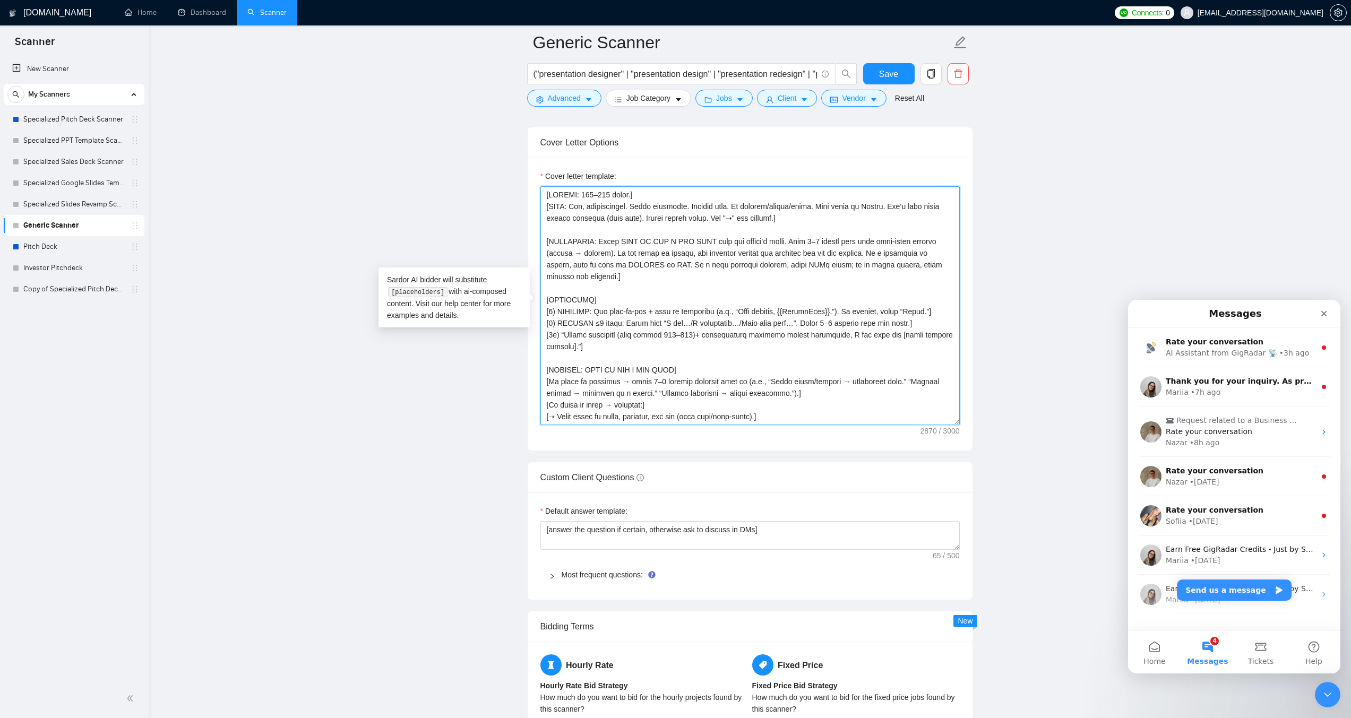
drag, startPoint x: 792, startPoint y: 207, endPoint x: 810, endPoint y: 207, distance: 18.1
click at [810, 207] on textarea "Cover letter template:" at bounding box center [750, 305] width 419 height 239
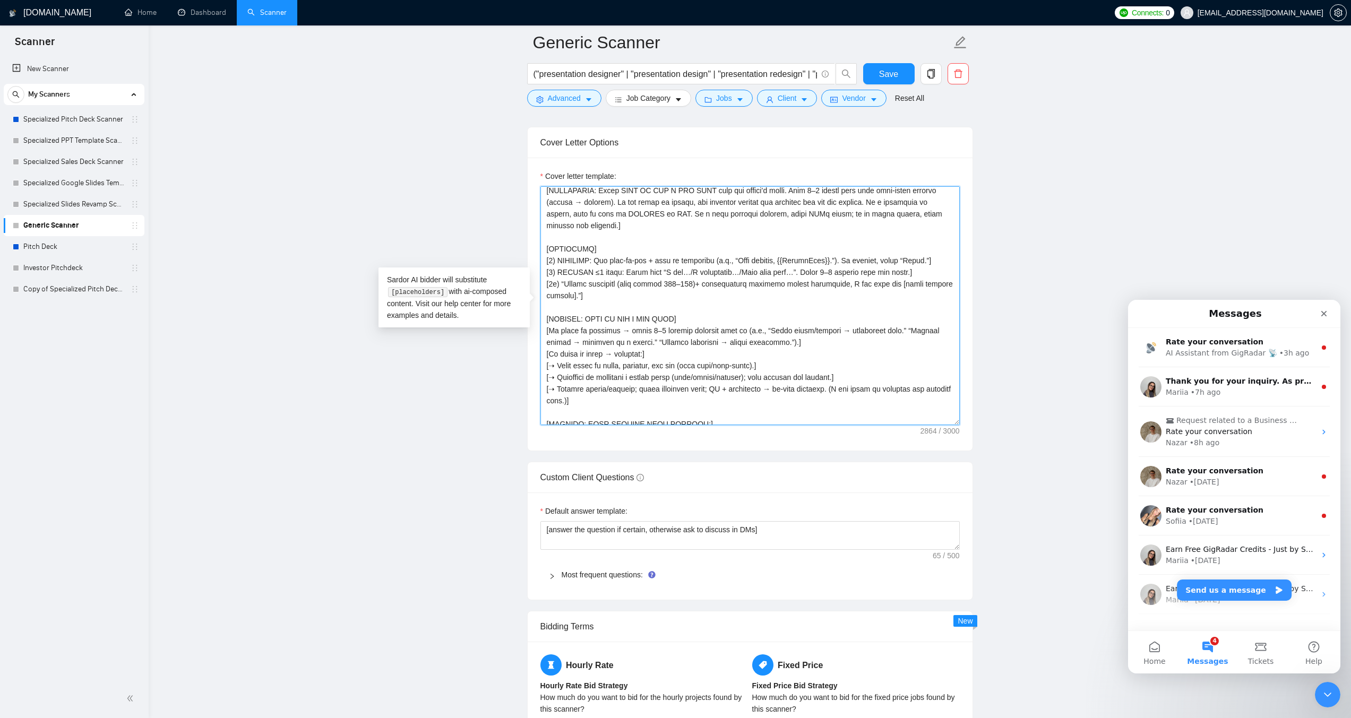
scroll to position [53, 0]
drag, startPoint x: 723, startPoint y: 258, endPoint x: 785, endPoint y: 258, distance: 61.6
click at [785, 258] on textarea "Cover letter template:" at bounding box center [750, 305] width 419 height 239
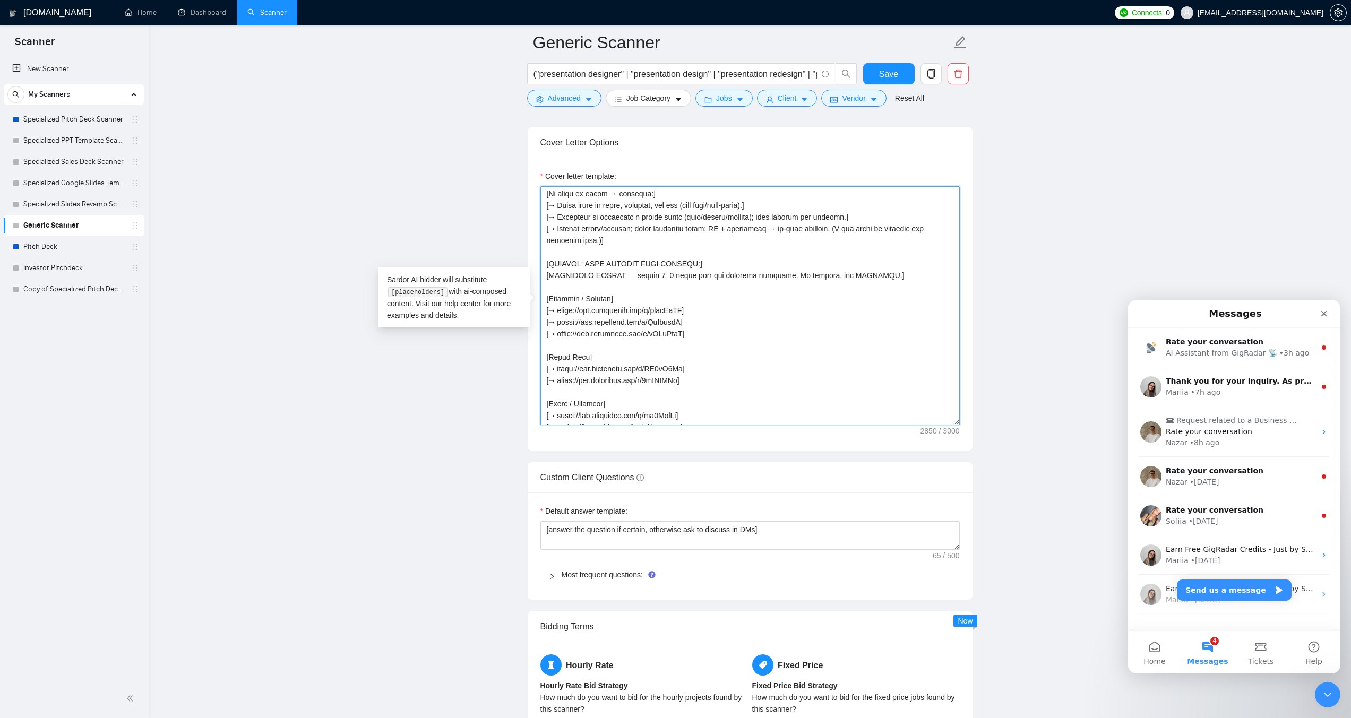
scroll to position [212, 0]
click at [556, 331] on textarea "Cover letter template:" at bounding box center [750, 305] width 419 height 239
click at [554, 368] on textarea "Cover letter template:" at bounding box center [750, 305] width 419 height 239
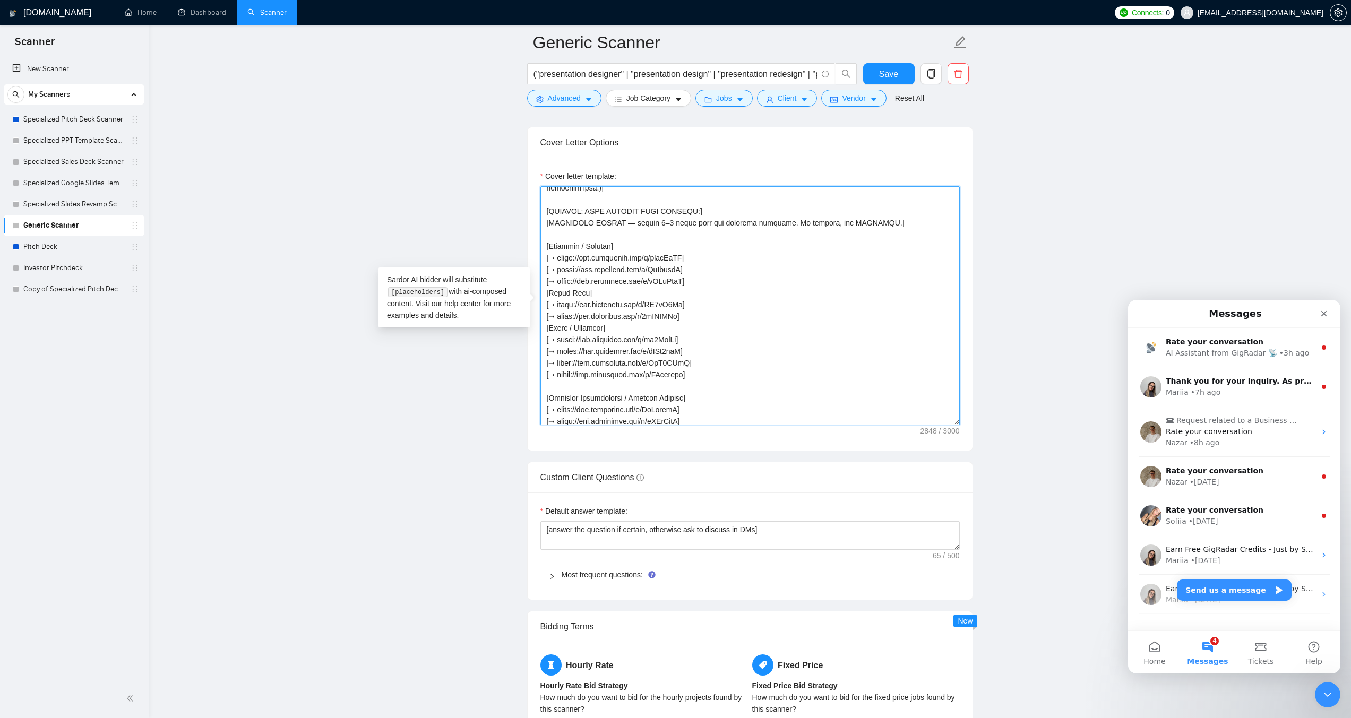
scroll to position [265, 0]
click at [556, 374] on textarea "Cover letter template:" at bounding box center [750, 305] width 419 height 239
click at [581, 408] on textarea "Cover letter template:" at bounding box center [750, 305] width 419 height 239
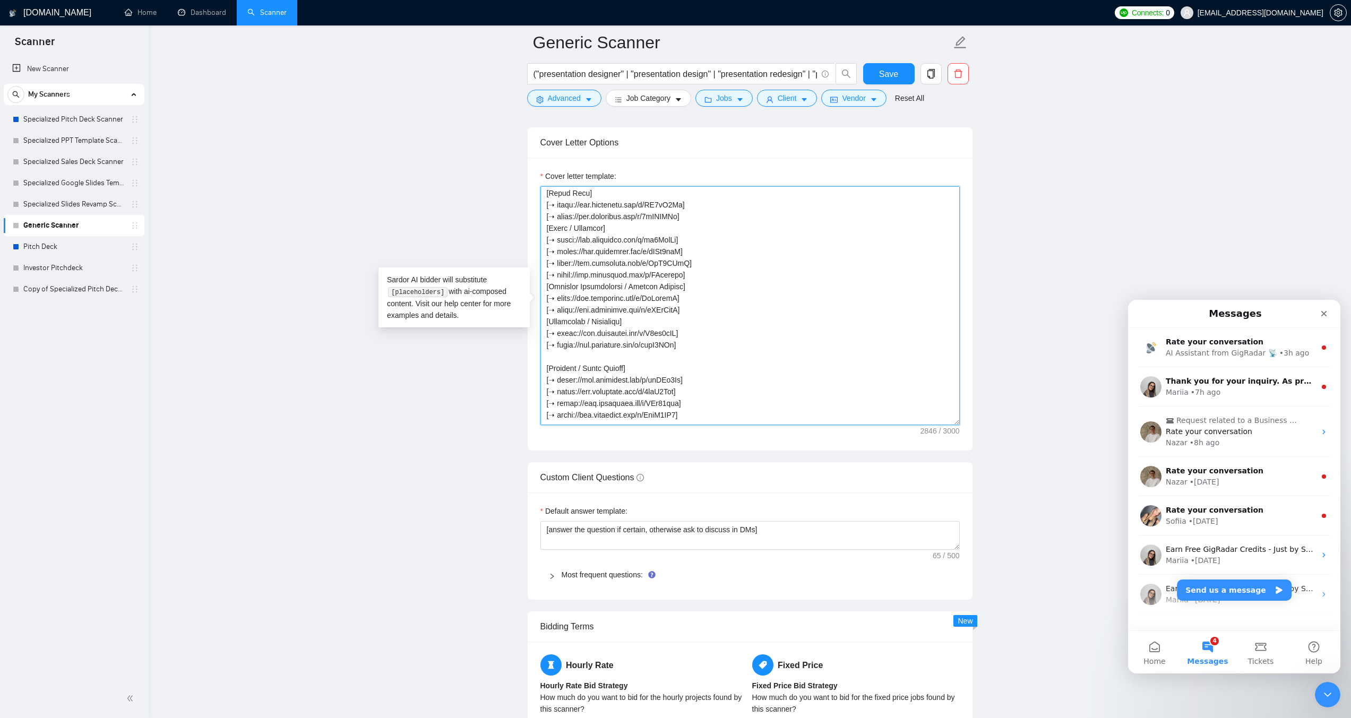
scroll to position [372, 0]
click at [559, 336] on textarea "Cover letter template:" at bounding box center [750, 305] width 419 height 239
click at [569, 391] on textarea "Cover letter template:" at bounding box center [750, 305] width 419 height 239
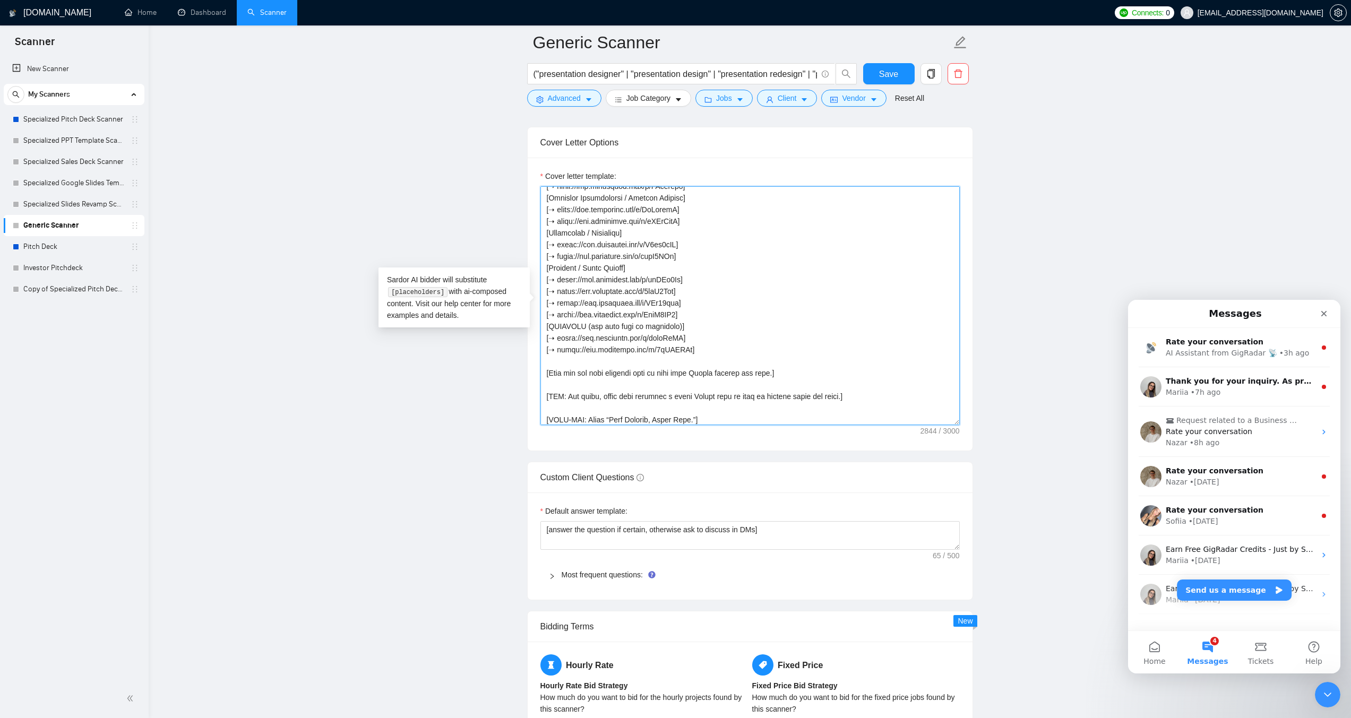
scroll to position [456, 0]
click at [565, 368] on textarea "Cover letter template:" at bounding box center [750, 305] width 419 height 239
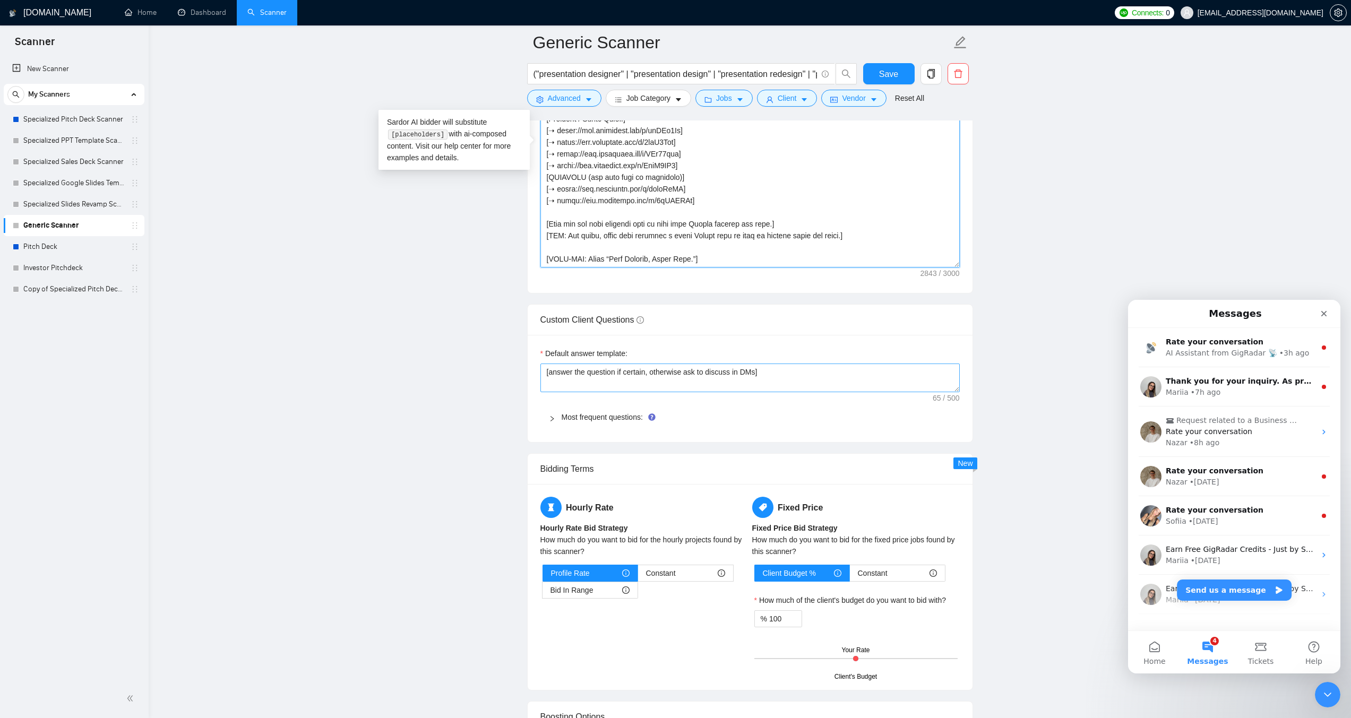
scroll to position [1381, 0]
drag, startPoint x: 717, startPoint y: 256, endPoint x: 540, endPoint y: 259, distance: 176.8
click at [541, 259] on textarea "Cover letter template:" at bounding box center [750, 146] width 419 height 239
paste textarea "VALIDATION: If a phrase is required at the start, place it before the greeting,…"
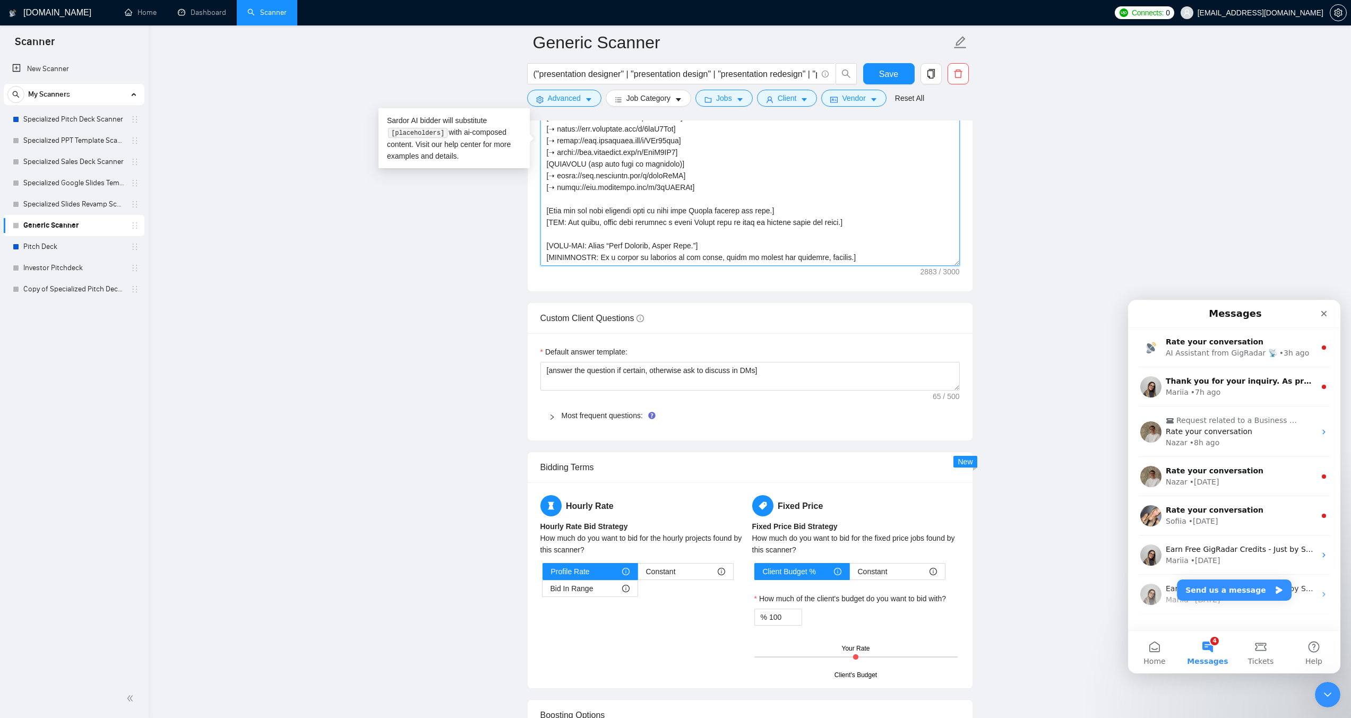
paste textarea "[EDGE CASES: If the post is very short, keep the summary generic and use the fa…"
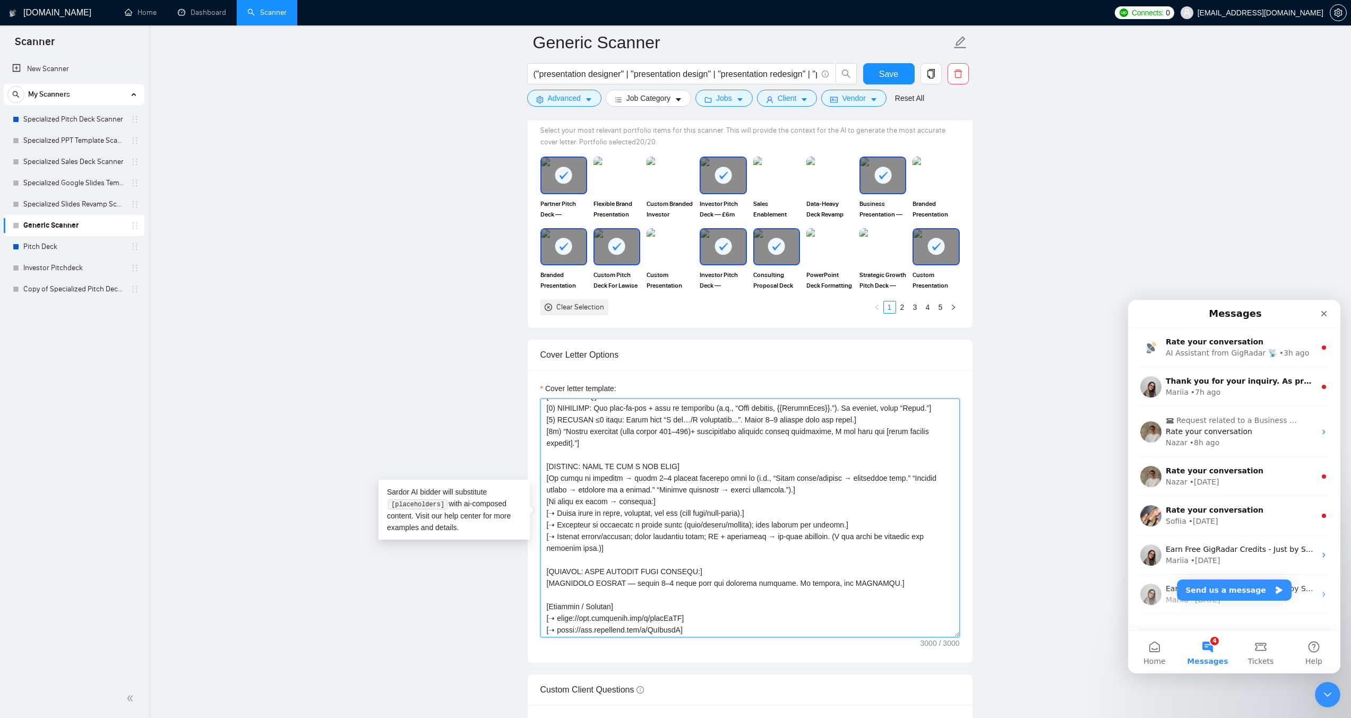
scroll to position [84, 0]
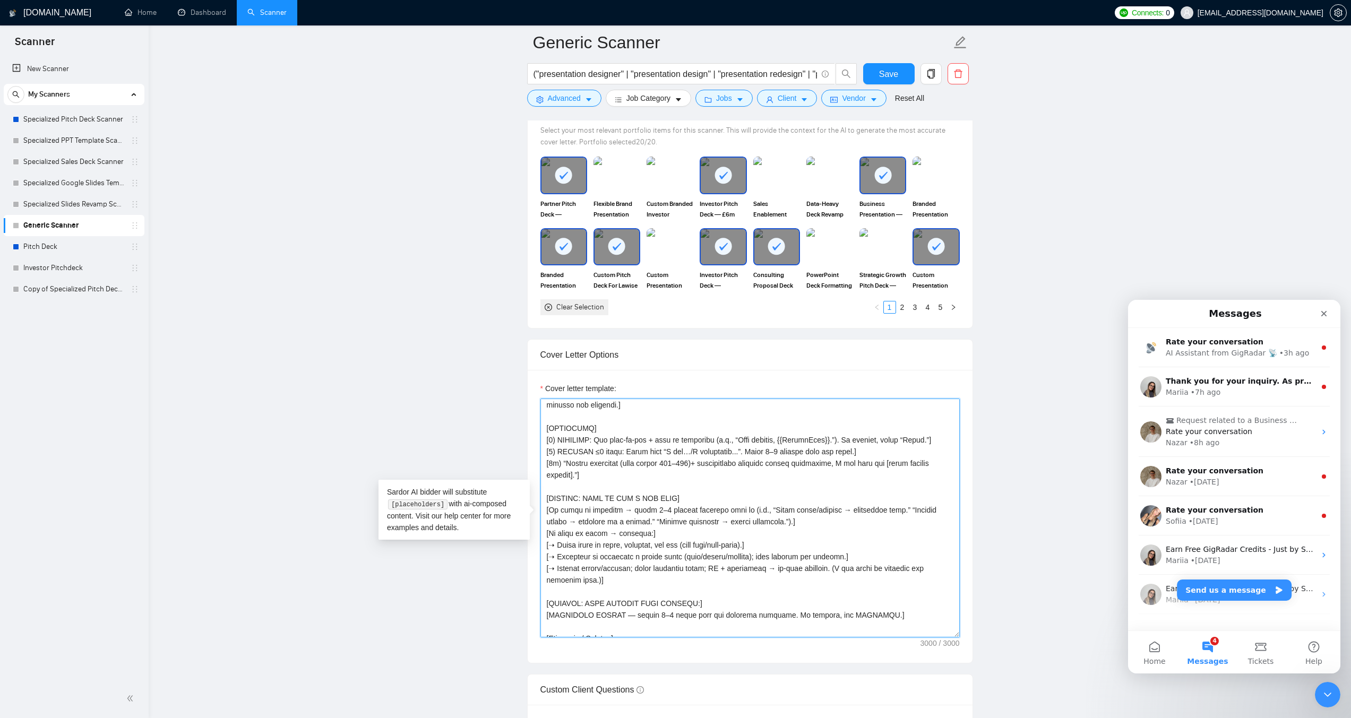
click at [632, 524] on textarea "Cover letter template:" at bounding box center [750, 518] width 419 height 239
drag, startPoint x: 607, startPoint y: 571, endPoint x: 536, endPoint y: 534, distance: 80.5
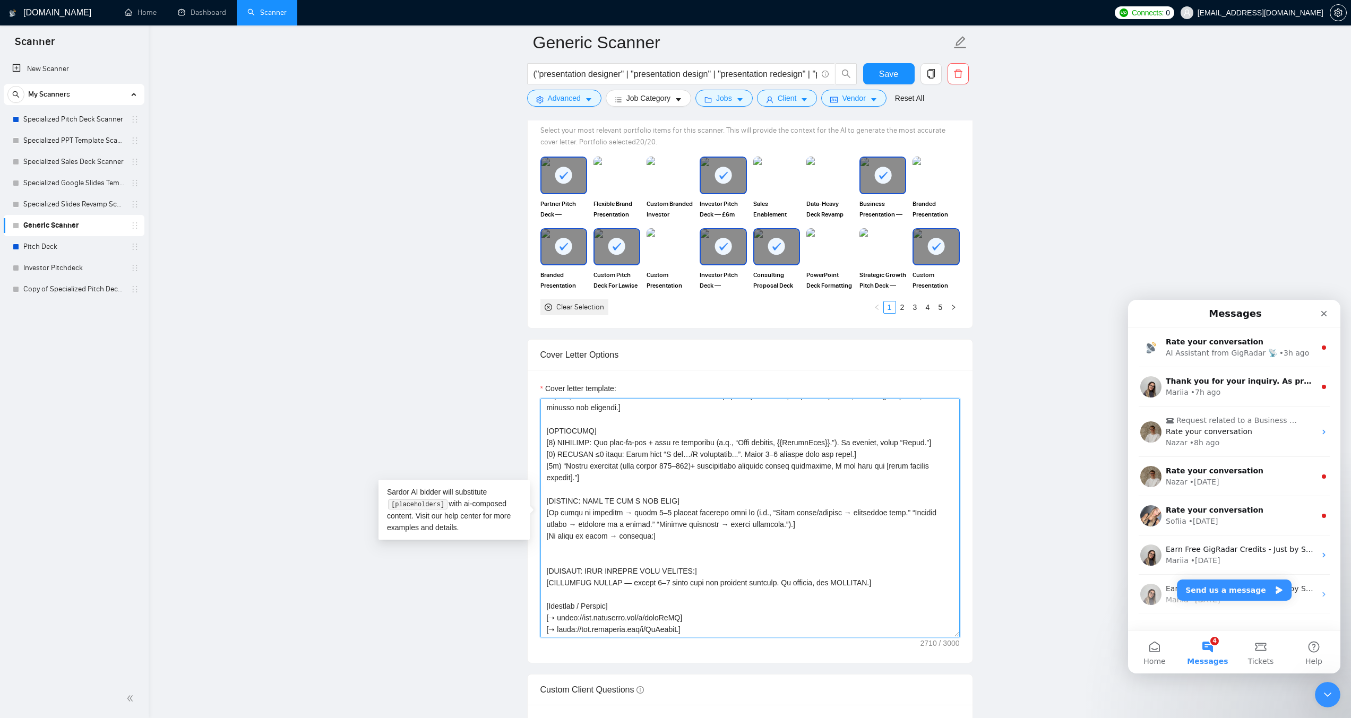
click at [631, 522] on textarea "Cover letter template:" at bounding box center [750, 518] width 419 height 239
click at [635, 543] on textarea "Cover letter template:" at bounding box center [750, 518] width 419 height 239
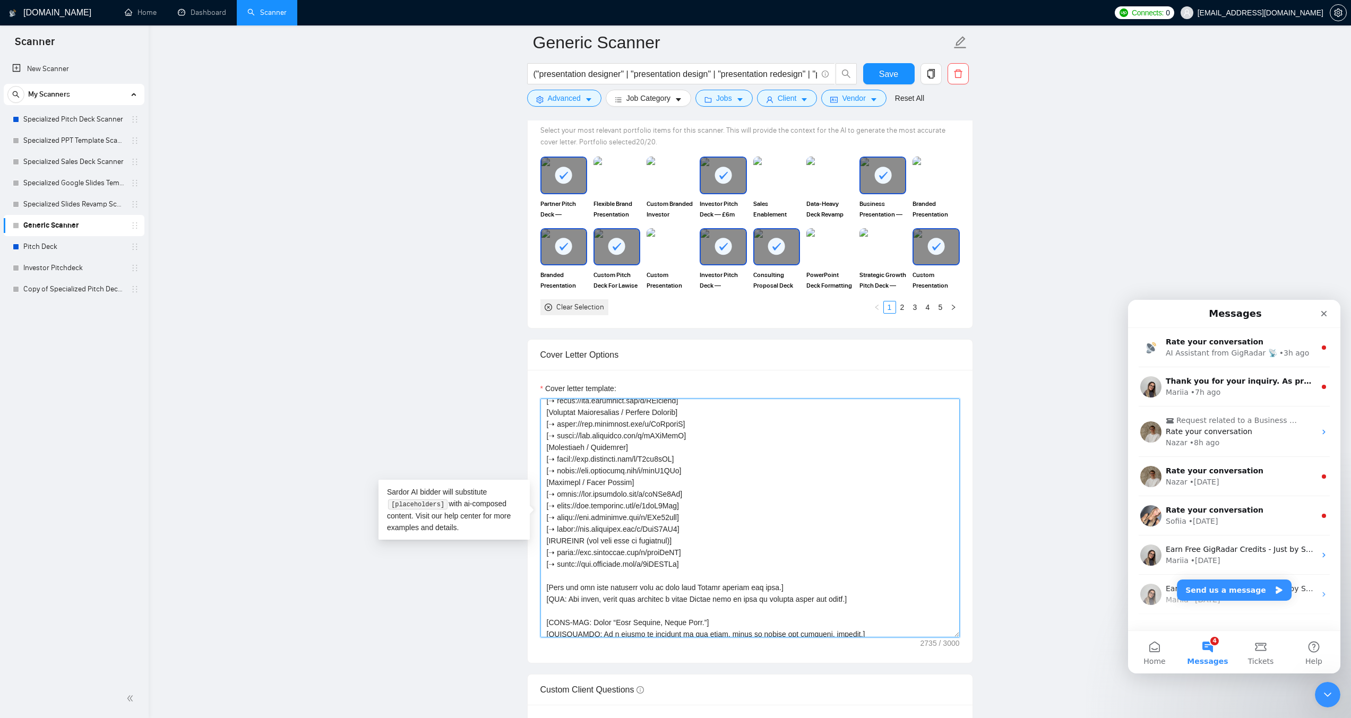
scroll to position [409, 0]
click at [923, 630] on textarea "Cover letter template:" at bounding box center [750, 518] width 419 height 239
paste textarea ", ask 2–3 scope checks (deliverables, deadline, content readiness) within the w…"
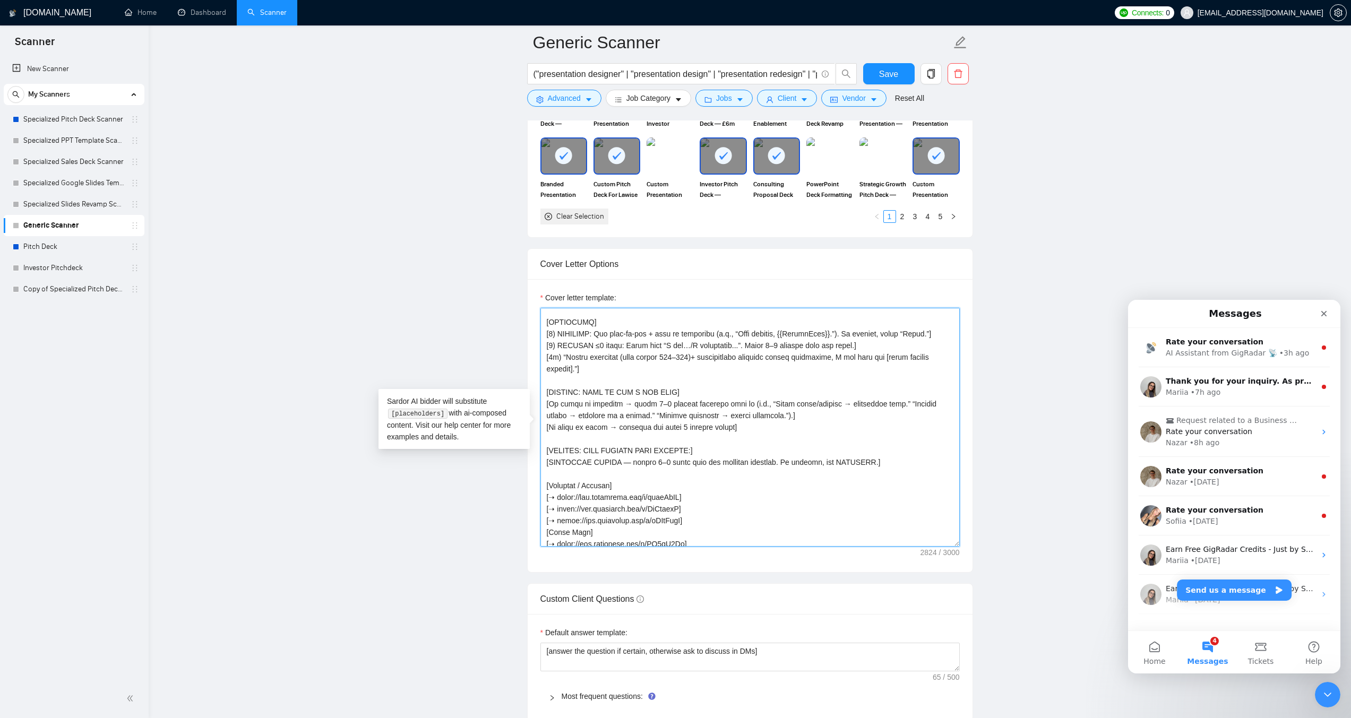
scroll to position [1274, 0]
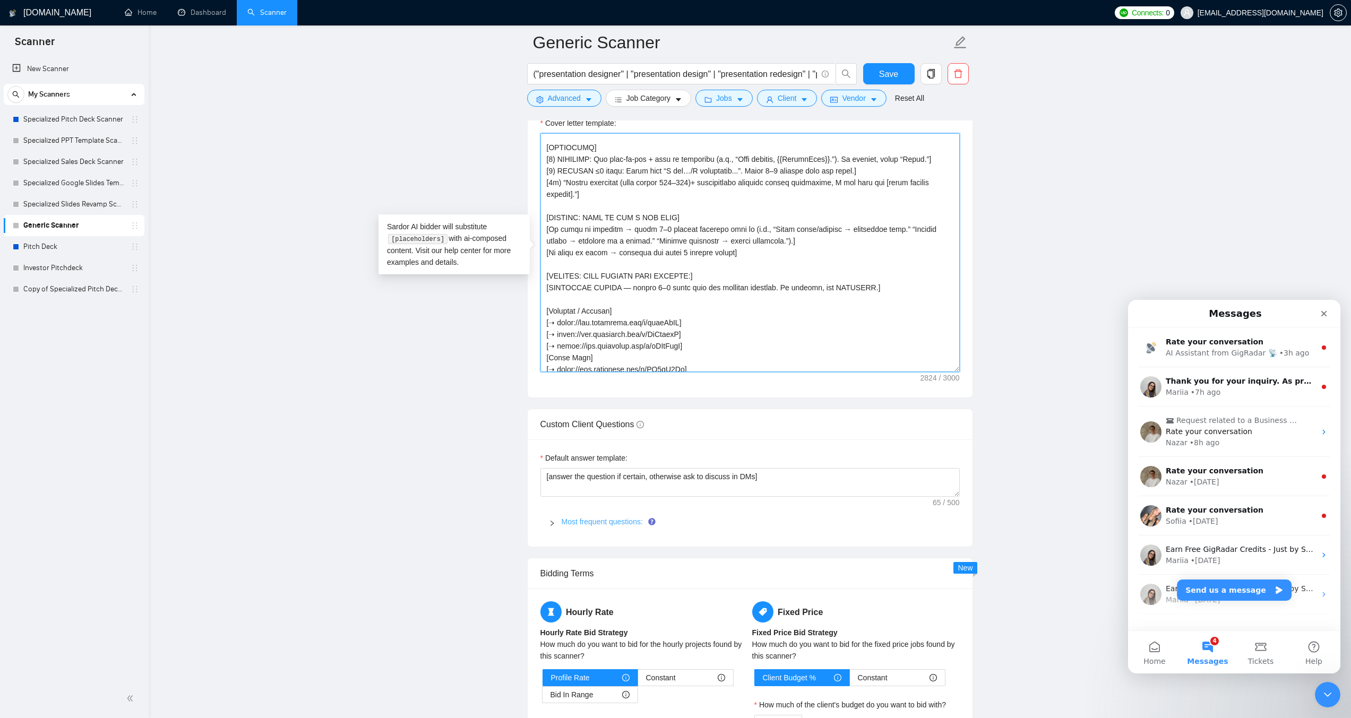
type textarea "[LOREMI: 659–358 dolor.] [SITA: Con, adipiscingel. Seddo eiusmodte. Incidid utl…"
click at [599, 521] on link "Most frequent questions:" at bounding box center [602, 522] width 81 height 8
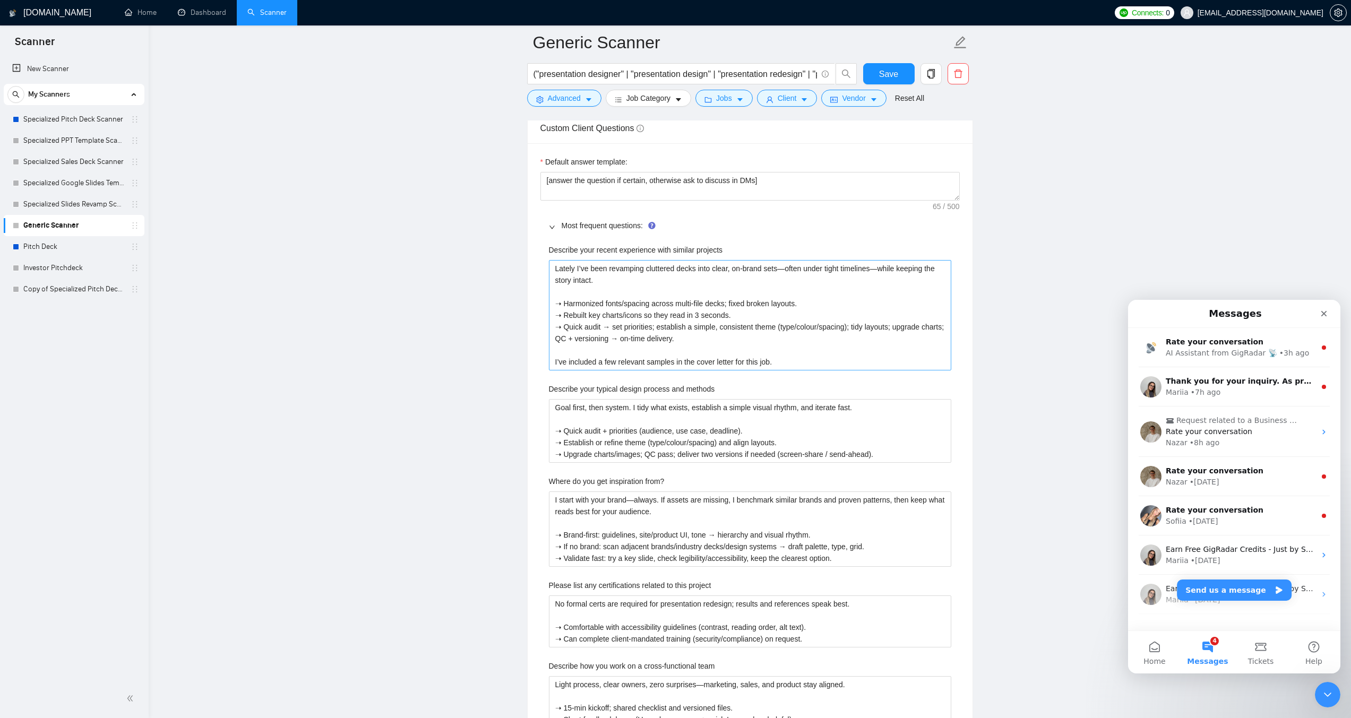
scroll to position [1593, 0]
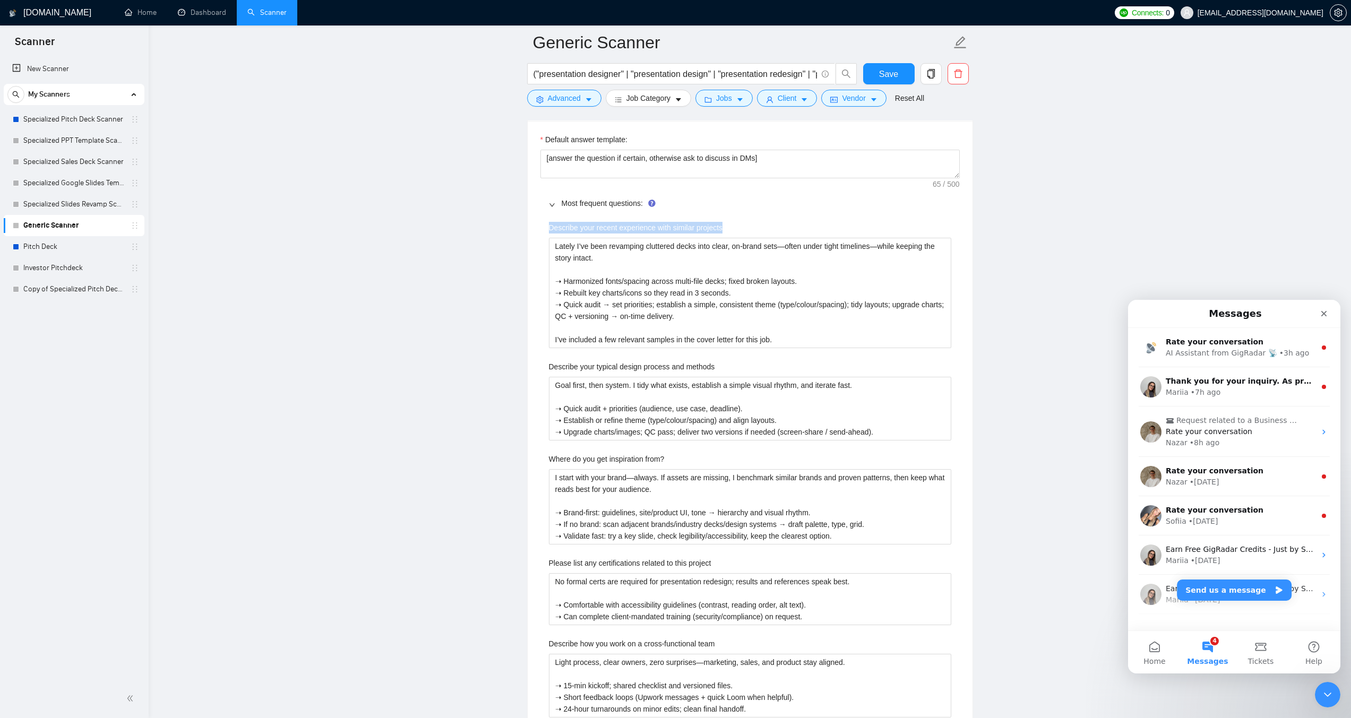
drag, startPoint x: 723, startPoint y: 226, endPoint x: 544, endPoint y: 228, distance: 178.4
click at [544, 228] on div "Describe your recent experience with similar projects Lately I’ve been revampin…" at bounding box center [750, 523] width 419 height 614
drag, startPoint x: 715, startPoint y: 367, endPoint x: 549, endPoint y: 366, distance: 166.2
click at [549, 366] on div "Describe your typical design process and methods" at bounding box center [750, 369] width 402 height 16
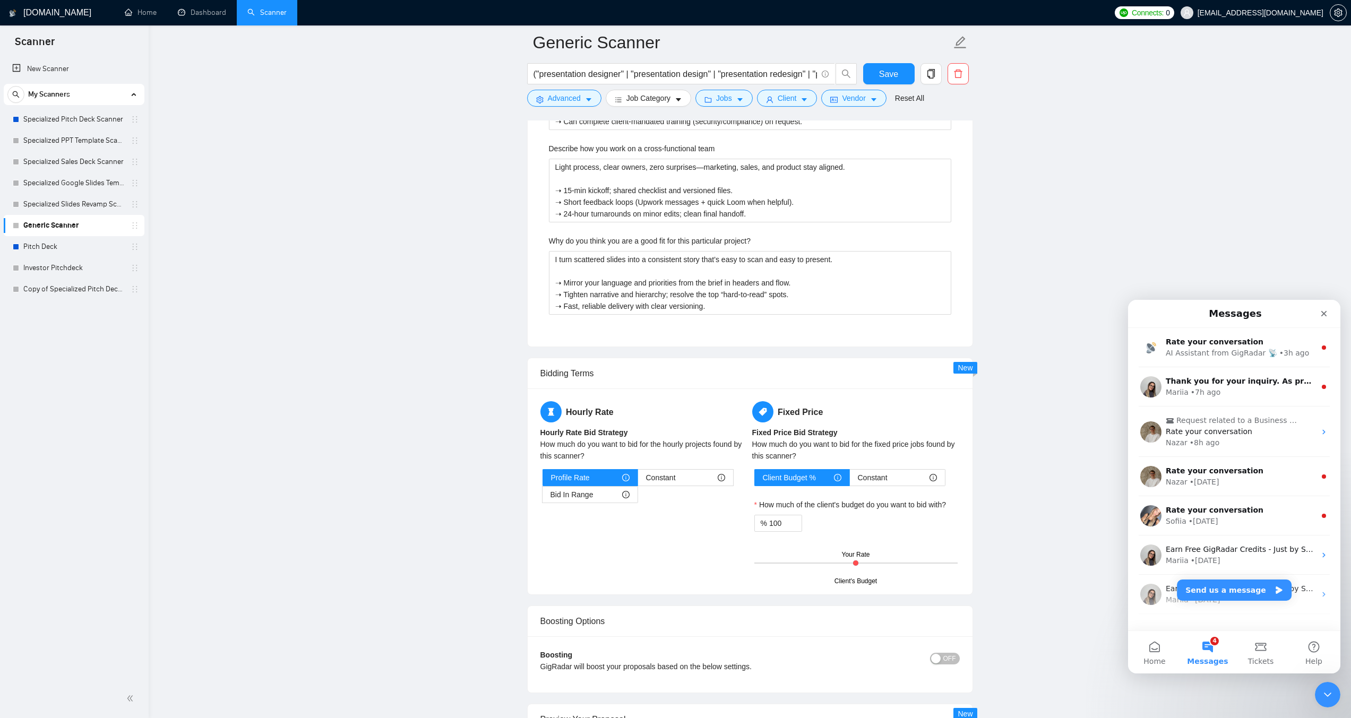
scroll to position [2124, 0]
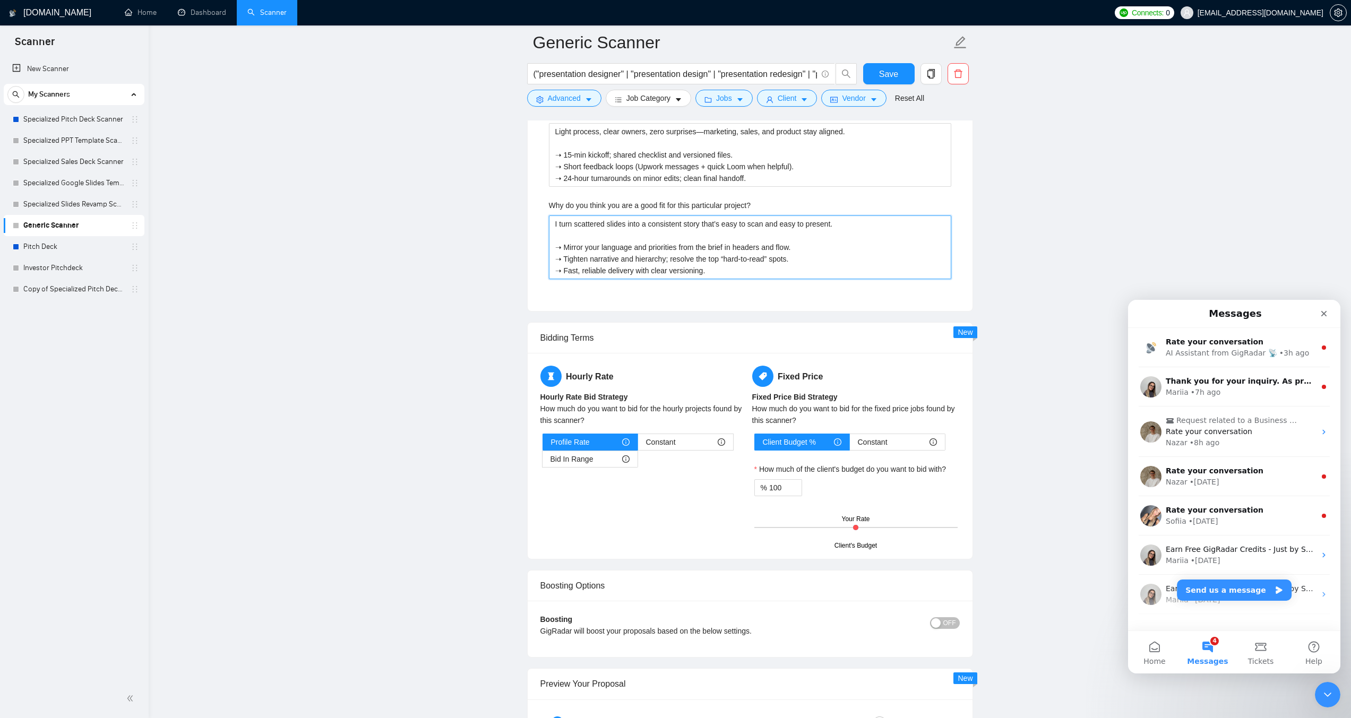
click at [641, 263] on project\? "I turn scattered slides into a consistent story that’s easy to scan and easy to…" at bounding box center [750, 248] width 402 height 64
paste project\? "Light process, clear owners, quick loops—so sales/marketing/product stay aligne…"
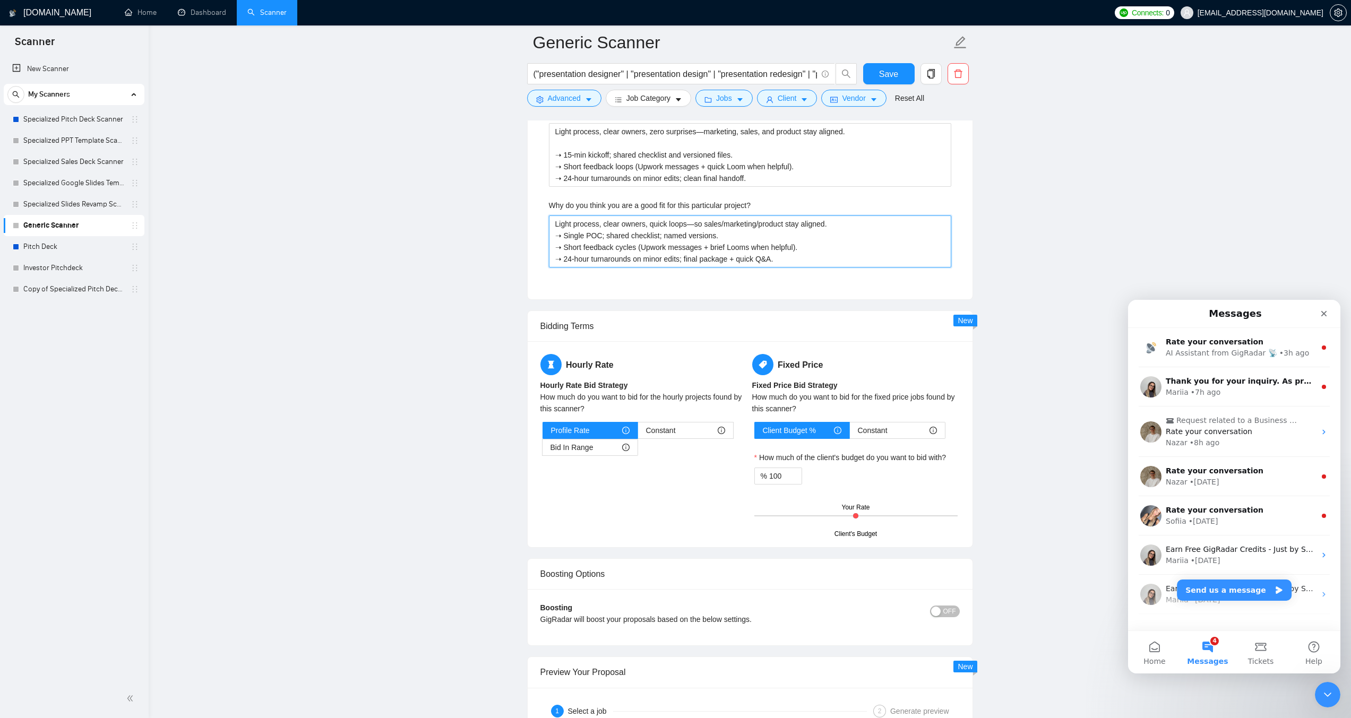
click at [826, 226] on project\? "Light process, clear owners, quick loops—so sales/marketing/product stay aligne…" at bounding box center [750, 242] width 402 height 52
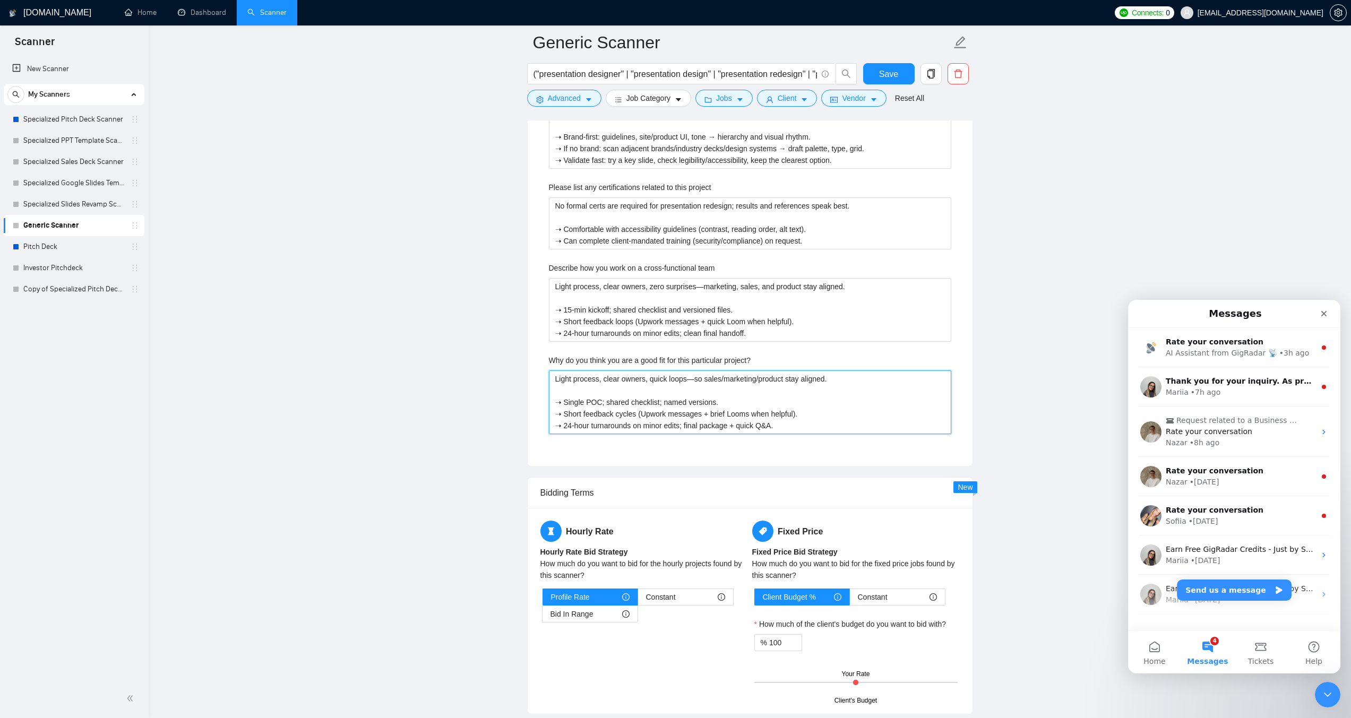
scroll to position [1965, 0]
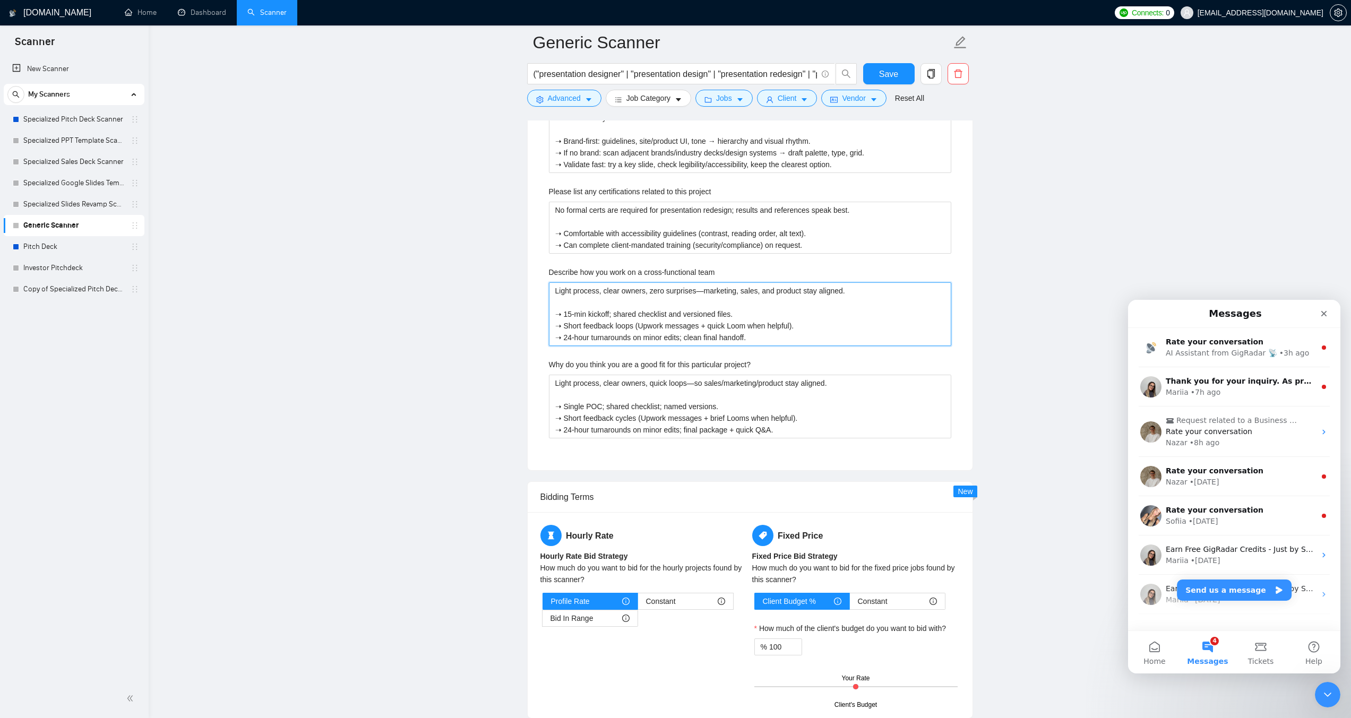
click at [649, 306] on team "Light process, clear owners, zero surprises—marketing, sales, and product stay …" at bounding box center [750, 314] width 402 height 64
click at [679, 412] on project\? "Light process, clear owners, quick loops—so sales/marketing/product stay aligne…" at bounding box center [750, 407] width 402 height 64
click at [667, 330] on team "Light process, clear owners, zero surprises—marketing, sales, and product stay …" at bounding box center [750, 314] width 402 height 64
paste team "quick loops—so sales/marketing/product stay aligned. ➝ Single POC; shared check…"
click at [687, 400] on project\? "Light process, clear owners, quick loops—so sales/marketing/product stay aligne…" at bounding box center [750, 407] width 402 height 64
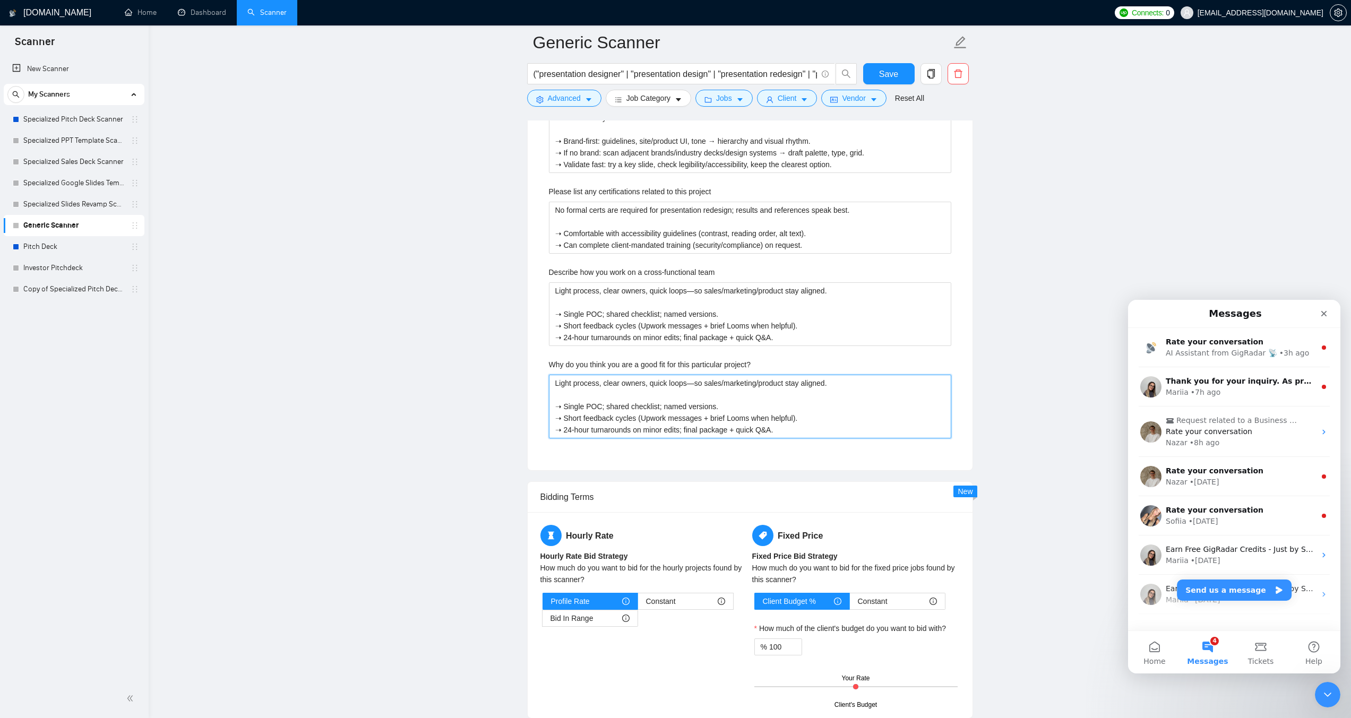
paste project\? "I translate your brief into a focused story and consistent visuals—fast and on …"
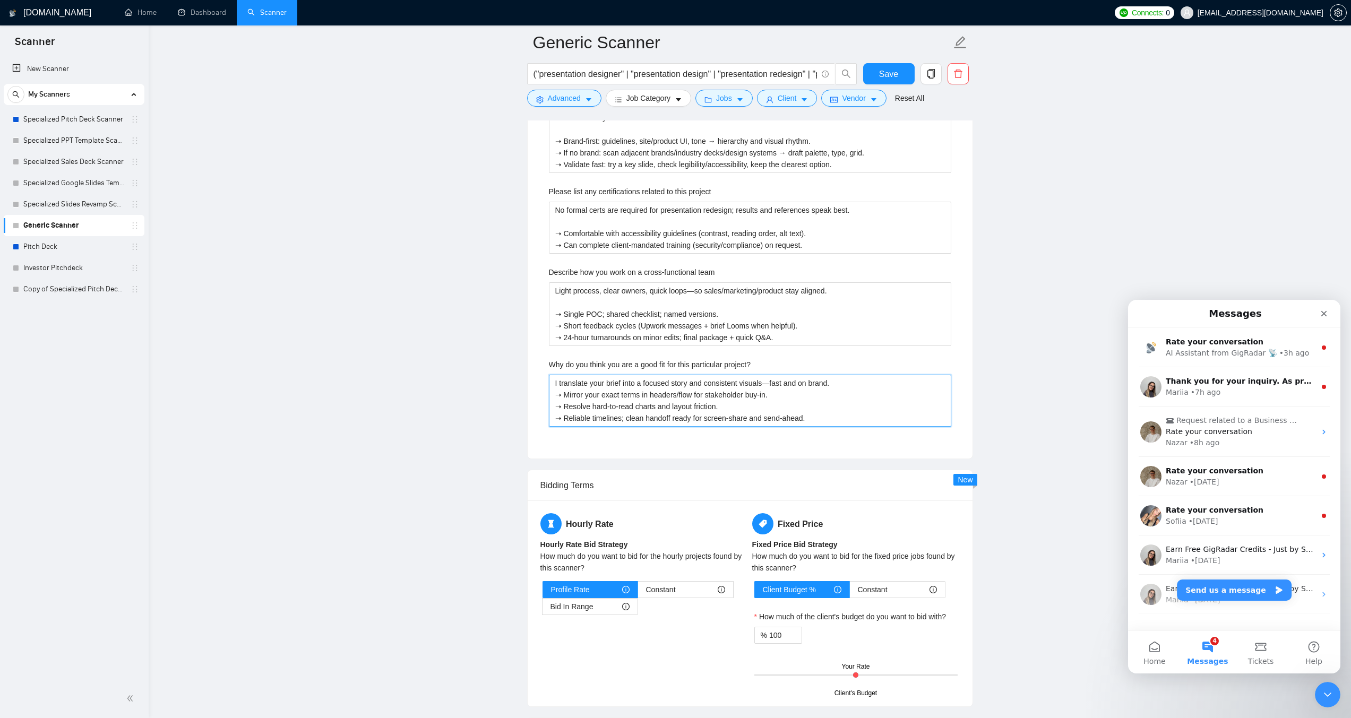
click at [835, 381] on project\? "I translate your brief into a focused story and consistent visuals—fast and on …" at bounding box center [750, 401] width 402 height 52
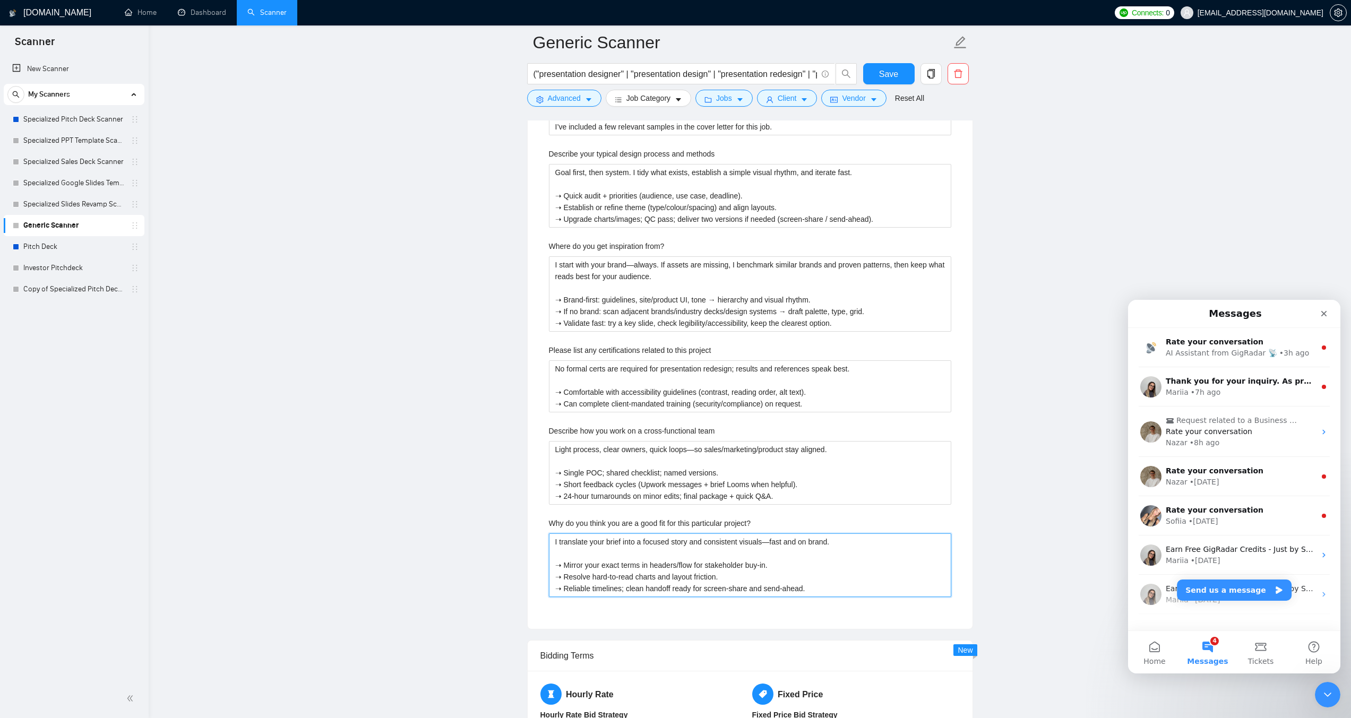
scroll to position [1805, 0]
click at [579, 313] on from\? "I start with your brand—always. If assets are missing, I benchmark similar bran…" at bounding box center [750, 294] width 402 height 75
click at [616, 296] on from\? "I start with your brand—always. If assets are missing, I benchmark similar bran…" at bounding box center [750, 294] width 402 height 75
paste from\? "From your brand first. If that’s light, I benchmark close peers and keep what’s…"
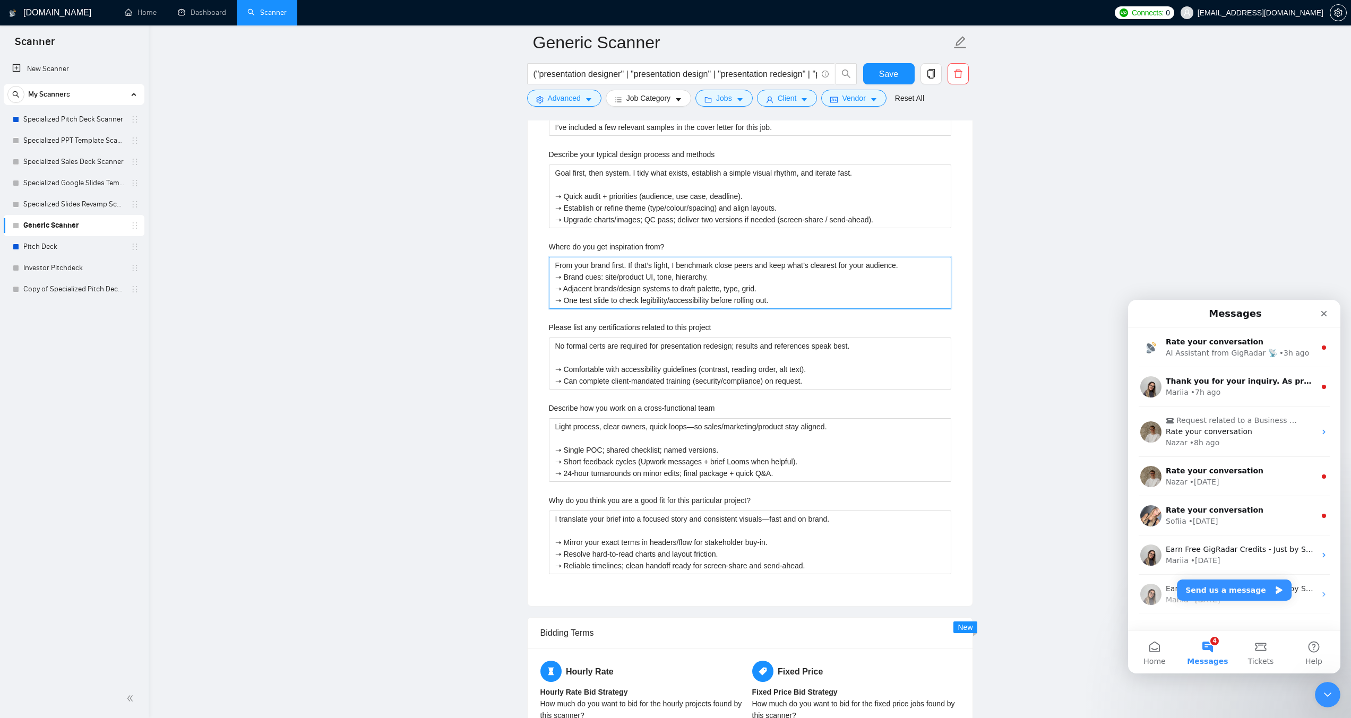
click at [903, 262] on from\? "From your brand first. If that’s light, I benchmark close peers and keep what’s…" at bounding box center [750, 283] width 402 height 52
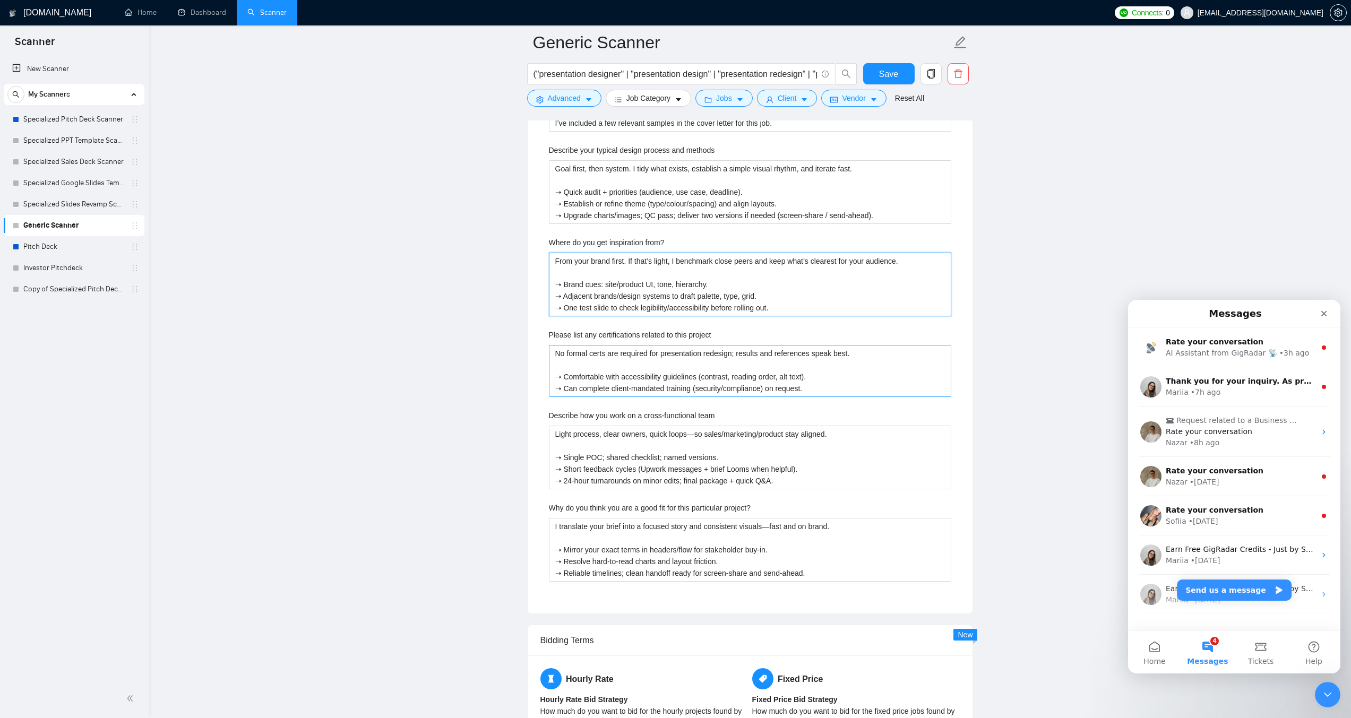
scroll to position [1858, 0]
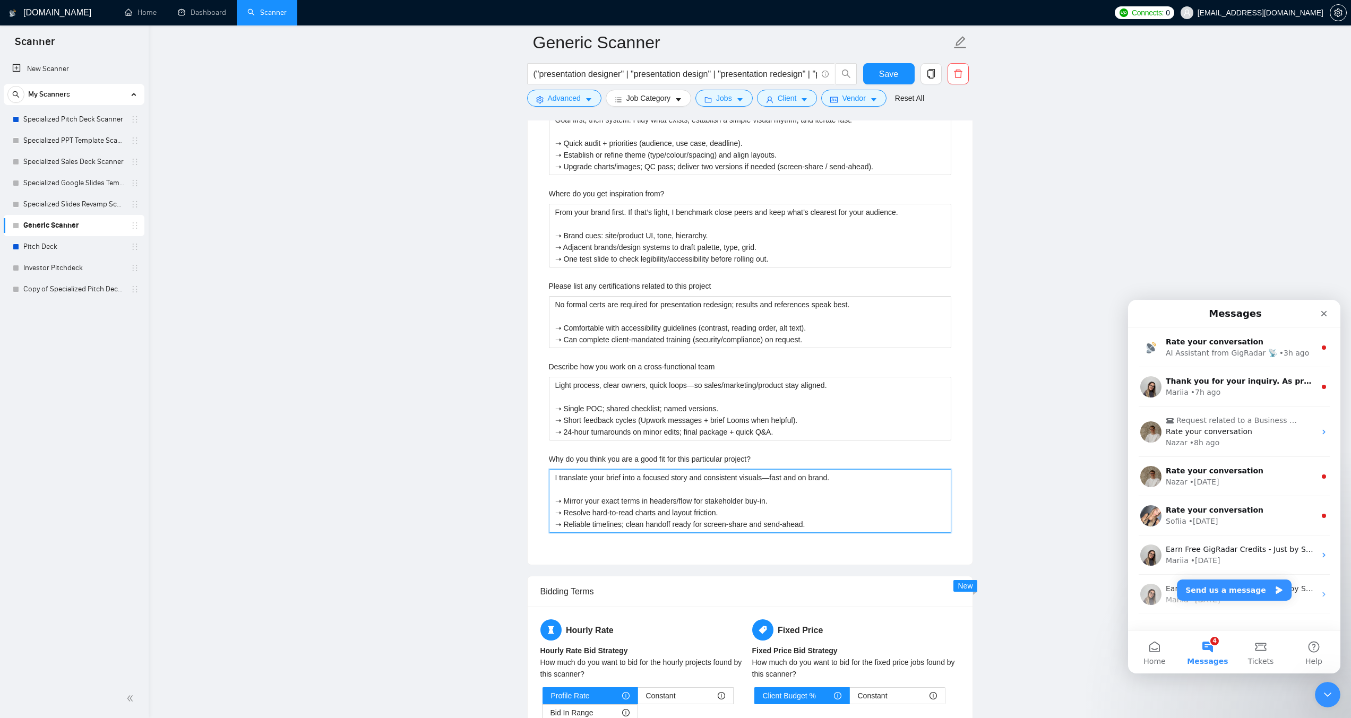
click at [671, 492] on project\? "I translate your brief into a focused story and consistent visuals—fast and on …" at bounding box center [750, 501] width 402 height 64
paste project\? "simple storyline and consistent visuals that teams can use [DATE]. ➝ Mirror you…"
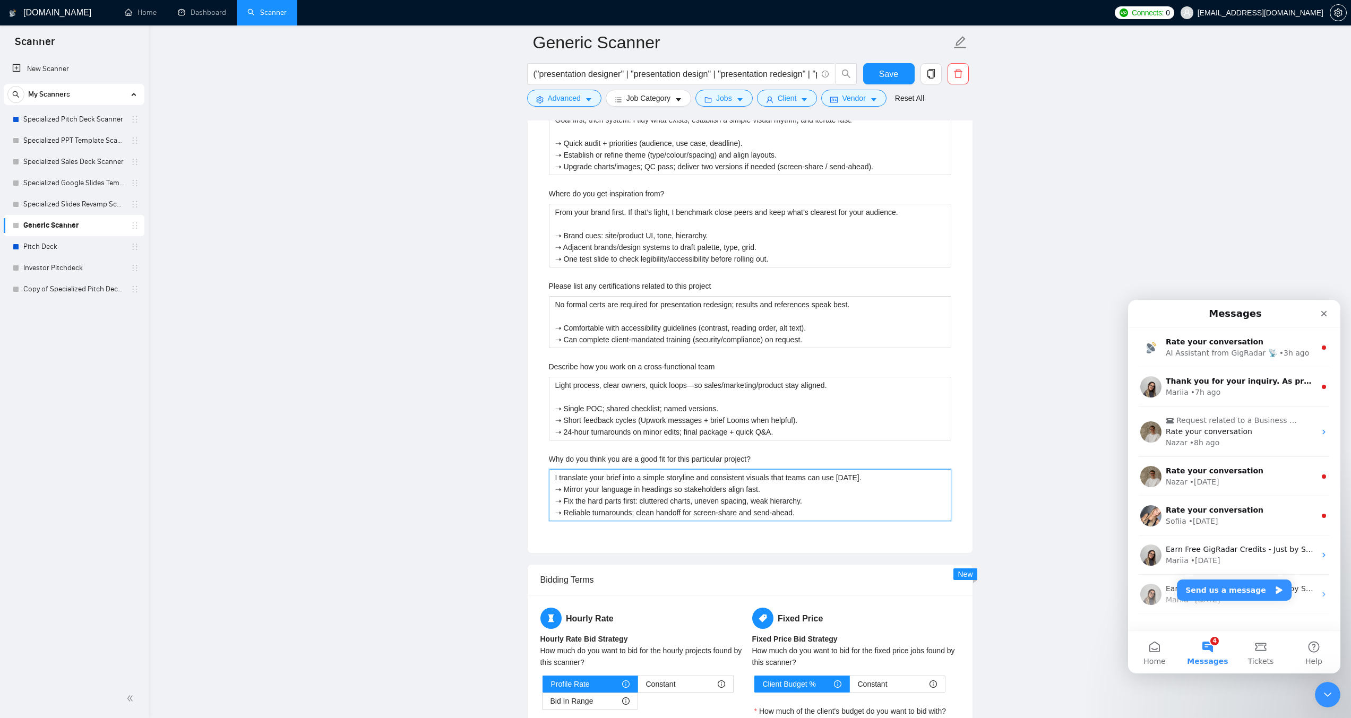
click at [881, 478] on project\? "I translate your brief into a simple storyline and consistent visuals that team…" at bounding box center [750, 495] width 402 height 52
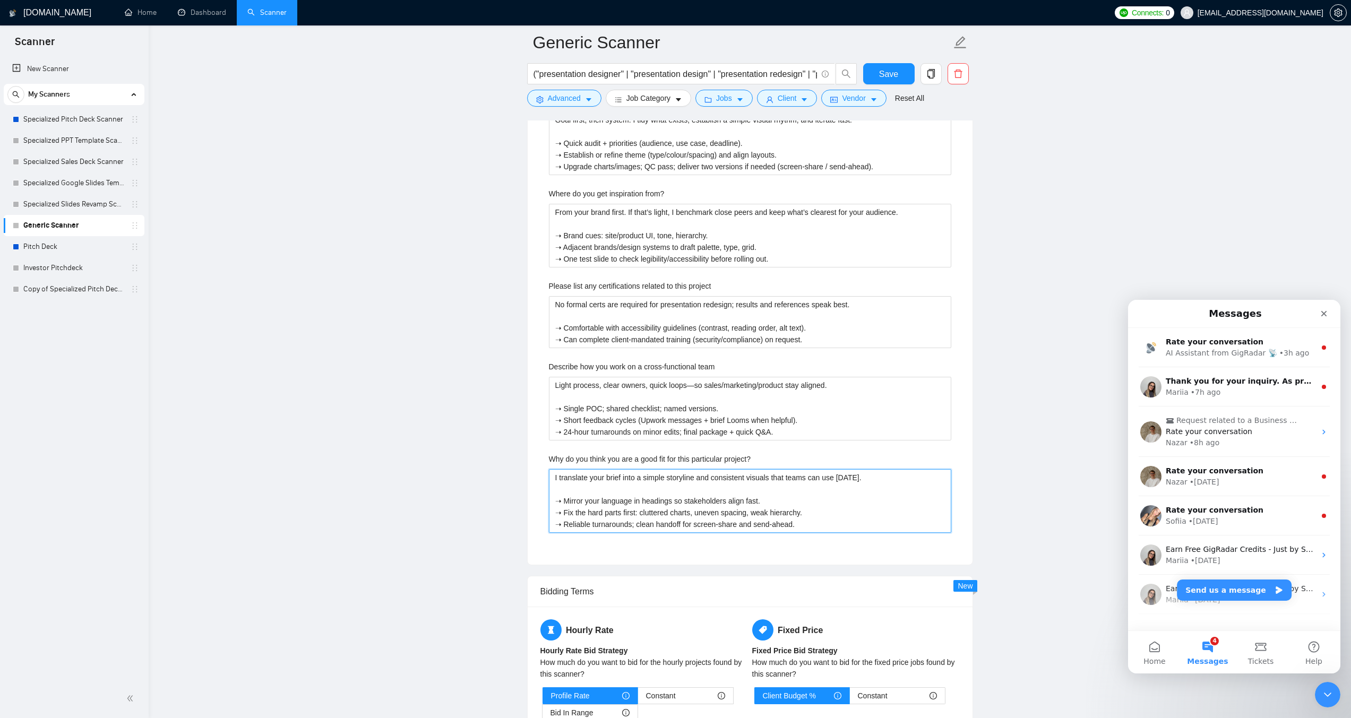
drag, startPoint x: 770, startPoint y: 476, endPoint x: 864, endPoint y: 479, distance: 94.0
click at [864, 479] on project\? "I translate your brief into a simple storyline and consistent visuals that team…" at bounding box center [750, 501] width 402 height 64
click at [691, 417] on team "Light process, clear owners, quick loops—so sales/marketing/product stay aligne…" at bounding box center [750, 409] width 402 height 64
paste team ", no surprises—marketing, product, and leadership stay in sync. ➝ One point of …"
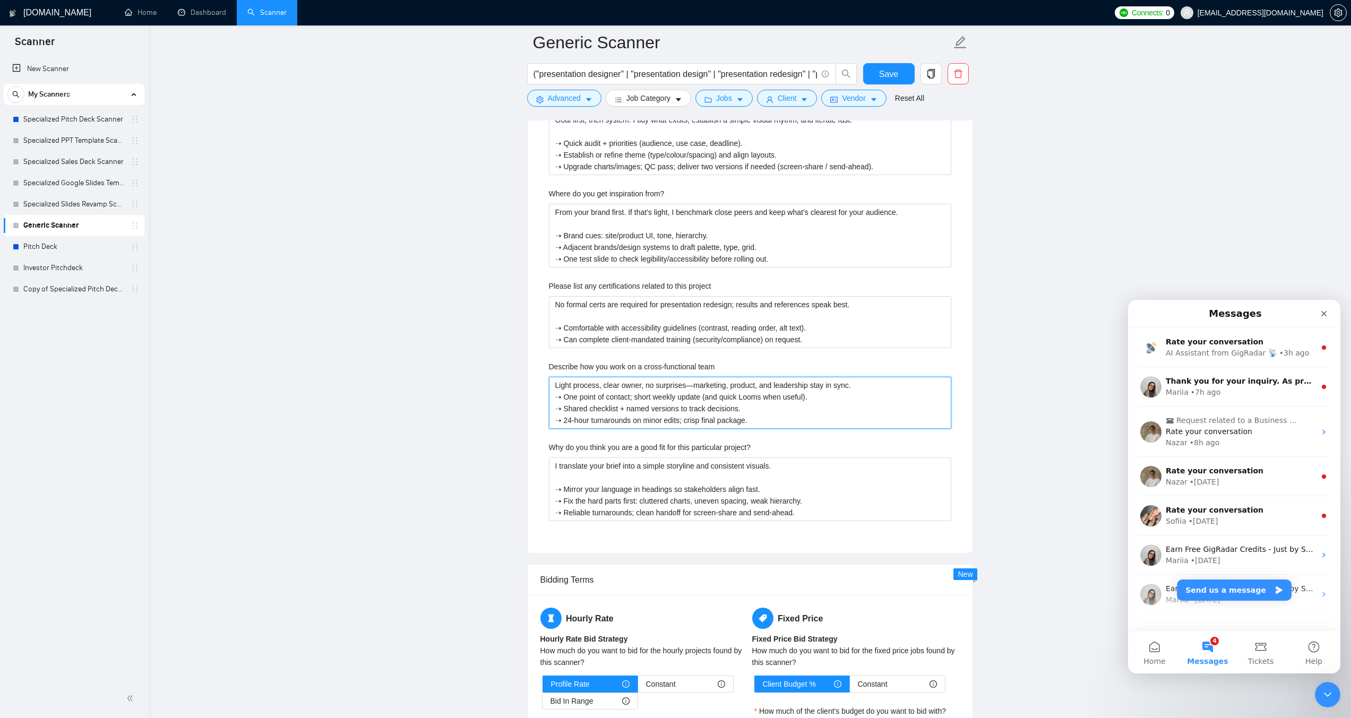
click at [851, 383] on team "Light process, clear owner, no surprises—marketing, product, and leadership sta…" at bounding box center [750, 403] width 402 height 52
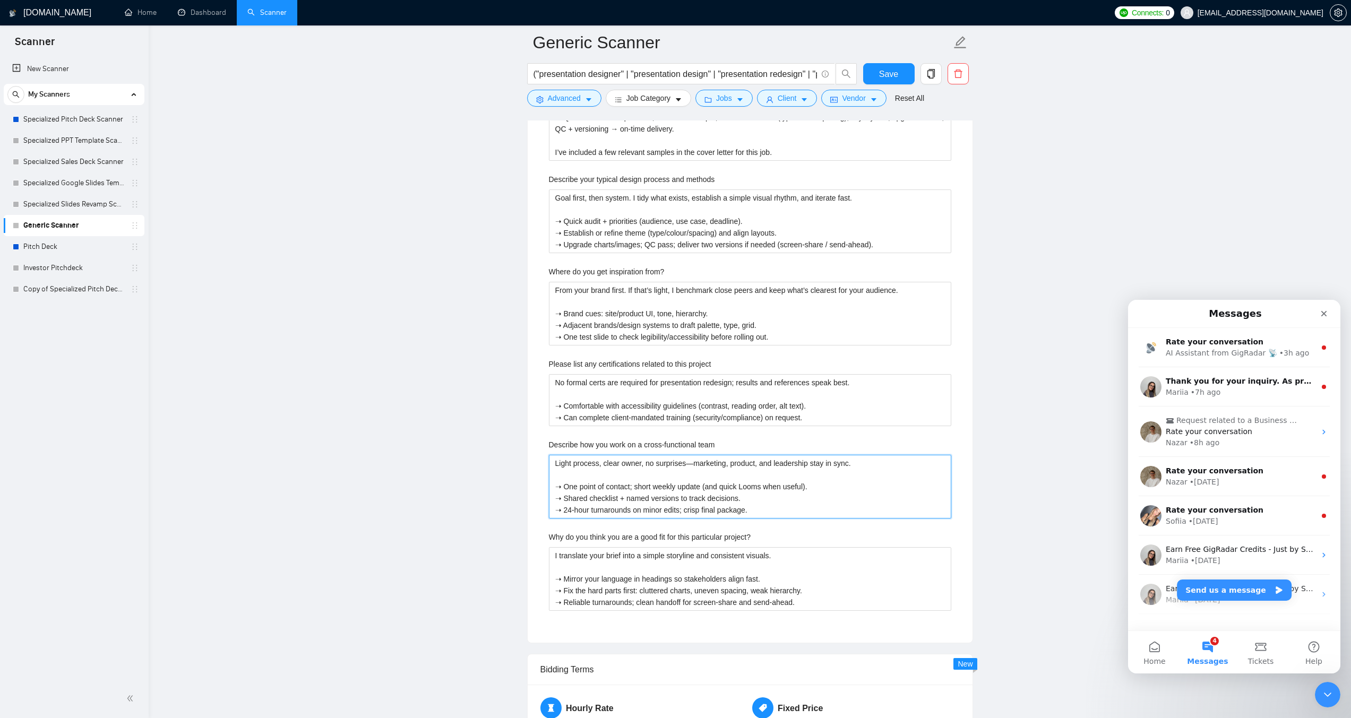
scroll to position [1752, 0]
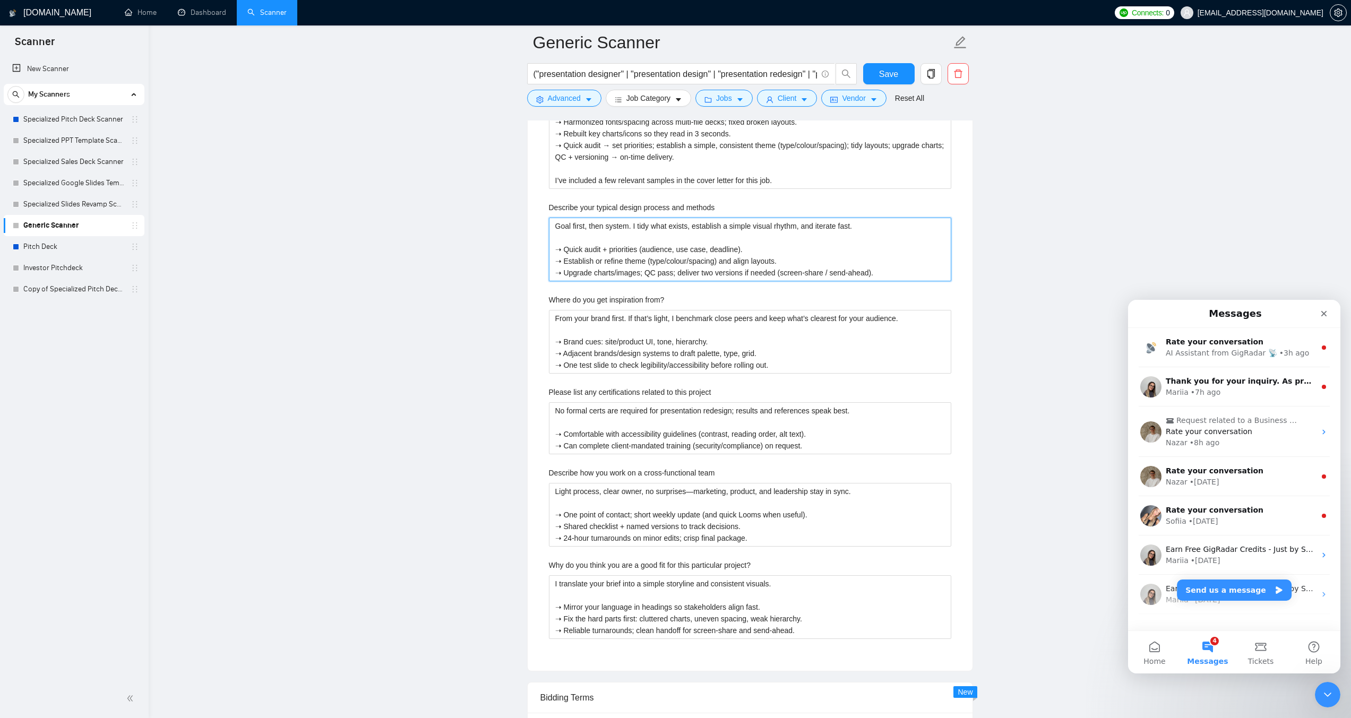
click at [615, 235] on methods "Goal first, then system. I tidy what exists, establish a simple visual rhythm, …" at bounding box center [750, 250] width 402 height 64
paste methods "I start with what you already have, then make it cleaner, faster to read, and e…"
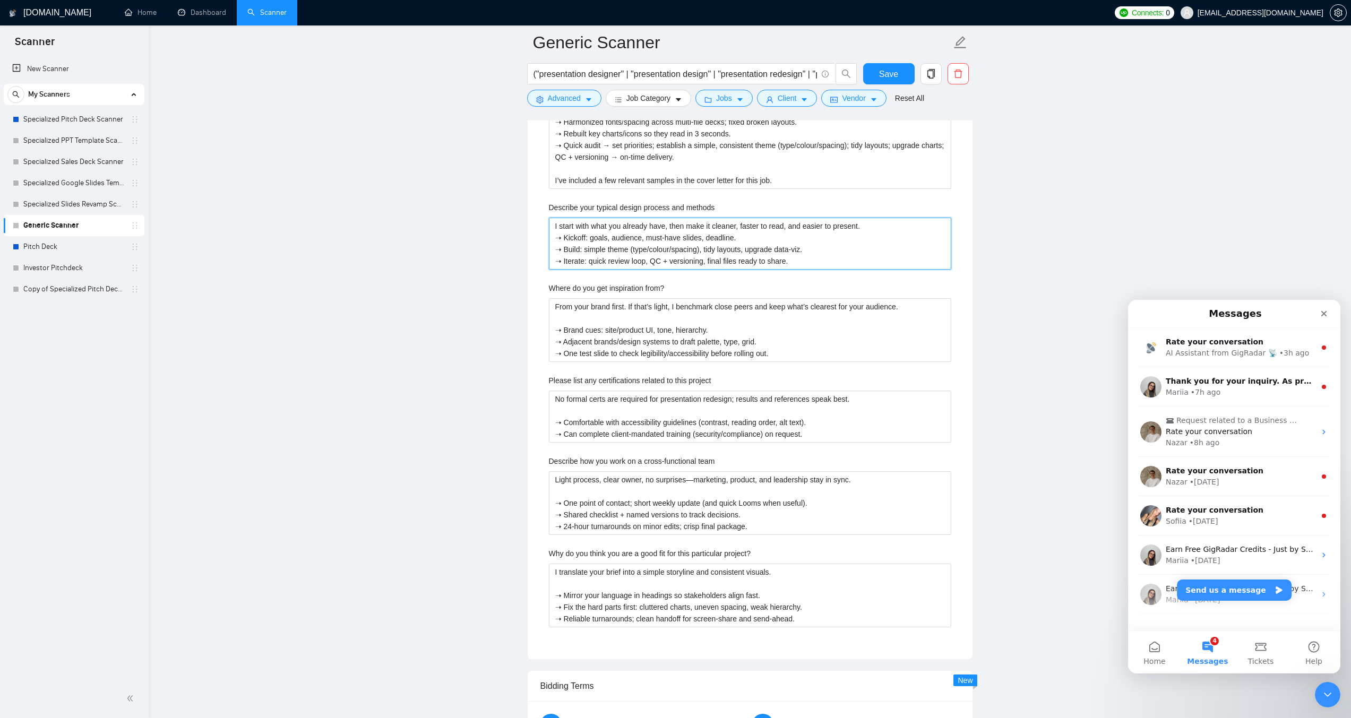
click at [864, 225] on methods "I start with what you already have, then make it cleaner, faster to read, and e…" at bounding box center [750, 244] width 402 height 52
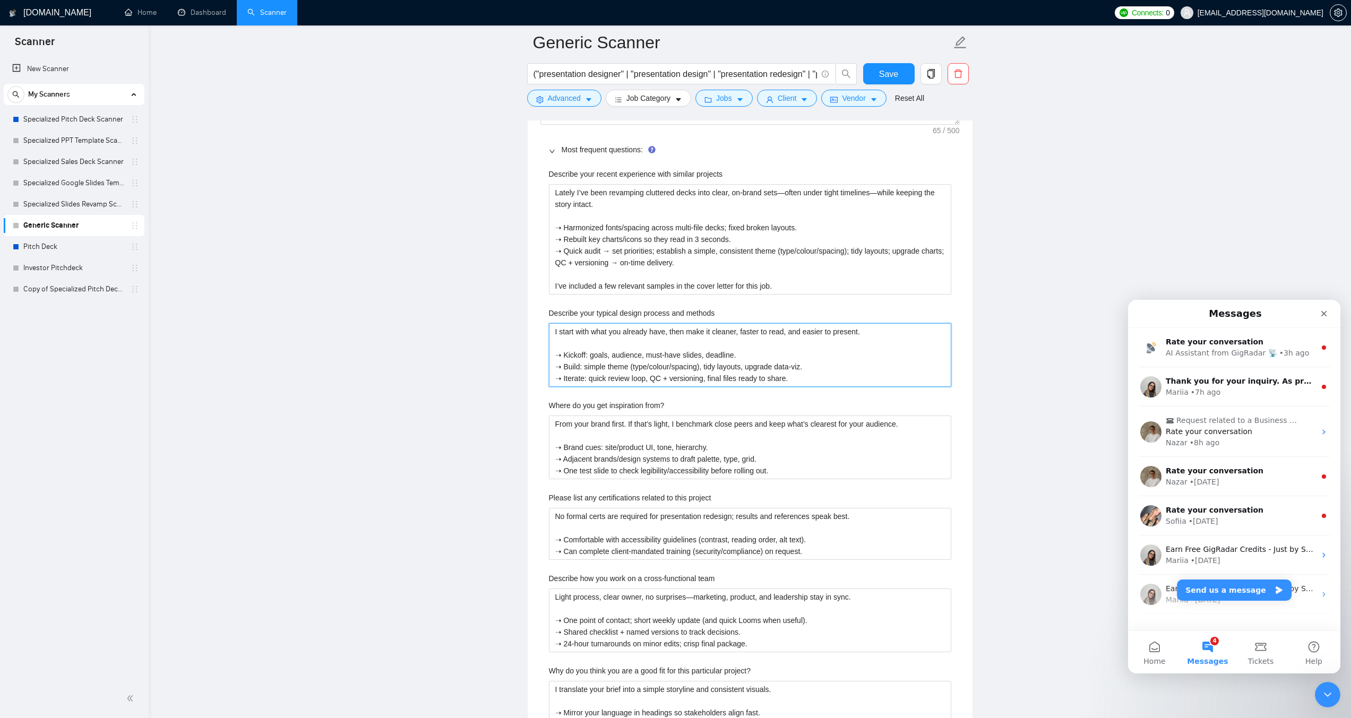
scroll to position [1646, 0]
drag, startPoint x: 693, startPoint y: 262, endPoint x: 517, endPoint y: 188, distance: 190.9
click at [517, 188] on main "[PERSON_NAME] ("presentation designer" | "presentation design" | "presentation …" at bounding box center [750, 158] width 1169 height 3525
paste projects "I’ve been taking busy, inconsistent decks and turning them into clear, on-brand…"
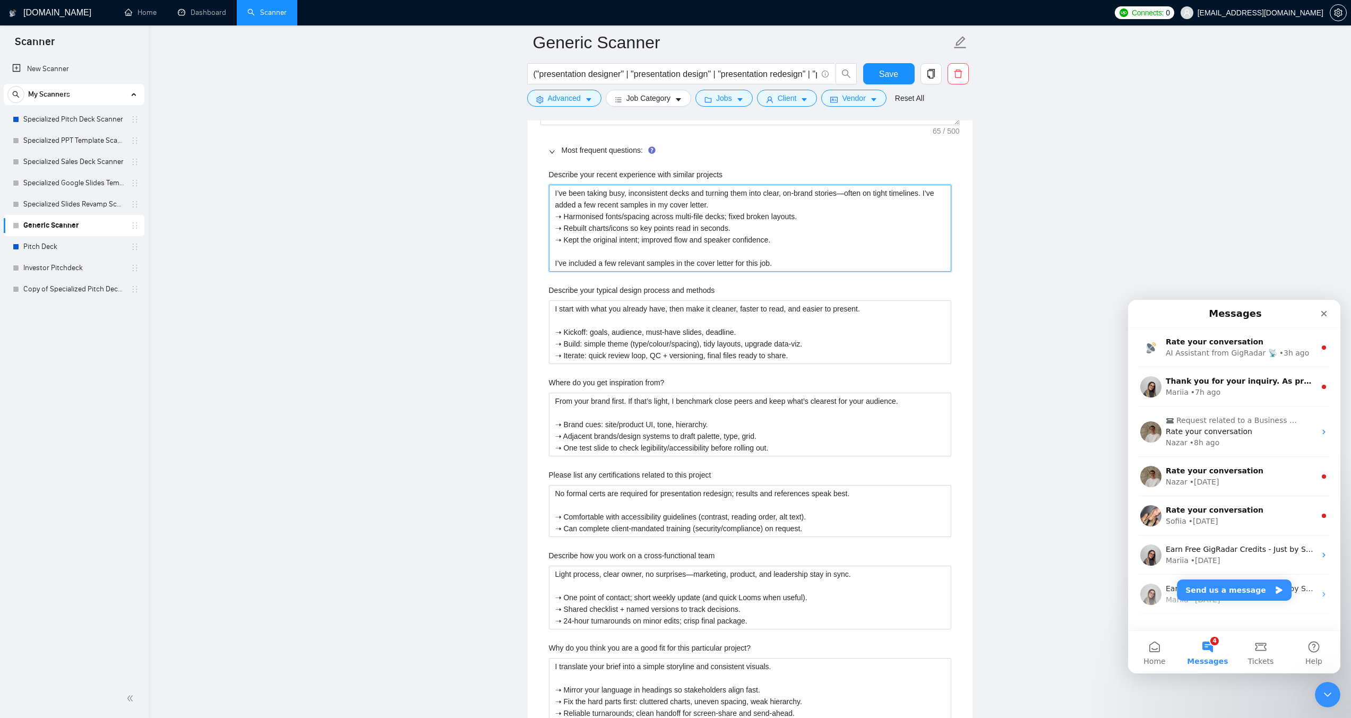
click at [731, 207] on projects "I’ve been taking busy, inconsistent decks and turning them into clear, on-brand…" at bounding box center [750, 228] width 402 height 87
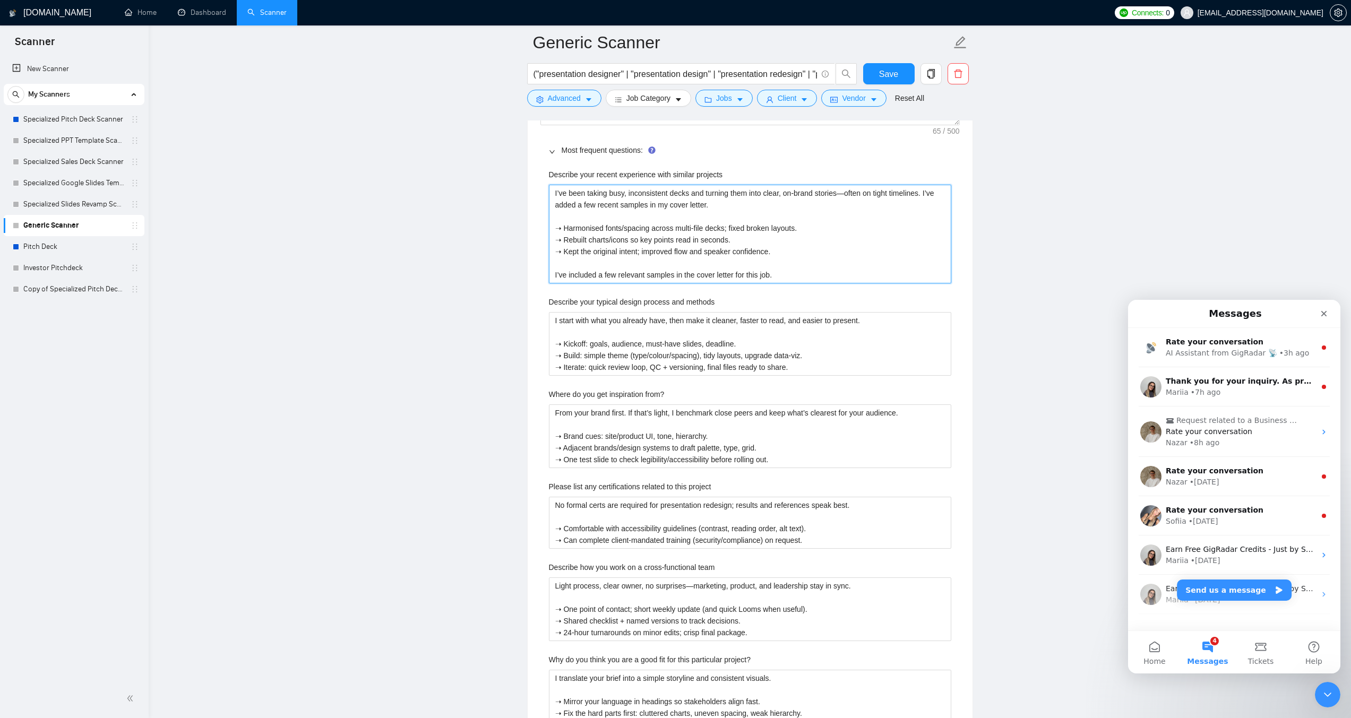
drag, startPoint x: 776, startPoint y: 273, endPoint x: 509, endPoint y: 270, distance: 267.6
click at [509, 270] on main "[PERSON_NAME] ("presentation designer" | "presentation design" | "presentation …" at bounding box center [750, 152] width 1169 height 3513
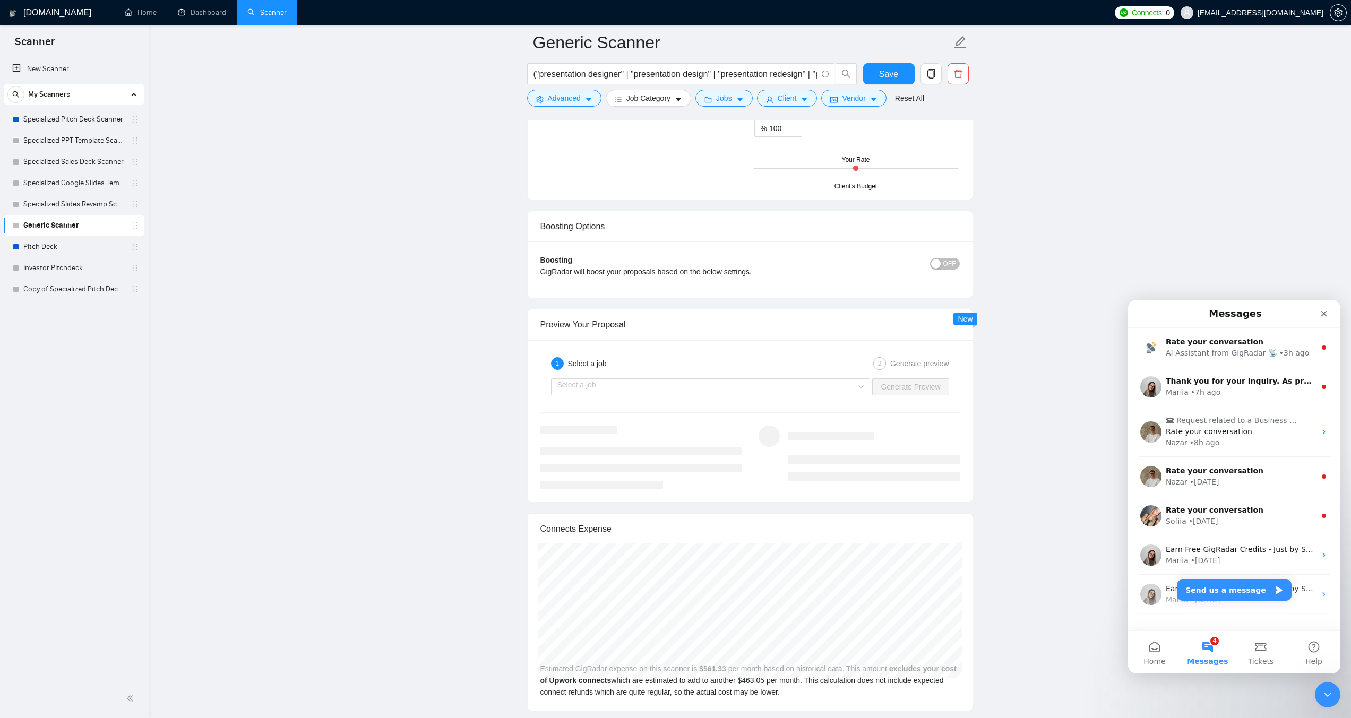
scroll to position [2442, 0]
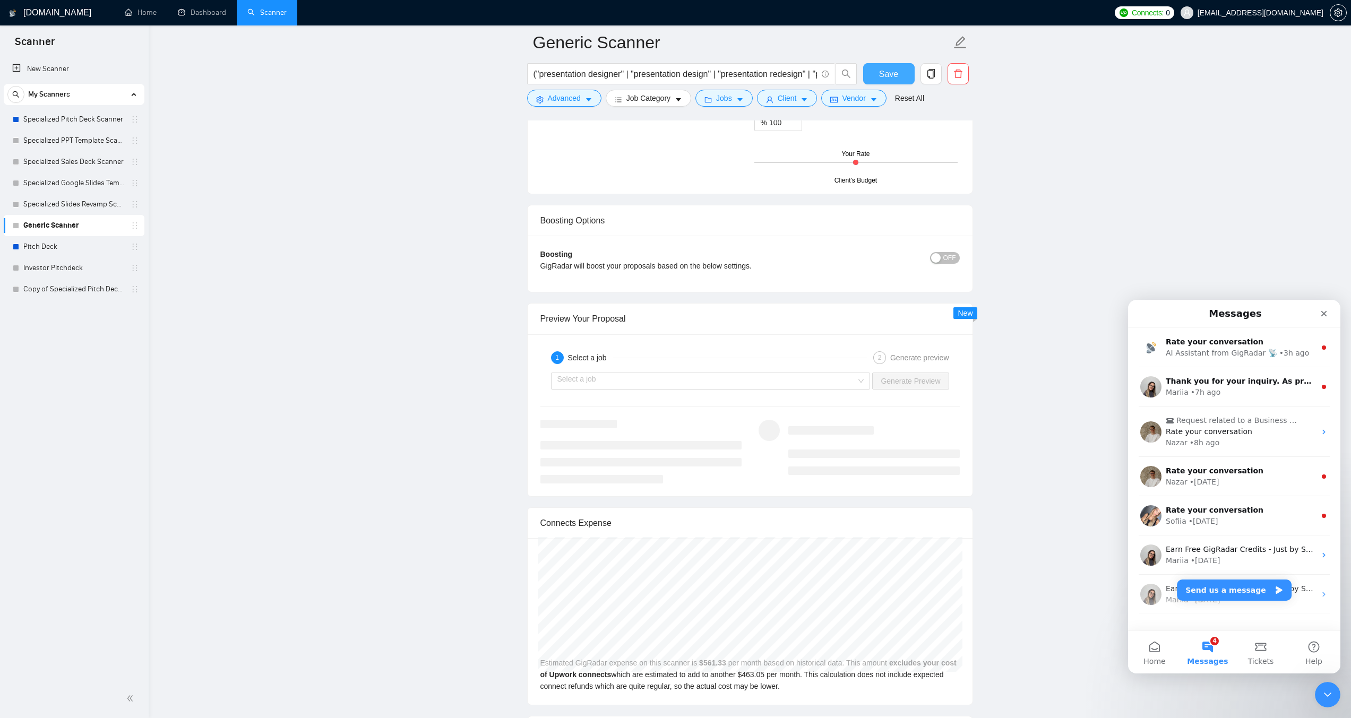
click at [884, 74] on span "Save" at bounding box center [888, 73] width 19 height 13
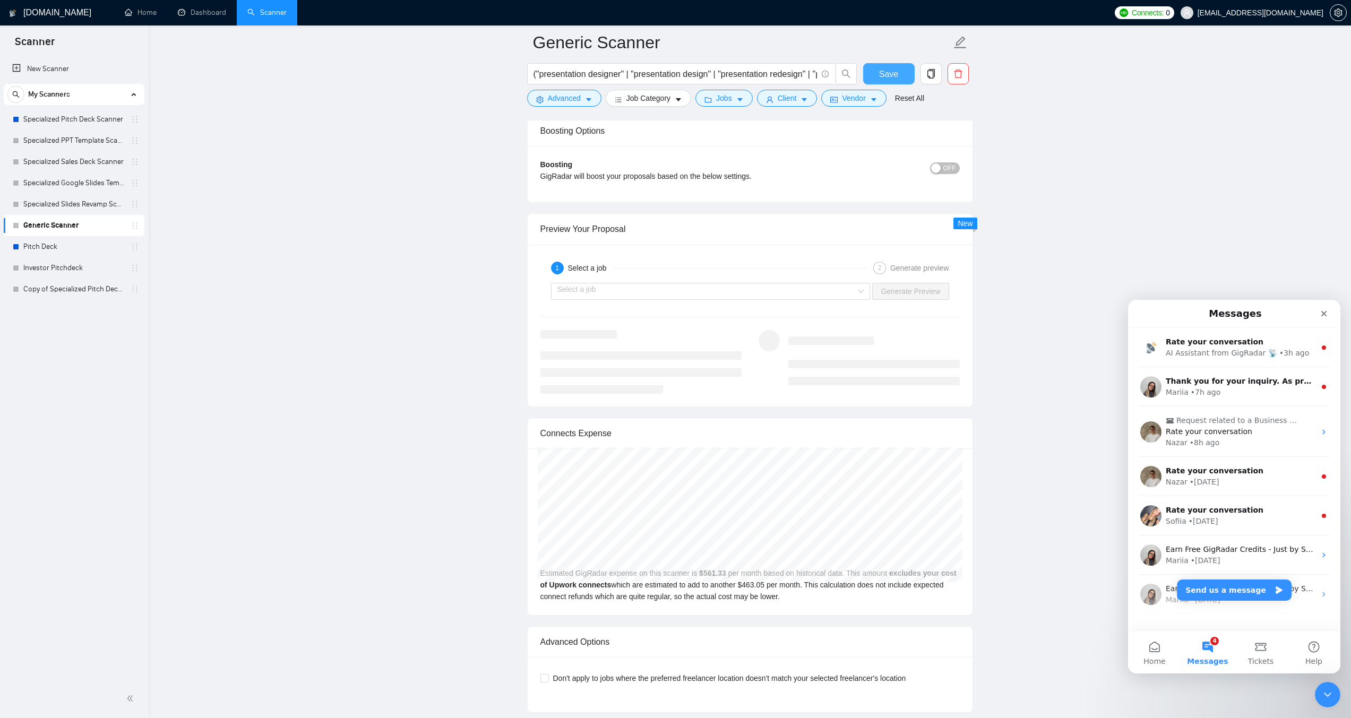
scroll to position [1956, 0]
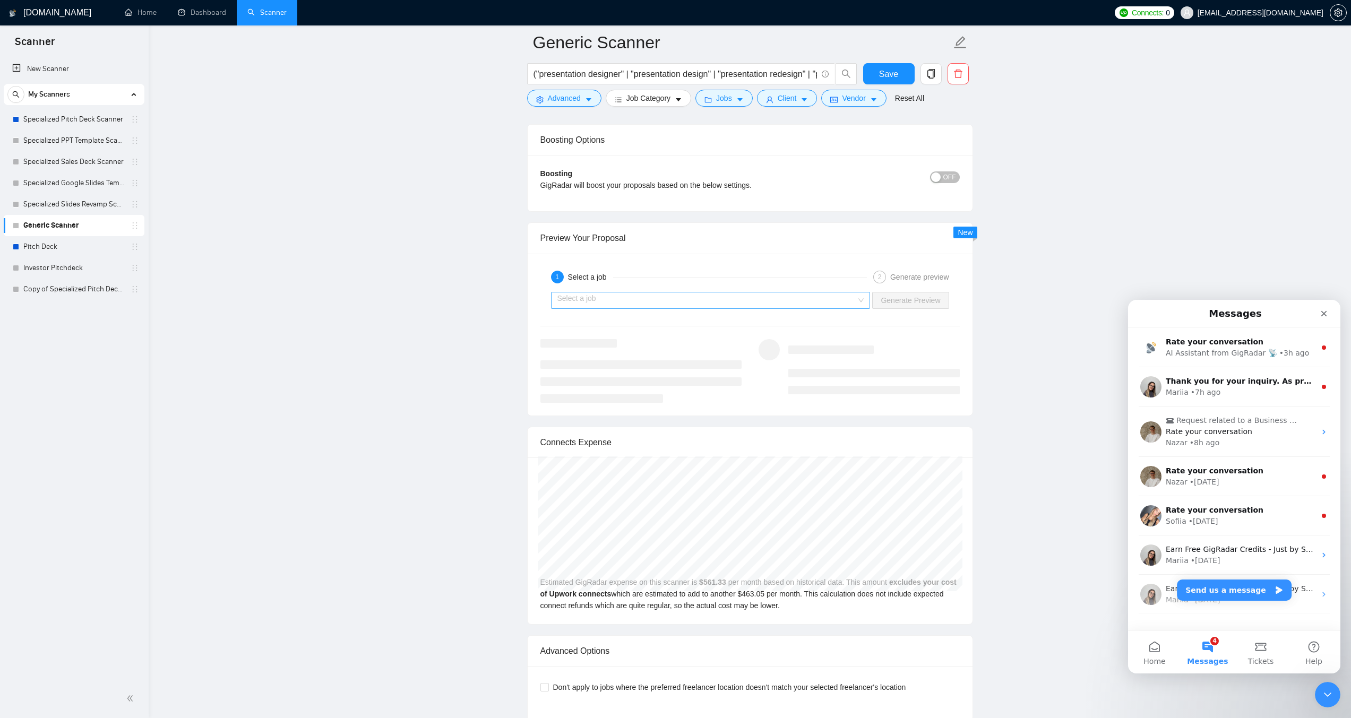
click at [705, 301] on input "search" at bounding box center [707, 301] width 299 height 16
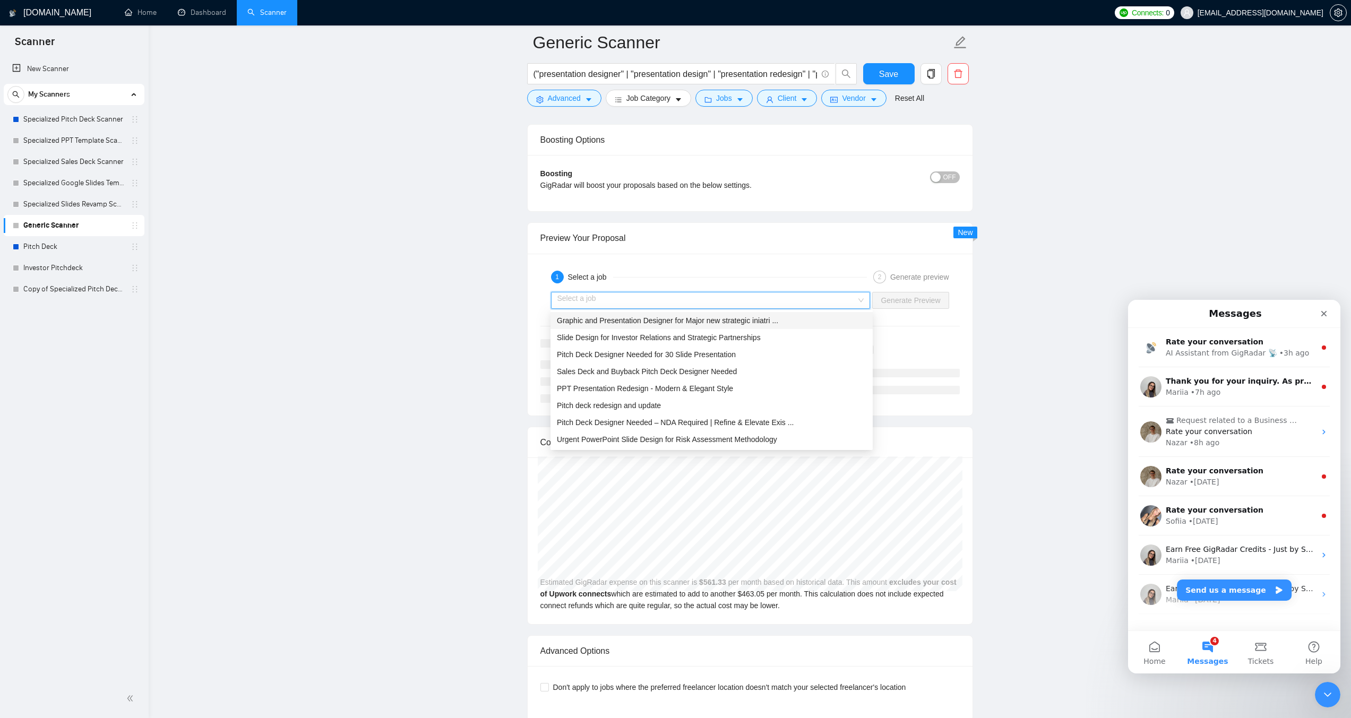
click at [649, 324] on span "Graphic and Presentation Designer for Major new strategic iniatri ..." at bounding box center [667, 320] width 221 height 8
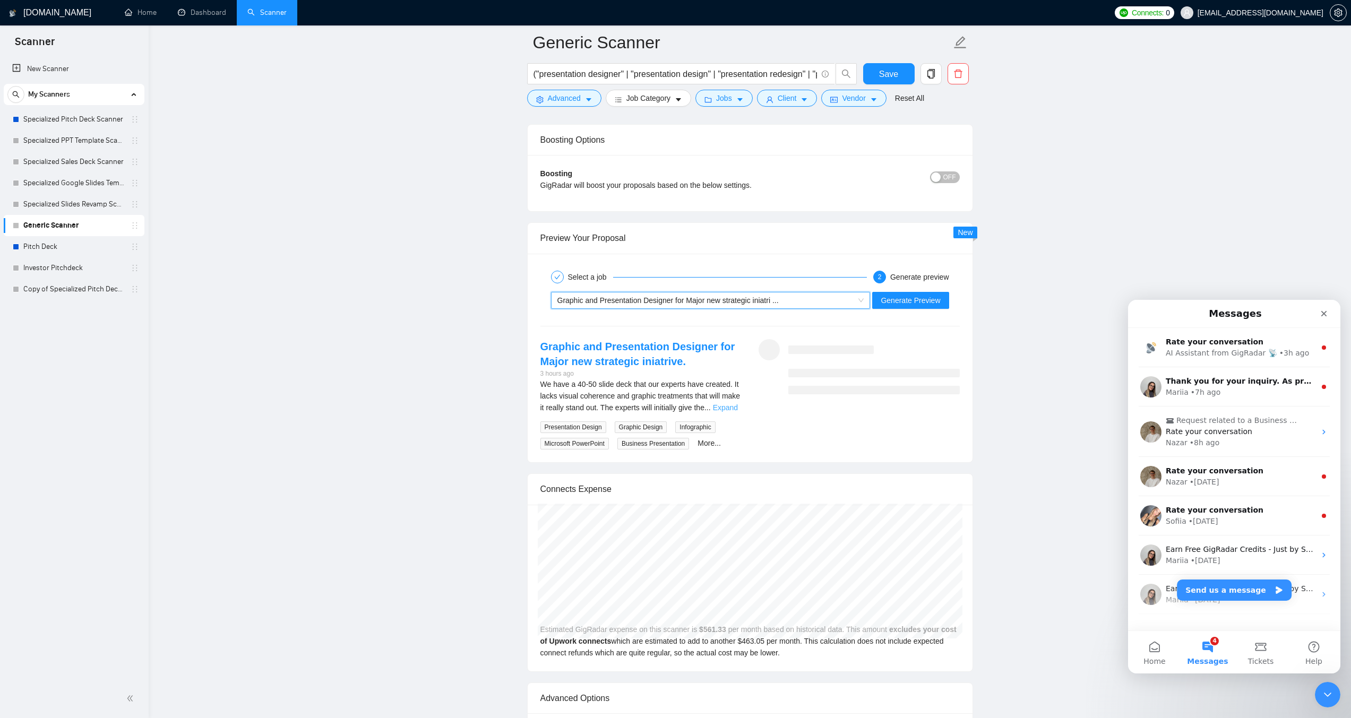
click at [731, 407] on link "Expand" at bounding box center [725, 408] width 25 height 8
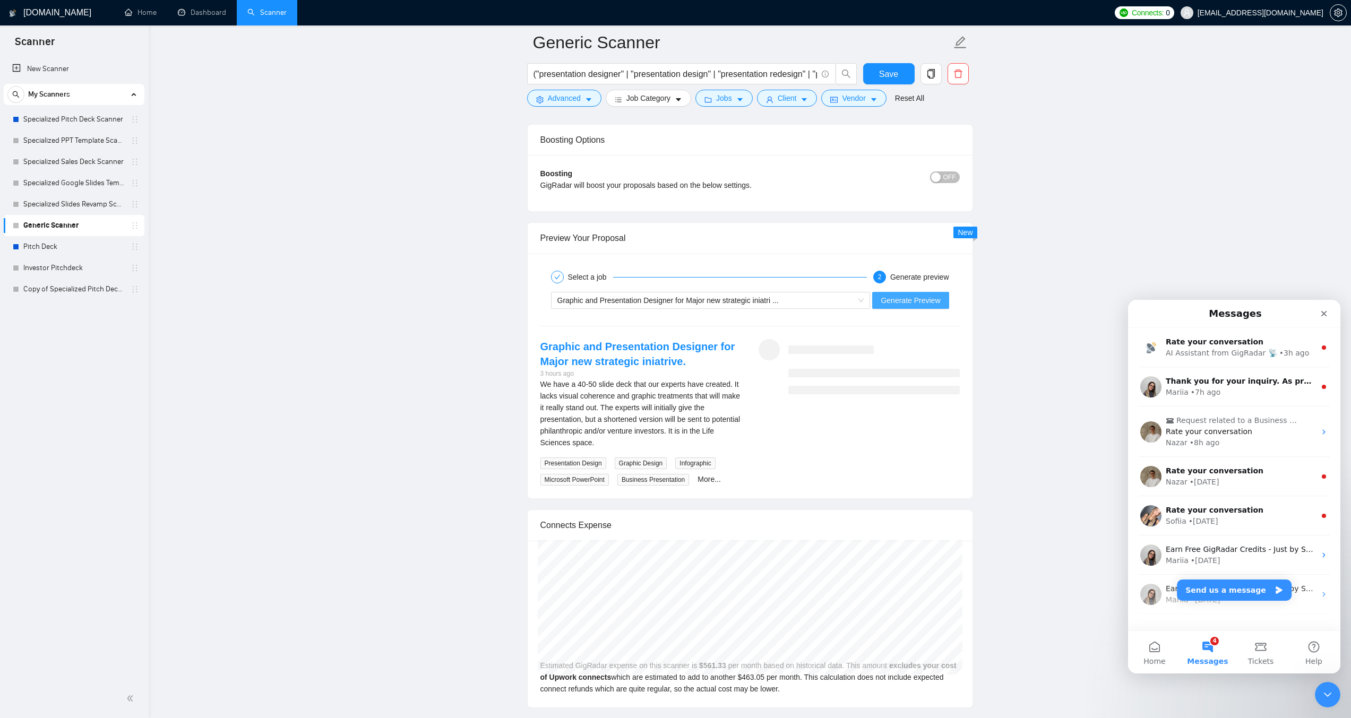
click at [909, 302] on span "Generate Preview" at bounding box center [910, 301] width 59 height 12
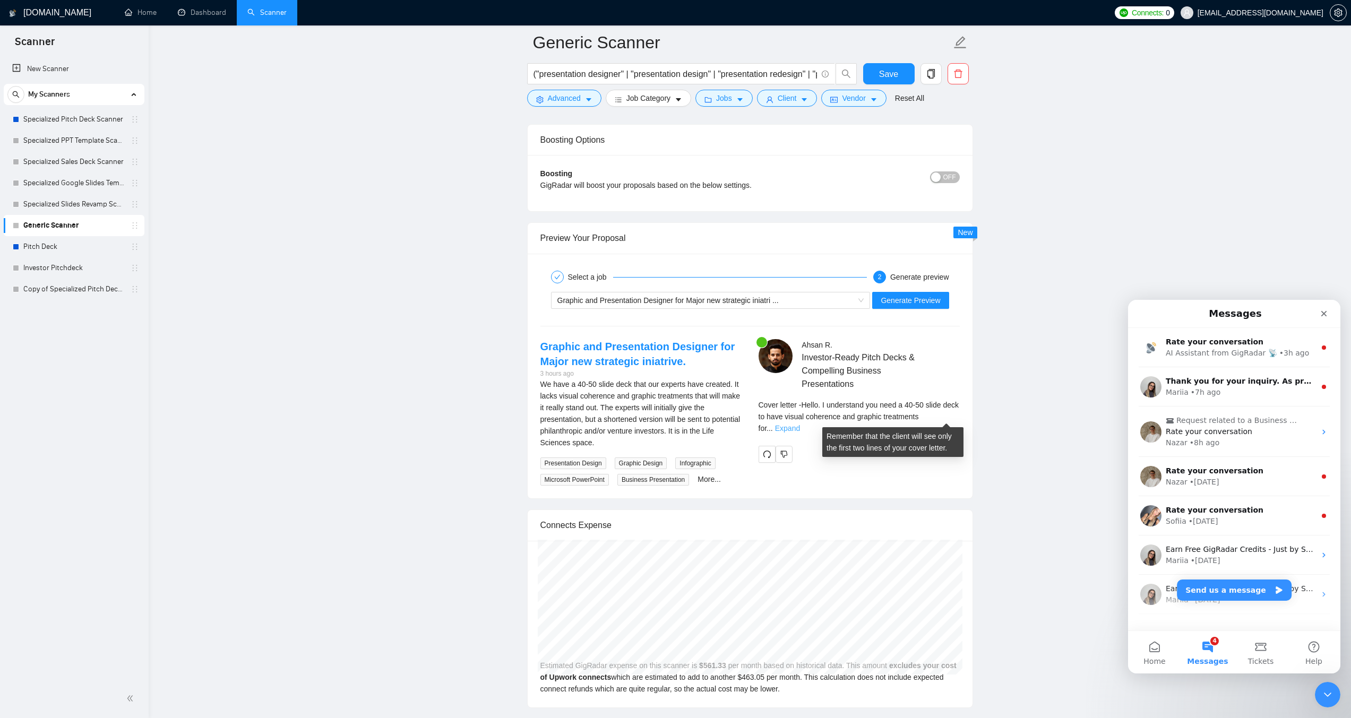
click at [800, 424] on link "Expand" at bounding box center [787, 428] width 25 height 8
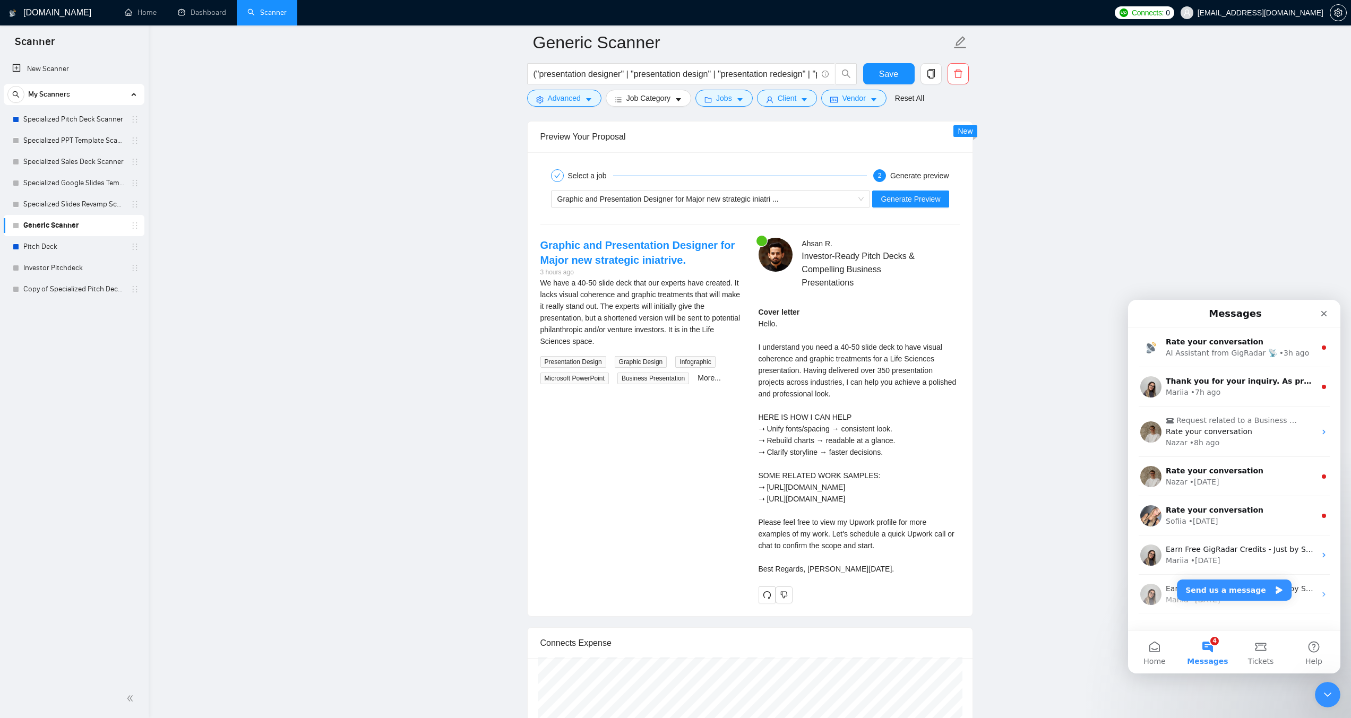
scroll to position [2062, 0]
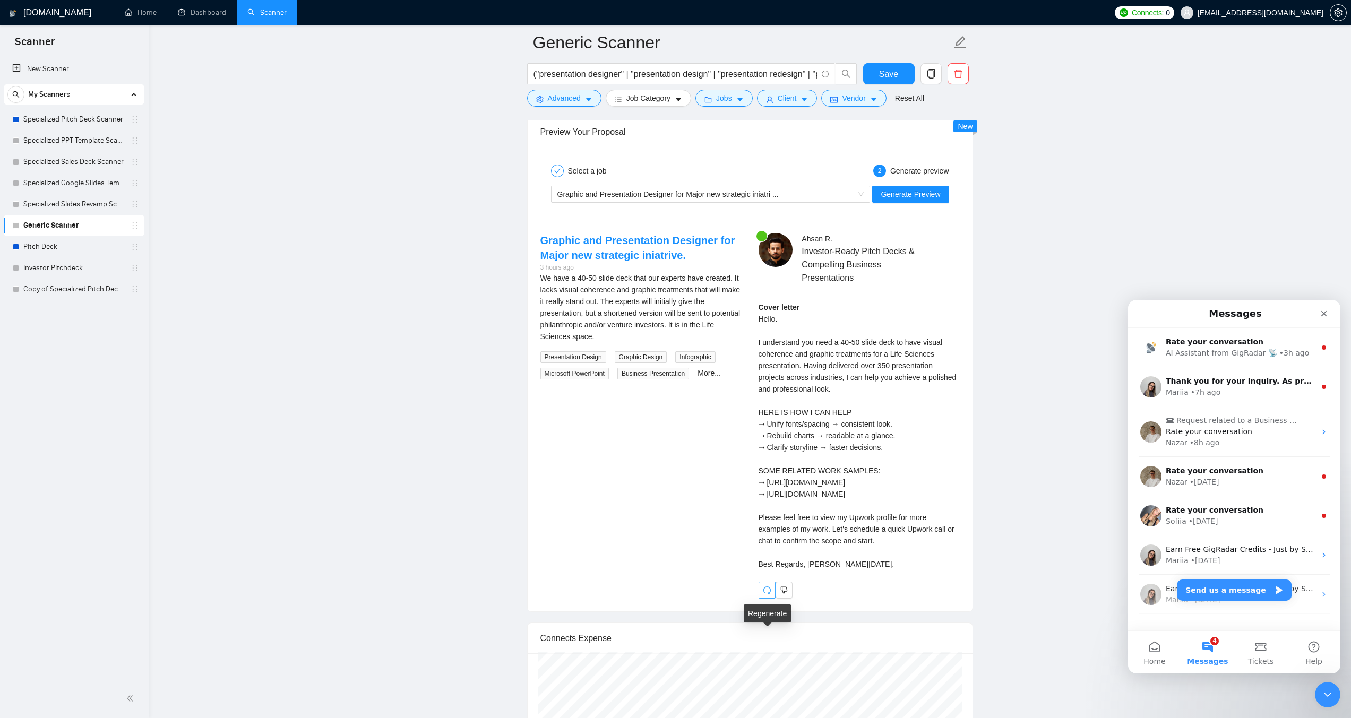
click at [762, 599] on button "button" at bounding box center [767, 590] width 17 height 17
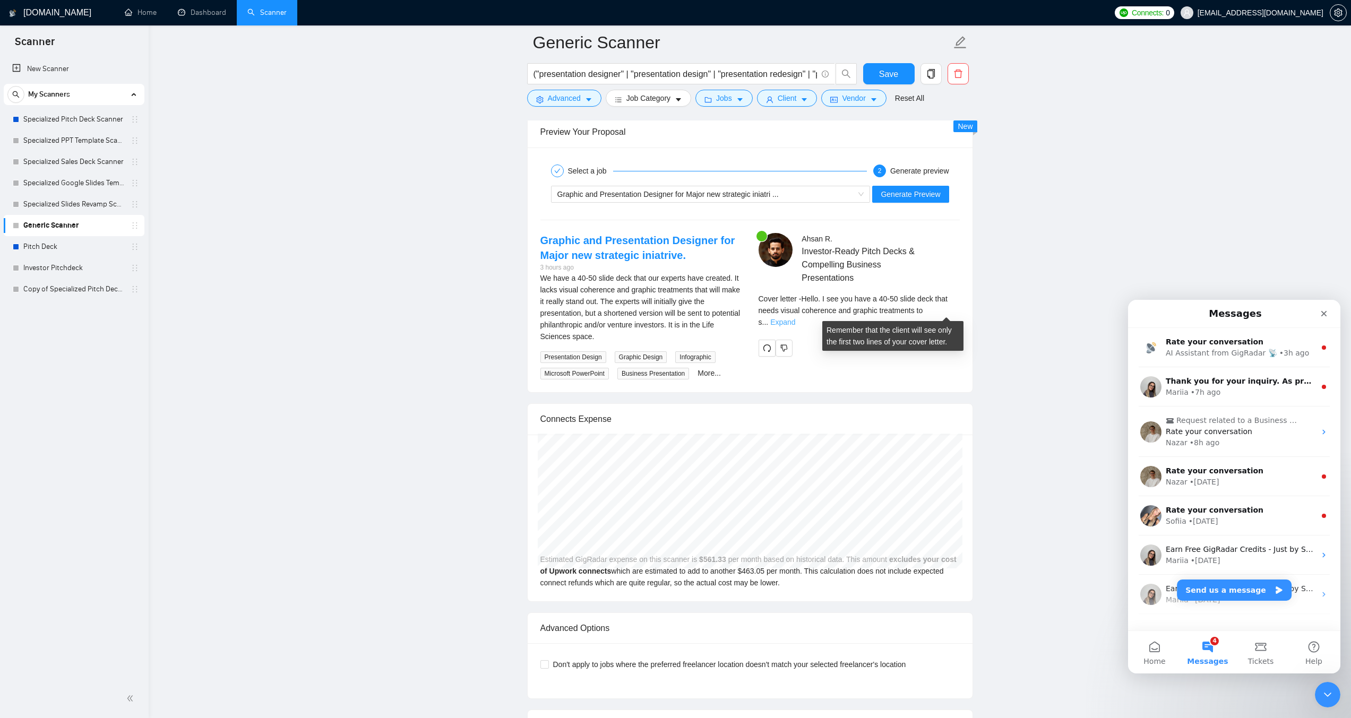
click at [795, 318] on link "Expand" at bounding box center [782, 322] width 25 height 8
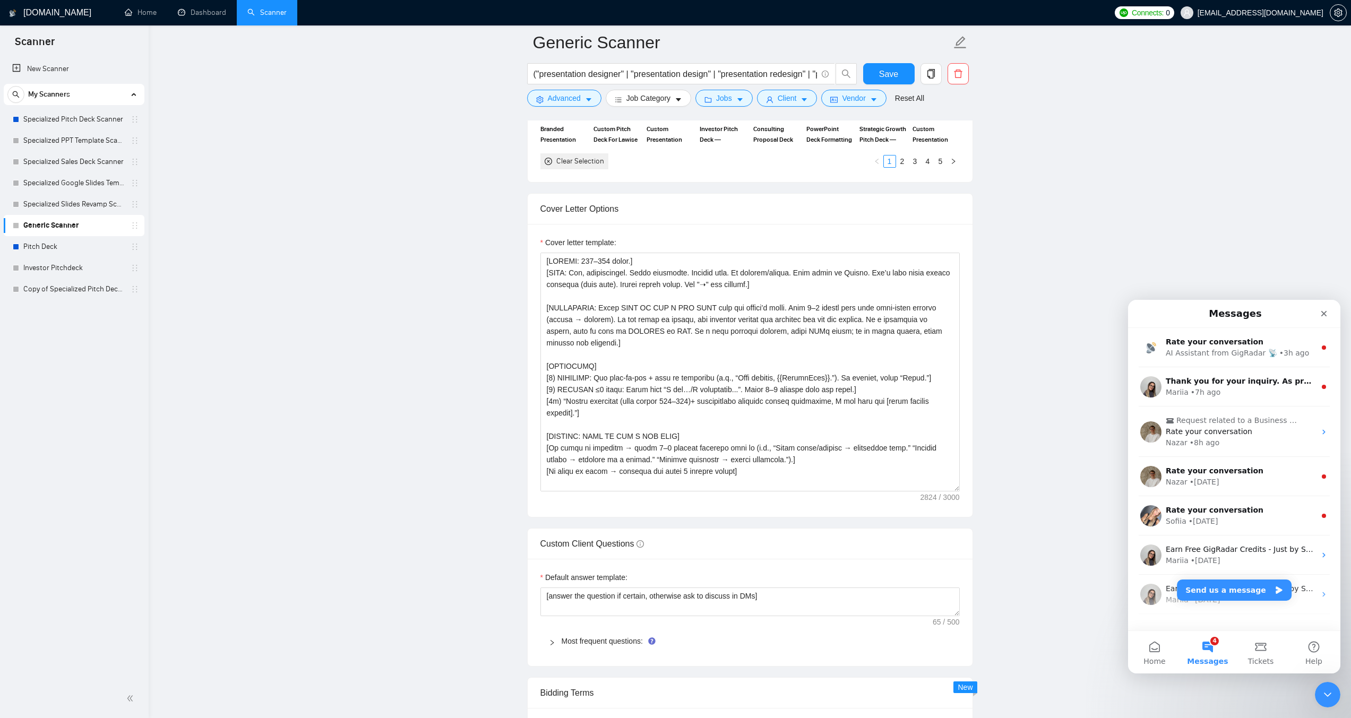
scroll to position [1107, 0]
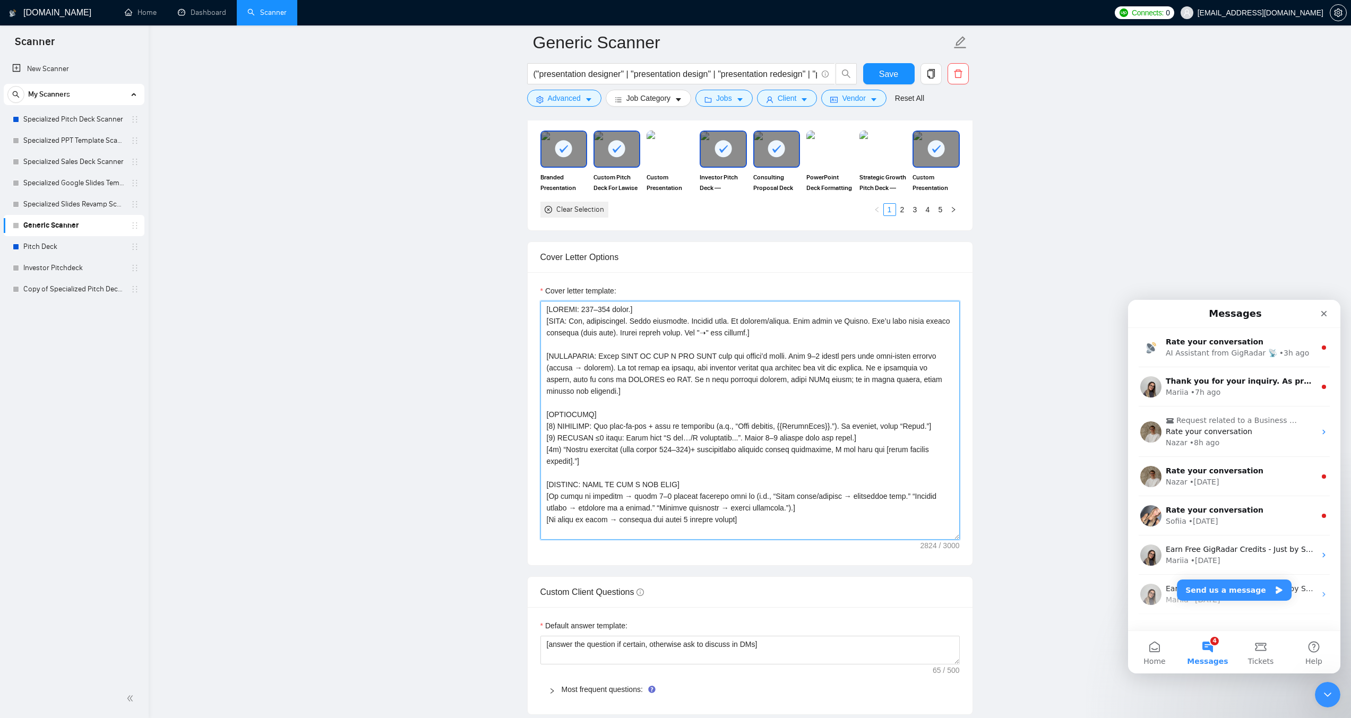
click at [628, 439] on textarea "Cover letter template:" at bounding box center [750, 420] width 419 height 239
click at [622, 433] on textarea "Cover letter template:" at bounding box center [750, 420] width 419 height 239
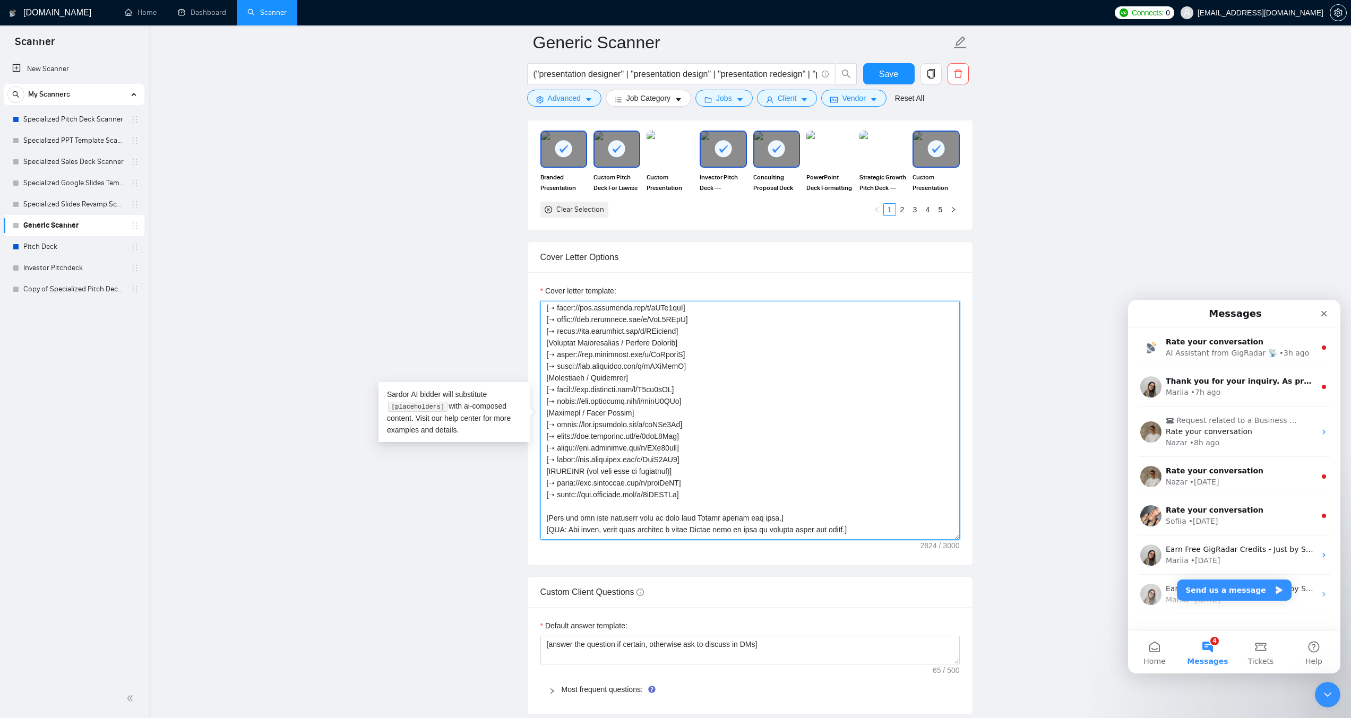
scroll to position [421, 0]
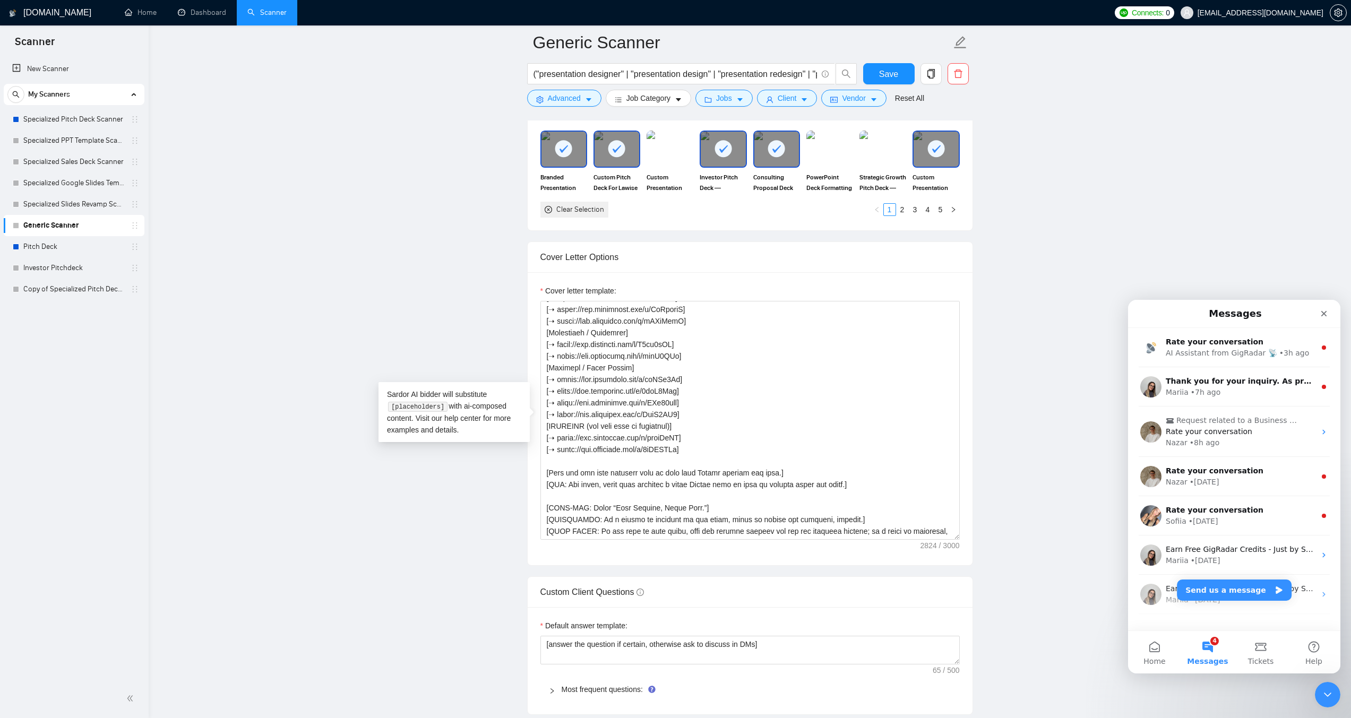
click at [467, 490] on main "[PERSON_NAME] ("presentation designer" | "presentation design" | "presentation …" at bounding box center [750, 554] width 1169 height 3237
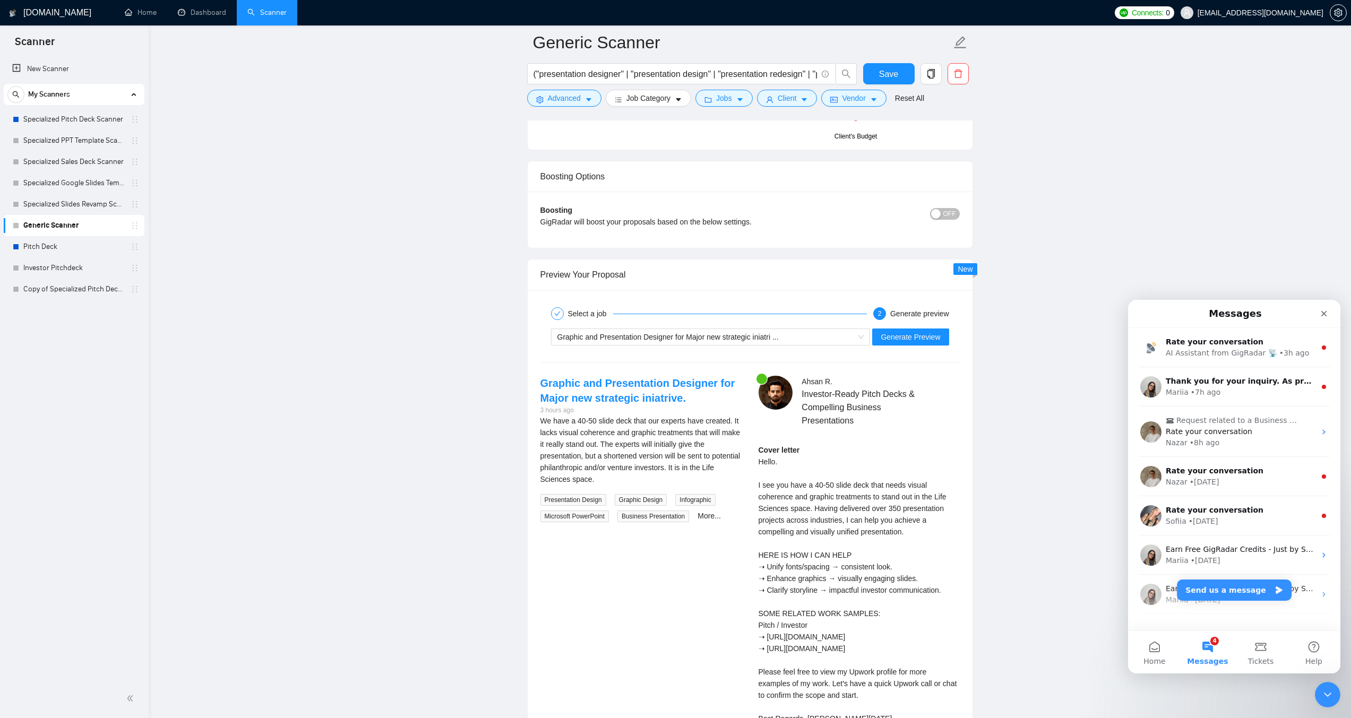
scroll to position [1956, 0]
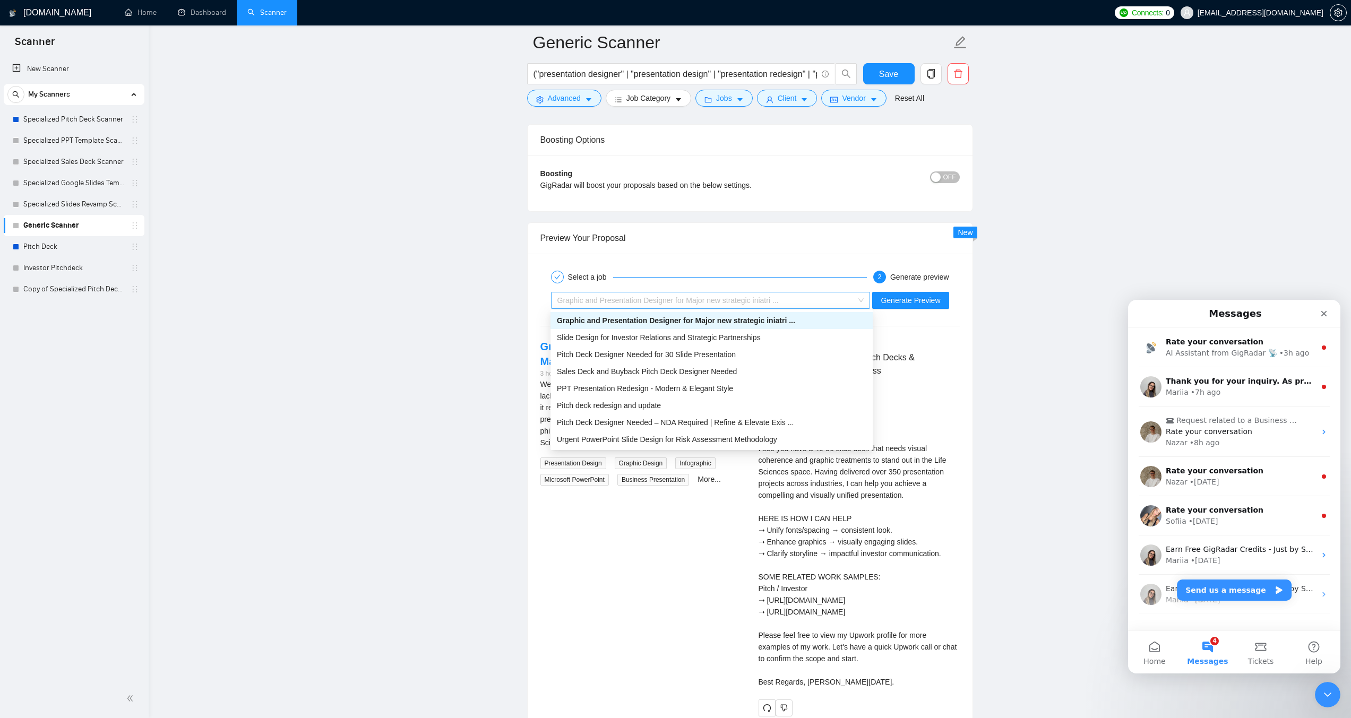
click at [699, 302] on span "Graphic and Presentation Designer for Major new strategic iniatri ..." at bounding box center [668, 300] width 221 height 8
click at [662, 338] on span "Slide Design for Investor Relations and Strategic Partnerships" at bounding box center [659, 337] width 204 height 8
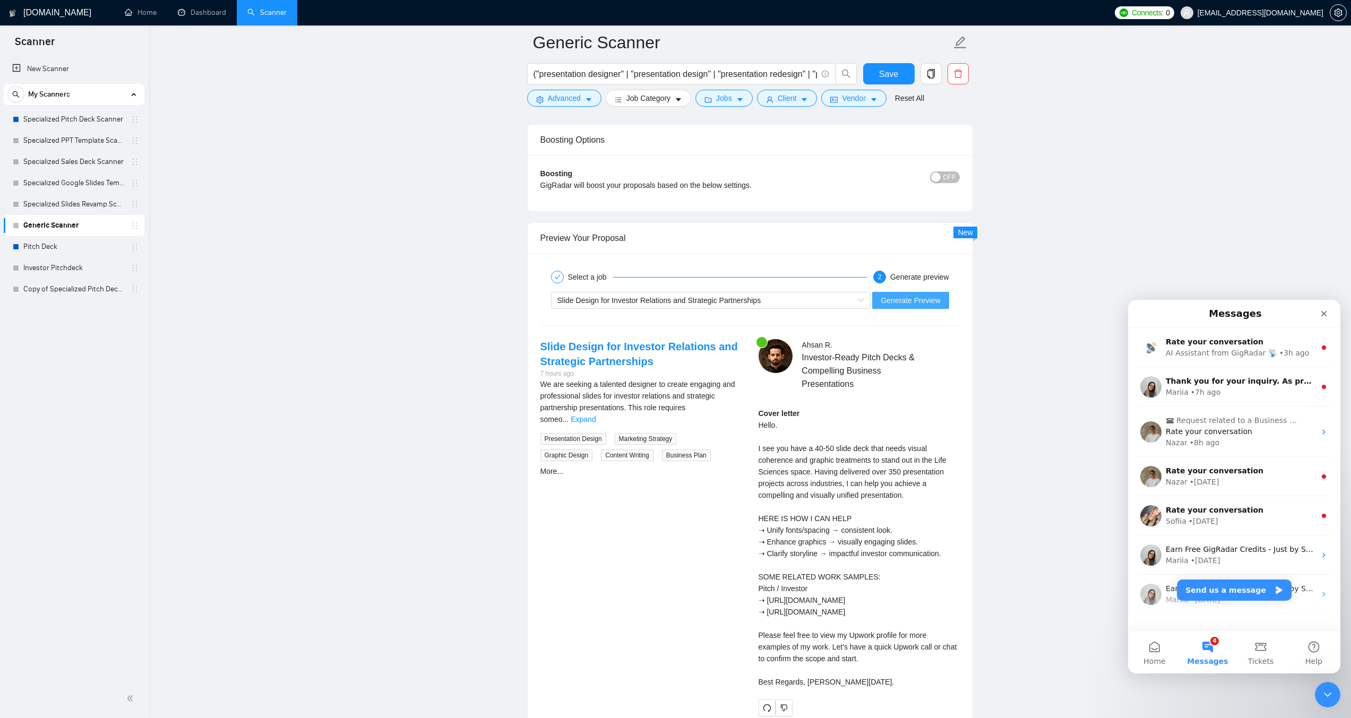
click at [896, 300] on span "Generate Preview" at bounding box center [910, 301] width 59 height 12
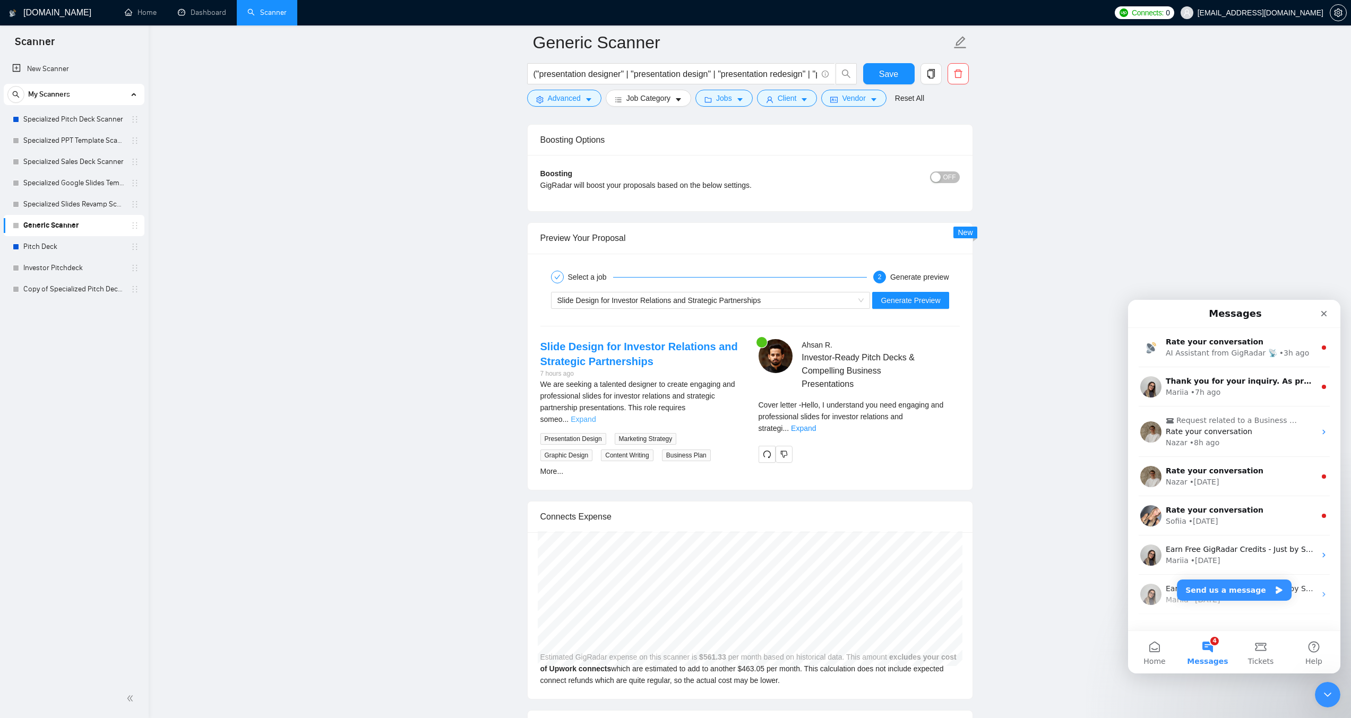
click at [596, 415] on link "Expand" at bounding box center [583, 419] width 25 height 8
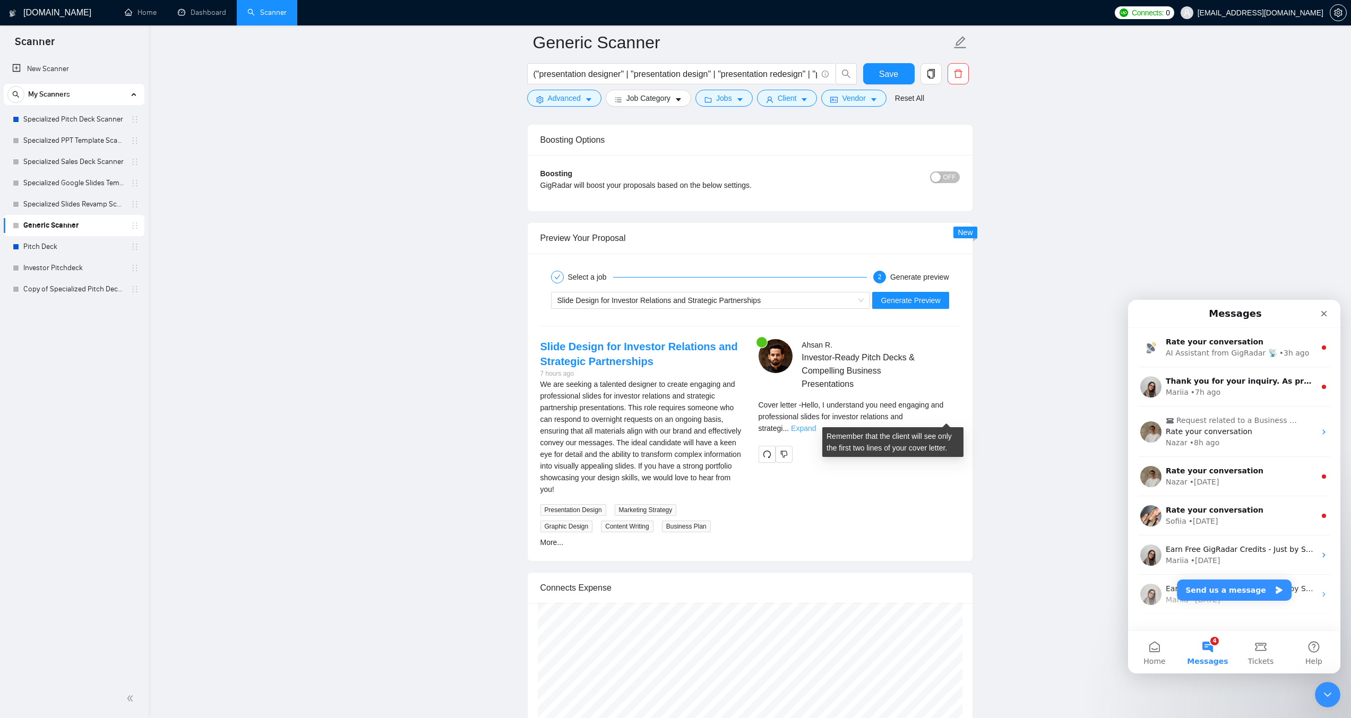
click at [816, 424] on link "Expand" at bounding box center [803, 428] width 25 height 8
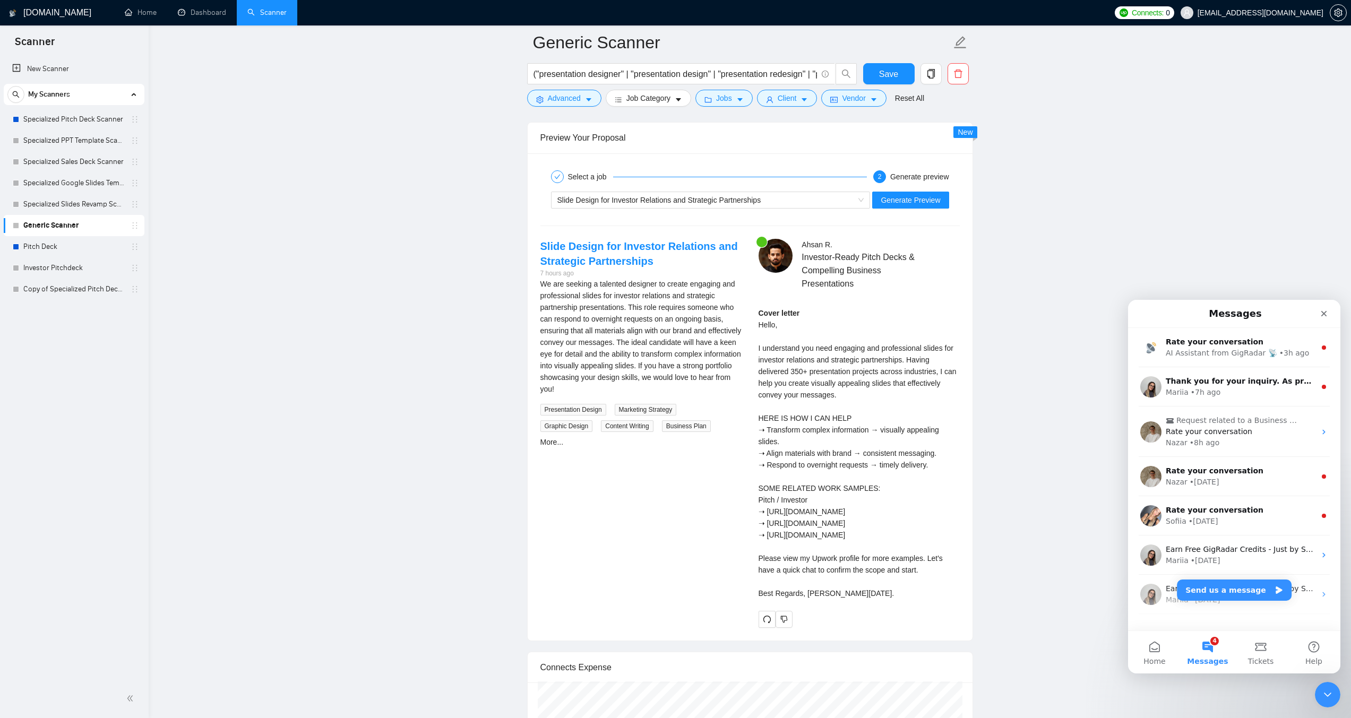
scroll to position [2062, 0]
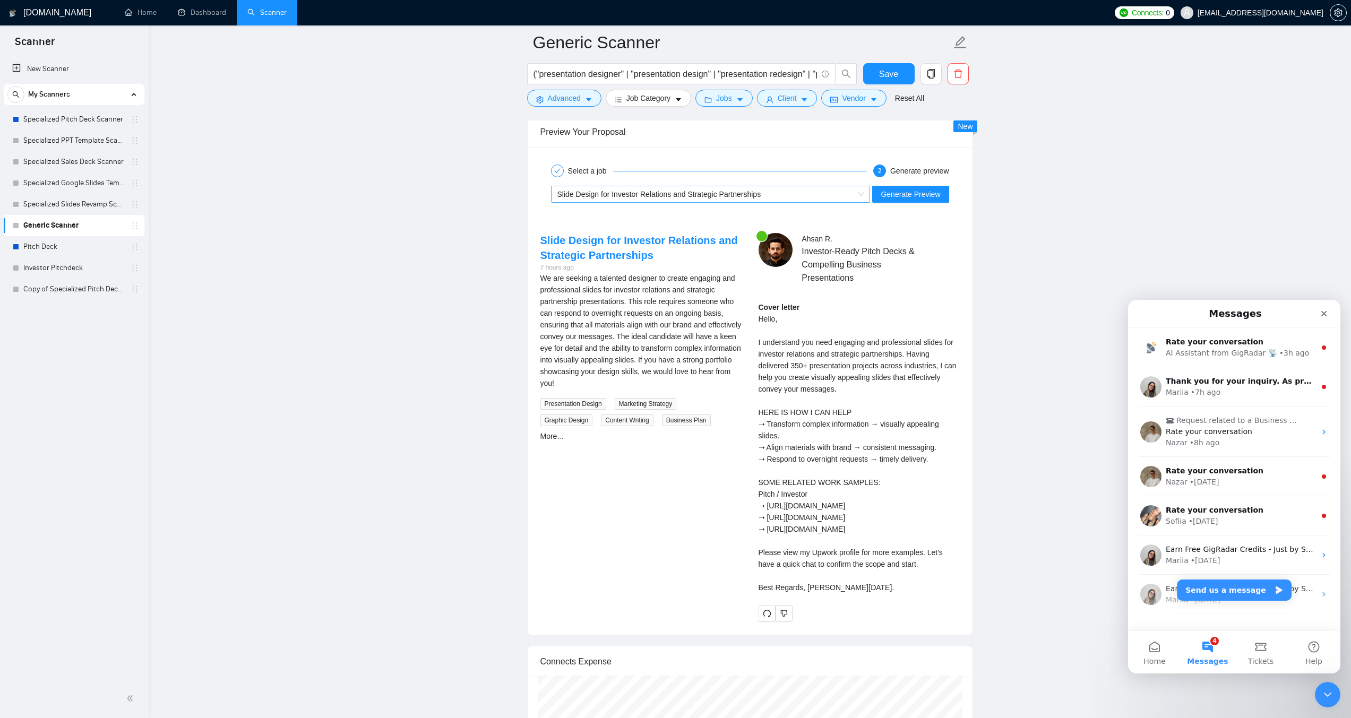
click at [652, 200] on div "Slide Design for Investor Relations and Strategic Partnerships" at bounding box center [706, 194] width 297 height 16
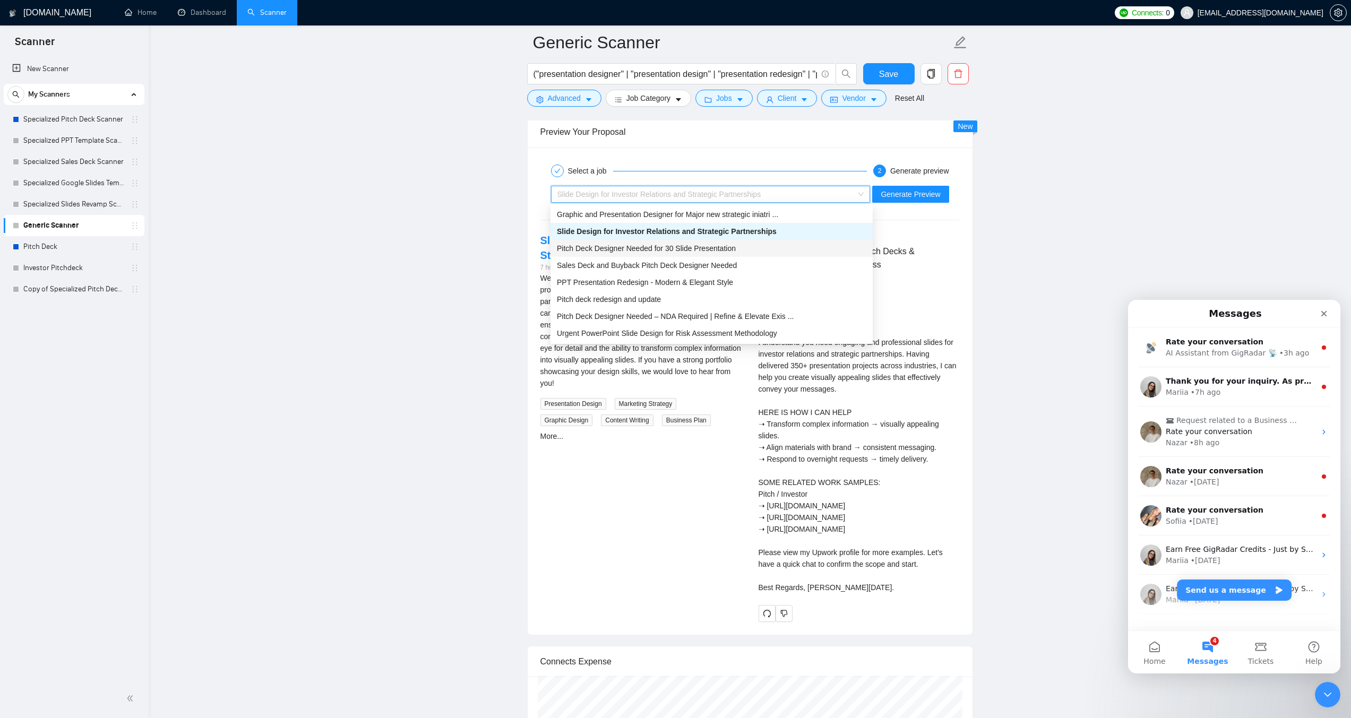
click at [622, 244] on span "Pitch Deck Designer Needed for 30 Slide Presentation" at bounding box center [646, 248] width 179 height 8
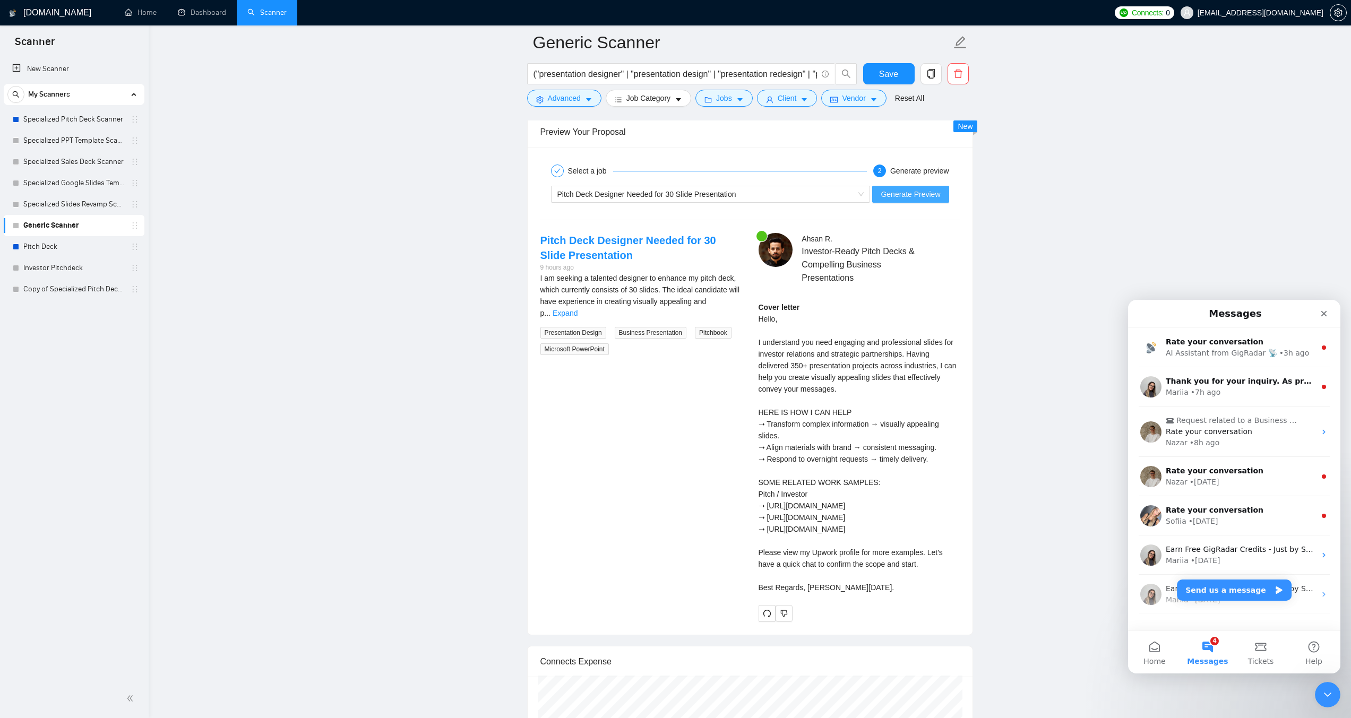
click at [897, 195] on span "Generate Preview" at bounding box center [910, 194] width 59 height 12
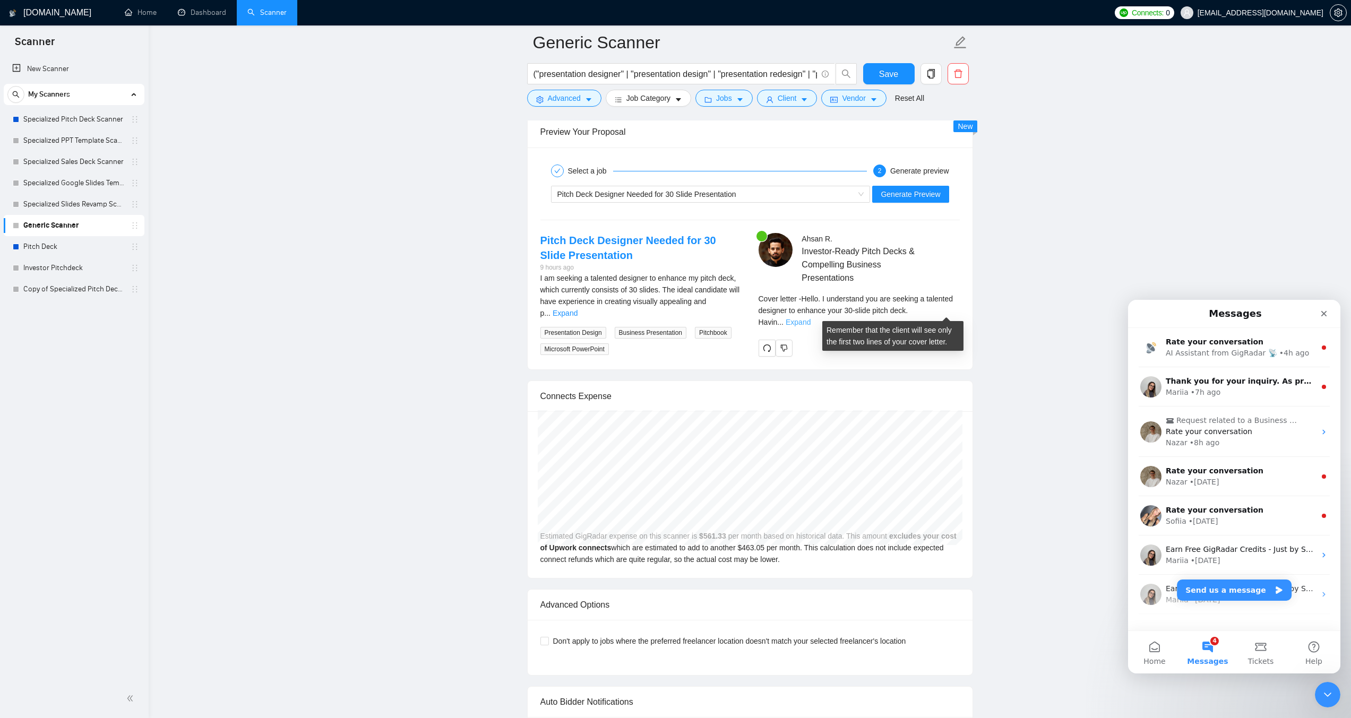
click at [811, 318] on link "Expand" at bounding box center [798, 322] width 25 height 8
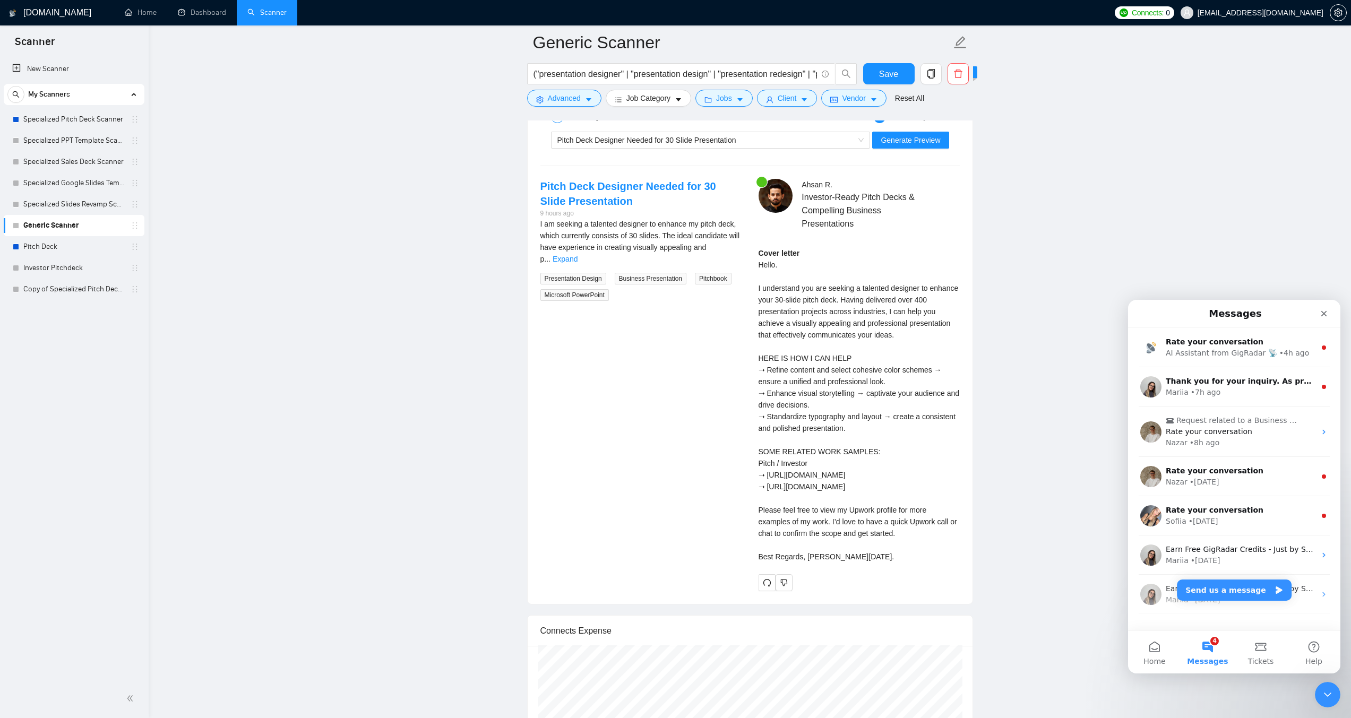
scroll to position [2115, 0]
click at [769, 141] on div "Pitch Deck Designer Needed for 30 Slide Presentation" at bounding box center [706, 141] width 297 height 16
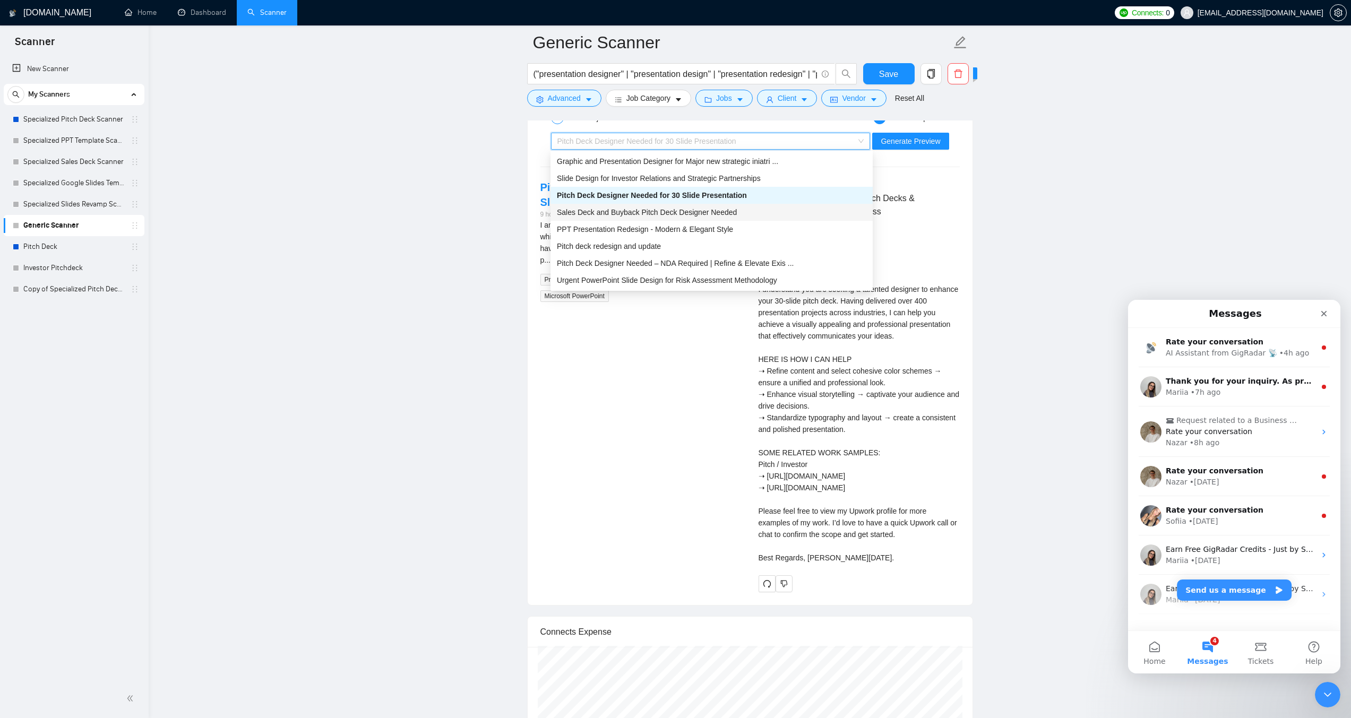
click at [717, 208] on span "Sales Deck and Buyback Pitch Deck Designer Needed" at bounding box center [647, 212] width 180 height 8
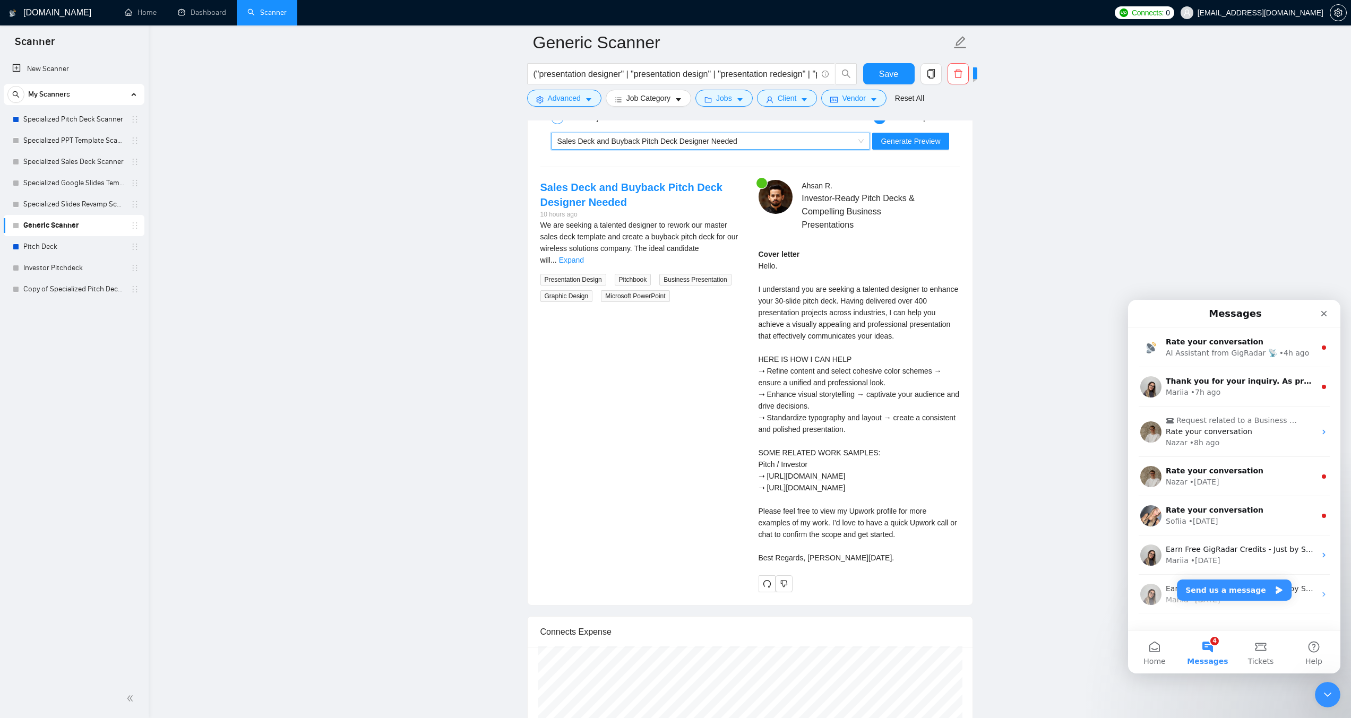
click at [815, 141] on div "Sales Deck and Buyback Pitch Deck Designer Needed" at bounding box center [706, 141] width 297 height 16
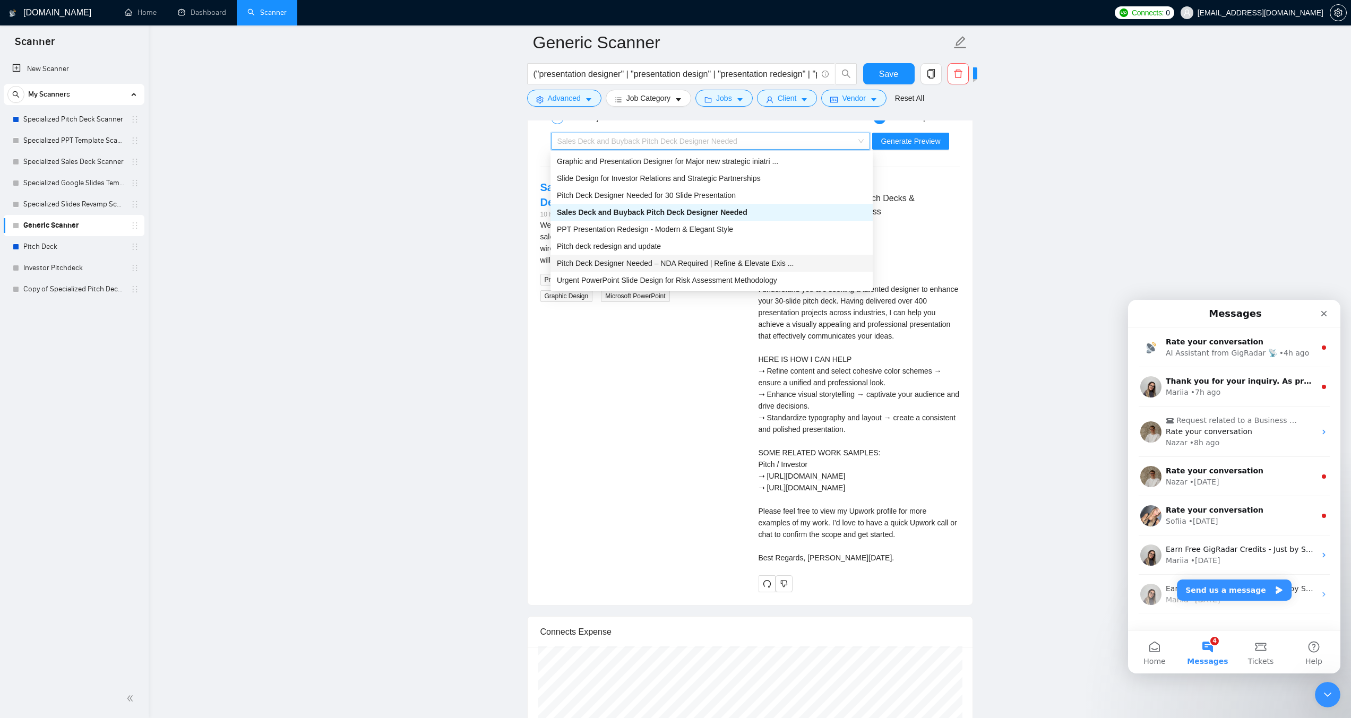
click at [656, 263] on span "Pitch Deck Designer Needed – NDA Required | Refine & Elevate Exis ..." at bounding box center [675, 263] width 237 height 8
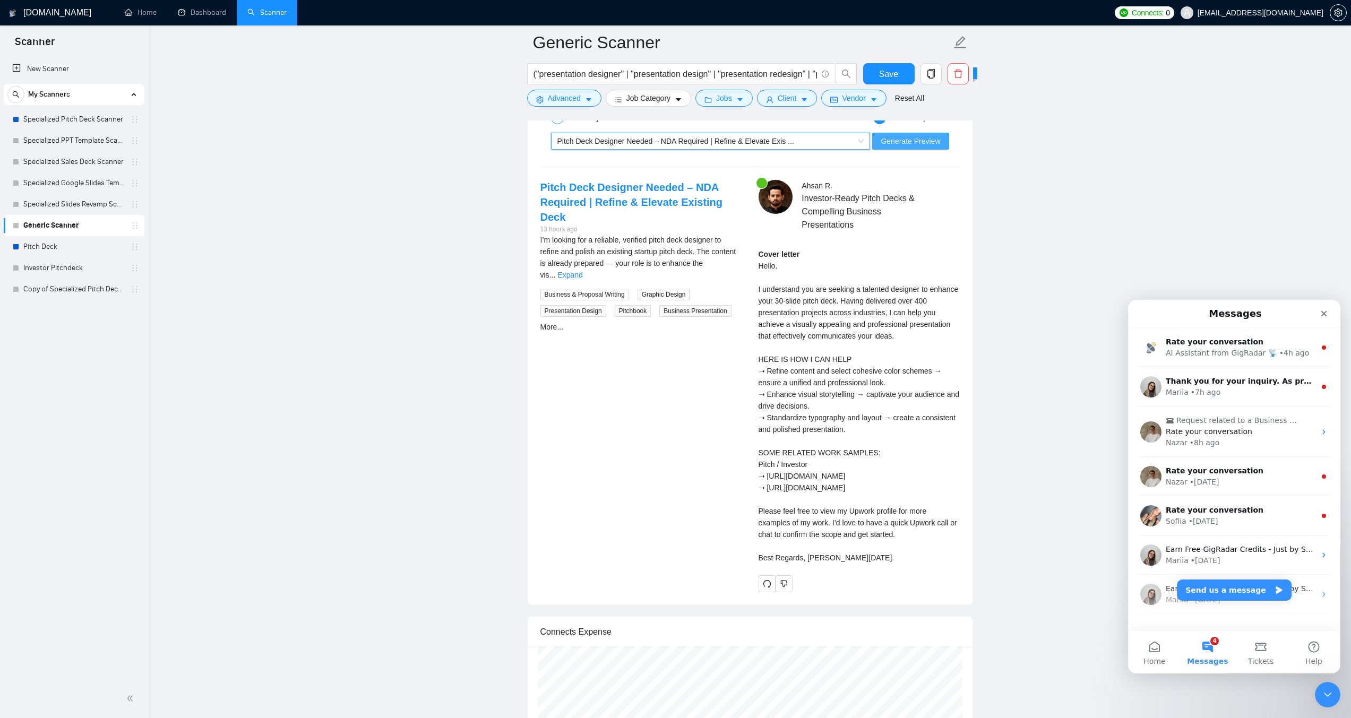
click at [908, 141] on span "Generate Preview" at bounding box center [910, 141] width 59 height 12
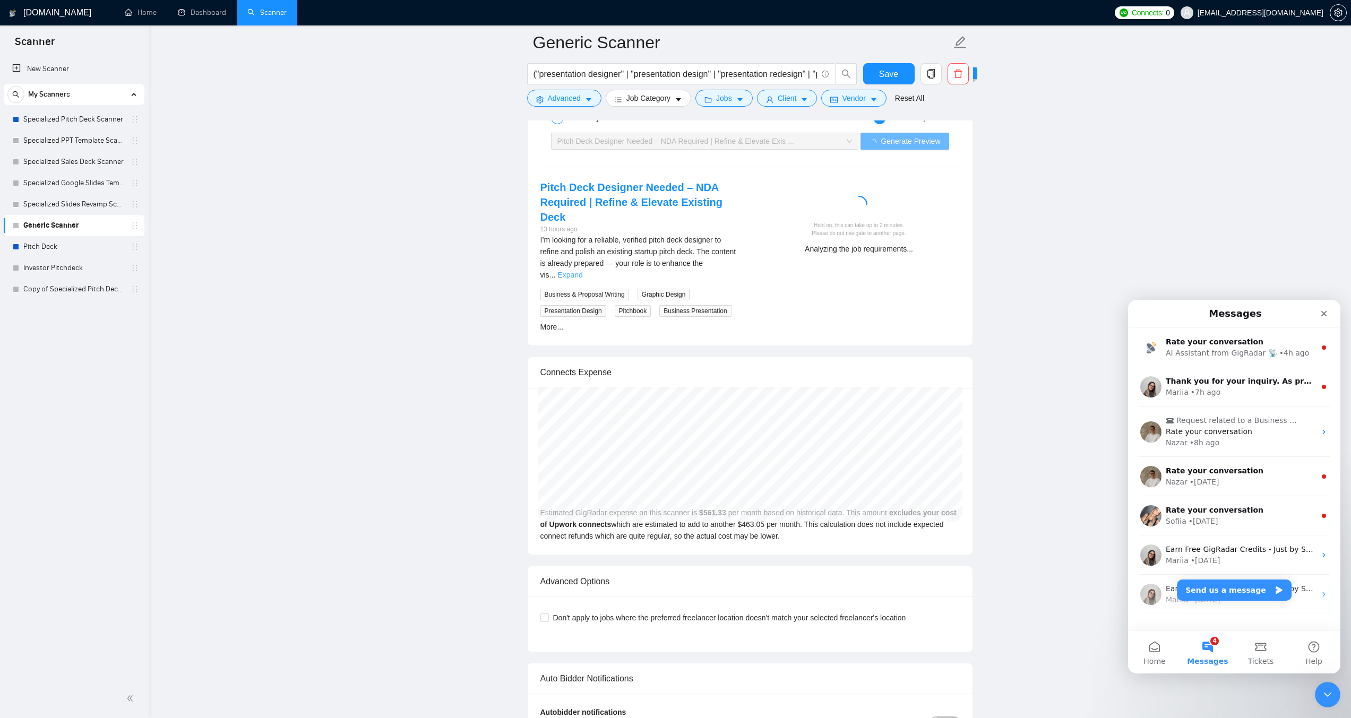
click at [582, 271] on link "Expand" at bounding box center [570, 275] width 25 height 8
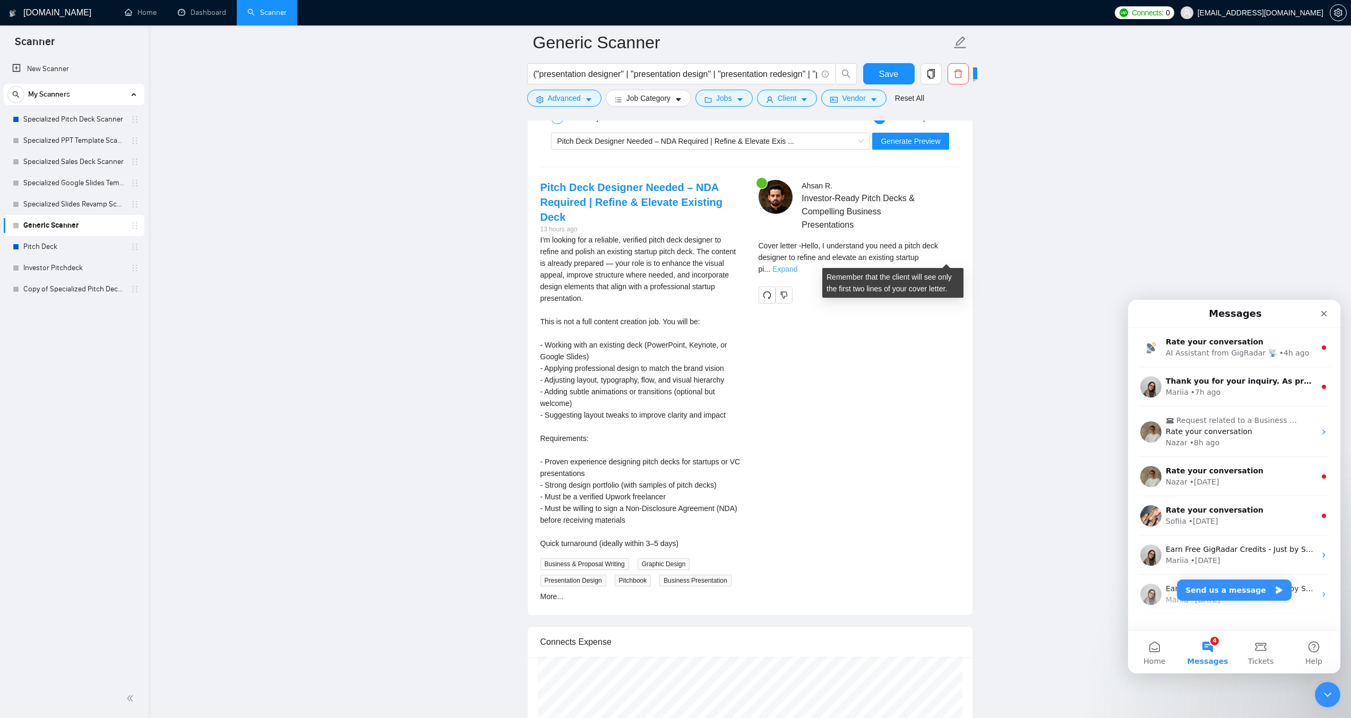
click at [798, 265] on link "Expand" at bounding box center [785, 269] width 25 height 8
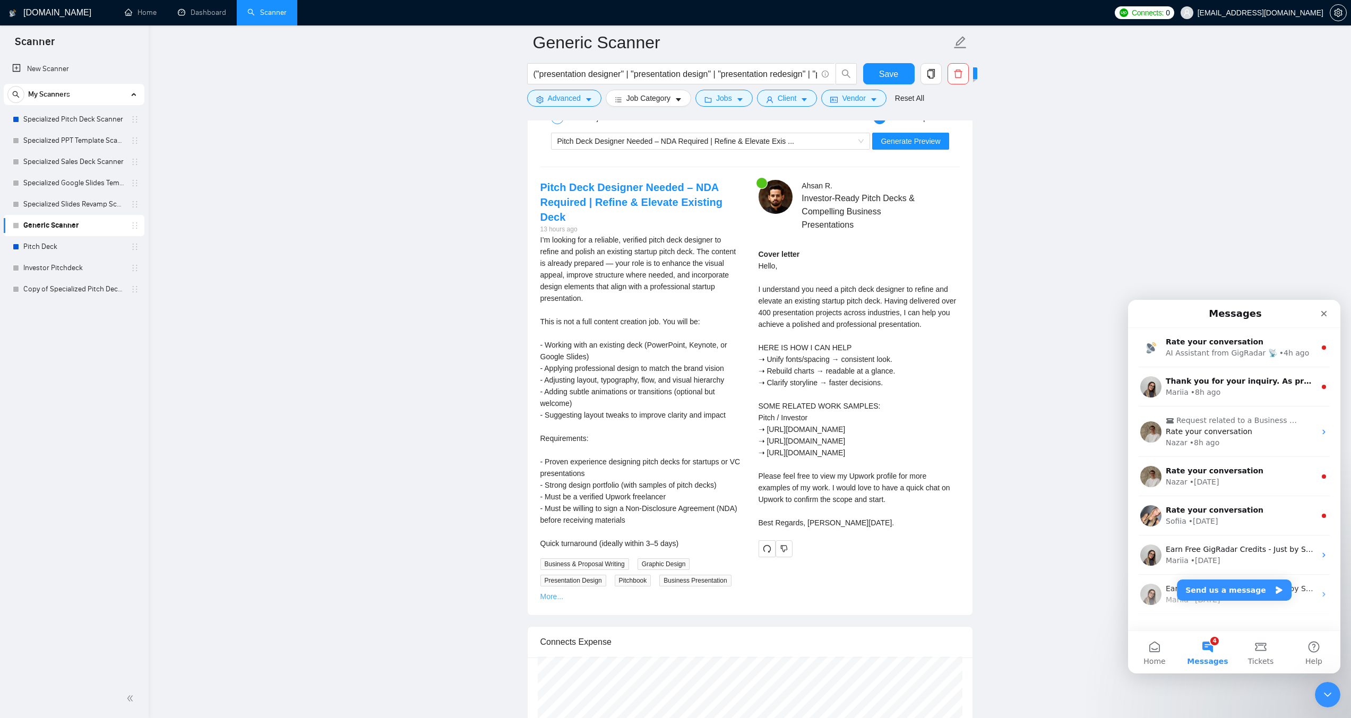
click at [548, 593] on link "More..." at bounding box center [552, 597] width 23 height 8
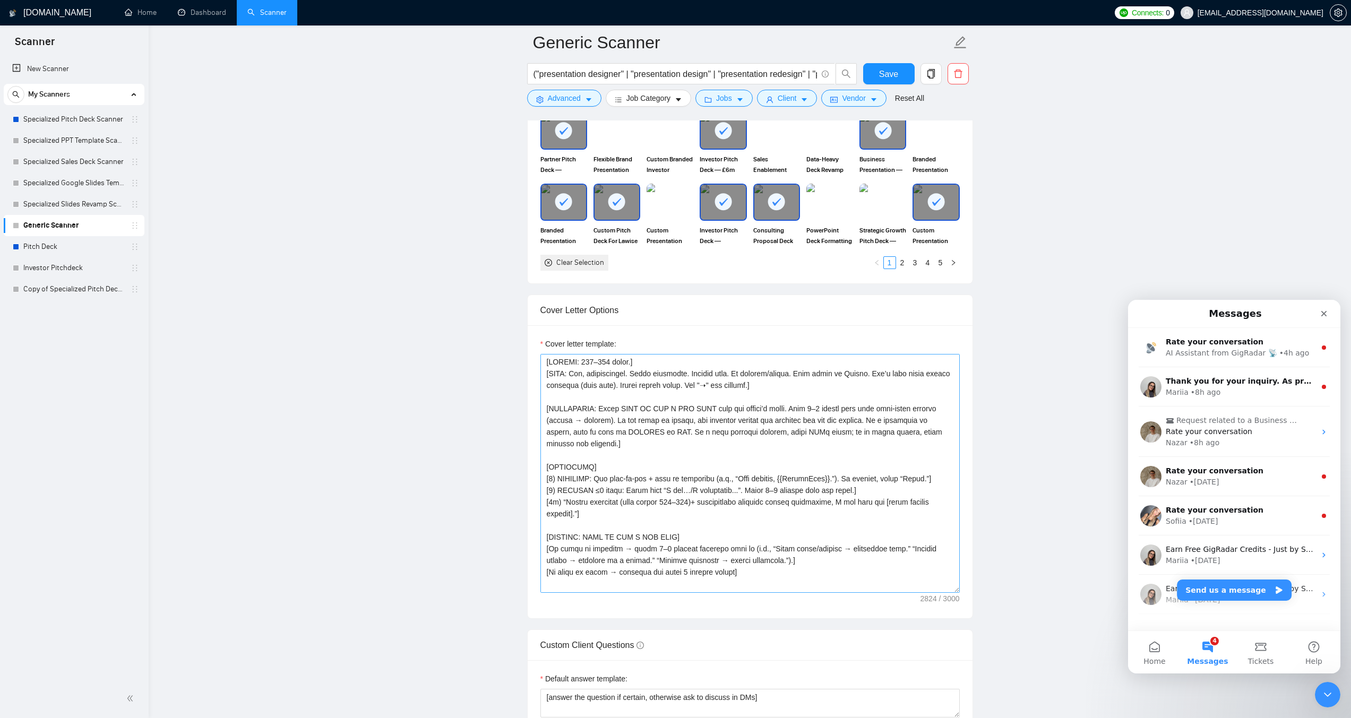
scroll to position [0, 0]
click at [899, 431] on textarea "Cover letter template:" at bounding box center [750, 473] width 419 height 239
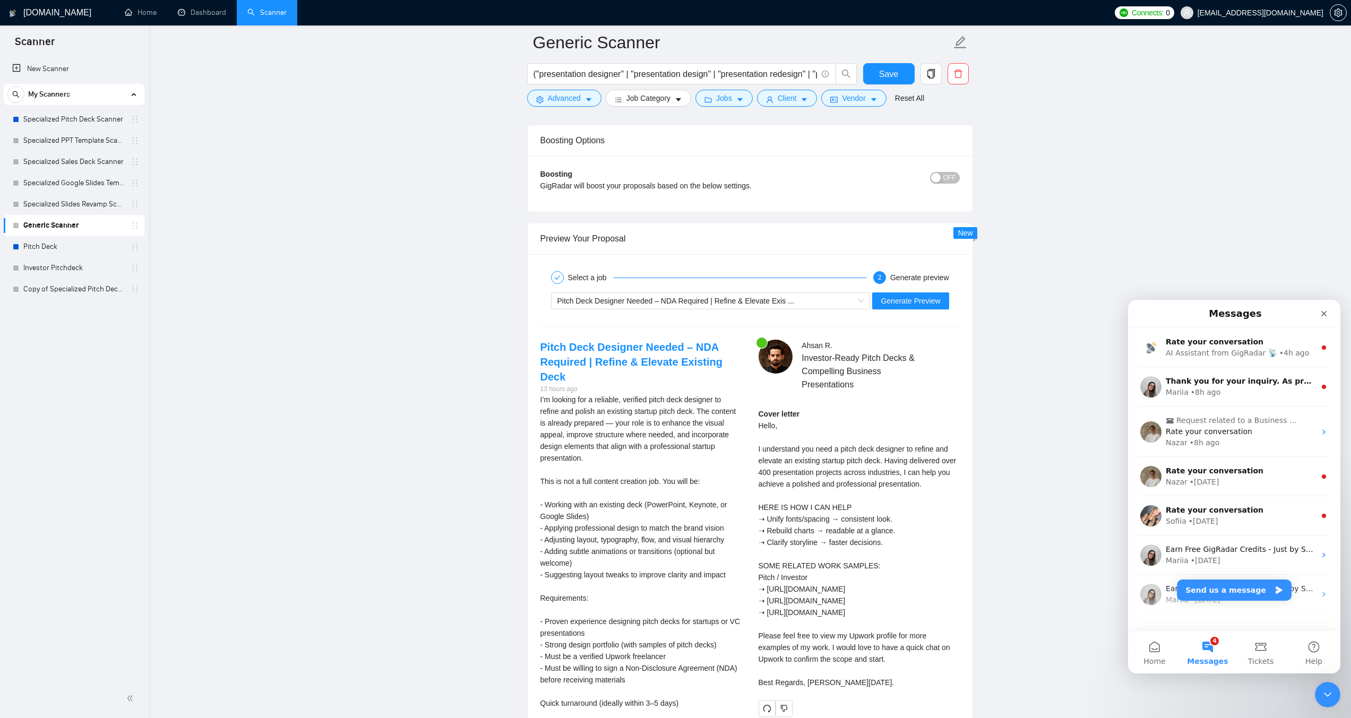
scroll to position [1956, 0]
click at [892, 305] on span "Generate Preview" at bounding box center [910, 301] width 59 height 12
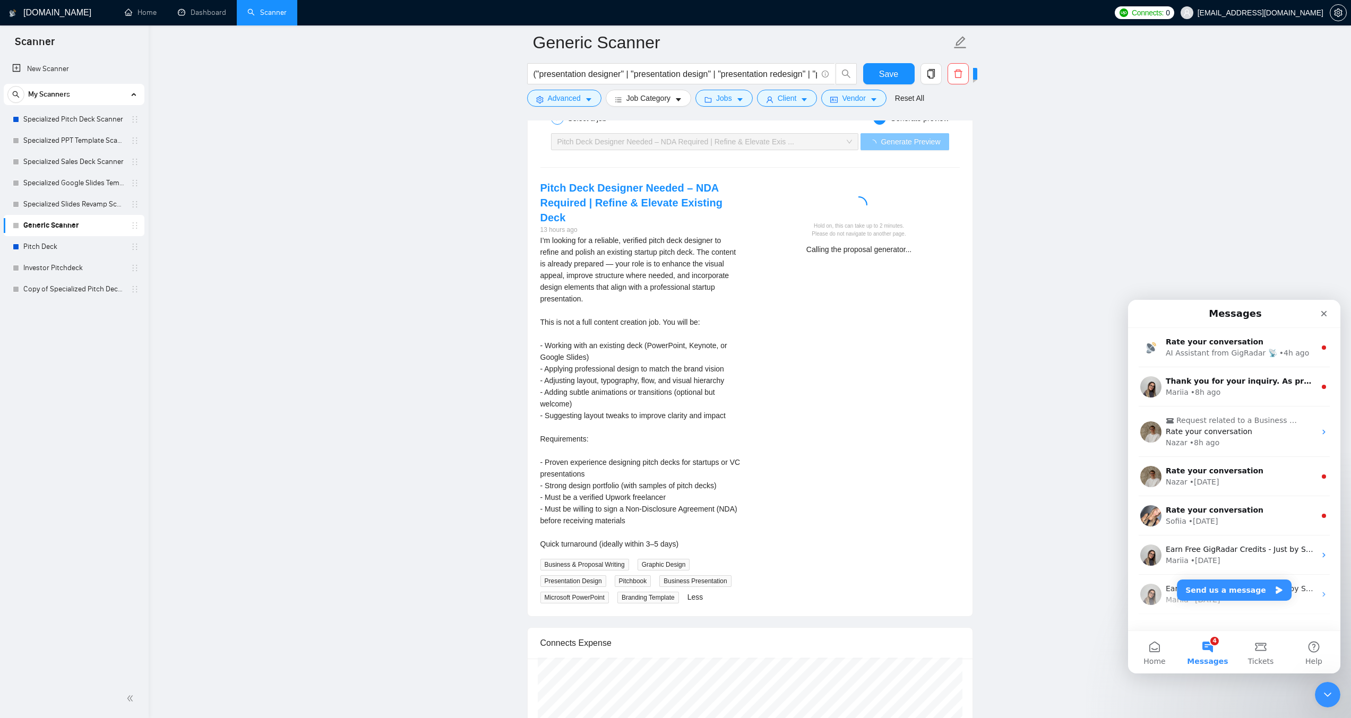
scroll to position [2115, 0]
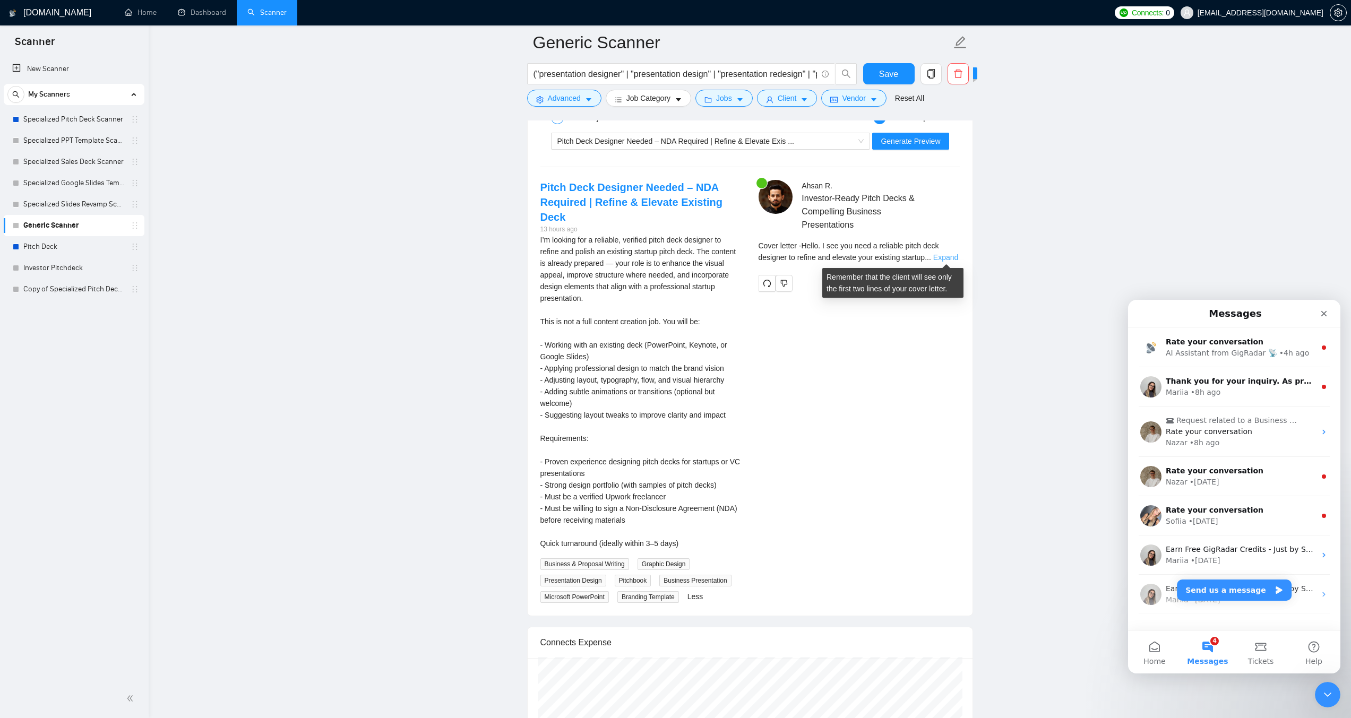
click at [948, 253] on link "Expand" at bounding box center [945, 257] width 25 height 8
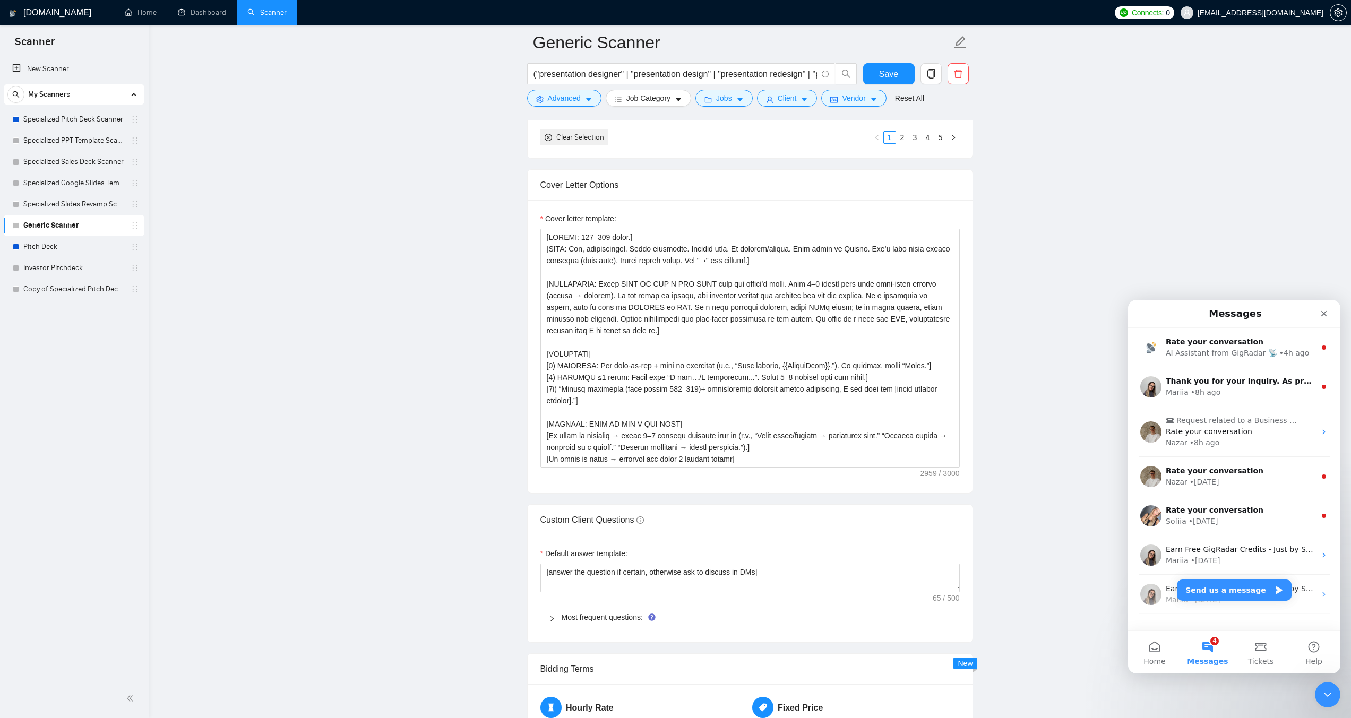
scroll to position [1160, 0]
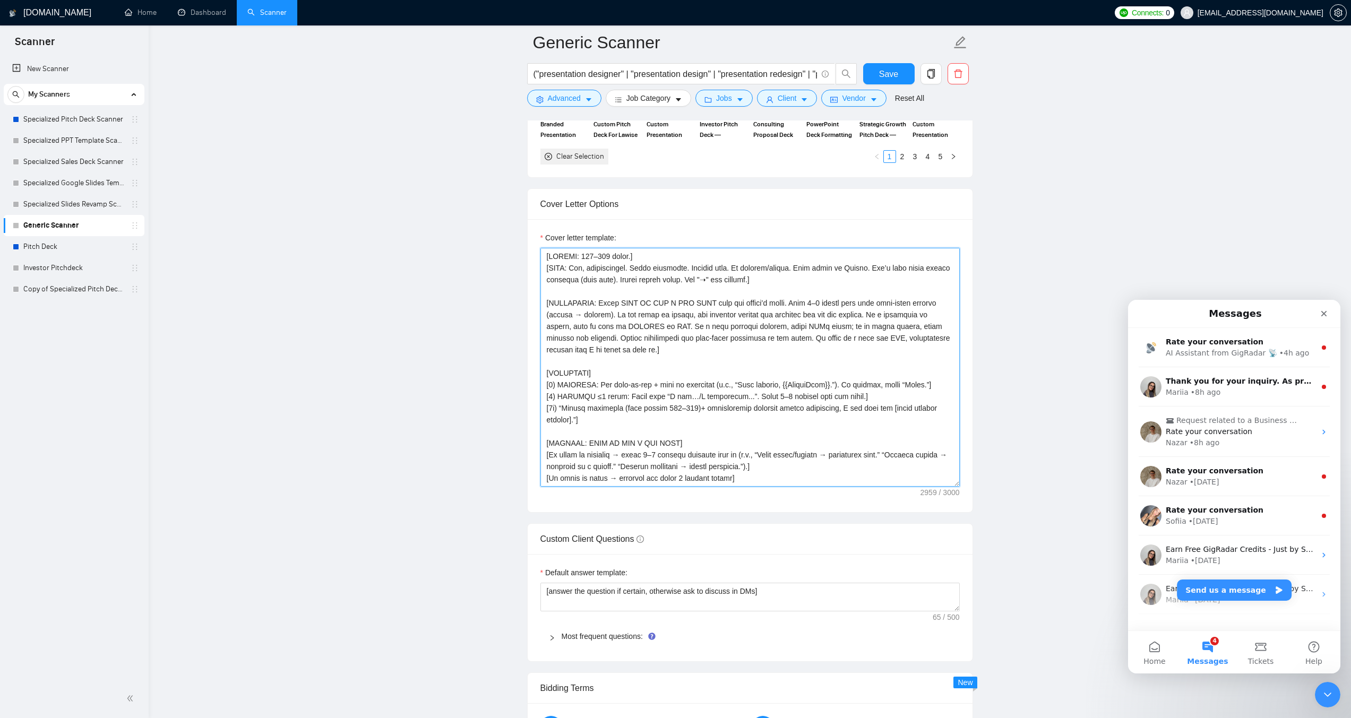
click at [623, 336] on textarea "Cover letter template:" at bounding box center [750, 367] width 419 height 239
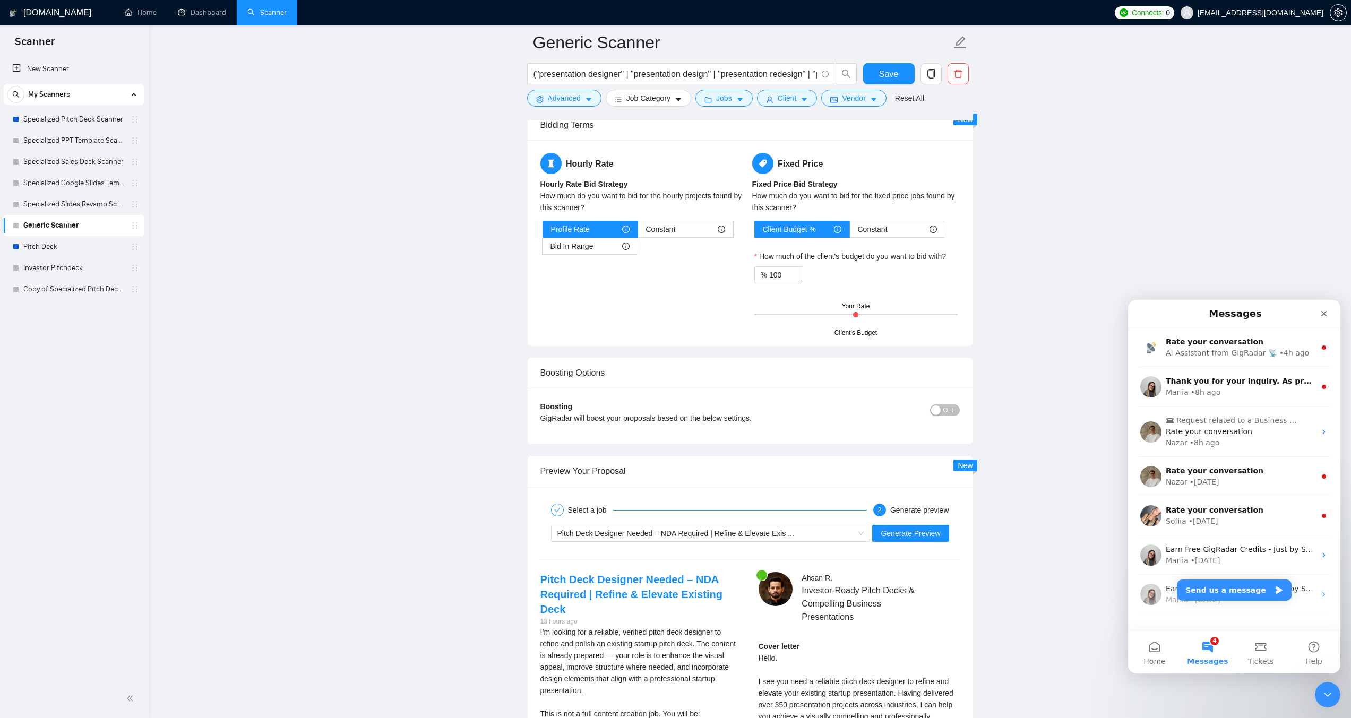
scroll to position [1744, 0]
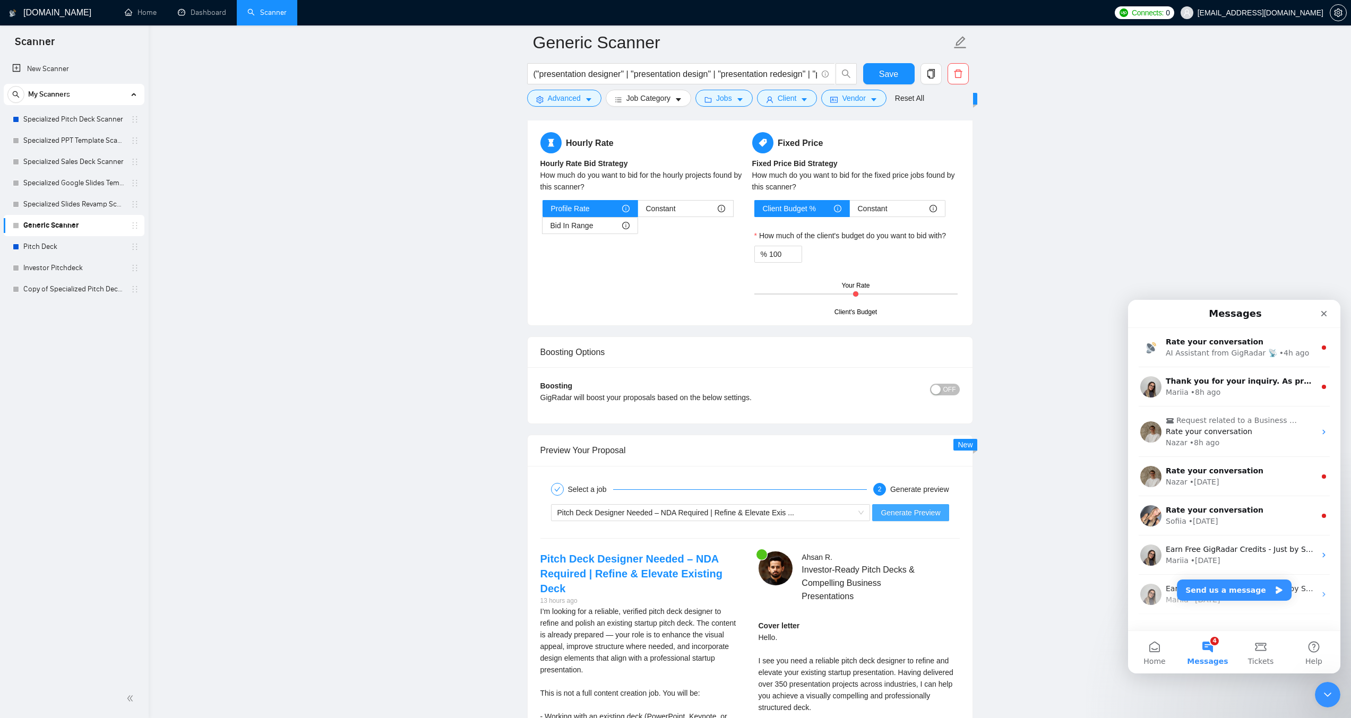
type textarea "[LENGTH: 120–170 words.] [TONE: Pro, approachable. Short sentences. English onl…"
click at [923, 509] on span "Generate Preview" at bounding box center [910, 513] width 59 height 12
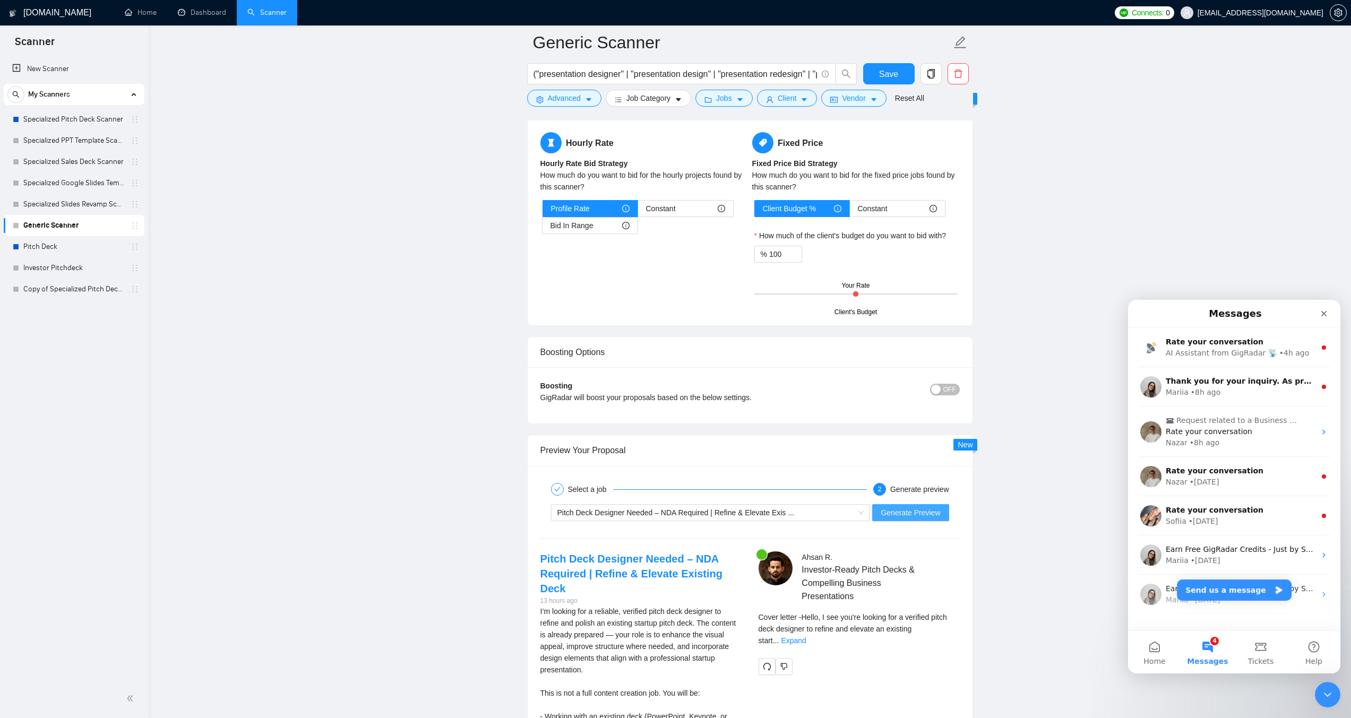
scroll to position [1903, 0]
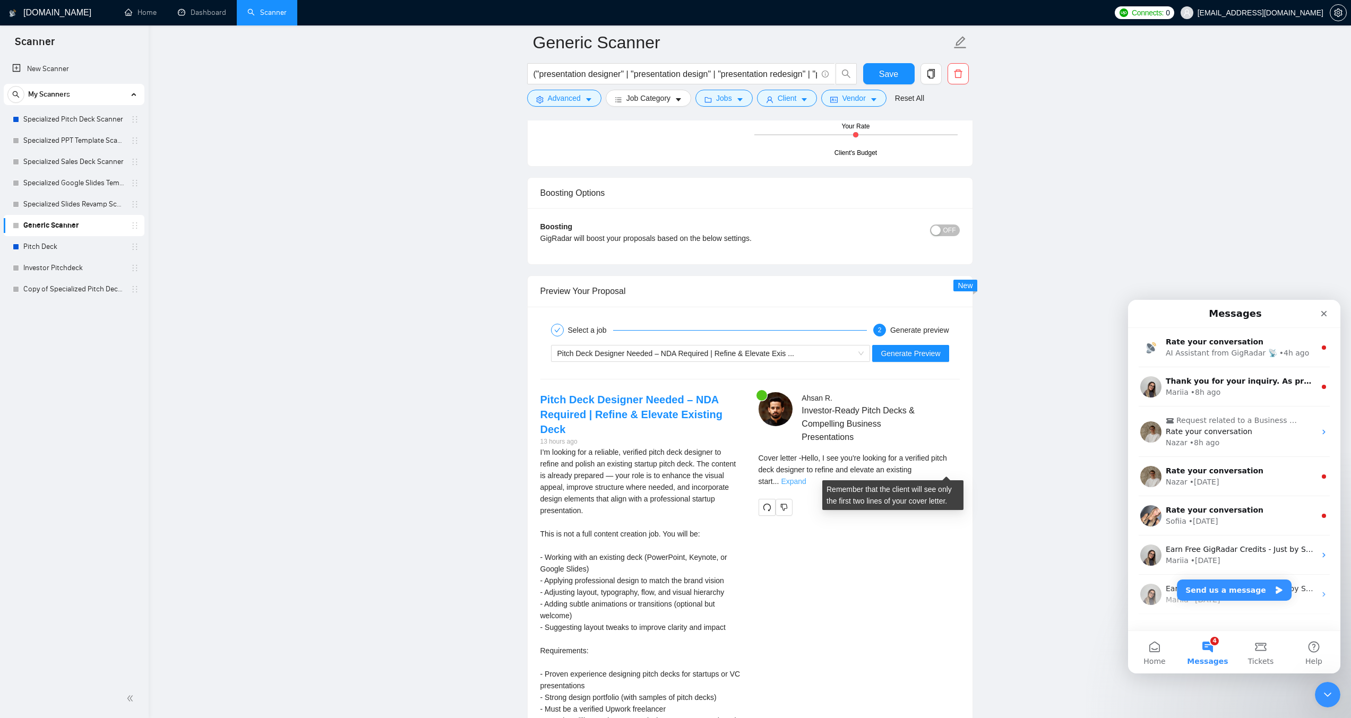
click at [806, 477] on link "Expand" at bounding box center [793, 481] width 25 height 8
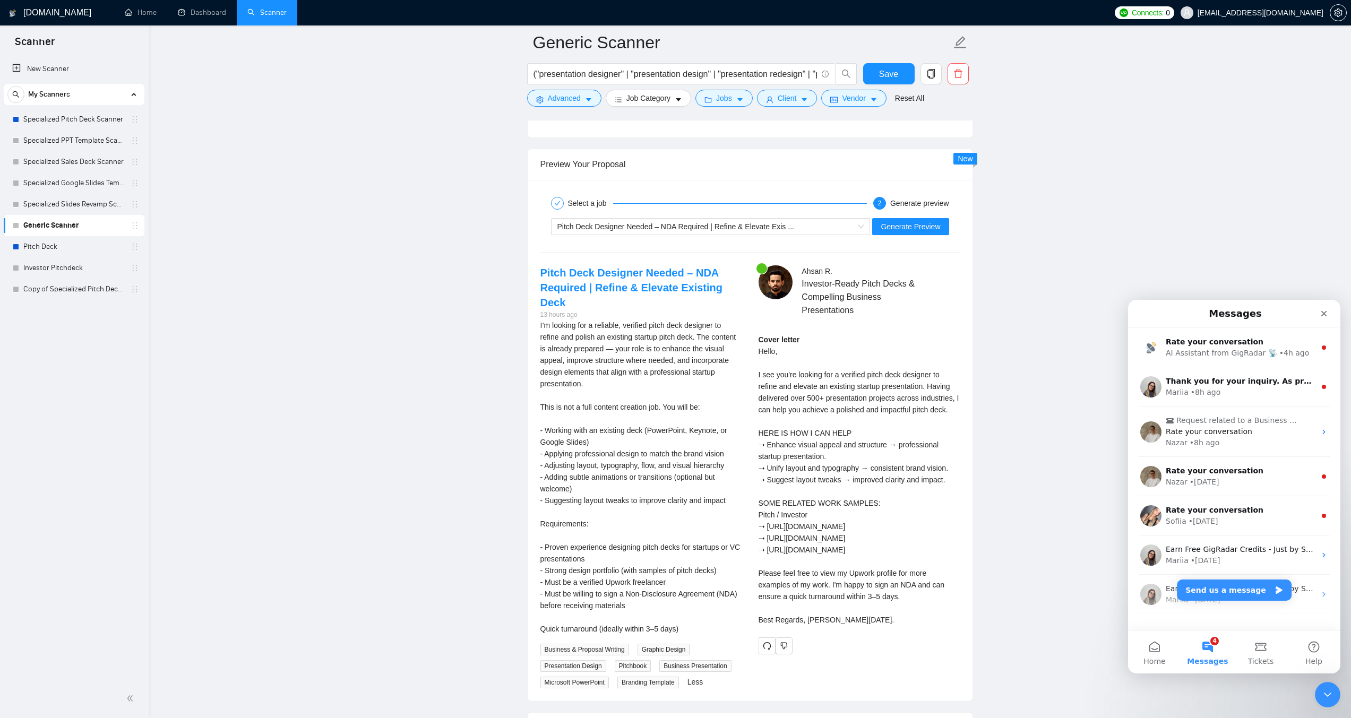
scroll to position [2062, 0]
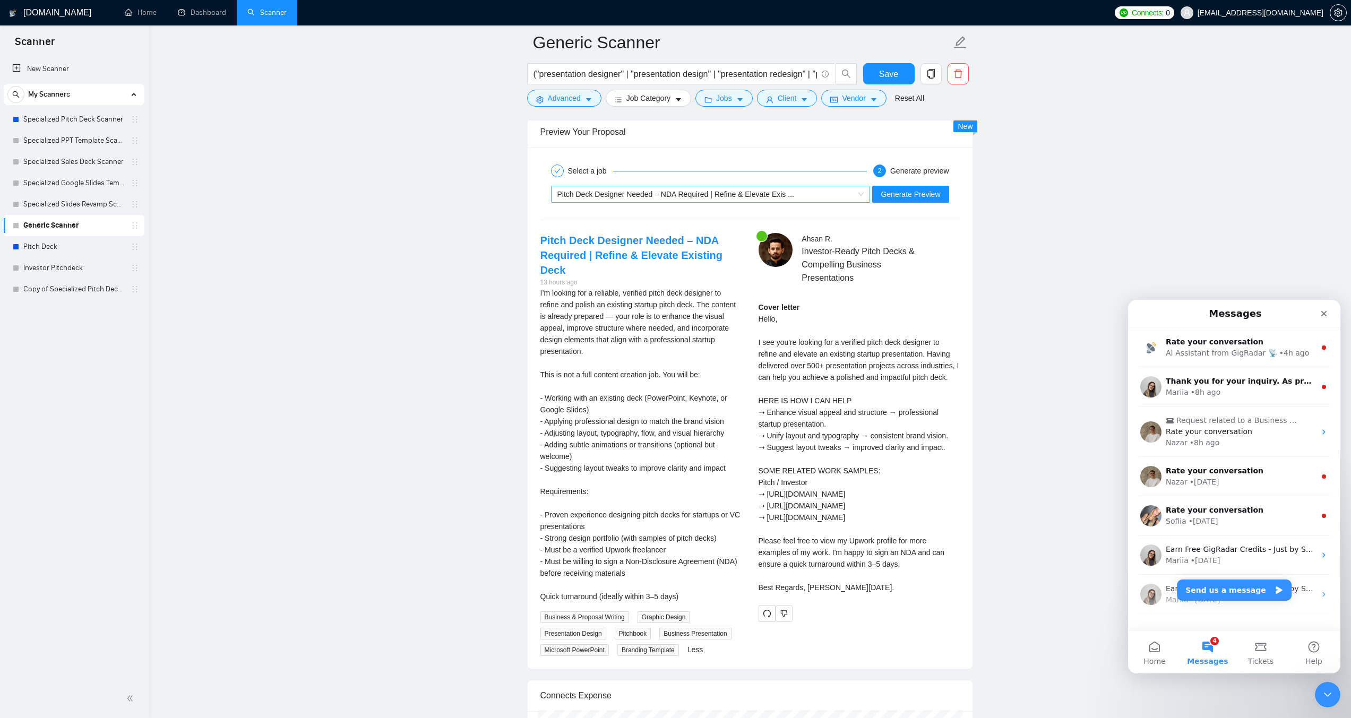
click at [684, 193] on span "Pitch Deck Designer Needed – NDA Required | Refine & Elevate Exis ..." at bounding box center [676, 194] width 237 height 8
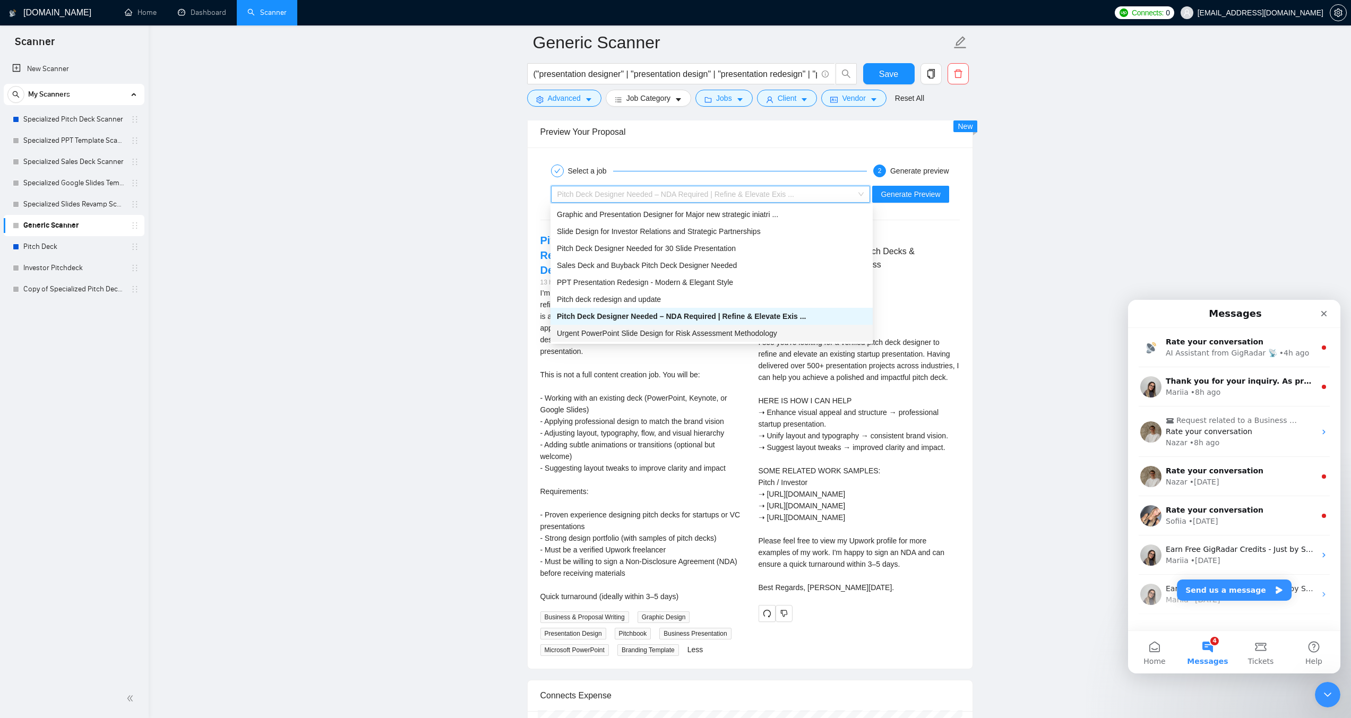
click at [703, 339] on div "Urgent PowerPoint Slide Design for Risk Assessment Methodology" at bounding box center [712, 334] width 310 height 12
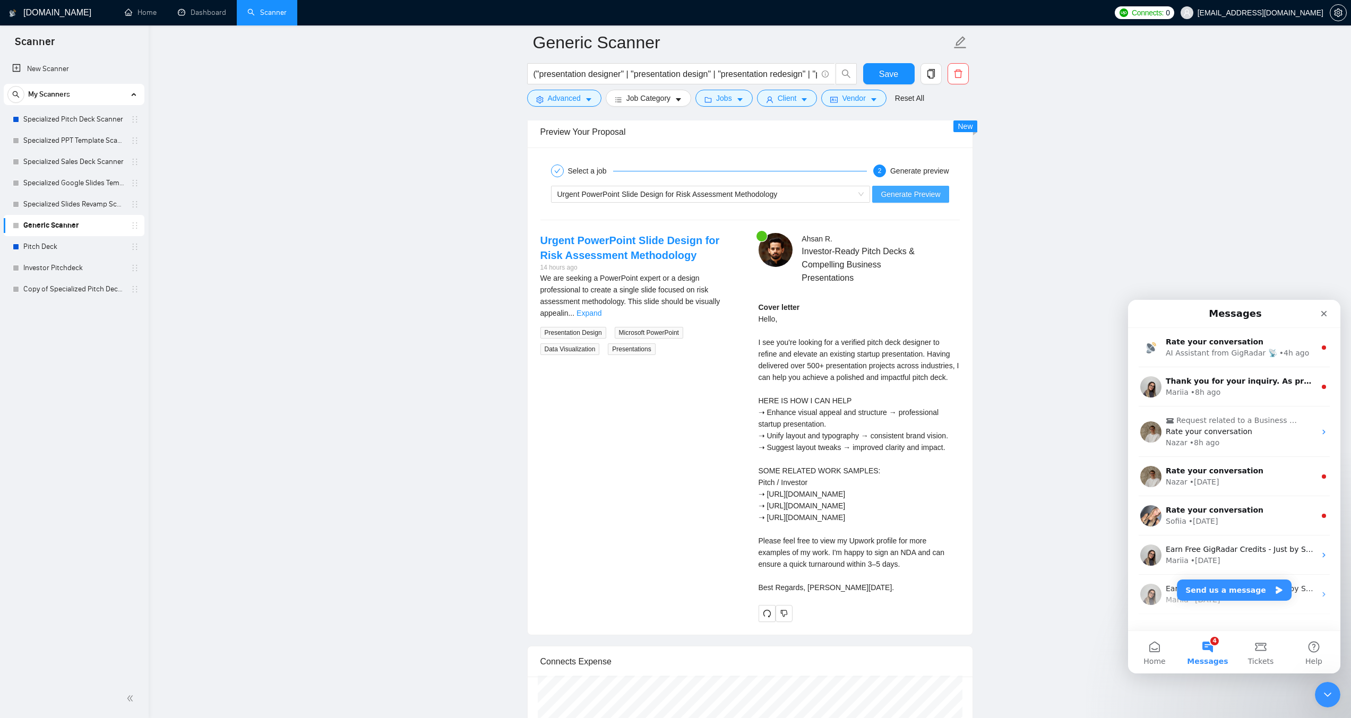
click at [905, 199] on span "Generate Preview" at bounding box center [910, 194] width 59 height 12
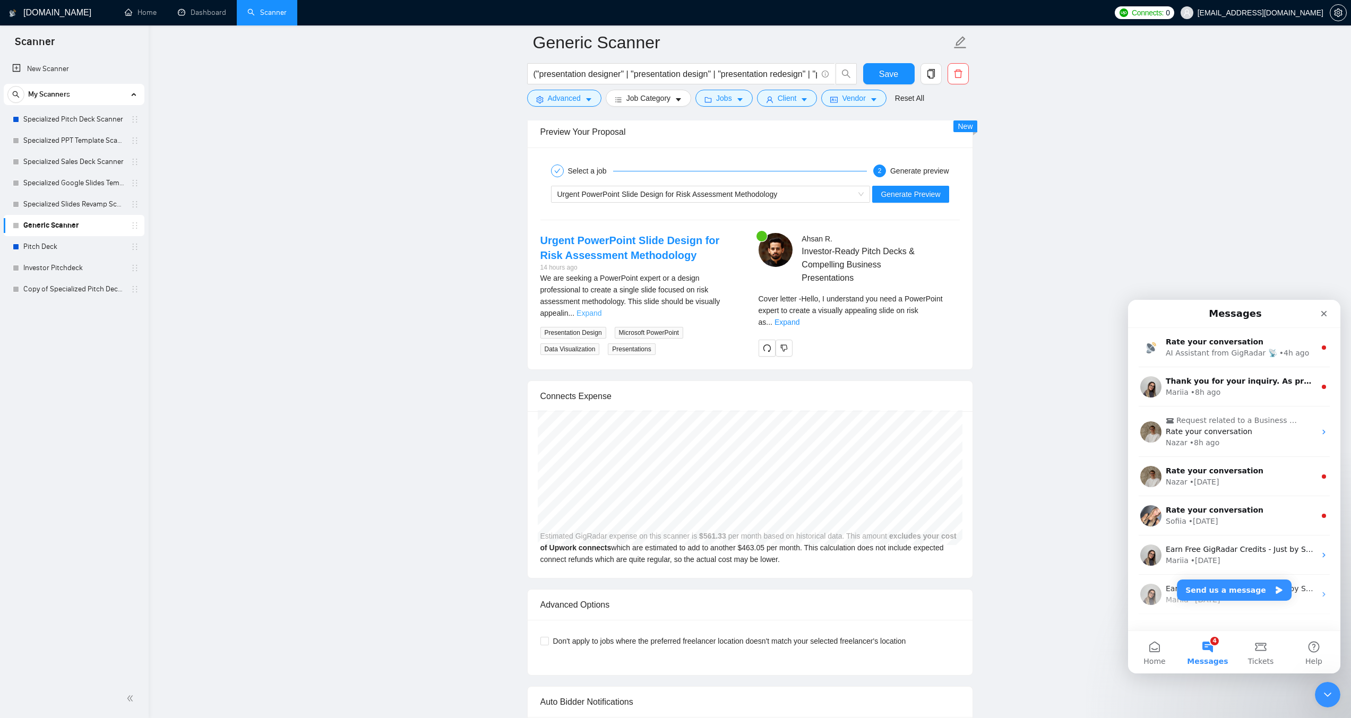
click at [602, 309] on link "Expand" at bounding box center [589, 313] width 25 height 8
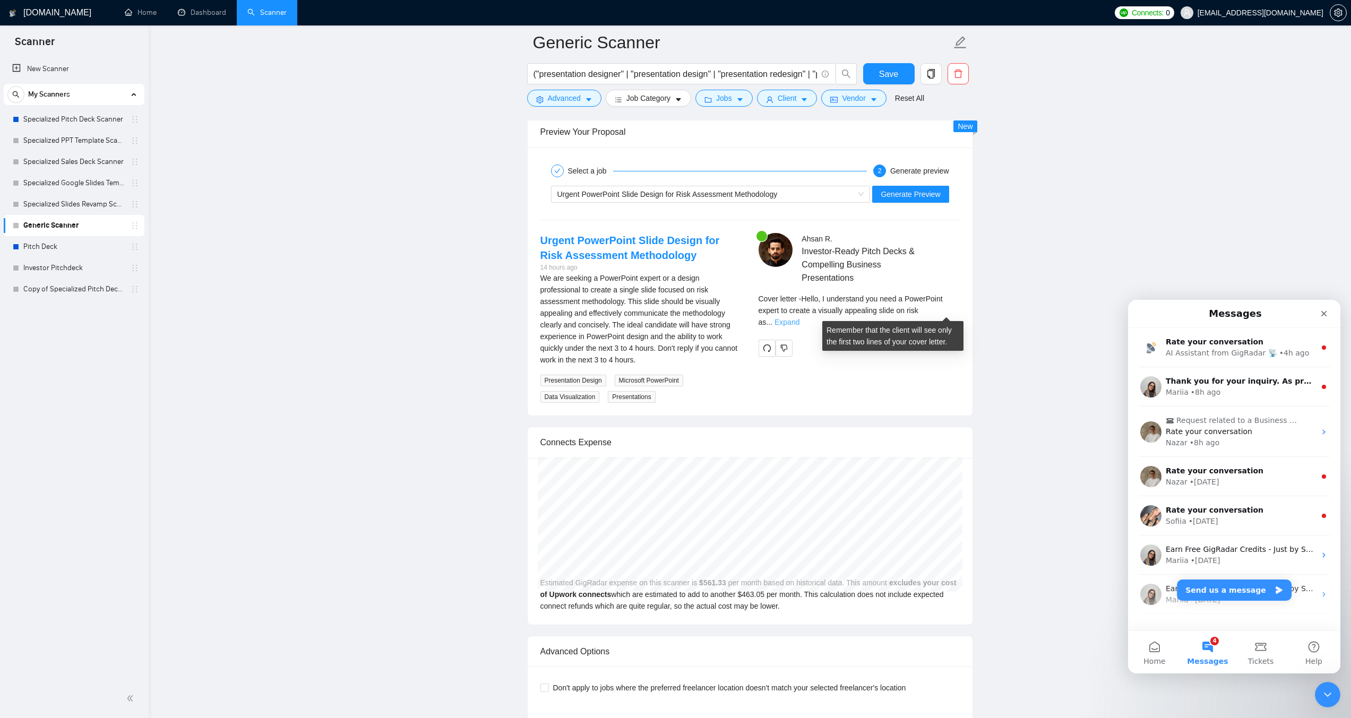
click at [800, 318] on link "Expand" at bounding box center [787, 322] width 25 height 8
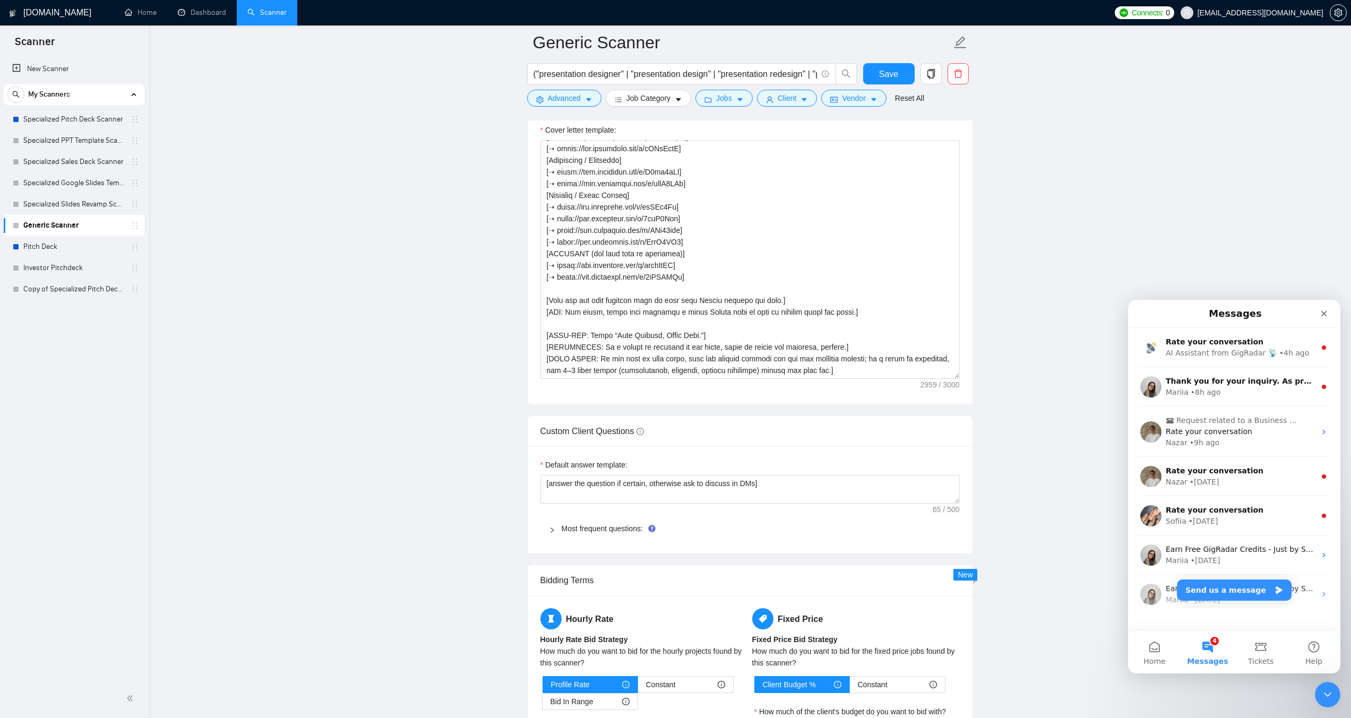
scroll to position [1213, 0]
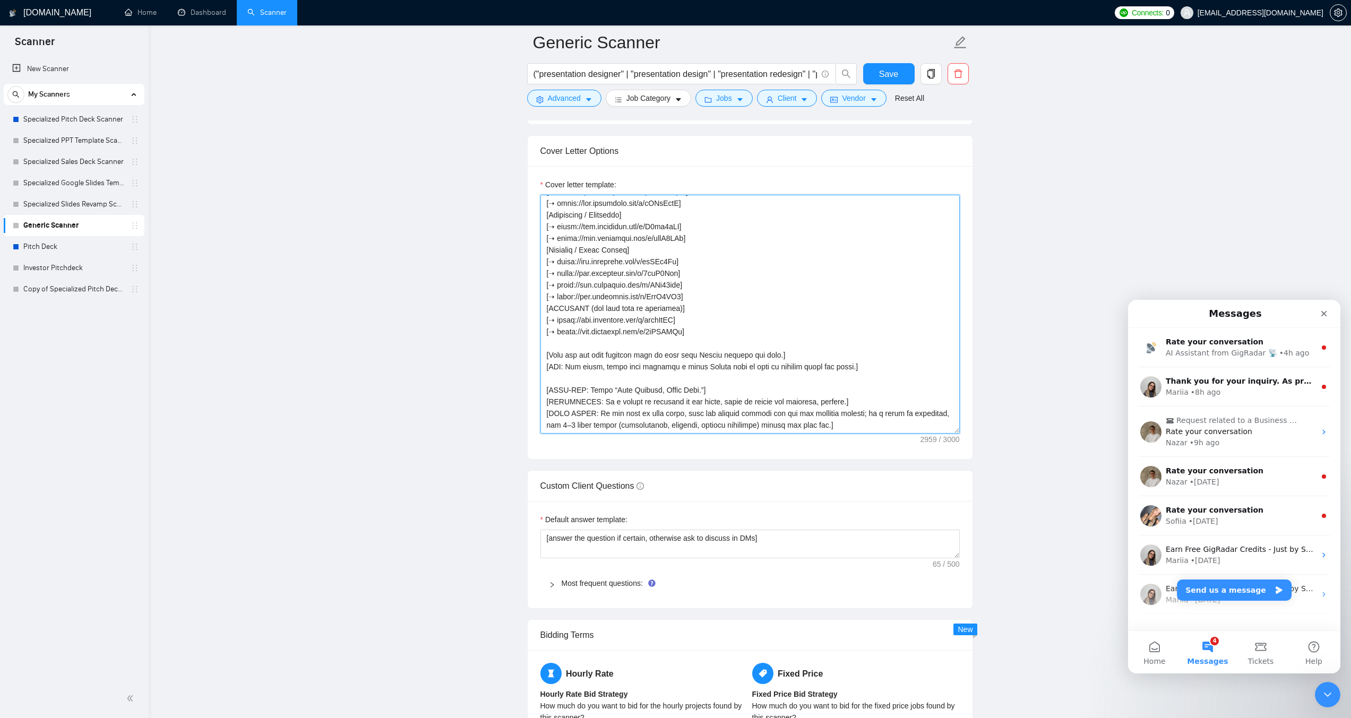
click at [692, 333] on textarea "Cover letter template:" at bounding box center [750, 314] width 419 height 239
click at [550, 590] on div "Most frequent questions:" at bounding box center [750, 583] width 419 height 24
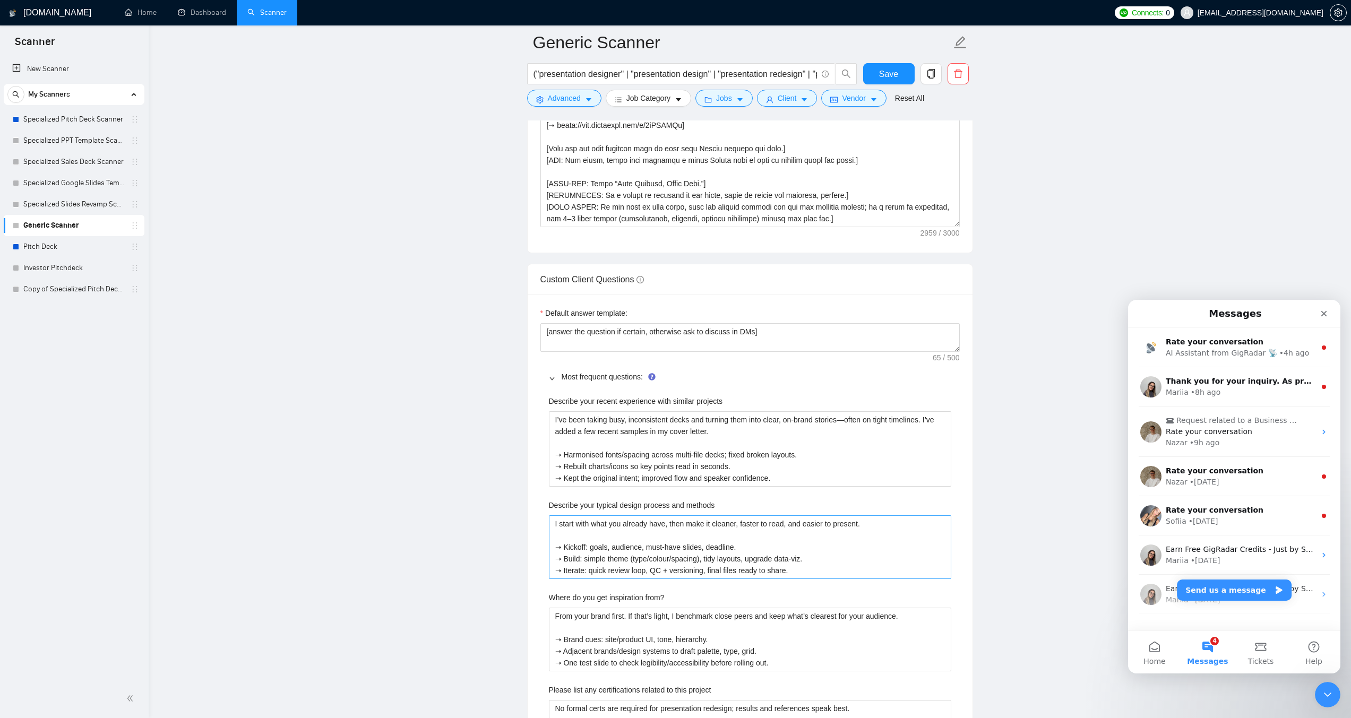
scroll to position [1425, 0]
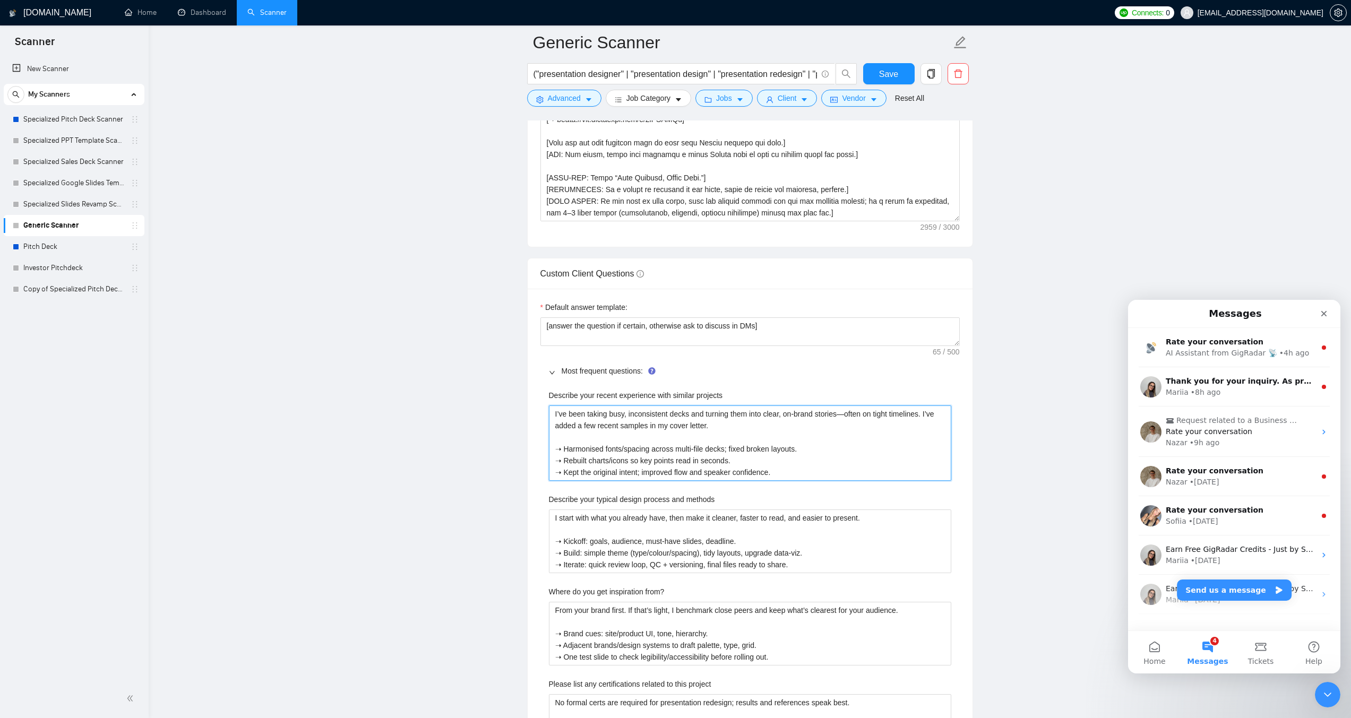
click at [640, 460] on projects "I’ve been taking busy, inconsistent decks and turning them into clear, on-brand…" at bounding box center [750, 443] width 402 height 75
click at [591, 549] on methods "I start with what you already have, then make it cleaner, faster to read, and e…" at bounding box center [750, 542] width 402 height 64
click at [710, 629] on from\? "From your brand first. If that’s light, I benchmark close peers and keep what’s…" at bounding box center [750, 634] width 402 height 64
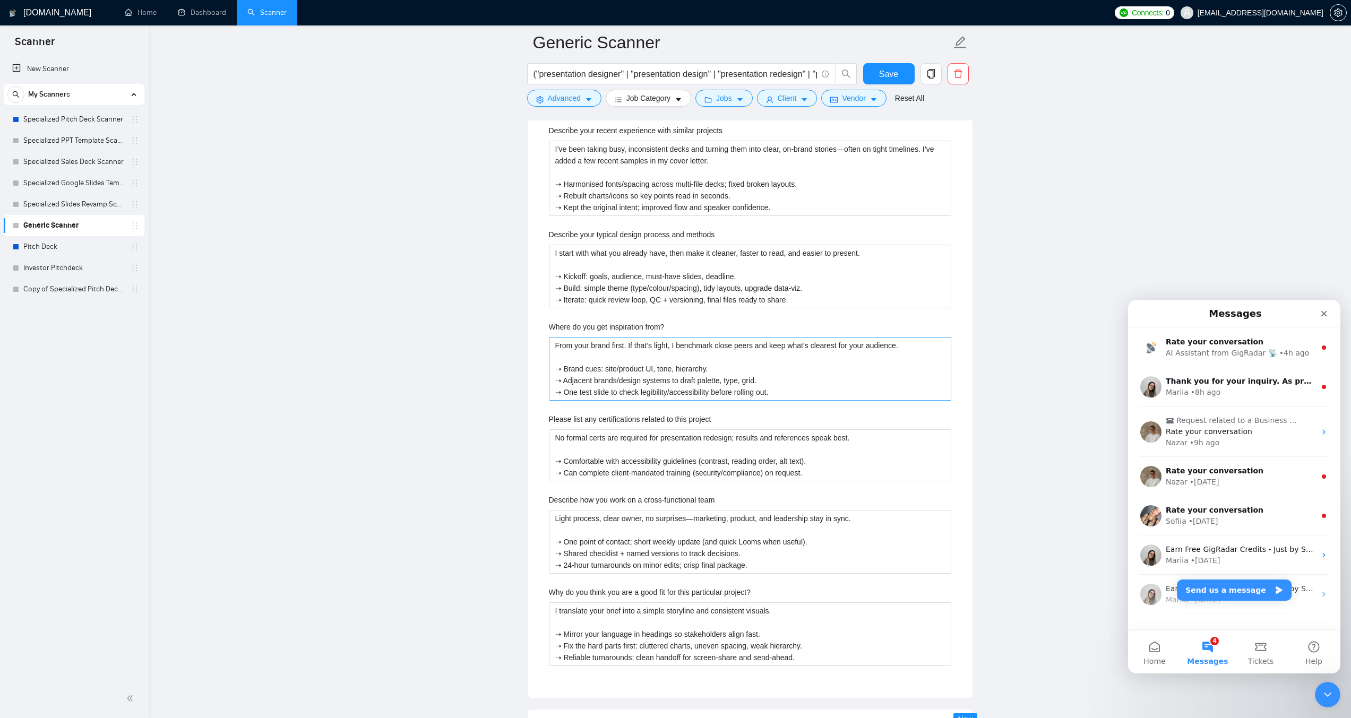
scroll to position [1691, 0]
click at [691, 449] on project "No formal certs are required for presentation redesign; results and references …" at bounding box center [750, 455] width 402 height 52
click at [676, 547] on team "Light process, clear owner, no surprises—marketing, product, and leadership sta…" at bounding box center [750, 542] width 402 height 64
click at [721, 634] on project\? "I translate your brief into a simple storyline and consistent visuals. ➝ Mirror…" at bounding box center [750, 634] width 402 height 64
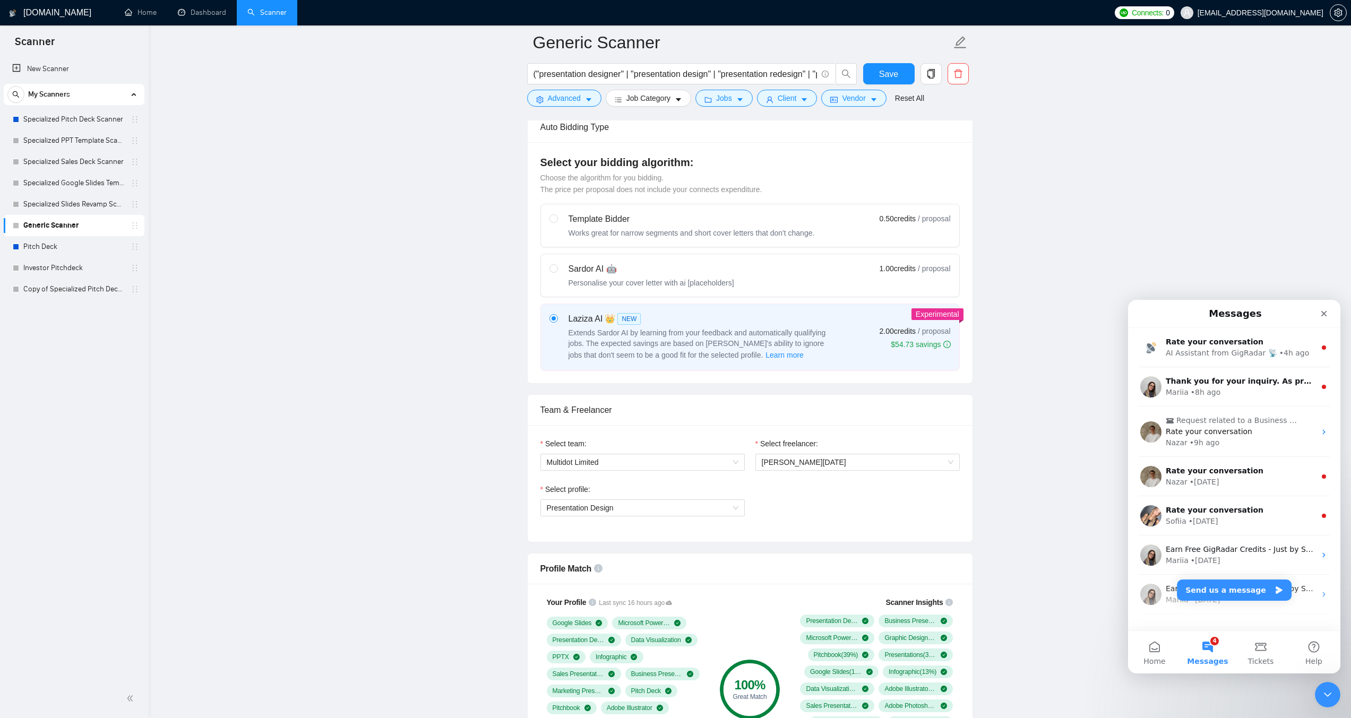
scroll to position [257, 0]
click at [791, 285] on div "Sardor AI 🤖 Personalise your cover letter with ai [placeholders] 1.00 credits /…" at bounding box center [750, 276] width 401 height 25
click at [557, 273] on input "radio" at bounding box center [553, 269] width 7 height 7
radio input "true"
radio input "false"
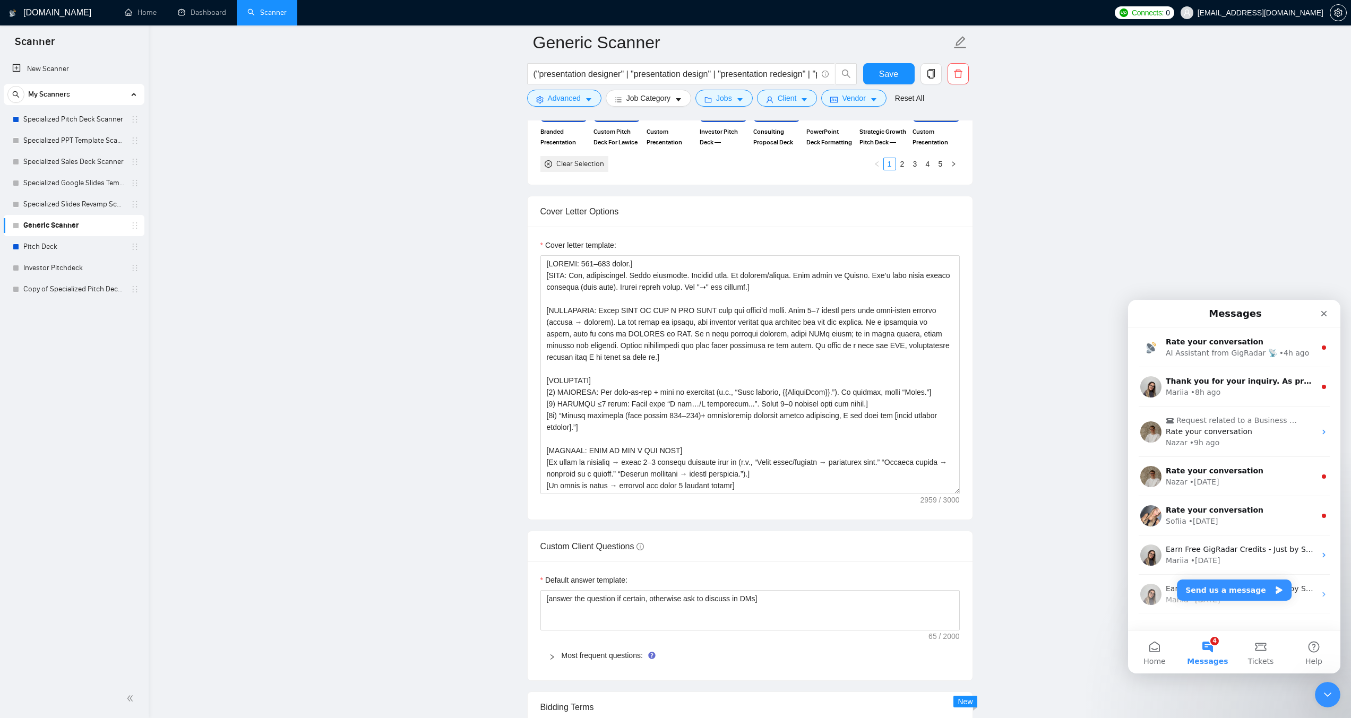
scroll to position [1213, 0]
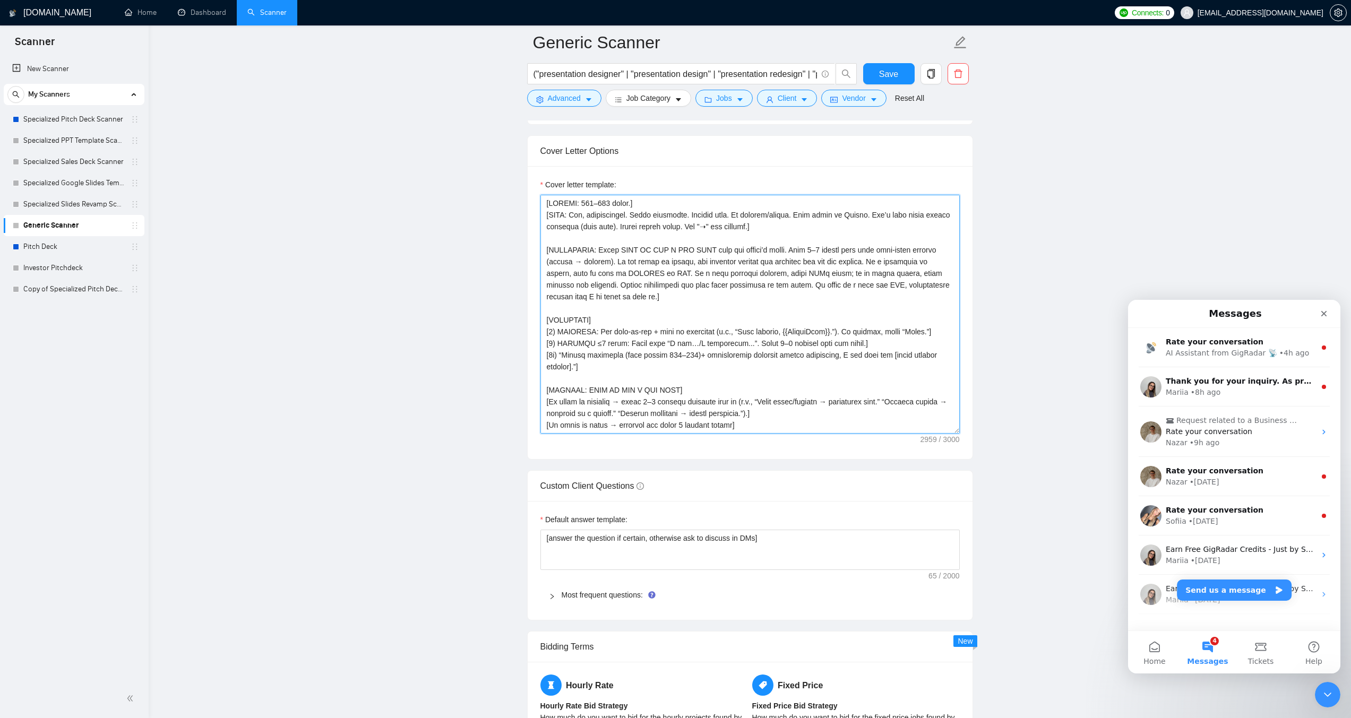
click at [723, 358] on textarea "Cover letter template:" at bounding box center [750, 314] width 419 height 239
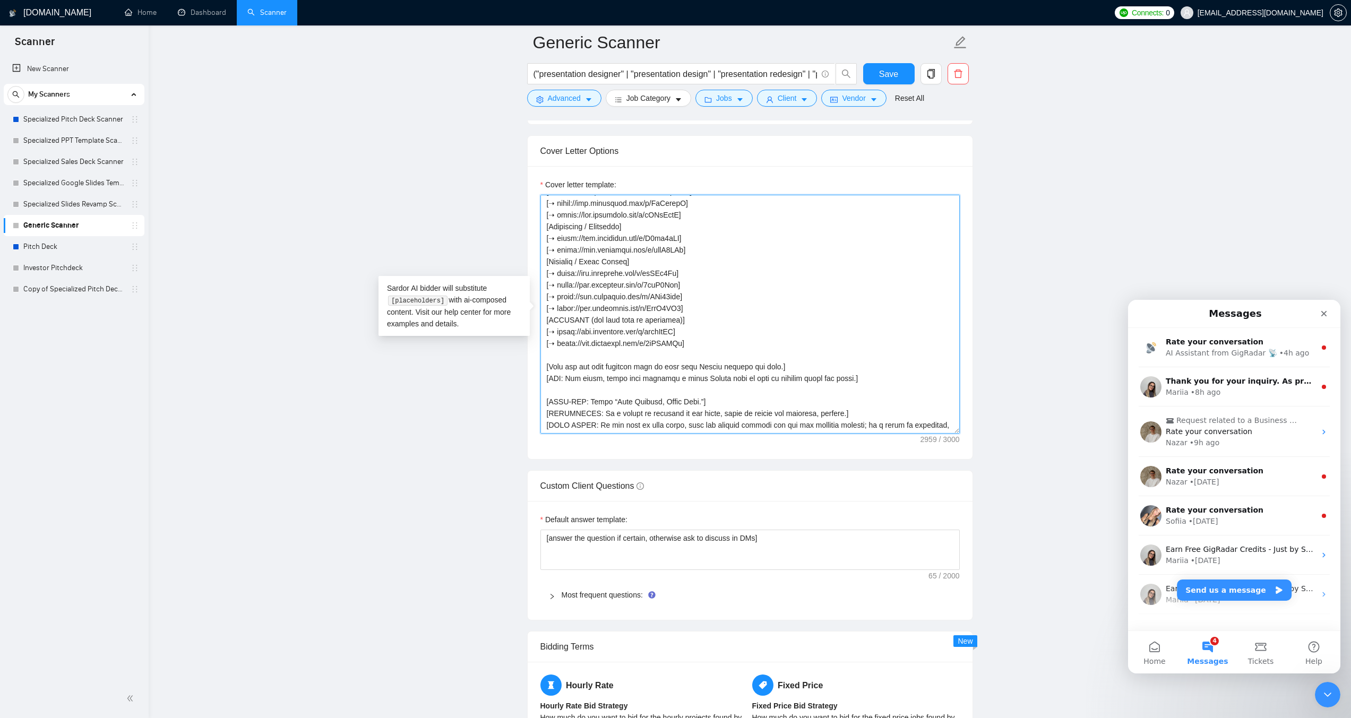
scroll to position [444, 0]
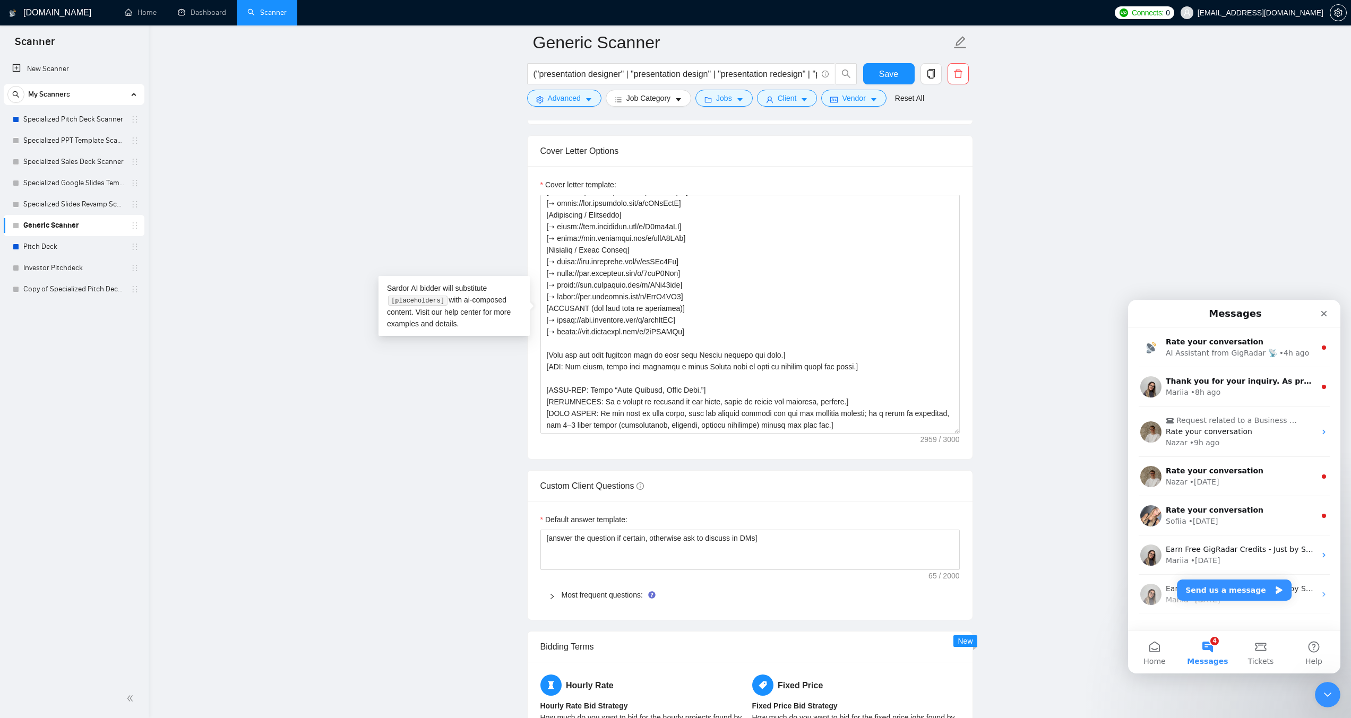
click at [552, 595] on icon "right" at bounding box center [552, 596] width 3 height 5
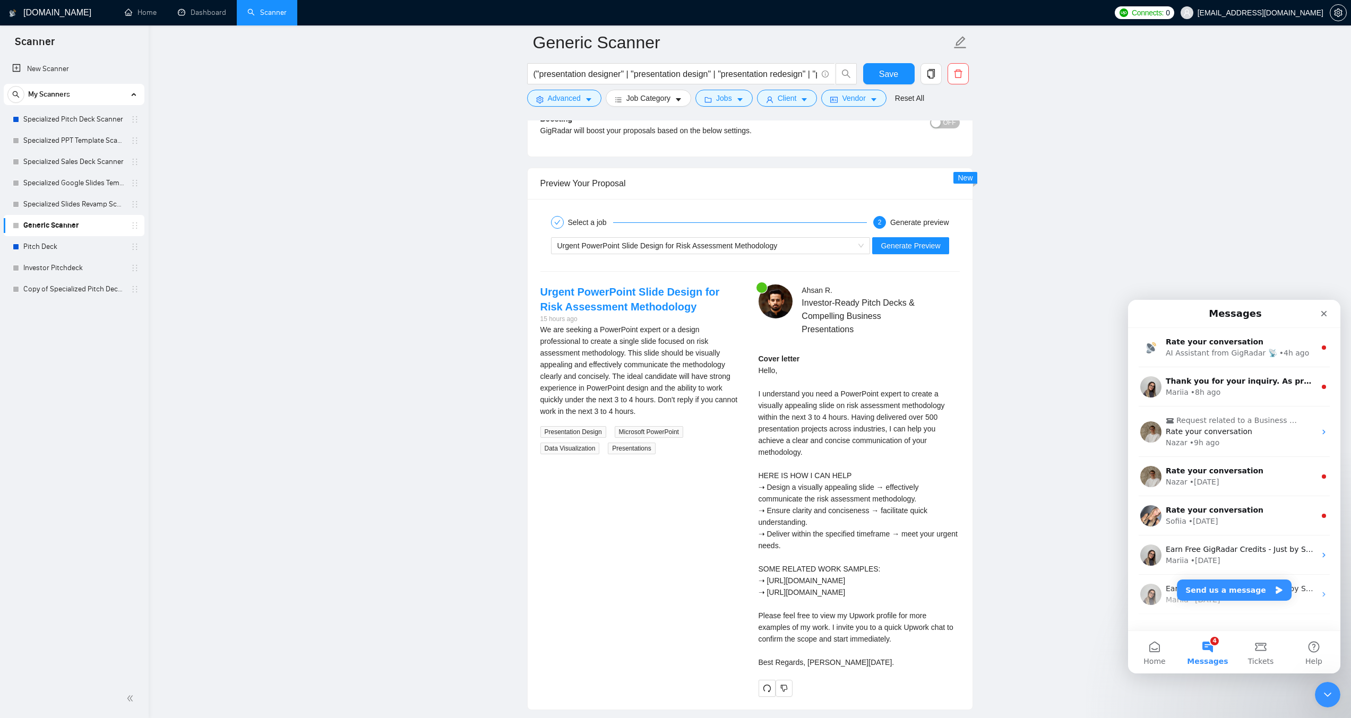
scroll to position [2646, 0]
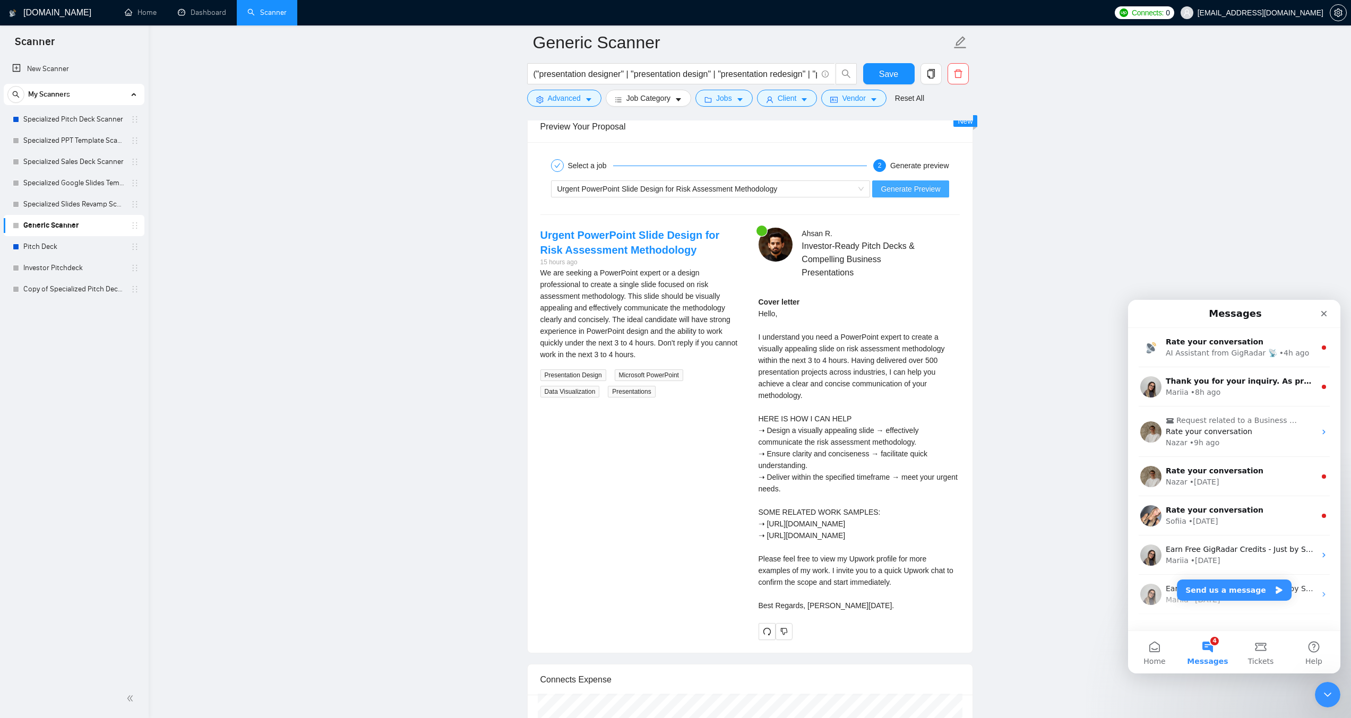
click at [890, 196] on button "Generate Preview" at bounding box center [910, 189] width 76 height 17
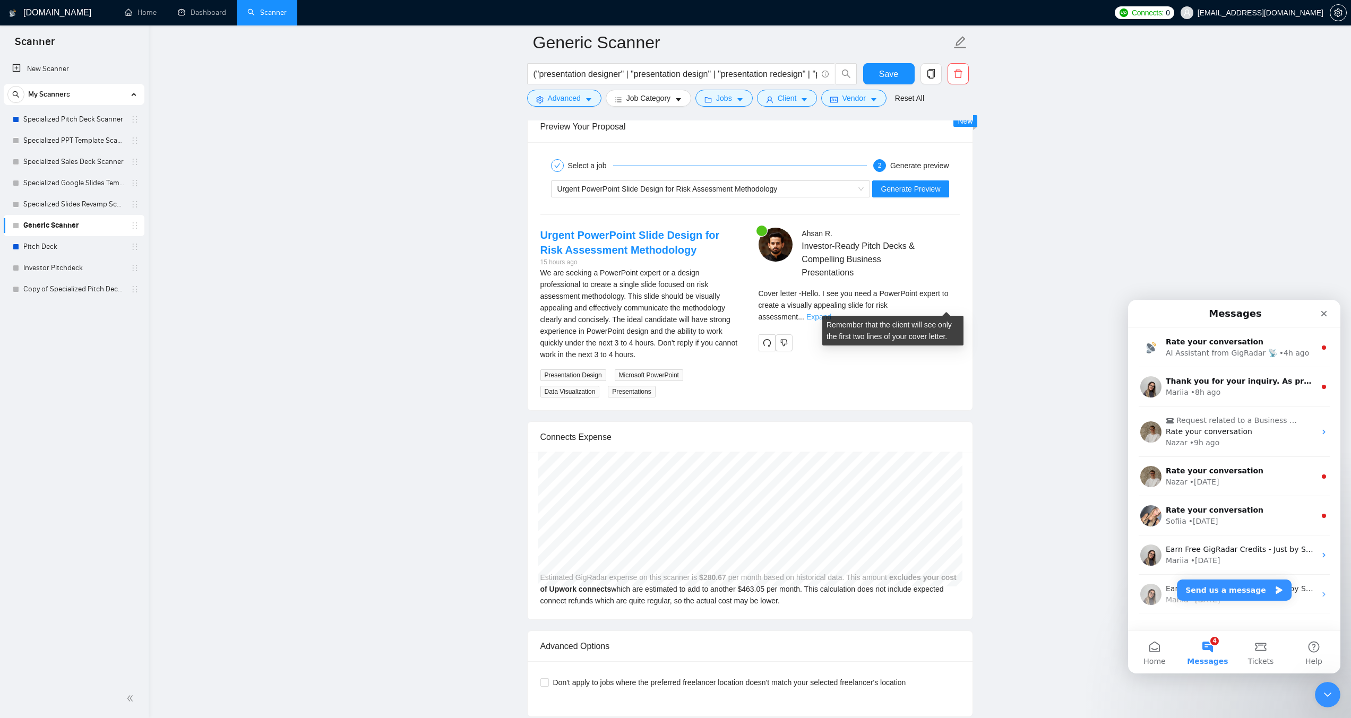
click at [831, 313] on link "Expand" at bounding box center [819, 317] width 25 height 8
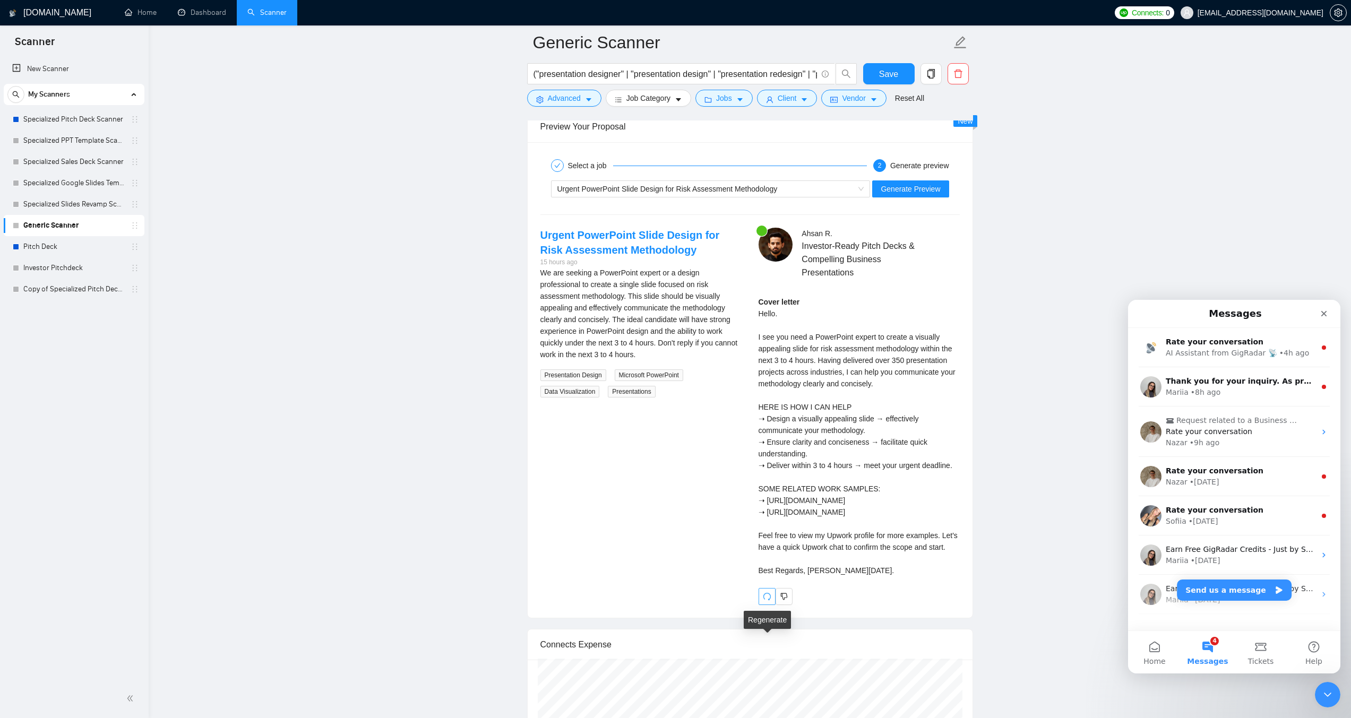
click at [770, 601] on icon "redo" at bounding box center [767, 597] width 8 height 8
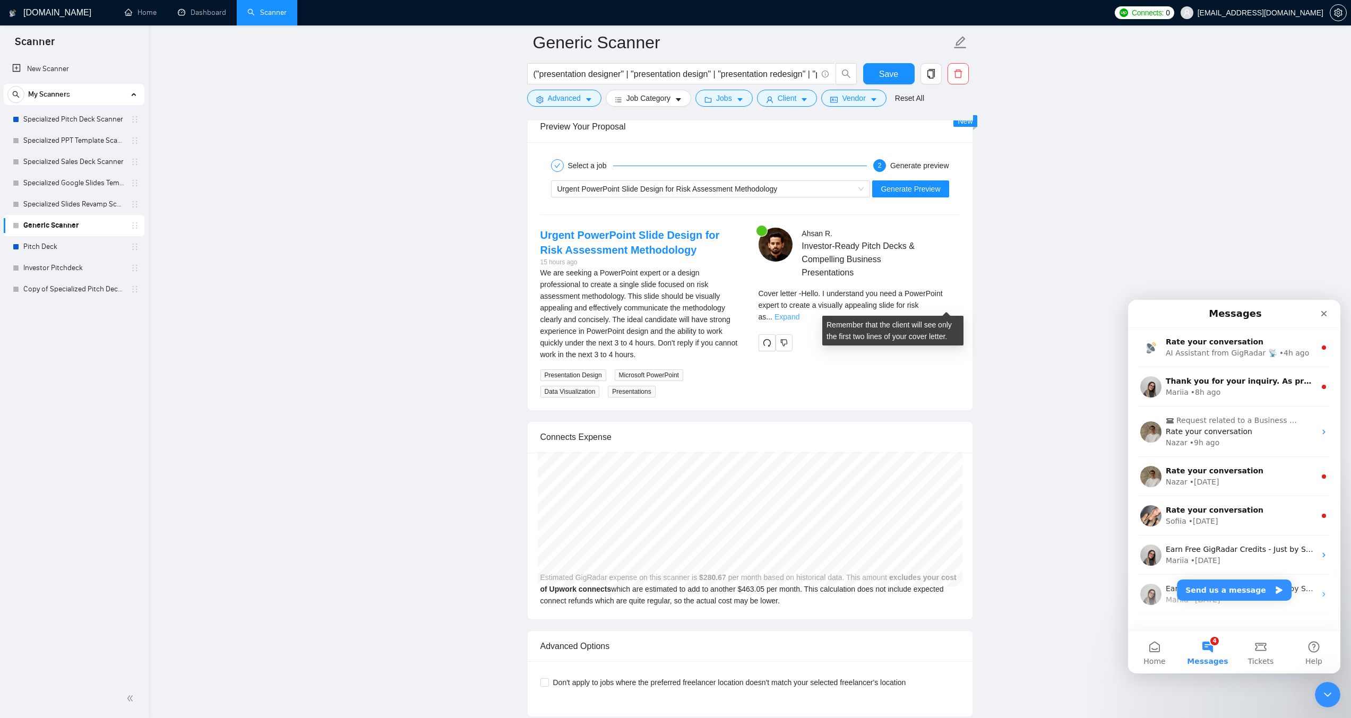
click at [800, 313] on link "Expand" at bounding box center [787, 317] width 25 height 8
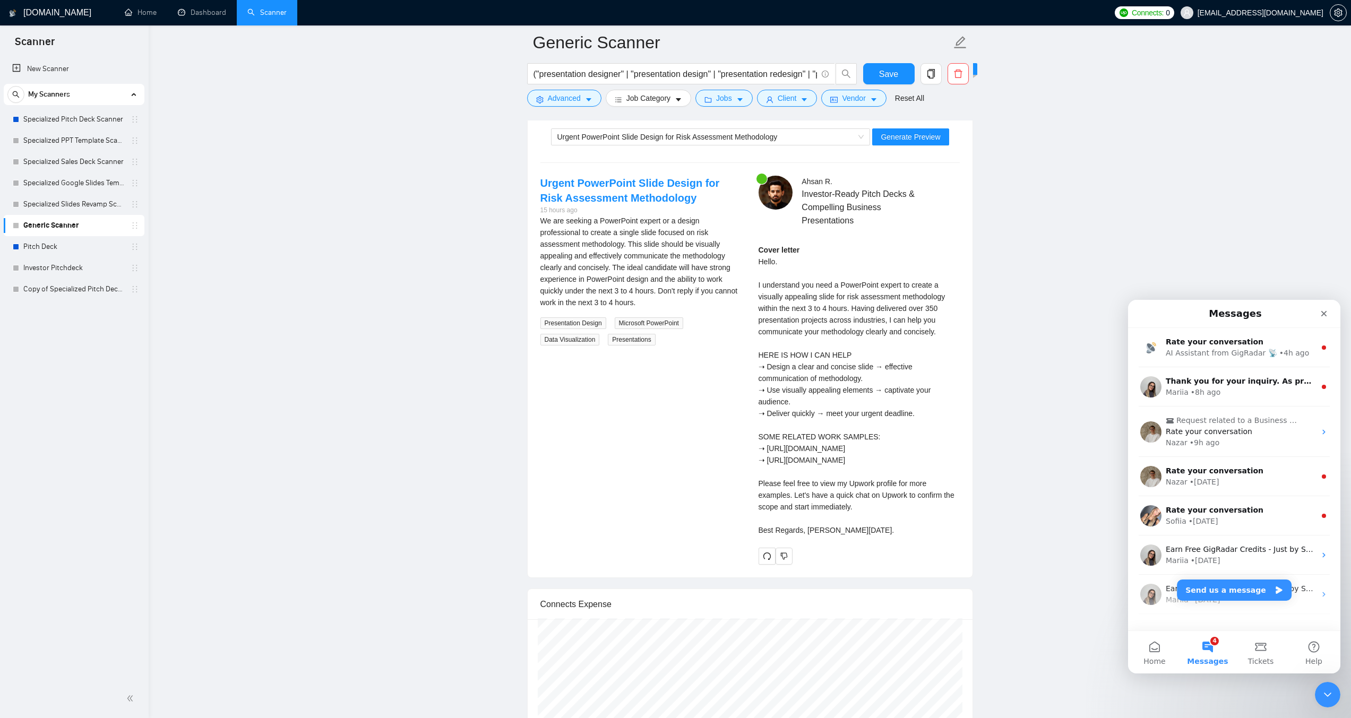
scroll to position [2699, 0]
click at [769, 560] on icon "redo" at bounding box center [767, 555] width 8 height 8
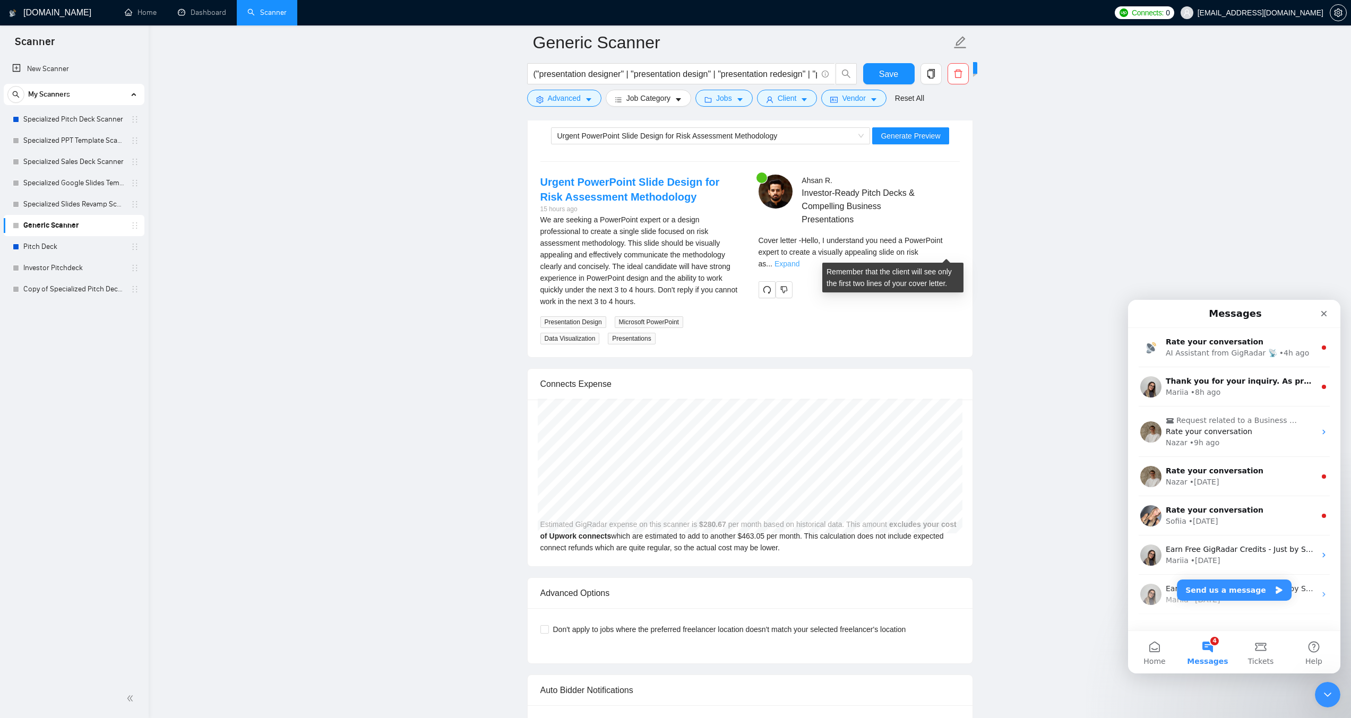
click at [800, 260] on link "Expand" at bounding box center [787, 264] width 25 height 8
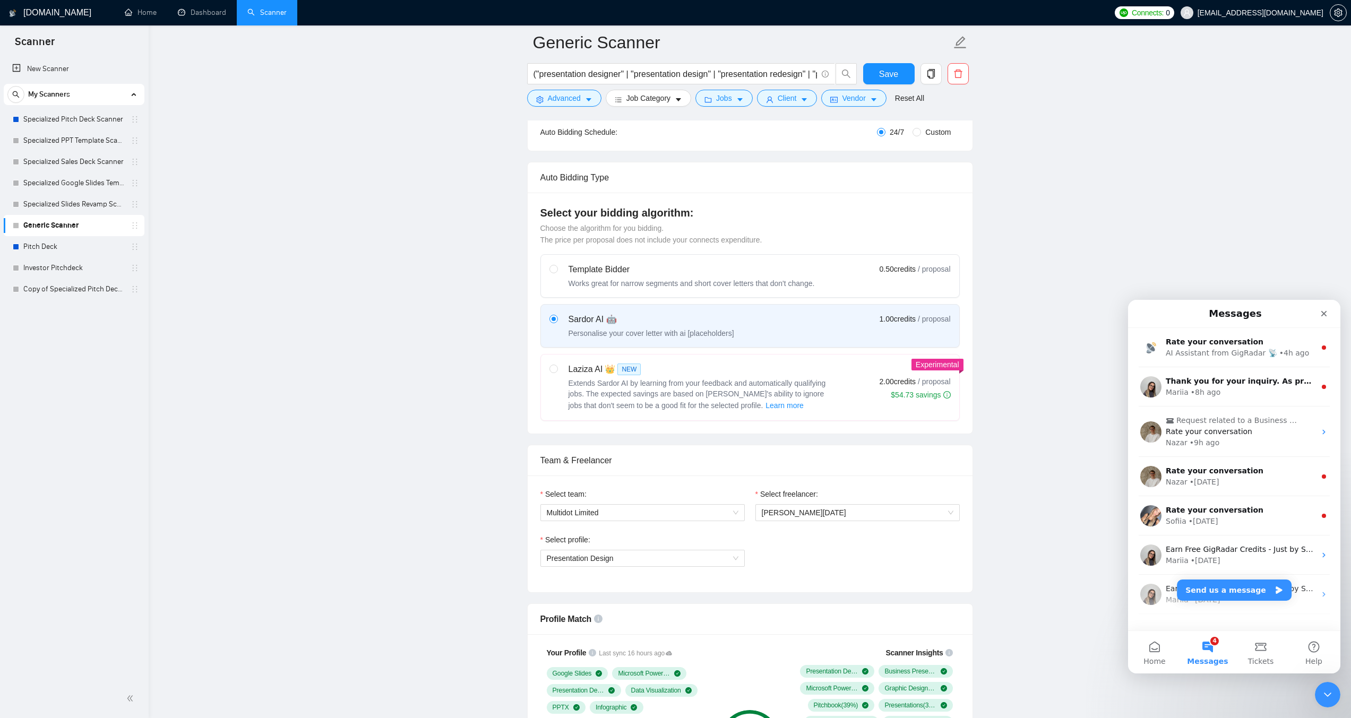
scroll to position [204, 0]
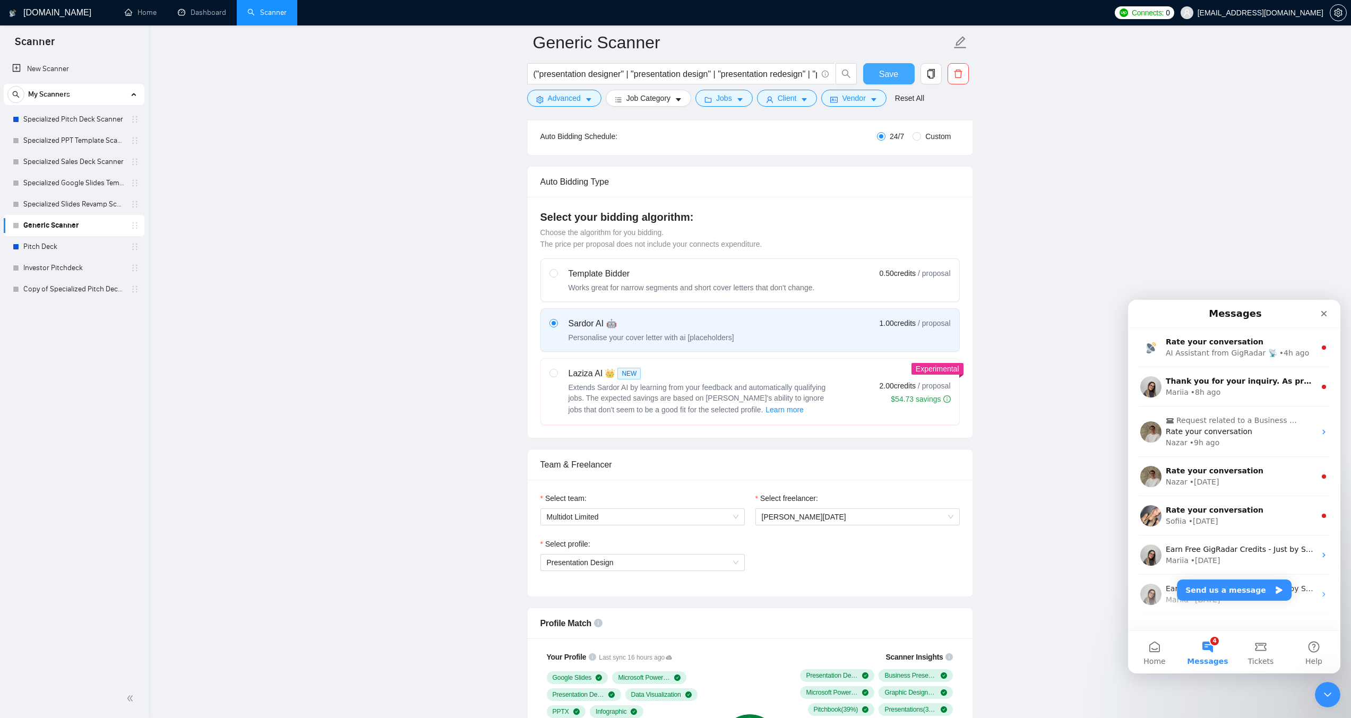
click at [893, 75] on span "Save" at bounding box center [888, 73] width 19 height 13
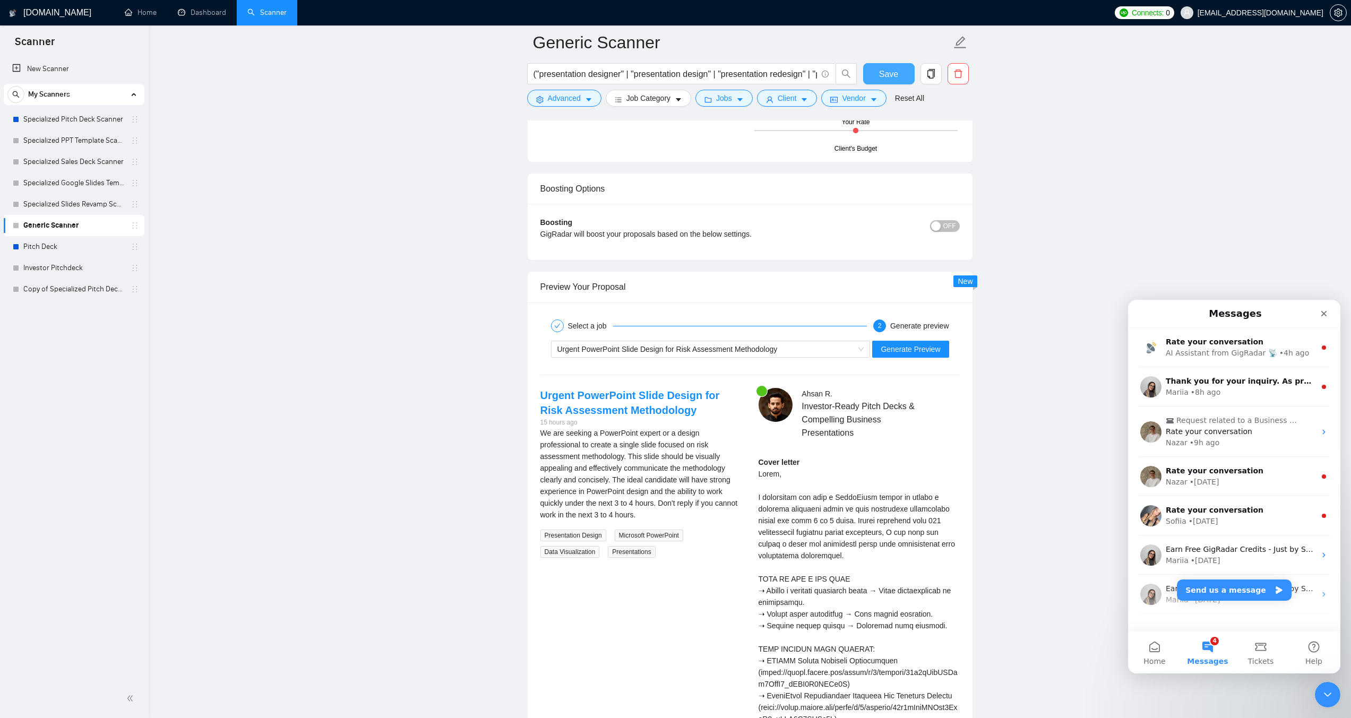
scroll to position [1956, 0]
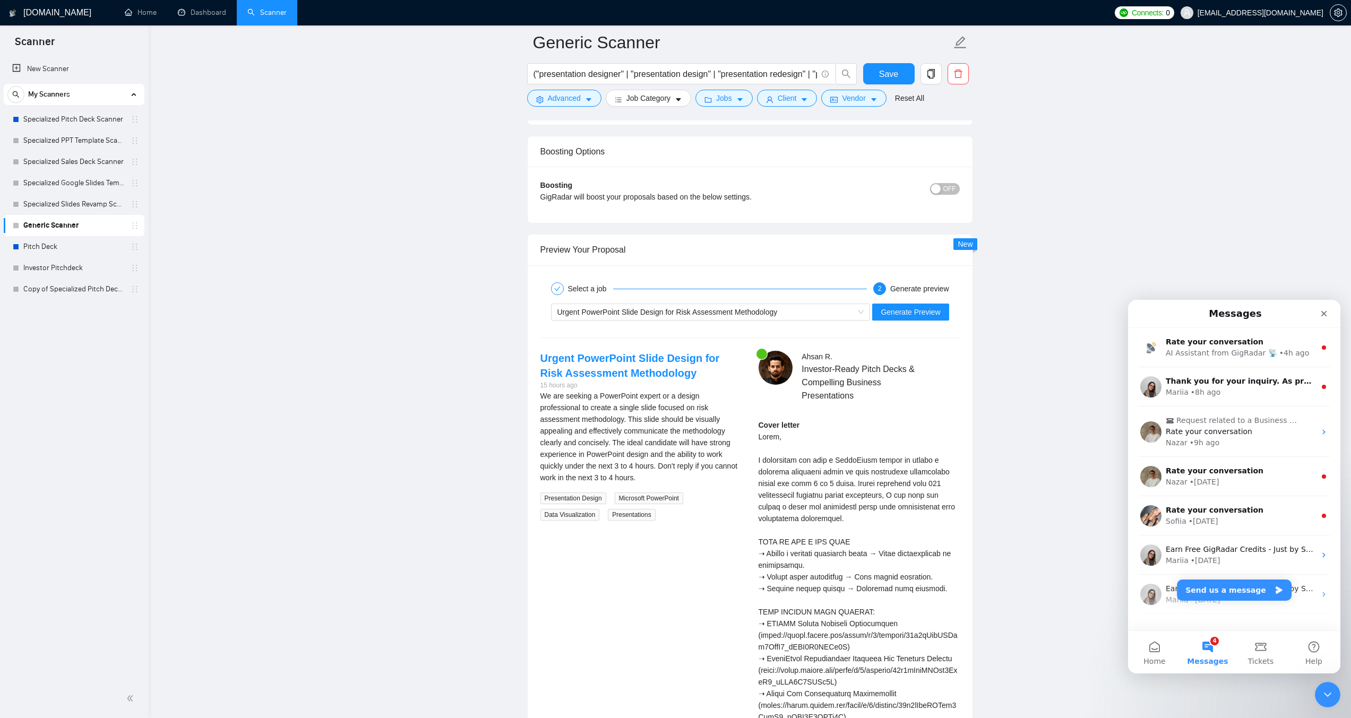
click at [915, 322] on div "Urgent PowerPoint Slide Design for Risk Assessment Methodology Generate Preview" at bounding box center [750, 311] width 422 height 25
click at [915, 316] on span "Generate Preview" at bounding box center [910, 312] width 59 height 12
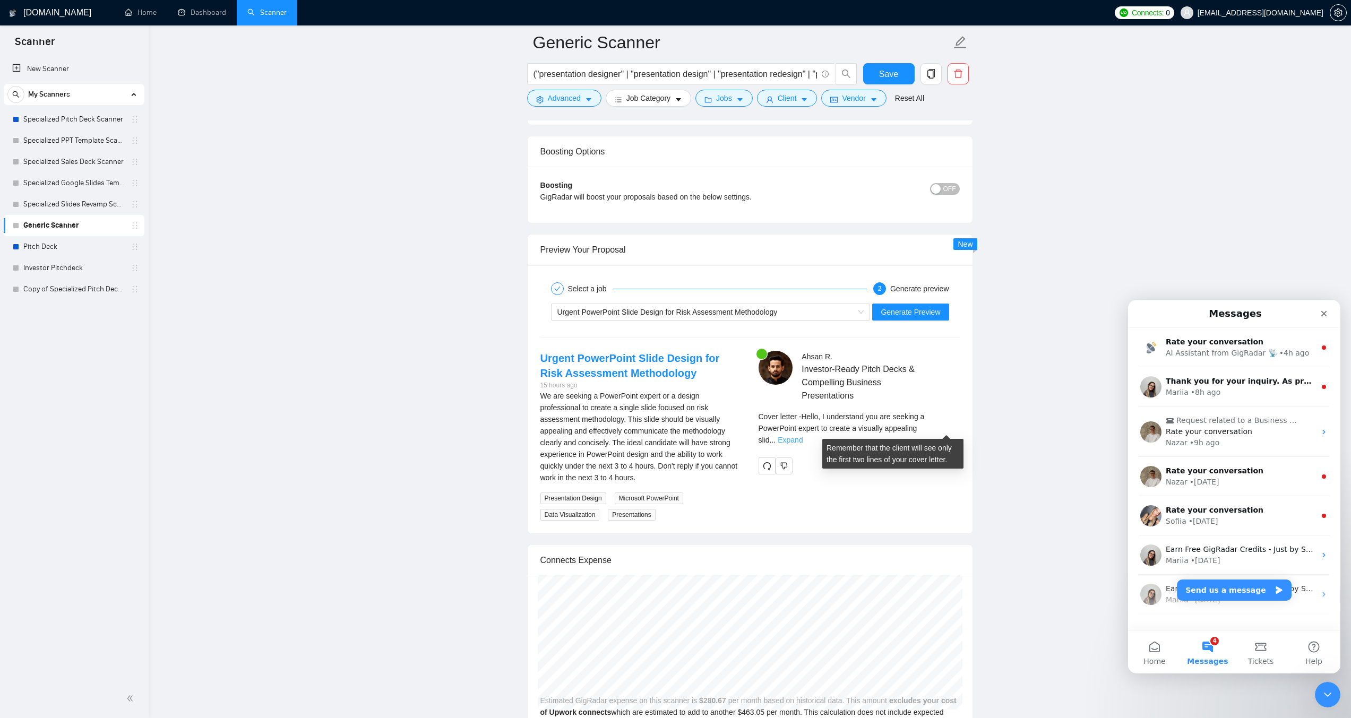
click at [803, 436] on link "Expand" at bounding box center [790, 440] width 25 height 8
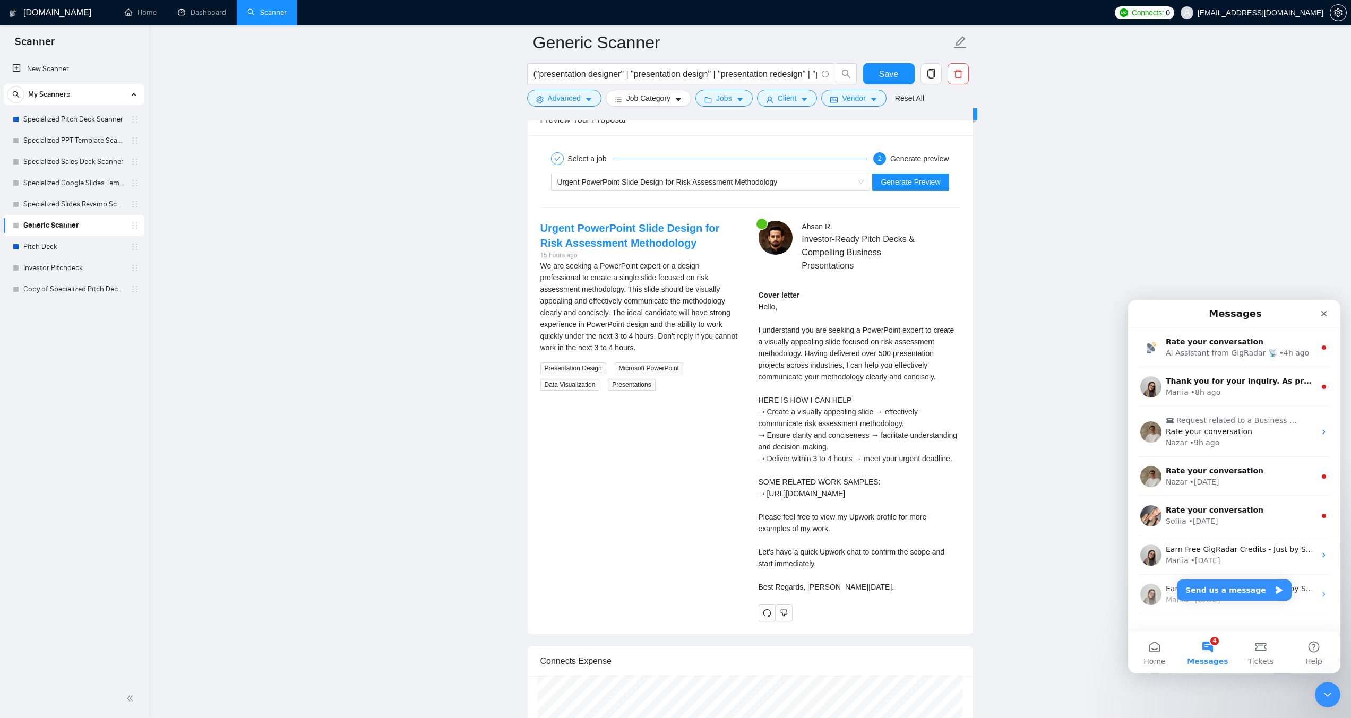
scroll to position [2115, 0]
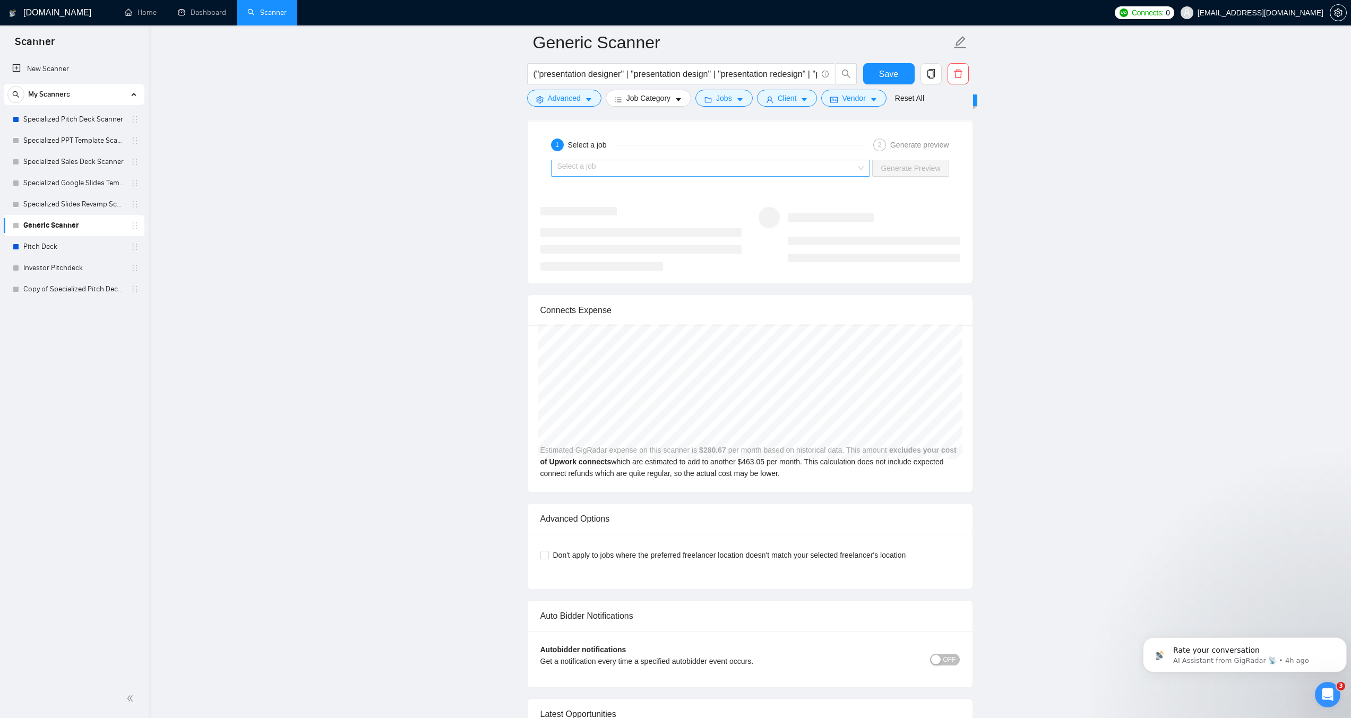
click at [653, 165] on input "search" at bounding box center [707, 168] width 299 height 16
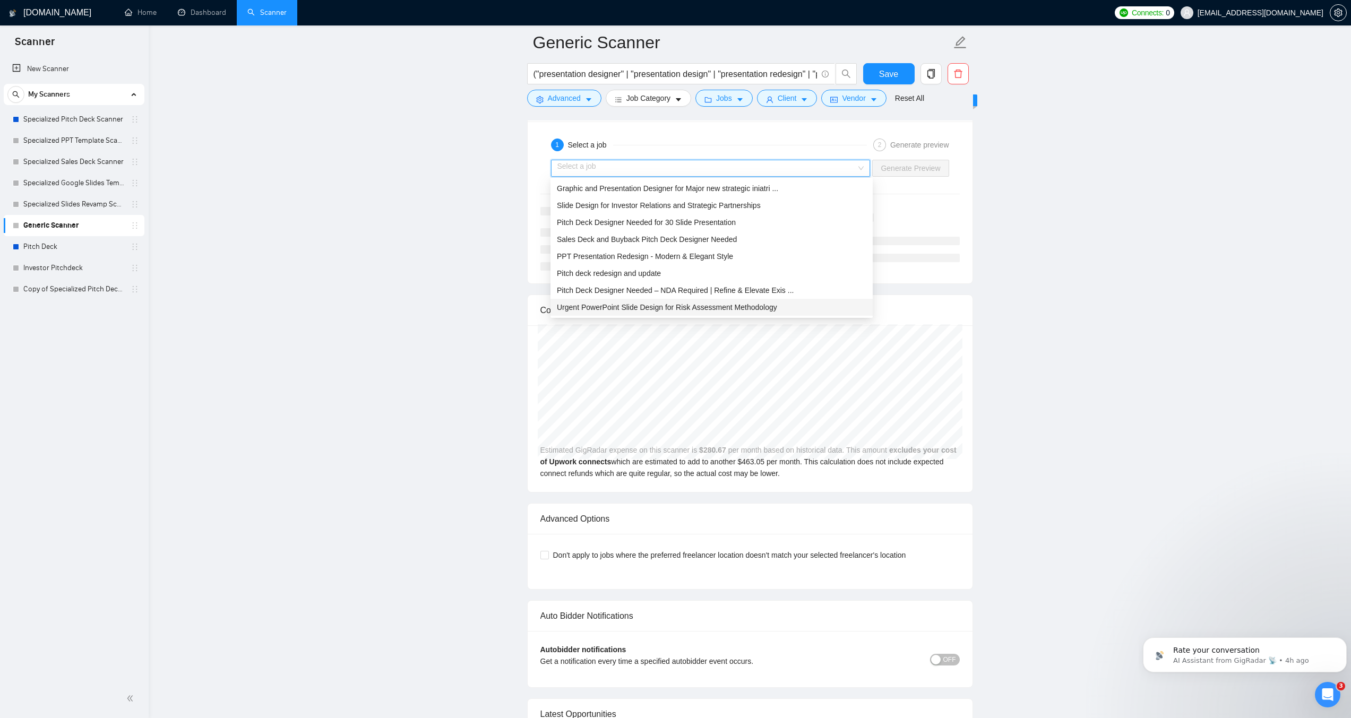
click at [690, 310] on span "Urgent PowerPoint Slide Design for Risk Assessment Methodology" at bounding box center [667, 307] width 220 height 8
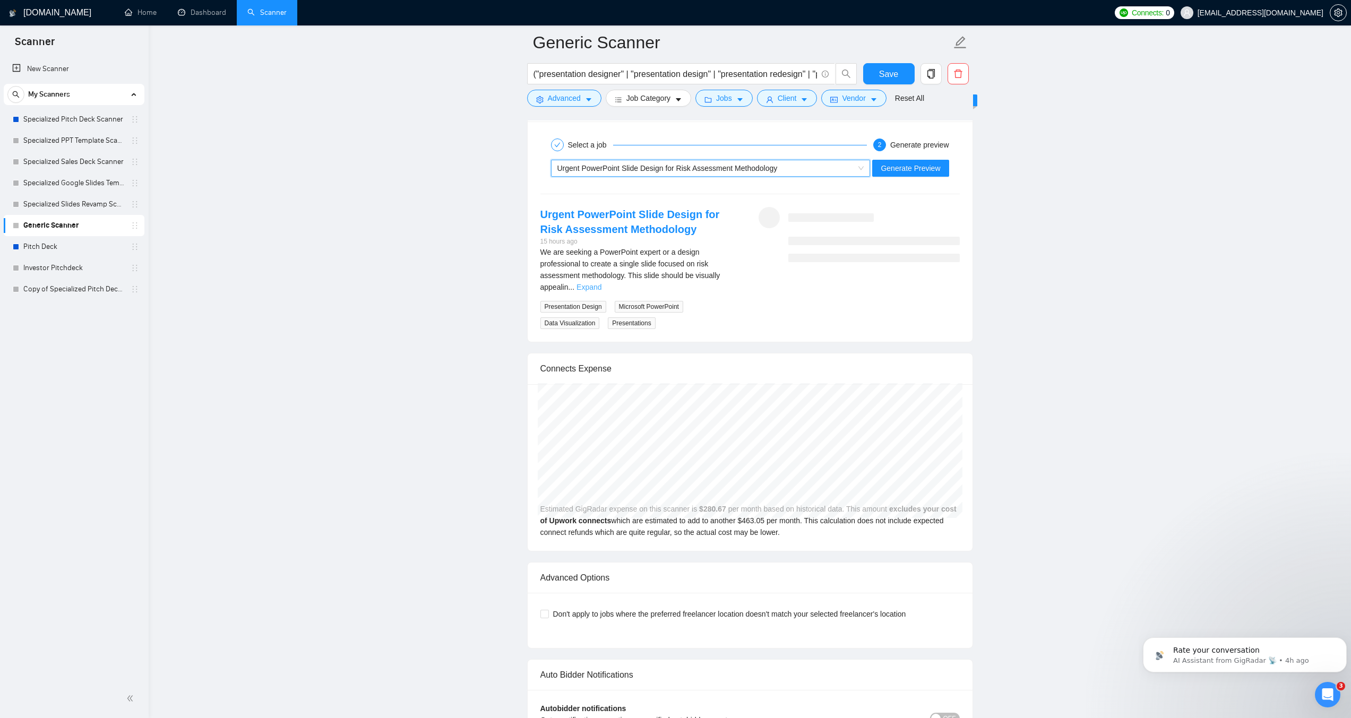
click at [602, 283] on link "Expand" at bounding box center [589, 287] width 25 height 8
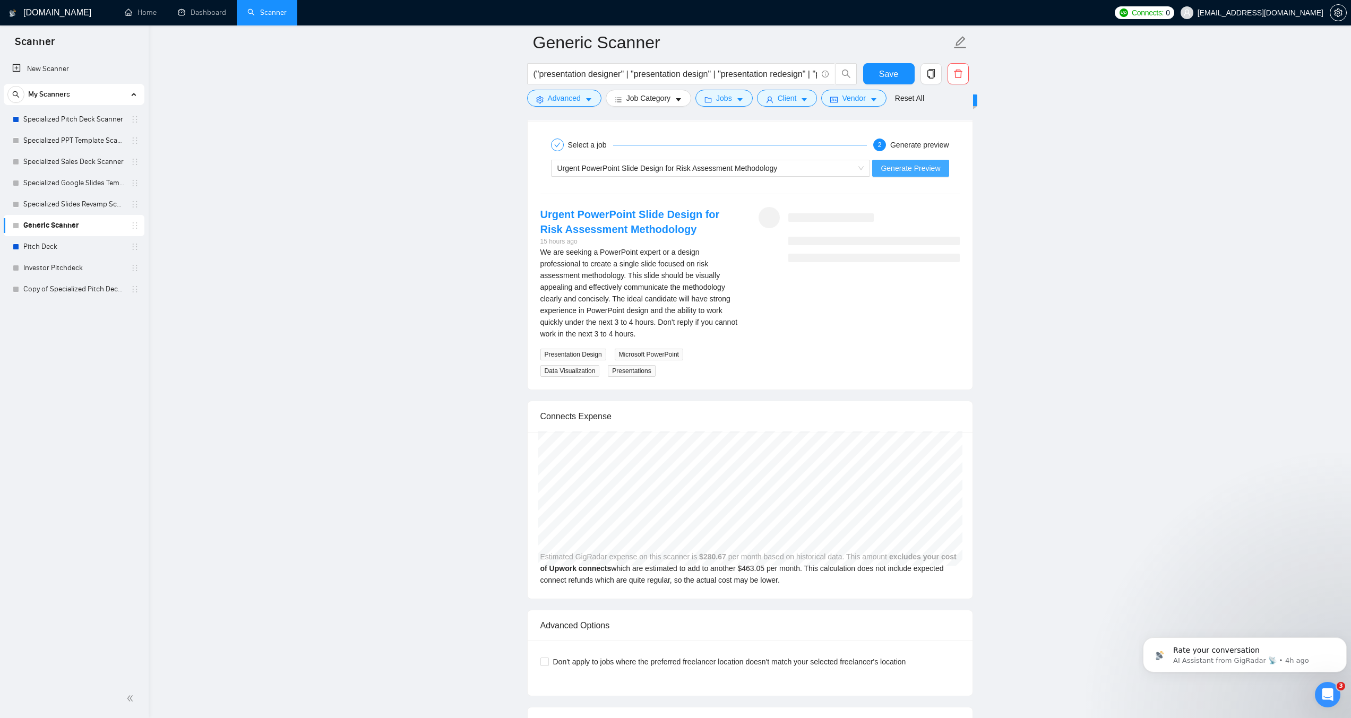
click at [899, 168] on span "Generate Preview" at bounding box center [910, 168] width 59 height 12
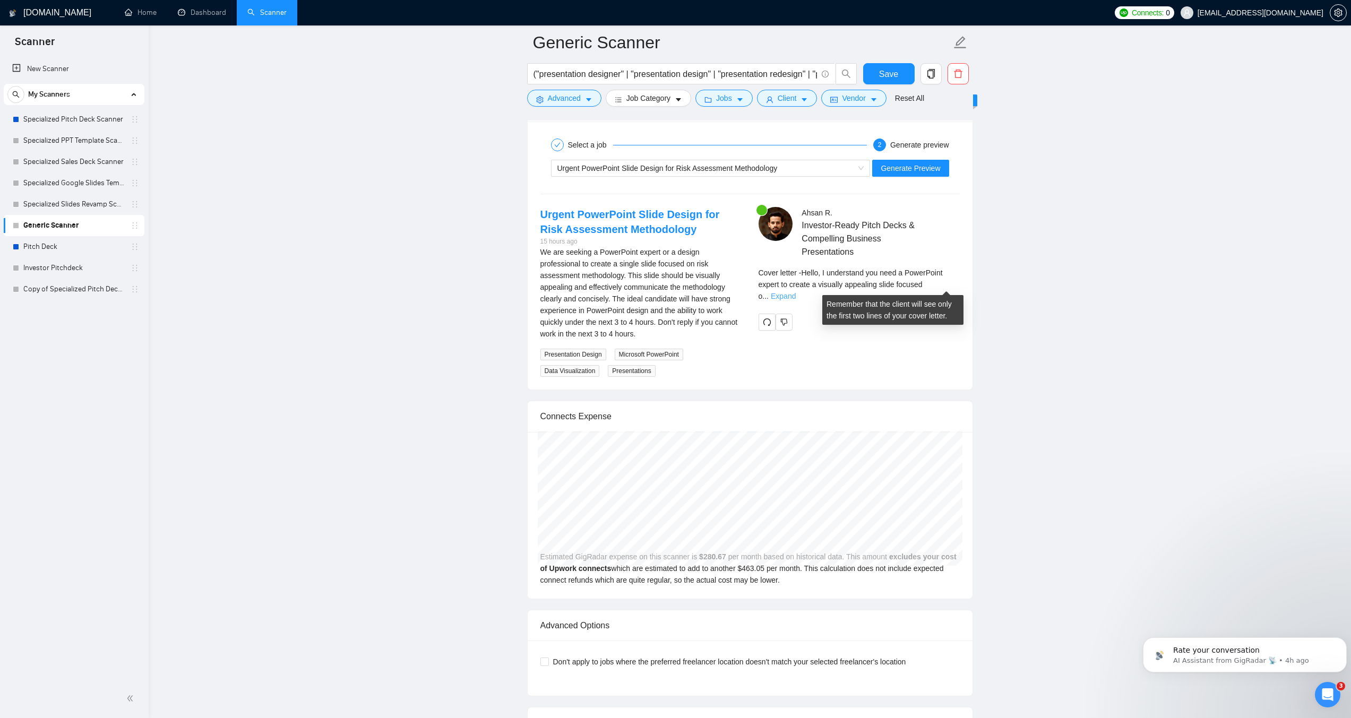
click at [796, 292] on link "Expand" at bounding box center [783, 296] width 25 height 8
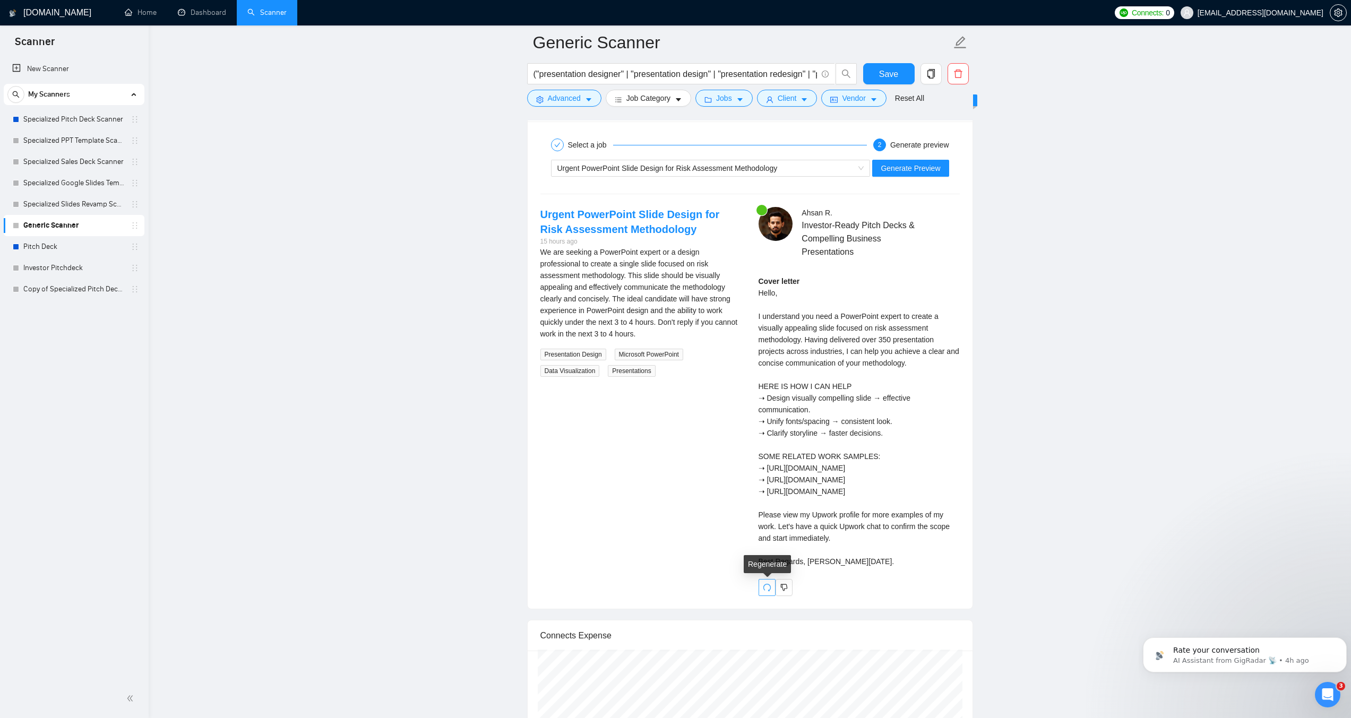
click at [766, 593] on button "button" at bounding box center [767, 587] width 17 height 17
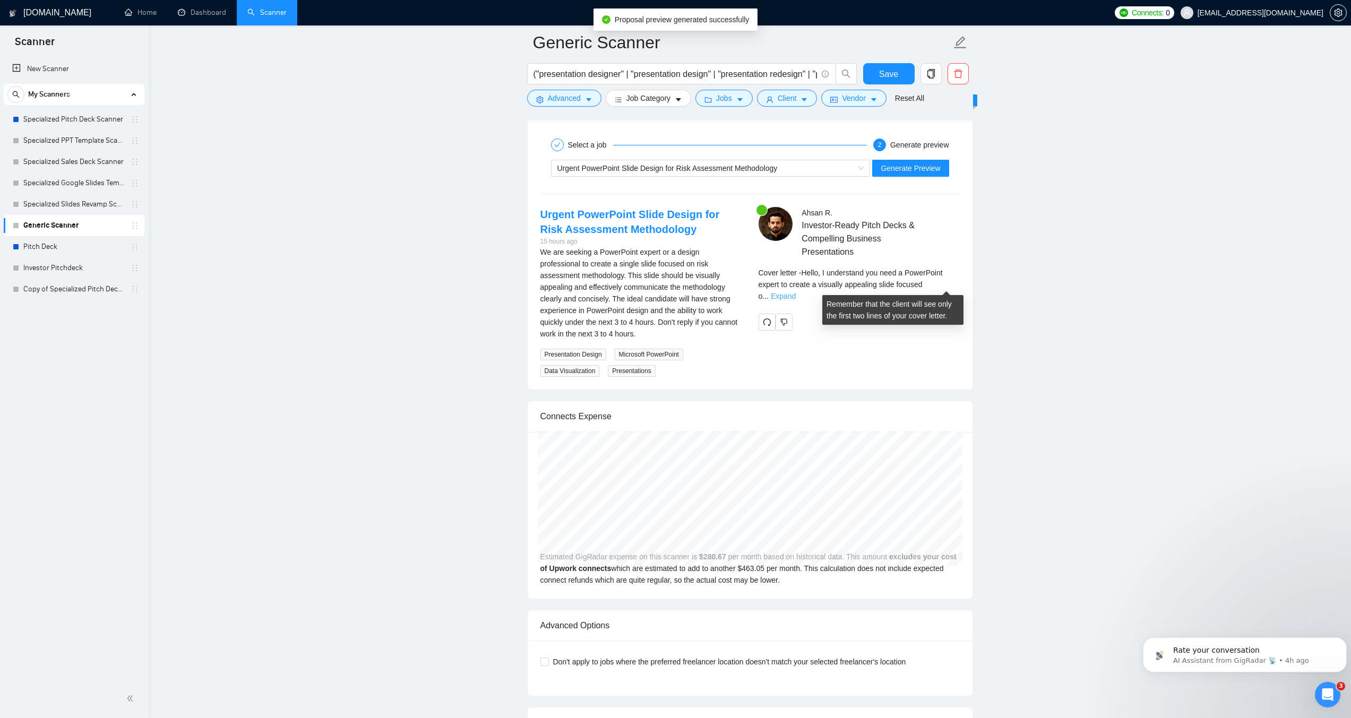
click at [796, 292] on link "Expand" at bounding box center [783, 296] width 25 height 8
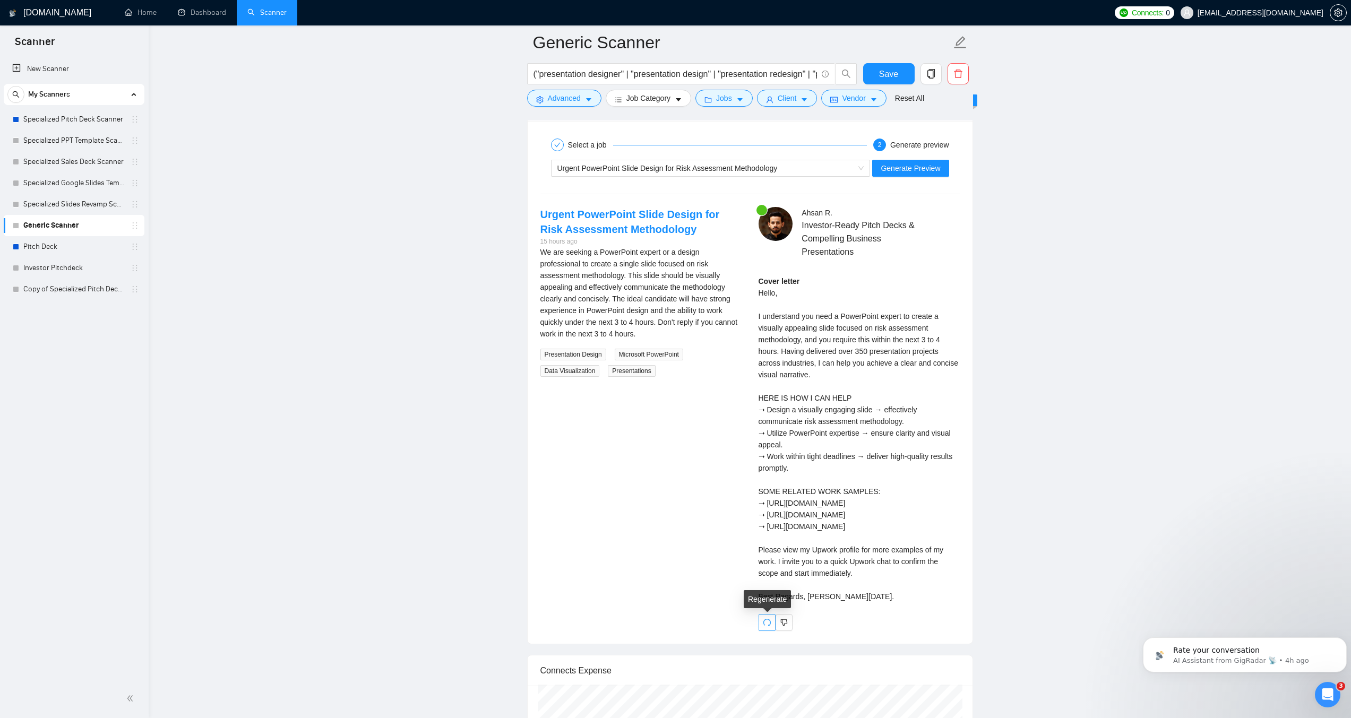
click at [768, 621] on icon "redo" at bounding box center [767, 623] width 8 height 8
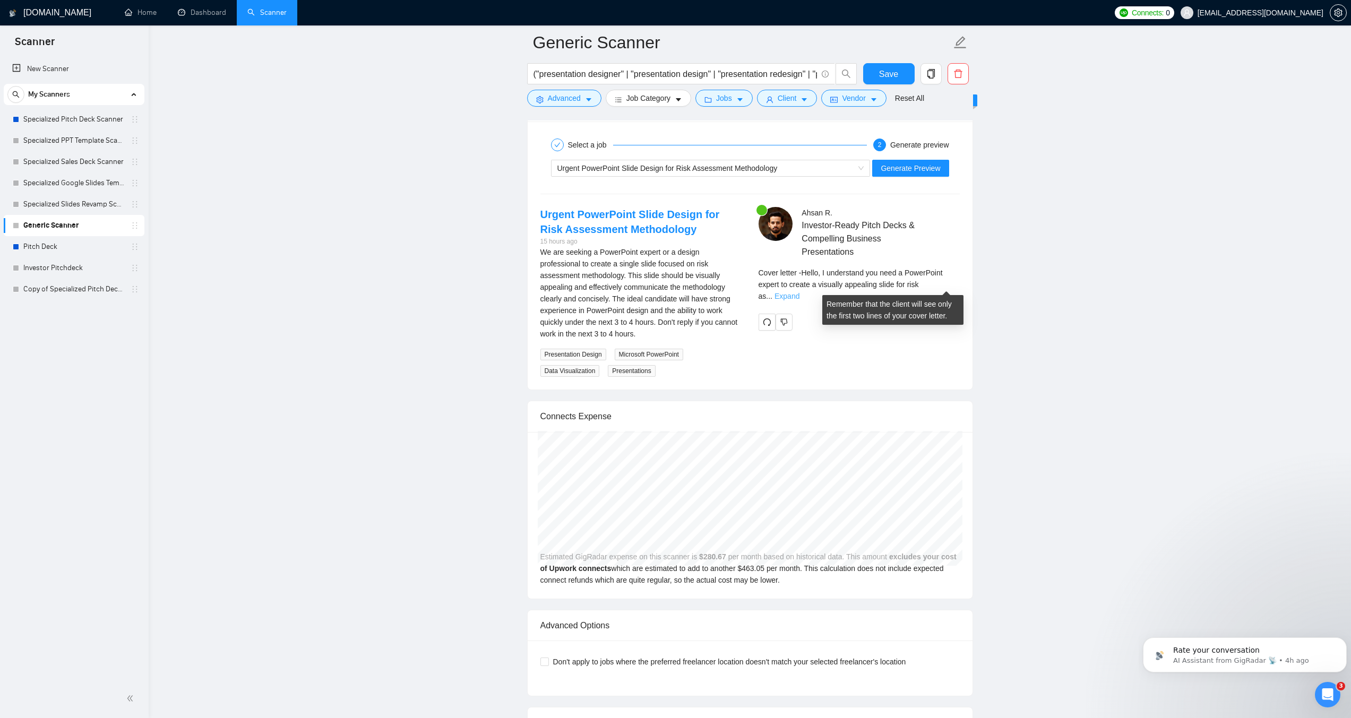
click at [800, 292] on link "Expand" at bounding box center [787, 296] width 25 height 8
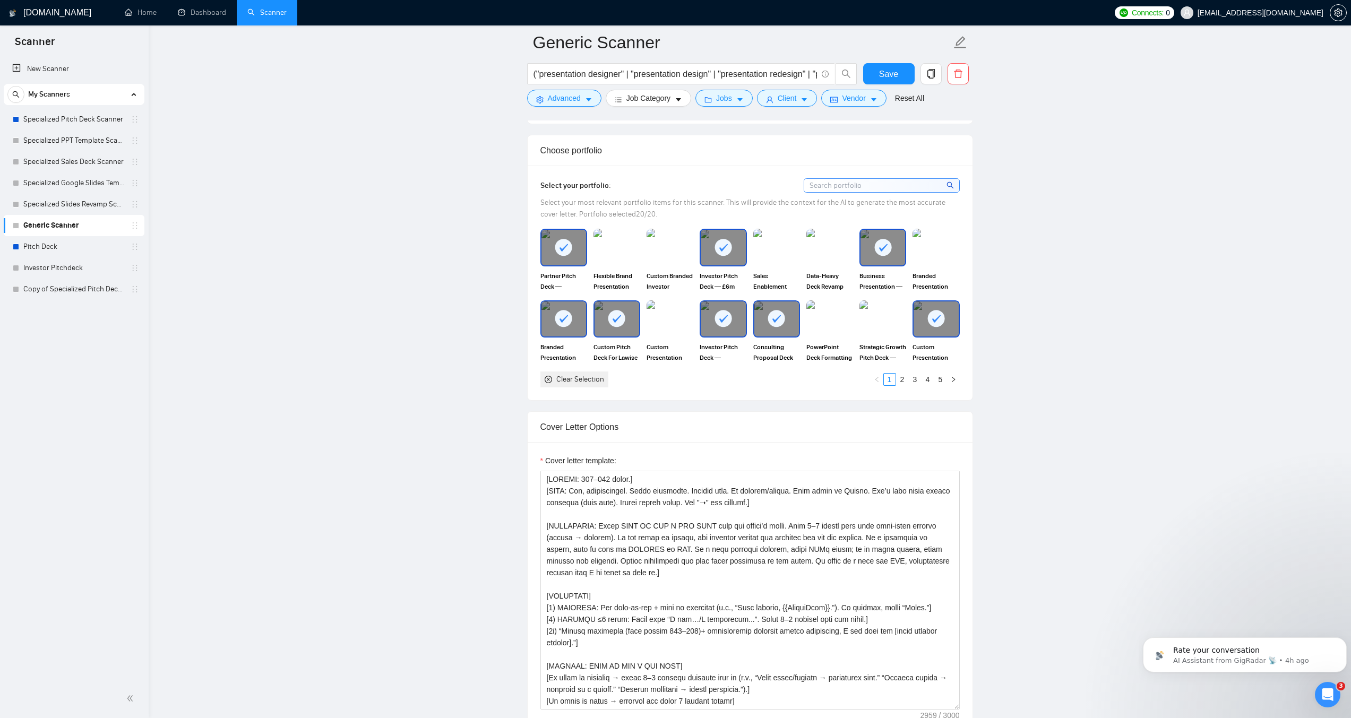
scroll to position [932, 0]
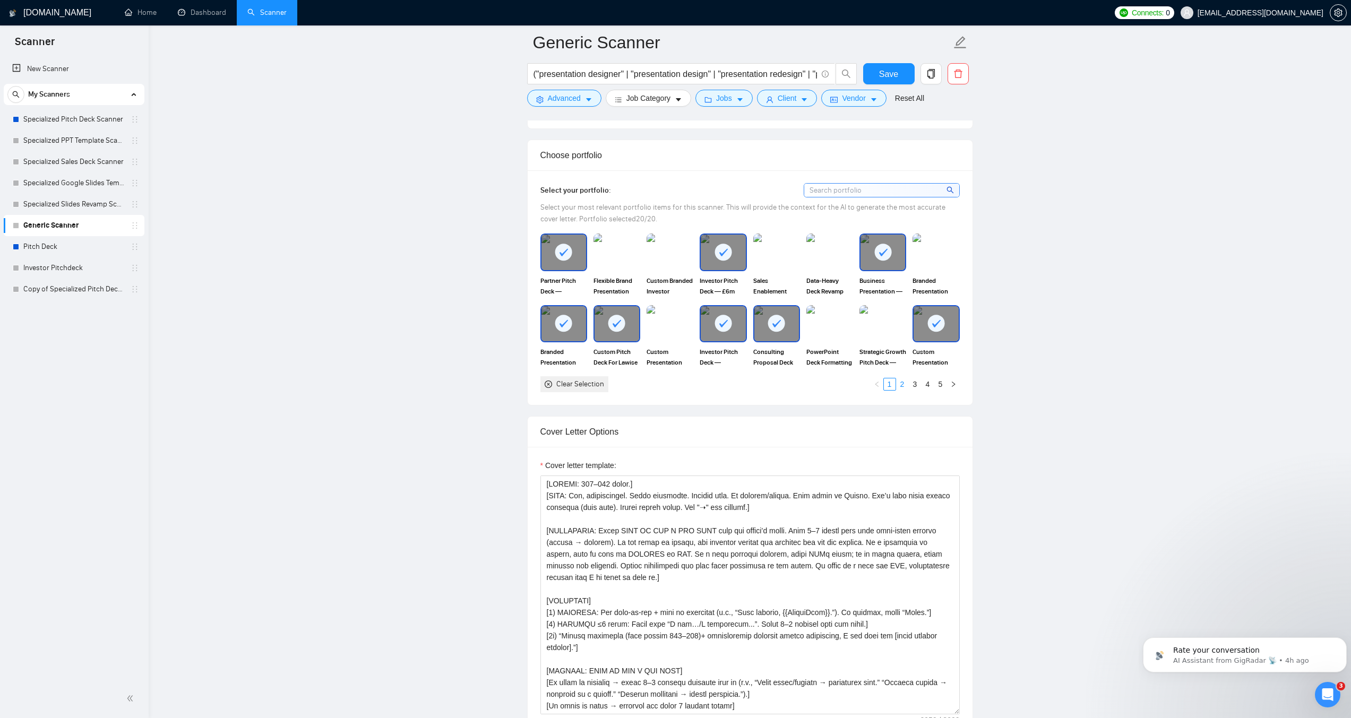
click at [907, 384] on link "2" at bounding box center [903, 385] width 12 height 12
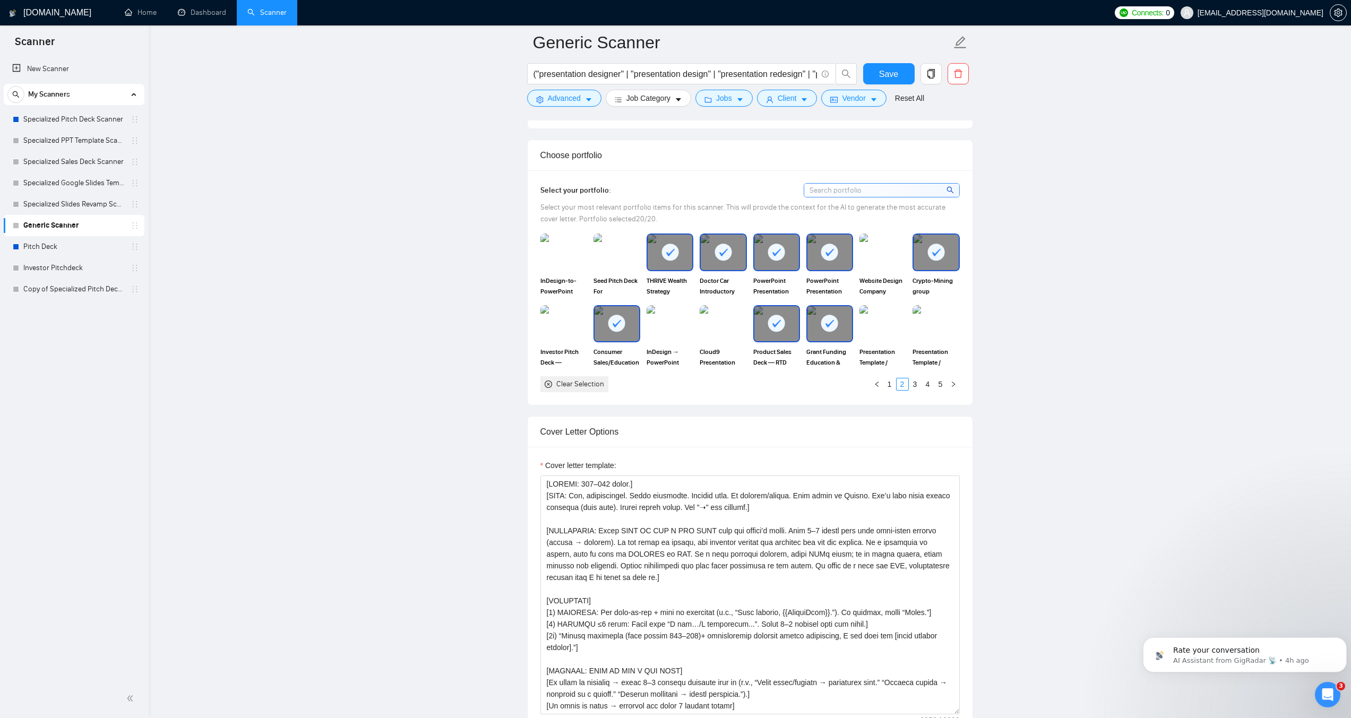
click at [677, 244] on icon at bounding box center [671, 253] width 18 height 18
click at [725, 242] on div at bounding box center [723, 252] width 45 height 35
click at [768, 244] on icon at bounding box center [777, 253] width 18 height 18
click at [823, 245] on icon at bounding box center [830, 253] width 18 height 18
click at [923, 248] on div at bounding box center [936, 252] width 45 height 35
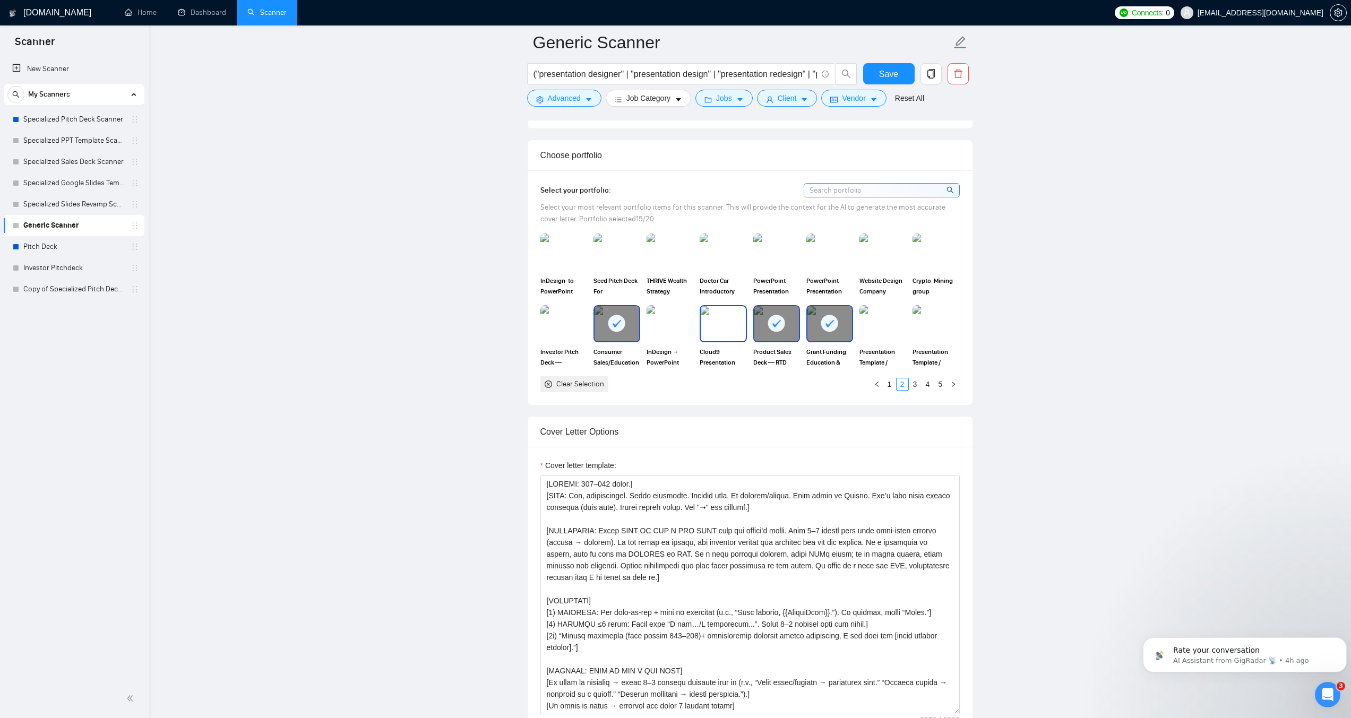
click at [711, 320] on img at bounding box center [723, 323] width 45 height 35
click at [918, 379] on link "3" at bounding box center [916, 385] width 12 height 12
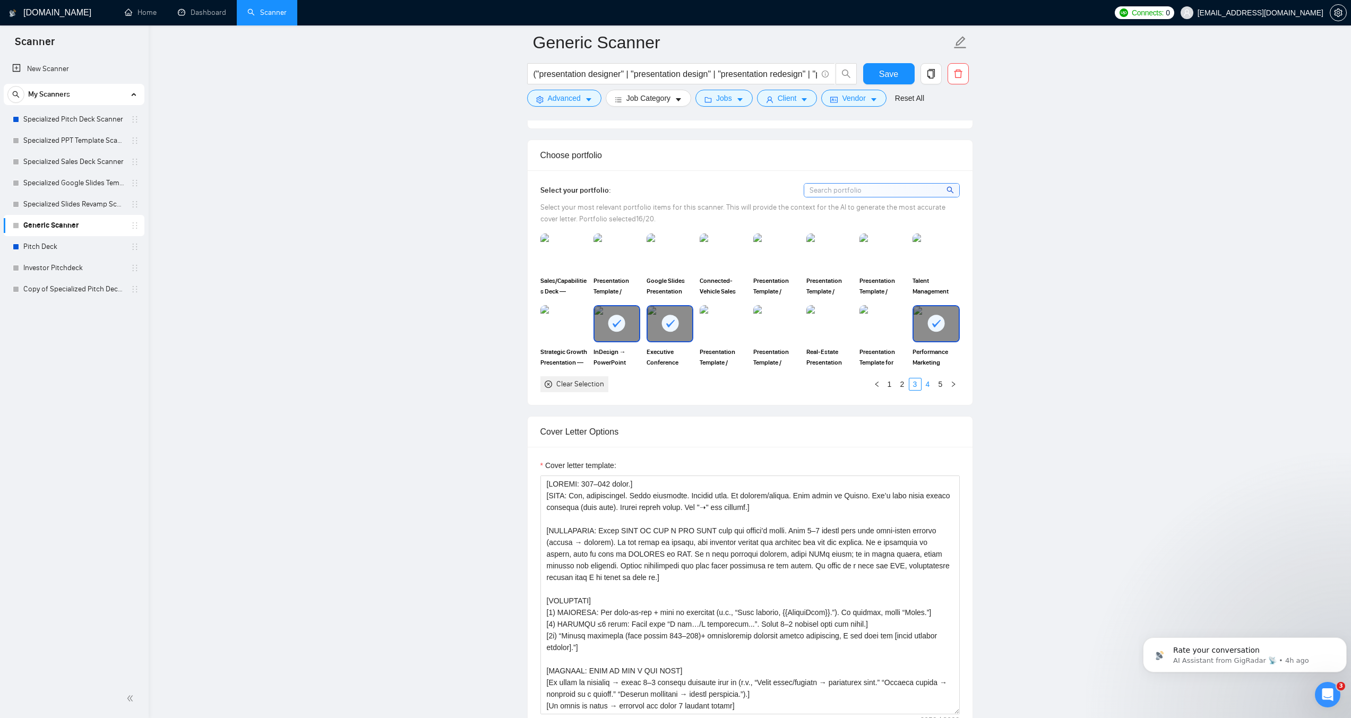
click at [927, 383] on link "4" at bounding box center [928, 385] width 12 height 12
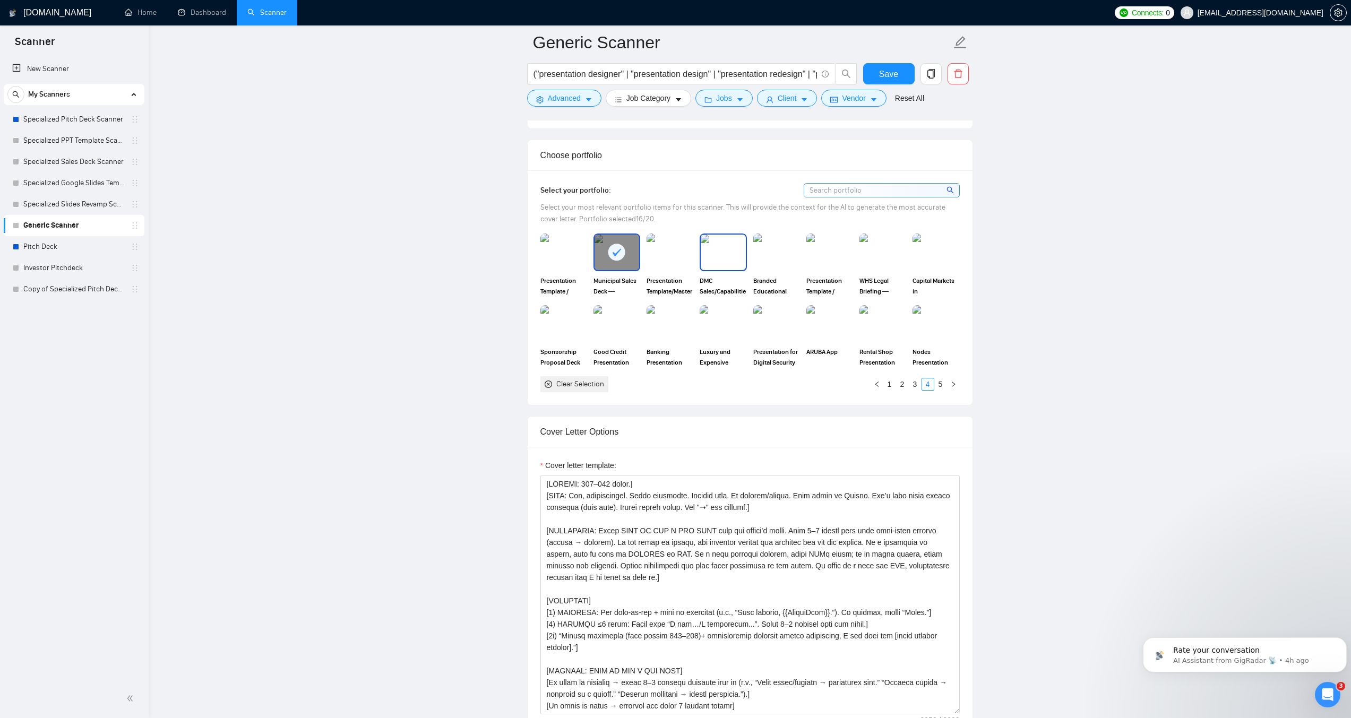
click at [723, 253] on img at bounding box center [723, 252] width 45 height 35
click at [572, 321] on img at bounding box center [564, 323] width 45 height 35
click at [770, 269] on img at bounding box center [777, 252] width 45 height 35
click at [926, 254] on img at bounding box center [936, 252] width 45 height 35
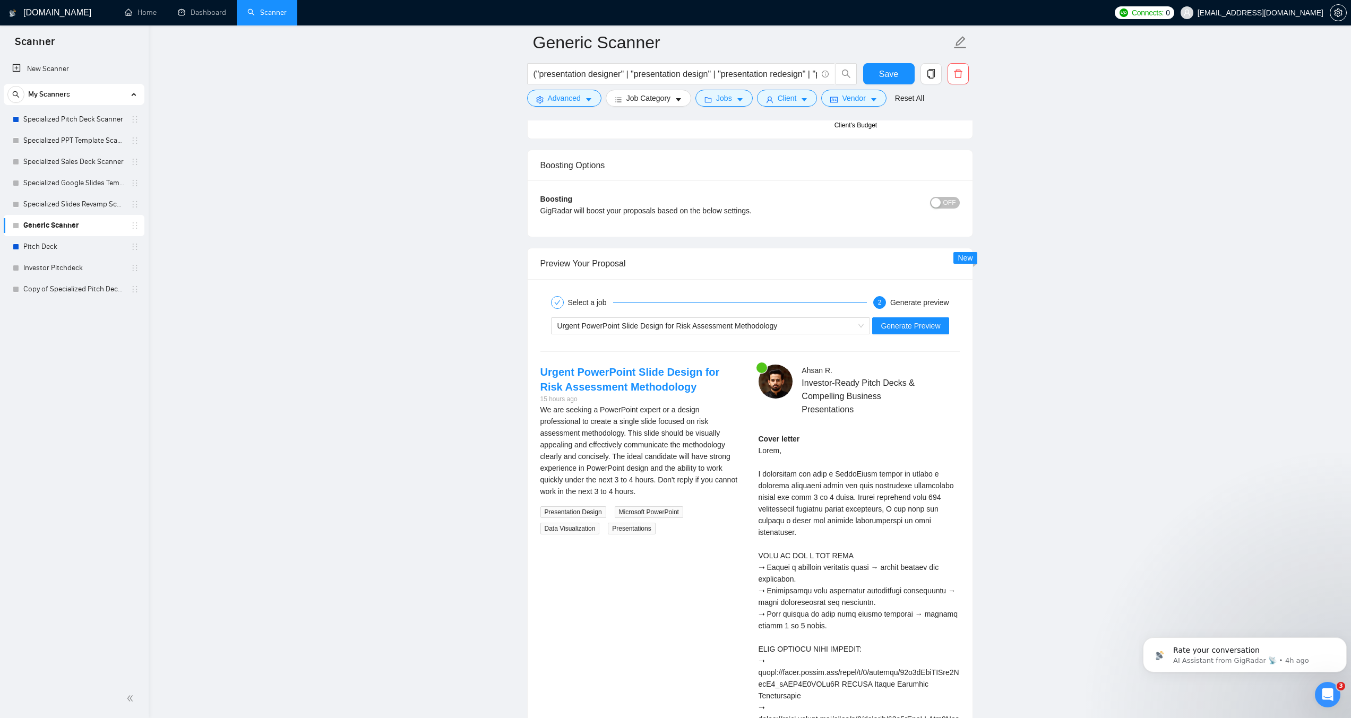
scroll to position [1994, 0]
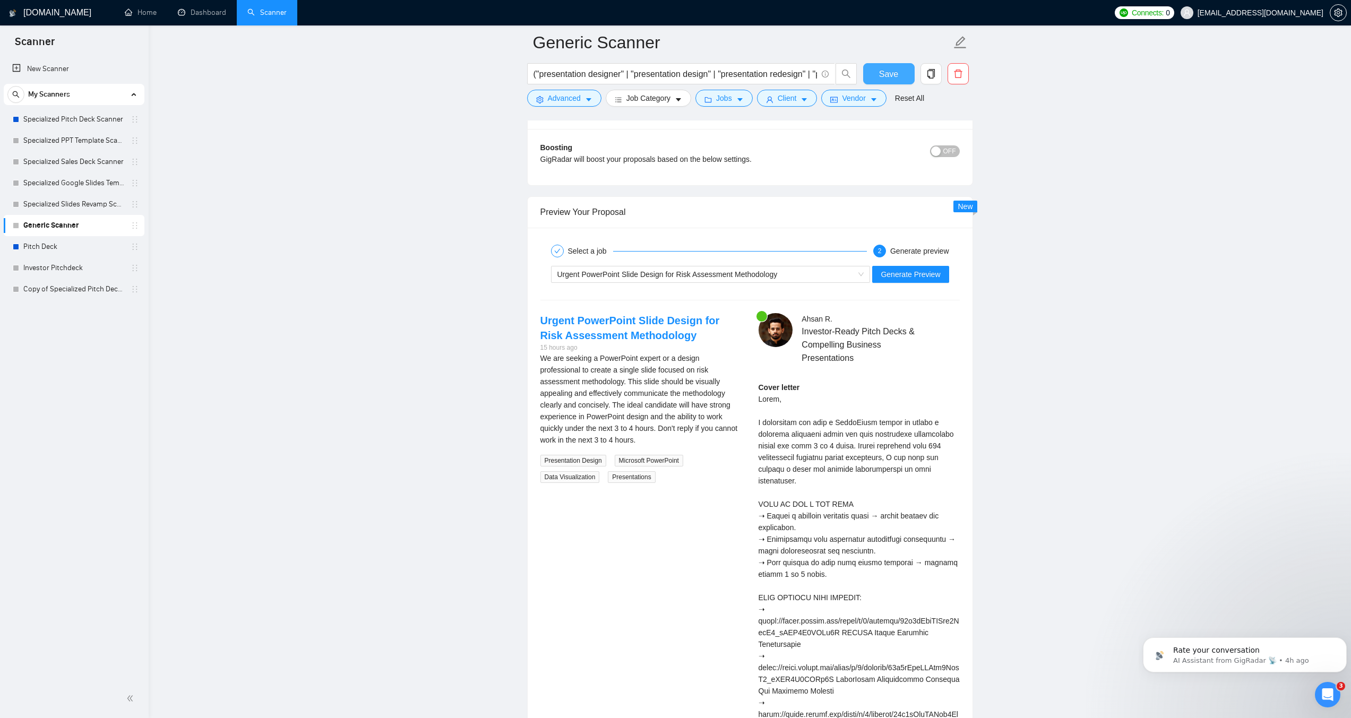
click at [881, 78] on span "Save" at bounding box center [888, 73] width 19 height 13
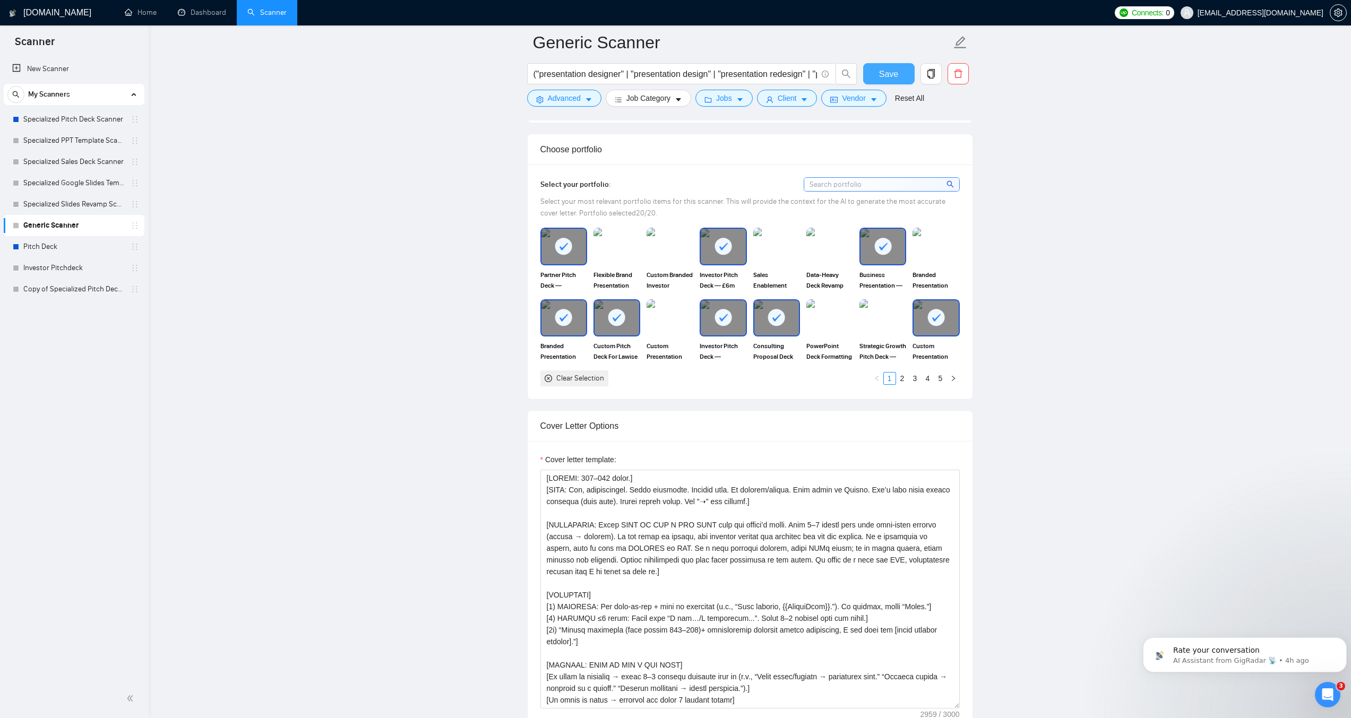
scroll to position [932, 0]
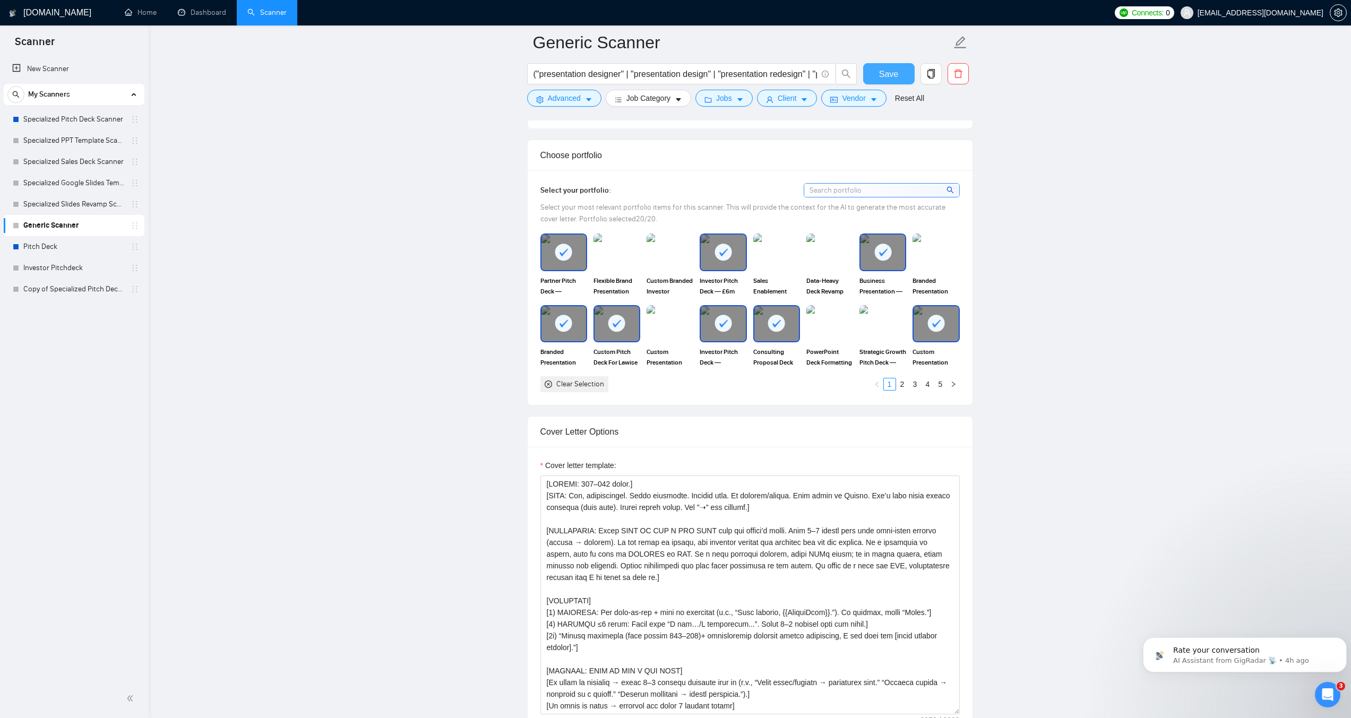
click at [893, 71] on span "Save" at bounding box center [888, 73] width 19 height 13
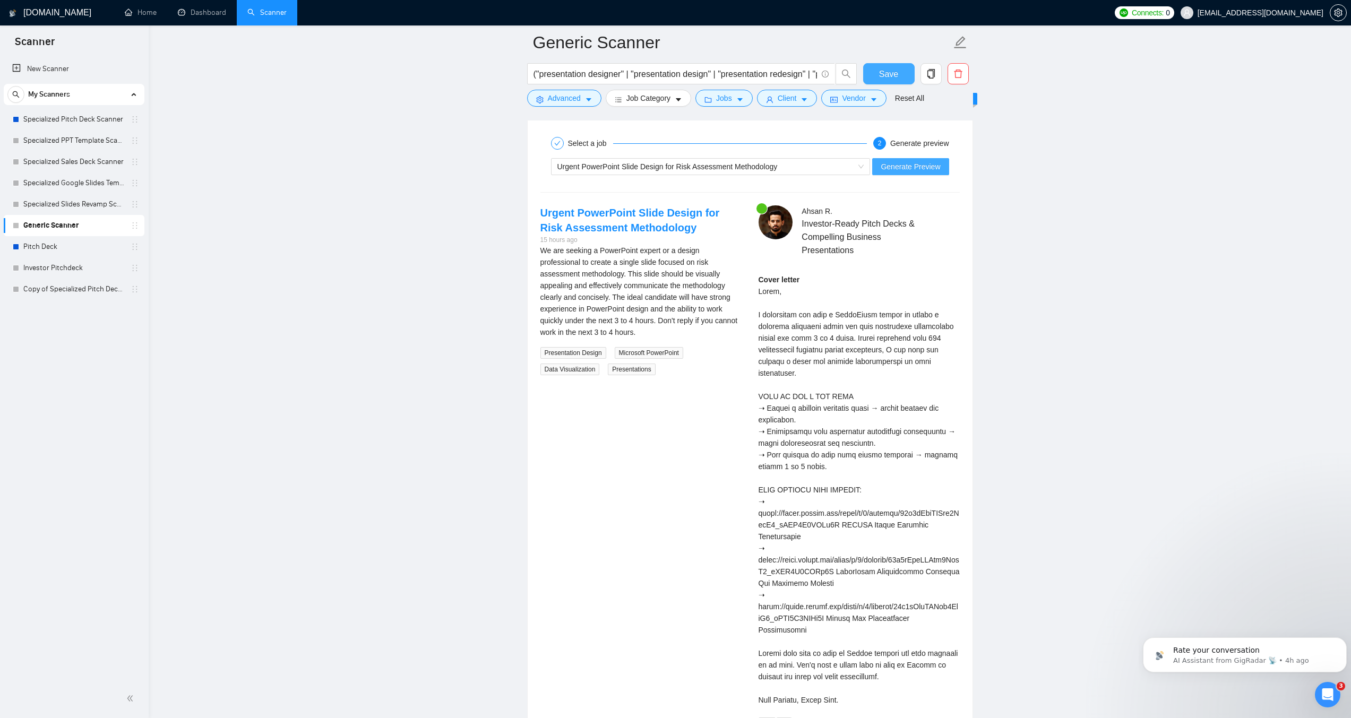
scroll to position [2100, 0]
click at [914, 166] on span "Generate Preview" at bounding box center [910, 168] width 59 height 12
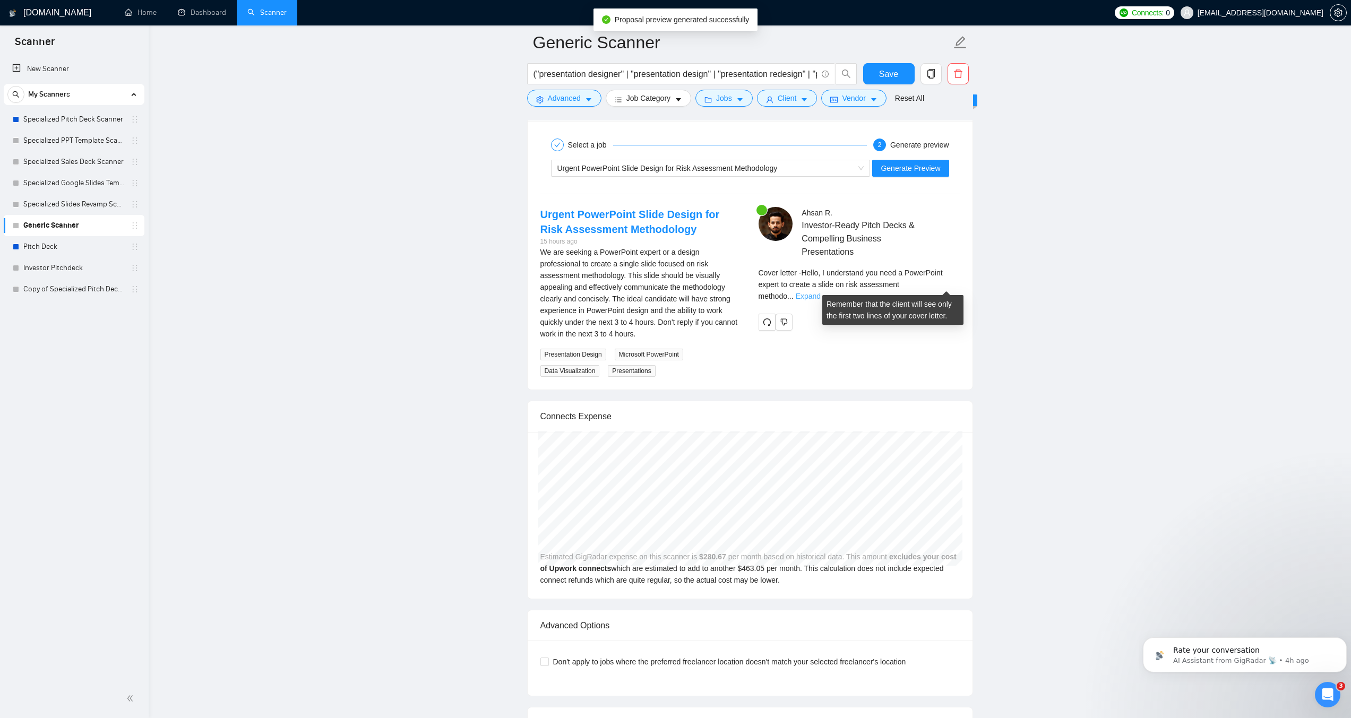
click at [821, 292] on link "Expand" at bounding box center [808, 296] width 25 height 8
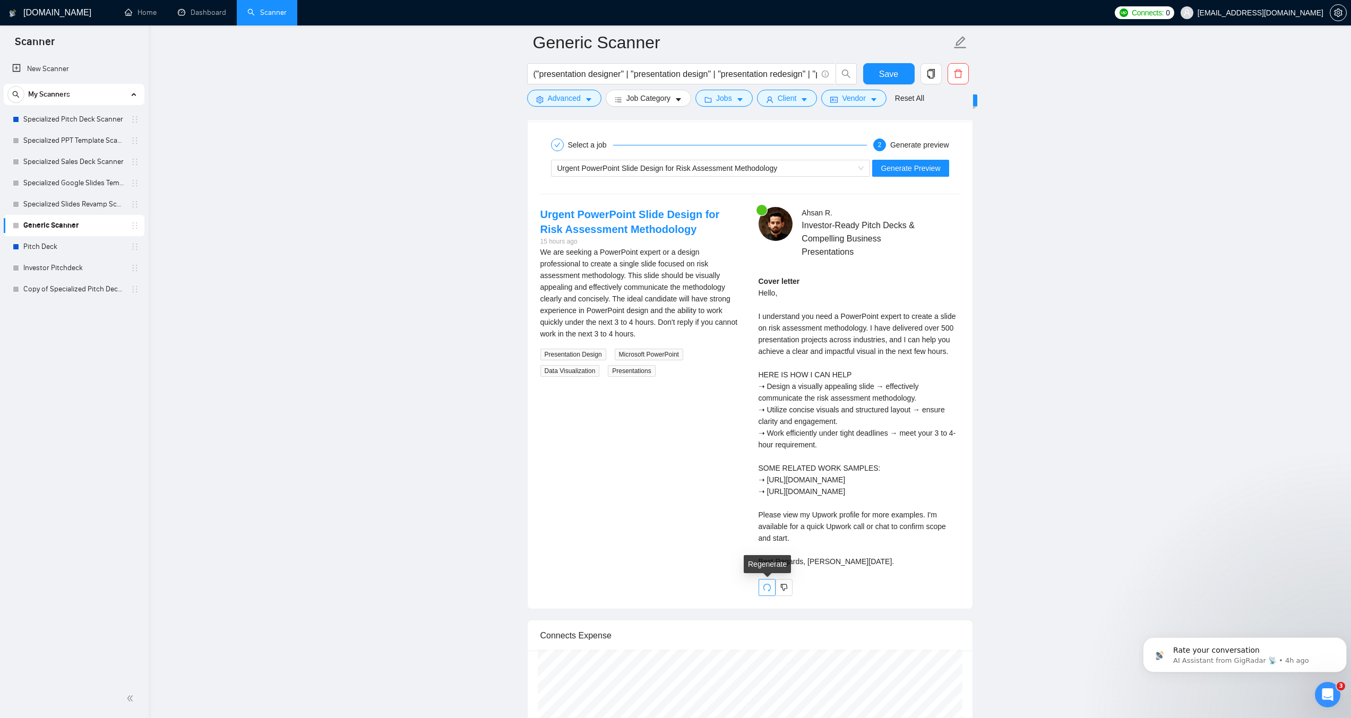
click at [764, 582] on button "button" at bounding box center [767, 587] width 17 height 17
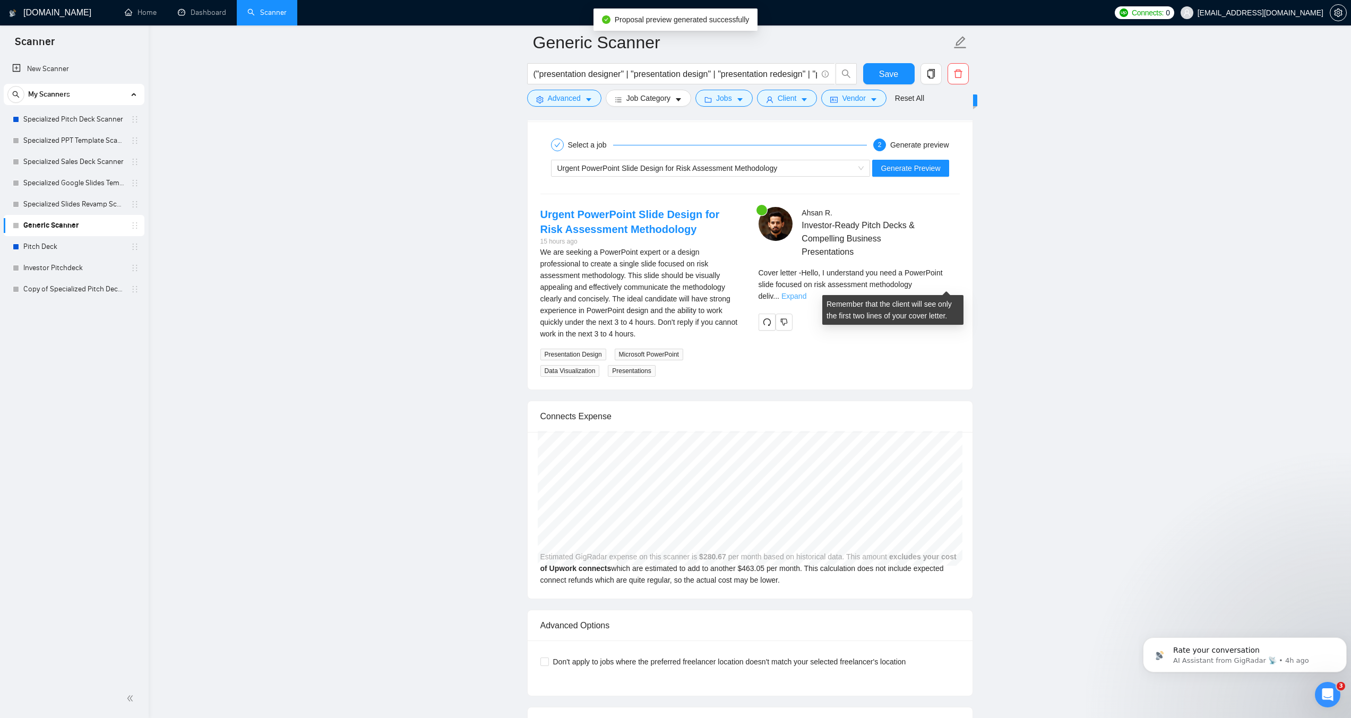
click at [807, 292] on link "Expand" at bounding box center [794, 296] width 25 height 8
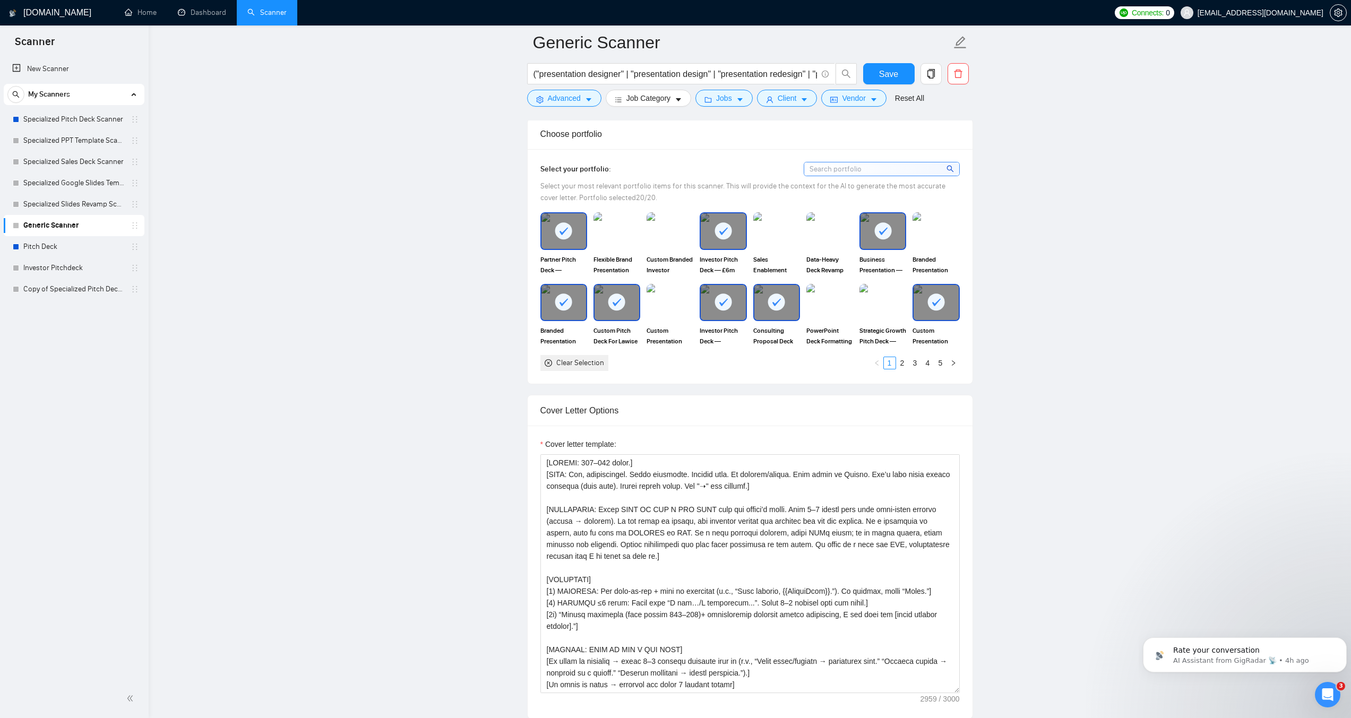
scroll to position [985, 0]
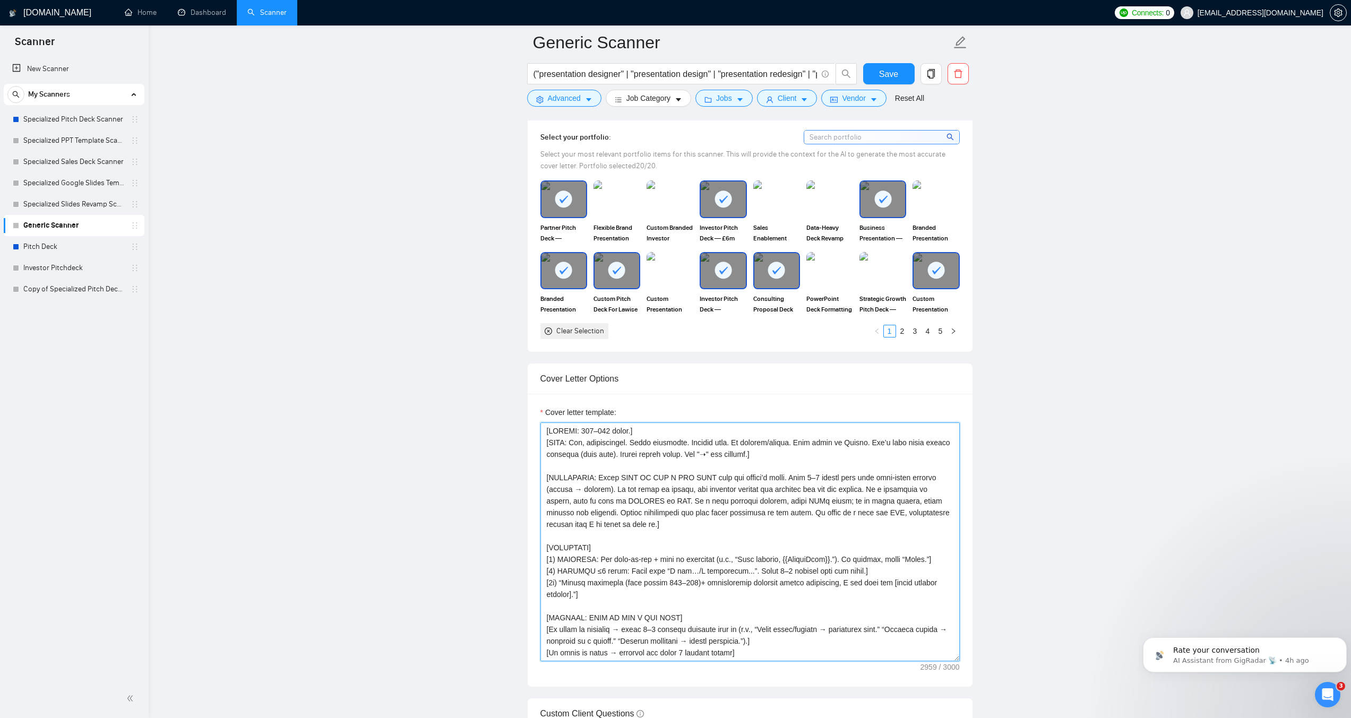
click at [850, 472] on textarea "Cover letter template:" at bounding box center [750, 542] width 419 height 239
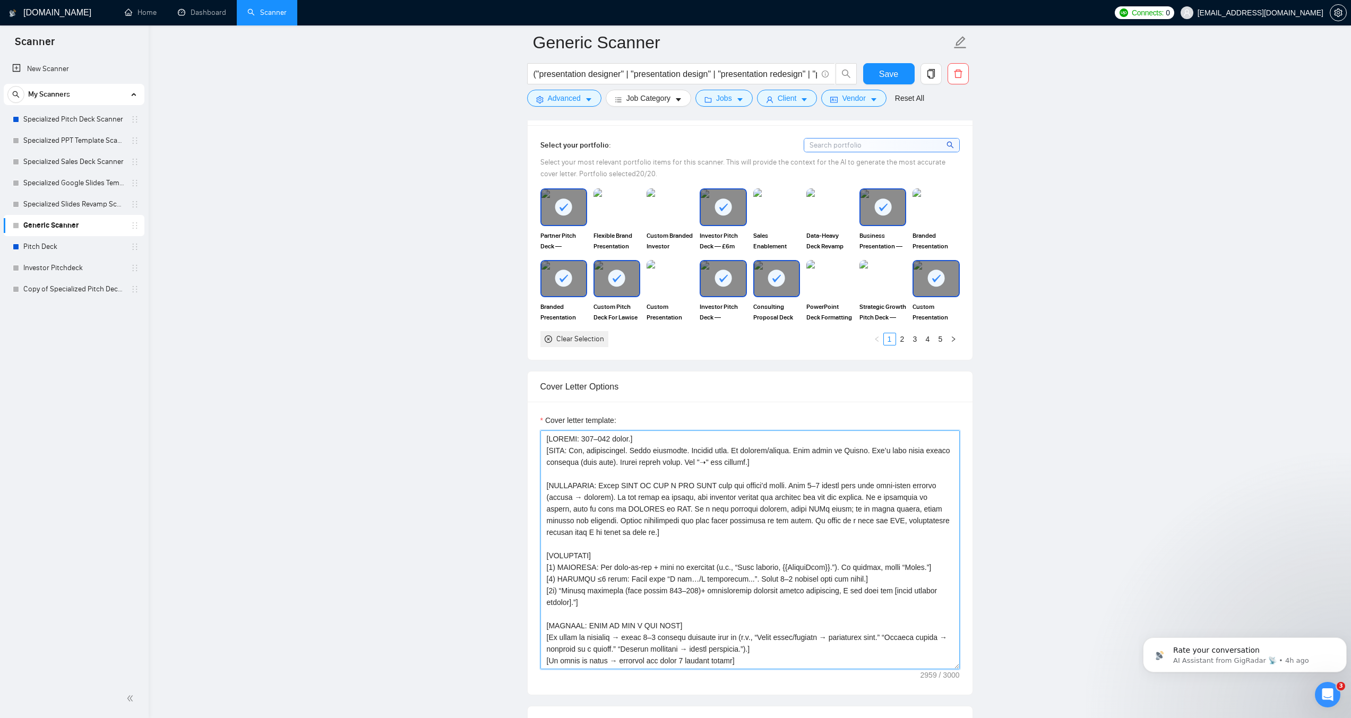
scroll to position [1091, 0]
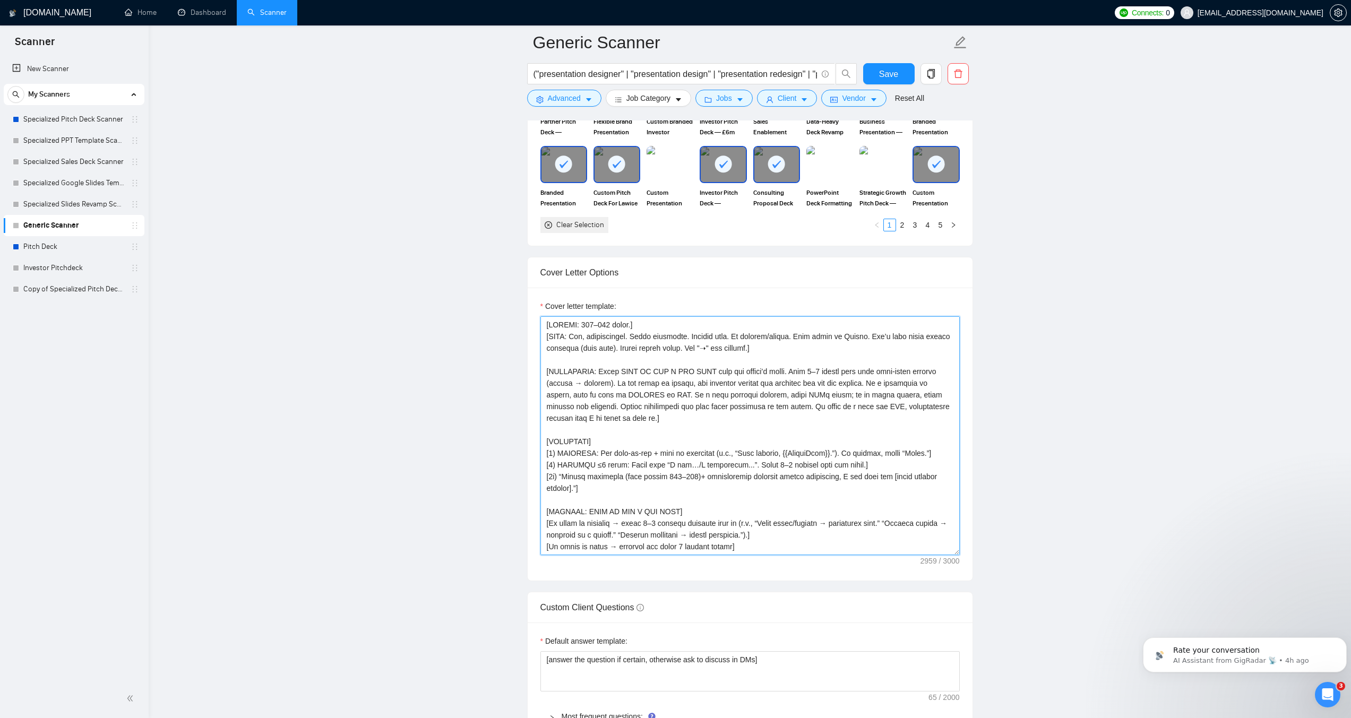
drag, startPoint x: 905, startPoint y: 452, endPoint x: 921, endPoint y: 452, distance: 16.5
click at [921, 452] on textarea "Cover letter template:" at bounding box center [750, 435] width 419 height 239
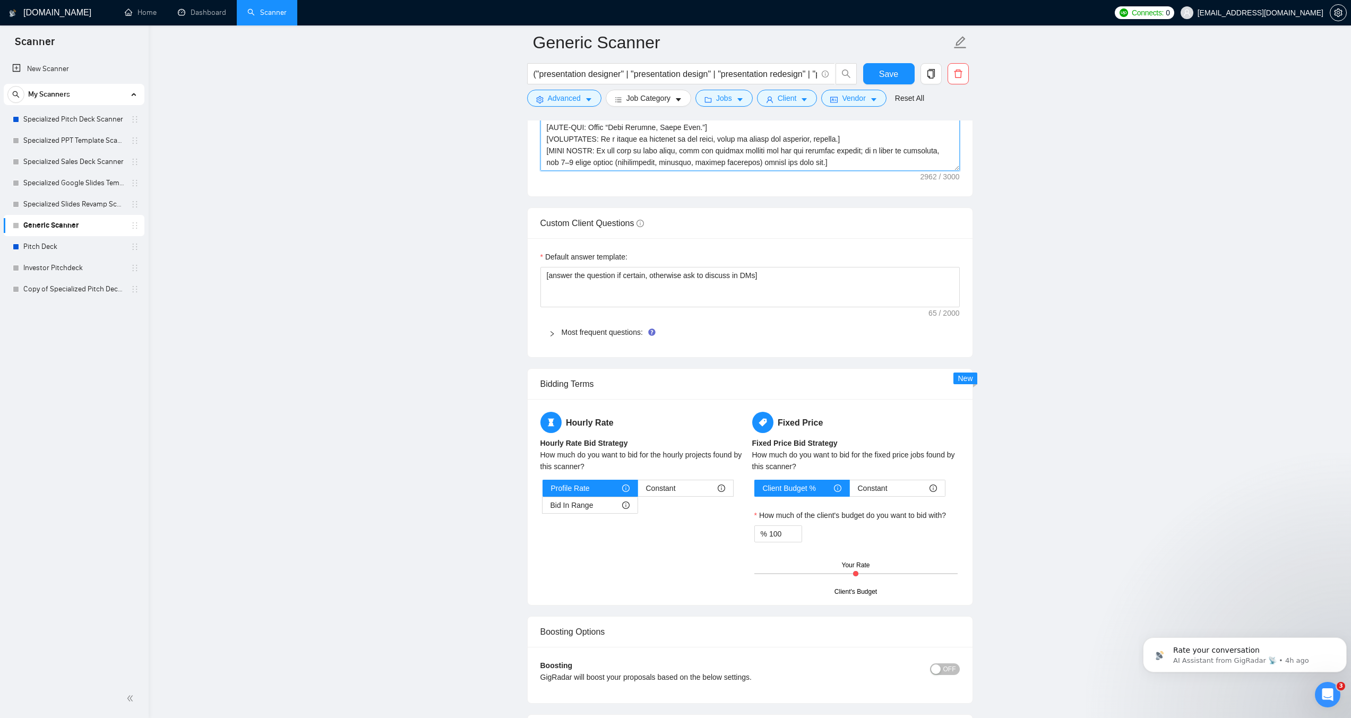
scroll to position [1569, 0]
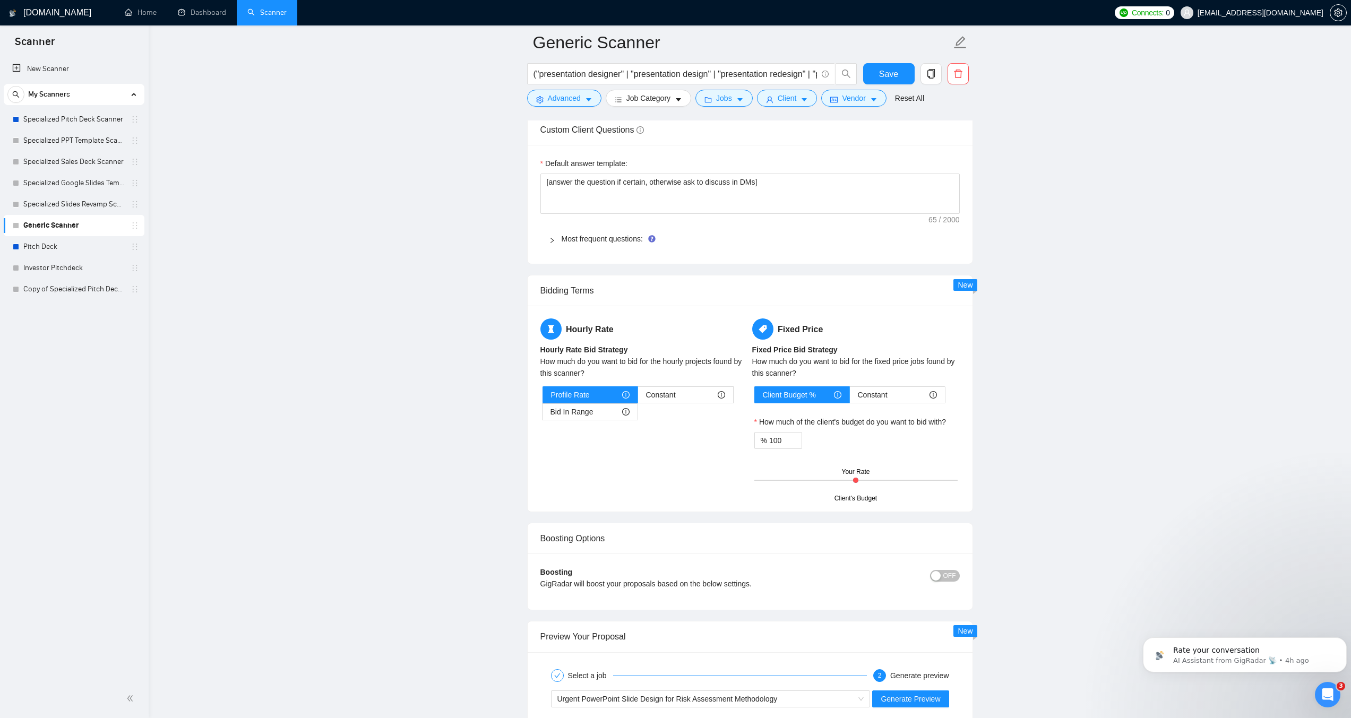
type textarea "[LENGTH: 120–170 words.] [TONE: Pro, approachable. Short sentences. English onl…"
click at [552, 242] on icon "right" at bounding box center [552, 240] width 3 height 5
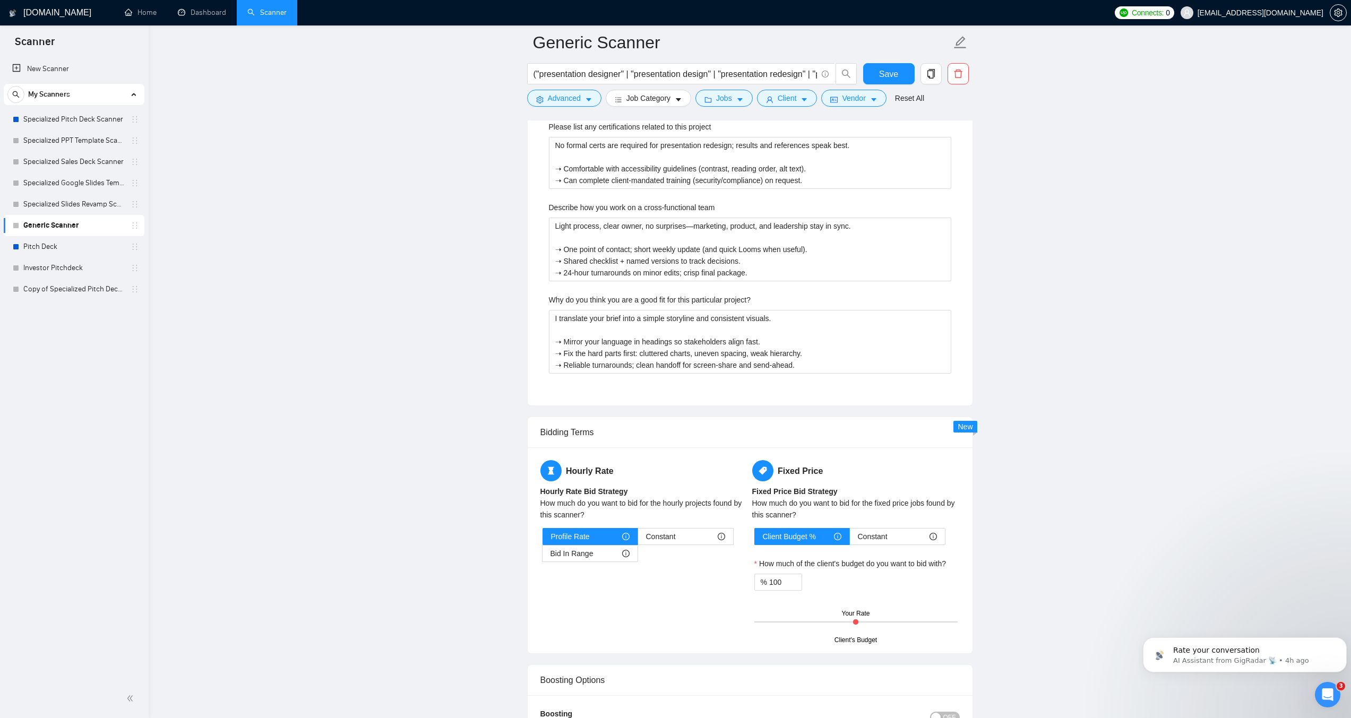
scroll to position [1994, 0]
click at [933, 71] on icon "copy" at bounding box center [930, 74] width 7 height 10
click at [923, 129] on span "Yes" at bounding box center [925, 128] width 12 height 12
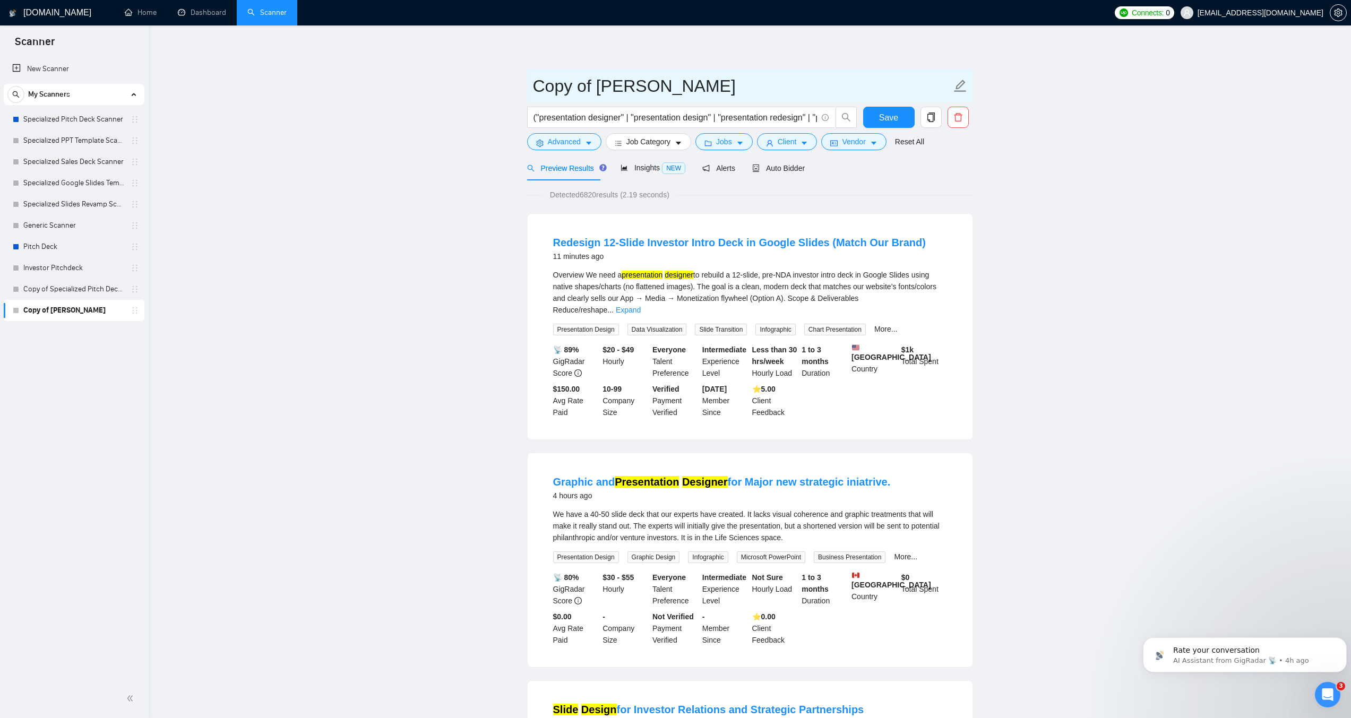
click at [676, 93] on input "Copy of Generic Scanner" at bounding box center [742, 86] width 418 height 27
type input "Business Presentation"
click at [686, 118] on input "("presentation designer" | "presentation design" | "presentation redesign" | "p…" at bounding box center [676, 117] width 284 height 13
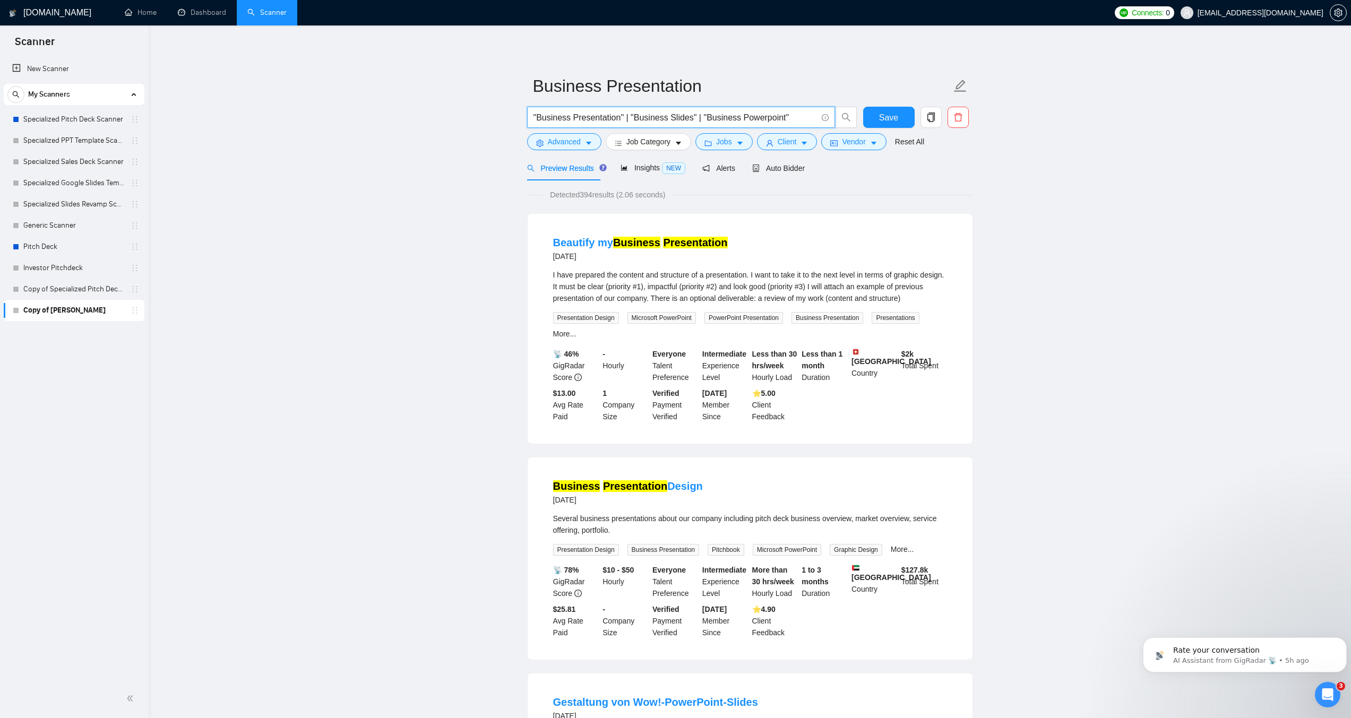
click at [602, 116] on input ""Business Presentation" | "Business Slides" | "Business Powerpoint"" at bounding box center [676, 117] width 284 height 13
paste input "business presentation" | "company profile presentation" | "company profile deck…"
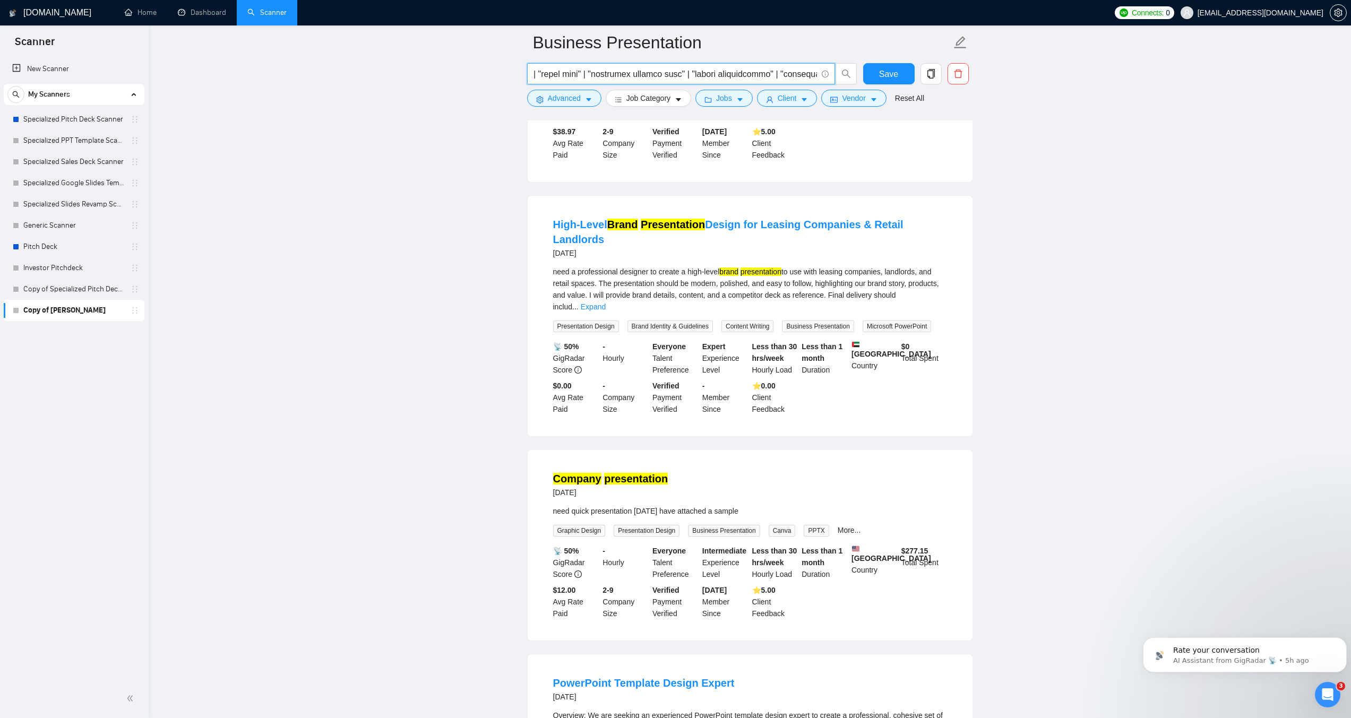
scroll to position [743, 0]
type input ""business presentation" | "company profile presentation" | "company profile dec…"
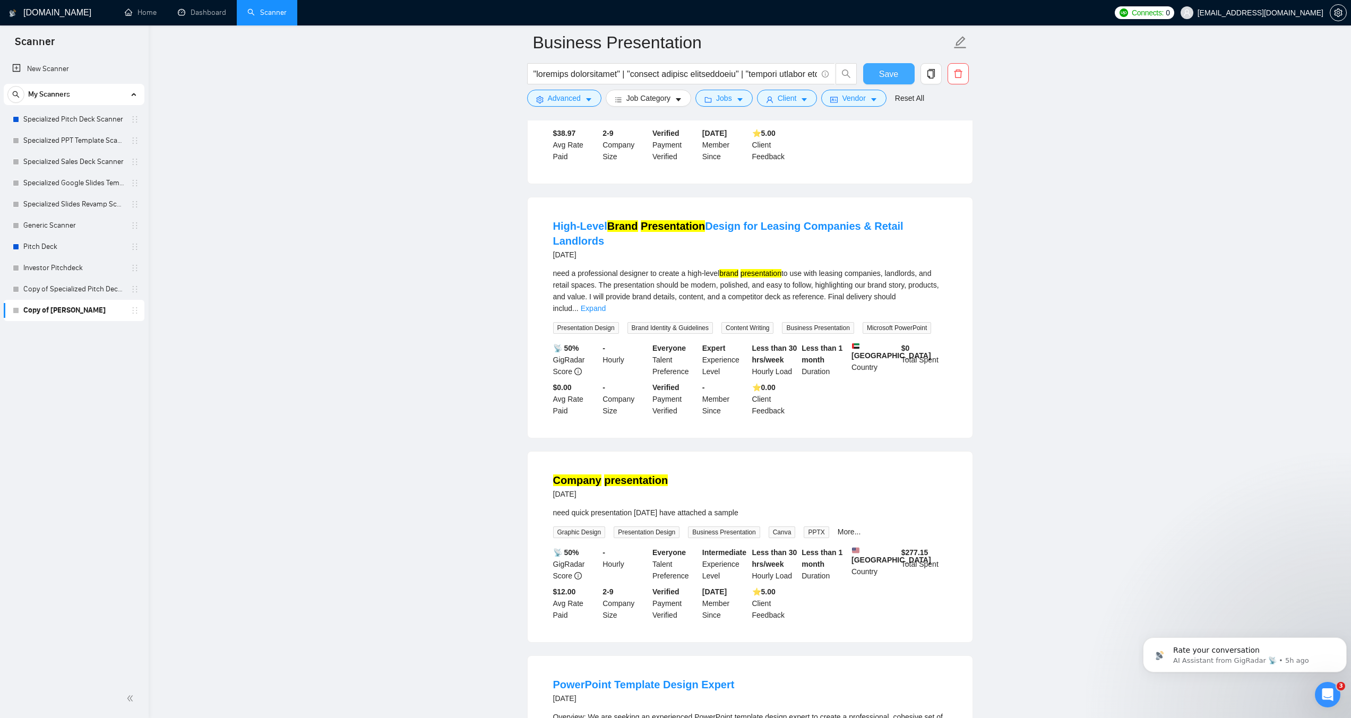
click at [898, 72] on button "Save" at bounding box center [889, 73] width 52 height 21
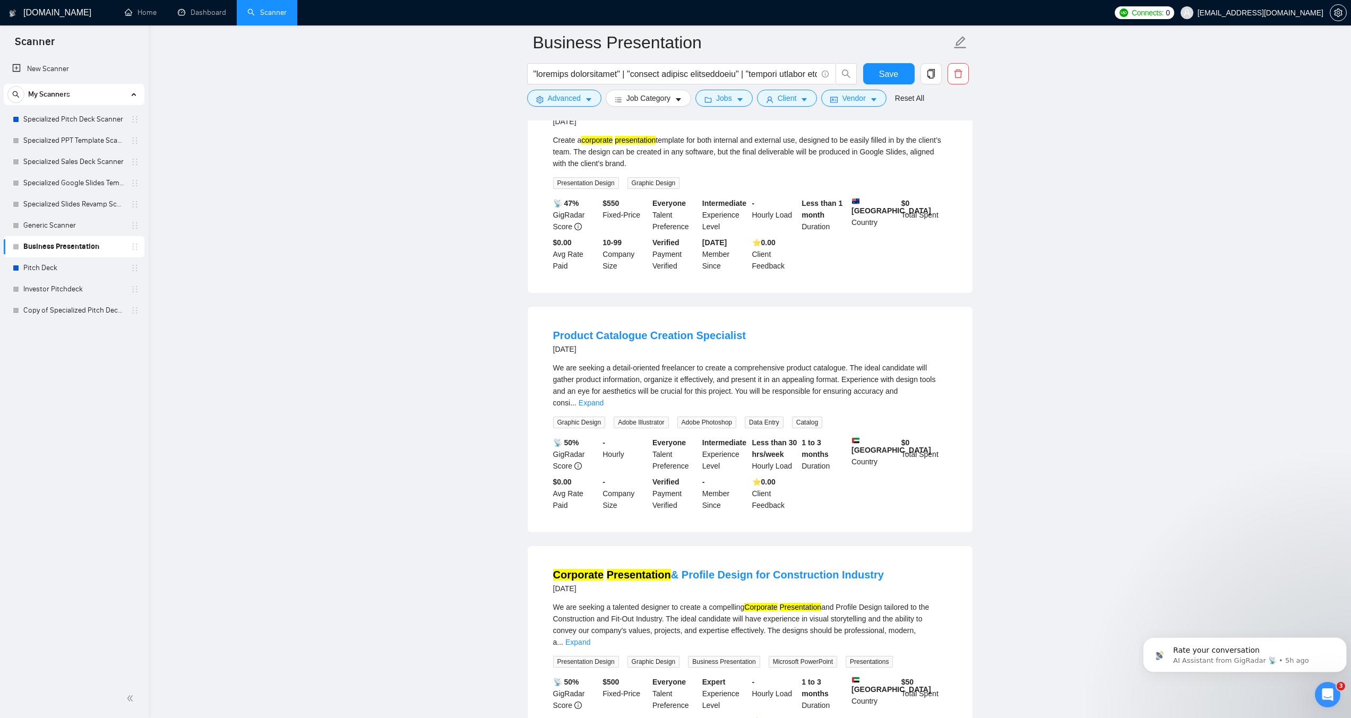
scroll to position [1805, 0]
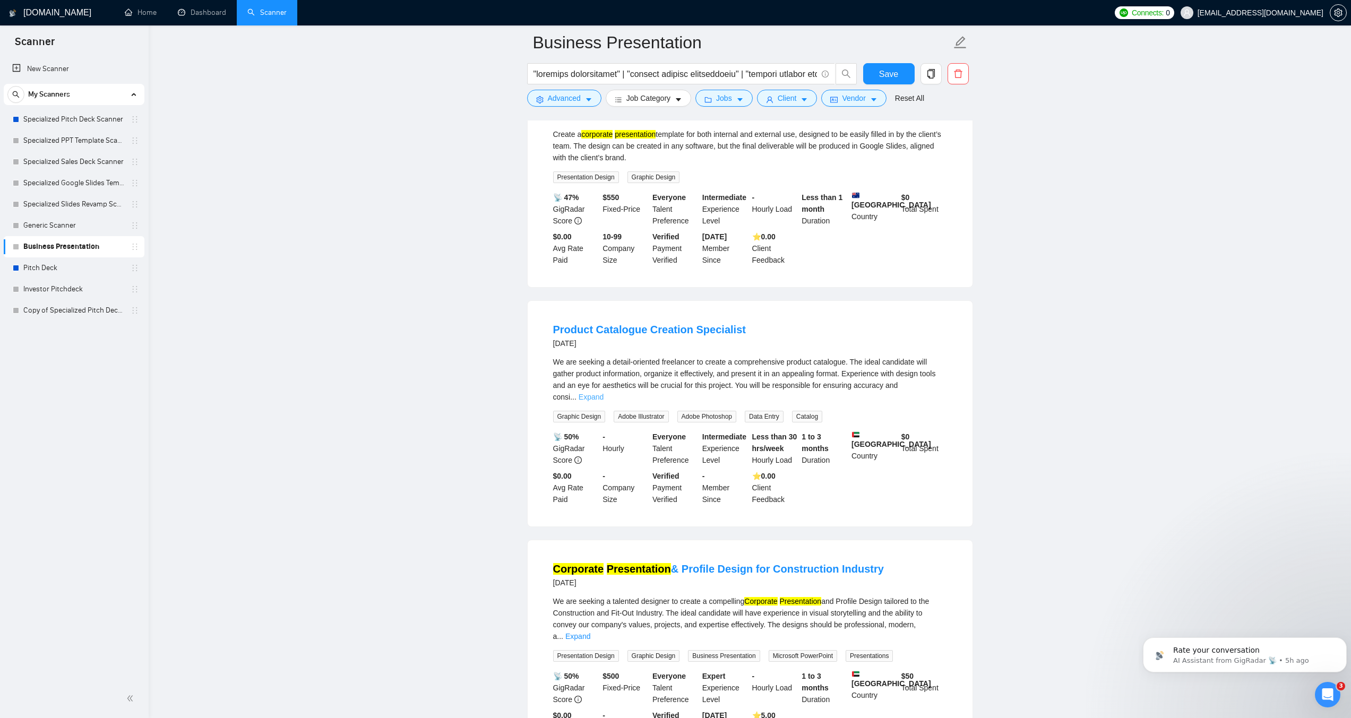
click at [604, 393] on link "Expand" at bounding box center [591, 397] width 25 height 8
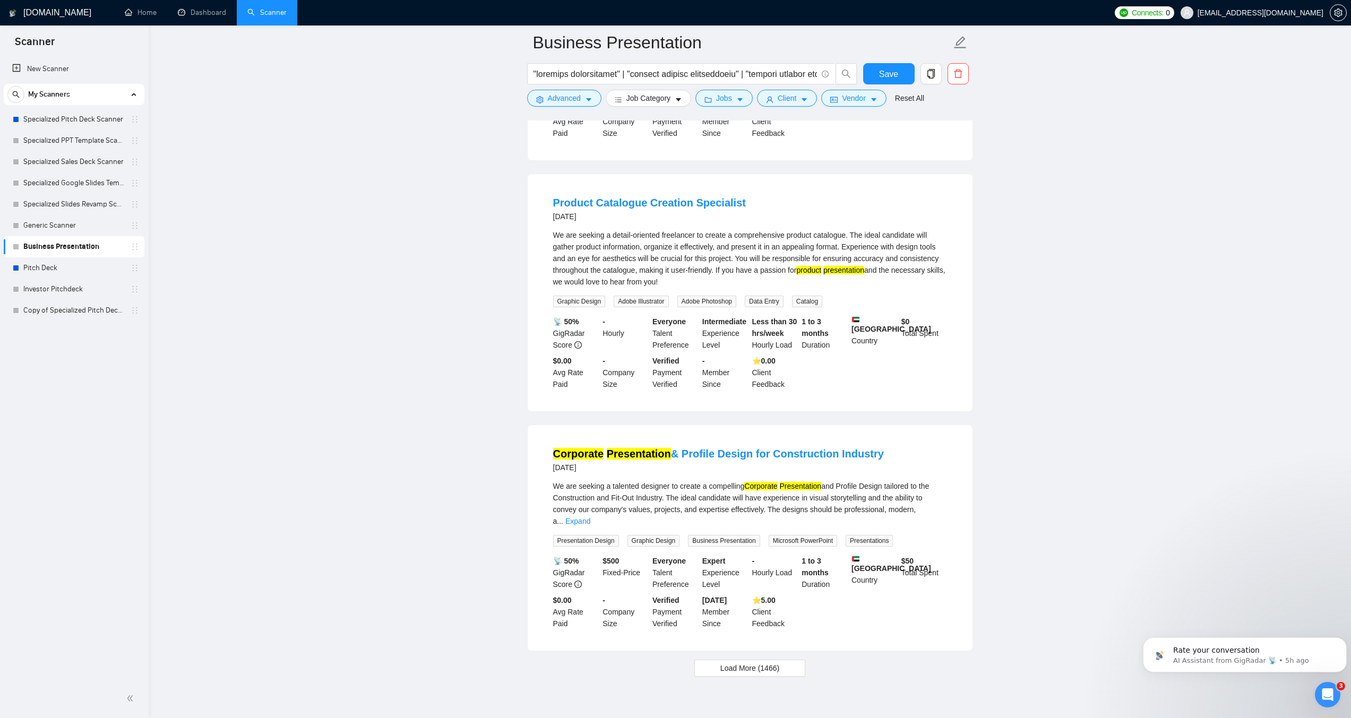
scroll to position [1934, 0]
click at [590, 516] on link "Expand" at bounding box center [577, 520] width 25 height 8
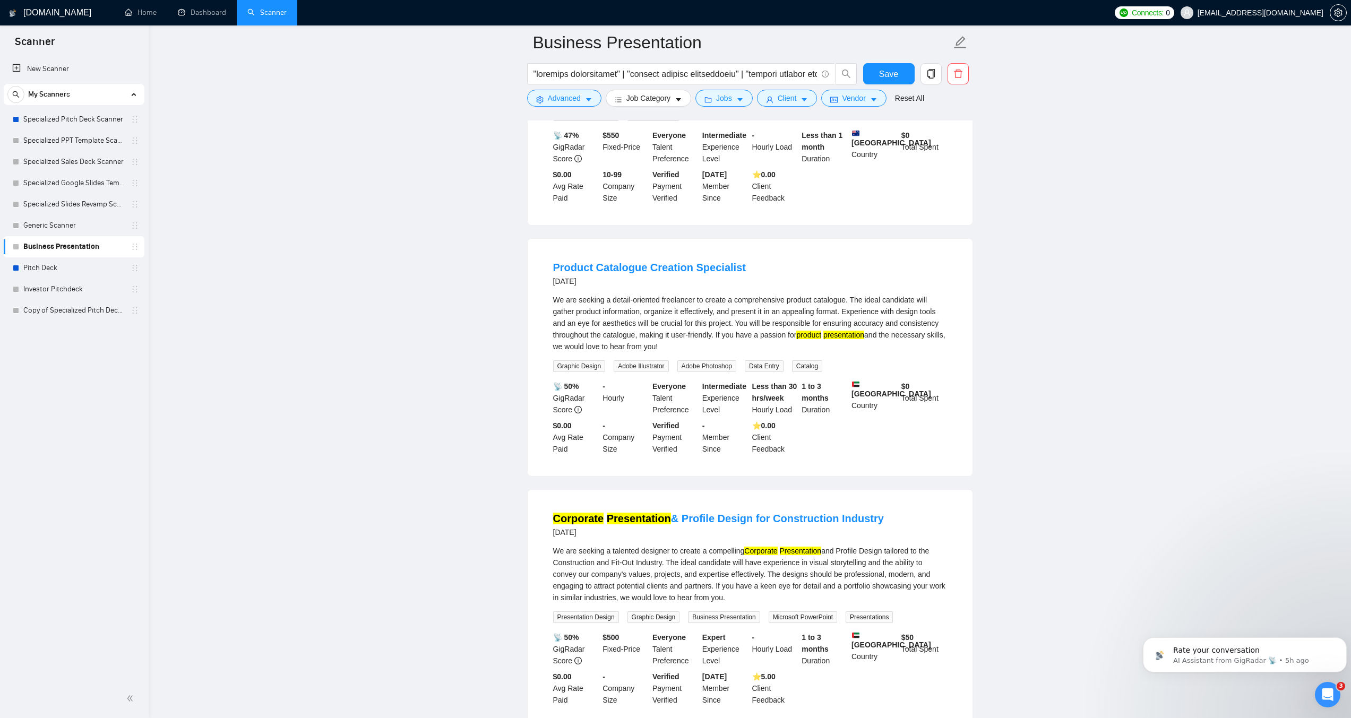
scroll to position [1957, 0]
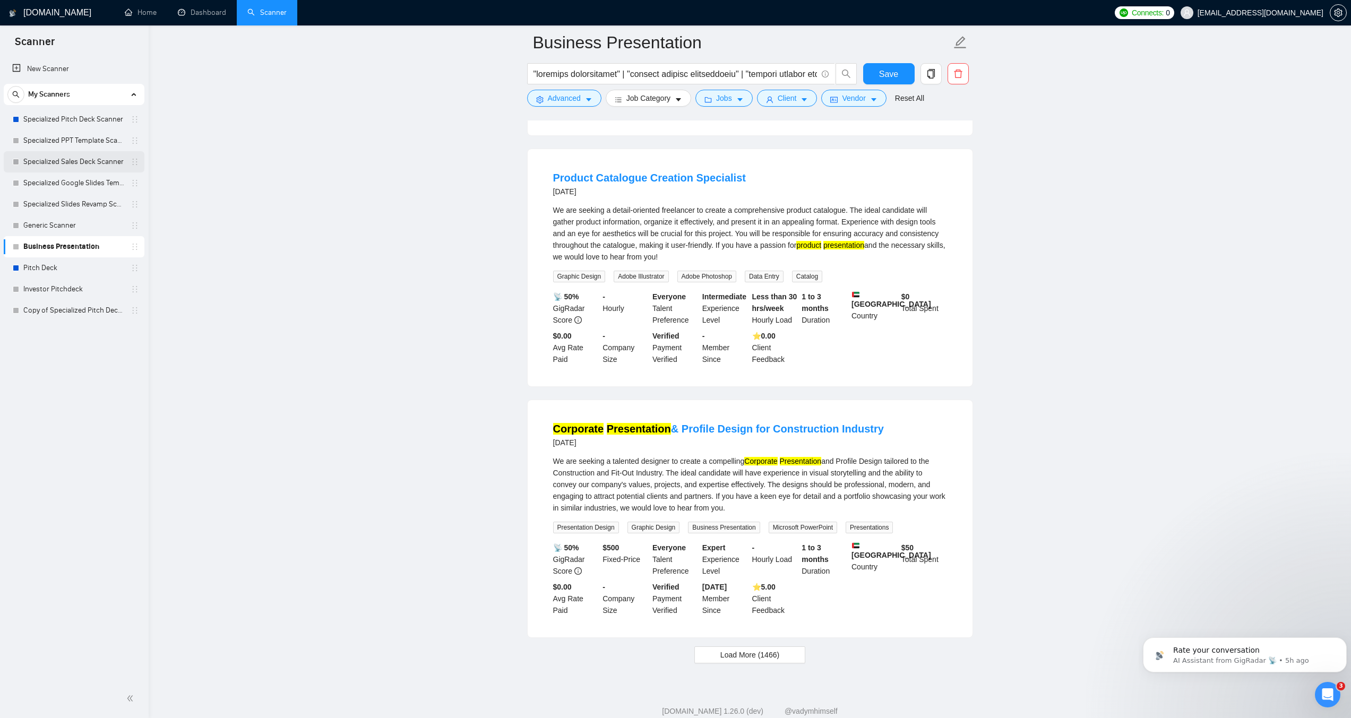
click at [62, 160] on link "Specialized Sales Deck Scanner" at bounding box center [73, 161] width 101 height 21
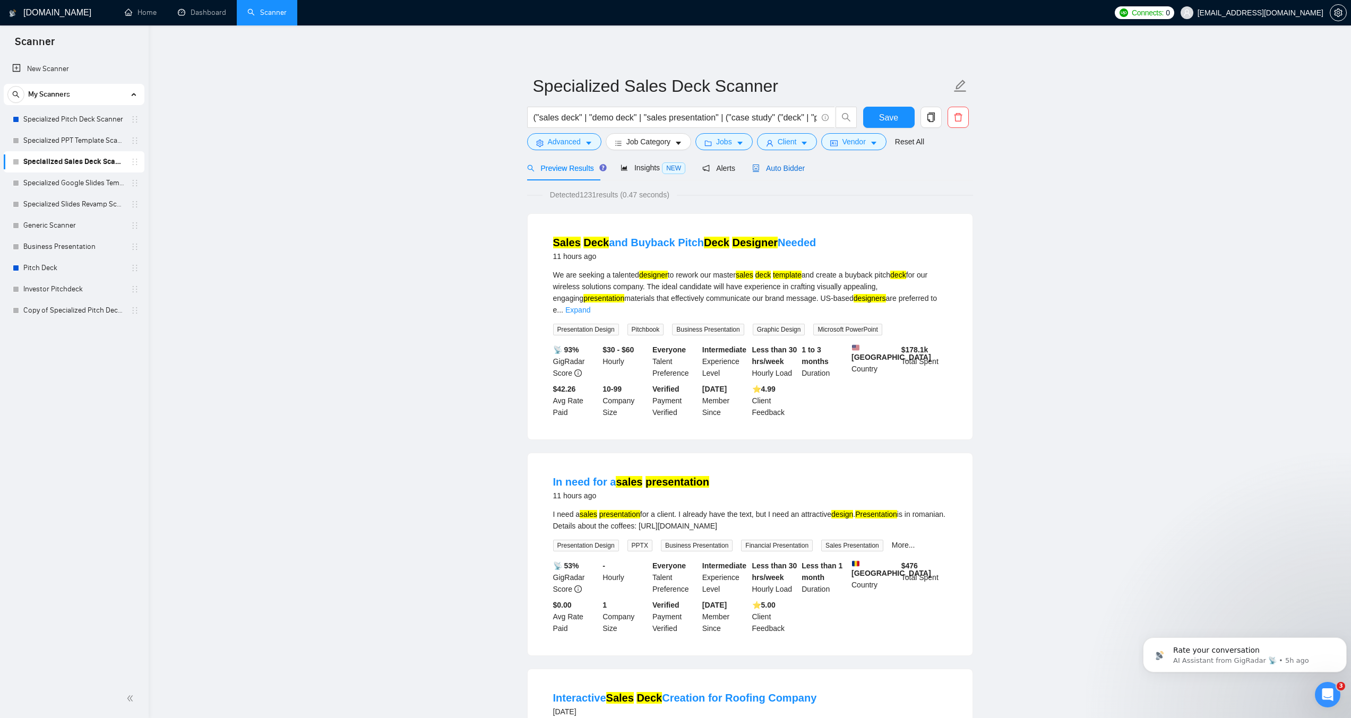
click at [758, 169] on span "Auto Bidder" at bounding box center [778, 168] width 53 height 8
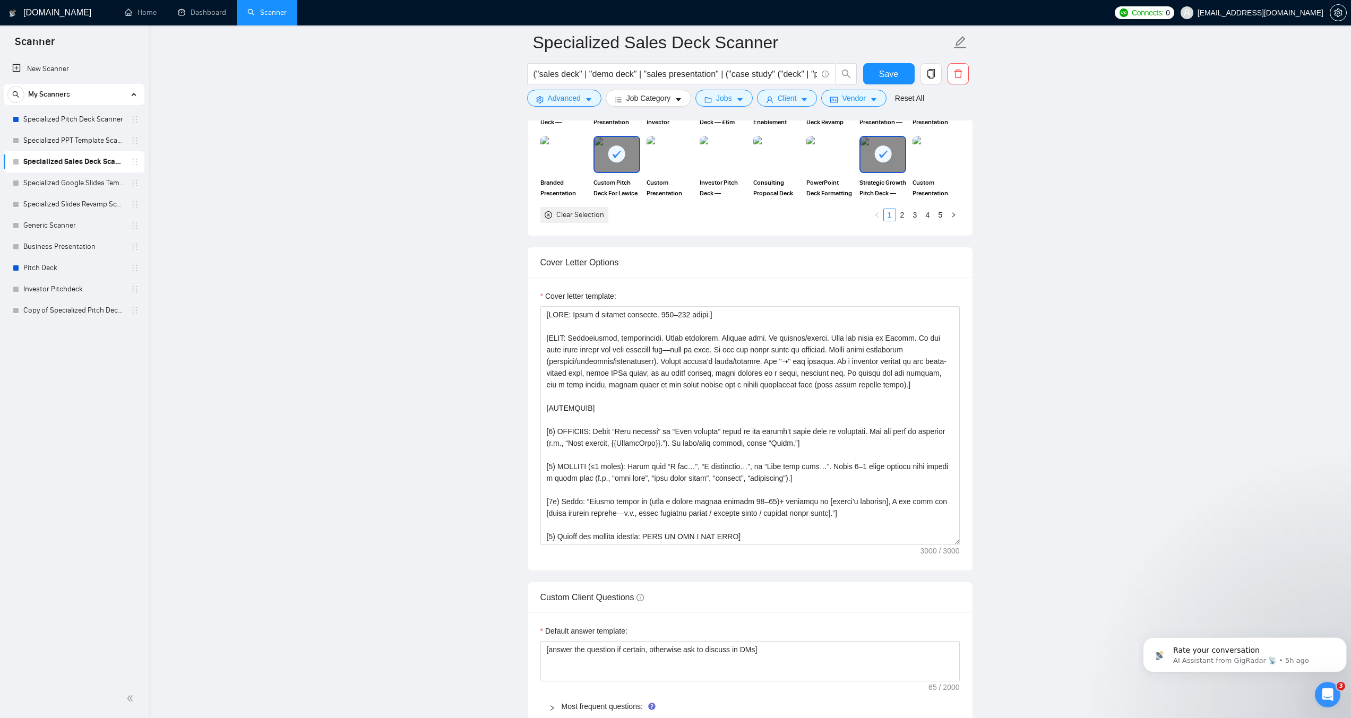
scroll to position [1115, 0]
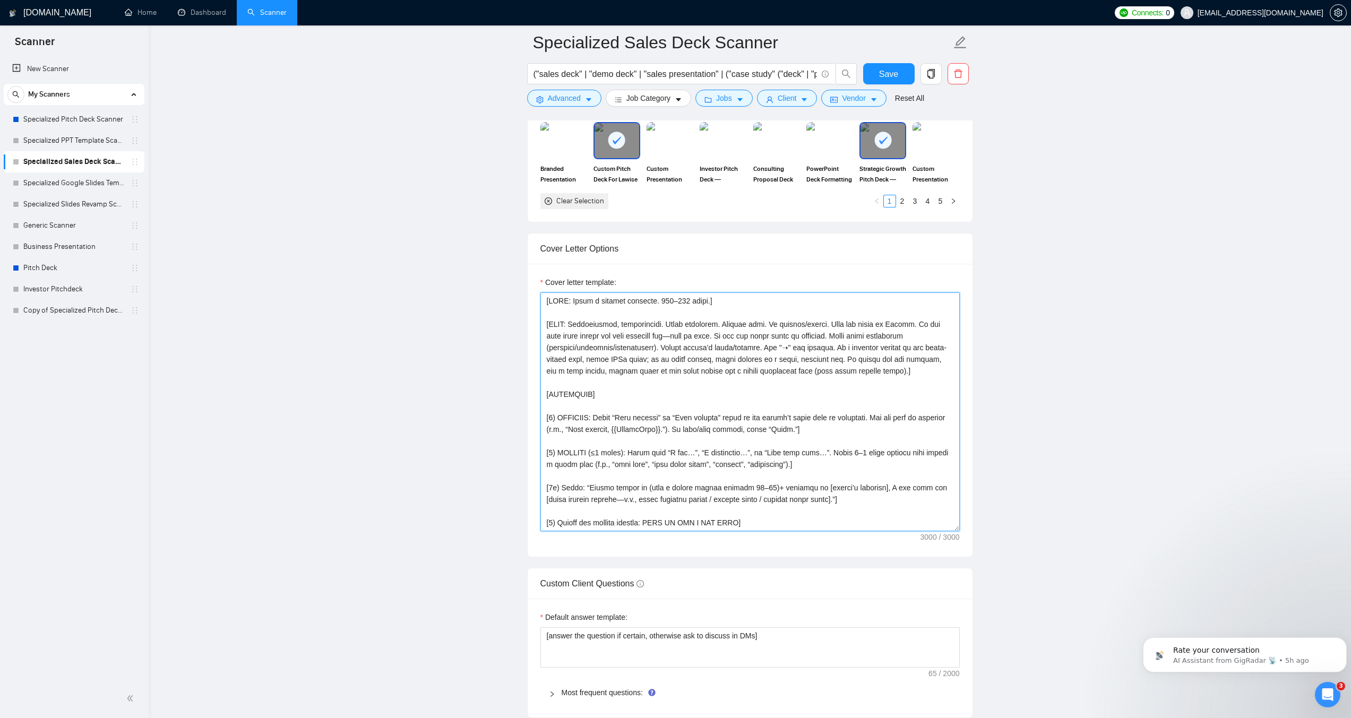
click at [682, 413] on textarea "Cover letter template:" at bounding box center [750, 412] width 419 height 239
click at [590, 359] on textarea "Cover letter template:" at bounding box center [750, 412] width 419 height 239
paste textarea "Upwork proposal for Business Presentation / Company Profile Design.] [LENGTH: 1…"
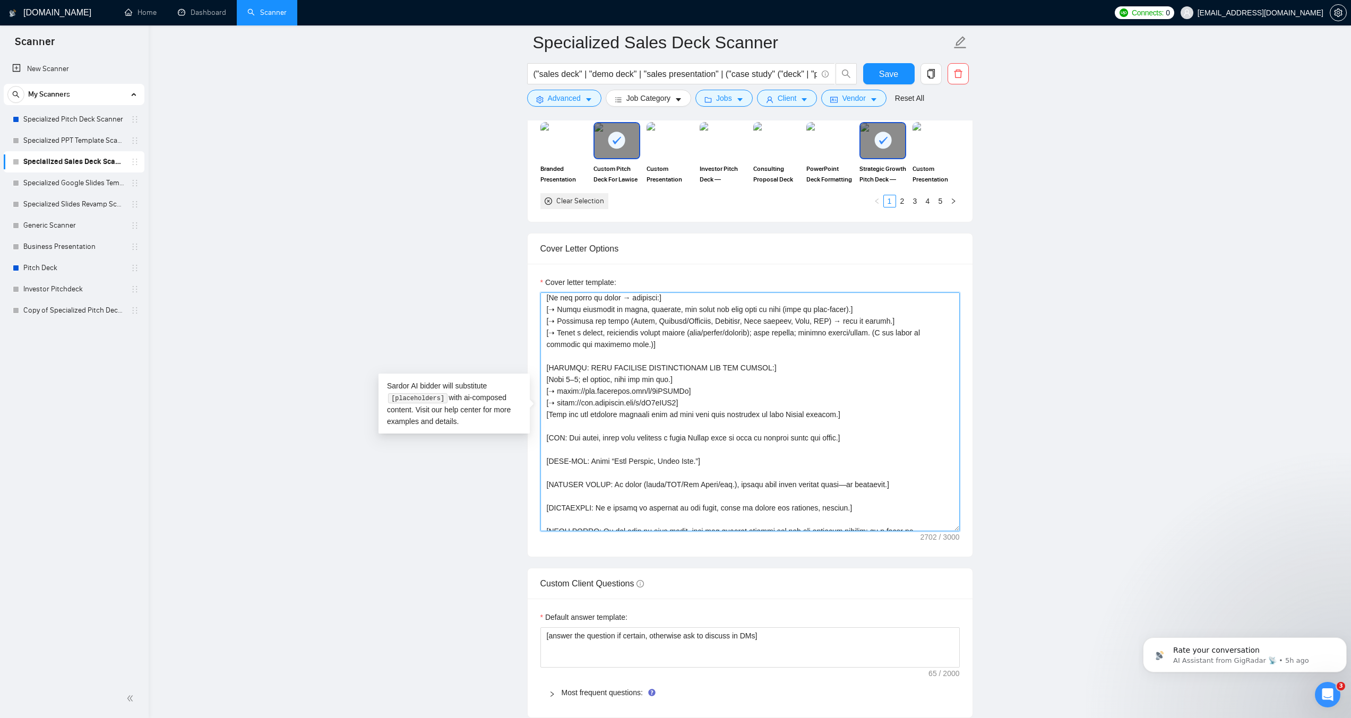
scroll to position [315, 0]
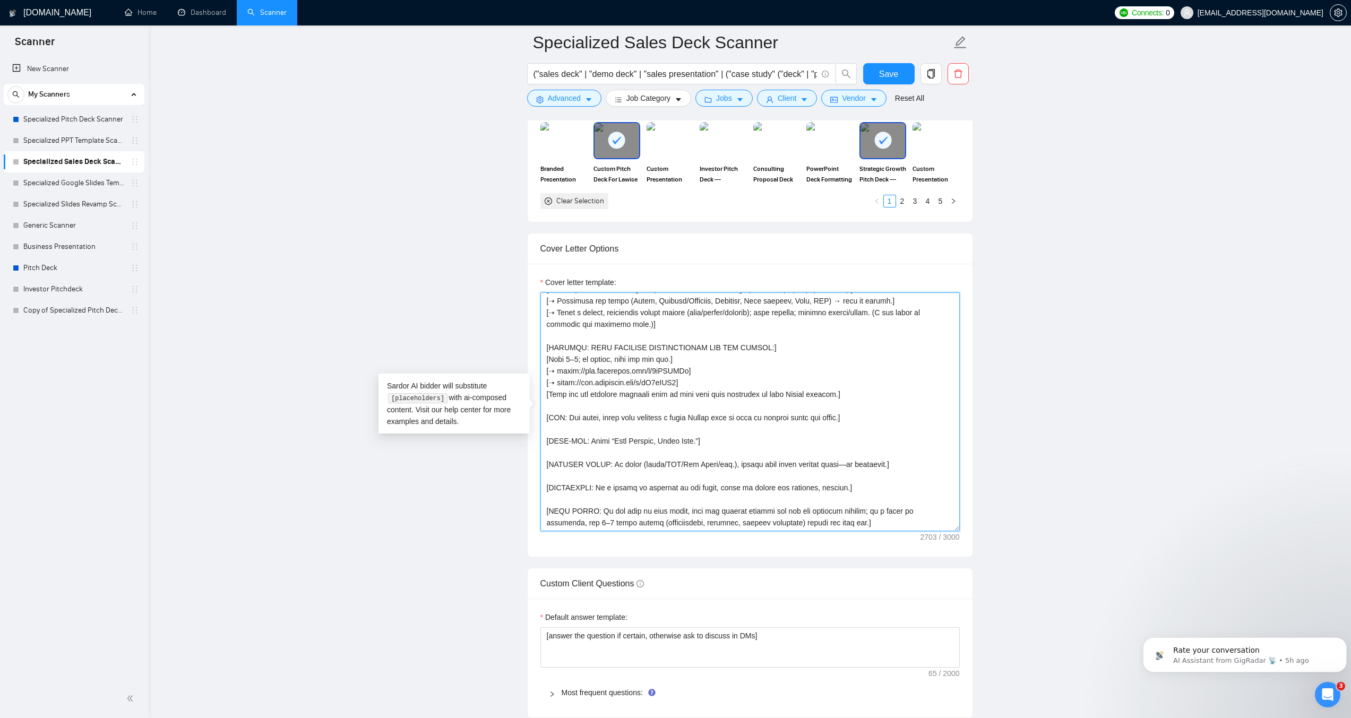
type textarea "[ROLE: Write a concise proposal. 120–170 words.] [TONE: Professional, approacha…"
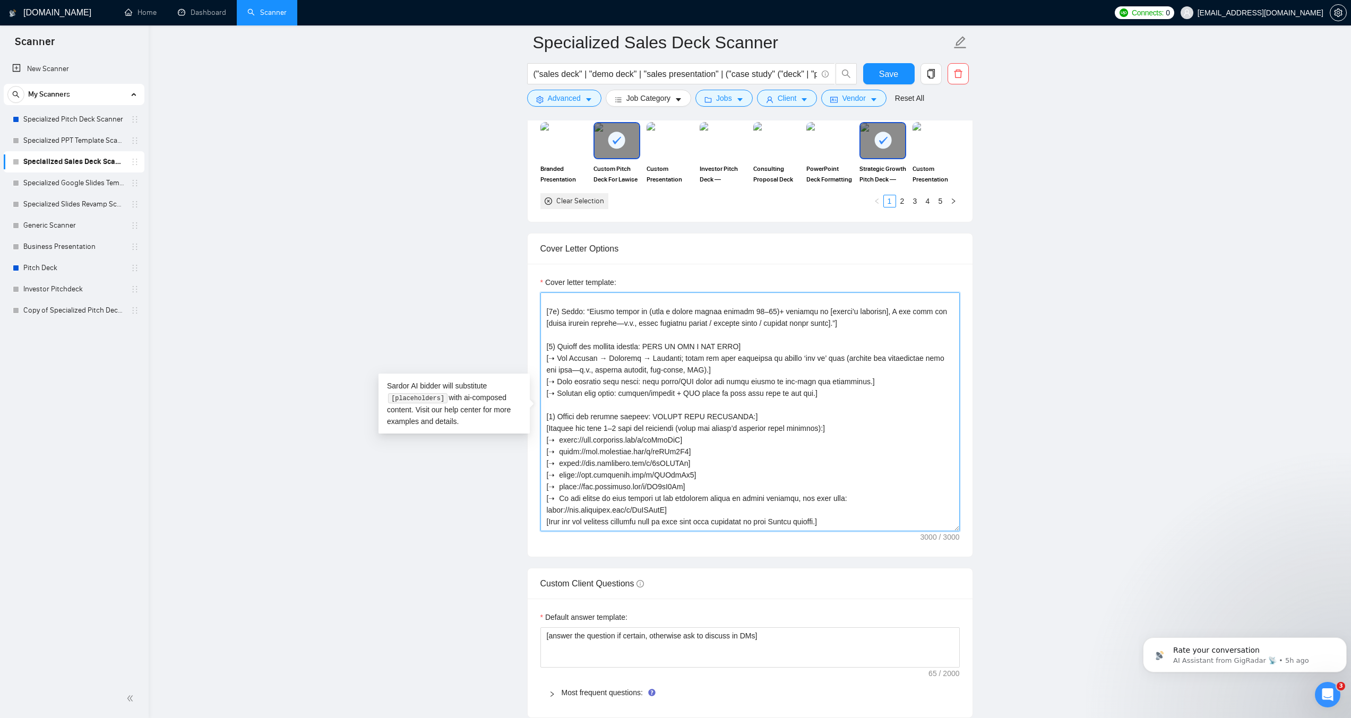
scroll to position [168, 0]
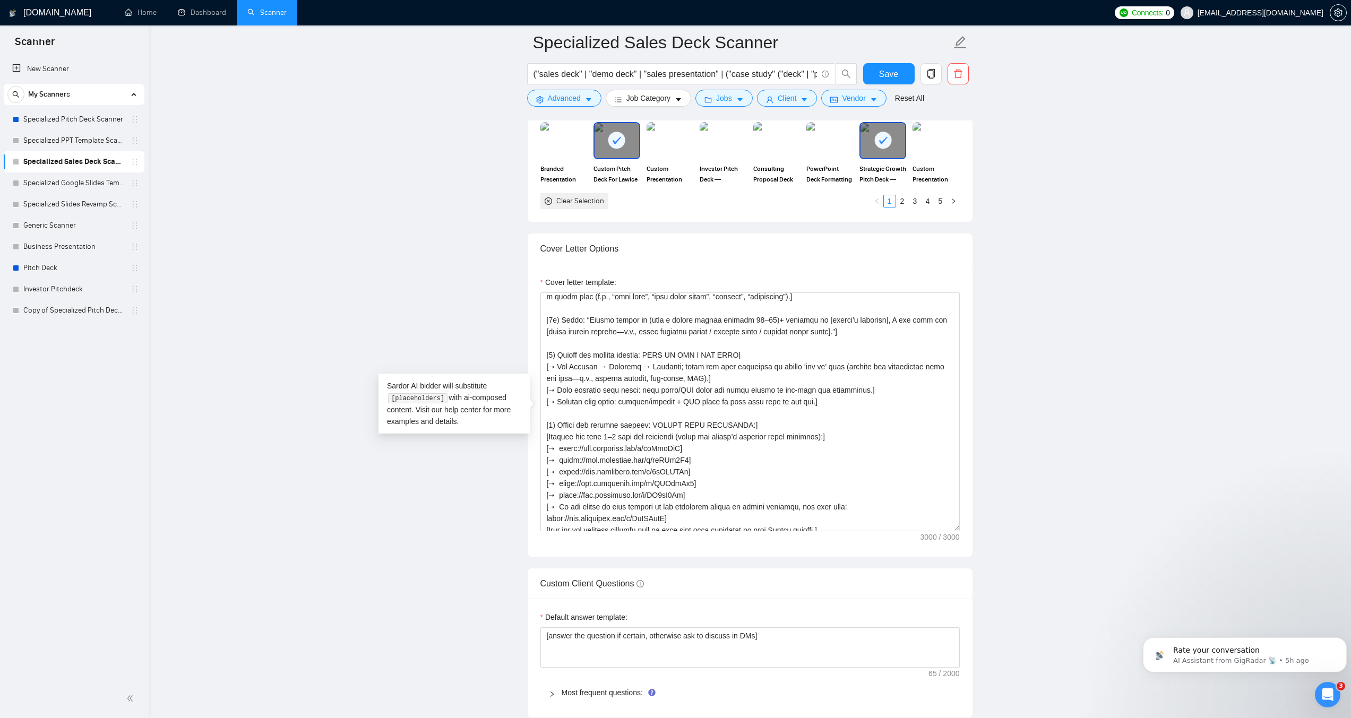
click at [1021, 411] on main "Specialized Sales Deck Scanner ("sales deck" | "demo deck" | "sales presentatio…" at bounding box center [750, 394] width 1169 height 2934
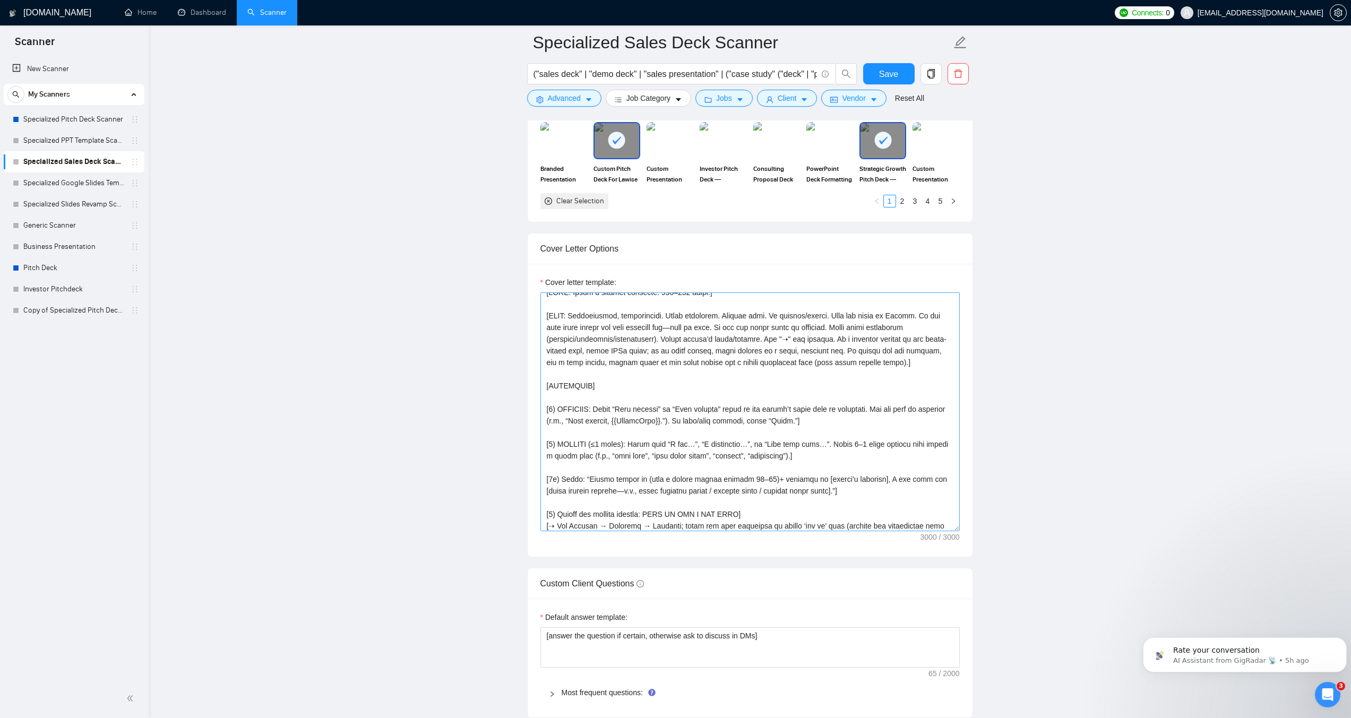
scroll to position [0, 0]
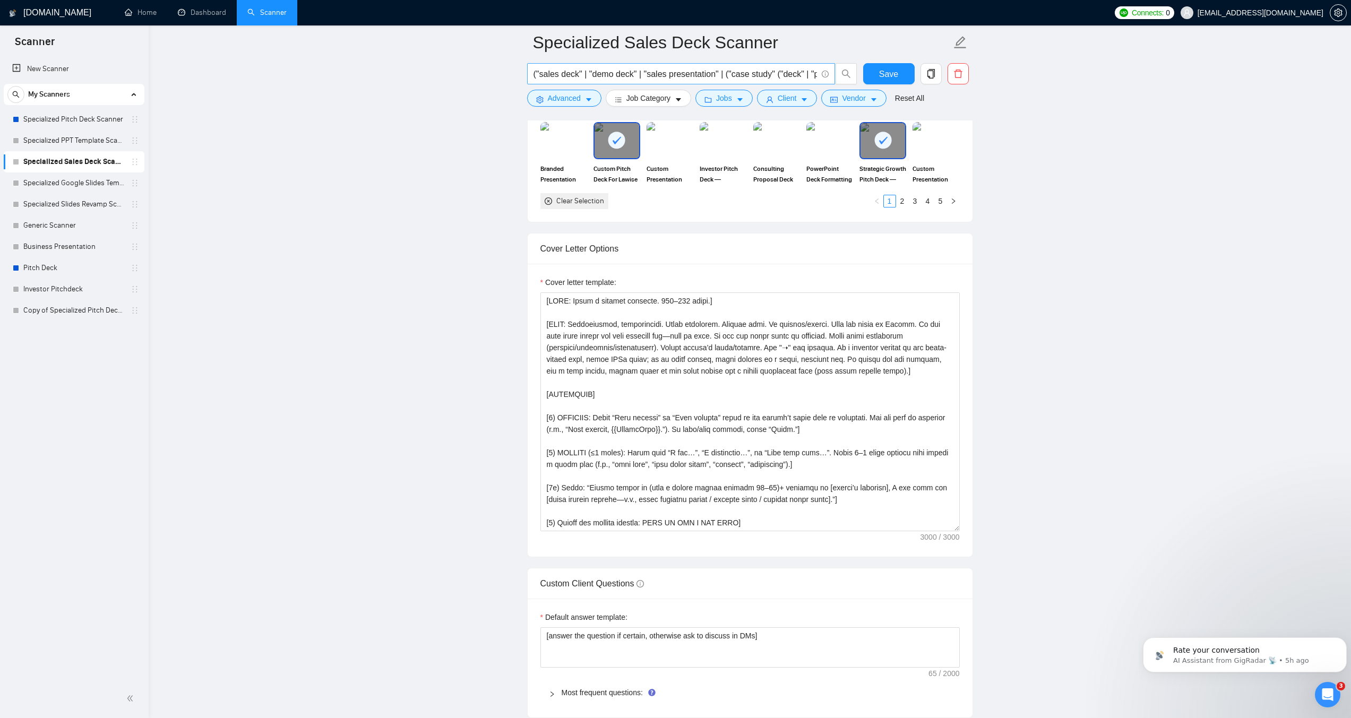
drag, startPoint x: 40, startPoint y: 243, endPoint x: 724, endPoint y: 66, distance: 707.0
click at [40, 243] on link "Business Presentation" at bounding box center [73, 246] width 101 height 21
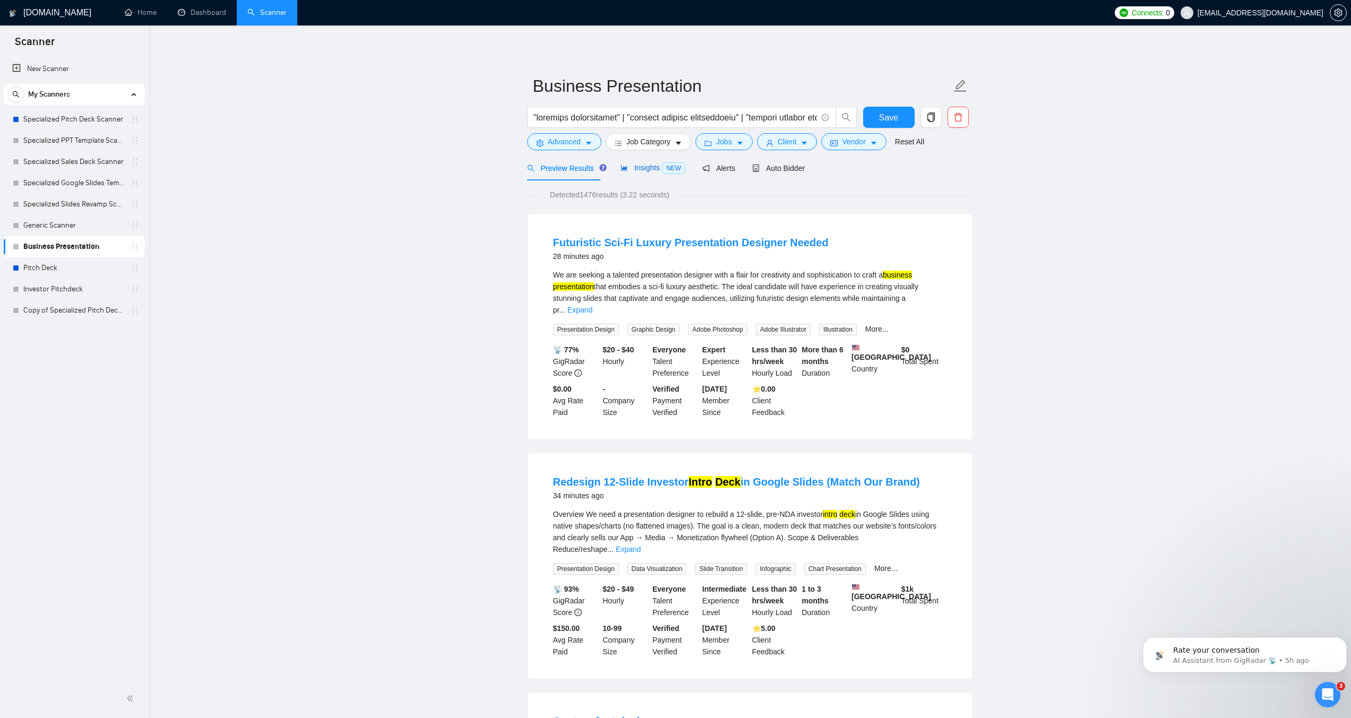
click at [623, 171] on icon "area-chart" at bounding box center [624, 167] width 7 height 7
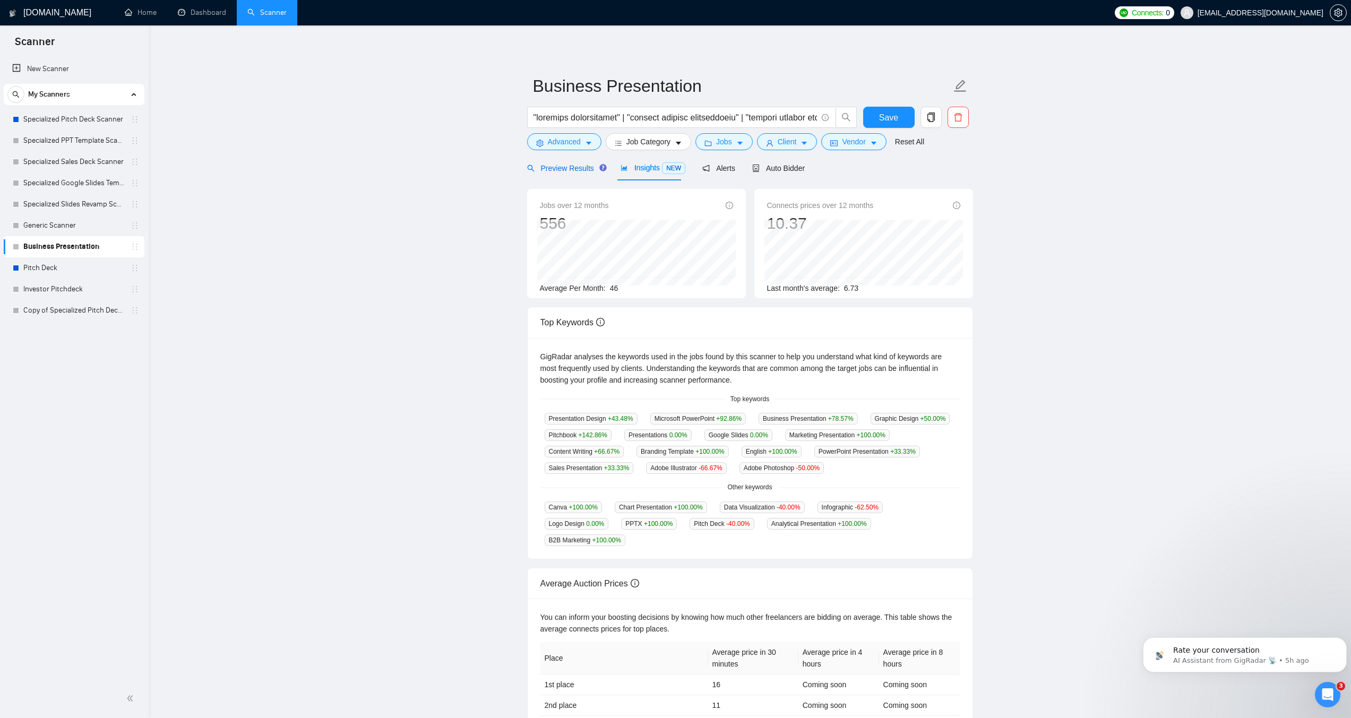
click at [581, 169] on span "Preview Results" at bounding box center [565, 168] width 76 height 8
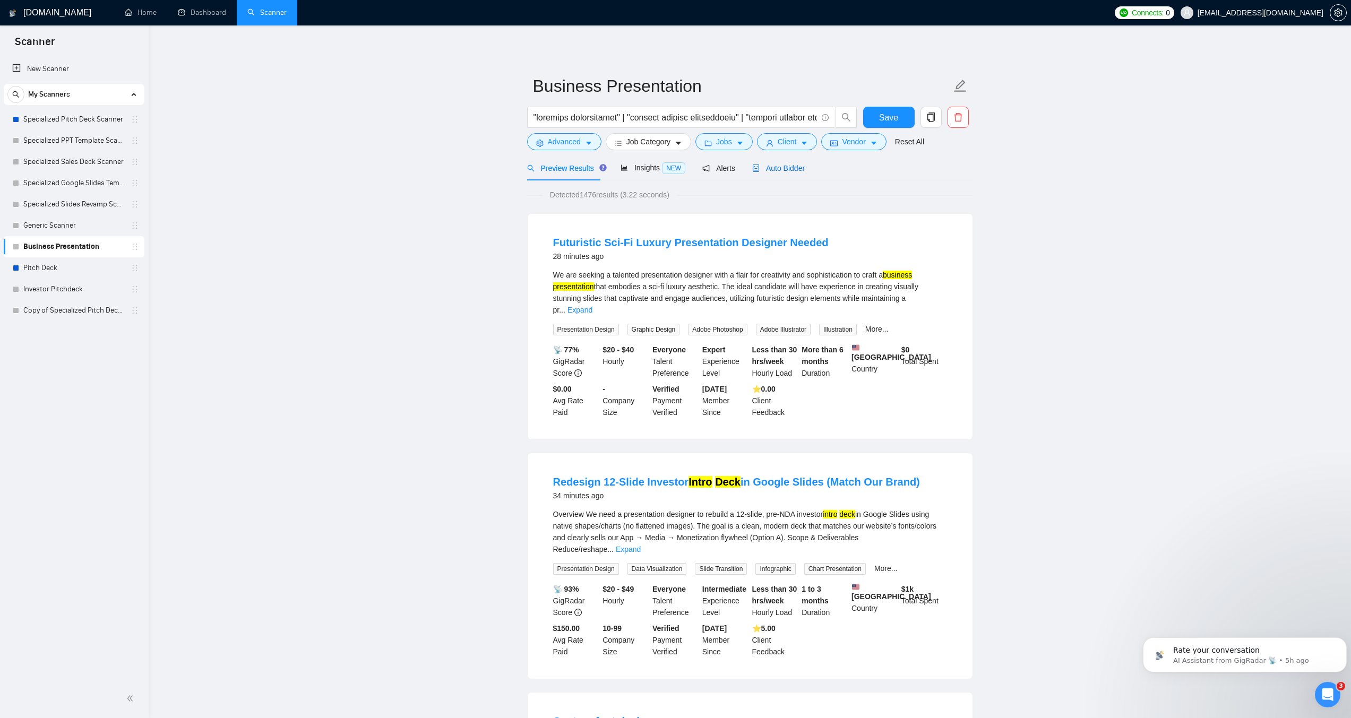
click at [782, 164] on span "Auto Bidder" at bounding box center [778, 168] width 53 height 8
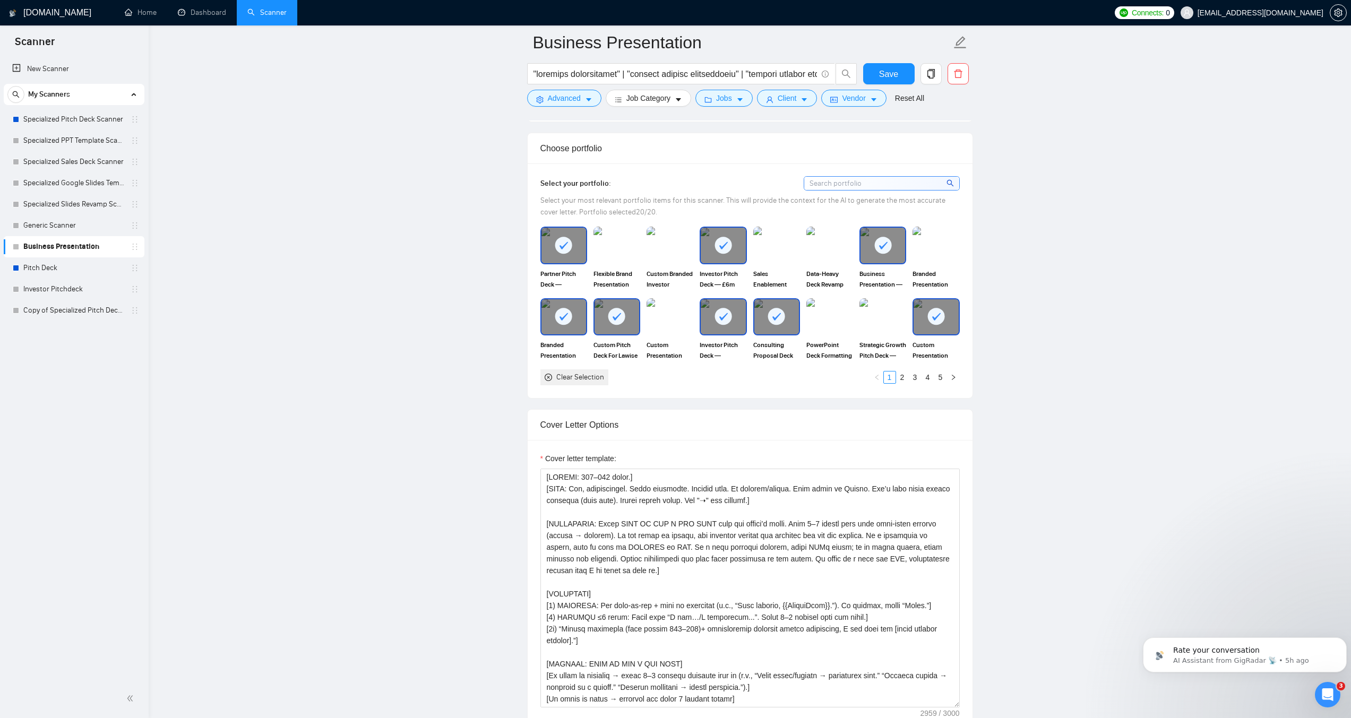
scroll to position [1009, 0]
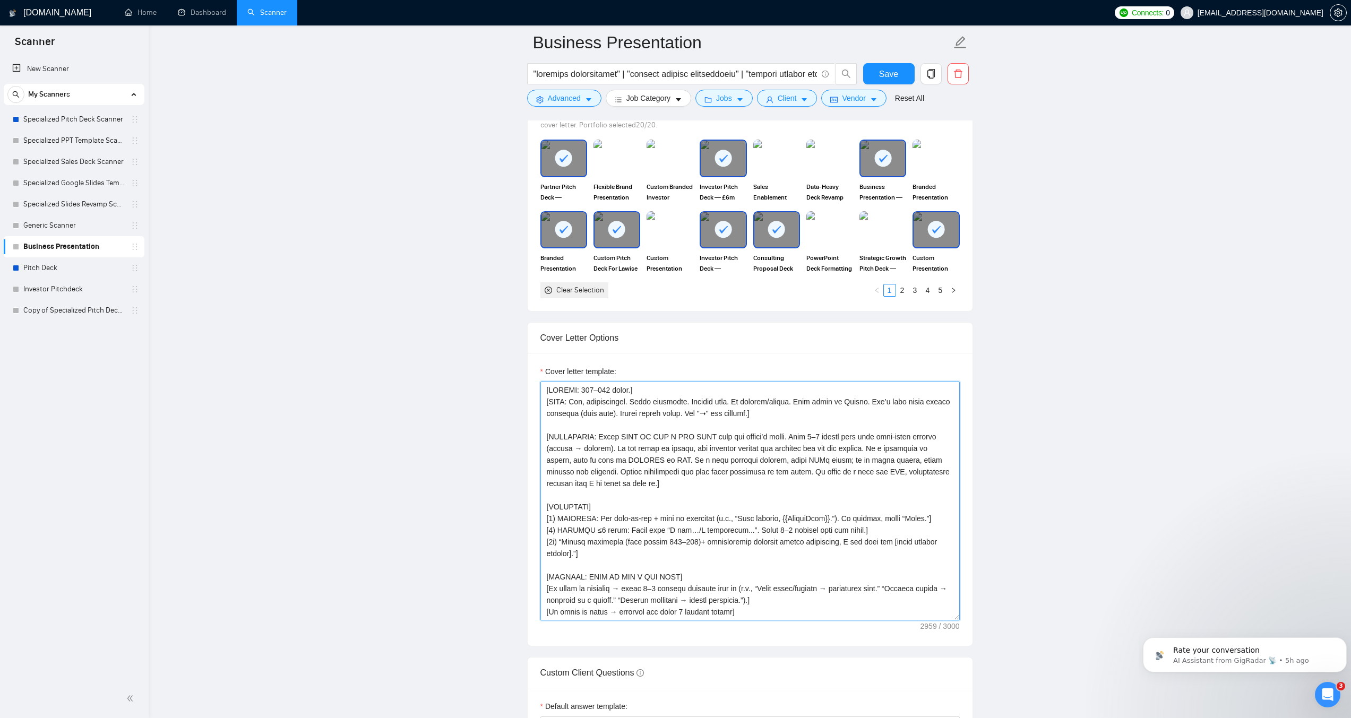
click at [598, 450] on textarea "Cover letter template:" at bounding box center [750, 501] width 419 height 239
paste textarea "ROLE: Write a concise Upwork proposal for Business Presentation / Company Profi…"
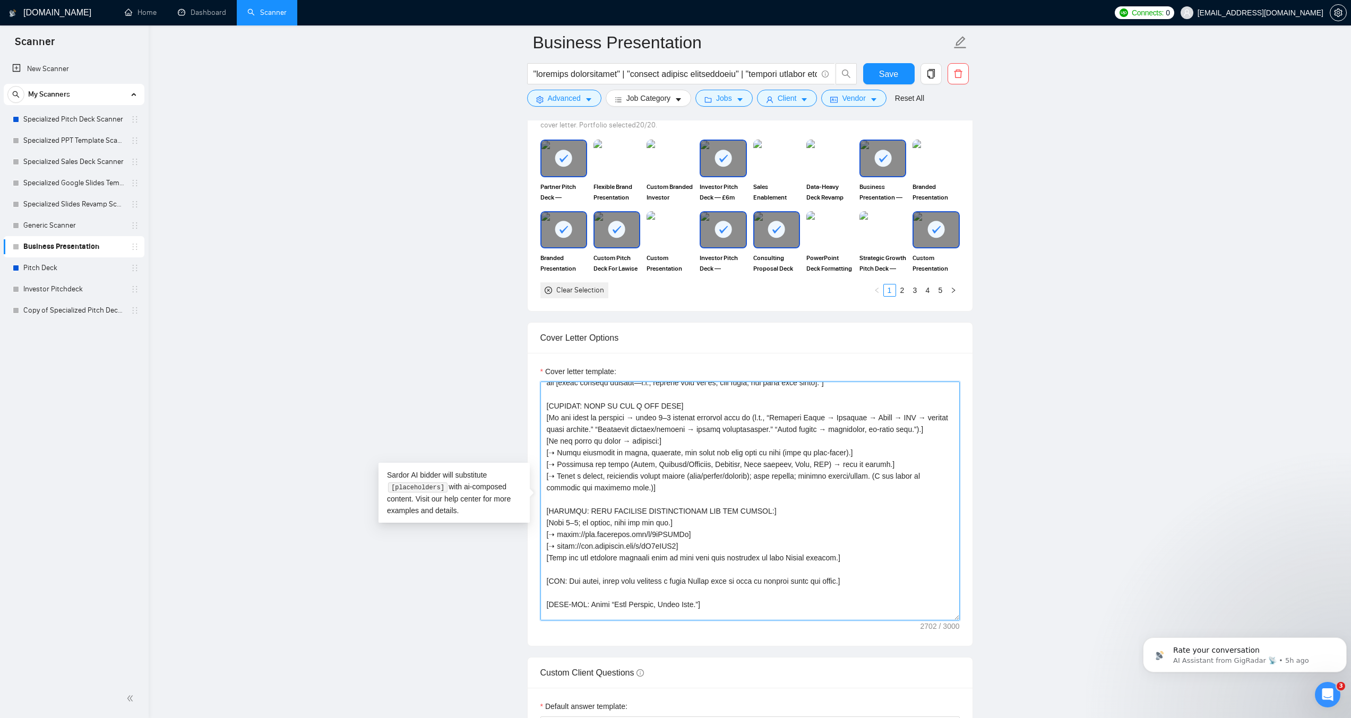
scroll to position [265, 0]
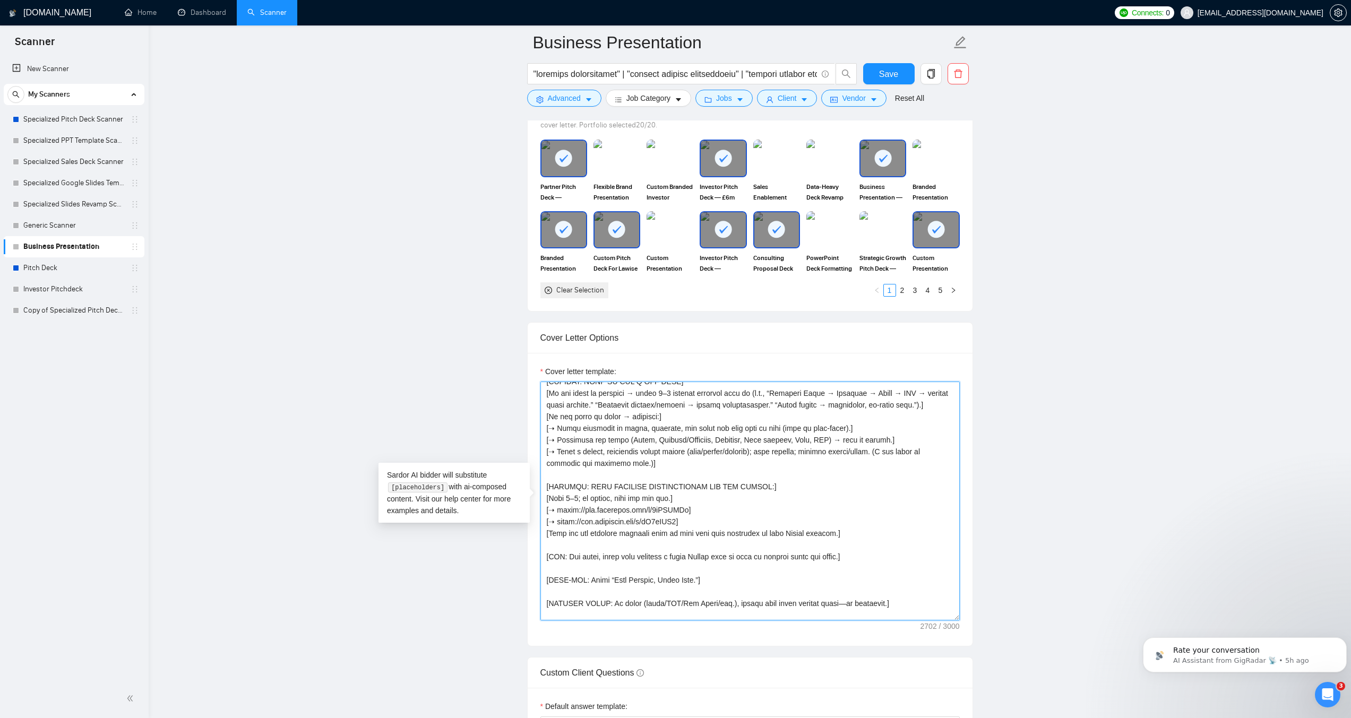
drag, startPoint x: 694, startPoint y: 509, endPoint x: 559, endPoint y: 505, distance: 134.9
click at [559, 505] on textarea "Cover letter template:" at bounding box center [750, 501] width 419 height 239
paste textarea "dwdiUlGJ"
drag, startPoint x: 689, startPoint y: 521, endPoint x: 559, endPoint y: 516, distance: 130.2
click at [559, 516] on textarea "Cover letter template:" at bounding box center [750, 501] width 419 height 239
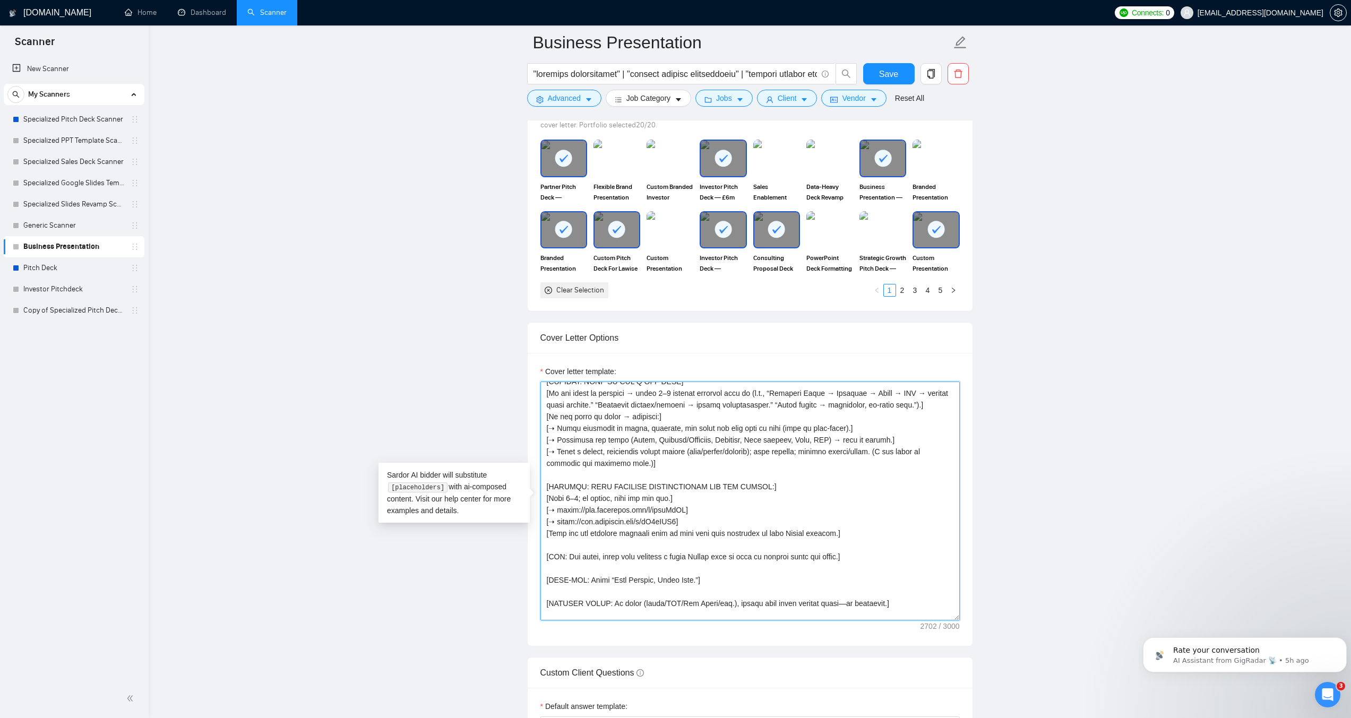
paste textarea "JhUozypP"
drag, startPoint x: 704, startPoint y: 522, endPoint x: 545, endPoint y: 510, distance: 158.7
click at [545, 510] on textarea "Cover letter template:" at bounding box center [750, 501] width 419 height 239
click at [699, 520] on textarea "Cover letter template:" at bounding box center [750, 501] width 419 height 239
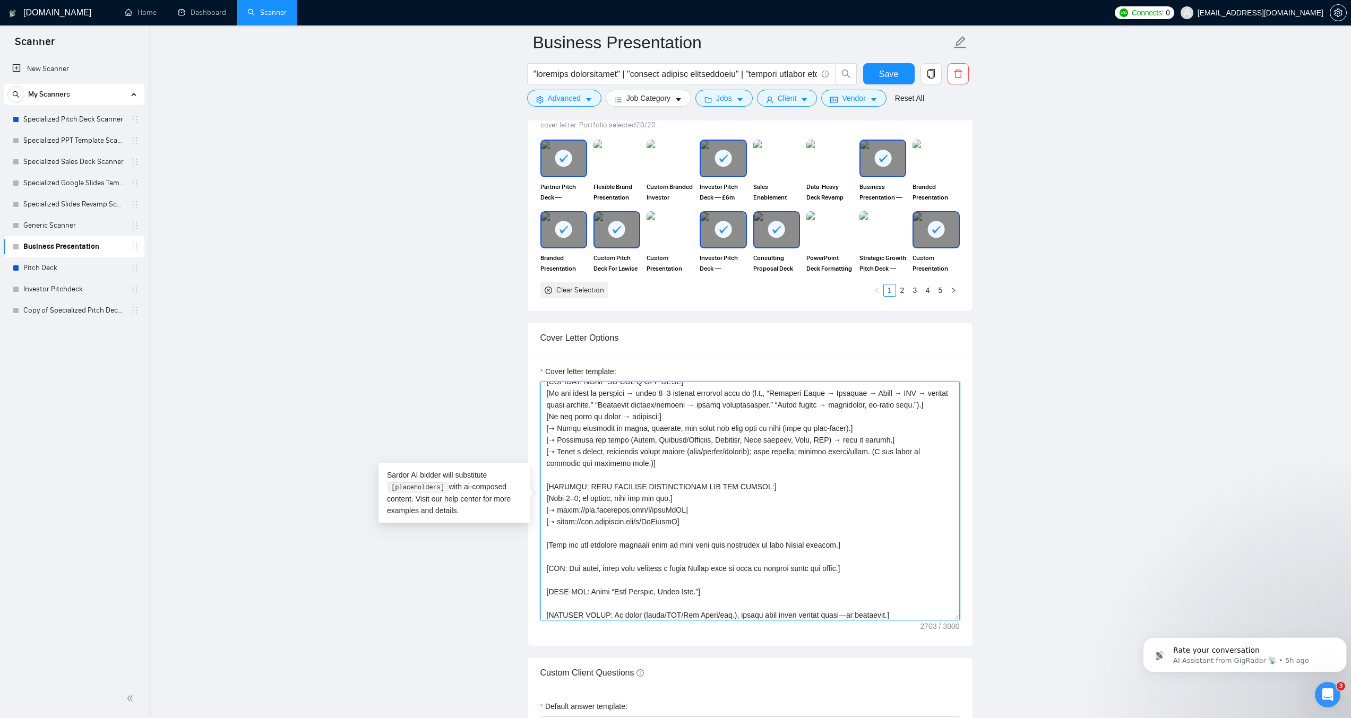
paste textarea "[➝ https://www.loomshort.com/r/dwdiUlGJ] [➝ https://www.loomshort.com/r/JhUozyp…"
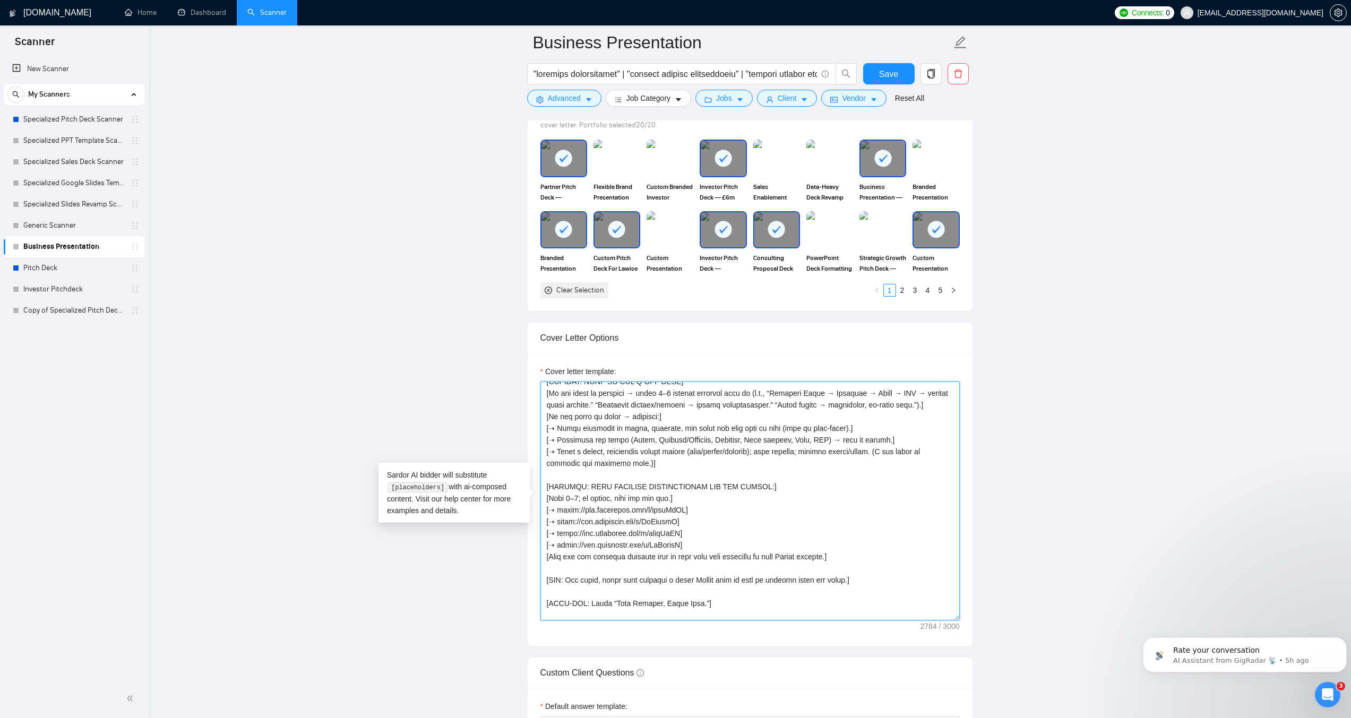
drag, startPoint x: 688, startPoint y: 532, endPoint x: 558, endPoint y: 530, distance: 130.6
click at [558, 530] on textarea "Cover letter template:" at bounding box center [750, 501] width 419 height 239
paste textarea "nKKtSaaD"
drag, startPoint x: 689, startPoint y: 545, endPoint x: 559, endPoint y: 546, distance: 129.6
click at [559, 546] on textarea "Cover letter template:" at bounding box center [750, 501] width 419 height 239
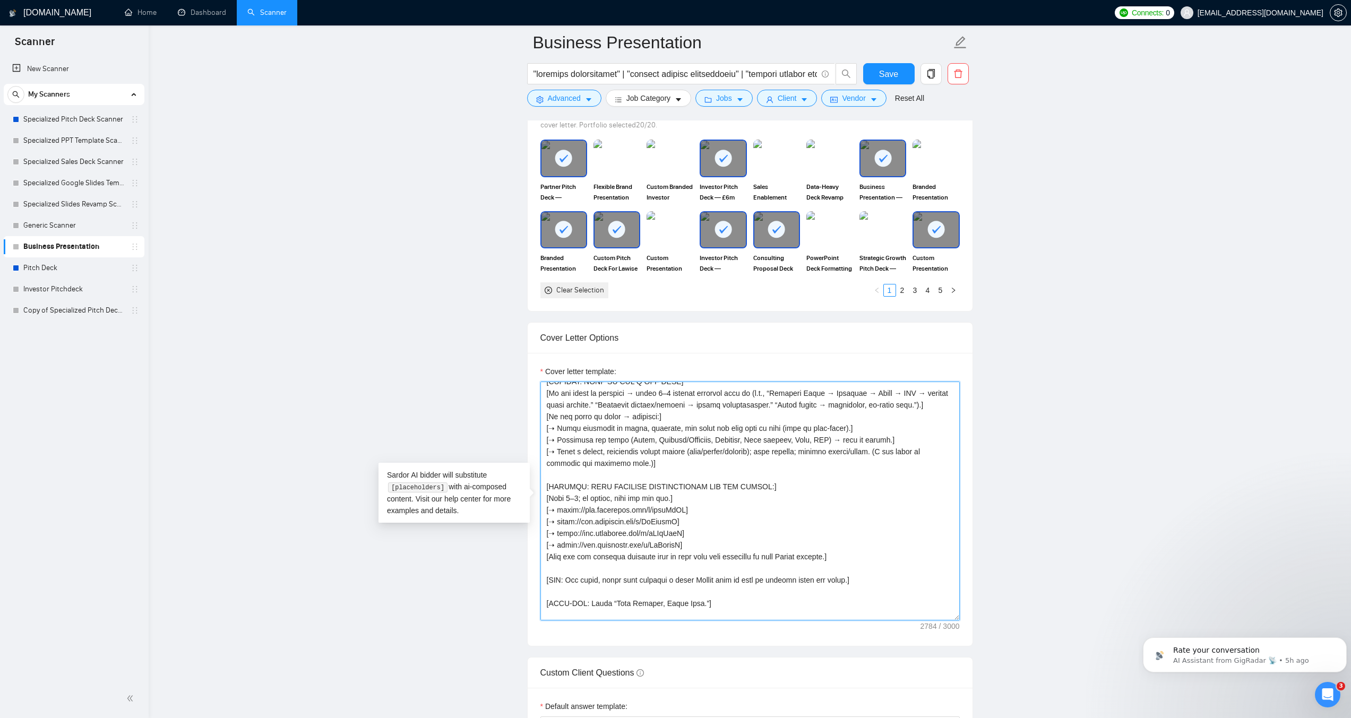
paste textarea "YY45IiVC"
click at [693, 546] on textarea "Cover letter template:" at bounding box center [750, 501] width 419 height 239
paste textarea "https://www.loomshort.com/r/rFzTzWtA"
drag, startPoint x: 558, startPoint y: 543, endPoint x: 550, endPoint y: 543, distance: 8.0
click at [550, 543] on textarea "Cover letter template:" at bounding box center [750, 501] width 419 height 239
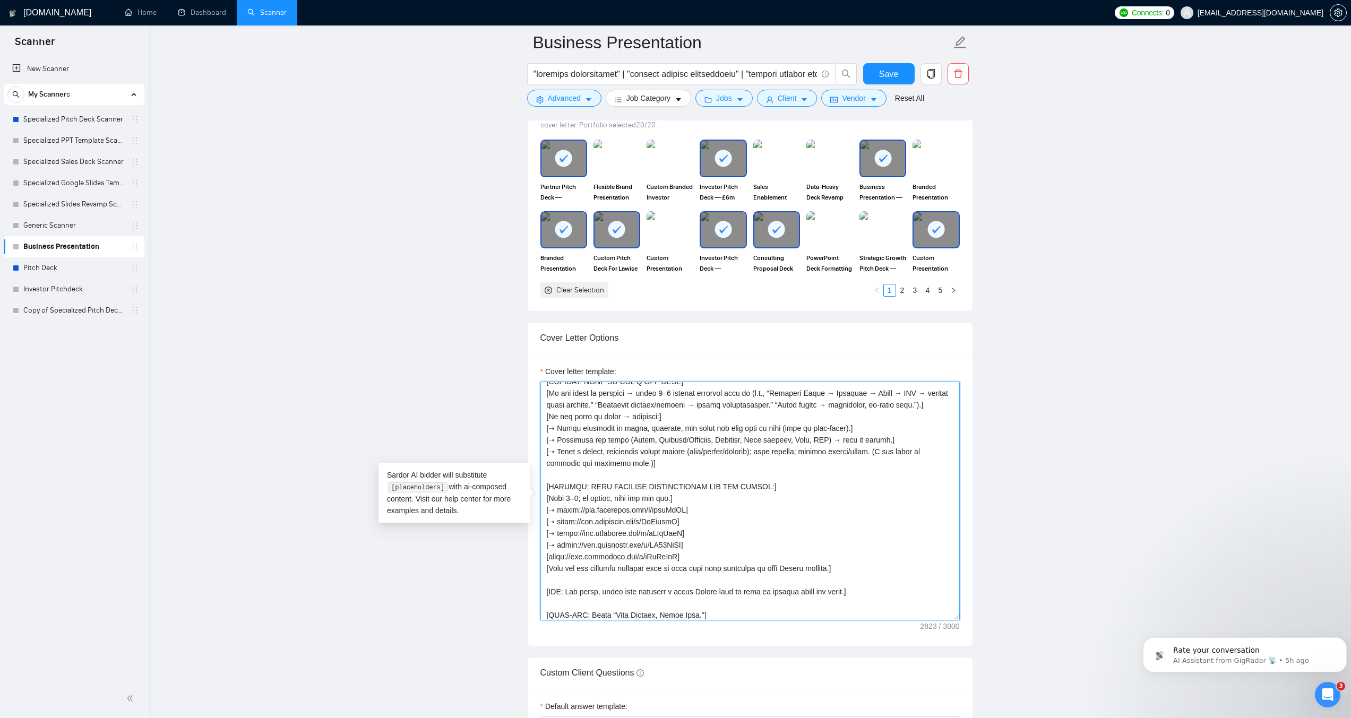
click at [550, 559] on textarea "Cover letter template:" at bounding box center [750, 501] width 419 height 239
paste textarea "➝"
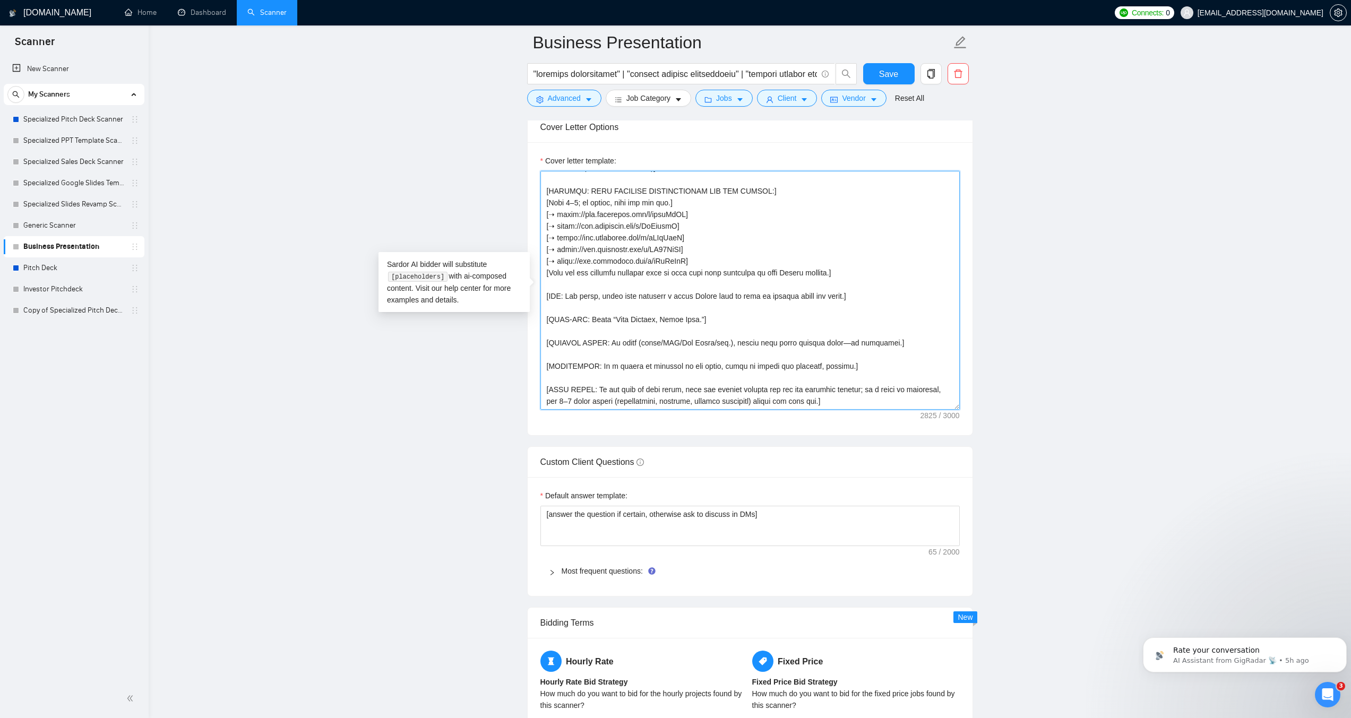
scroll to position [1221, 0]
type textarea "[ROLE: Write a concise Upwork proposal for Business Presentation / Company Prof…"
click at [553, 569] on icon "right" at bounding box center [552, 571] width 6 height 6
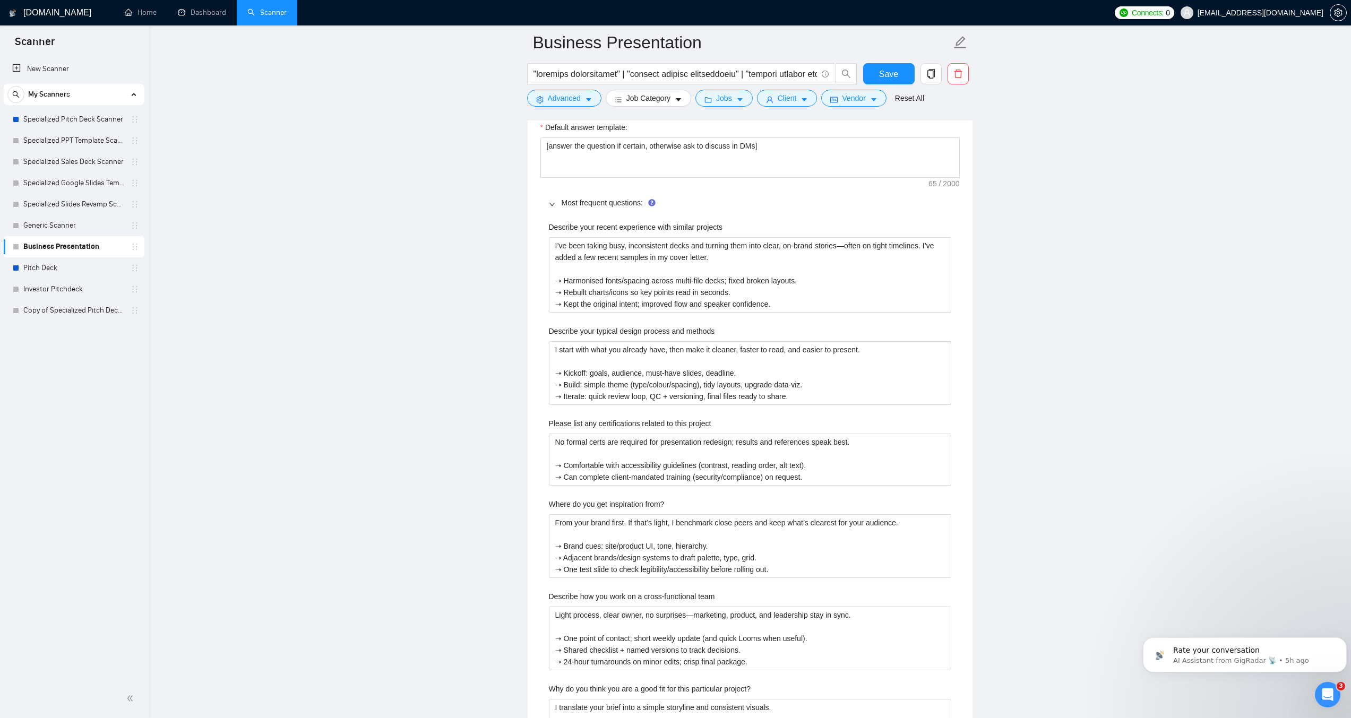
scroll to position [1646, 0]
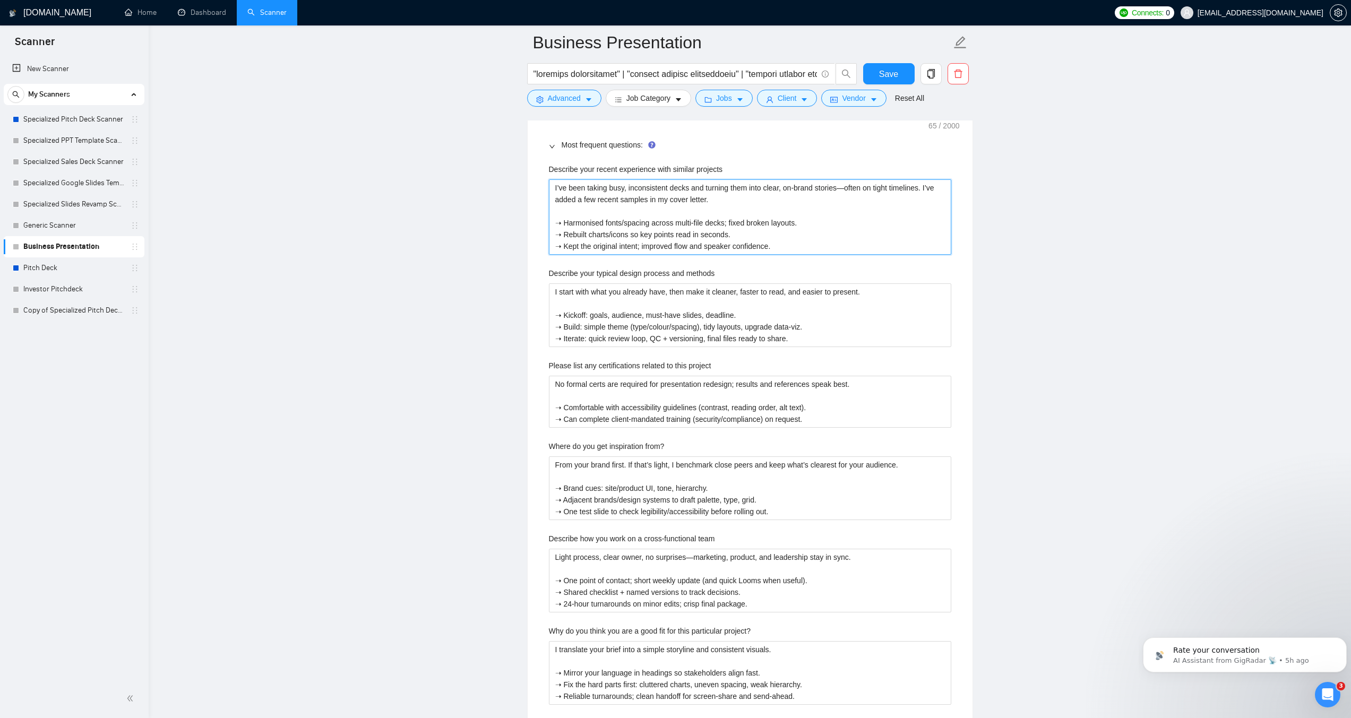
click at [645, 219] on projects "I’ve been taking busy, inconsistent decks and turning them into clear, on-brand…" at bounding box center [750, 216] width 402 height 75
paste projects "urning loose content into clear company profiles and capability decks that sale…"
type projects "I’ve been turning loose content into clear company profiles and capability deck…"
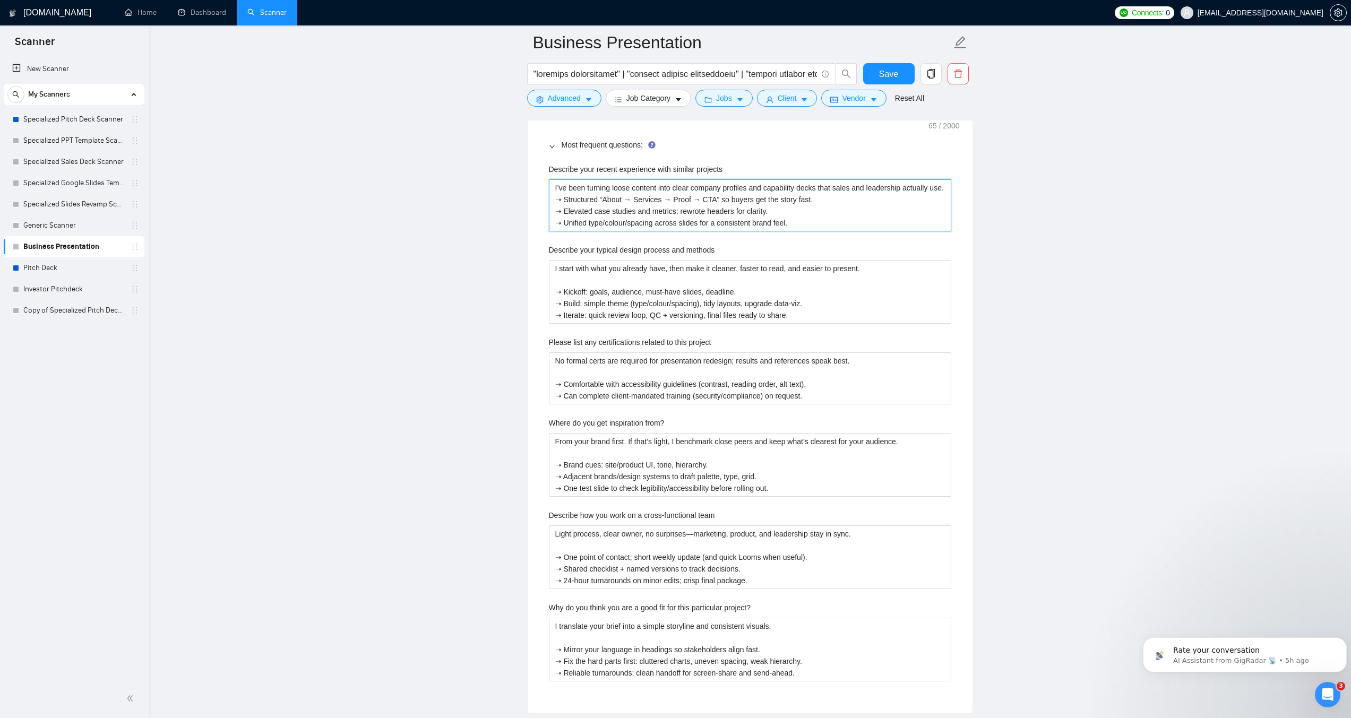
click at [944, 190] on projects "I’ve been turning loose content into clear company profiles and capability deck…" at bounding box center [750, 205] width 402 height 52
type projects "I’ve been turning loose content into clear company profiles and capability deck…"
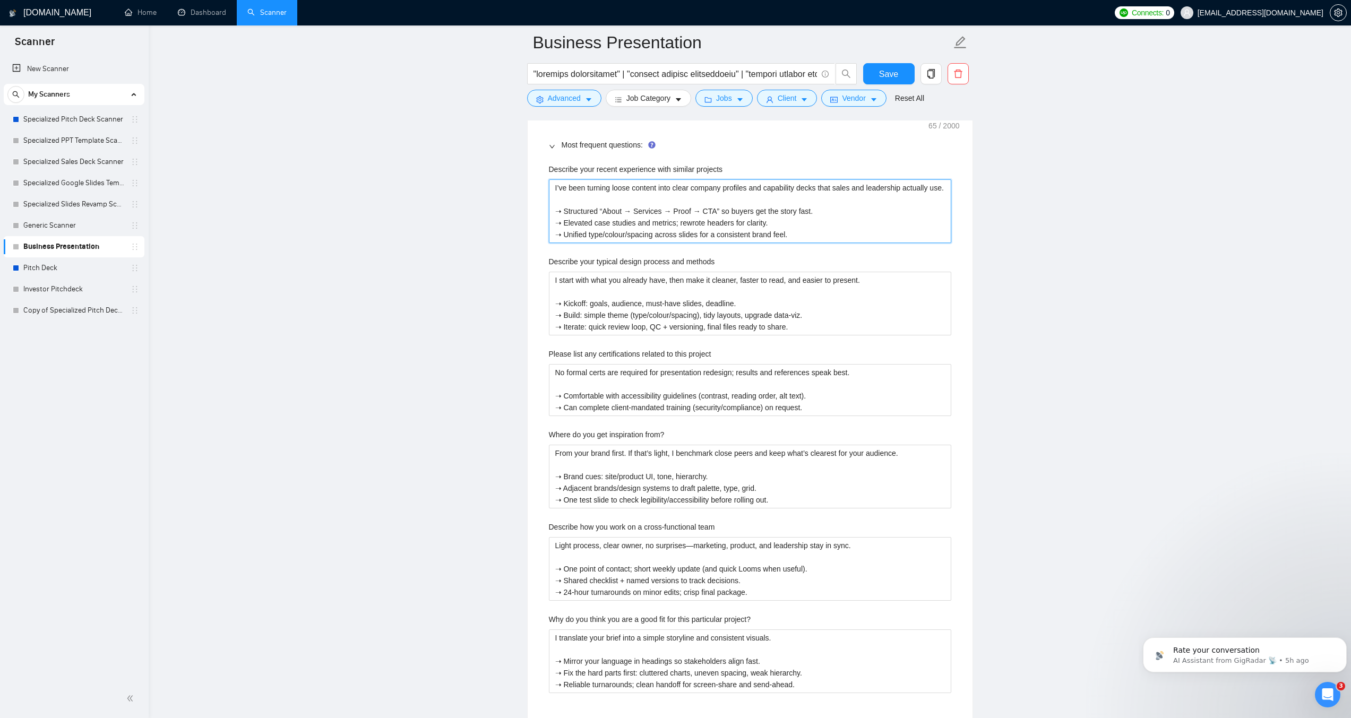
click at [824, 238] on projects "I’ve been turning loose content into clear company profiles and capability deck…" at bounding box center [750, 211] width 402 height 64
type projects "I’ve been turning loose content into clear company profiles and capability deck…"
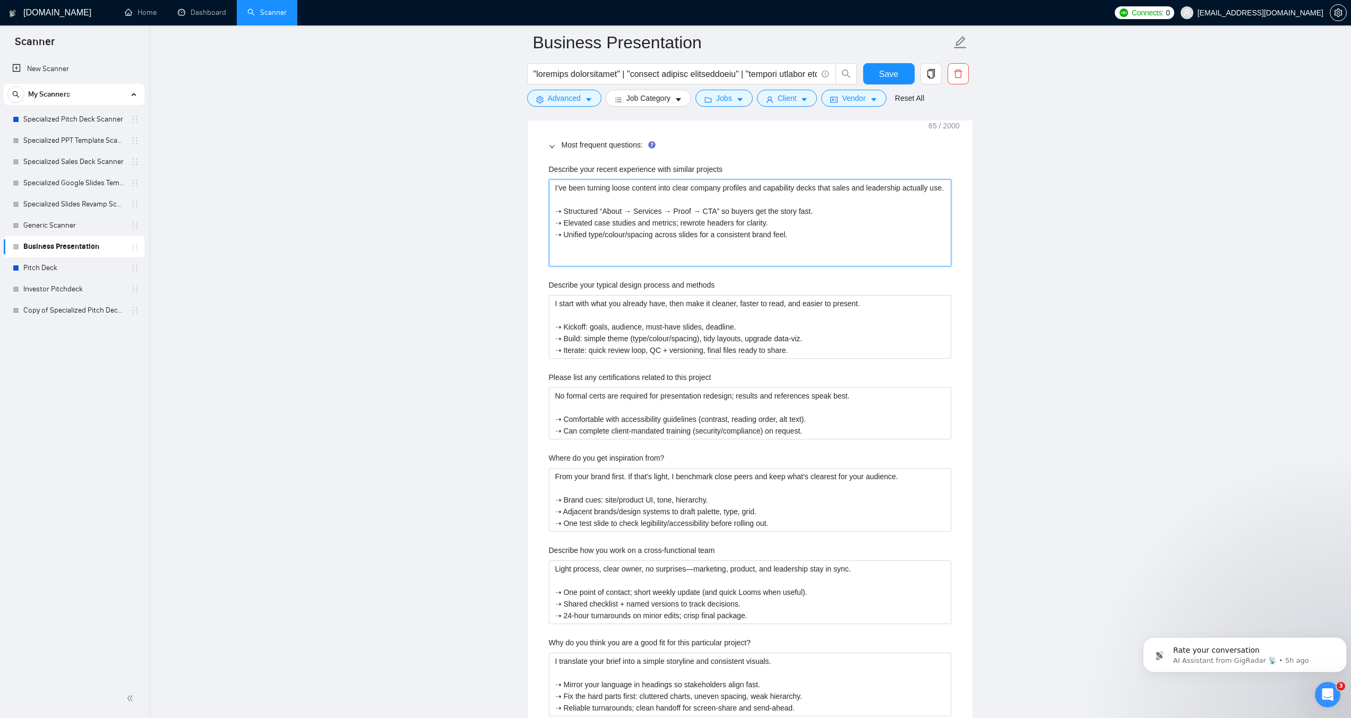
type projects "I’ve been turning loose content into clear company profiles and capability deck…"
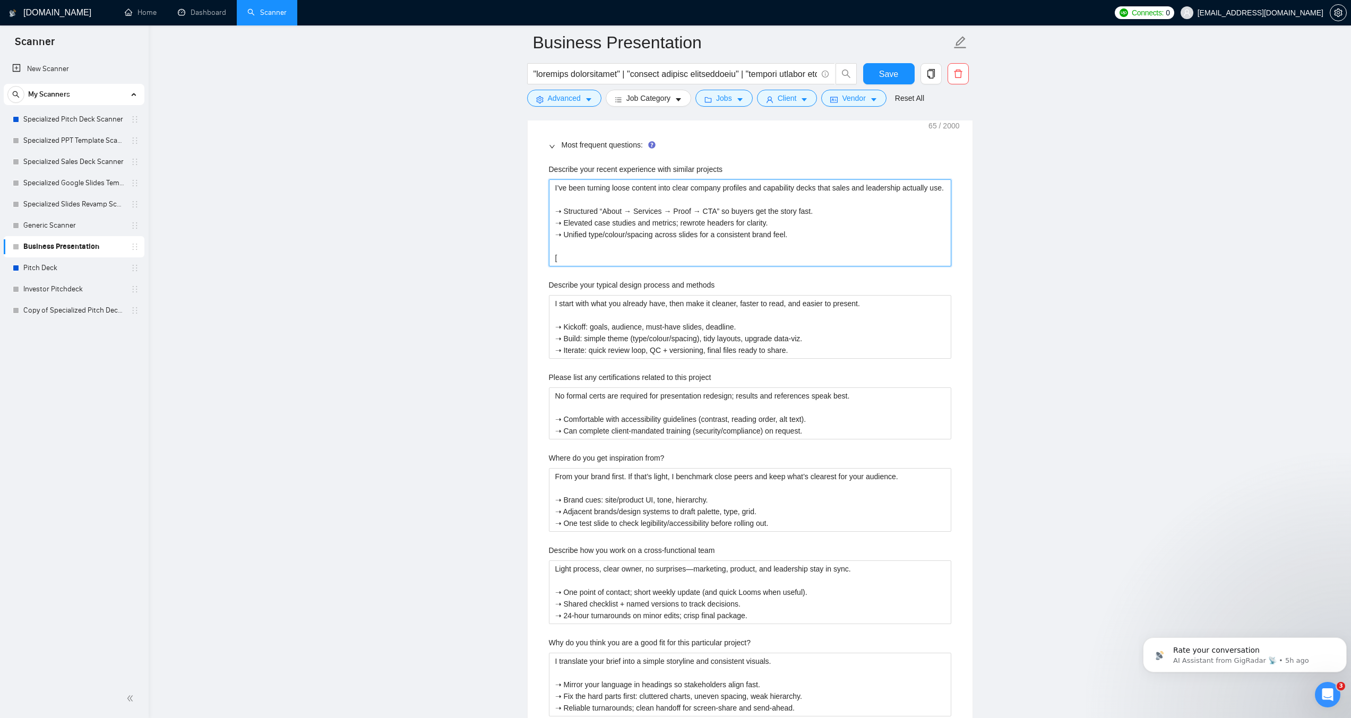
type projects "I’ve been turning loose content into clear company profiles and capability deck…"
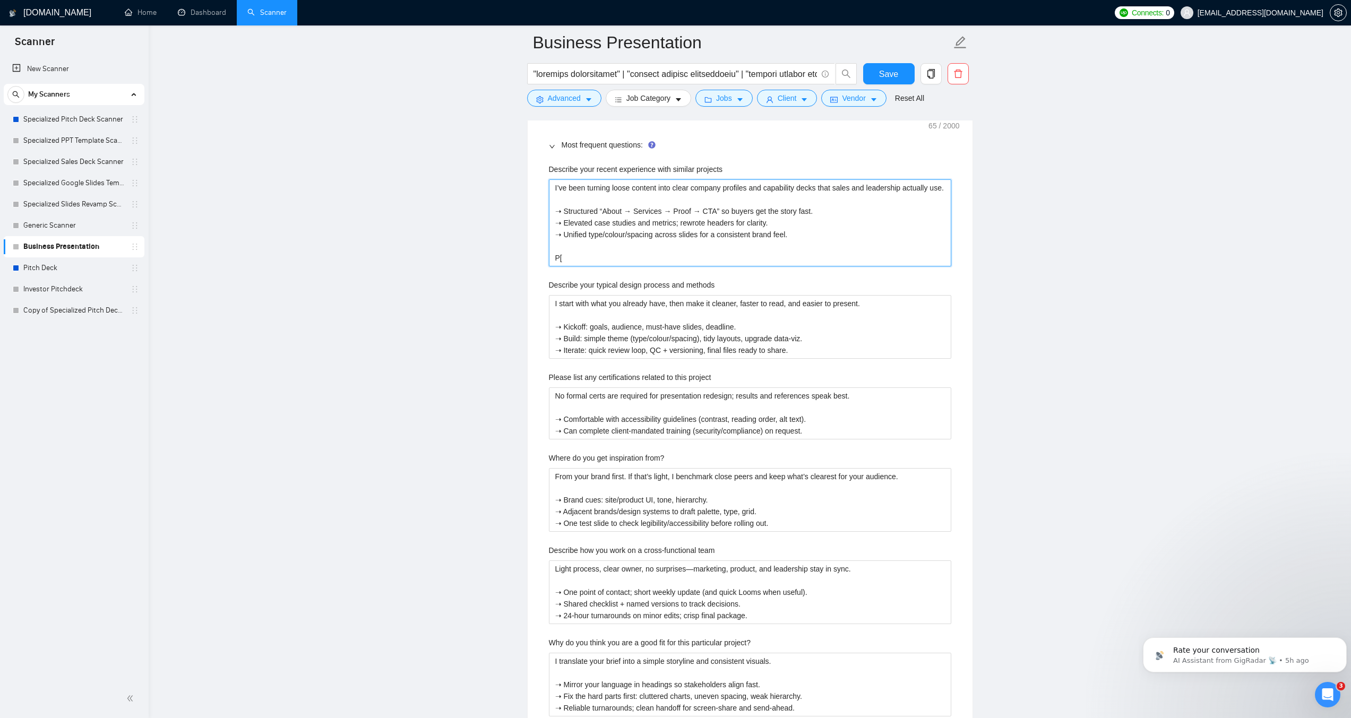
type projects "I’ve been turning loose content into clear company profiles and capability deck…"
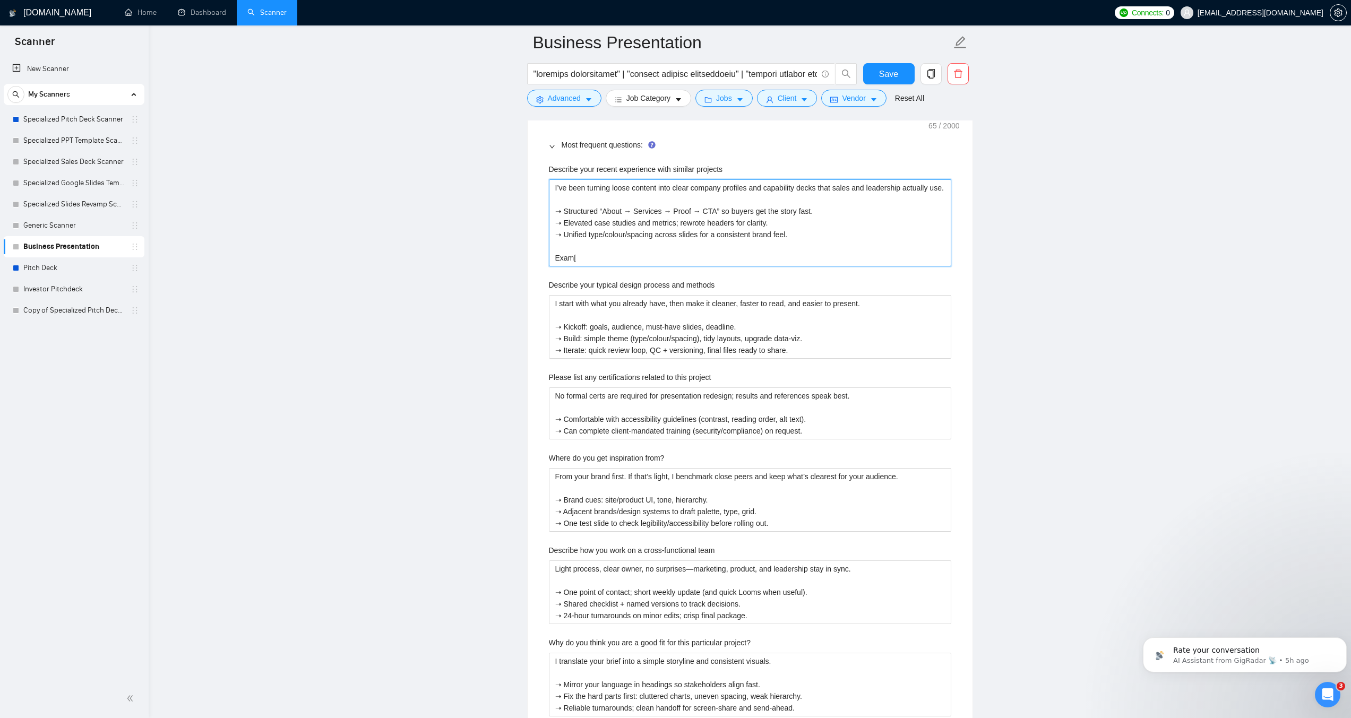
type projects "I’ve been turning loose content into clear company profiles and capability deck…"
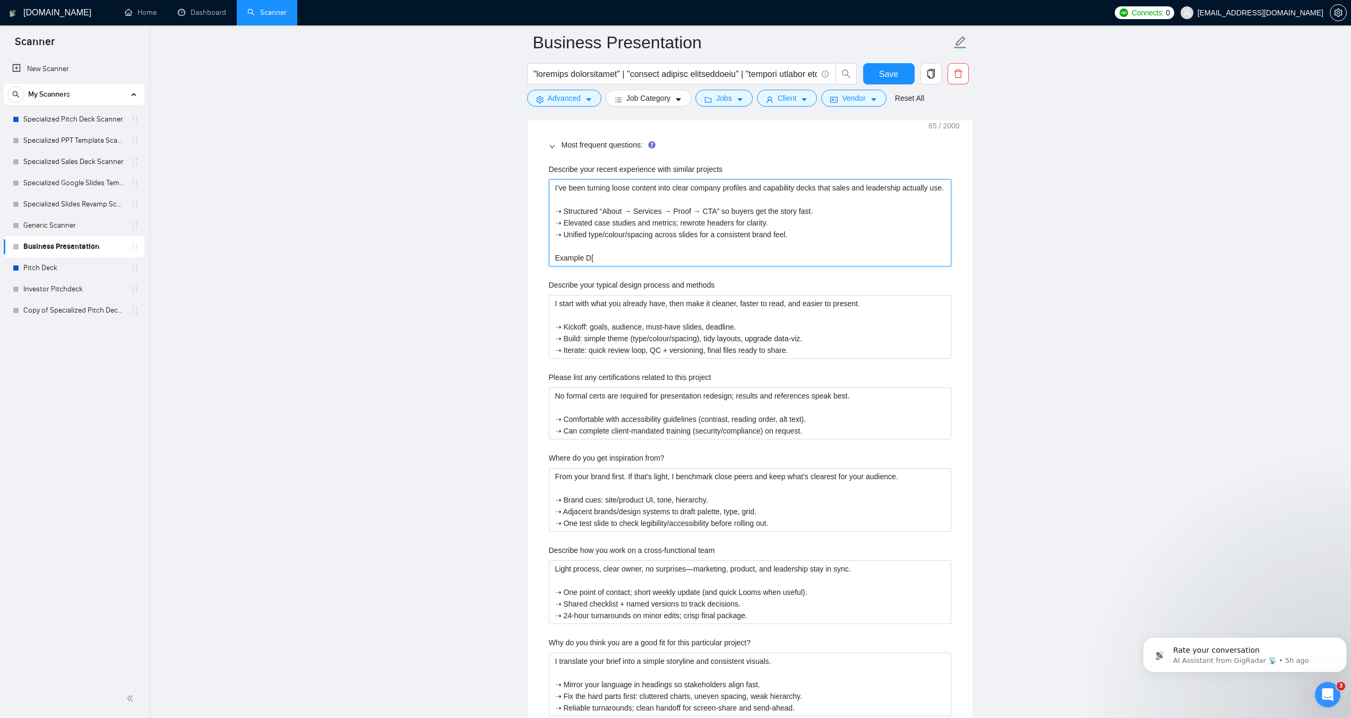
type projects "I’ve been turning loose content into clear company profiles and capability deck…"
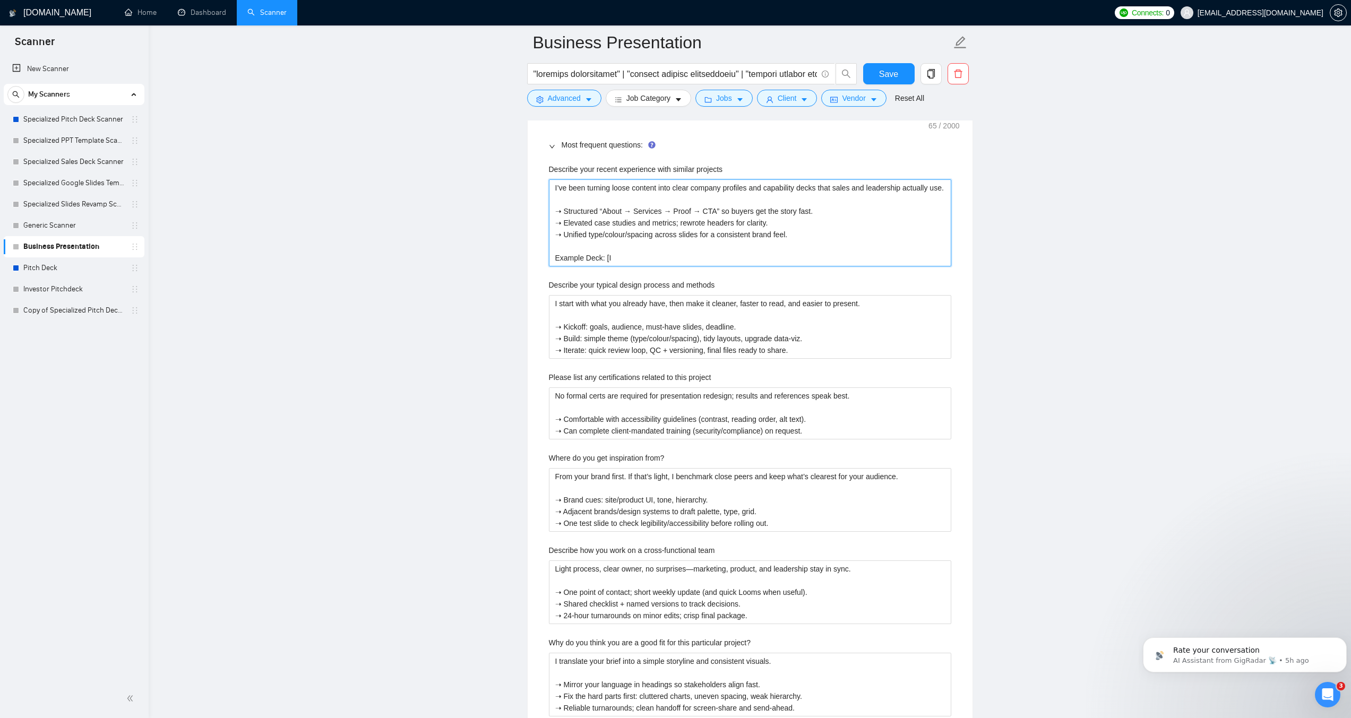
type projects "I’ve been turning loose content into clear company profiles and capability deck…"
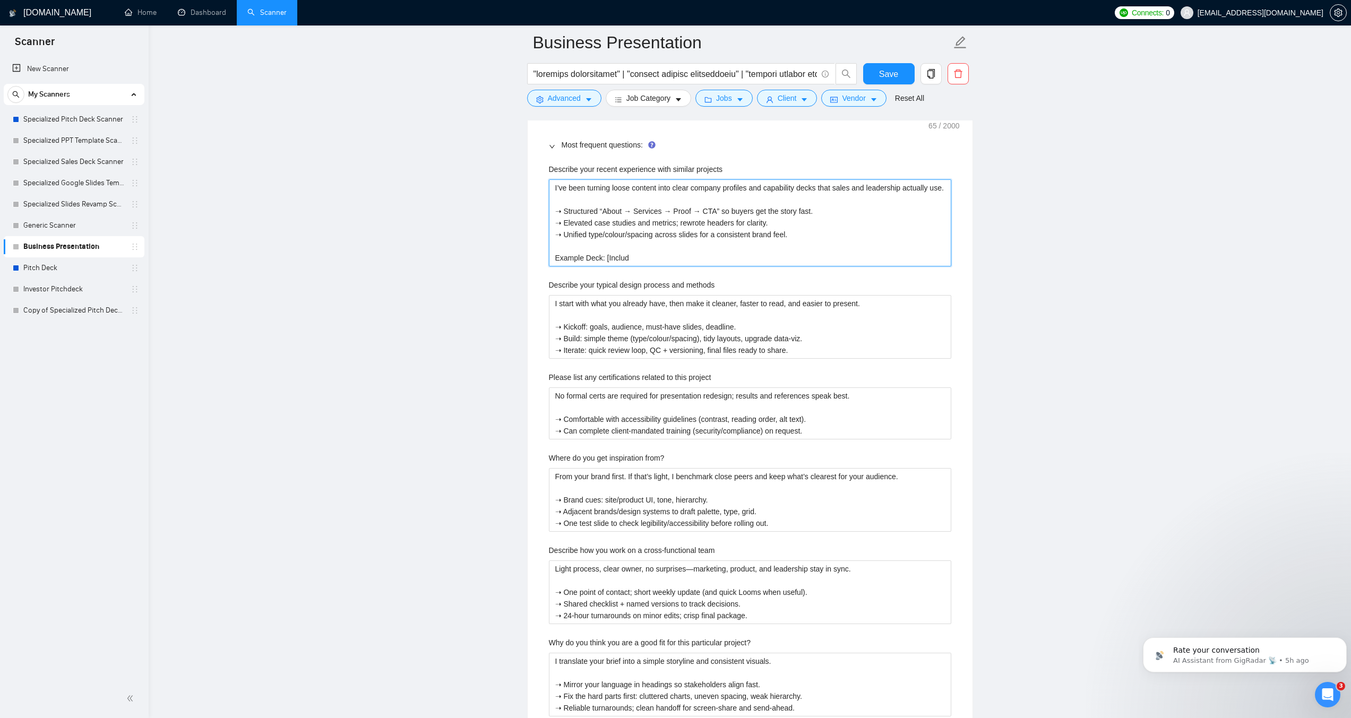
type projects "I’ve been turning loose content into clear company profiles and capability deck…"
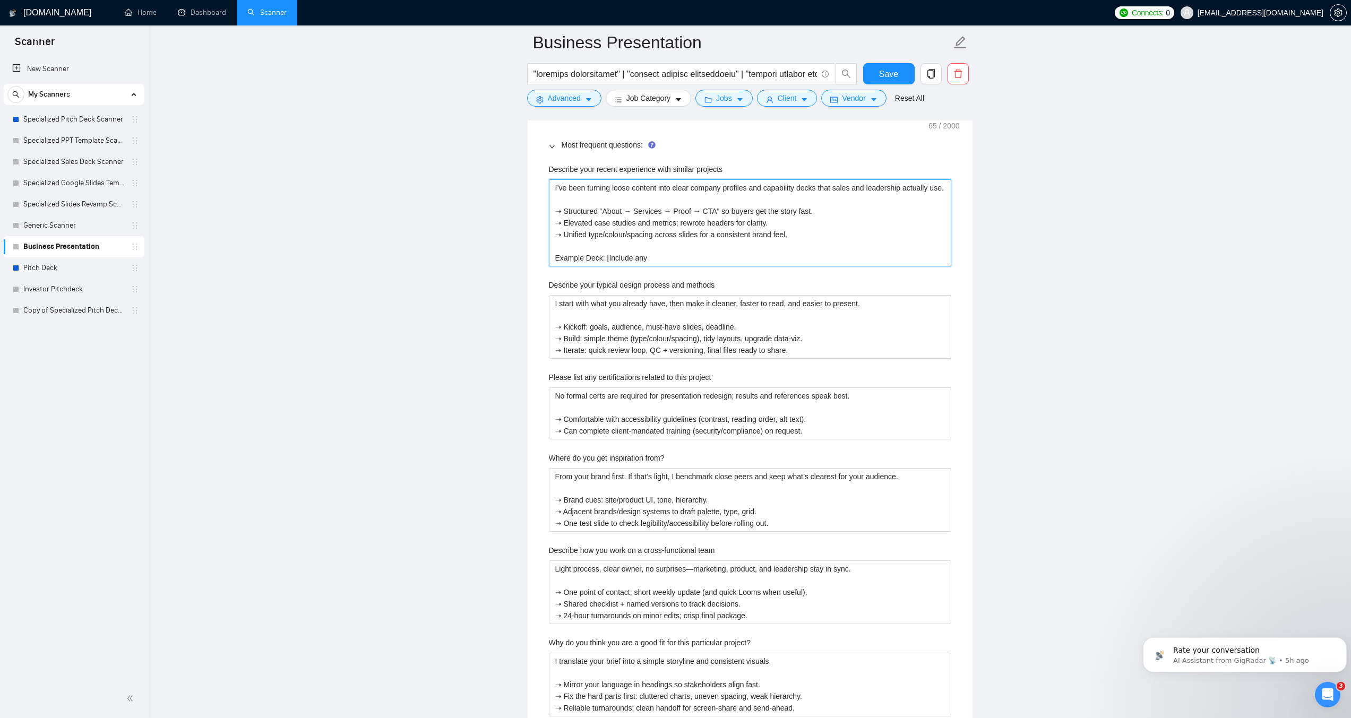
type projects "I’ve been turning loose content into clear company profiles and capability deck…"
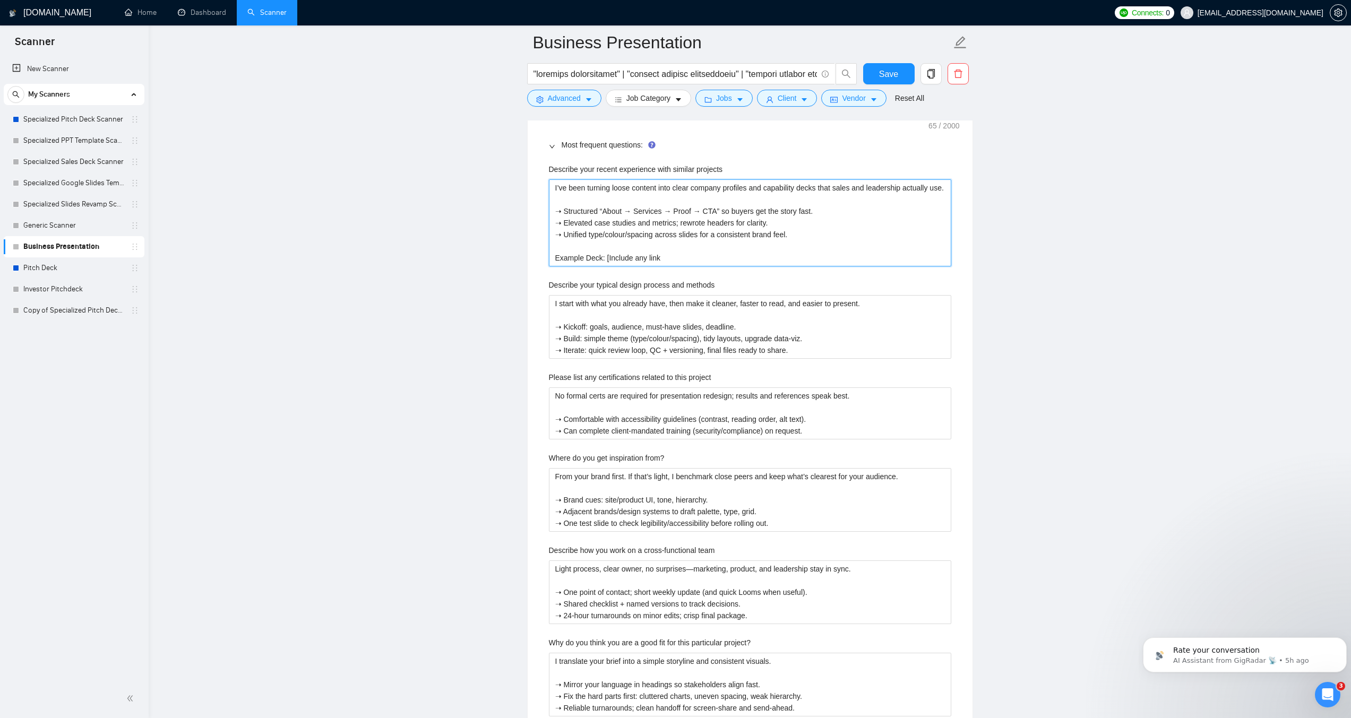
type projects "I’ve been turning loose content into clear company profiles and capability deck…"
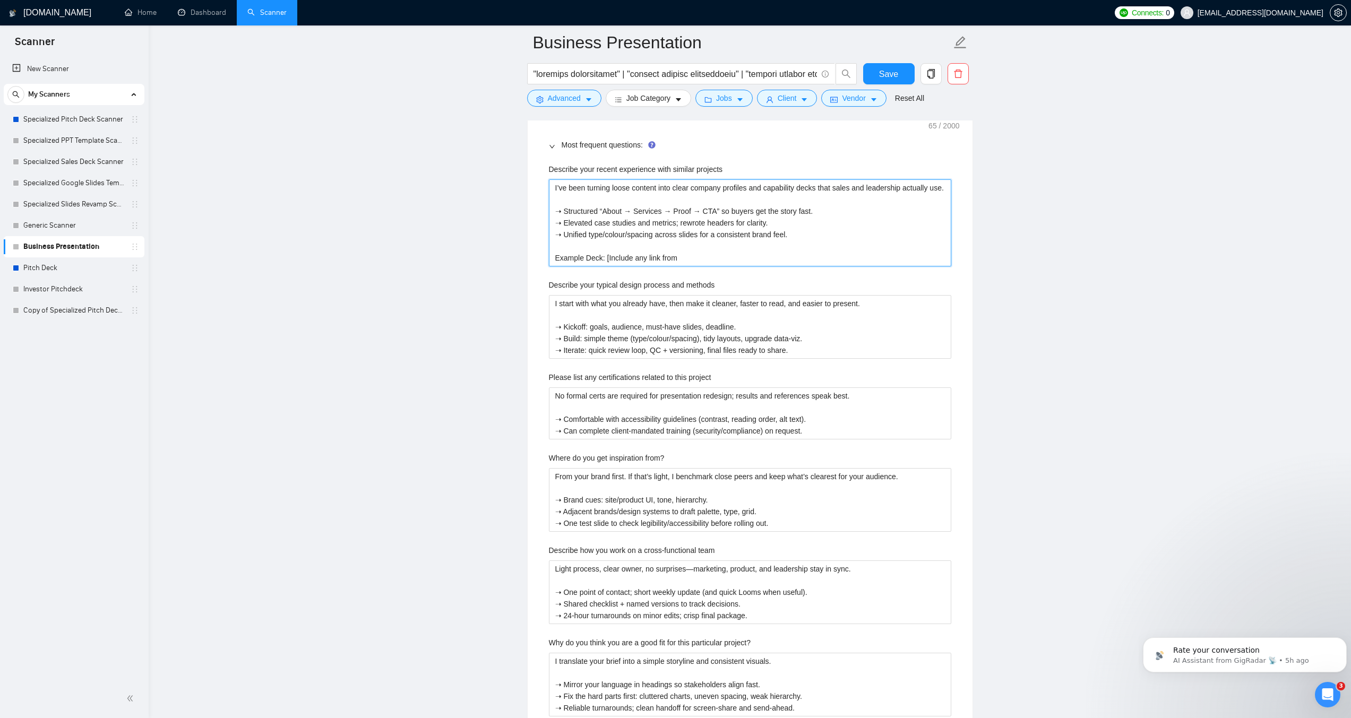
type projects "I’ve been turning loose content into clear company profiles and capability deck…"
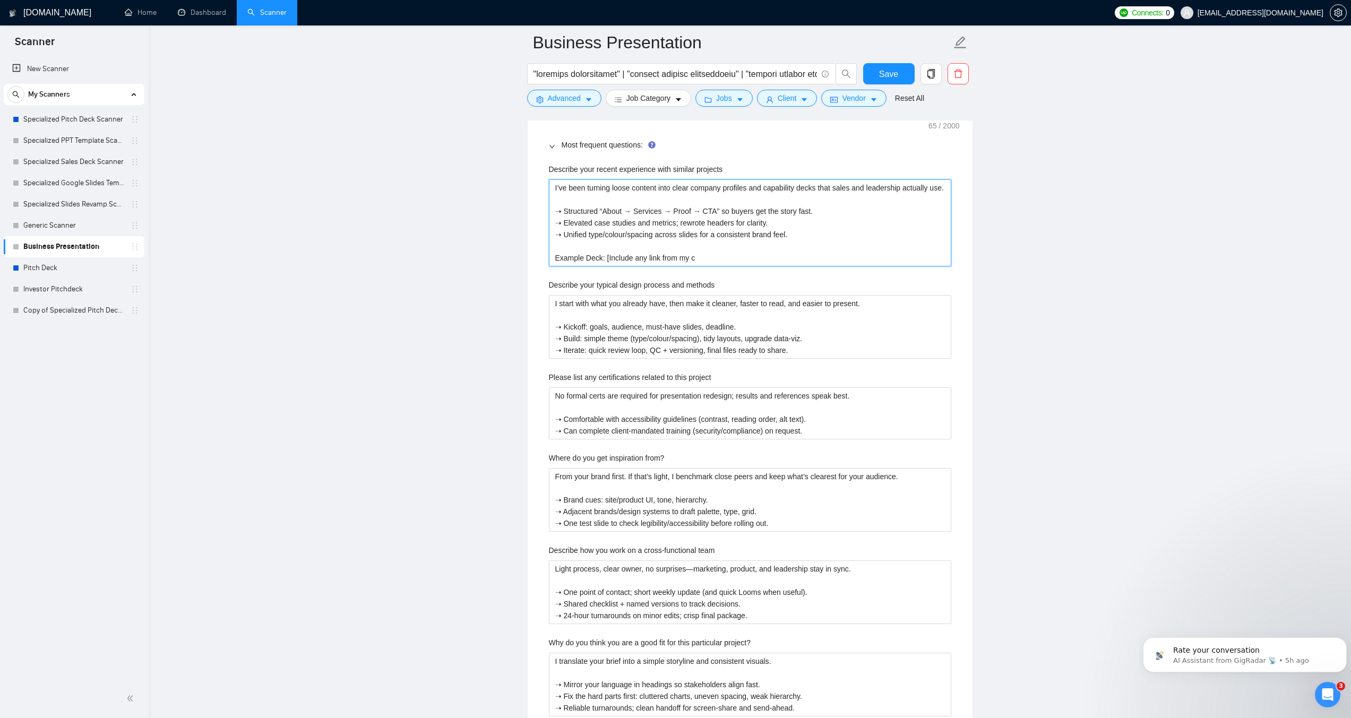
type projects "I’ve been turning loose content into clear company profiles and capability deck…"
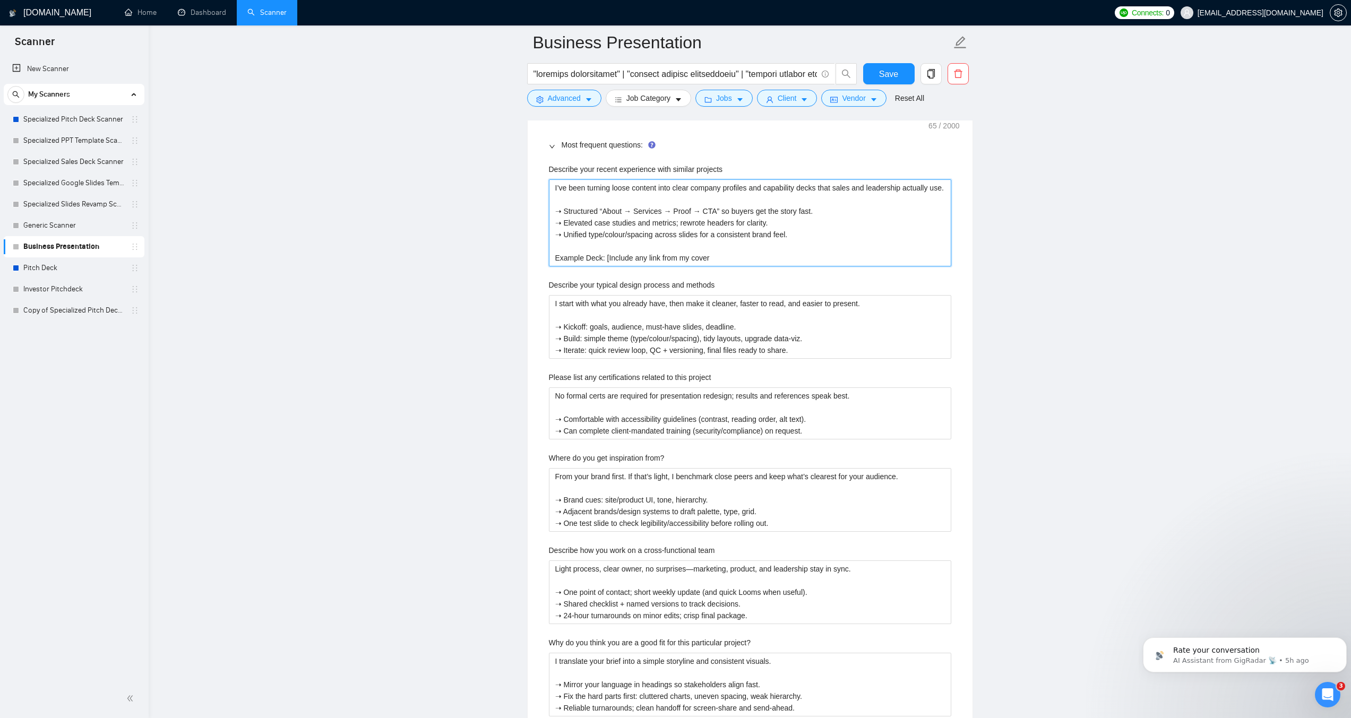
type projects "I’ve been turning loose content into clear company profiles and capability deck…"
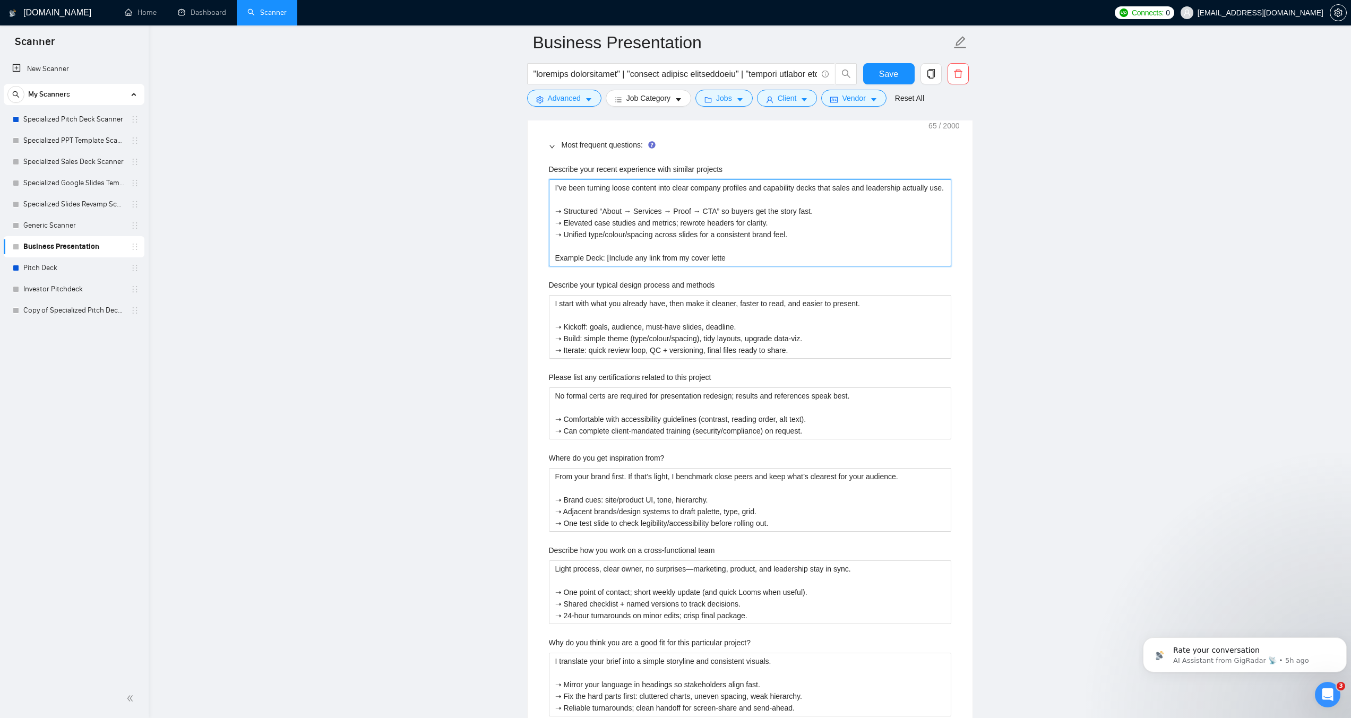
type projects "I’ve been turning loose content into clear company profiles and capability deck…"
click at [645, 259] on projects "I’ve been turning loose content into clear company profiles and capability deck…" at bounding box center [750, 222] width 402 height 87
type projects "I’ve been turning loose content into clear company profiles and capability deck…"
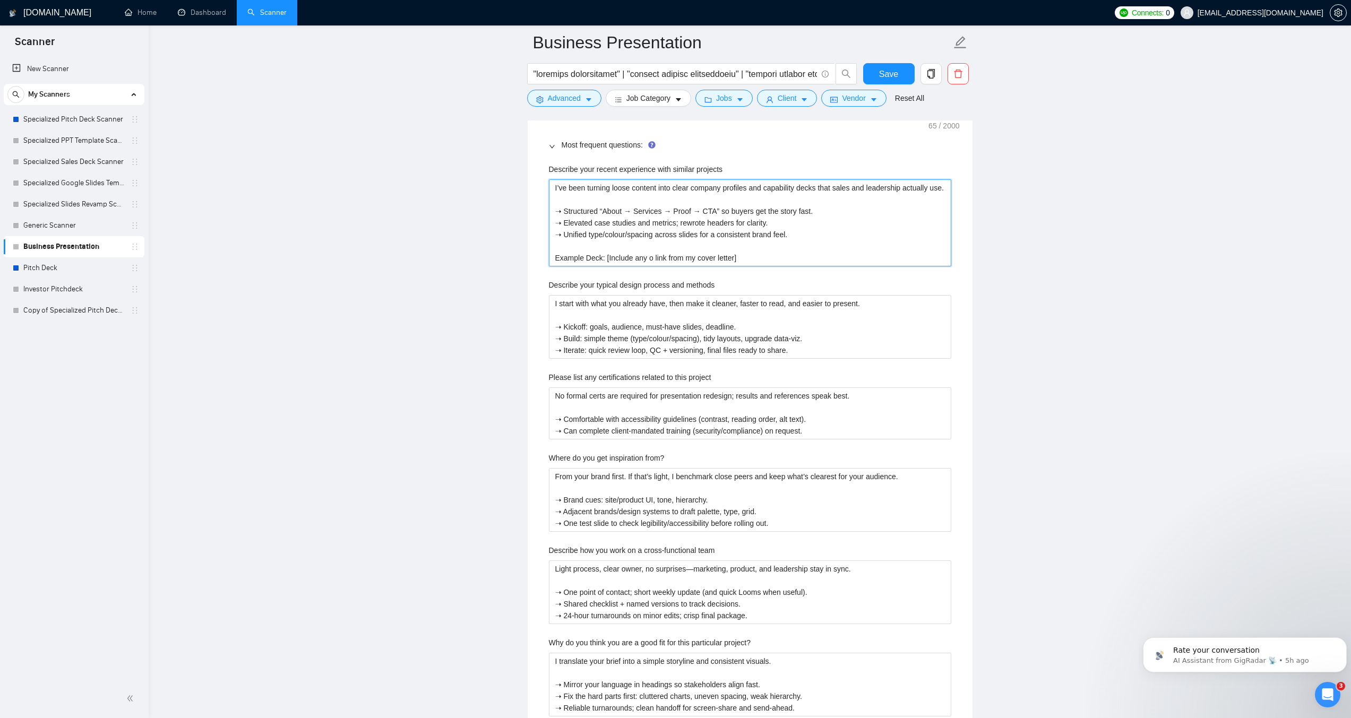
type projects "I’ve been turning loose content into clear company profiles and capability deck…"
click at [636, 319] on methods "I start with what you already have, then make it cleaner, faster to read, and e…" at bounding box center [750, 327] width 402 height 64
paste methods "keep it simple: align on the goal, build a tight story, then design a system yo…"
type methods "I keep it simple: align on the goal, build a tight story, then design a system …"
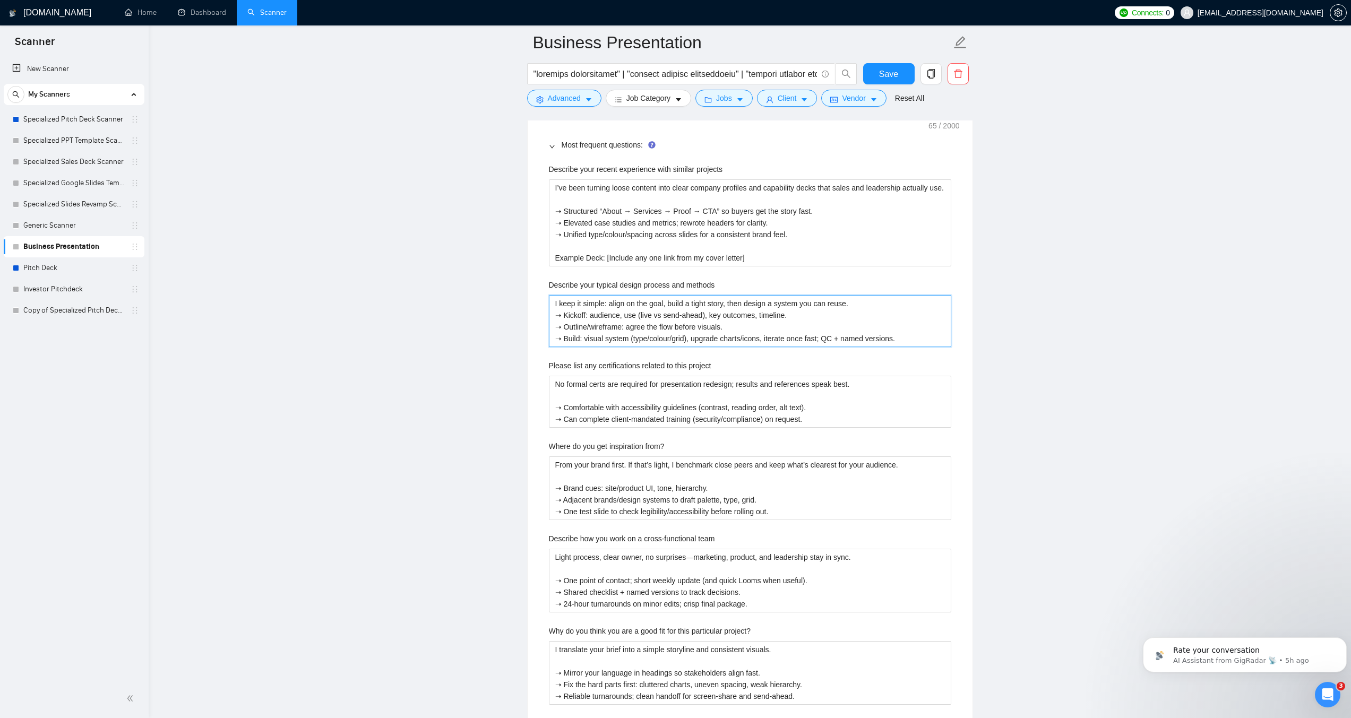
click at [867, 304] on methods "I keep it simple: align on the goal, build a tight story, then design a system …" at bounding box center [750, 321] width 402 height 52
type methods "I keep it simple: align on the goal, build a tight story, then design a system …"
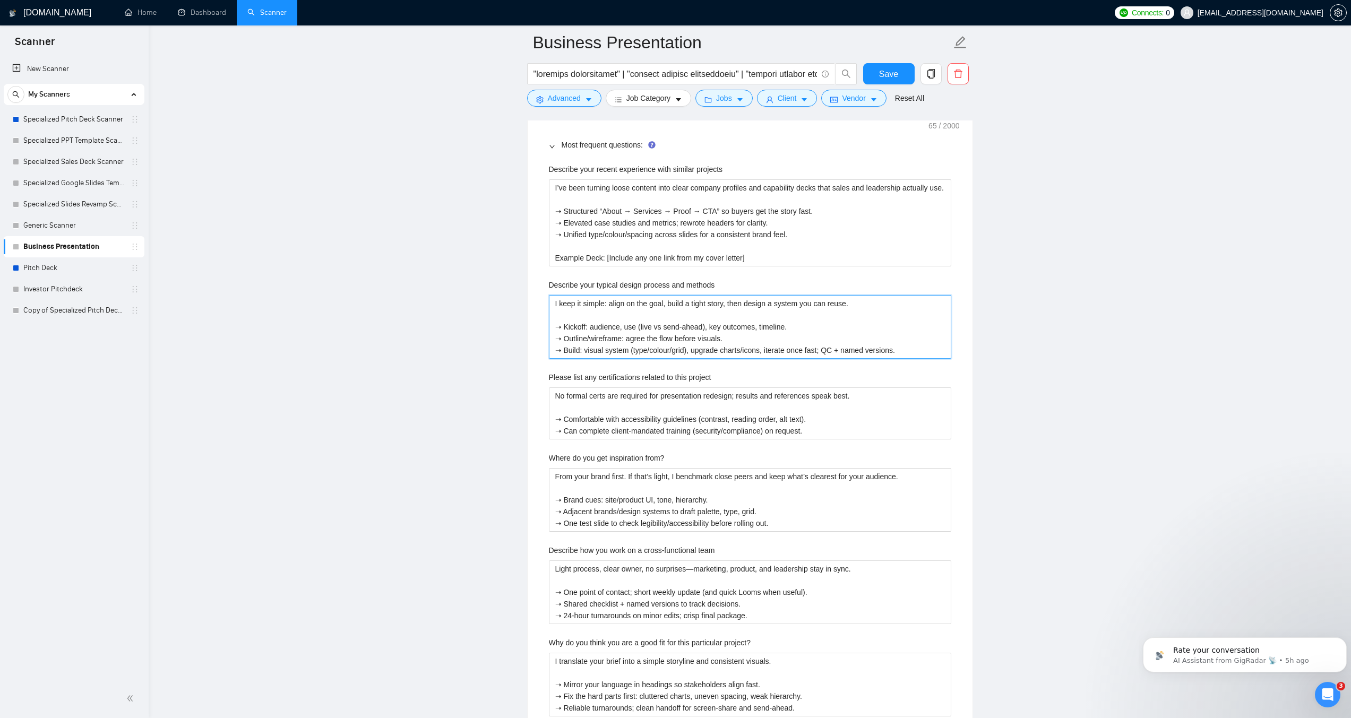
type methods "I keep it simple: align on the goal, build a tight story, then design a system …"
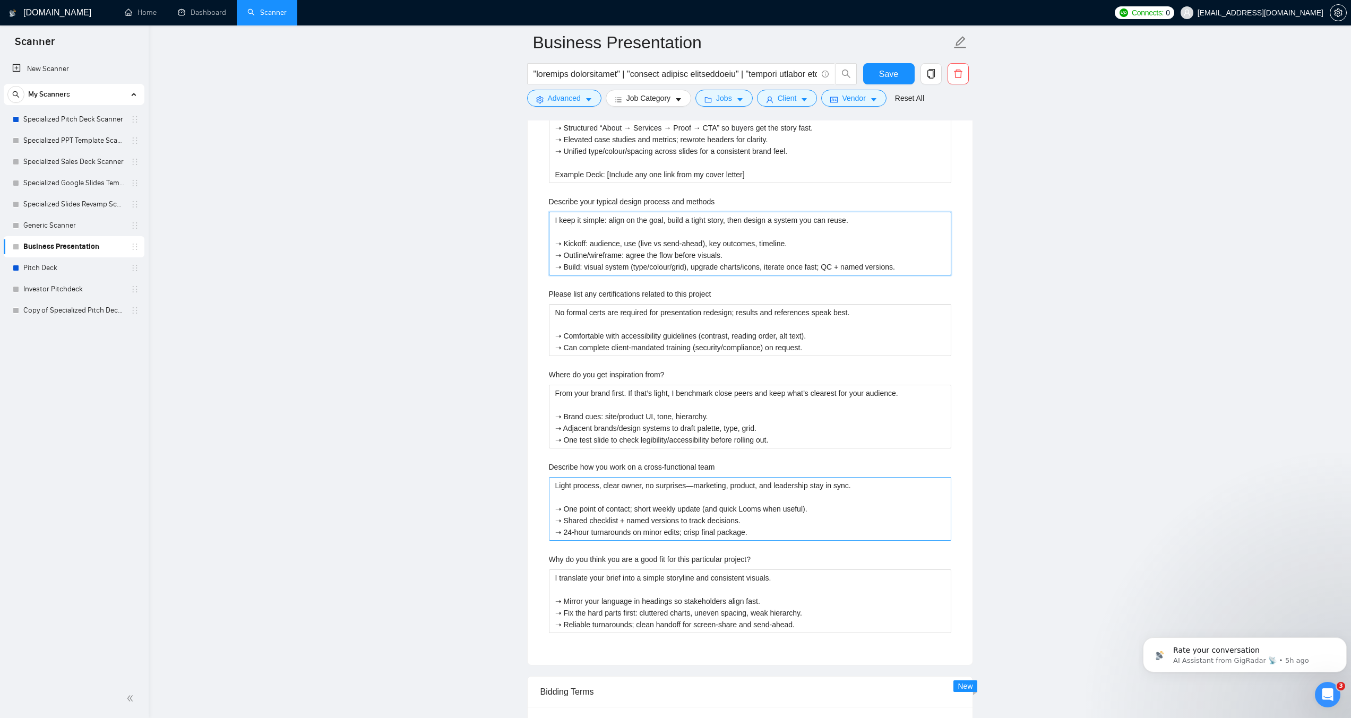
scroll to position [1752, 0]
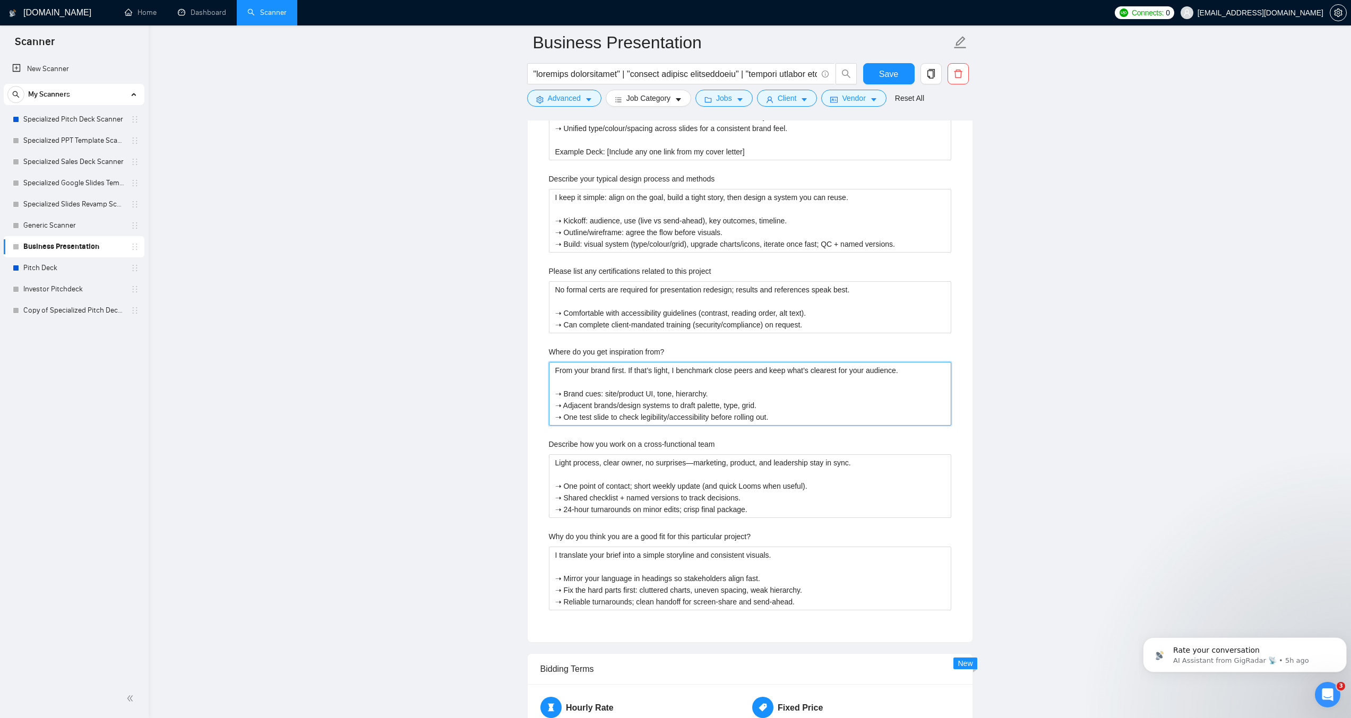
click at [626, 405] on from\? "From your brand first. If that’s light, I benchmark close peers and keep what’s…" at bounding box center [750, 394] width 402 height 64
paste from\? "and your buyers—then only patterns that help understanding. ➝ Brand cues: websi…"
type from\? "From your brand and your buyers—then only patterns that help understanding. ➝ B…"
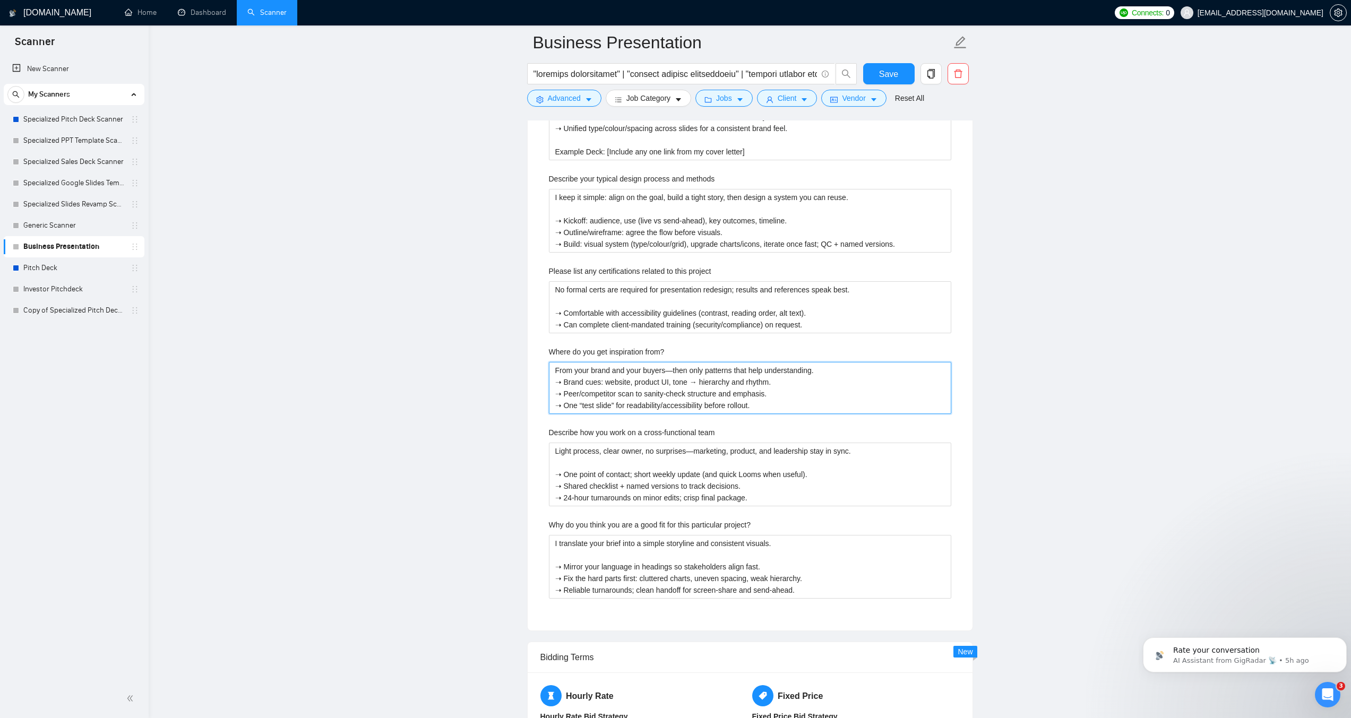
click at [838, 366] on from\? "From your brand and your buyers—then only patterns that help understanding. ➝ B…" at bounding box center [750, 388] width 402 height 52
type from\? "From your brand and your buyers—then only patterns that help understanding. ➝ B…"
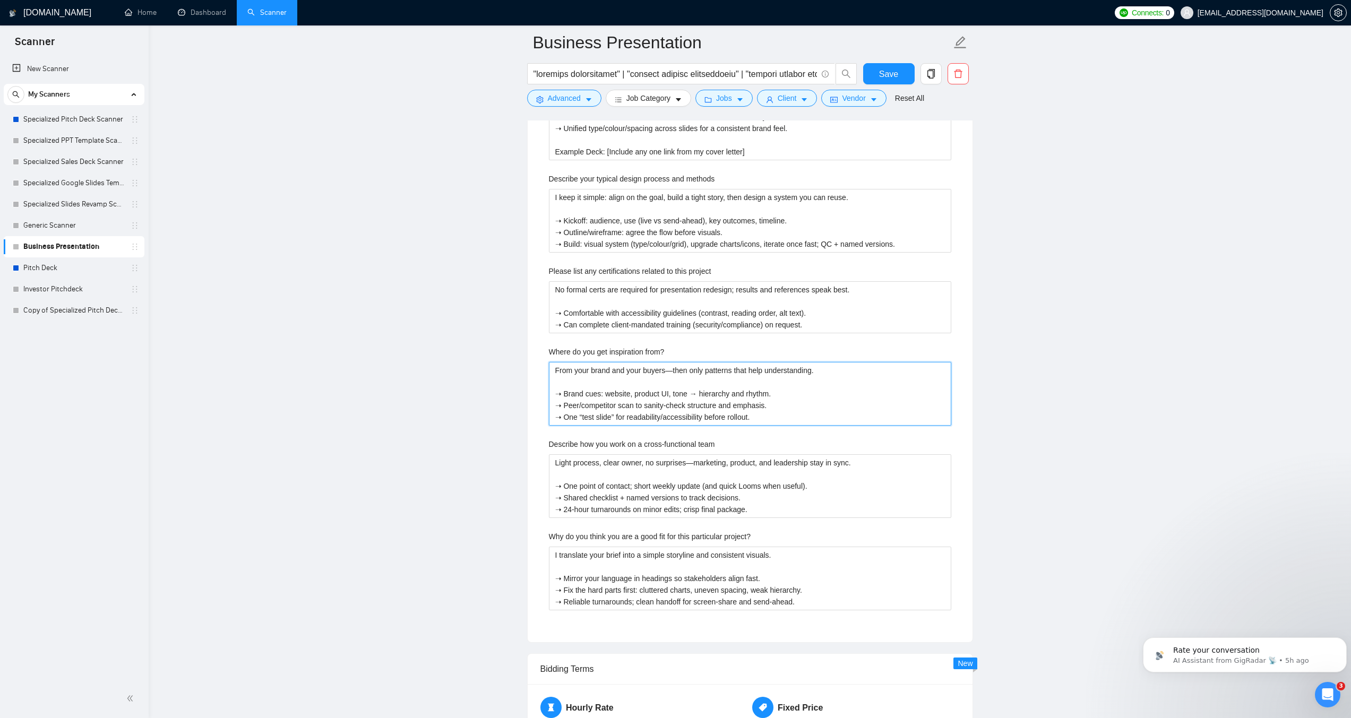
type from\? "From your brand and your buyers—then only patterns that help understanding. ➝ B…"
click at [642, 559] on project\? "I translate your brief into a simple storyline and consistent visuals. ➝ Mirror…" at bounding box center [750, 579] width 402 height 64
paste project\? "complex offerings into a simple, executive-ready story without fluff. ➝ Mirror …"
type project\? "I translate complex offerings into a simple, executive-ready story without fluf…"
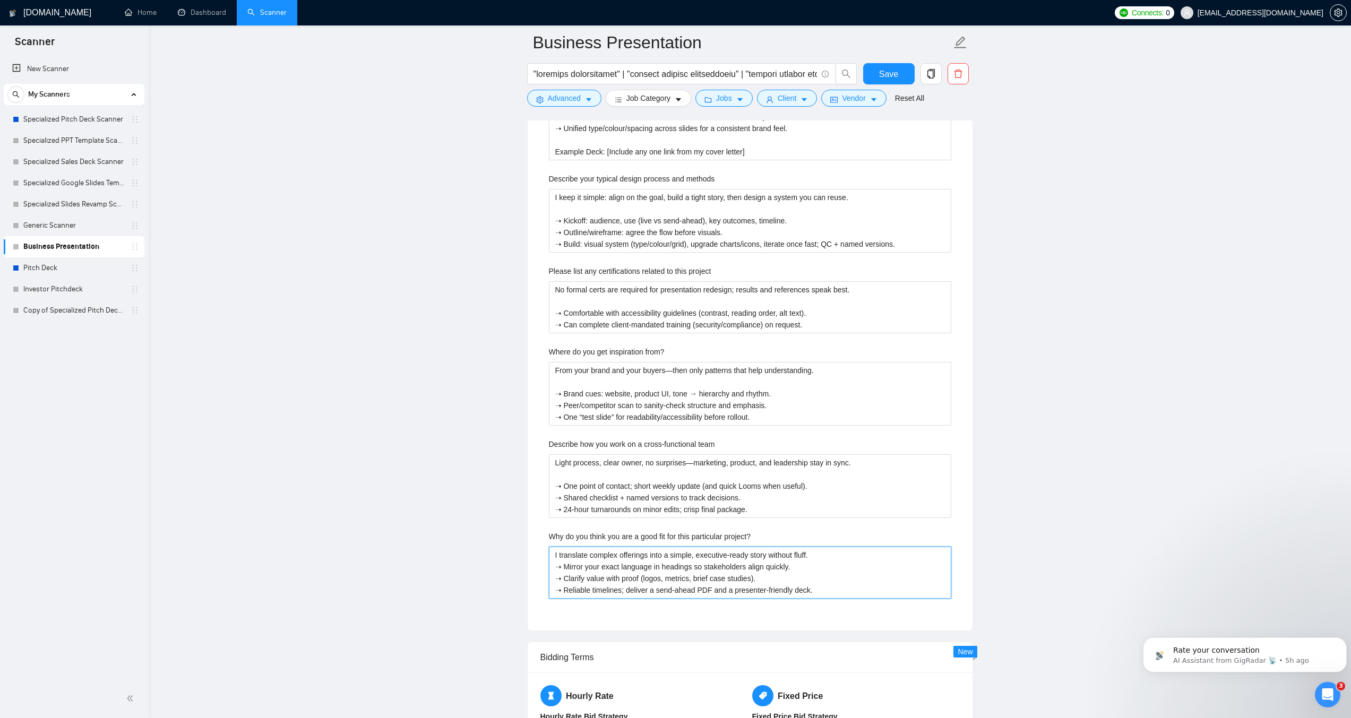
click at [831, 554] on project\? "I translate complex offerings into a simple, executive-ready story without fluf…" at bounding box center [750, 573] width 402 height 52
type project\? "I translate complex offerings into a simple, executive-ready story without fluf…"
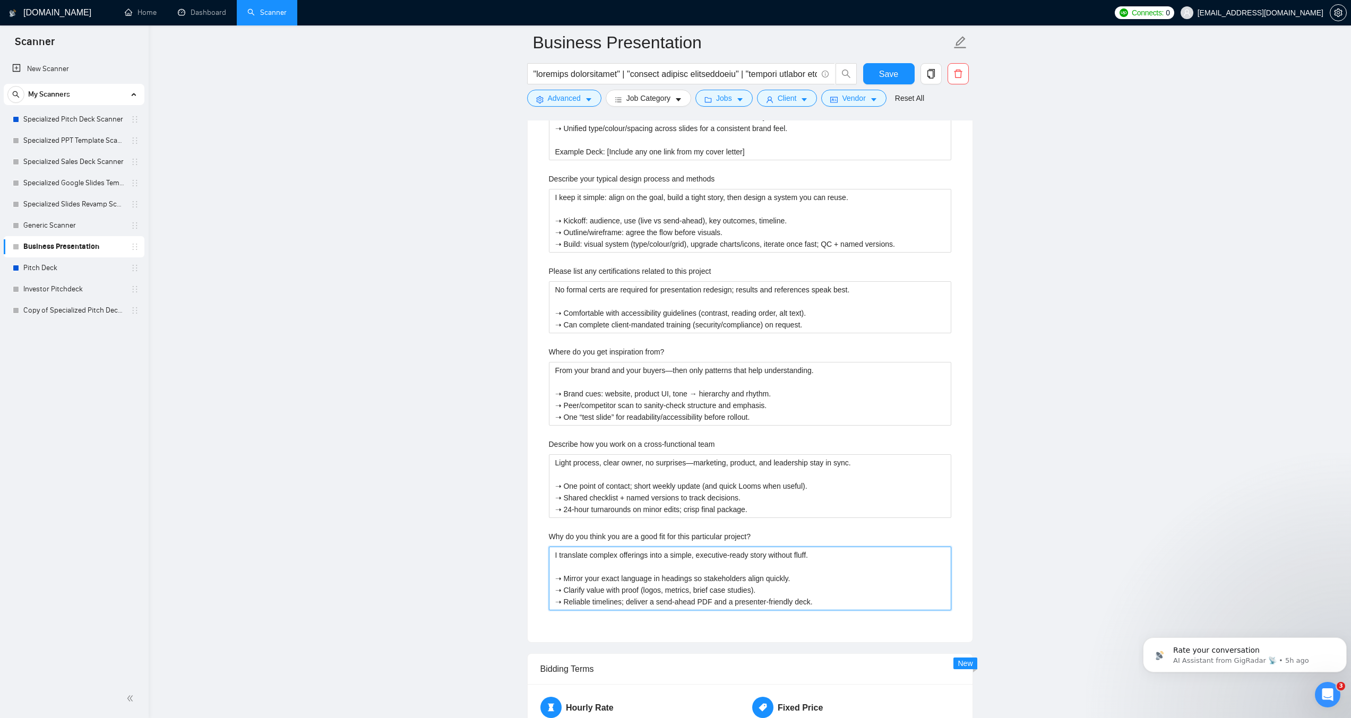
type project\? "I translate complex offerings into a simple, executive-ready story without fluf…"
click at [659, 487] on team "Light process, clear owner, no surprises—marketing, product, and leadership sta…" at bounding box center [750, 487] width 402 height 64
paste team "ship, quick loops—so marketing, product, and leadership stay synced. ➝ One poin…"
type team "Light process, clear ownership, quick loops—so marketing, product, and leadersh…"
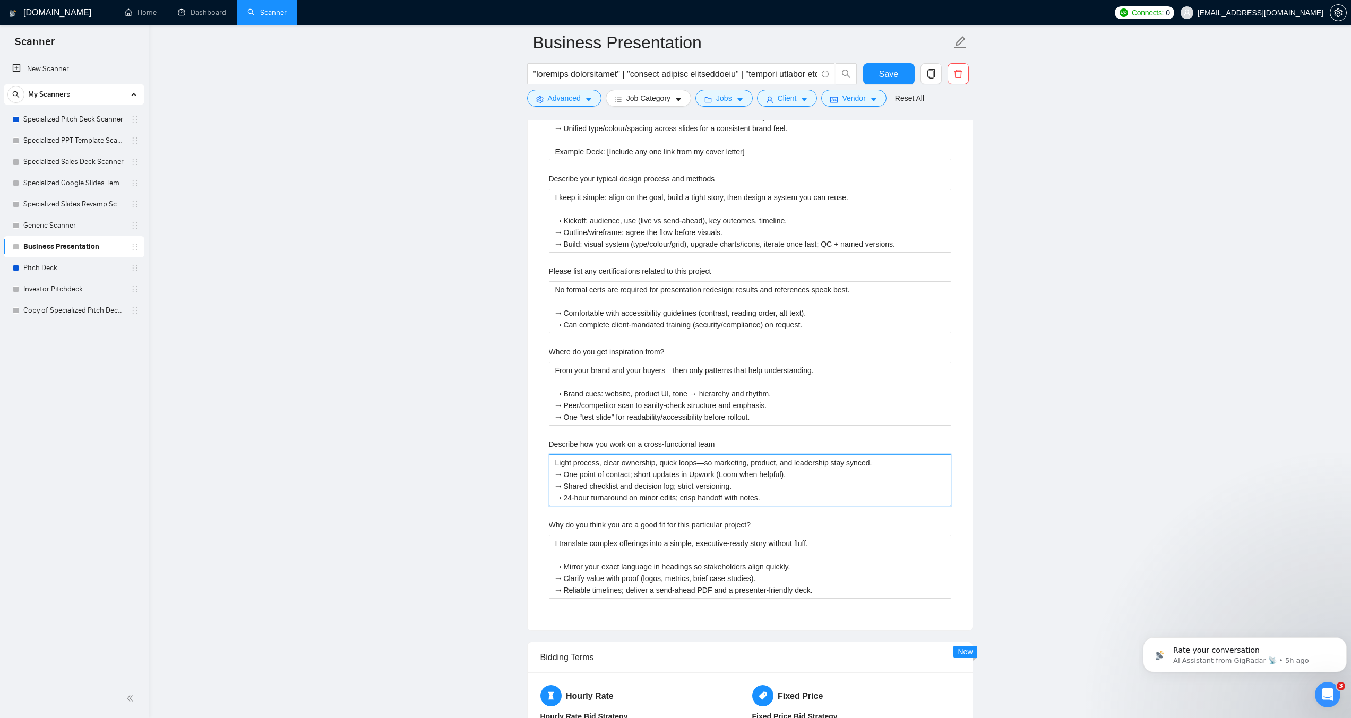
click at [877, 459] on team "Light process, clear ownership, quick loops—so marketing, product, and leadersh…" at bounding box center [750, 481] width 402 height 52
type team "Light process, clear ownership, quick loops—so marketing, product, and leadersh…"
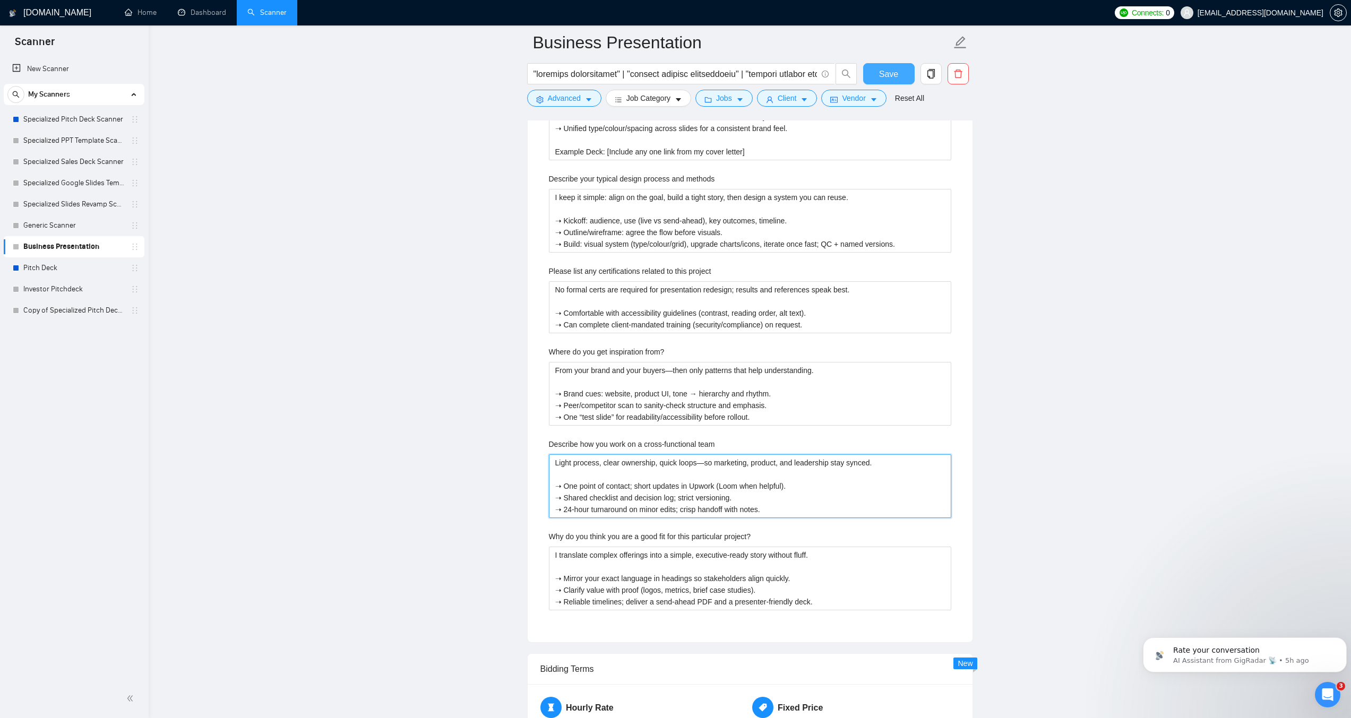
type team "Light process, clear ownership, quick loops—so marketing, product, and leadersh…"
click at [873, 77] on button "Save" at bounding box center [889, 73] width 52 height 21
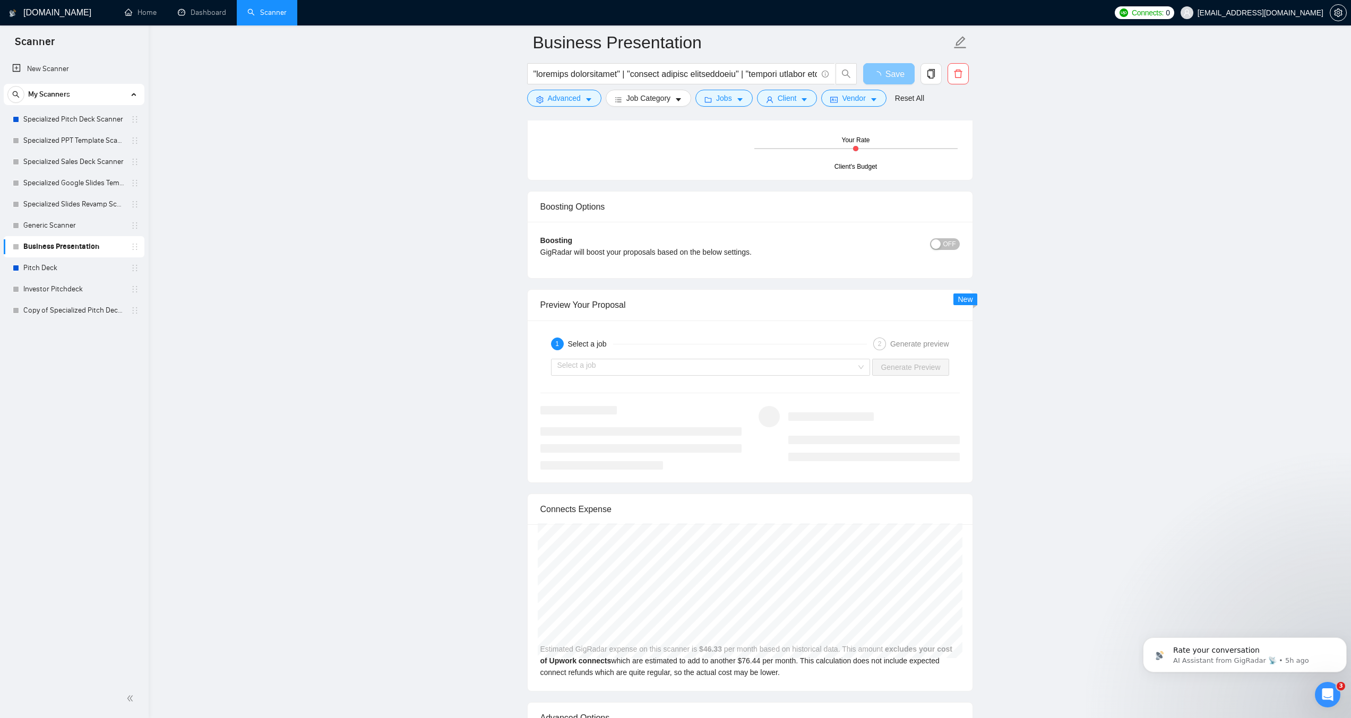
scroll to position [1911, 0]
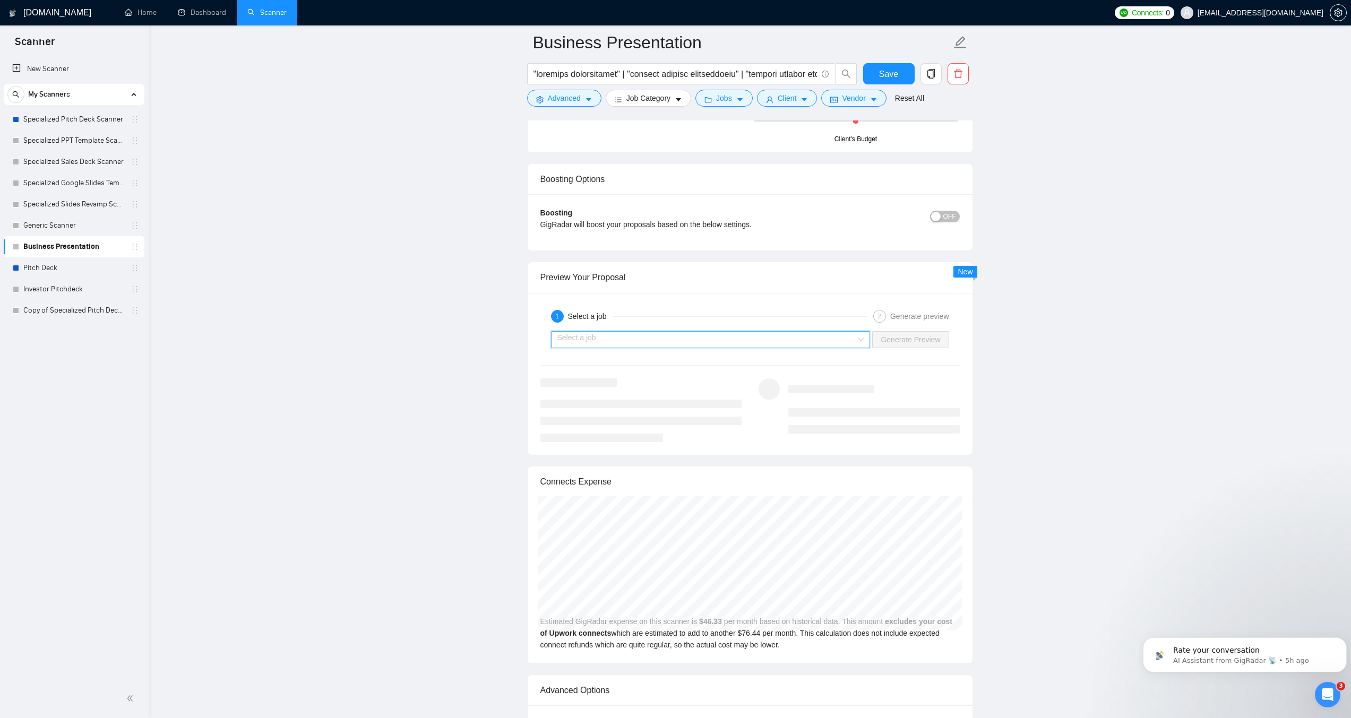
click at [686, 346] on input "search" at bounding box center [707, 340] width 299 height 16
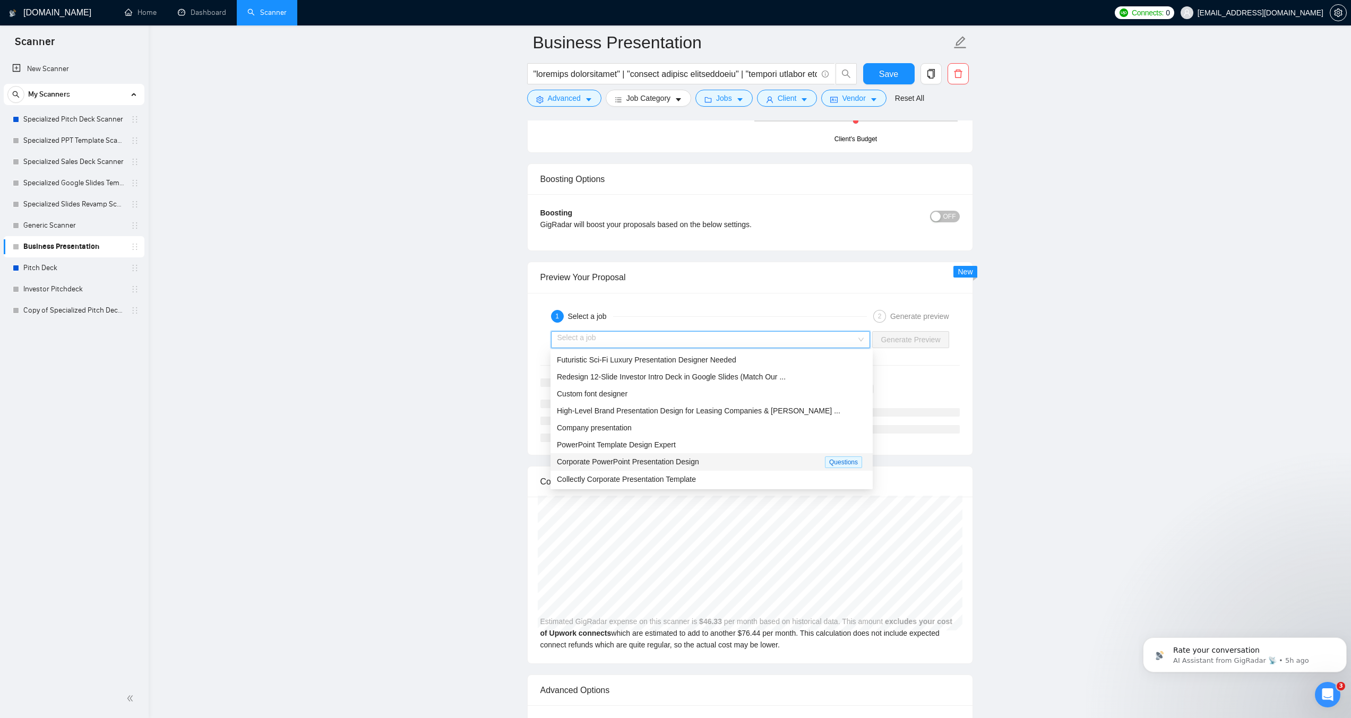
click at [655, 458] on span "Corporate PowerPoint Presentation Design" at bounding box center [628, 462] width 142 height 8
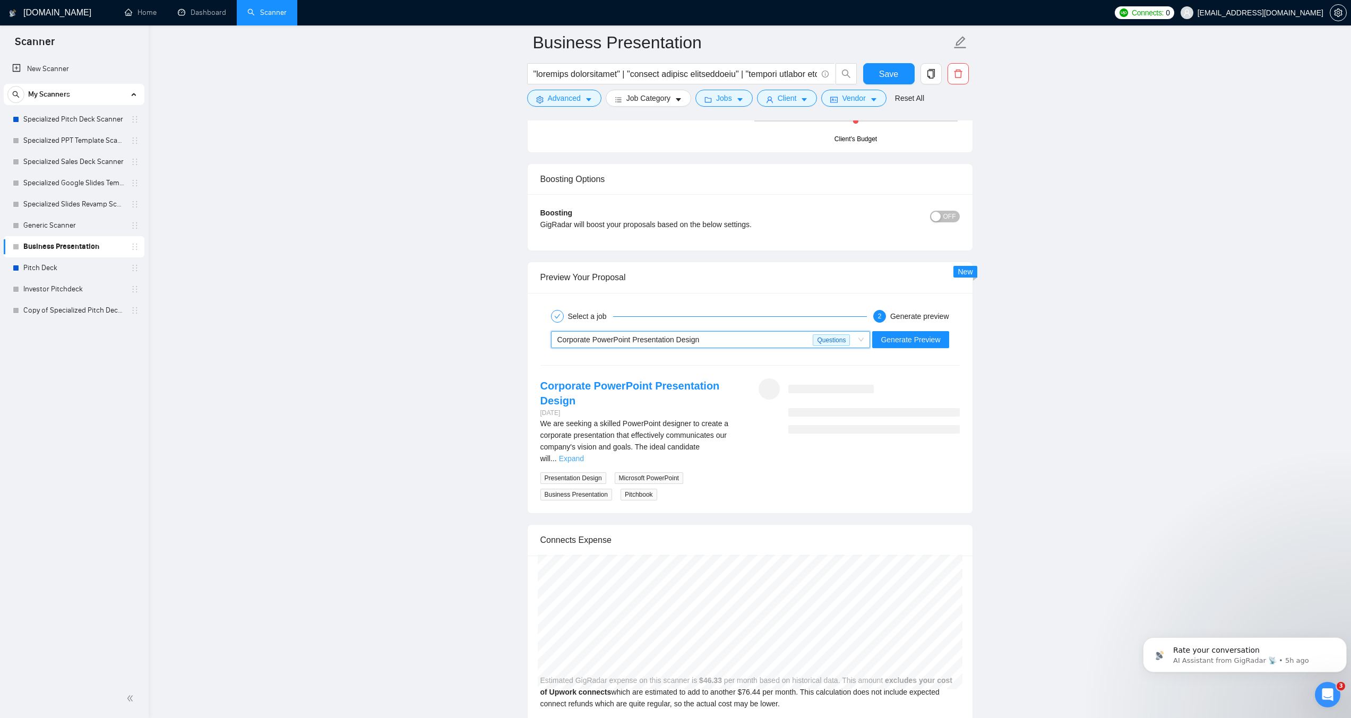
click at [584, 455] on link "Expand" at bounding box center [571, 459] width 25 height 8
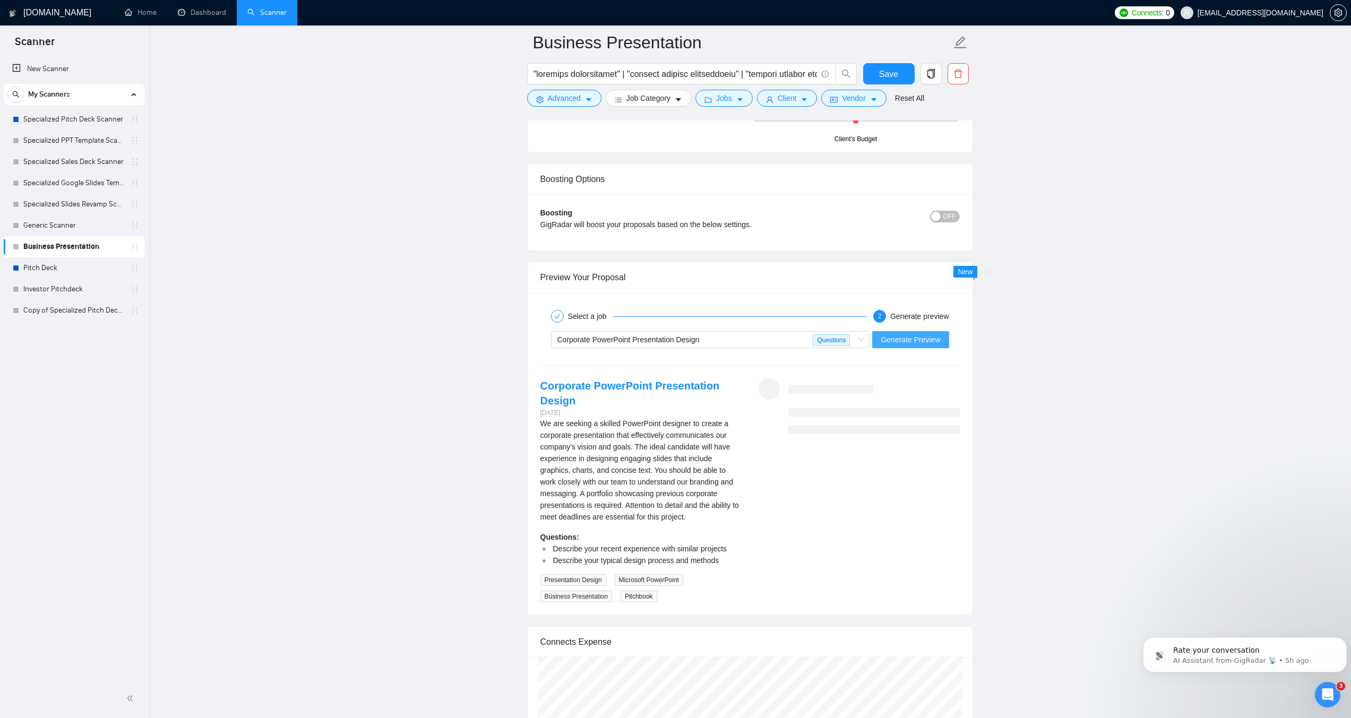
click at [888, 334] on span "Generate Preview" at bounding box center [910, 340] width 59 height 12
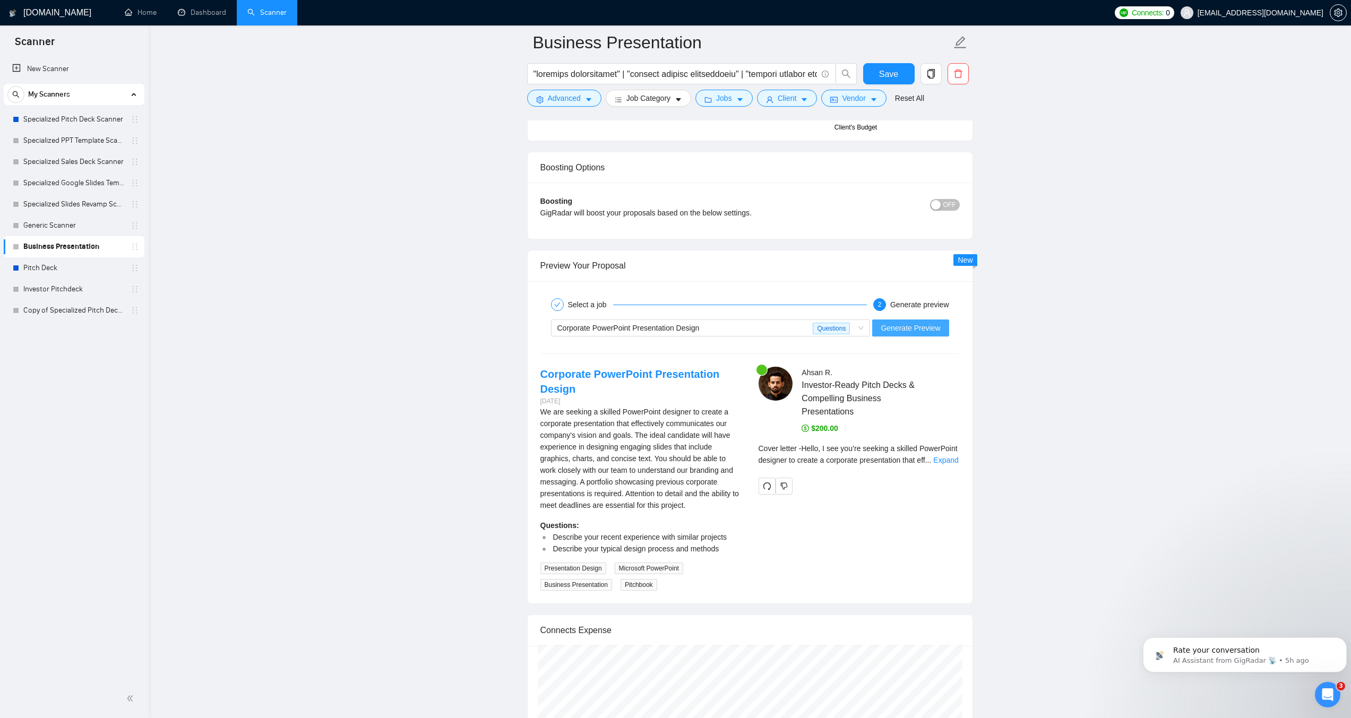
scroll to position [1965, 0]
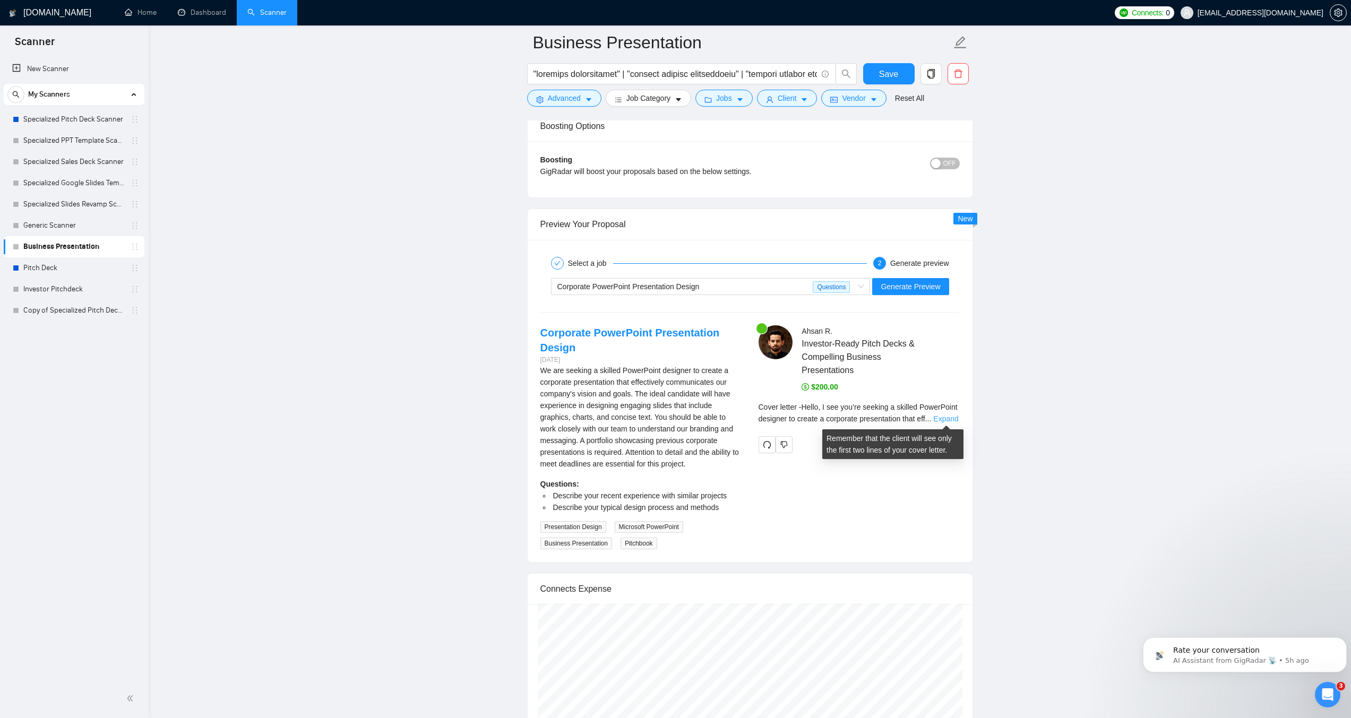
click at [948, 415] on link "Expand" at bounding box center [945, 419] width 25 height 8
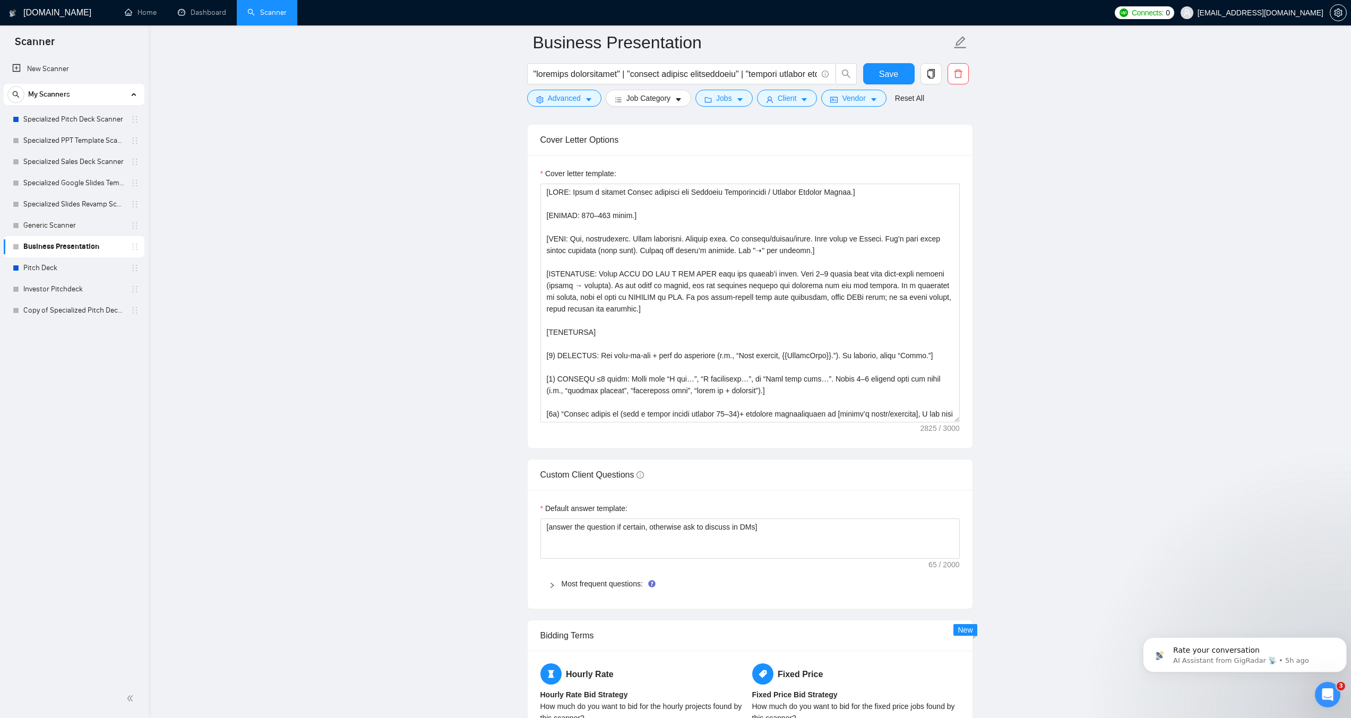
scroll to position [1221, 0]
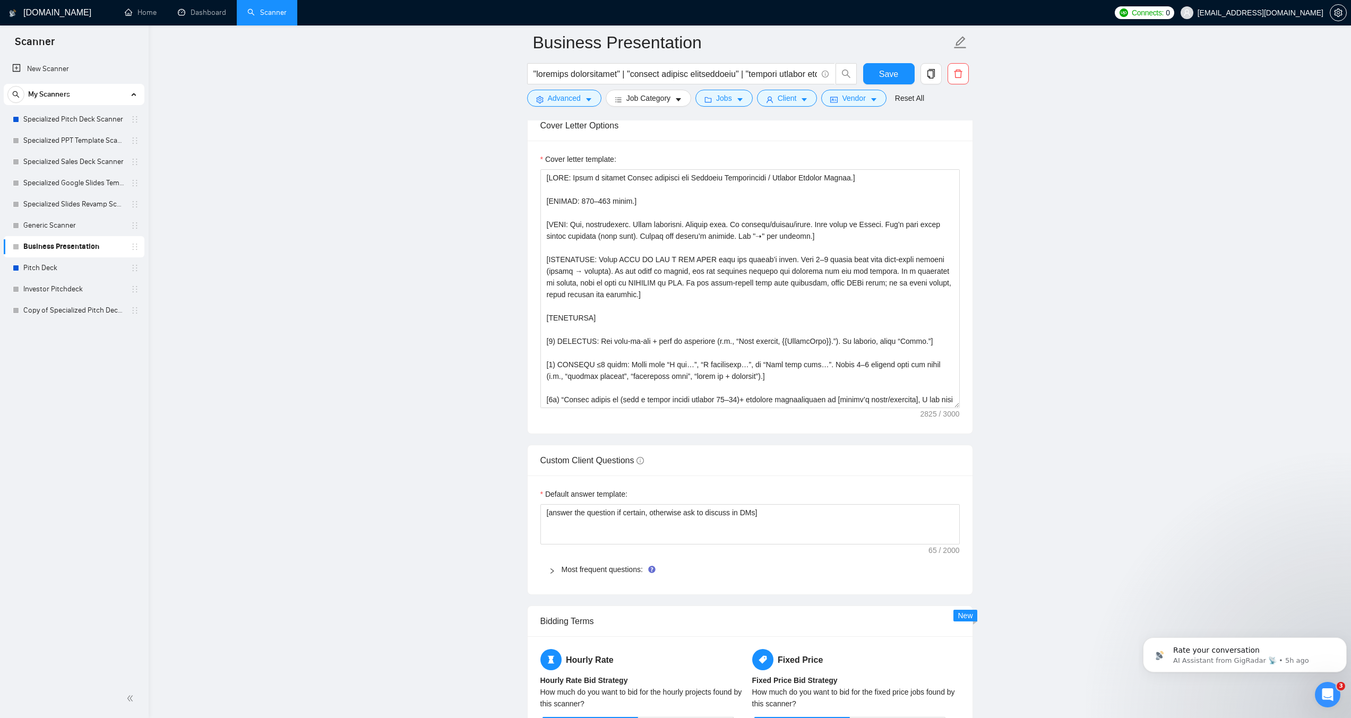
click at [551, 571] on icon "right" at bounding box center [552, 571] width 6 height 6
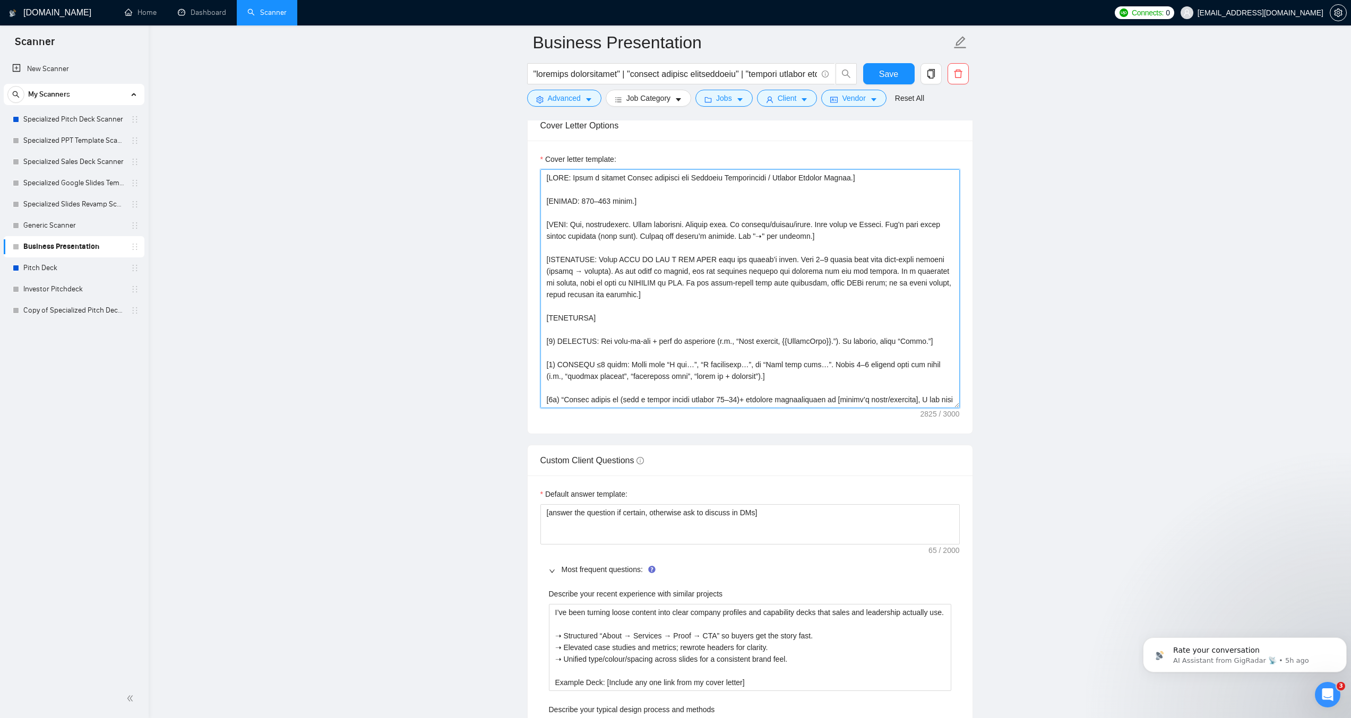
click at [733, 297] on textarea "Cover letter template:" at bounding box center [750, 288] width 419 height 239
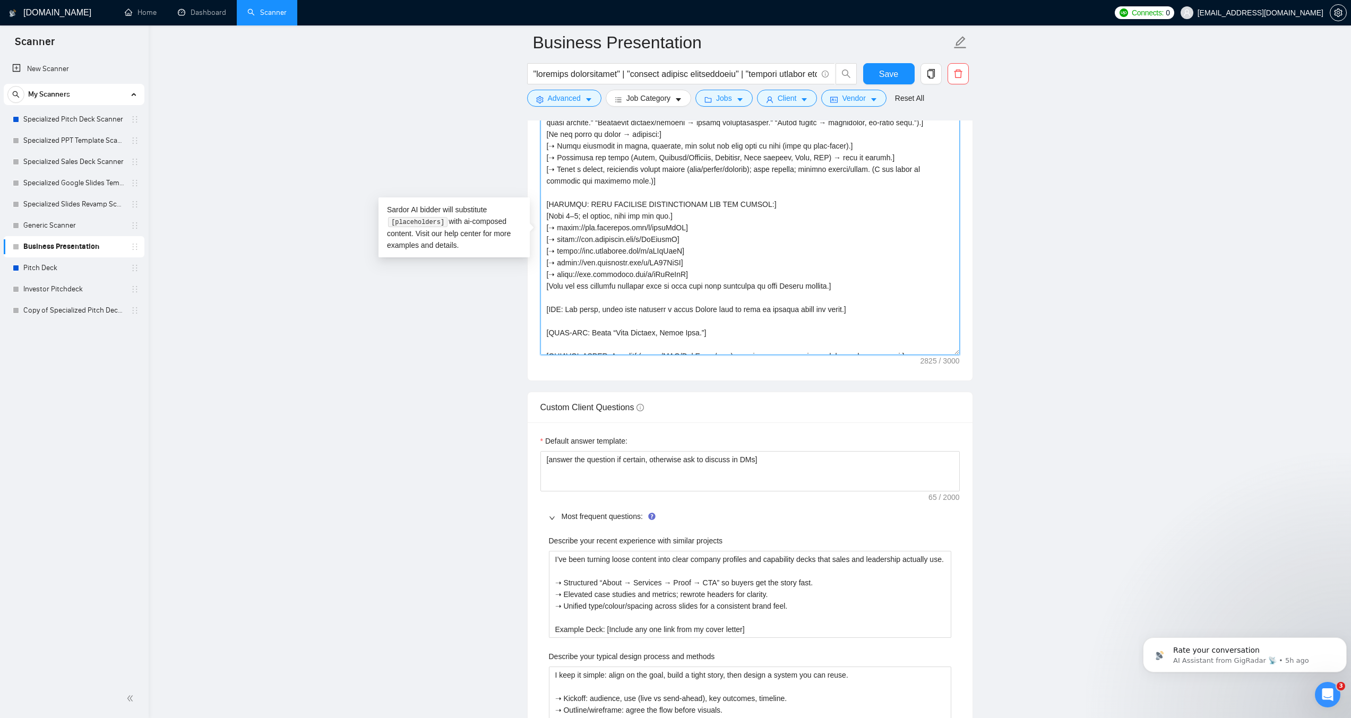
scroll to position [319, 0]
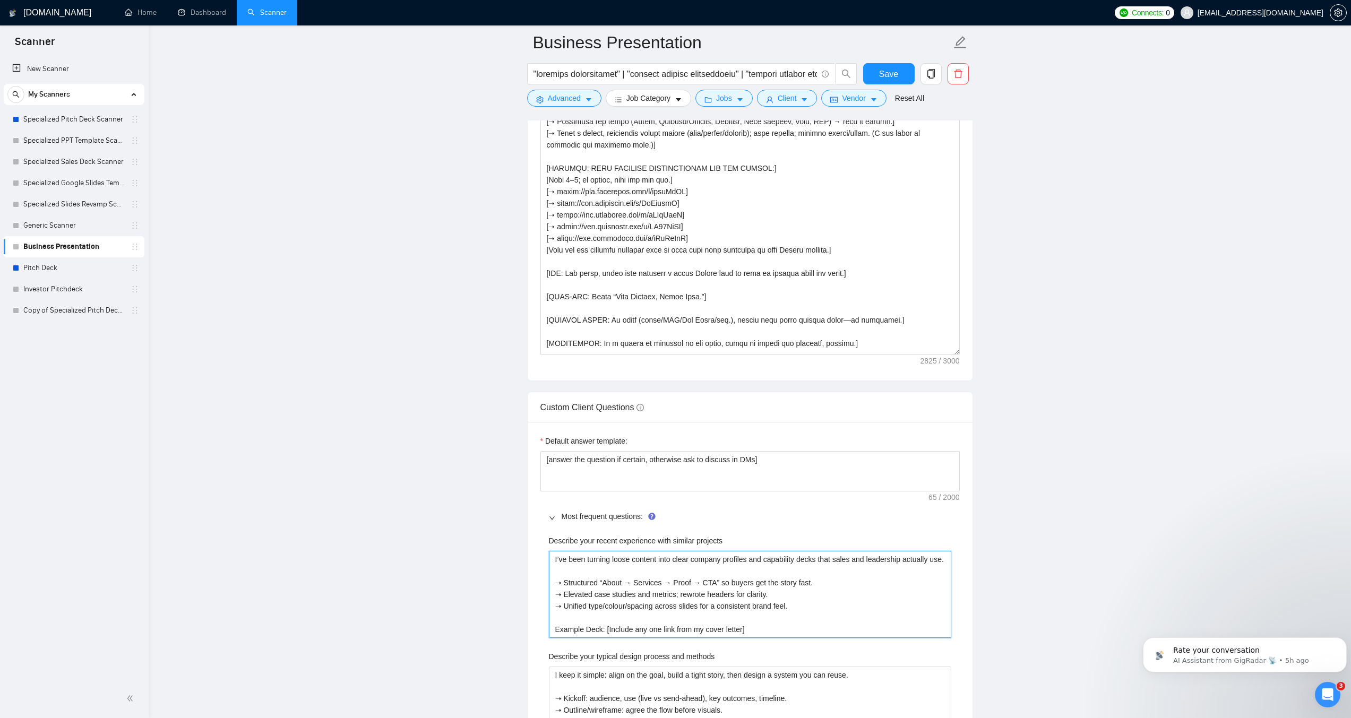
drag, startPoint x: 740, startPoint y: 630, endPoint x: 606, endPoint y: 631, distance: 133.8
click at [606, 631] on projects "I’ve been turning loose content into clear company profiles and capability deck…" at bounding box center [750, 594] width 402 height 87
type projects "I’ve been turning loose content into clear company profiles and capability deck…"
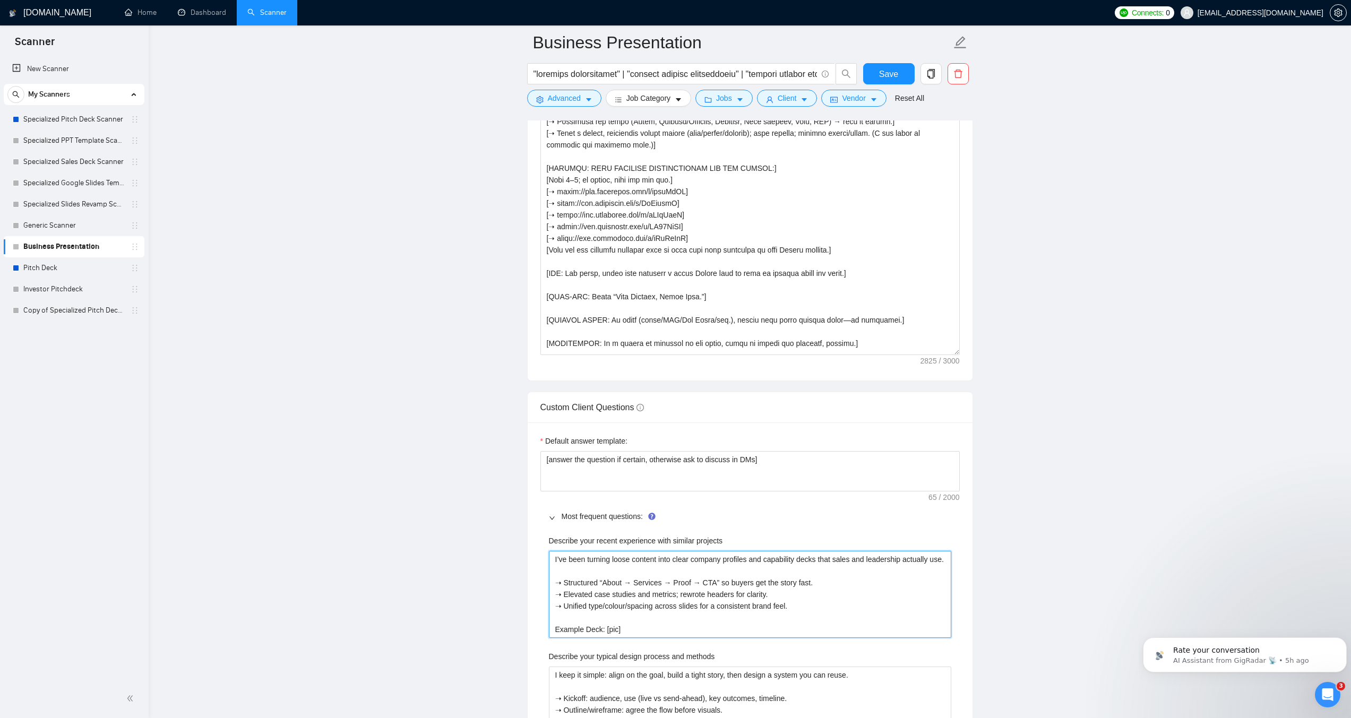
type projects "I’ve been turning loose content into clear company profiles and capability deck…"
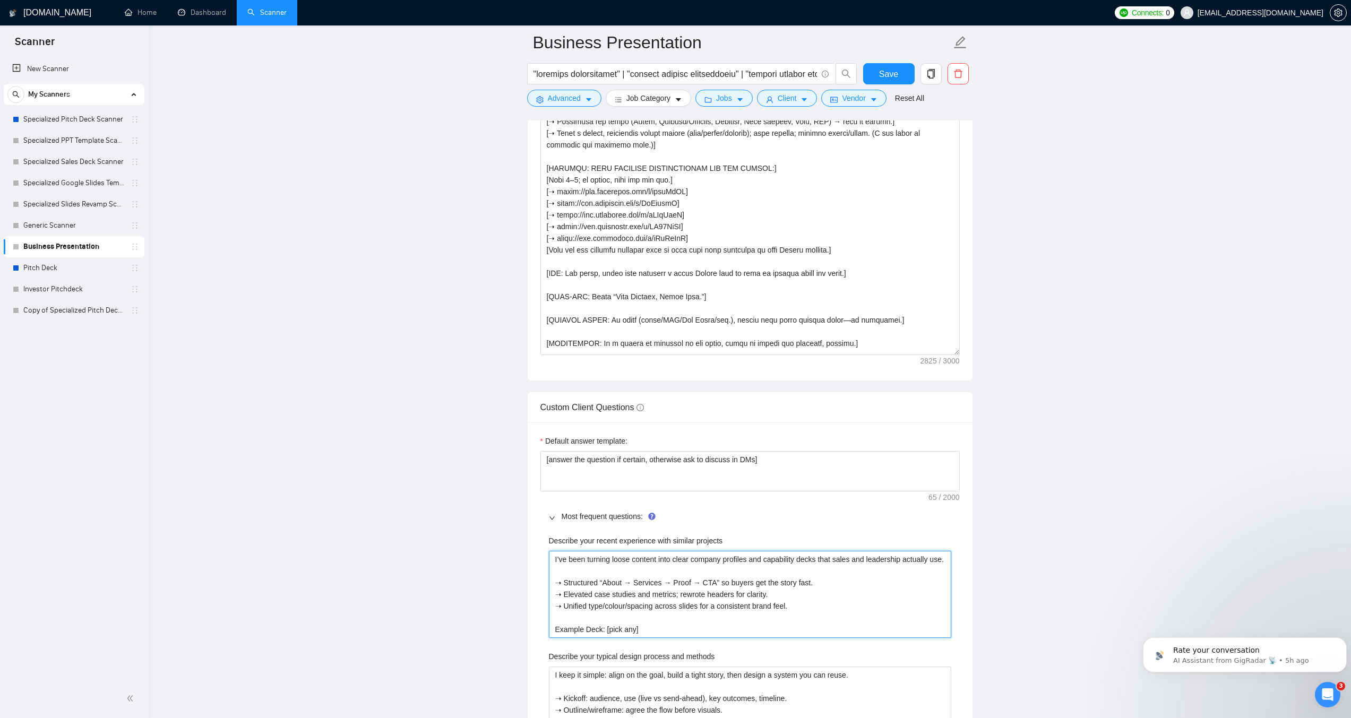
type projects "I’ve been turning loose content into clear company profiles and capability deck…"
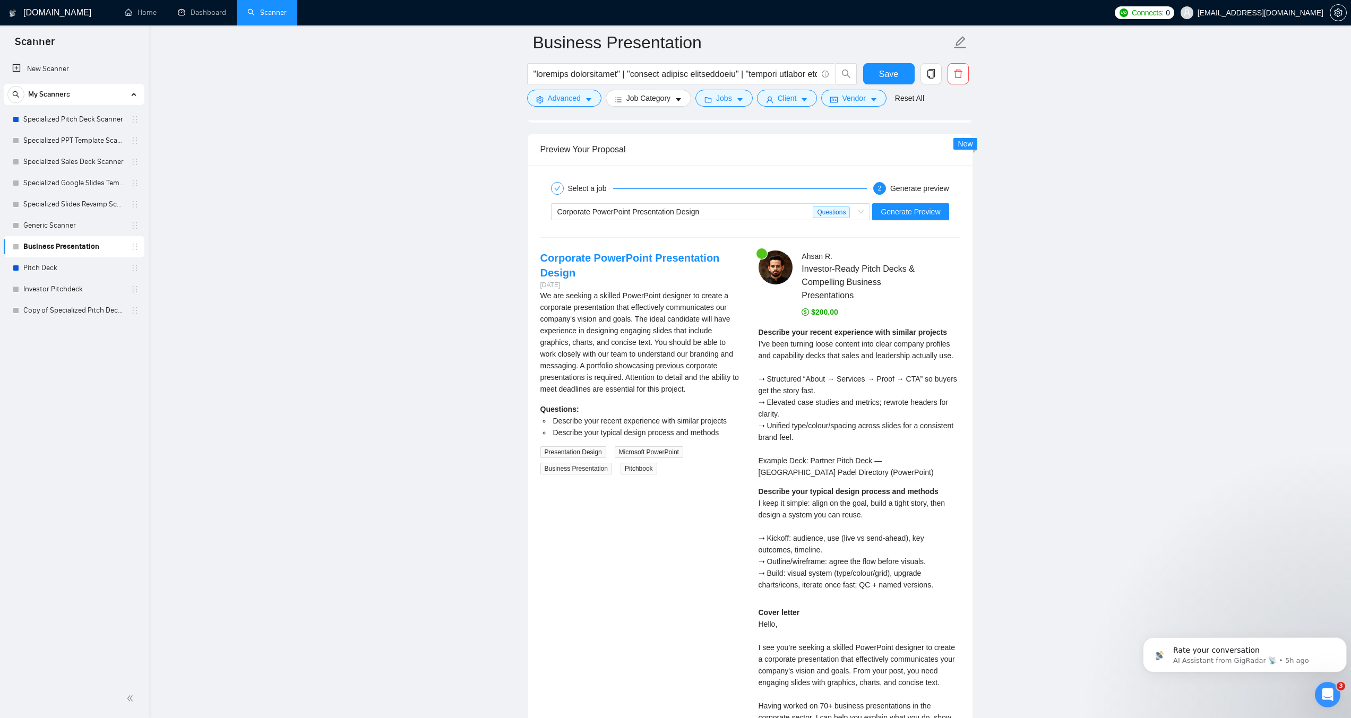
scroll to position [2602, 0]
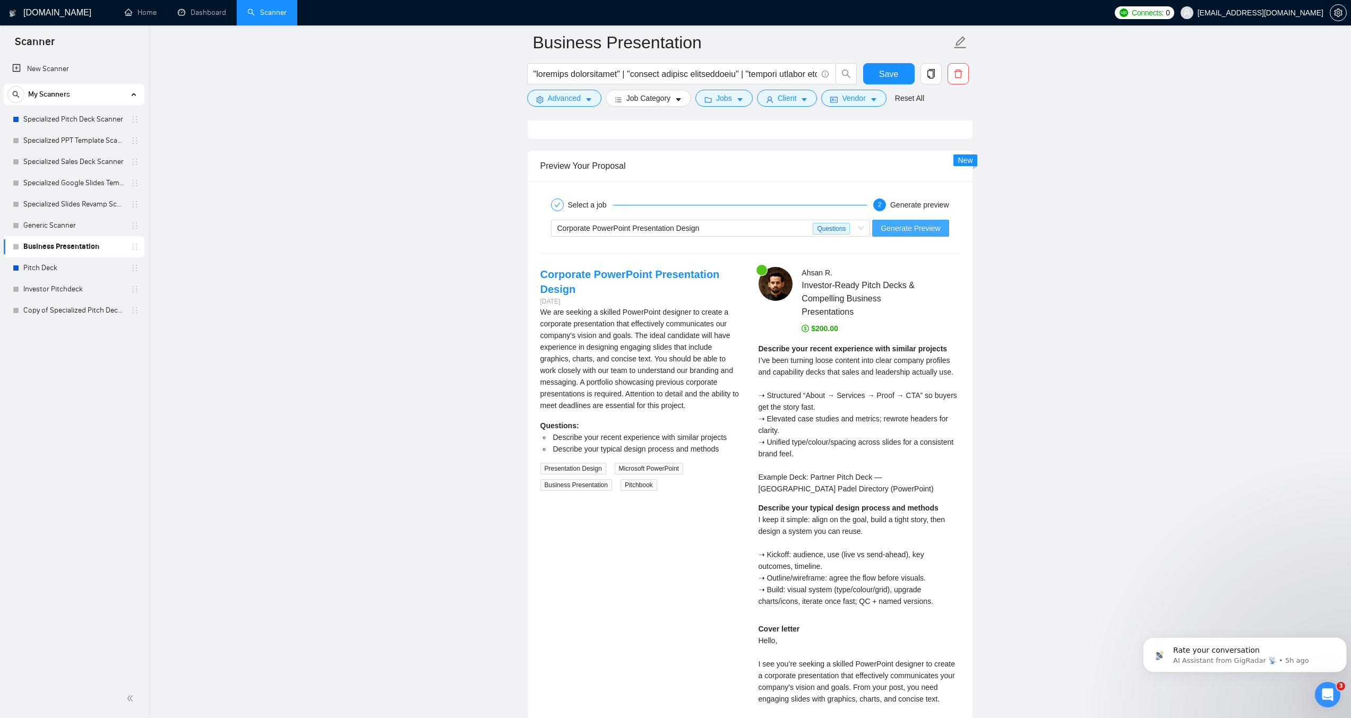
click at [912, 222] on span "Generate Preview" at bounding box center [910, 228] width 59 height 12
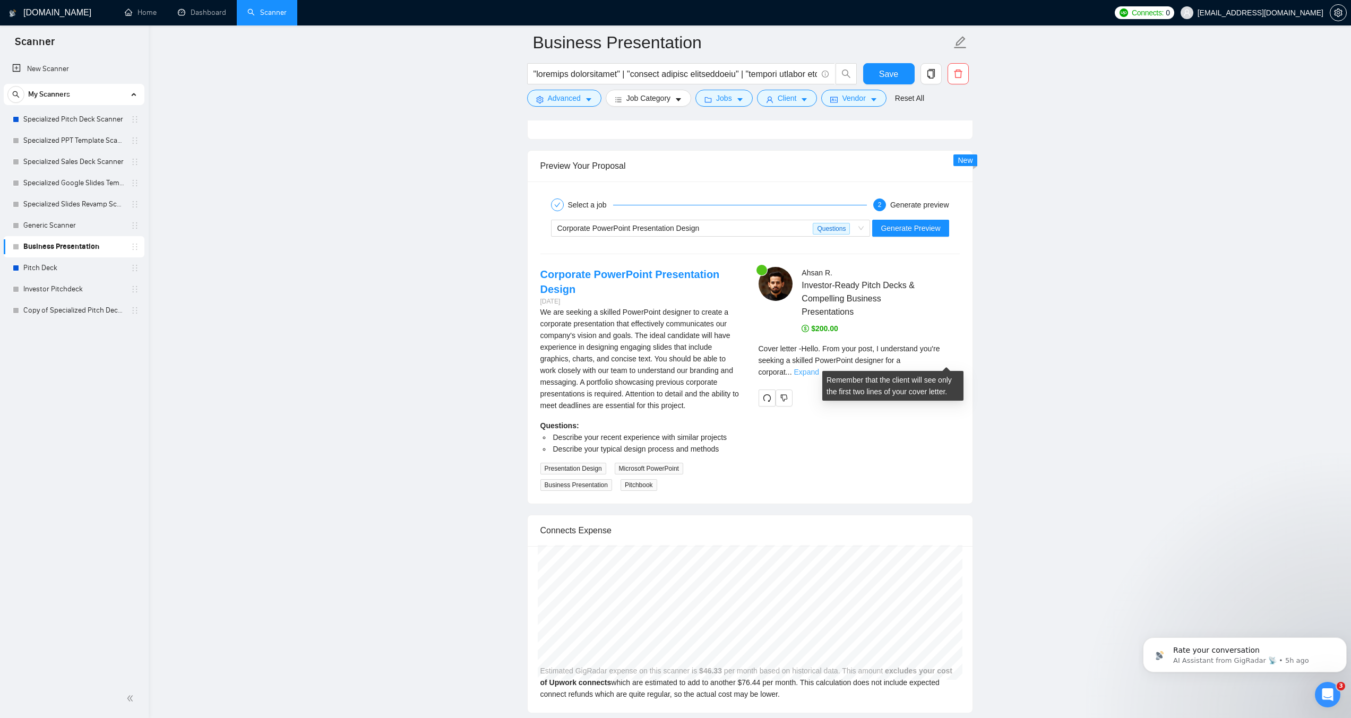
click at [819, 368] on link "Expand" at bounding box center [806, 372] width 25 height 8
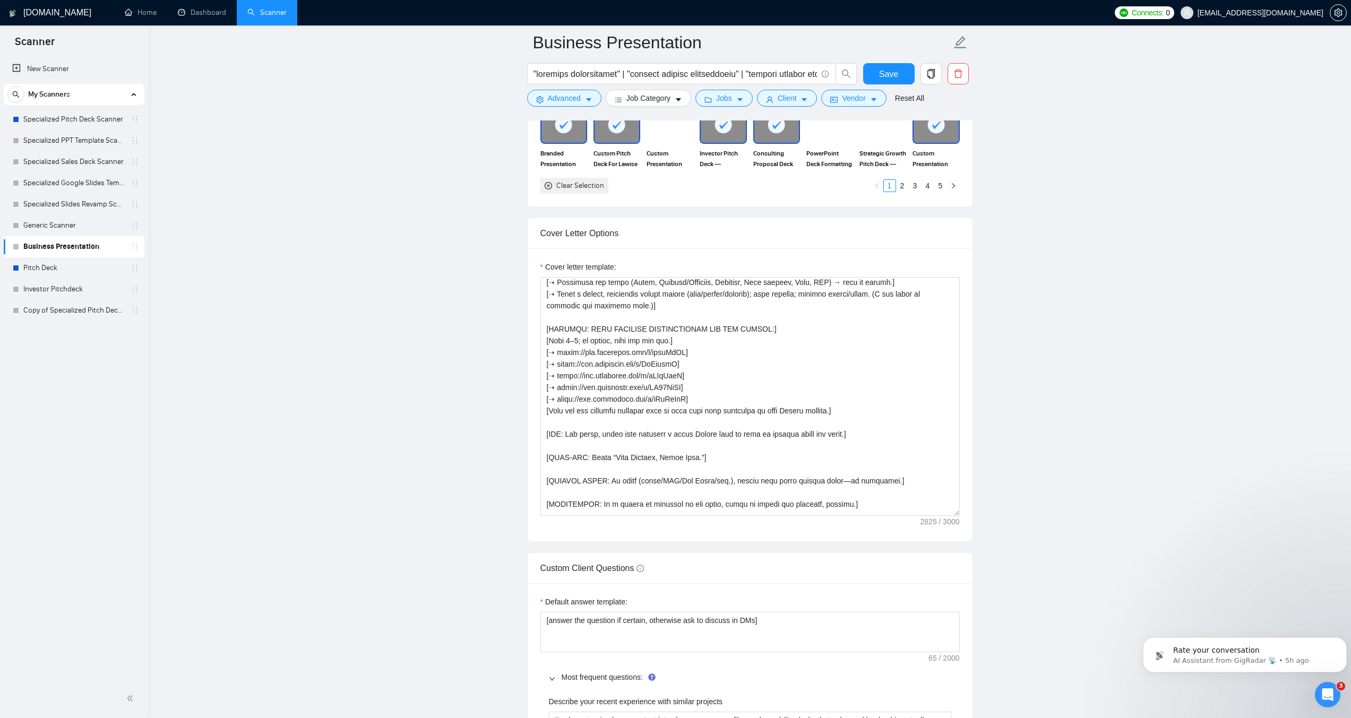
scroll to position [1115, 0]
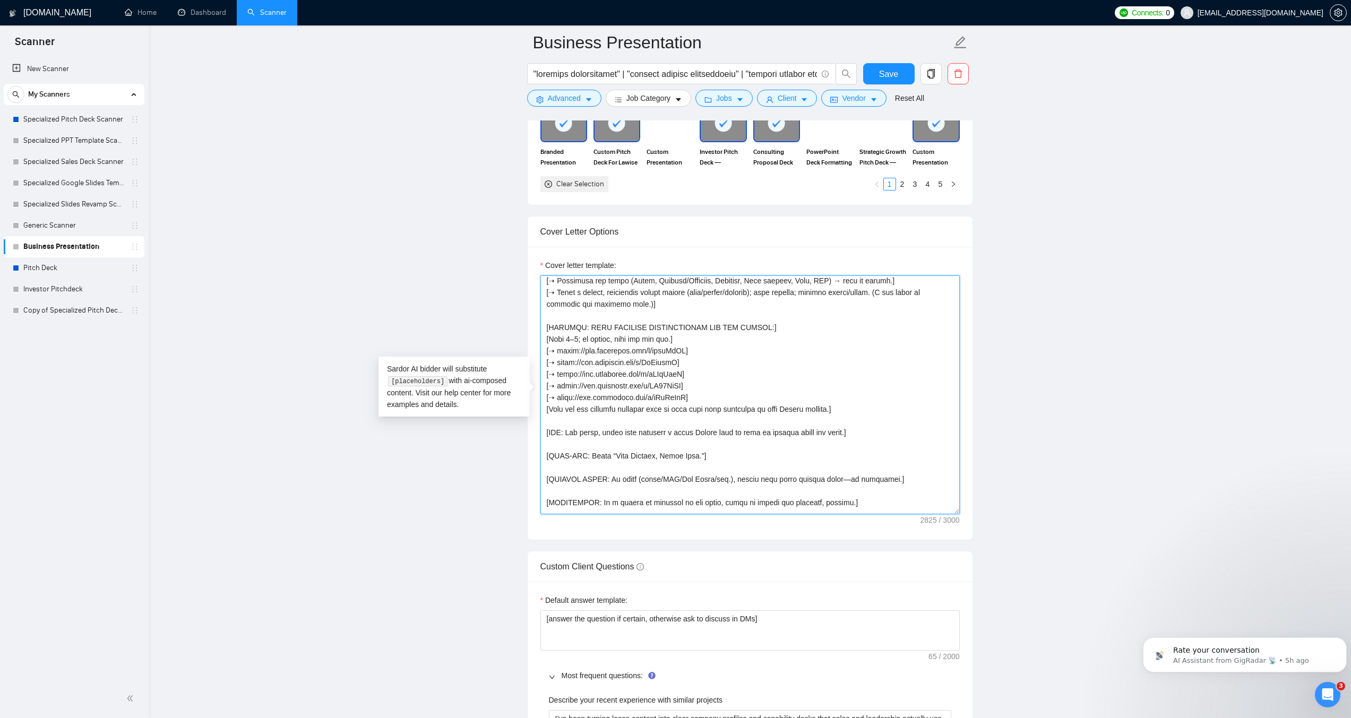
click at [679, 407] on textarea "Cover letter template:" at bounding box center [750, 395] width 419 height 239
drag, startPoint x: 584, startPoint y: 324, endPoint x: 753, endPoint y: 324, distance: 168.8
click at [753, 324] on textarea "Cover letter template:" at bounding box center [750, 395] width 419 height 239
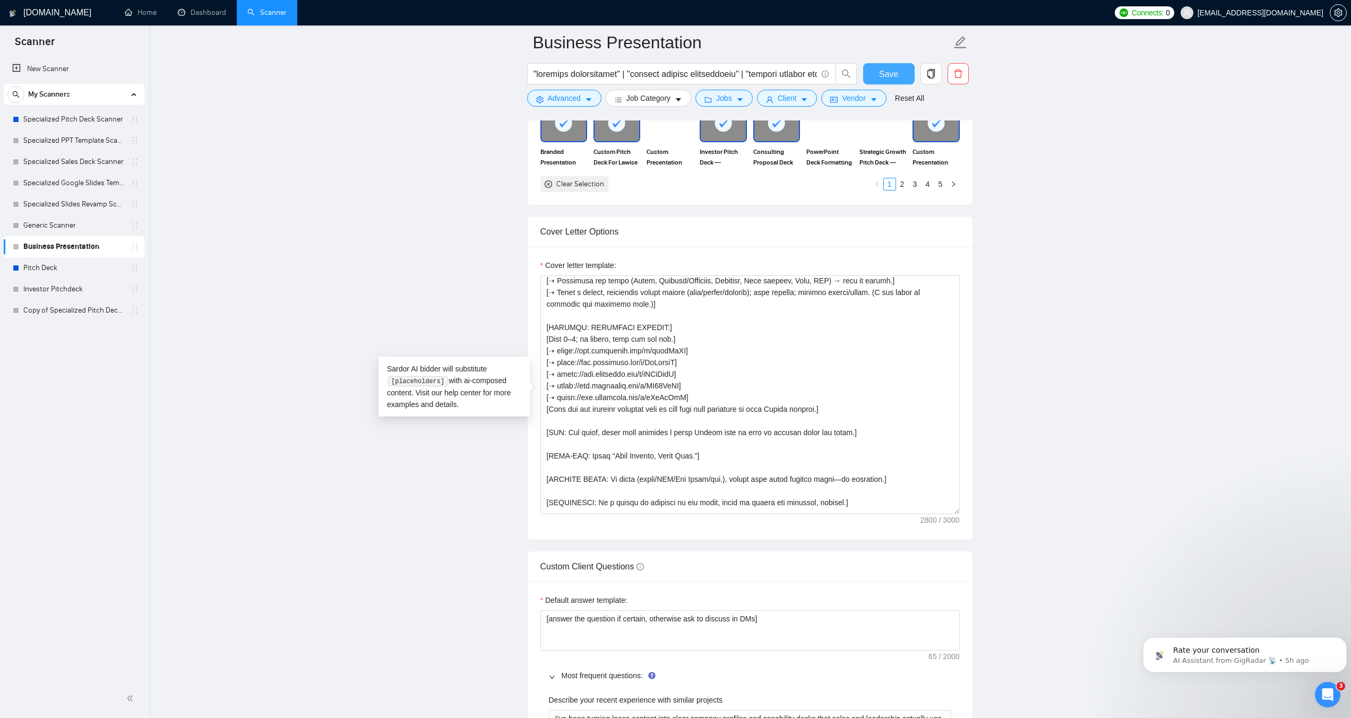
click at [898, 70] on button "Save" at bounding box center [889, 73] width 52 height 21
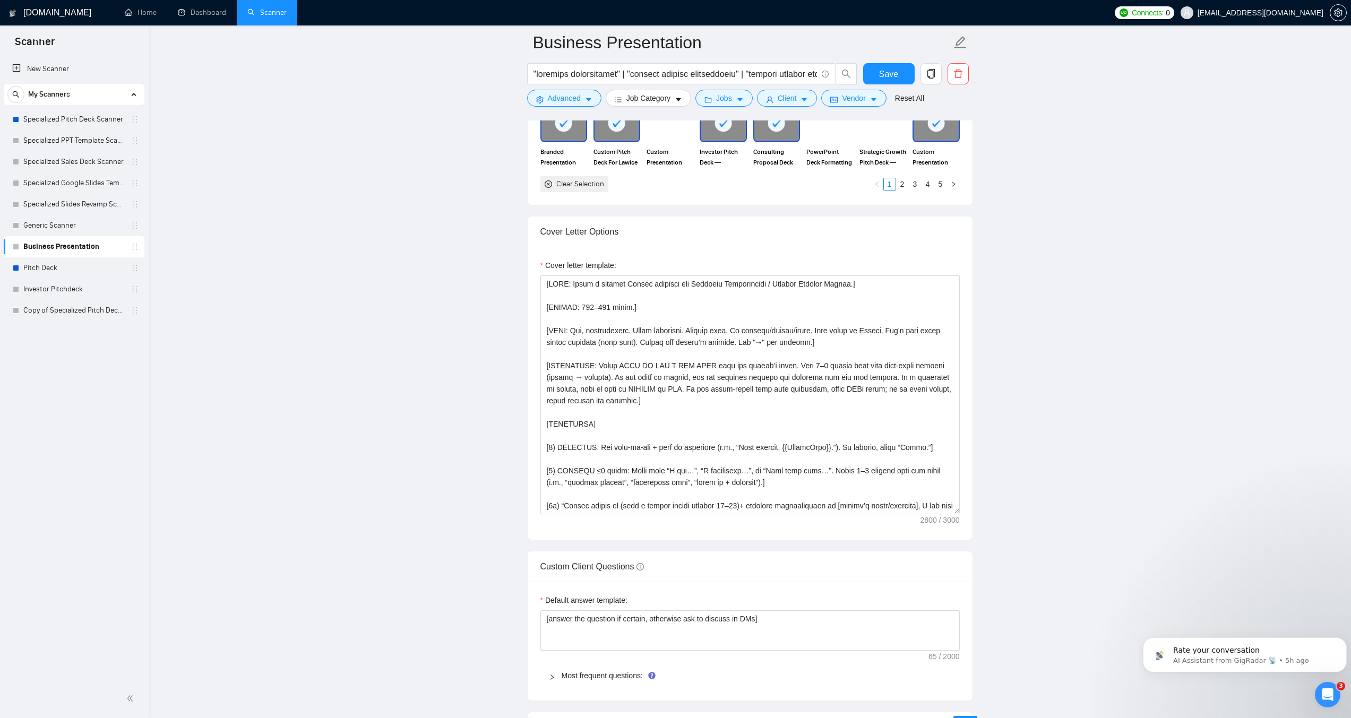
click at [364, 322] on main "Business Presentation Save Advanced Job Category Jobs Client Vendor Reset All P…" at bounding box center [750, 698] width 1169 height 3543
click at [35, 263] on link "Pitch Deck" at bounding box center [73, 268] width 101 height 21
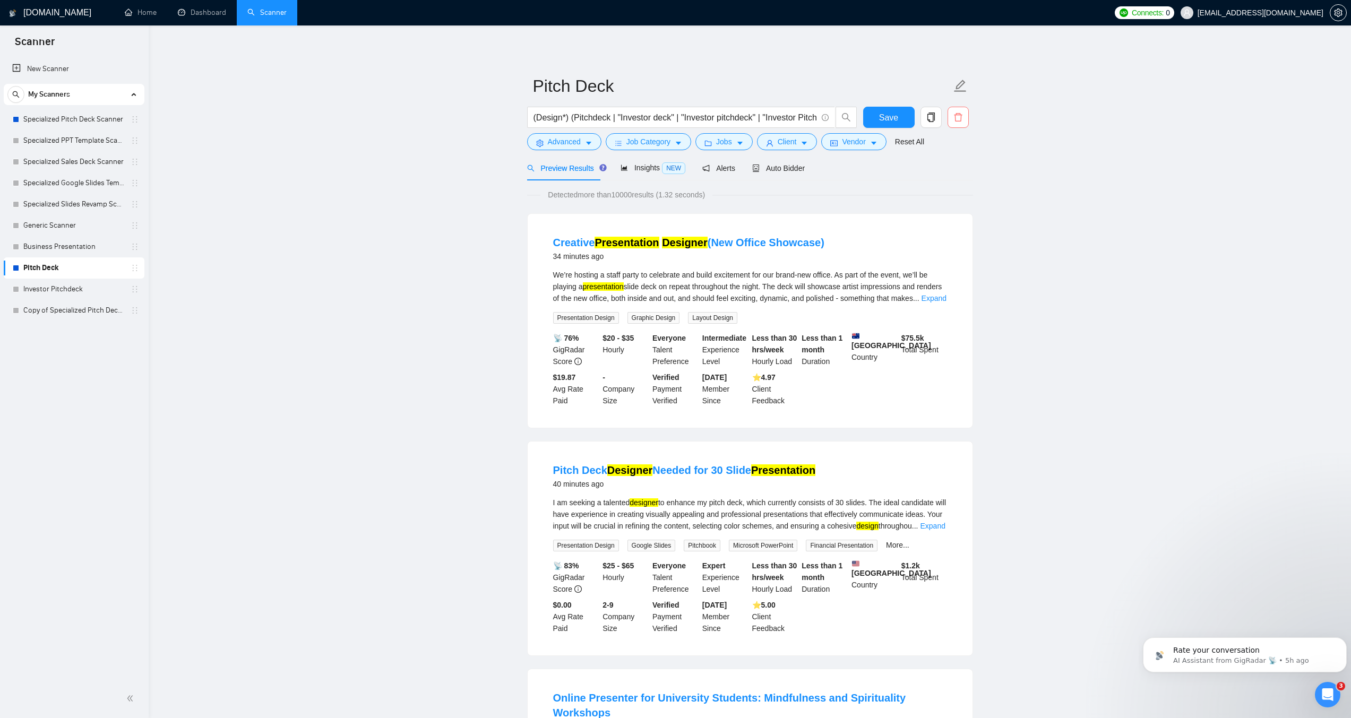
click at [959, 119] on icon "delete" at bounding box center [959, 118] width 10 height 10
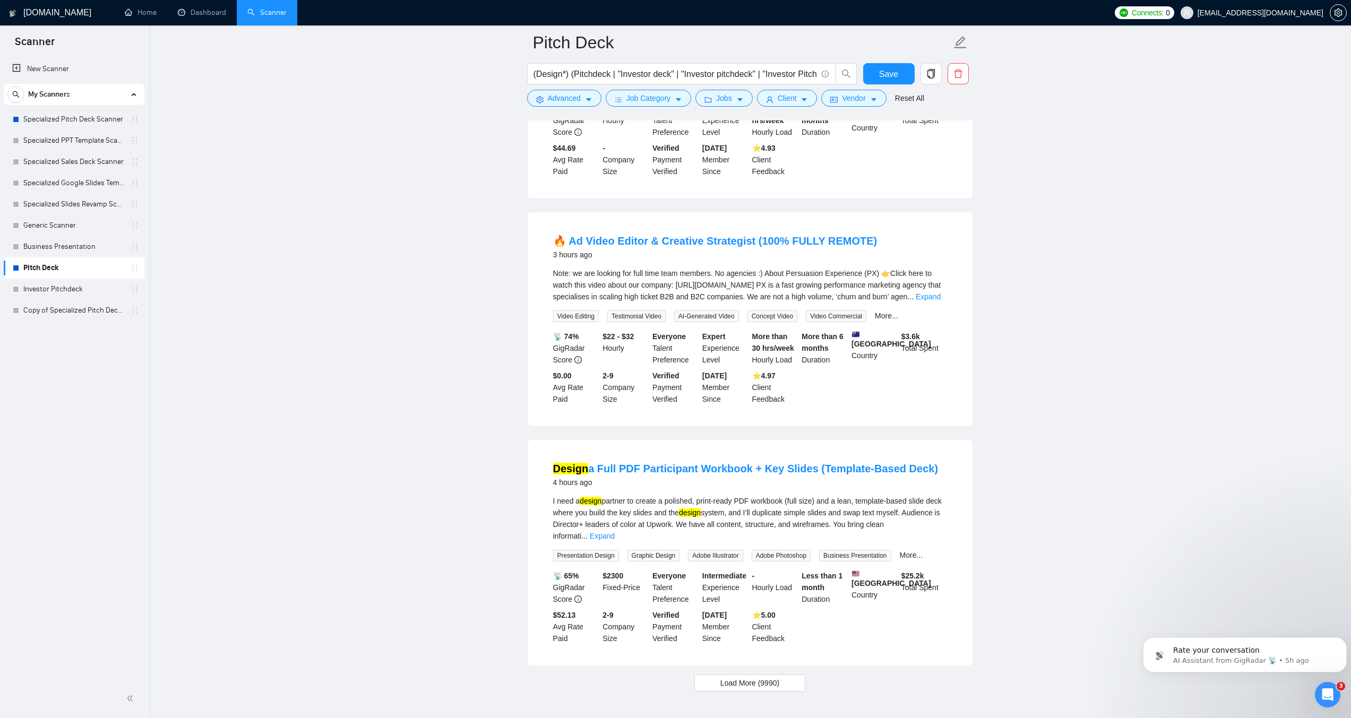
scroll to position [1922, 0]
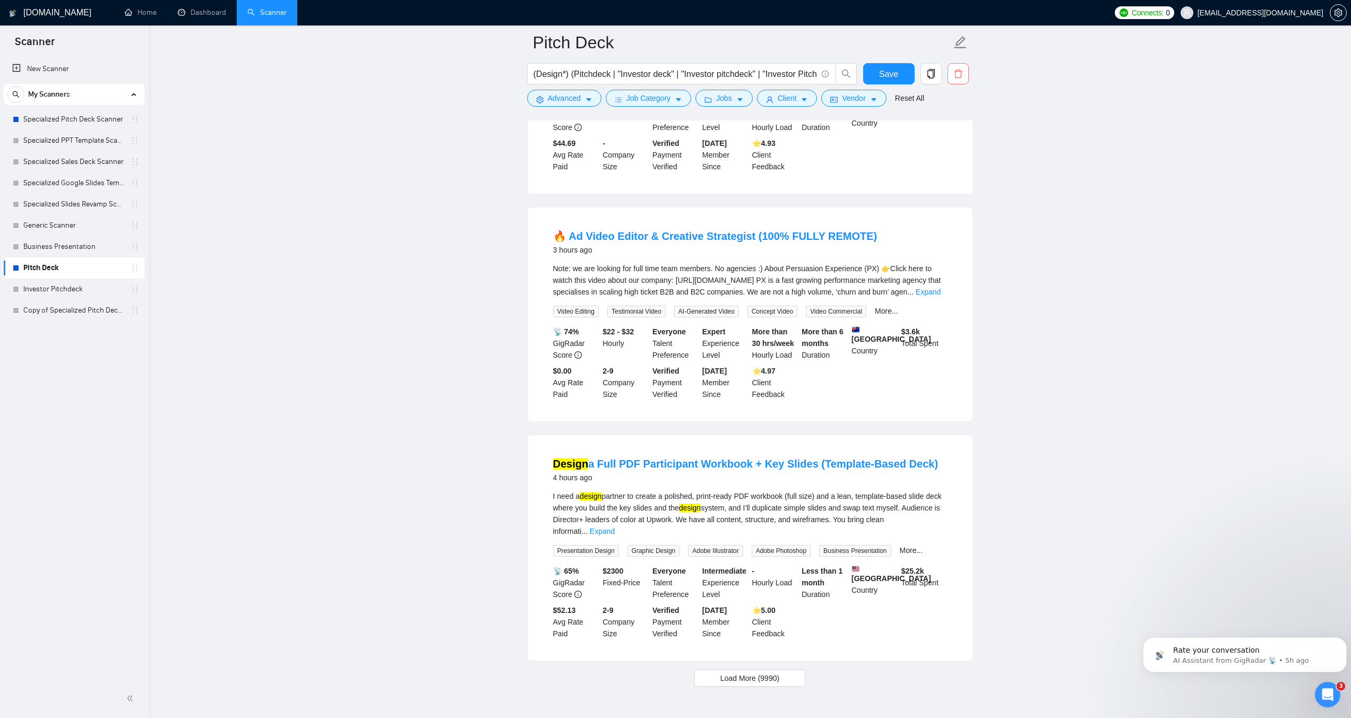
click at [968, 78] on button "button" at bounding box center [958, 73] width 21 height 21
click at [949, 128] on span "Yes" at bounding box center [952, 128] width 12 height 12
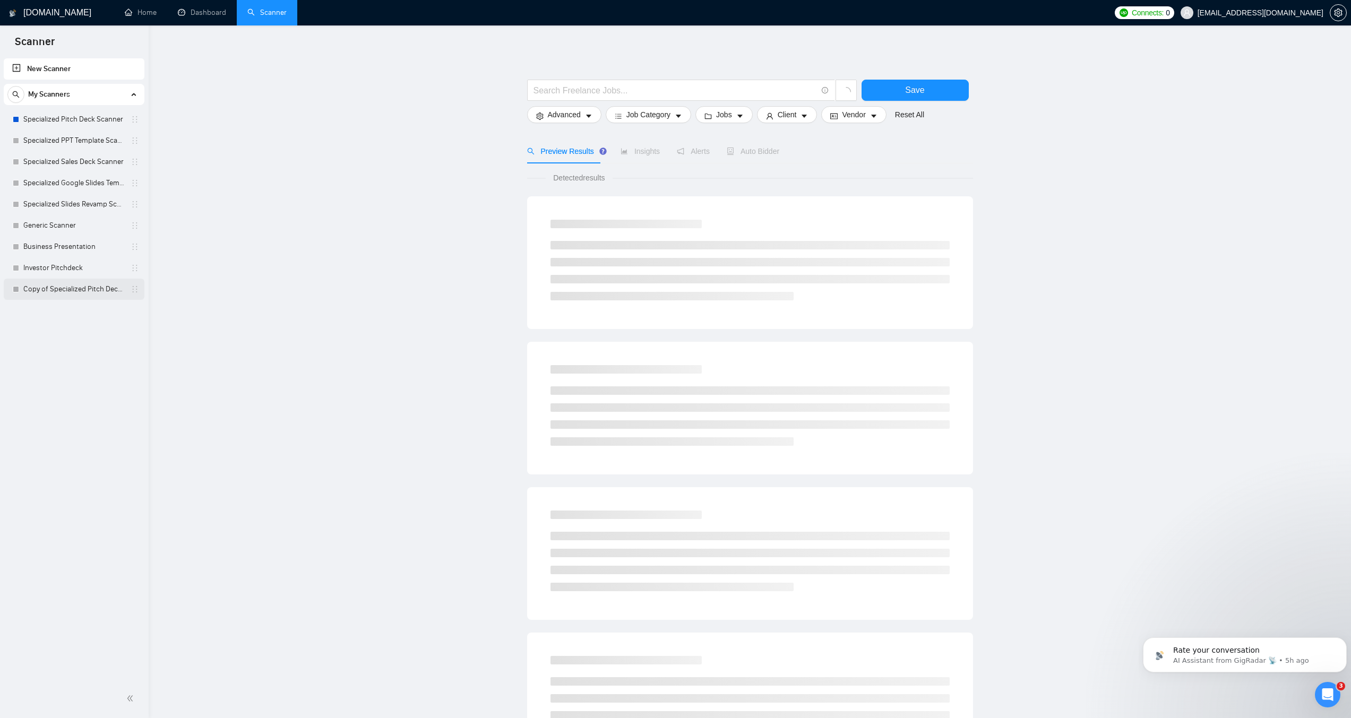
click at [87, 292] on link "Copy of Specialized Pitch Deck Scanner" at bounding box center [73, 289] width 101 height 21
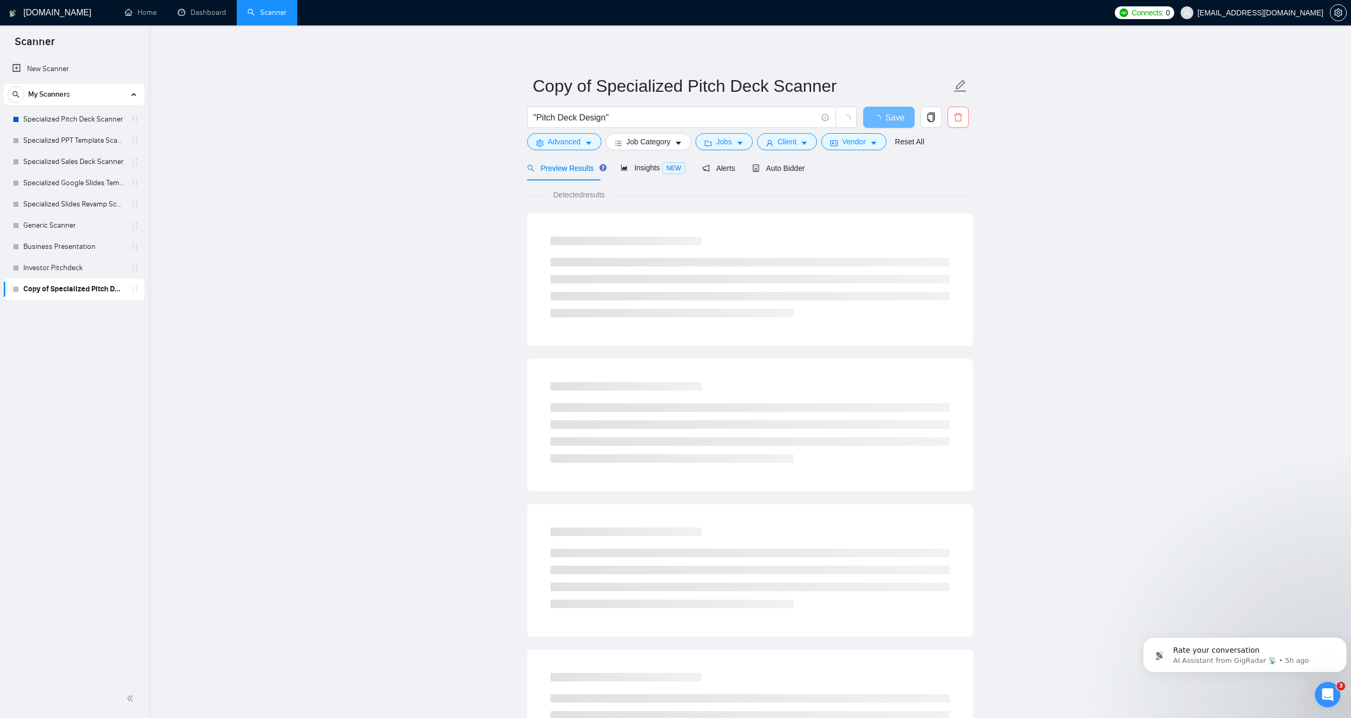
click at [956, 122] on icon "delete" at bounding box center [958, 117] width 8 height 8
click at [953, 167] on span "Yes" at bounding box center [952, 171] width 12 height 12
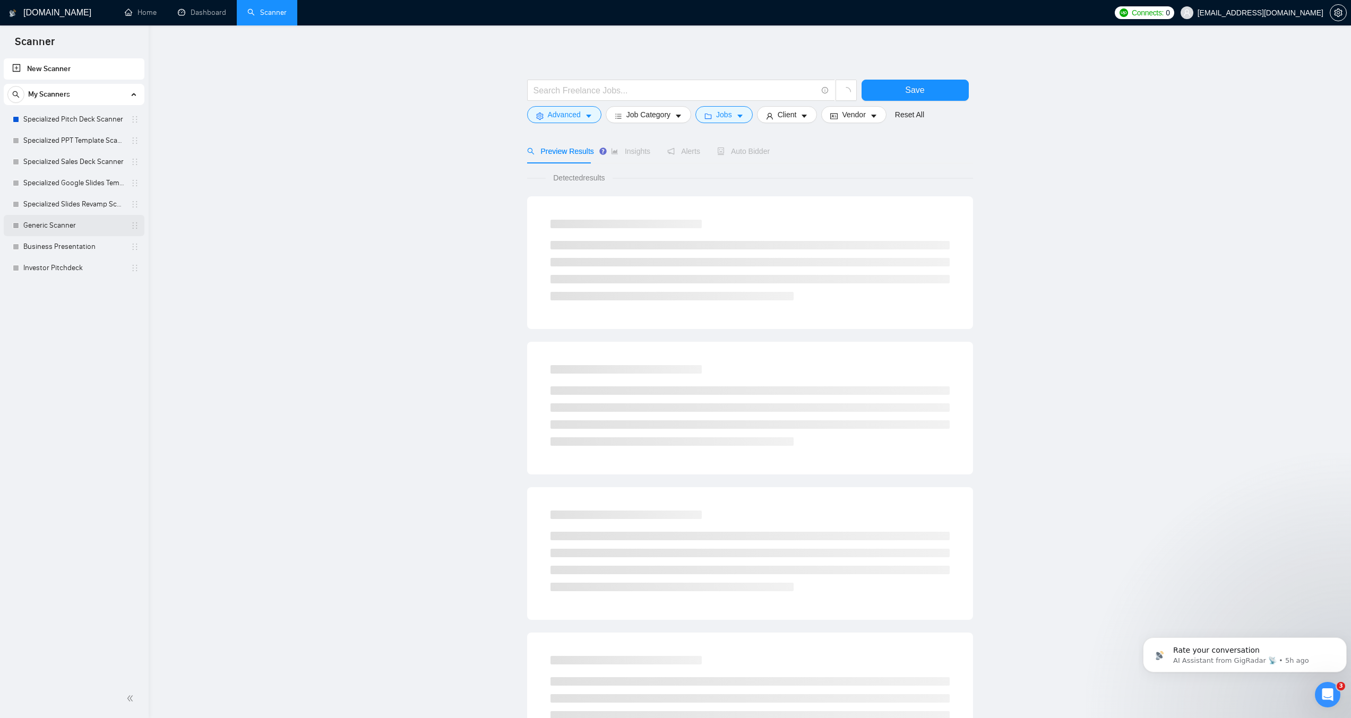
click at [38, 218] on link "Generic Scanner" at bounding box center [73, 225] width 101 height 21
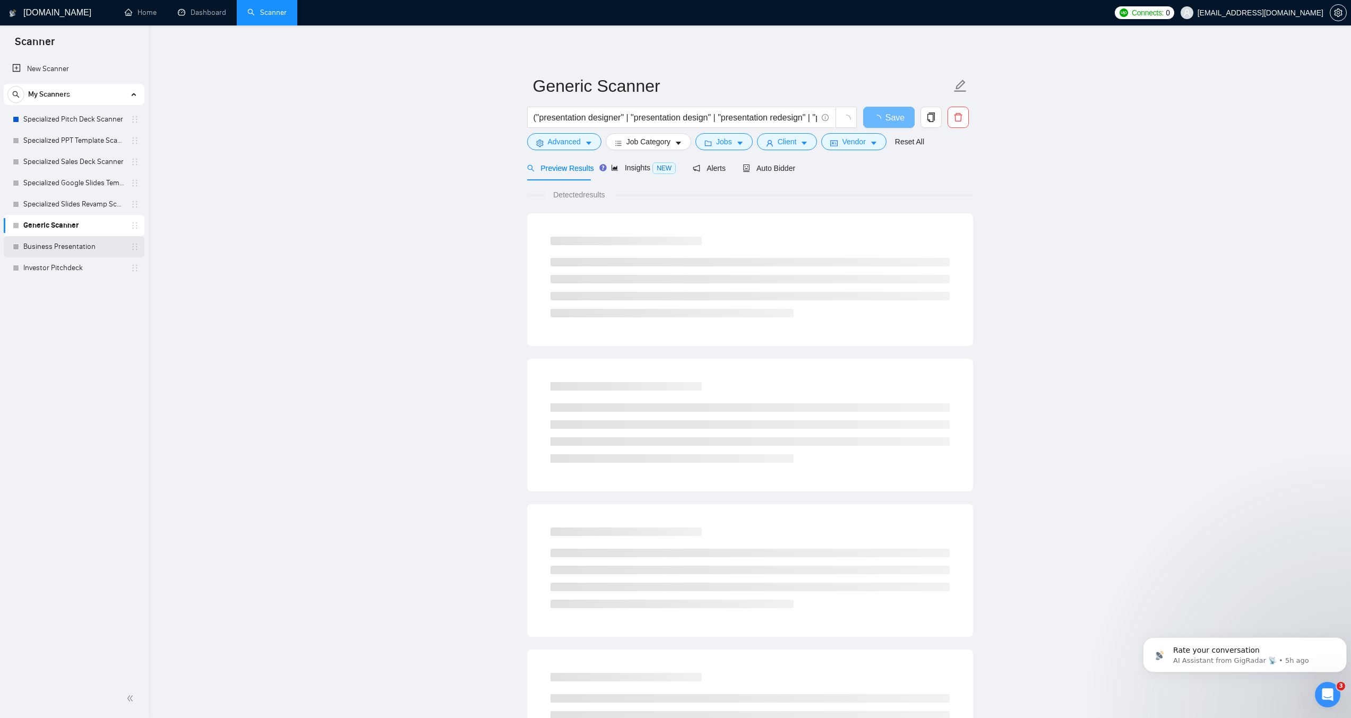
click at [68, 248] on link "Business Presentation" at bounding box center [73, 246] width 101 height 21
click at [536, 87] on input "Business Presentation" at bounding box center [742, 86] width 418 height 27
click at [71, 272] on link "Investor Pitchdeck" at bounding box center [73, 268] width 101 height 21
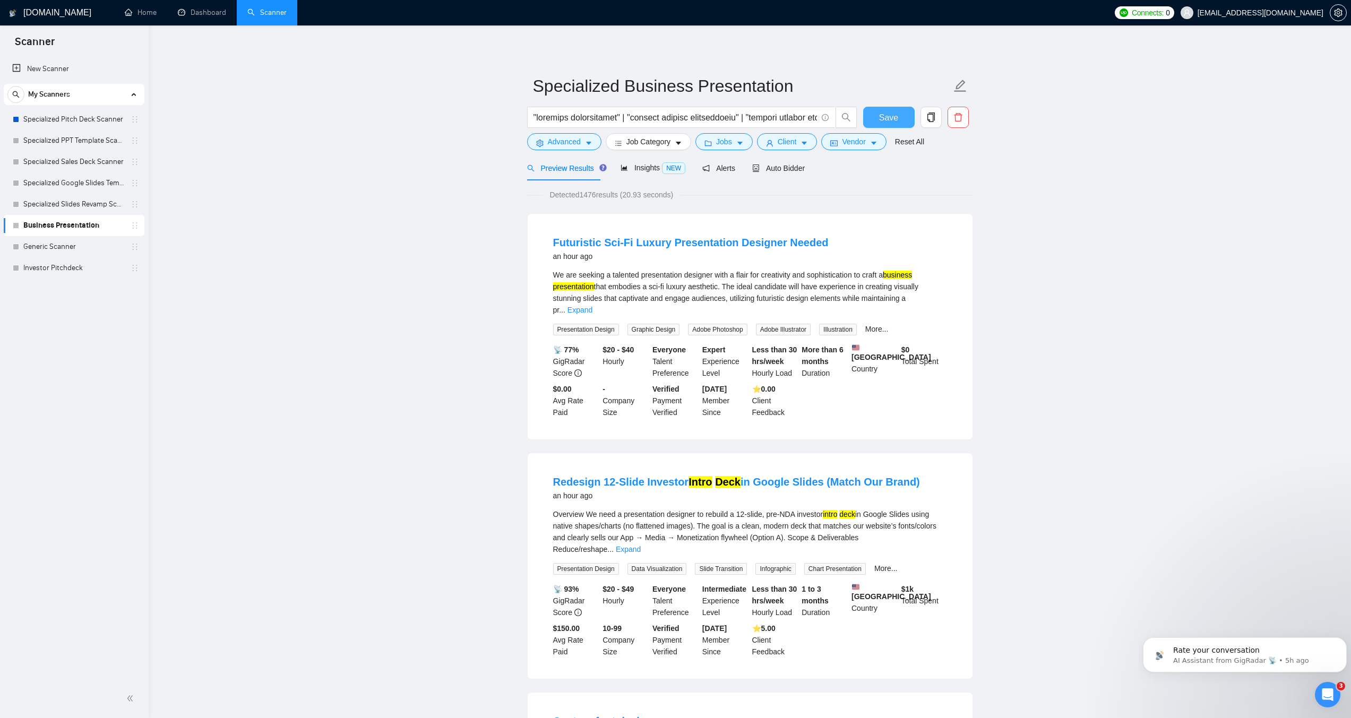
click at [871, 116] on button "Save" at bounding box center [889, 117] width 52 height 21
click at [42, 243] on link "Investor Pitchdeck" at bounding box center [73, 246] width 101 height 21
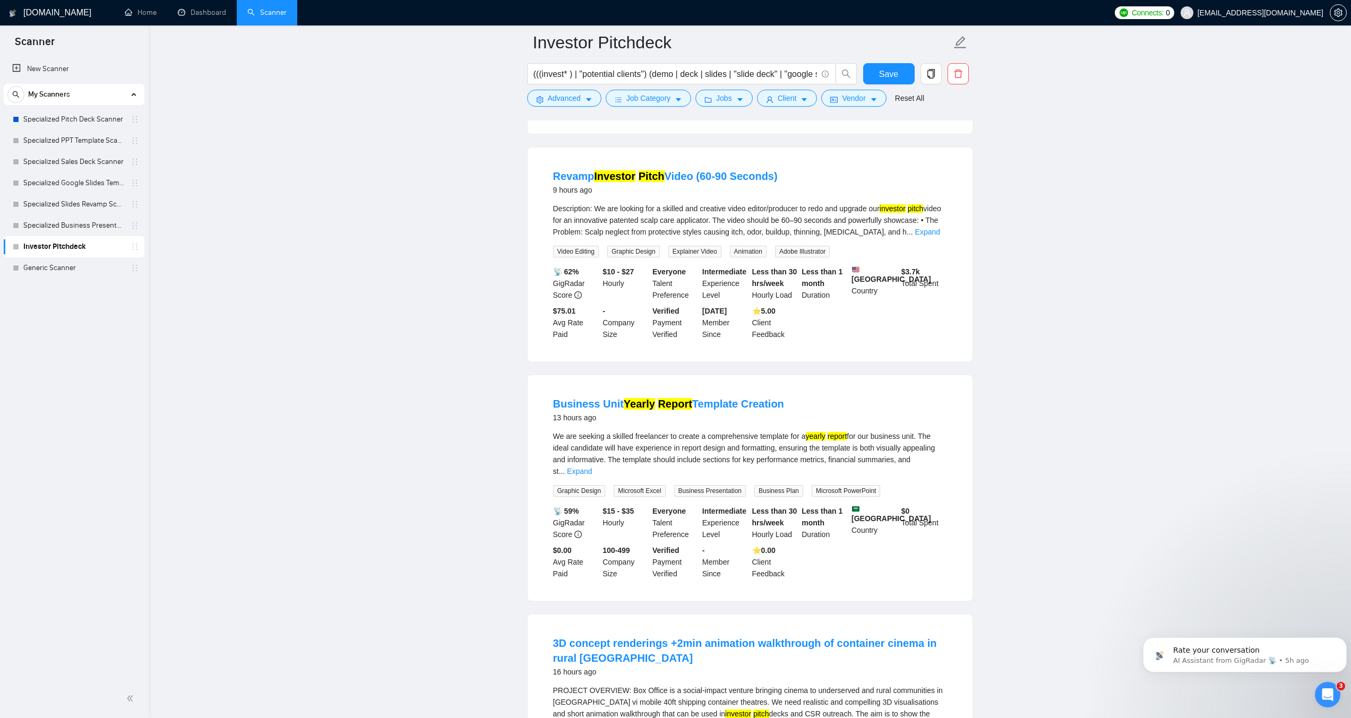
scroll to position [1221, 0]
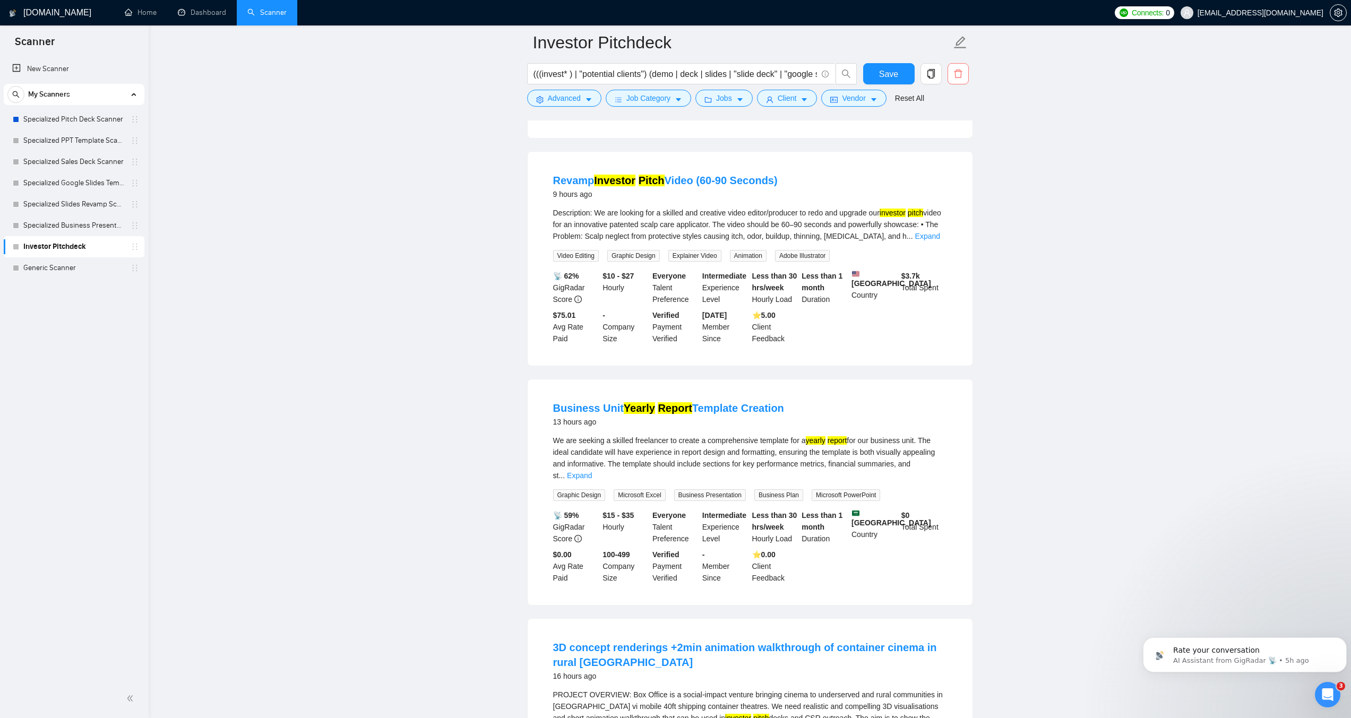
click at [955, 73] on icon "delete" at bounding box center [959, 74] width 10 height 10
click at [955, 127] on span "Yes" at bounding box center [952, 128] width 12 height 12
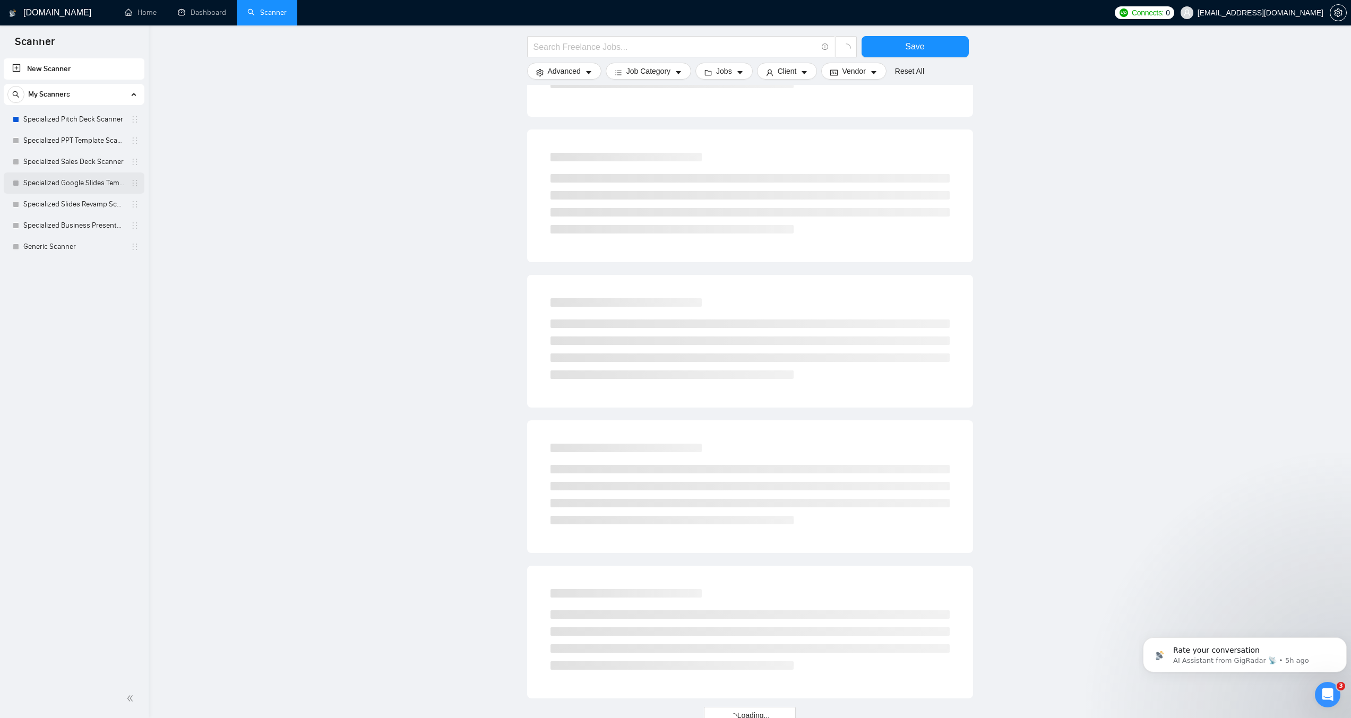
scroll to position [194, 0]
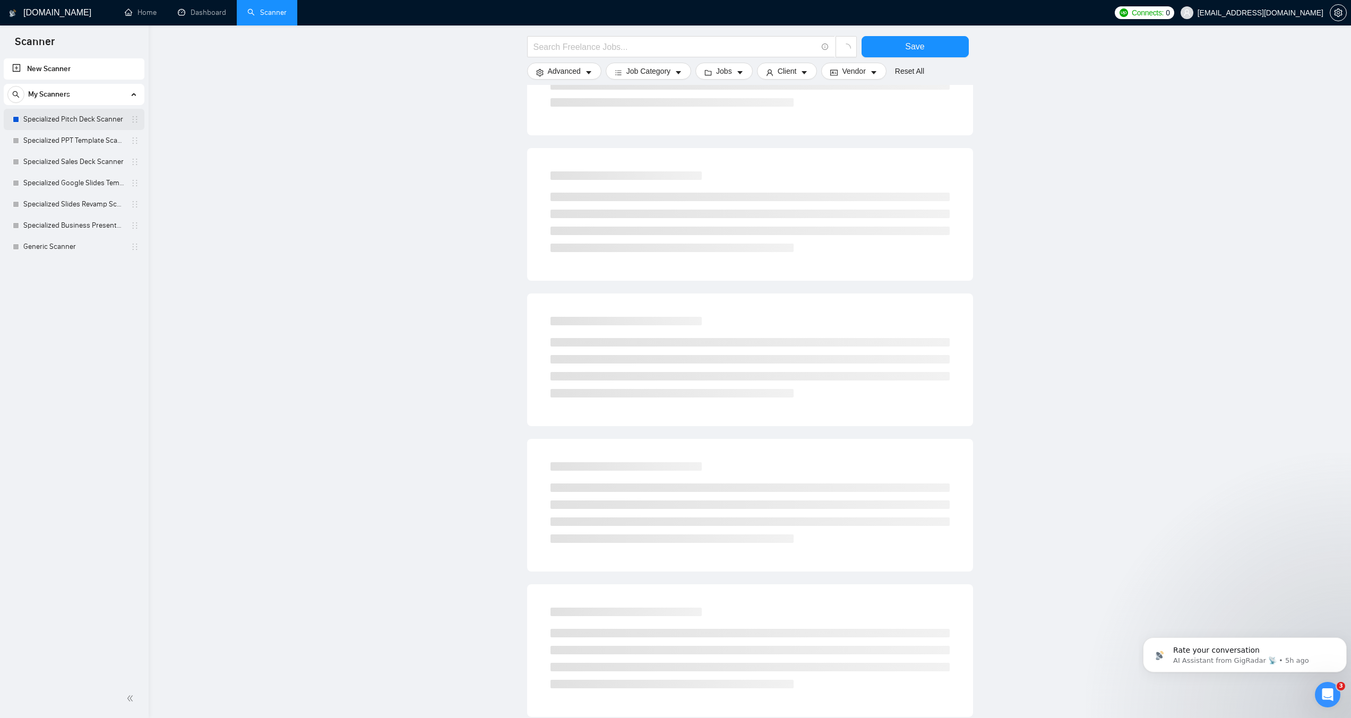
click at [79, 118] on link "Specialized Pitch Deck Scanner" at bounding box center [73, 119] width 101 height 21
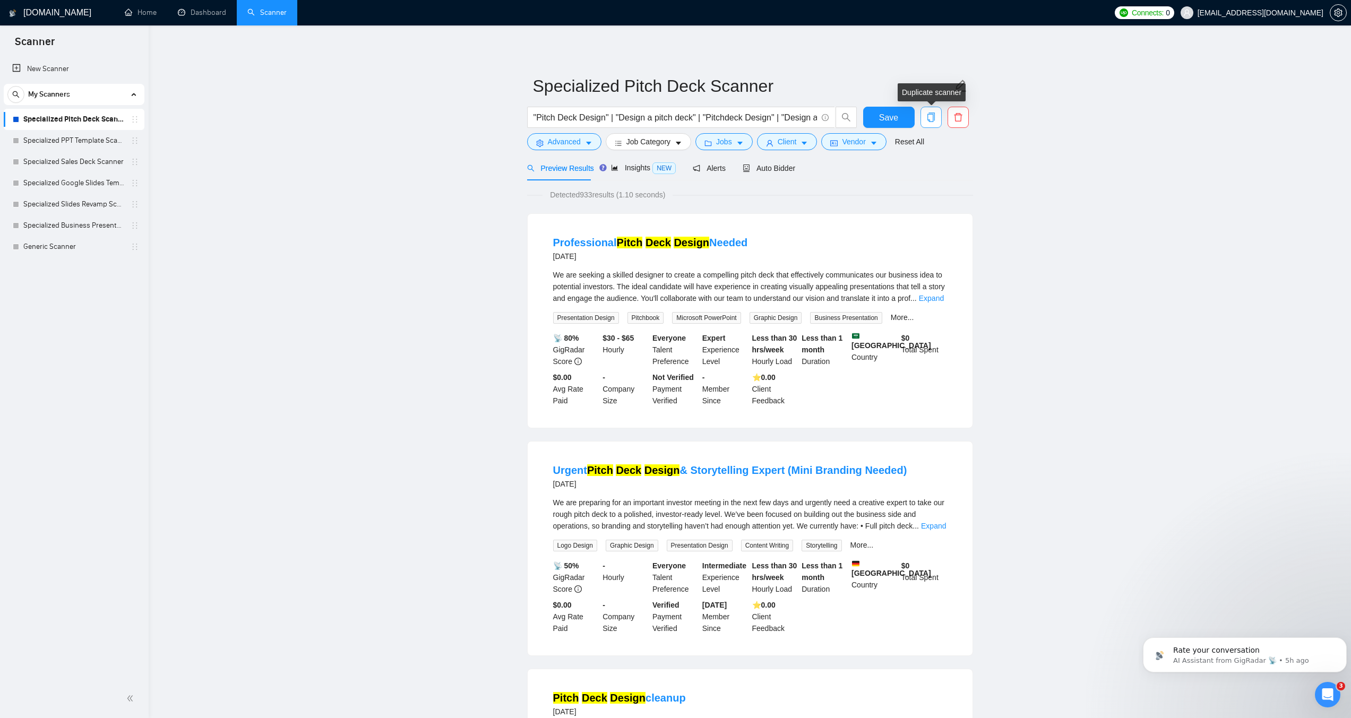
click at [933, 118] on icon "copy" at bounding box center [930, 118] width 7 height 10
click at [928, 170] on span "Yes" at bounding box center [925, 171] width 12 height 12
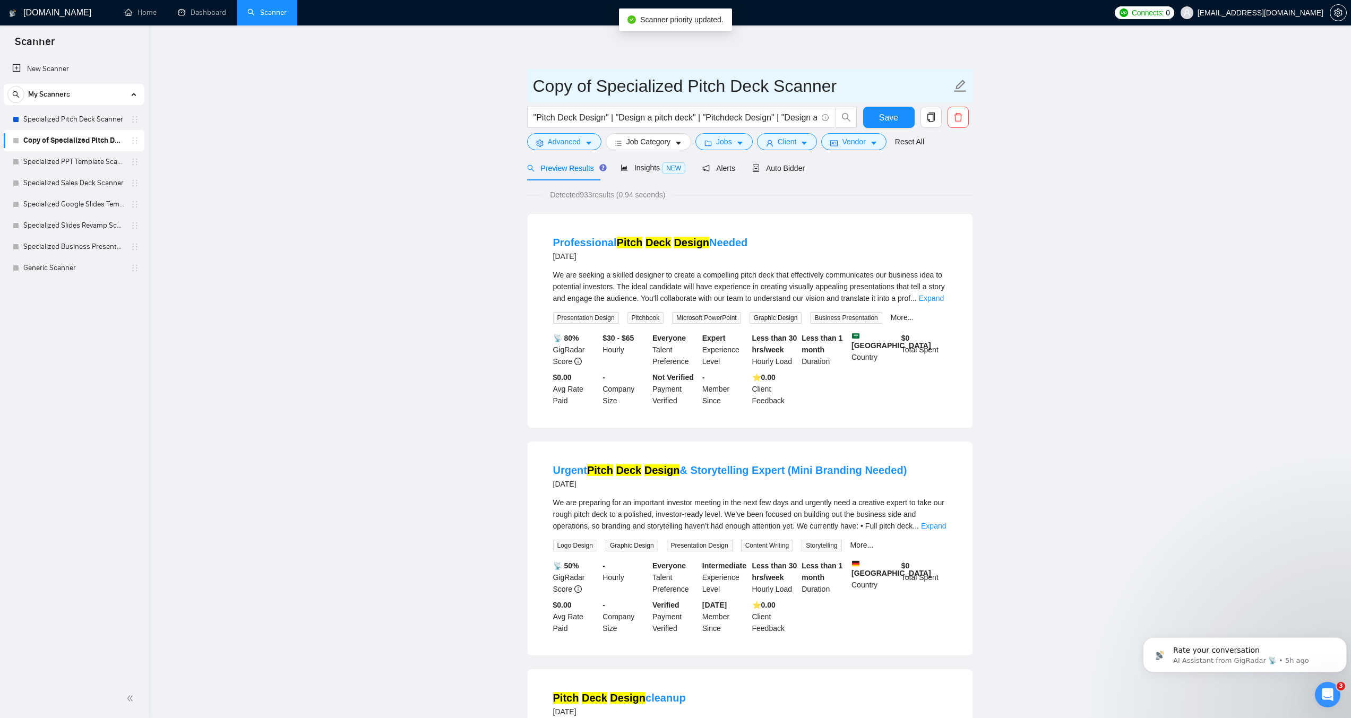
click at [591, 90] on input "Copy of Specialized Pitch Deck Scanner" at bounding box center [742, 86] width 418 height 27
drag, startPoint x: 591, startPoint y: 90, endPoint x: 536, endPoint y: 91, distance: 55.8
click at [536, 91] on input "Copy of Specialized Pitch Deck Scanner" at bounding box center [742, 86] width 418 height 27
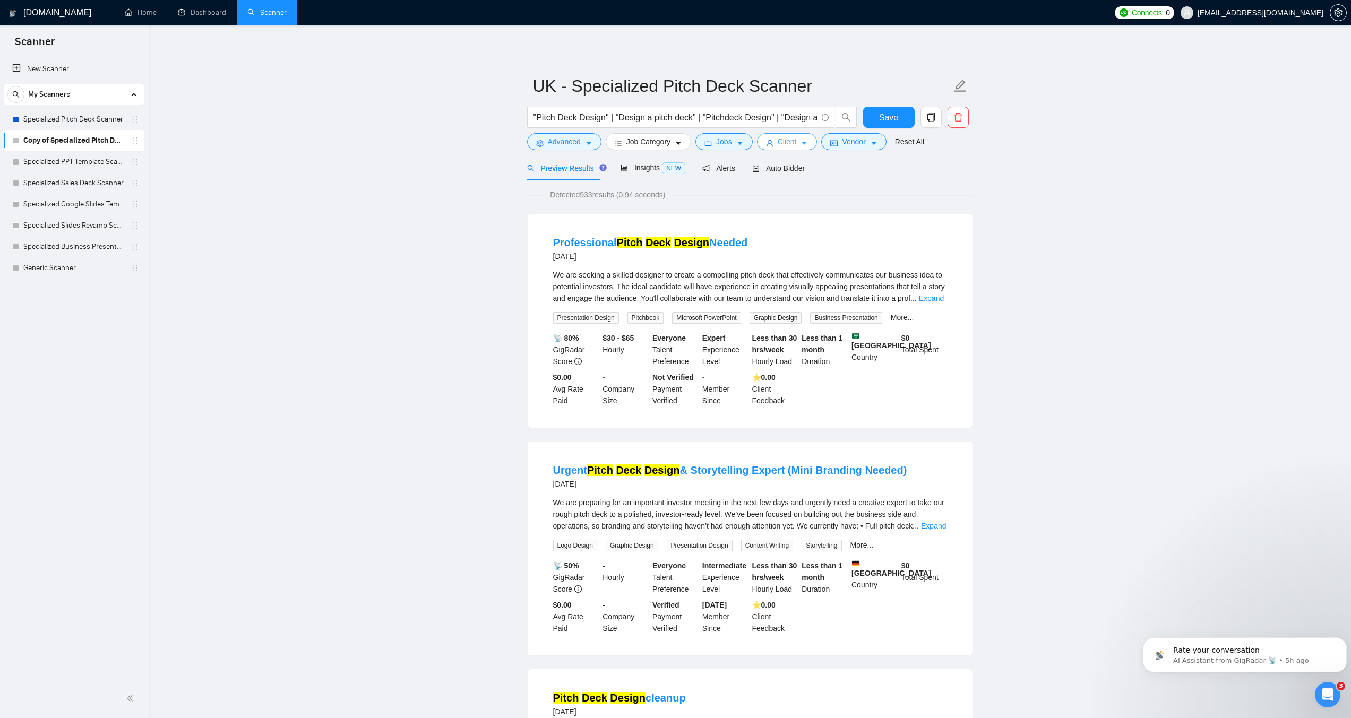
click at [804, 145] on icon "caret-down" at bounding box center [804, 143] width 7 height 7
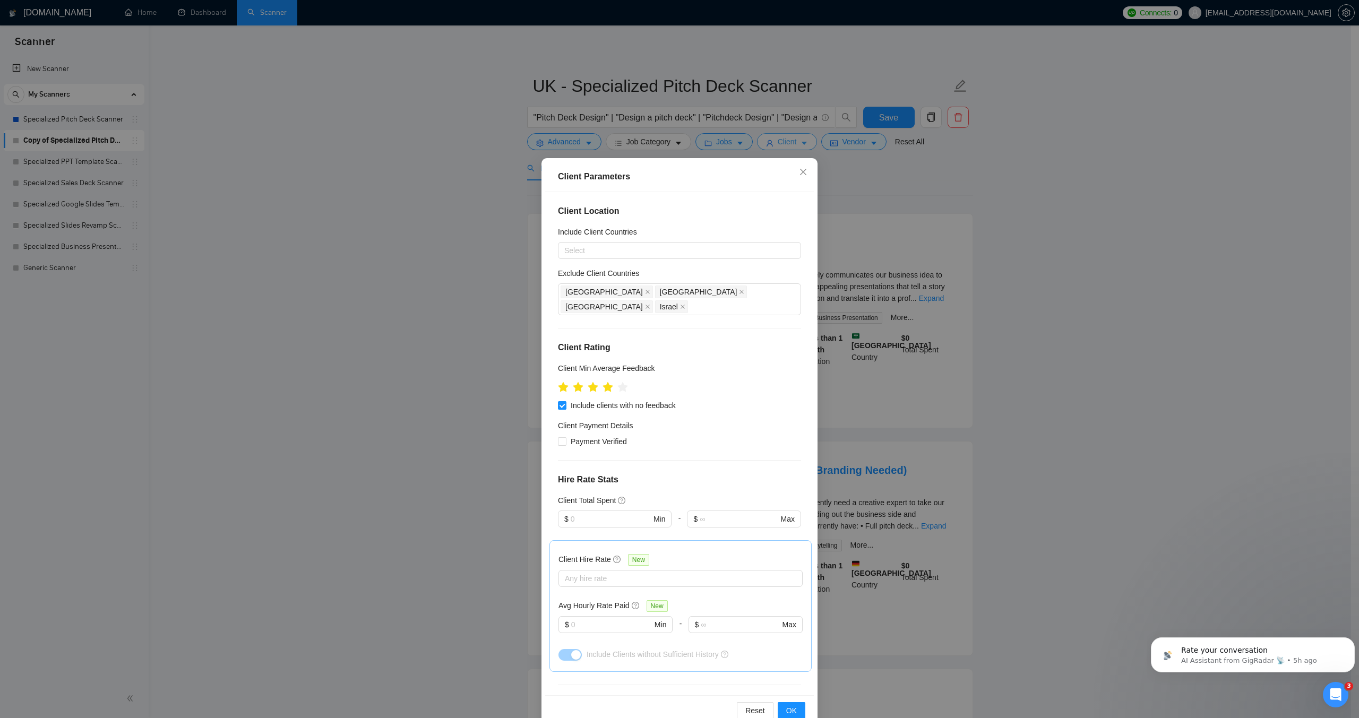
click at [804, 145] on div "Client Parameters Client Location Include Client Countries Select Exclude Clien…" at bounding box center [679, 359] width 1359 height 718
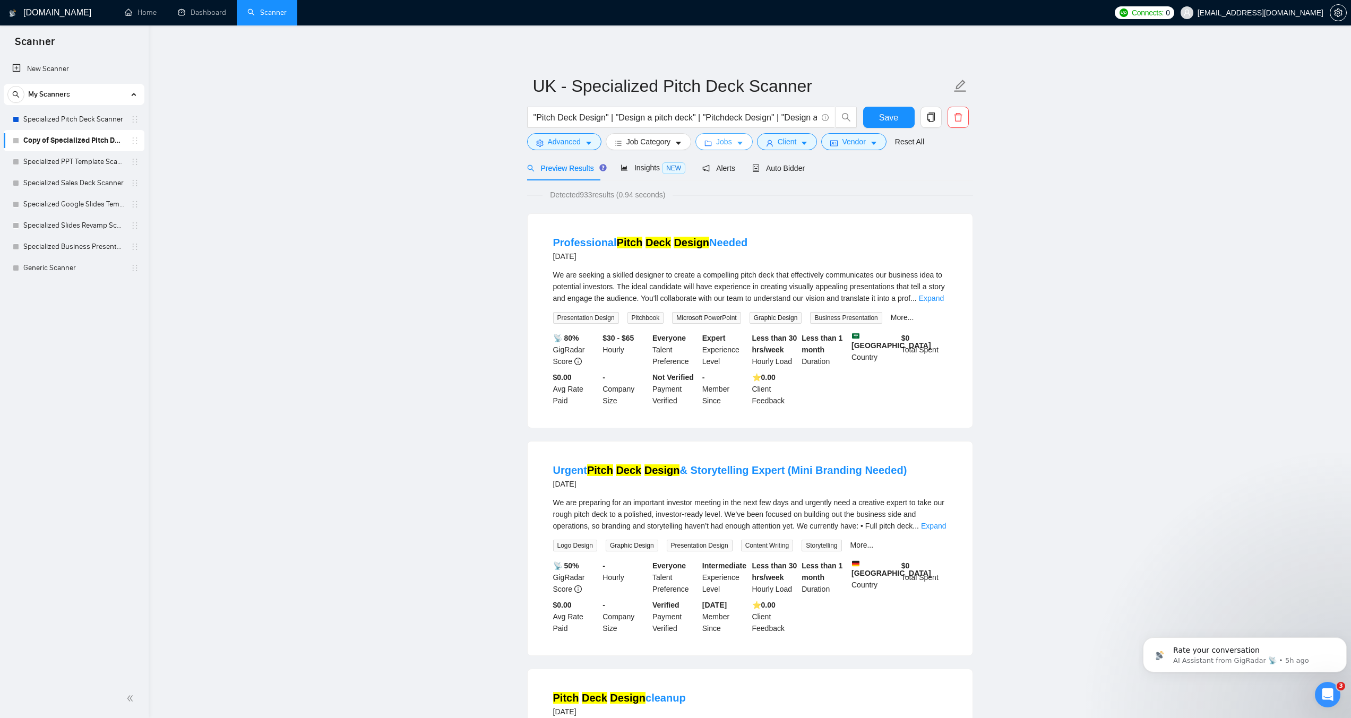
click at [748, 139] on button "Jobs" at bounding box center [724, 141] width 57 height 17
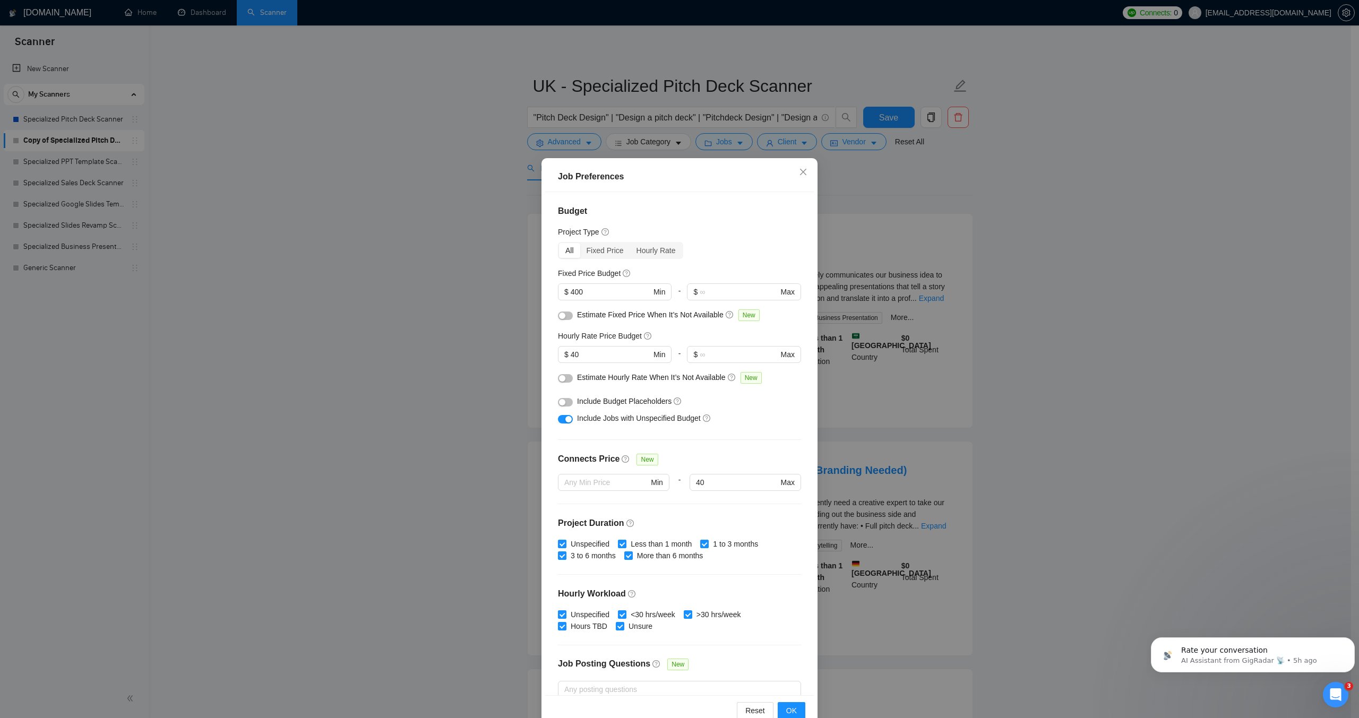
click at [730, 140] on div "Job Preferences Budget Project Type All Fixed Price Hourly Rate Fixed Price Bud…" at bounding box center [679, 359] width 1359 height 718
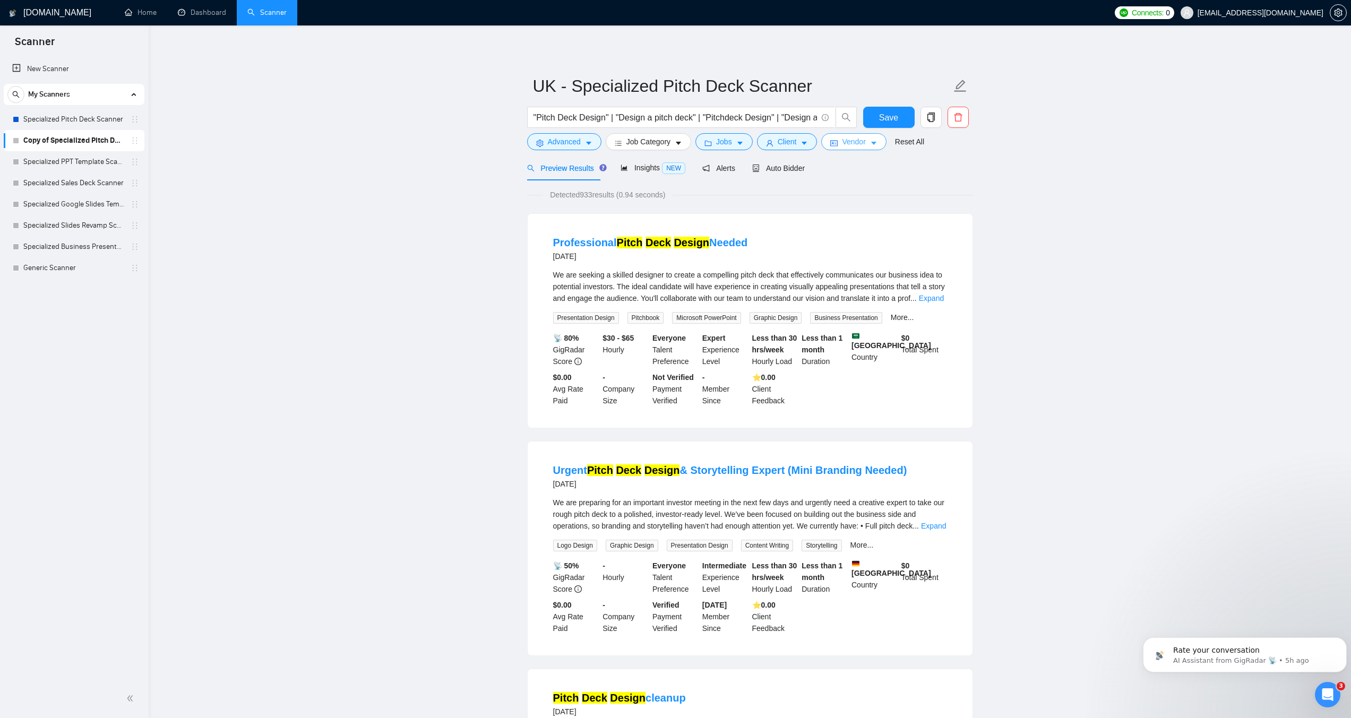
click at [838, 135] on button "Vendor" at bounding box center [853, 141] width 65 height 17
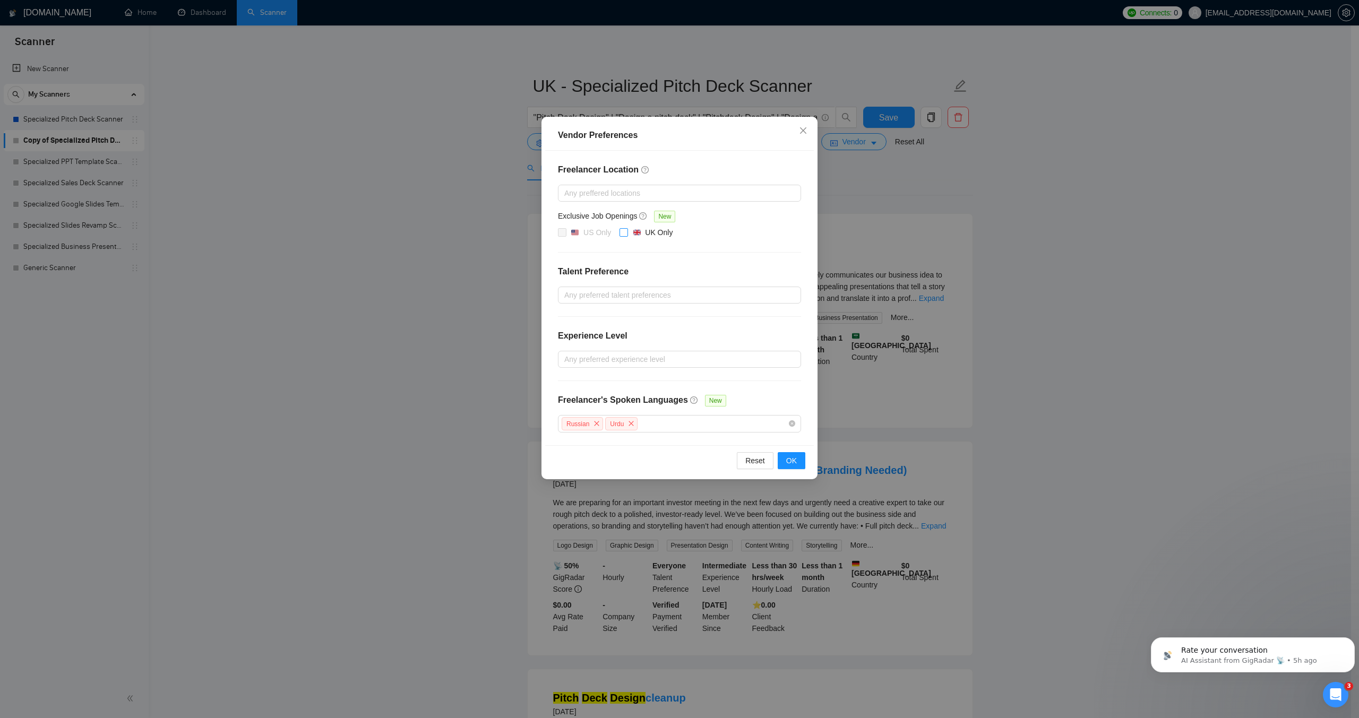
click at [624, 232] on input "UK Only" at bounding box center [623, 231] width 7 height 7
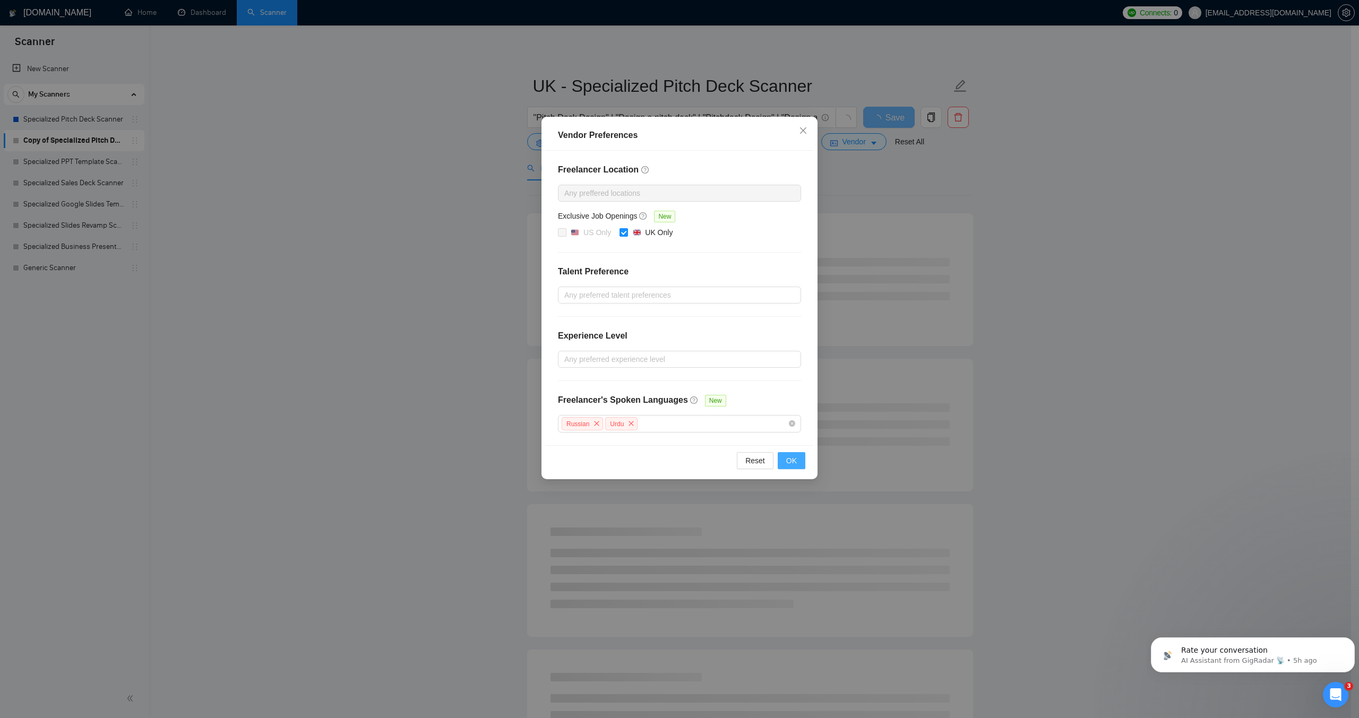
click at [790, 462] on span "OK" at bounding box center [791, 461] width 11 height 12
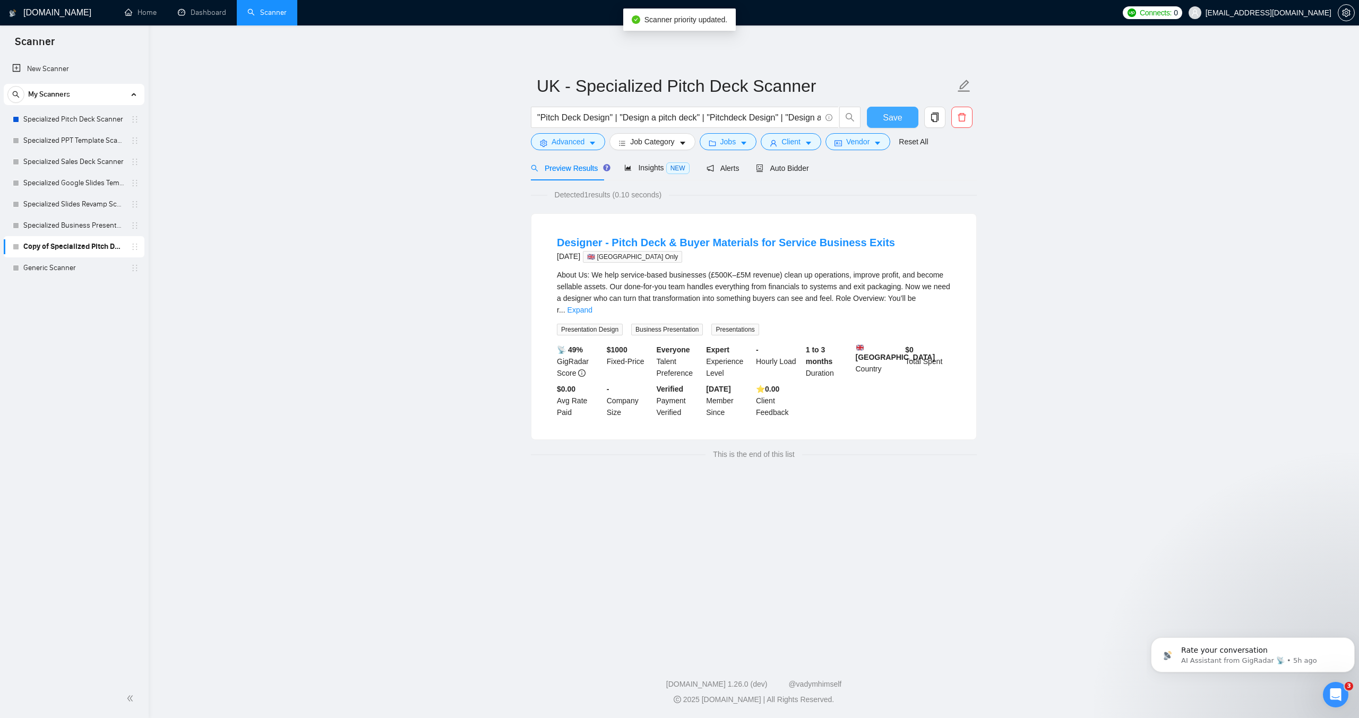
click at [891, 116] on span "Save" at bounding box center [892, 117] width 19 height 13
click at [93, 140] on link "Specialized PPT Template Scanner" at bounding box center [73, 140] width 101 height 21
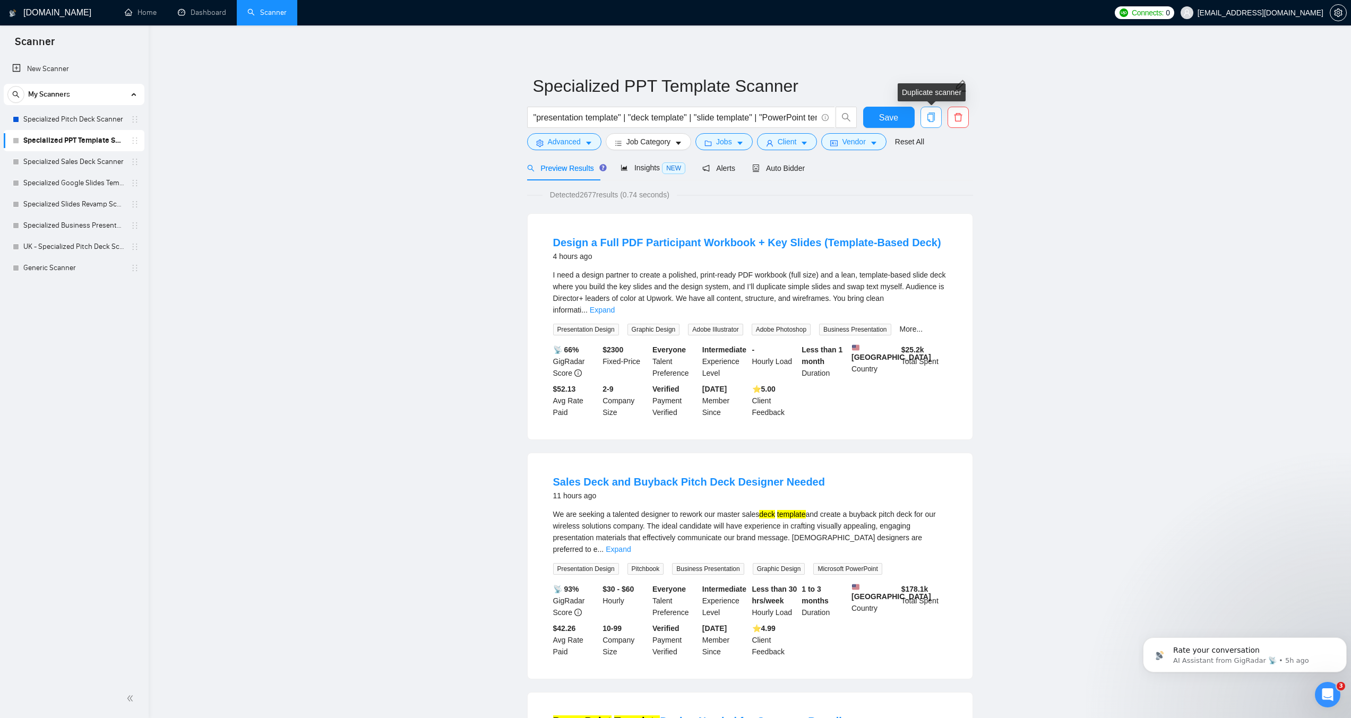
click at [929, 116] on icon "copy" at bounding box center [932, 118] width 10 height 10
click at [925, 174] on span "Yes" at bounding box center [925, 171] width 12 height 12
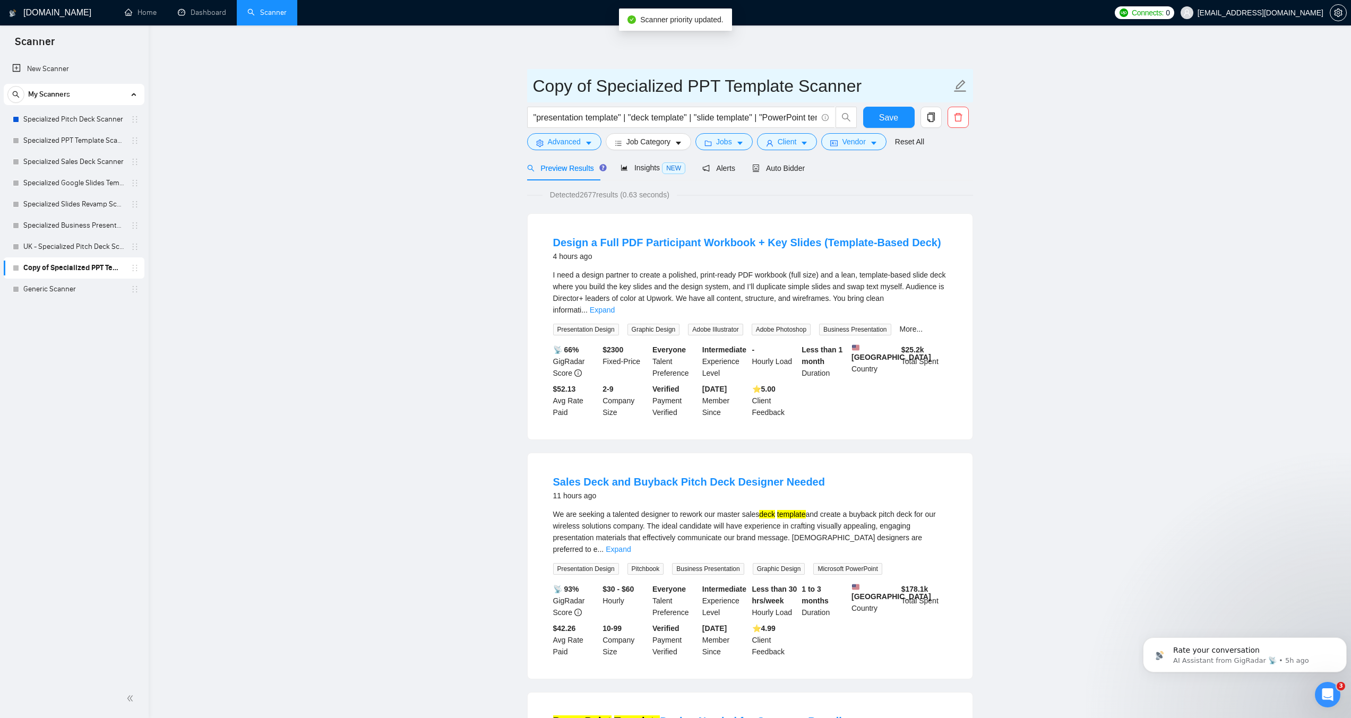
drag, startPoint x: 593, startPoint y: 90, endPoint x: 534, endPoint y: 88, distance: 59.0
click at [534, 88] on input "Copy of Specialized PPT Template Scanner" at bounding box center [742, 86] width 418 height 27
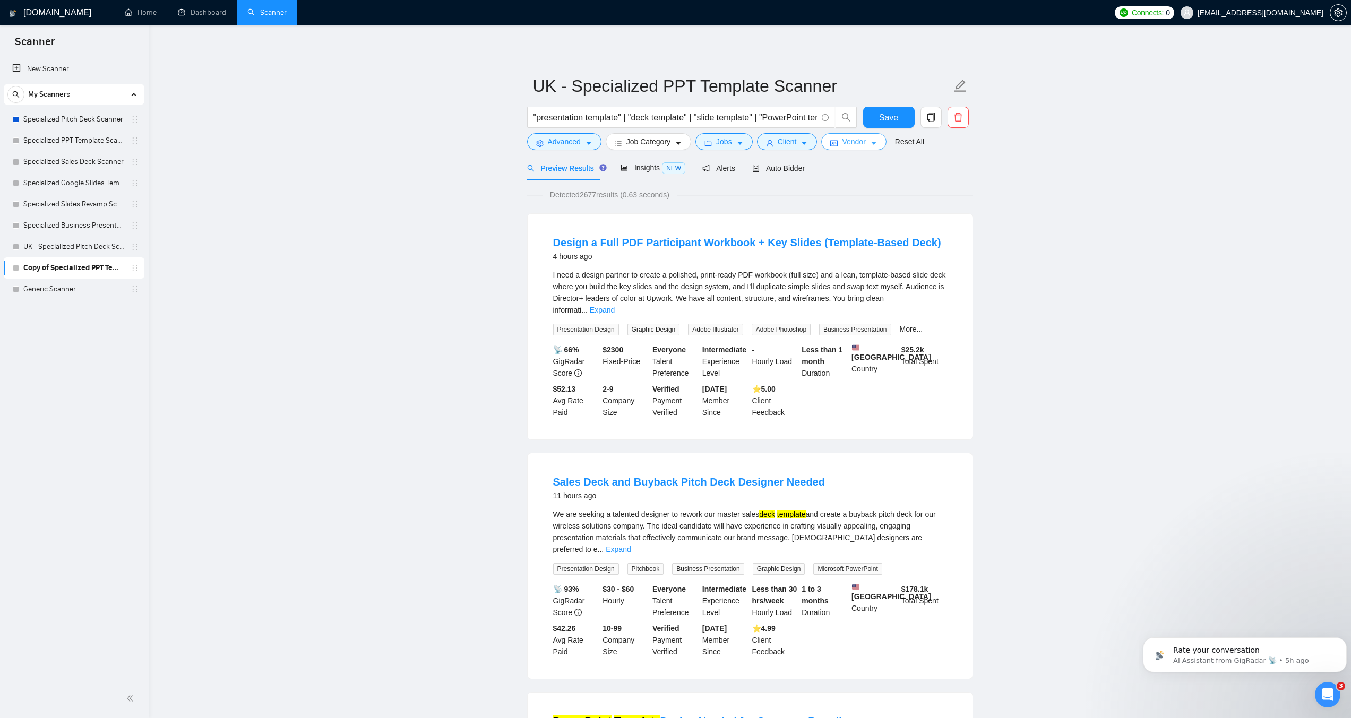
click at [847, 145] on span "Vendor" at bounding box center [853, 142] width 23 height 12
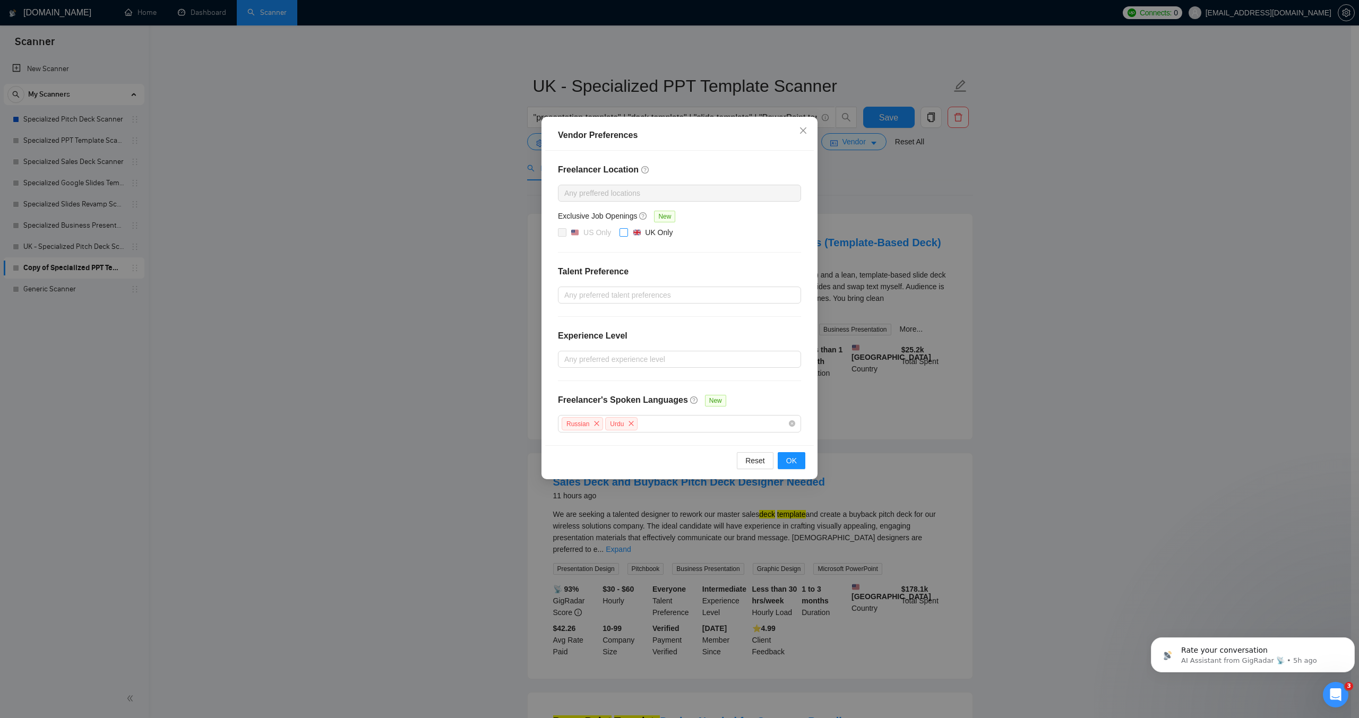
click at [625, 233] on input "UK Only" at bounding box center [623, 231] width 7 height 7
click at [787, 455] on span "OK" at bounding box center [791, 461] width 11 height 12
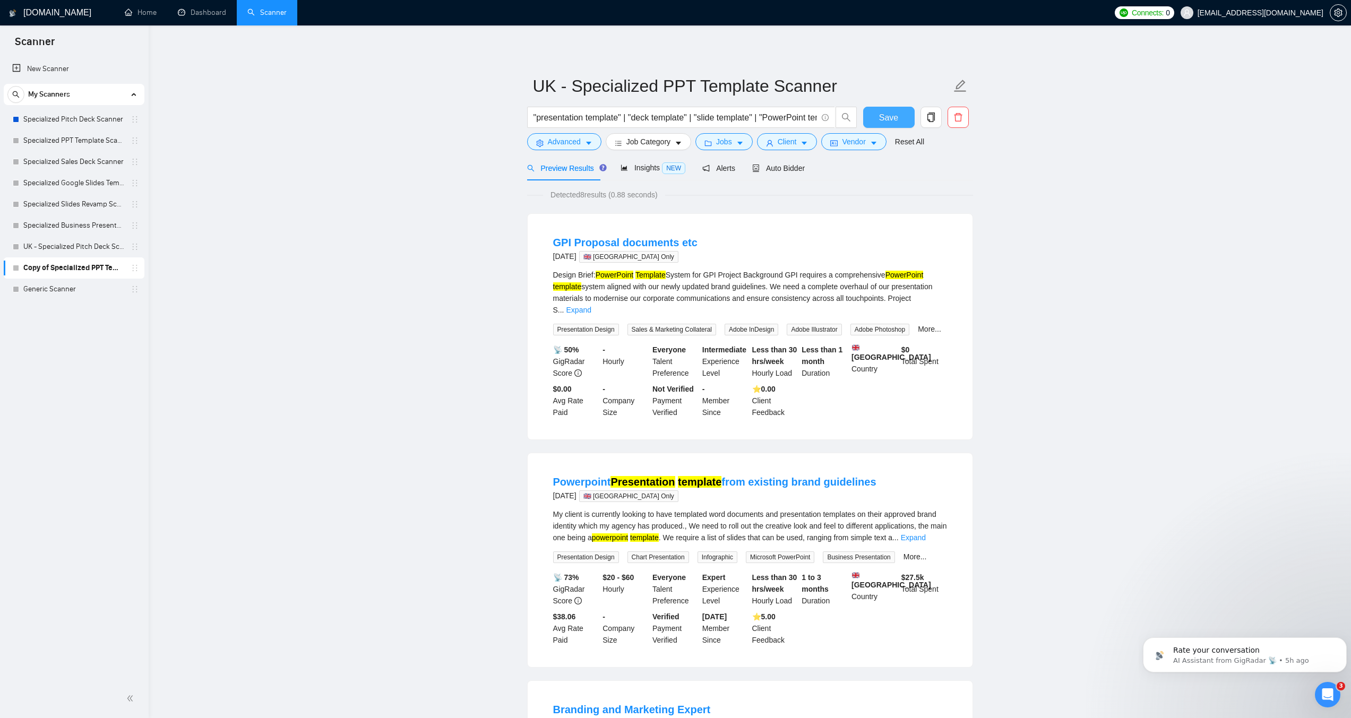
click at [882, 113] on span "Save" at bounding box center [888, 117] width 19 height 13
click at [73, 161] on link "Specialized Sales Deck Scanner" at bounding box center [73, 161] width 101 height 21
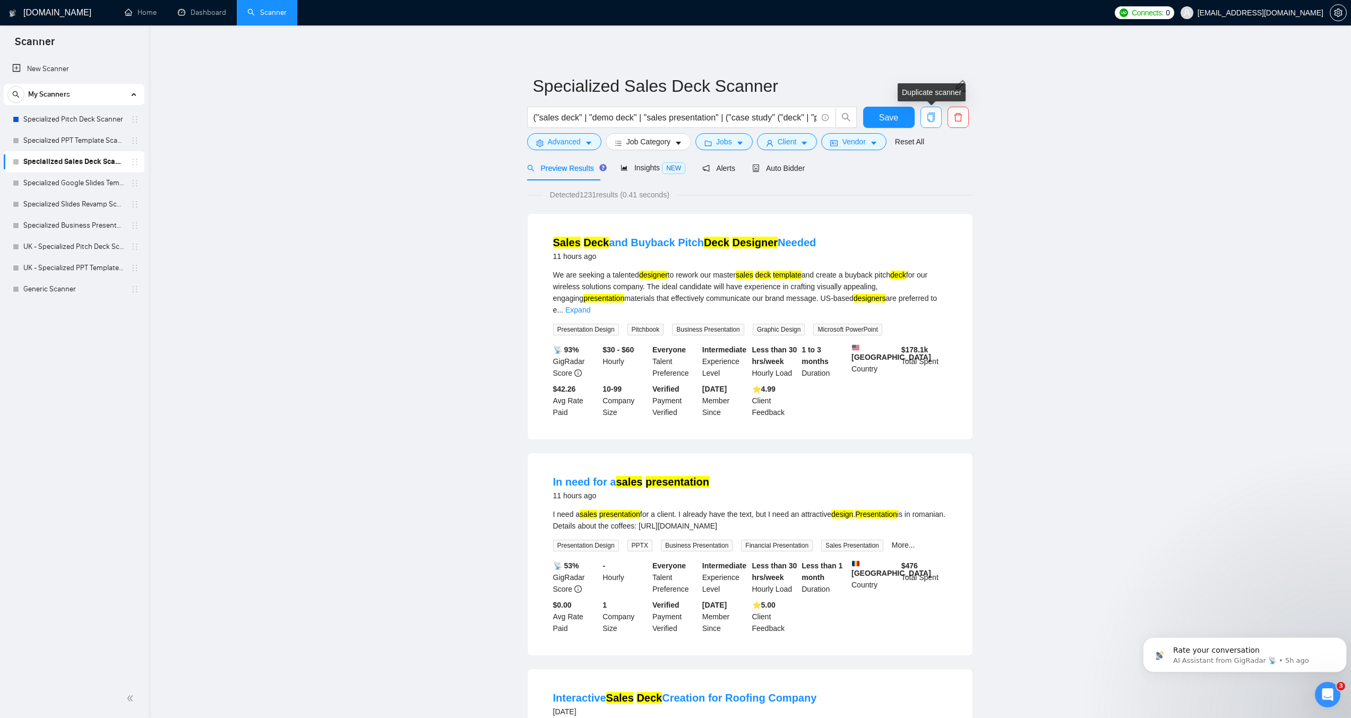
click at [930, 116] on icon "copy" at bounding box center [932, 118] width 10 height 10
click at [923, 175] on span "Yes" at bounding box center [925, 171] width 12 height 12
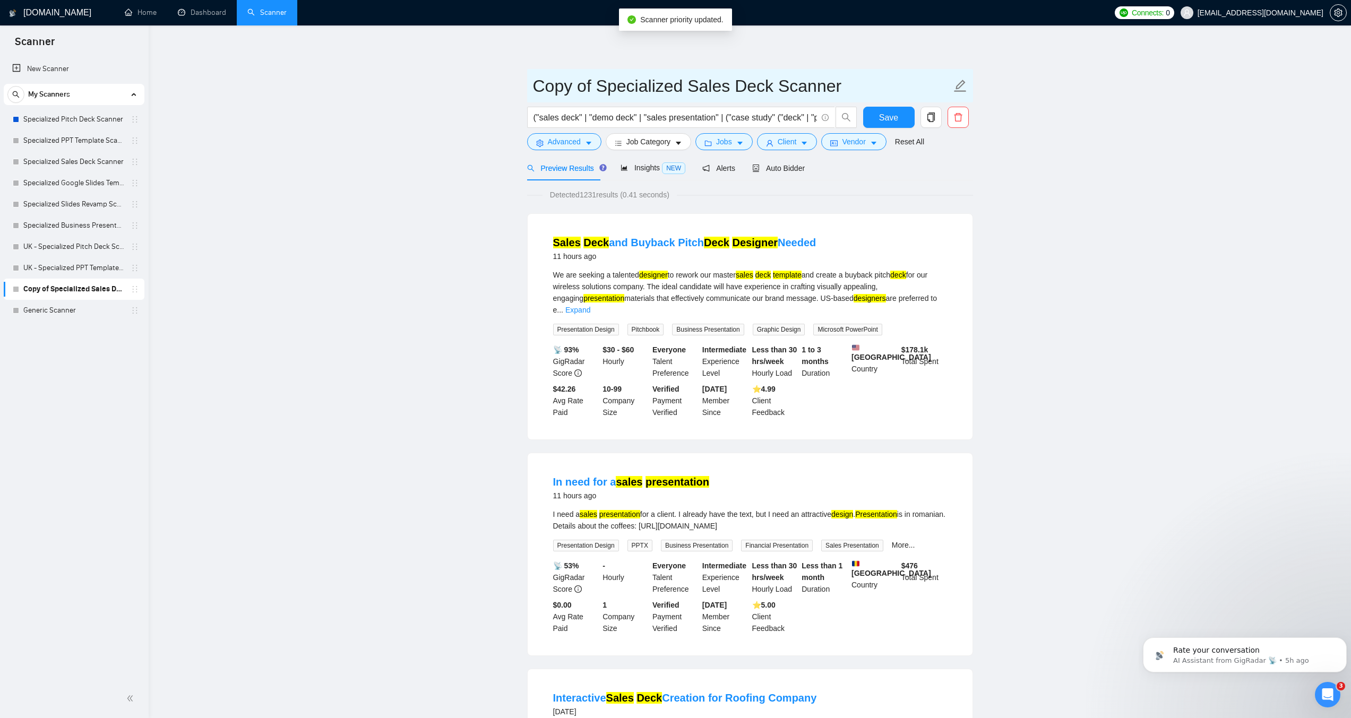
drag, startPoint x: 592, startPoint y: 90, endPoint x: 518, endPoint y: 90, distance: 73.8
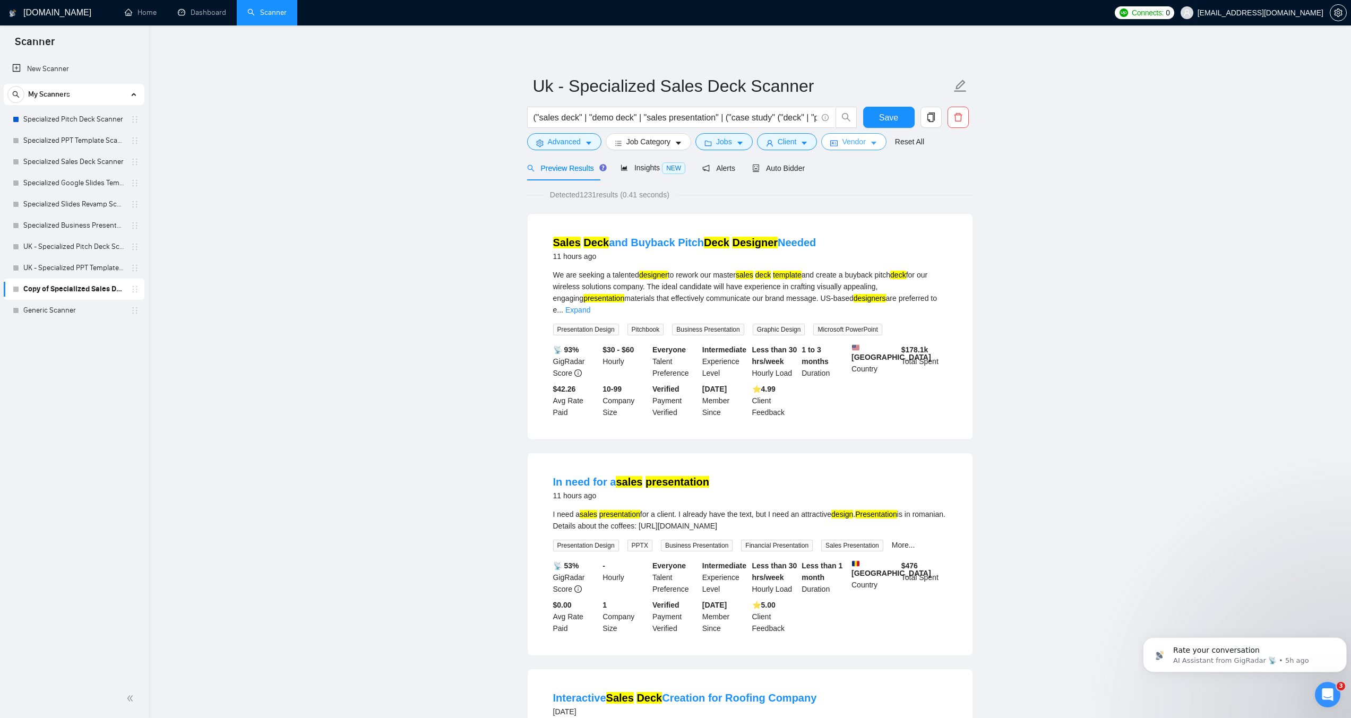
click at [862, 139] on span "Vendor" at bounding box center [853, 142] width 23 height 12
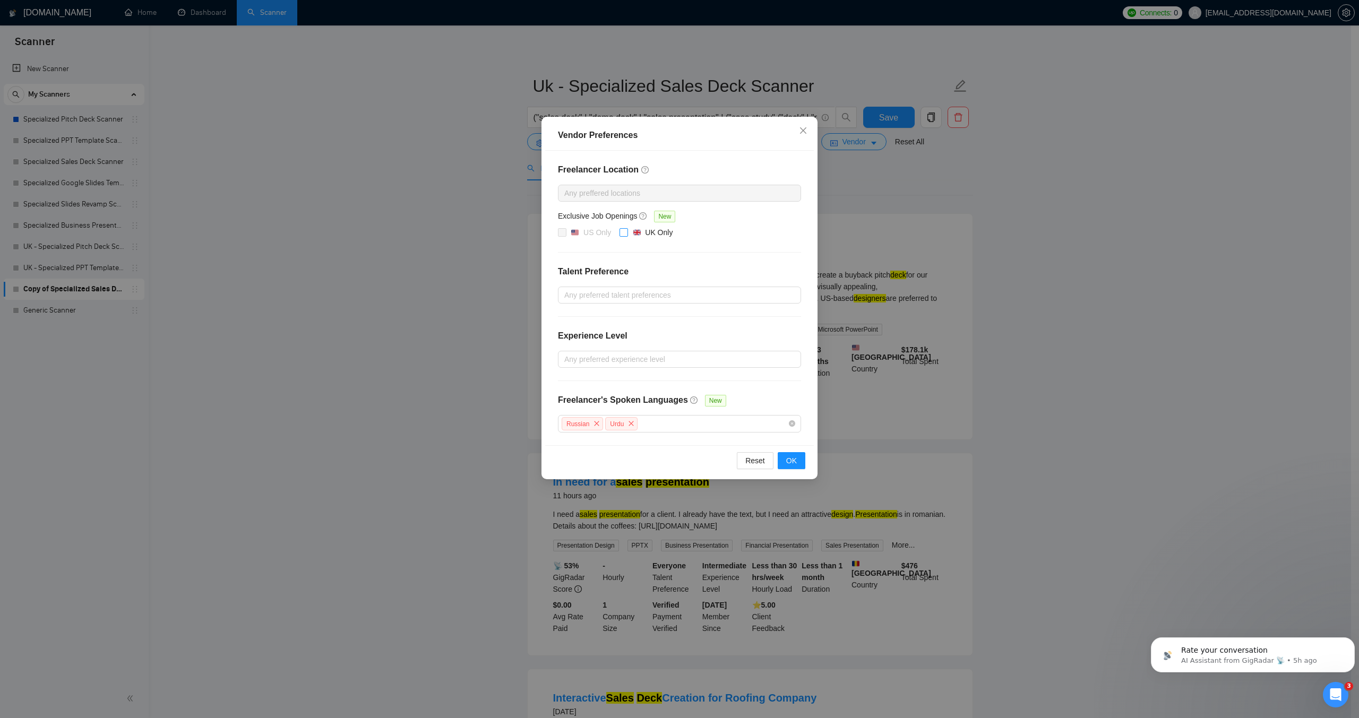
click at [625, 231] on input "UK Only" at bounding box center [623, 231] width 7 height 7
click at [787, 455] on span "OK" at bounding box center [791, 461] width 11 height 12
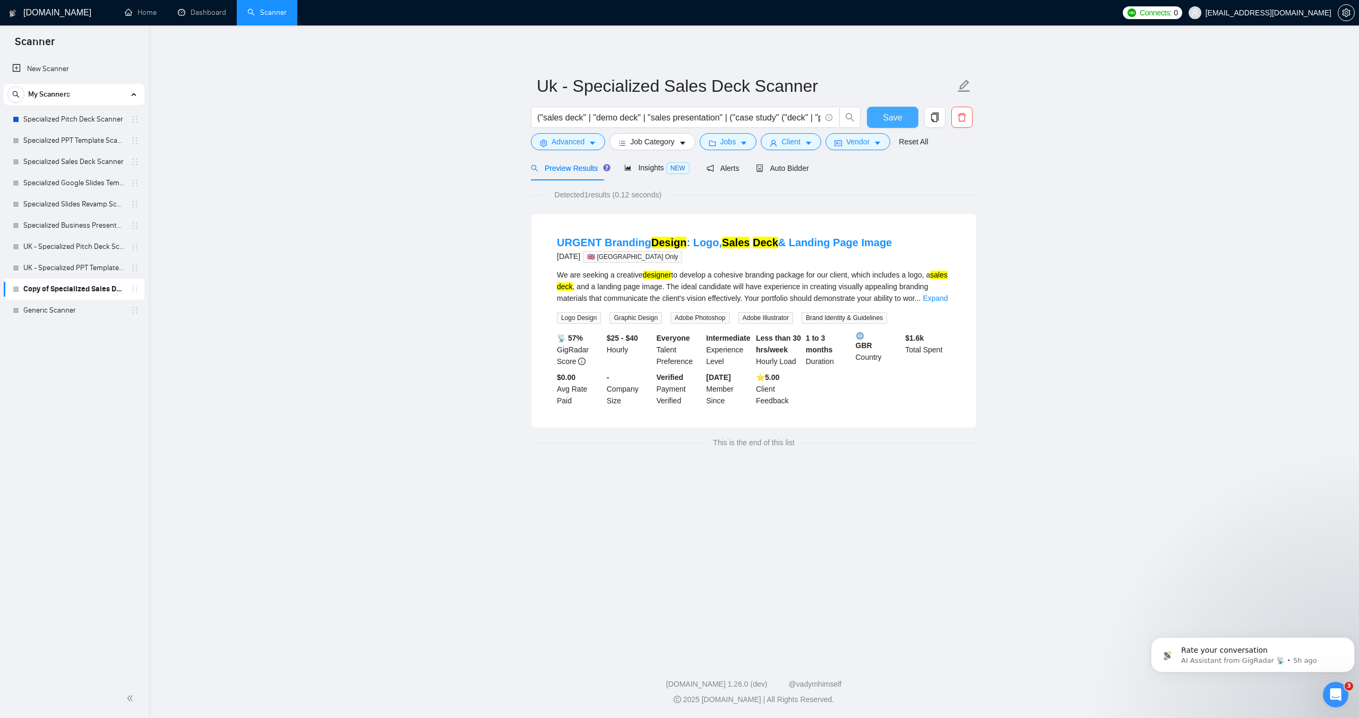
click at [882, 119] on button "Save" at bounding box center [893, 117] width 52 height 21
click at [62, 179] on link "Specialized Google Slides Template Scanner" at bounding box center [73, 183] width 101 height 21
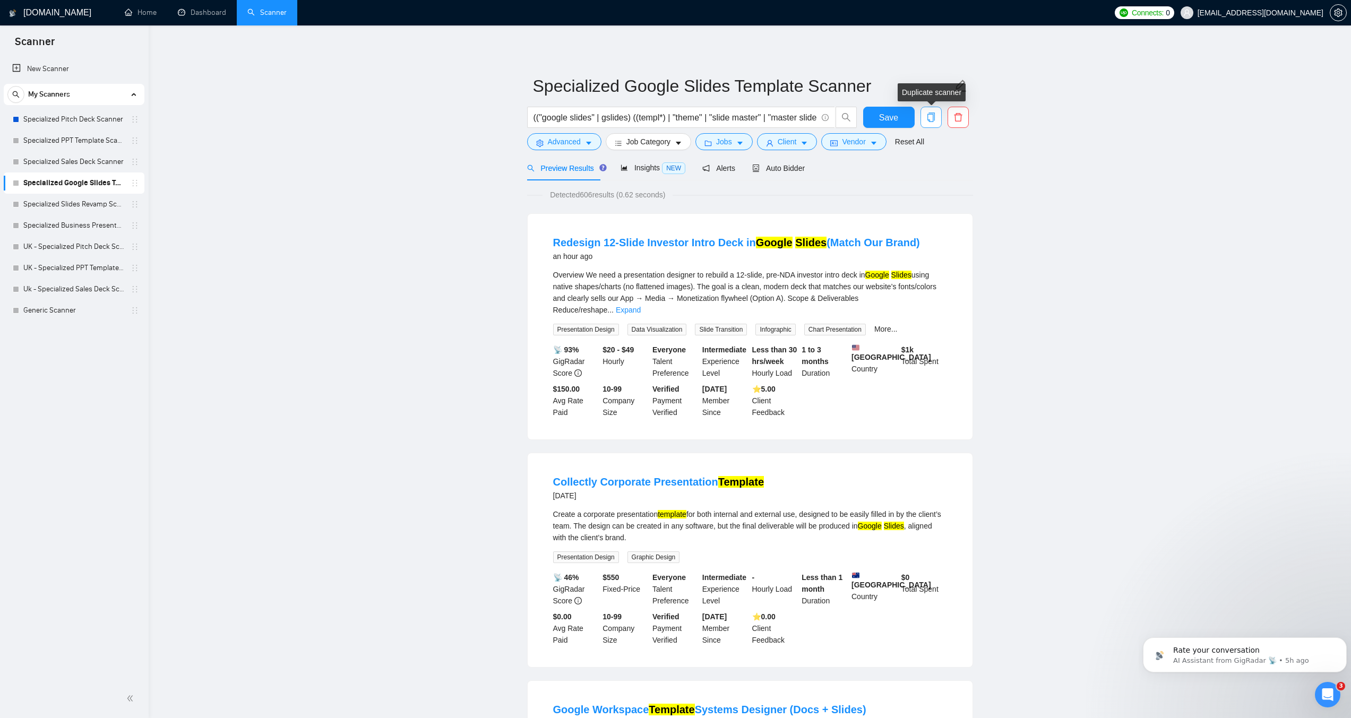
click at [933, 114] on icon "copy" at bounding box center [932, 118] width 10 height 10
click at [925, 171] on span "Yes" at bounding box center [925, 171] width 12 height 12
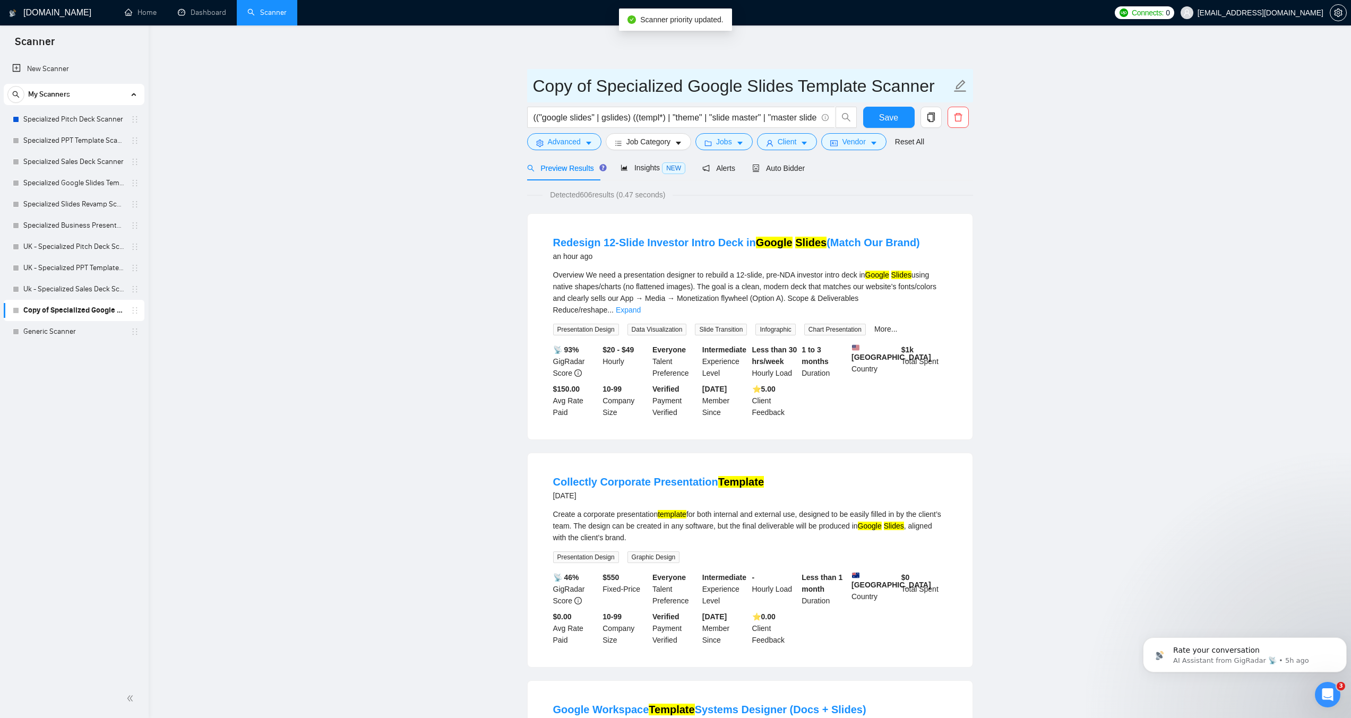
drag, startPoint x: 592, startPoint y: 87, endPoint x: 524, endPoint y: 90, distance: 68.0
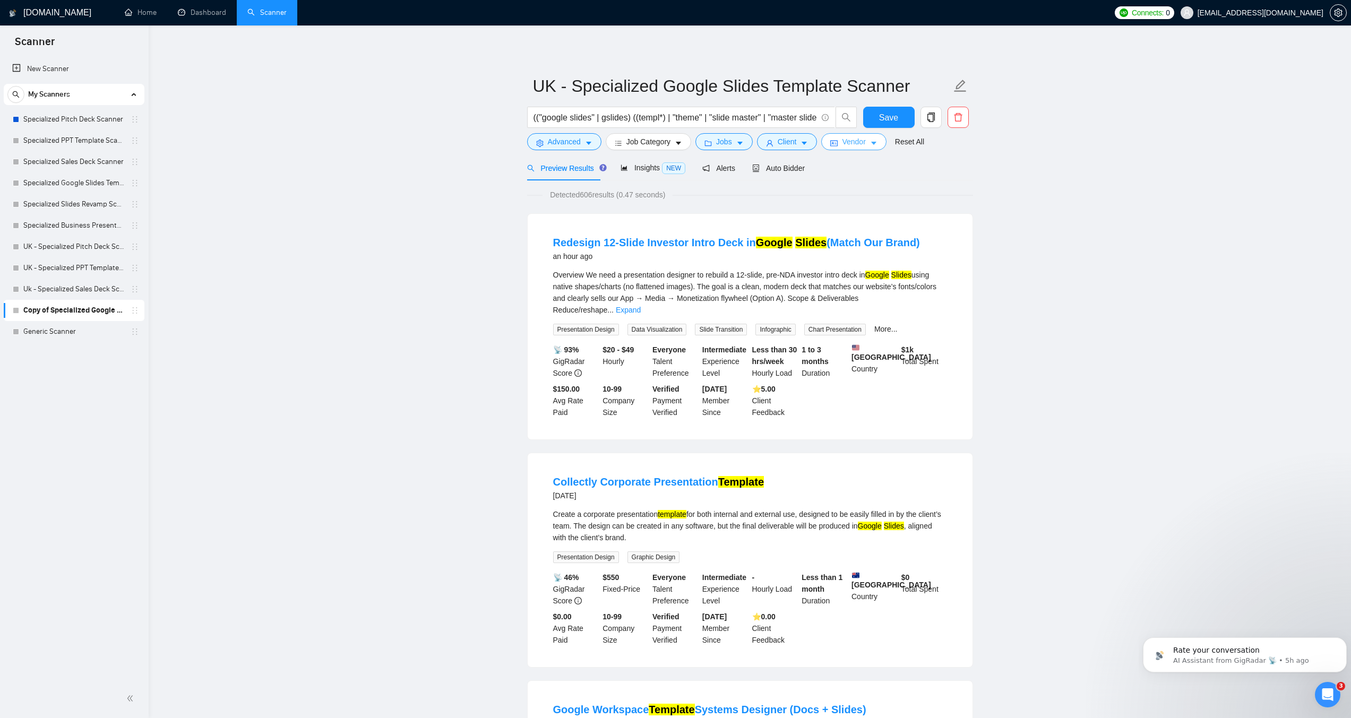
click at [870, 142] on icon "caret-down" at bounding box center [873, 143] width 7 height 7
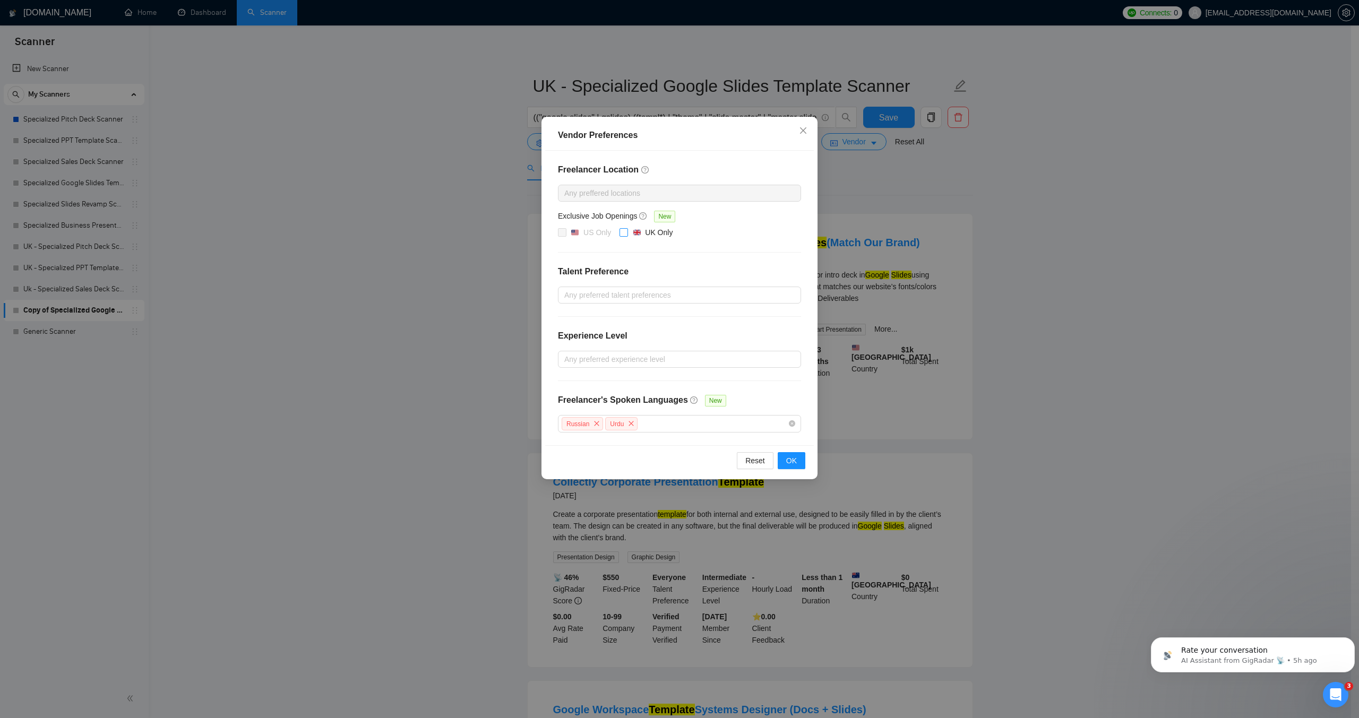
click at [620, 230] on input "UK Only" at bounding box center [623, 231] width 7 height 7
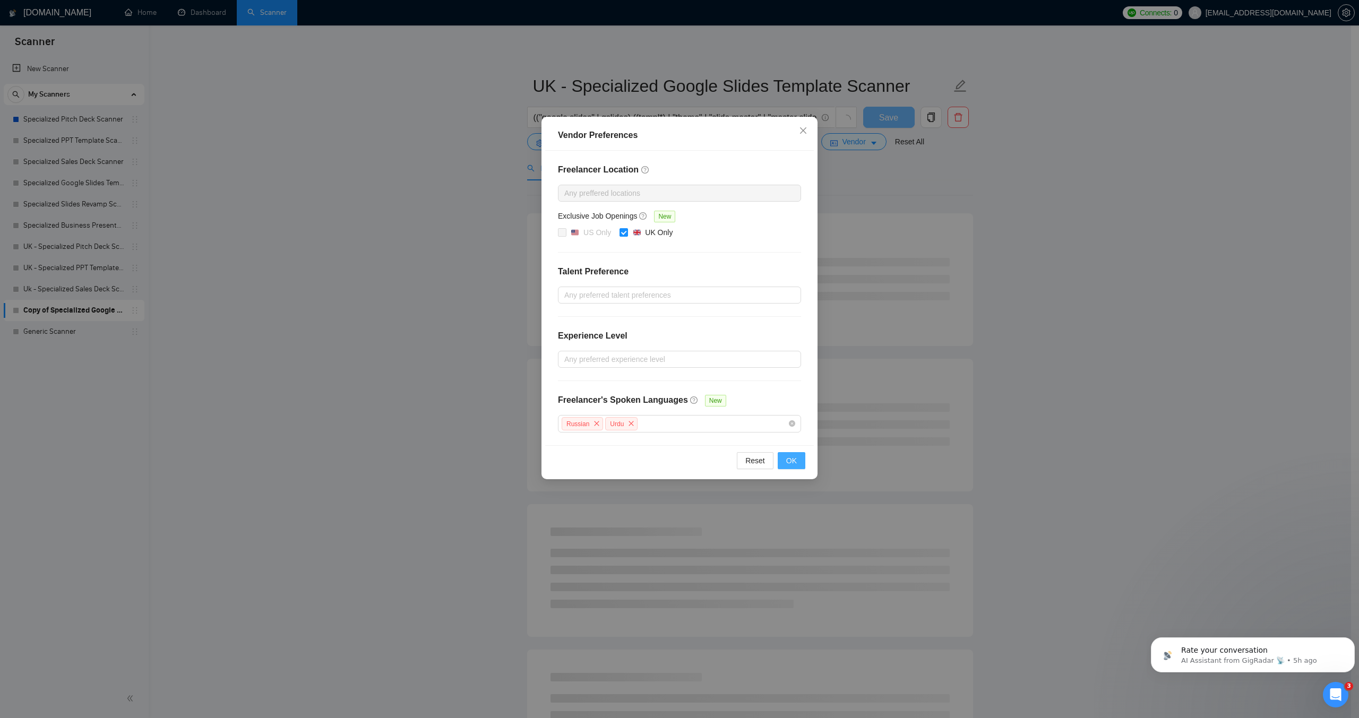
click at [792, 461] on span "OK" at bounding box center [791, 461] width 11 height 12
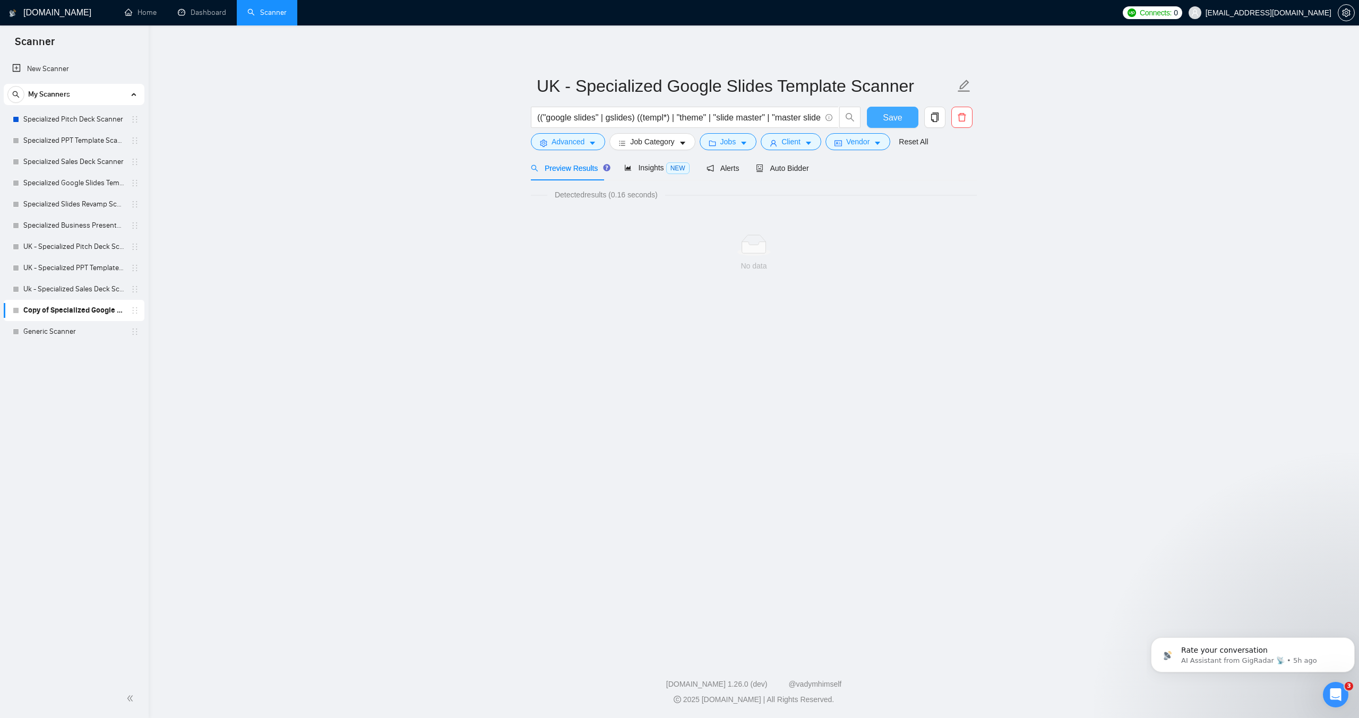
click at [889, 121] on span "Save" at bounding box center [892, 117] width 19 height 13
click at [77, 202] on link "Specialized Slides Revamp Scanner" at bounding box center [73, 204] width 101 height 21
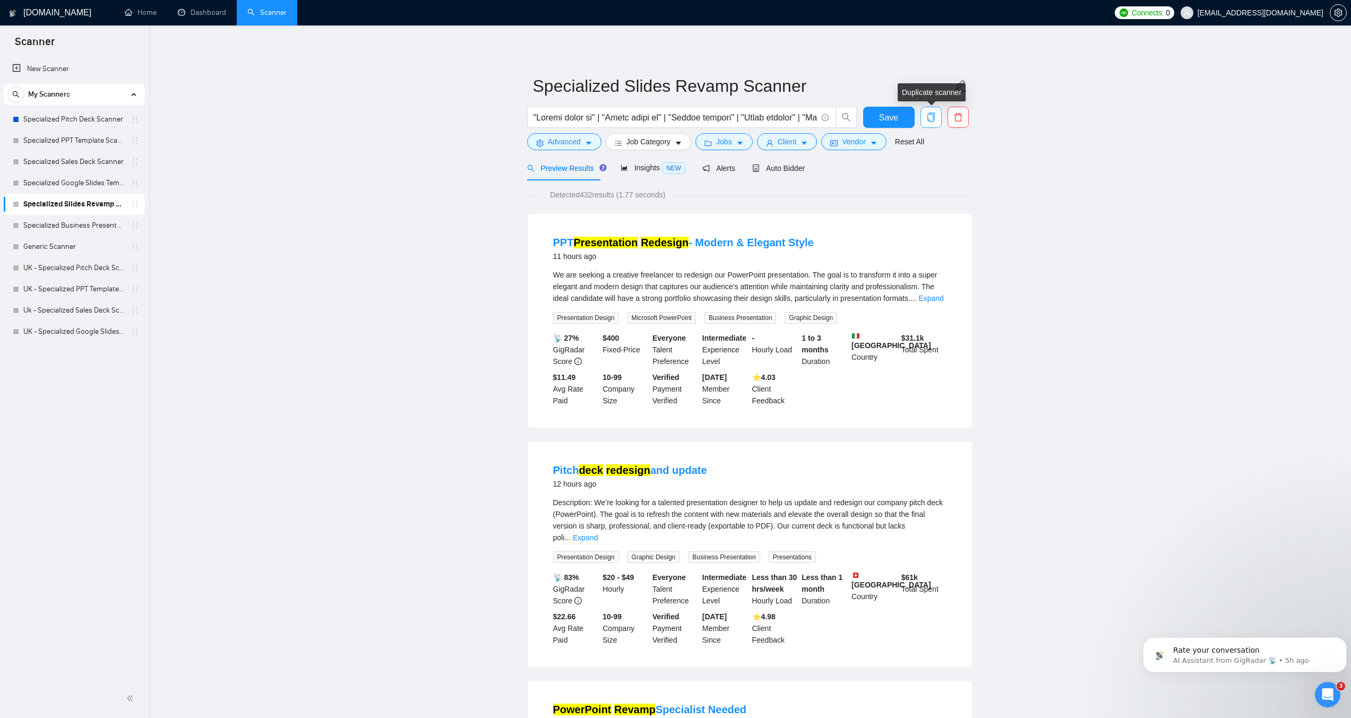
click at [932, 119] on icon "copy" at bounding box center [932, 118] width 10 height 10
click at [927, 169] on span "Yes" at bounding box center [925, 171] width 12 height 12
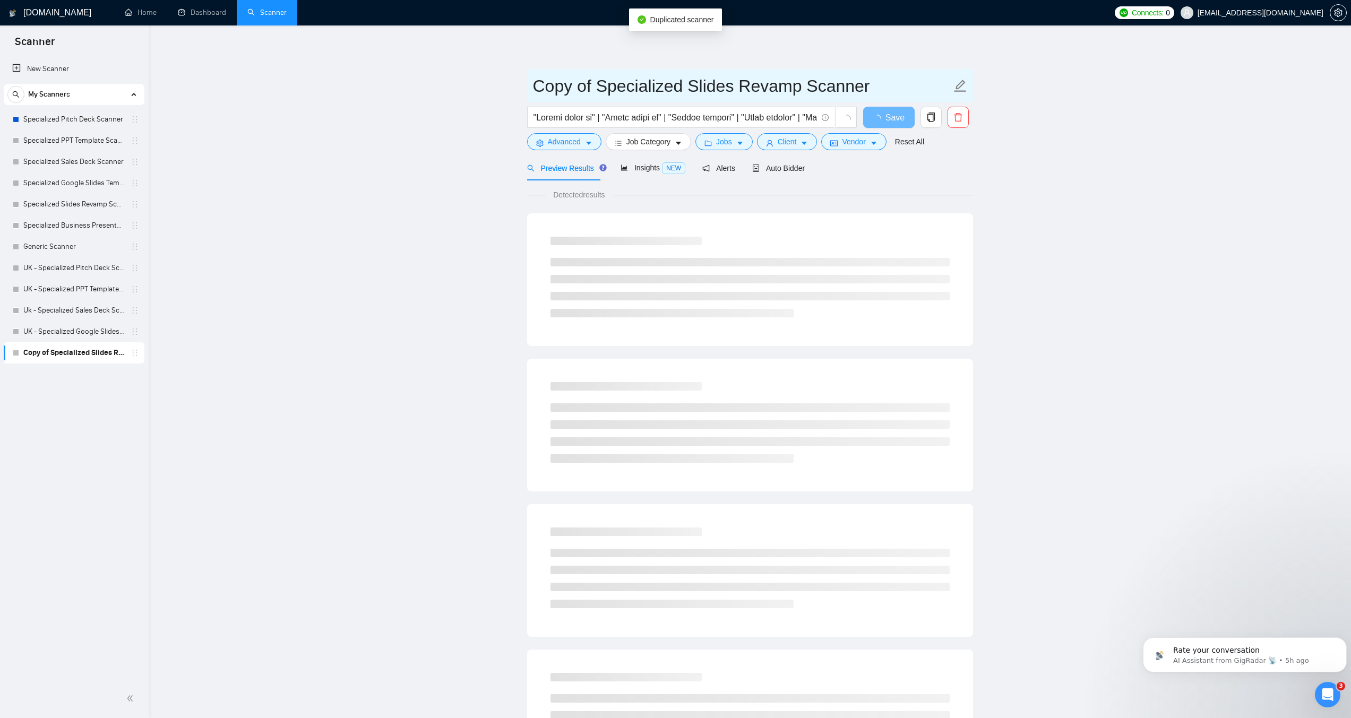
drag, startPoint x: 593, startPoint y: 89, endPoint x: 534, endPoint y: 88, distance: 58.4
click at [534, 88] on input "Copy of Specialized Slides Revamp Scanner" at bounding box center [742, 86] width 418 height 27
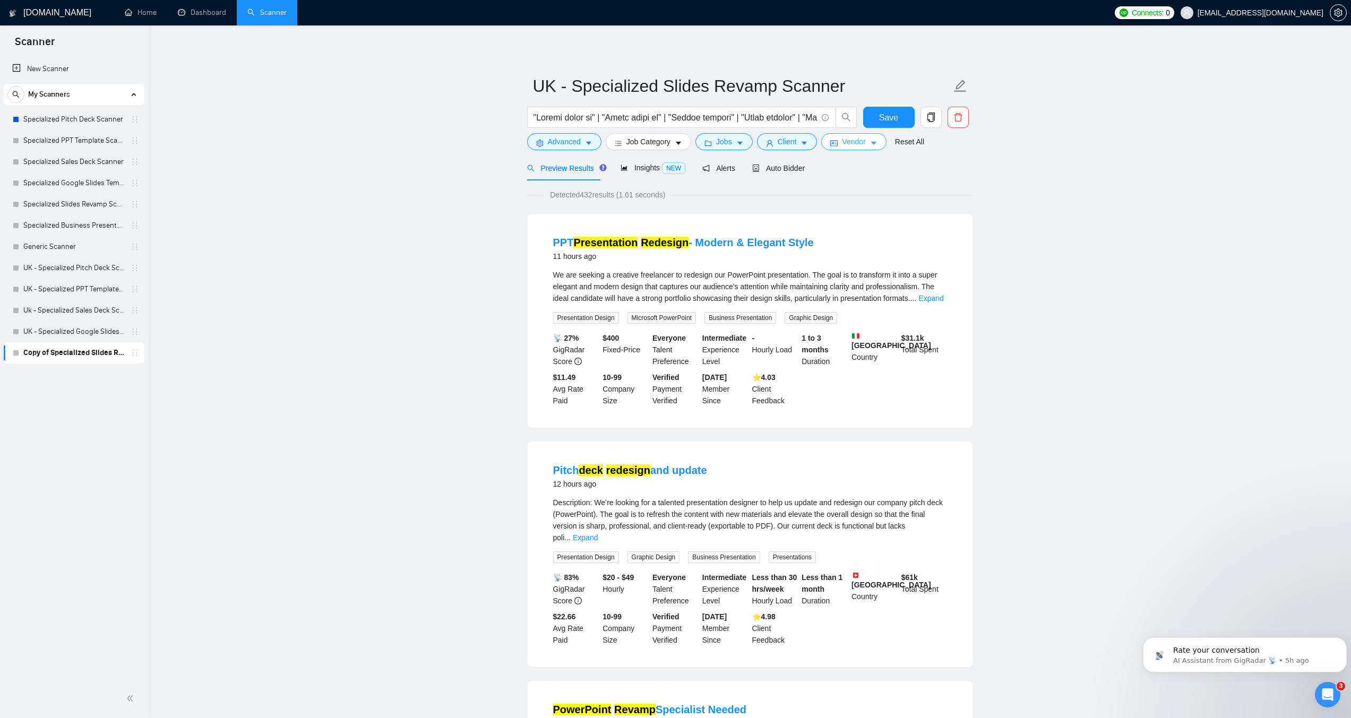
click at [853, 140] on span "Vendor" at bounding box center [853, 142] width 23 height 12
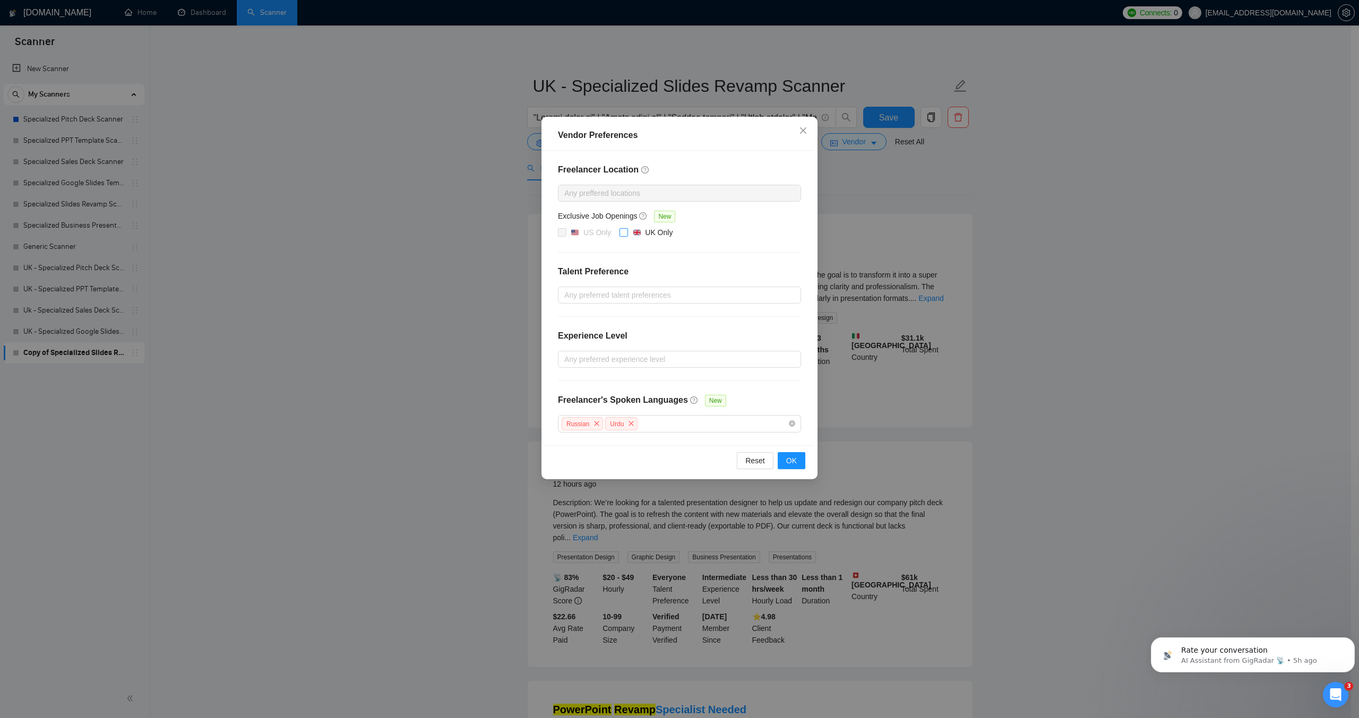
click at [624, 230] on input "UK Only" at bounding box center [623, 231] width 7 height 7
click at [787, 458] on span "OK" at bounding box center [791, 461] width 11 height 12
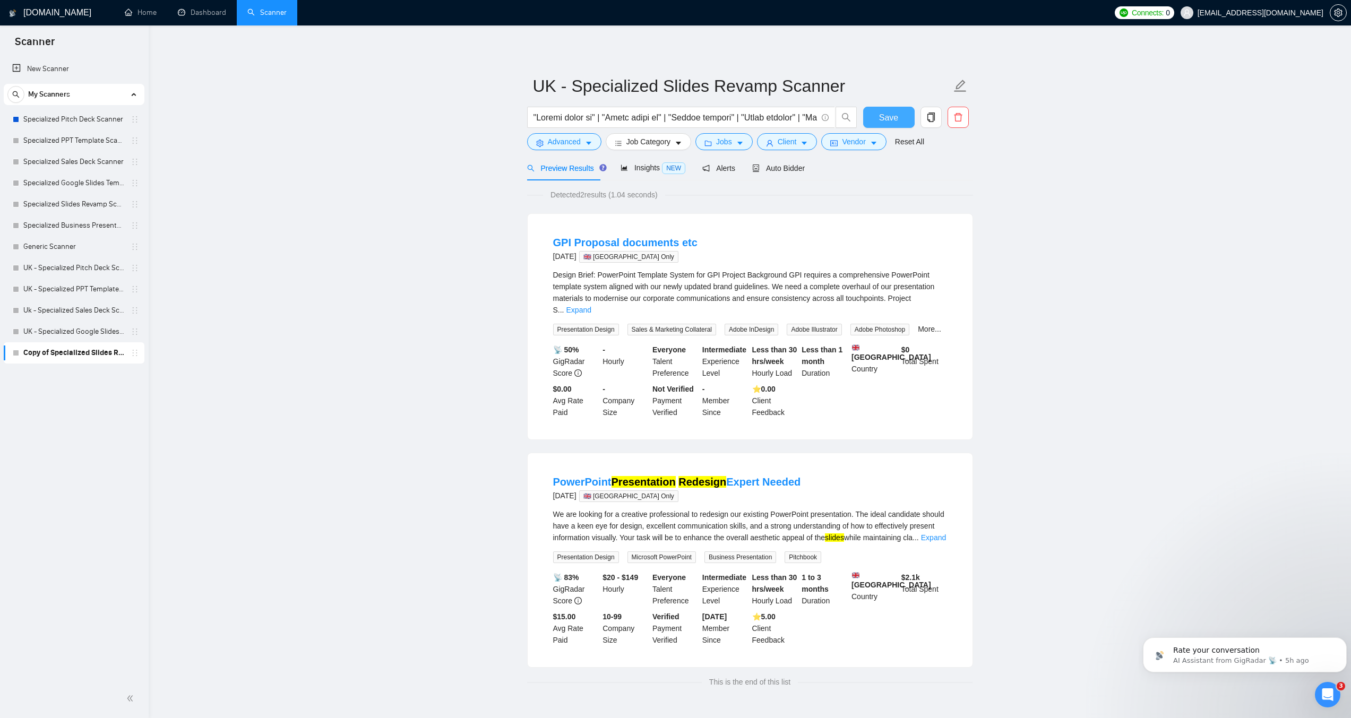
click at [887, 112] on span "Save" at bounding box center [888, 117] width 19 height 13
click at [867, 146] on button "Vendor" at bounding box center [853, 141] width 65 height 17
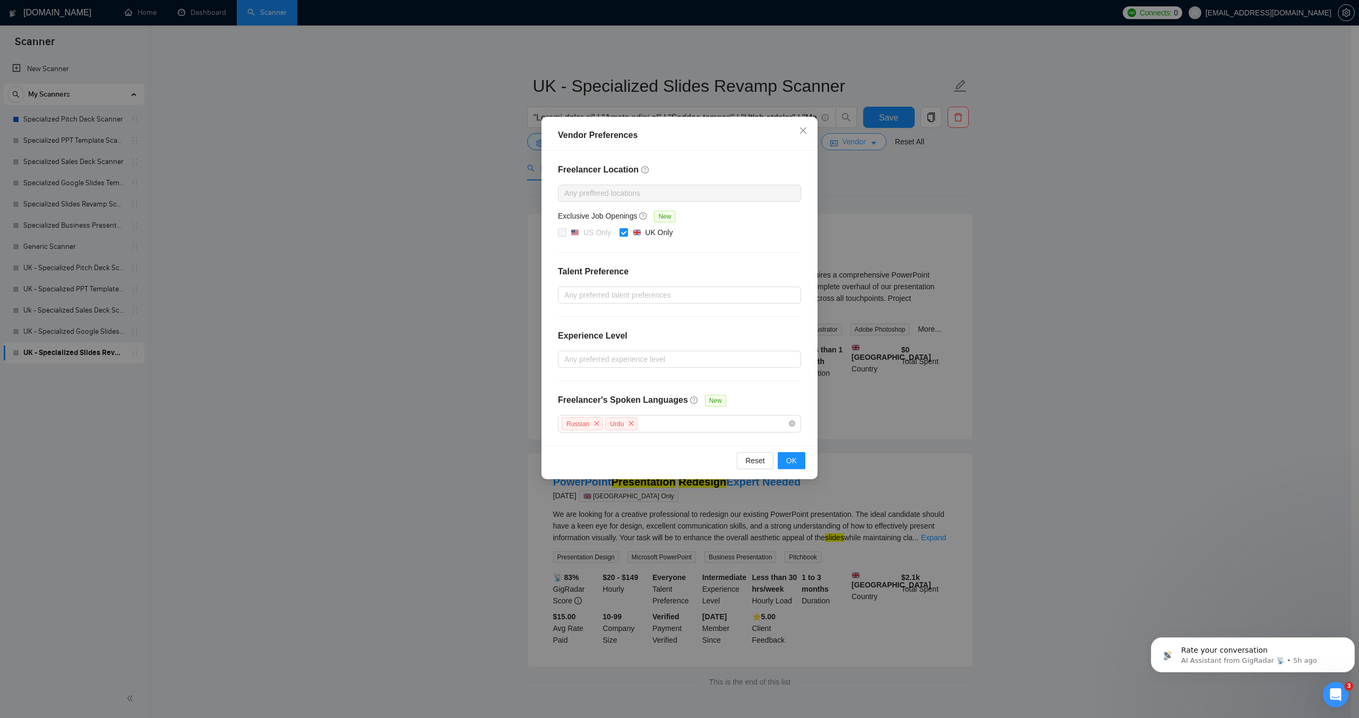
click at [867, 146] on div "Vendor Preferences Freelancer Location Any preffered locations Exclusive Job Op…" at bounding box center [679, 359] width 1359 height 718
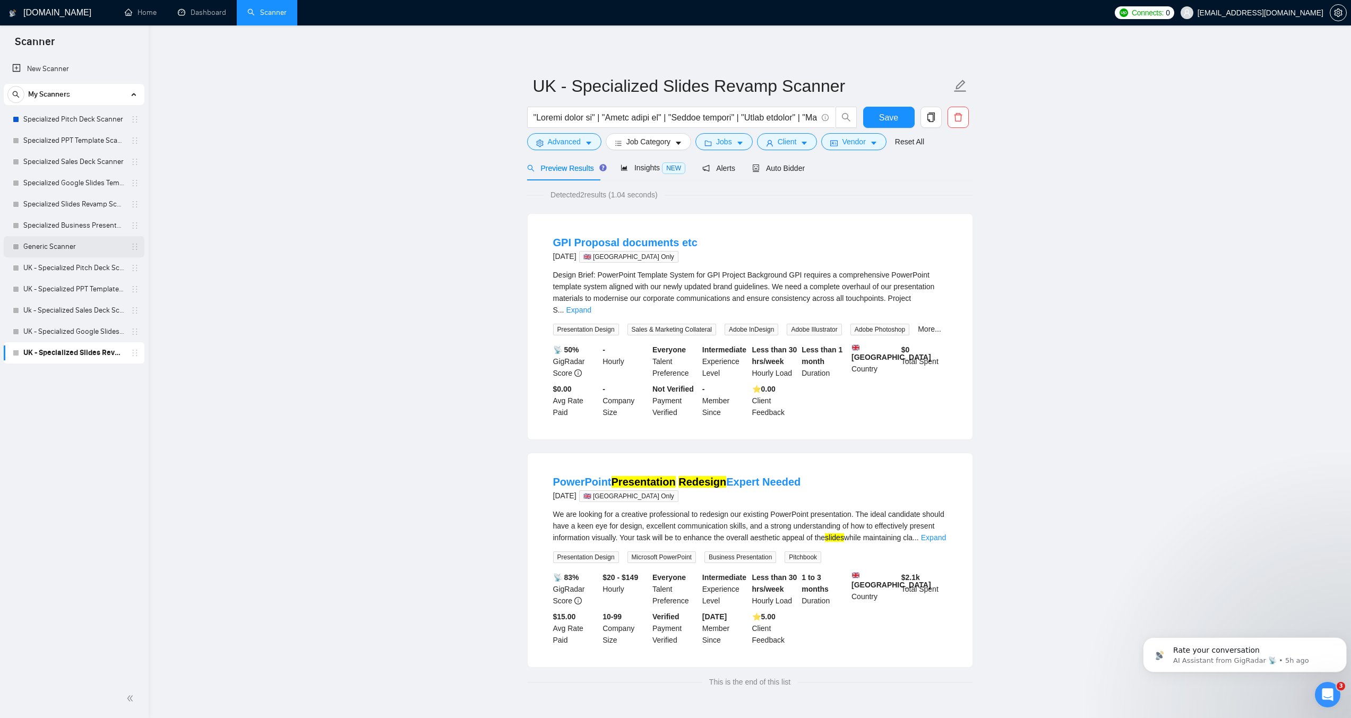
click at [53, 247] on link "Generic Scanner" at bounding box center [73, 246] width 101 height 21
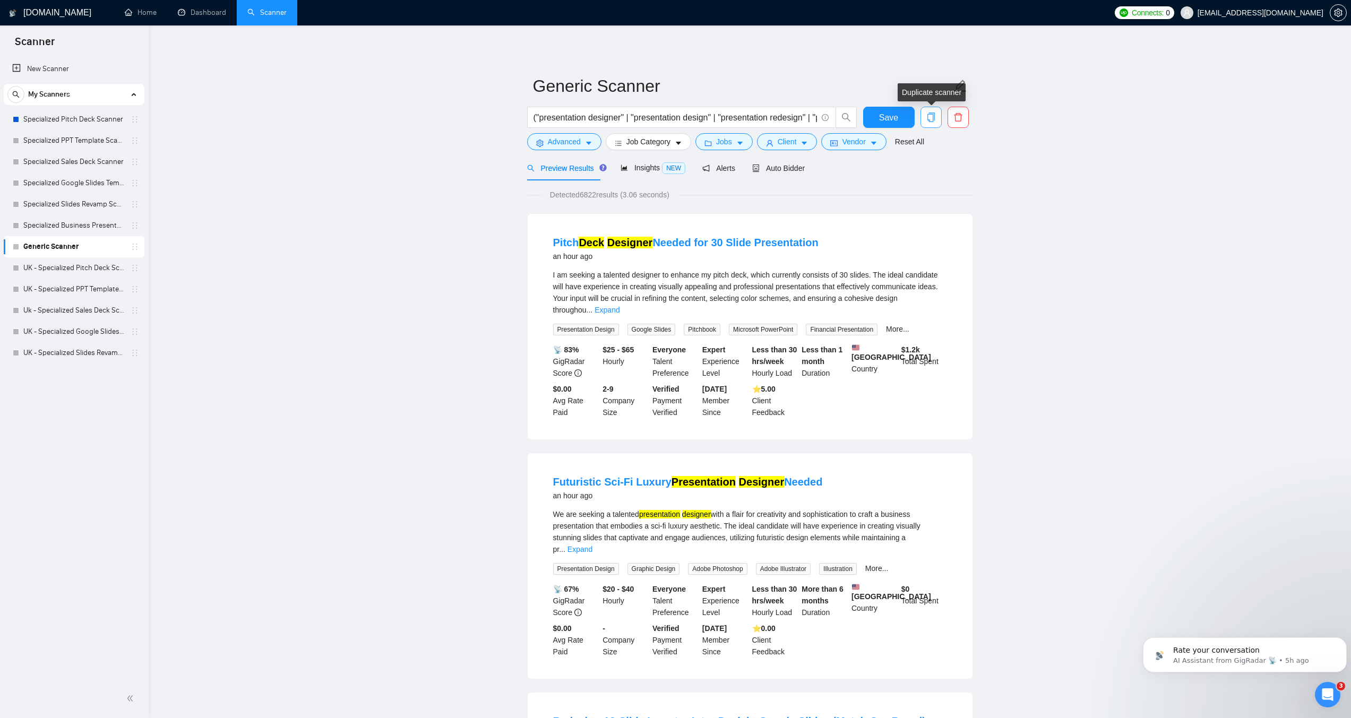
click at [929, 115] on icon "copy" at bounding box center [932, 118] width 10 height 10
click at [926, 171] on span "Yes" at bounding box center [925, 171] width 12 height 12
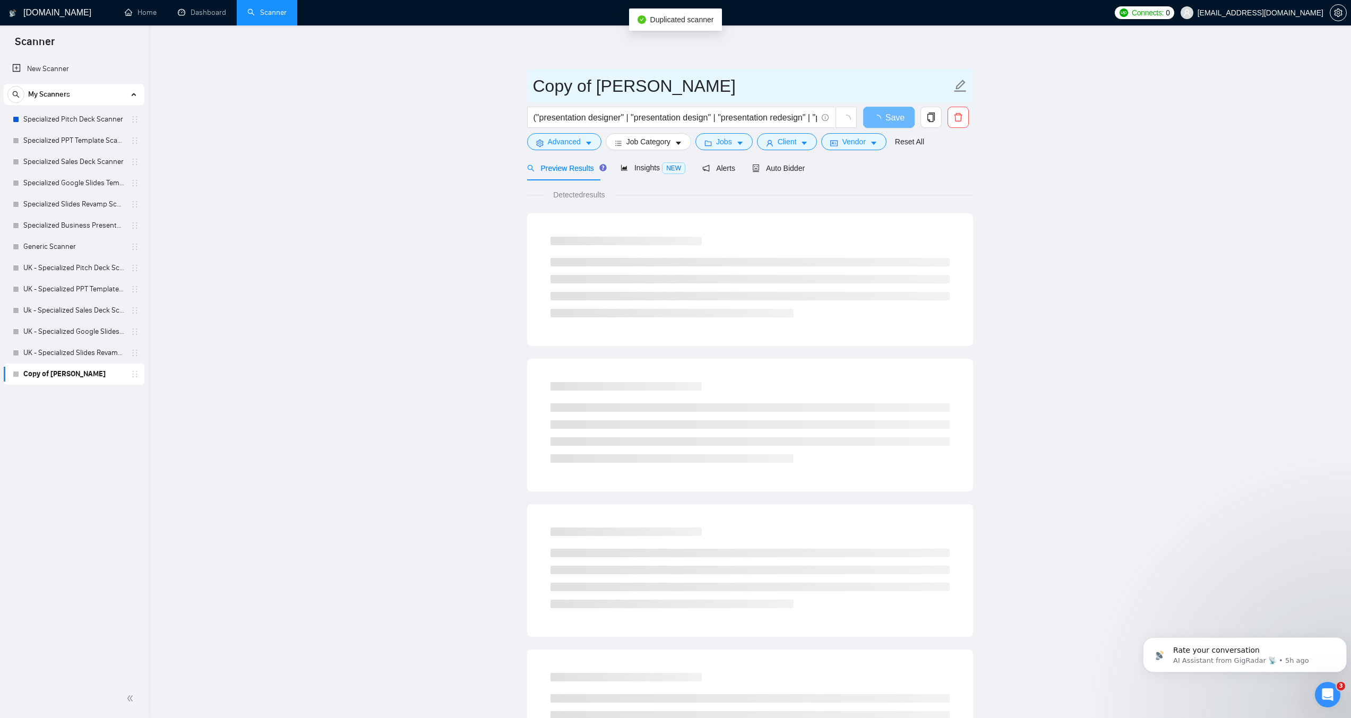
drag, startPoint x: 591, startPoint y: 90, endPoint x: 504, endPoint y: 91, distance: 87.1
click at [504, 91] on main "Copy of Generic Scanner ("presentation designer" | "presentation design" | "pre…" at bounding box center [750, 485] width 1169 height 886
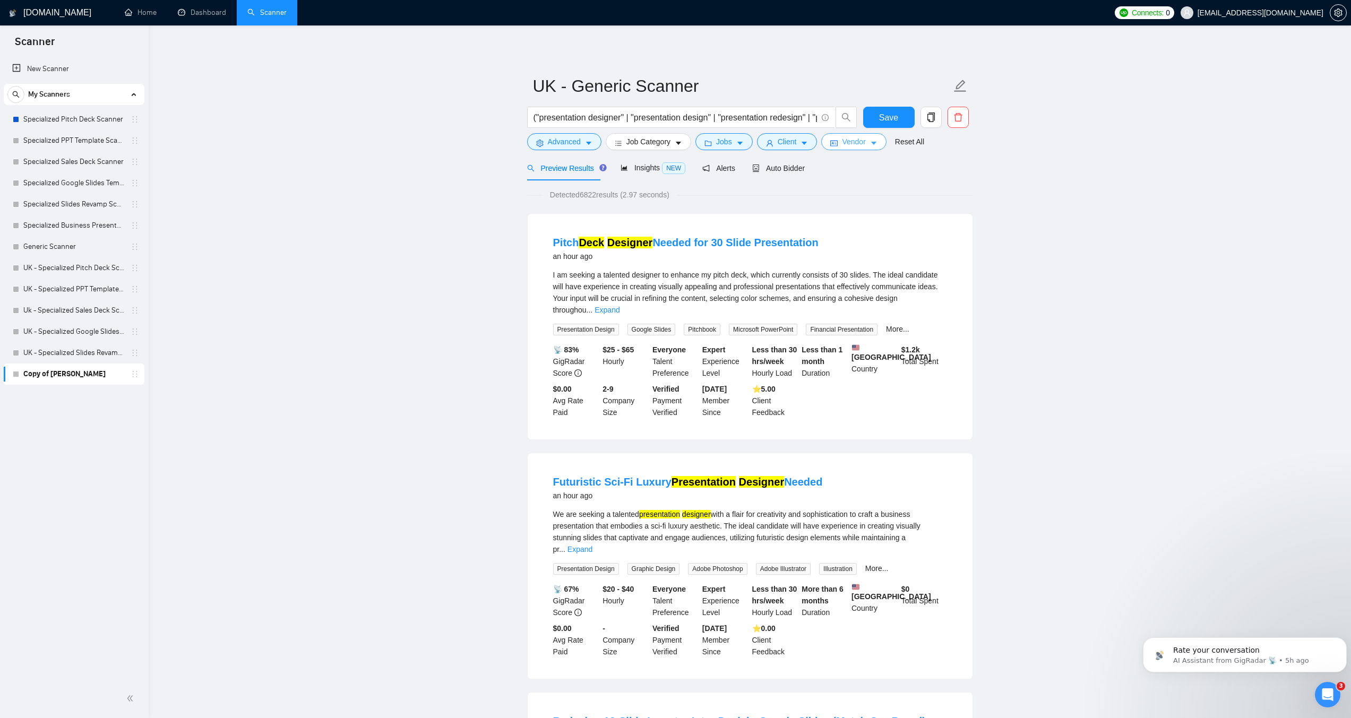
click at [870, 139] on span "caret-down" at bounding box center [873, 143] width 7 height 8
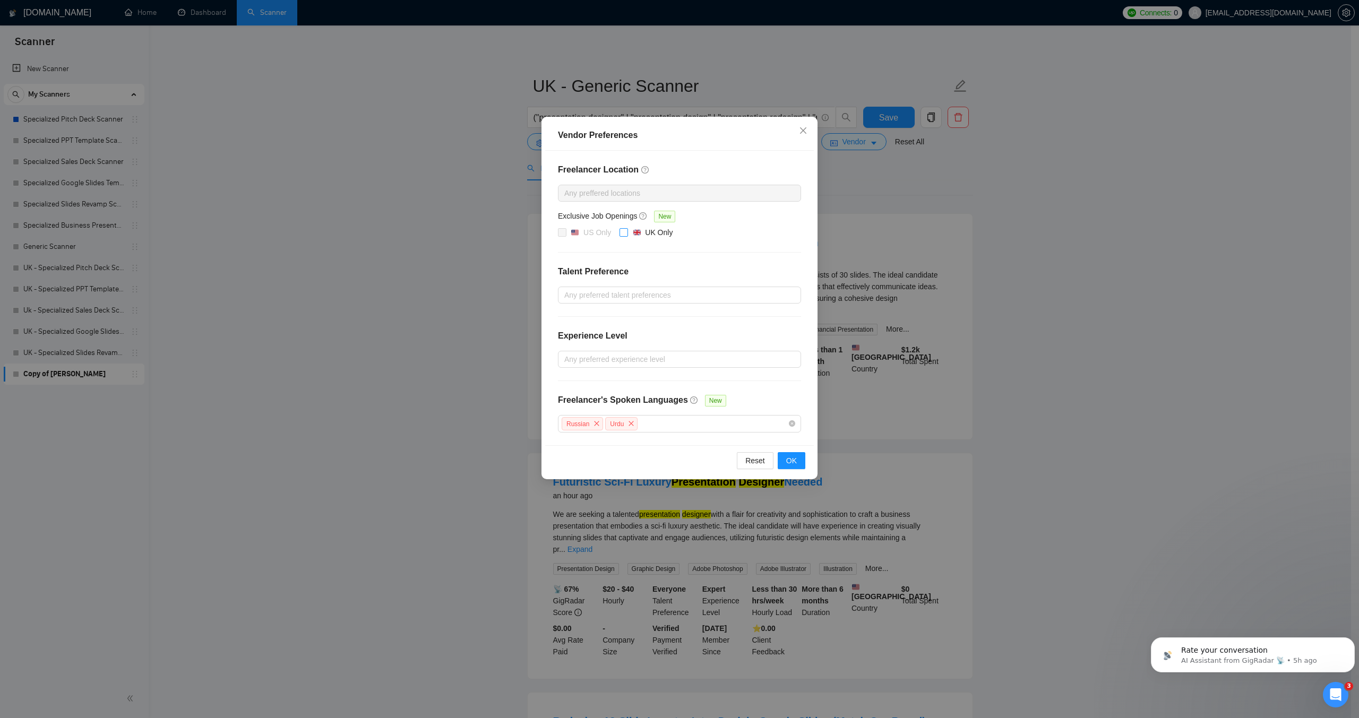
click at [628, 233] on span "UK Only" at bounding box center [652, 233] width 49 height 13
click at [627, 233] on input "UK Only" at bounding box center [623, 231] width 7 height 7
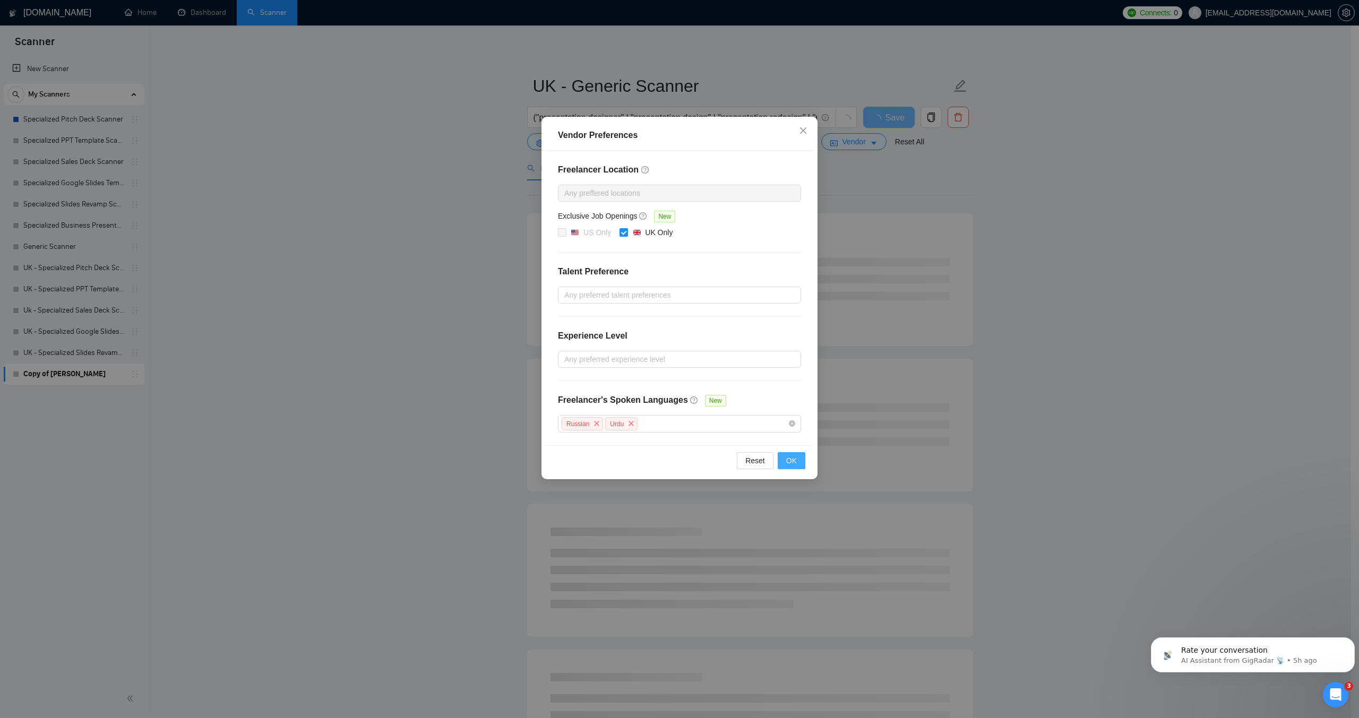
click at [791, 465] on span "OK" at bounding box center [791, 461] width 11 height 12
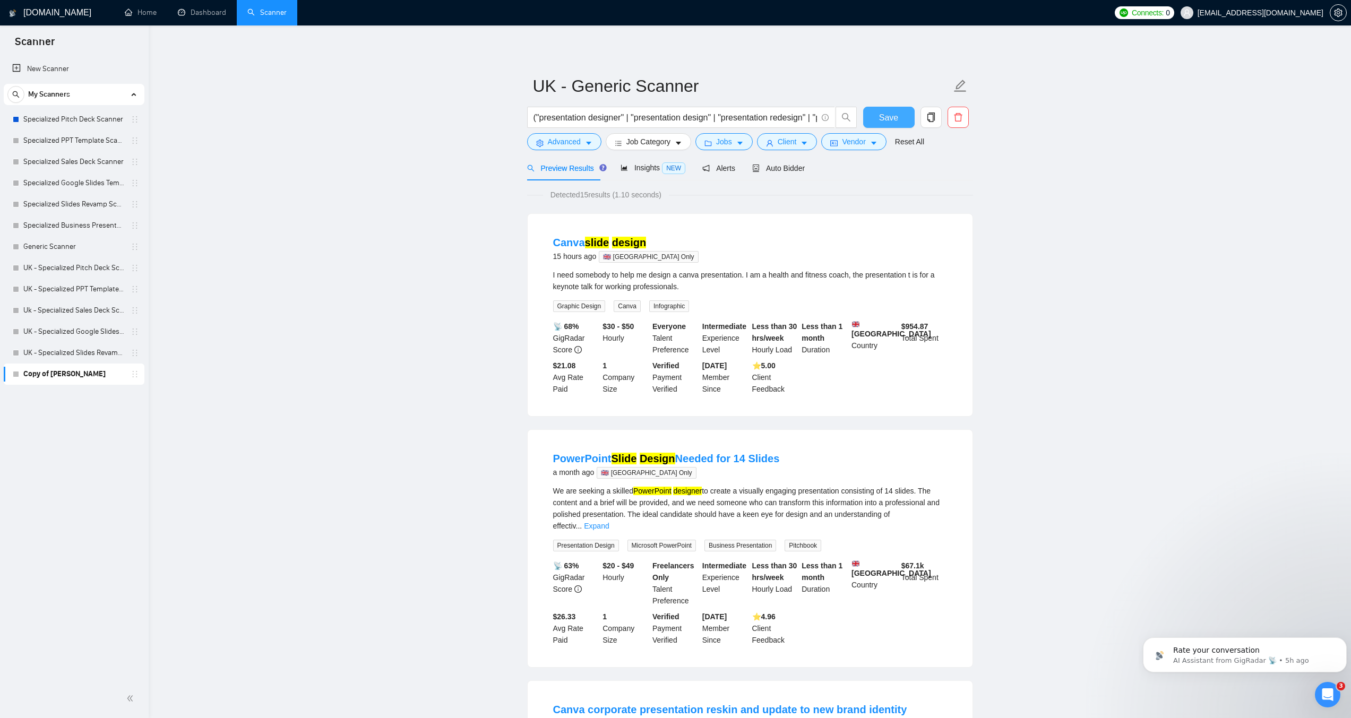
click at [884, 121] on span "Save" at bounding box center [888, 117] width 19 height 13
